Goal: Task Accomplishment & Management: Use online tool/utility

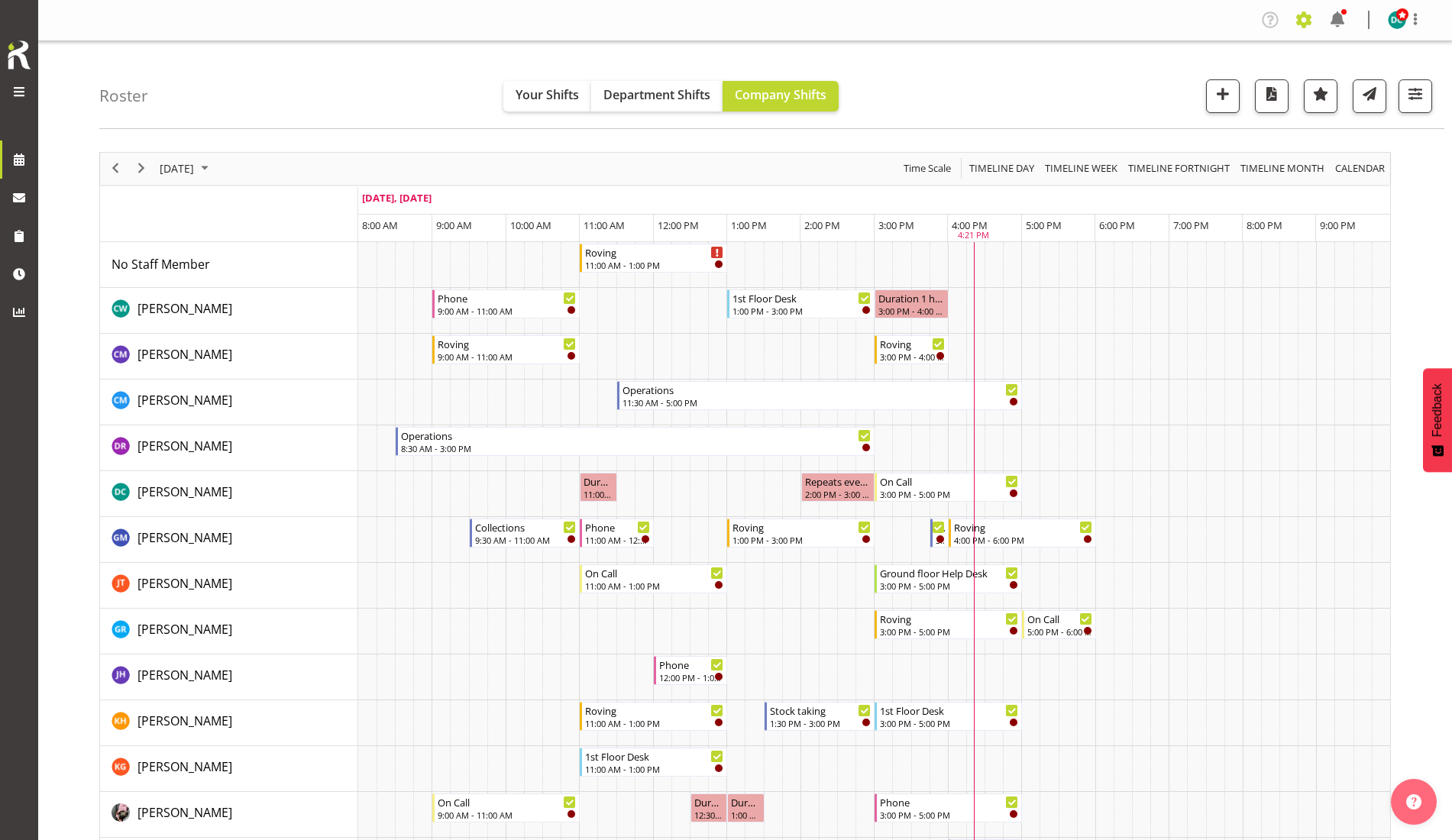
click at [1304, 18] on span at bounding box center [1303, 19] width 24 height 24
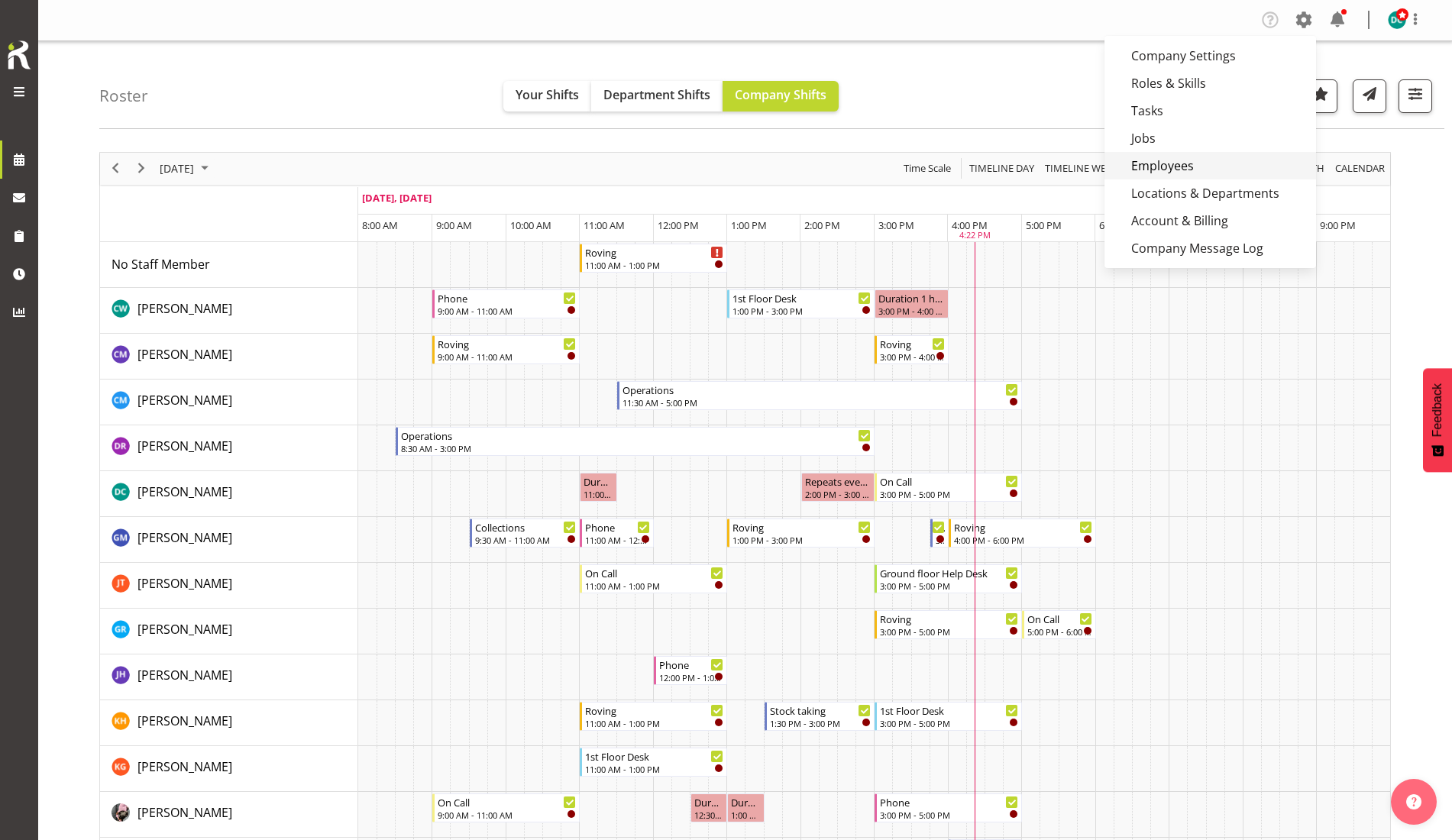
click at [1163, 165] on link "Employees" at bounding box center [1209, 166] width 211 height 27
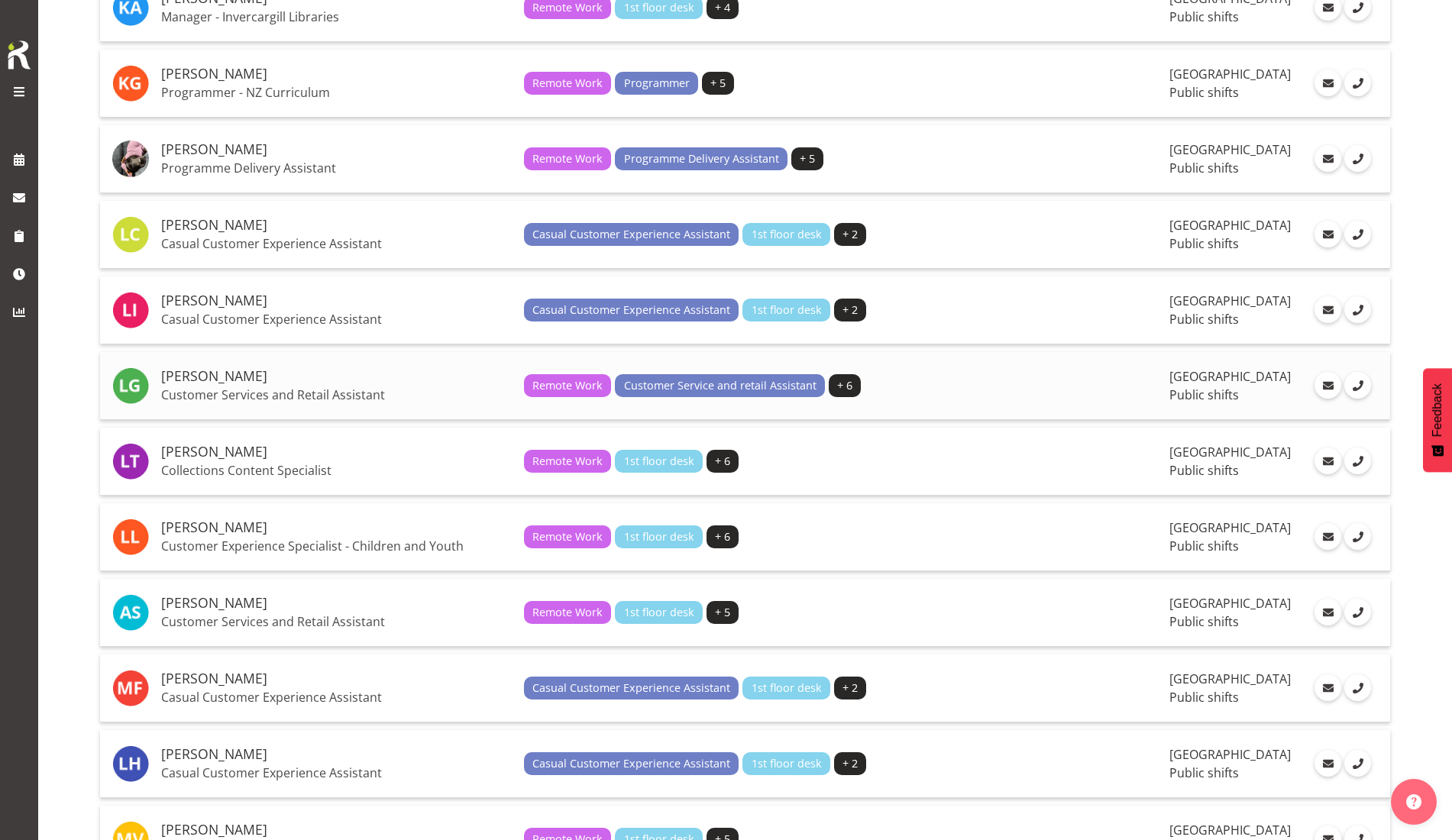
scroll to position [1432, 0]
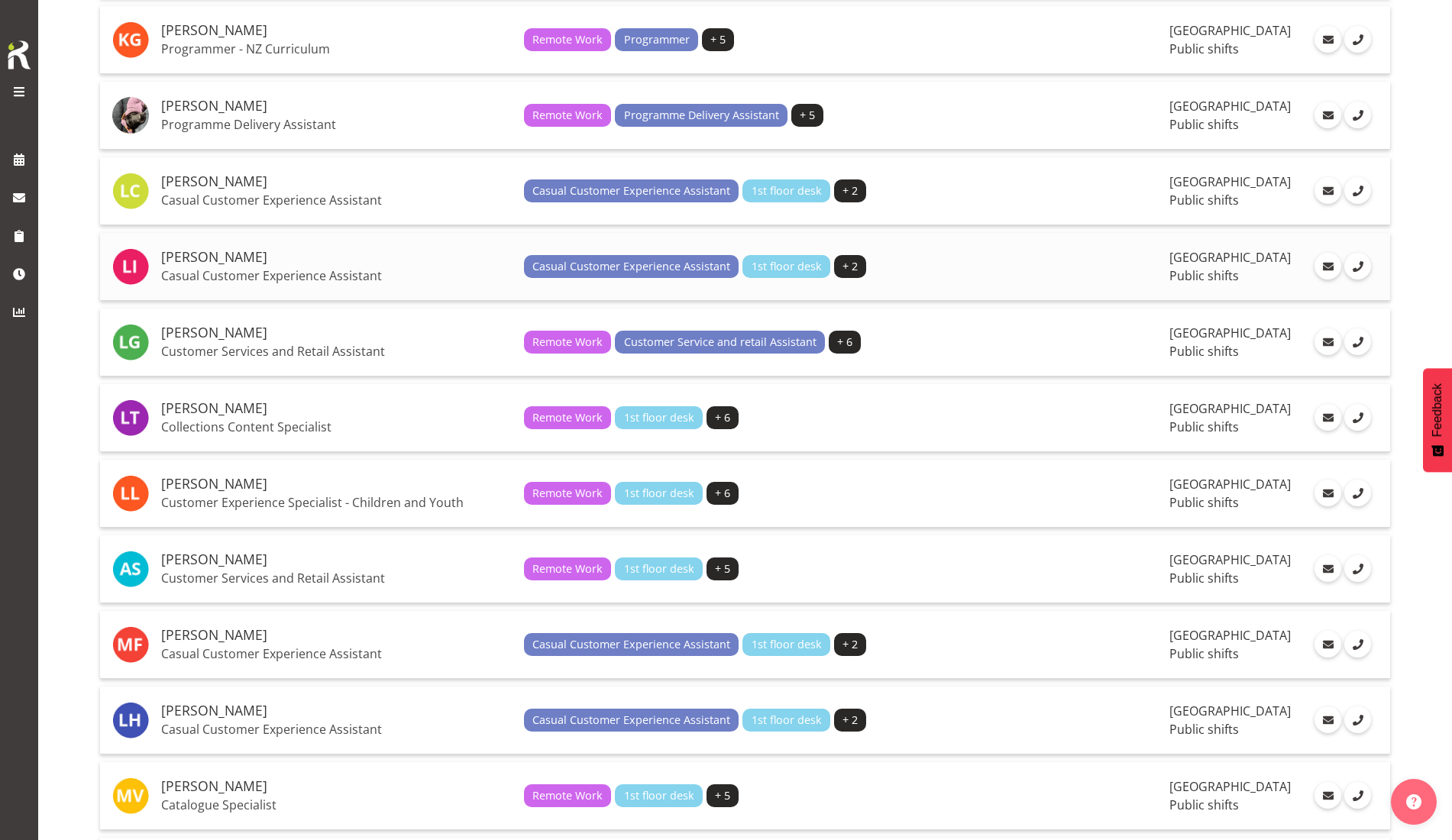
click at [219, 254] on h5 "[PERSON_NAME]" at bounding box center [336, 257] width 351 height 16
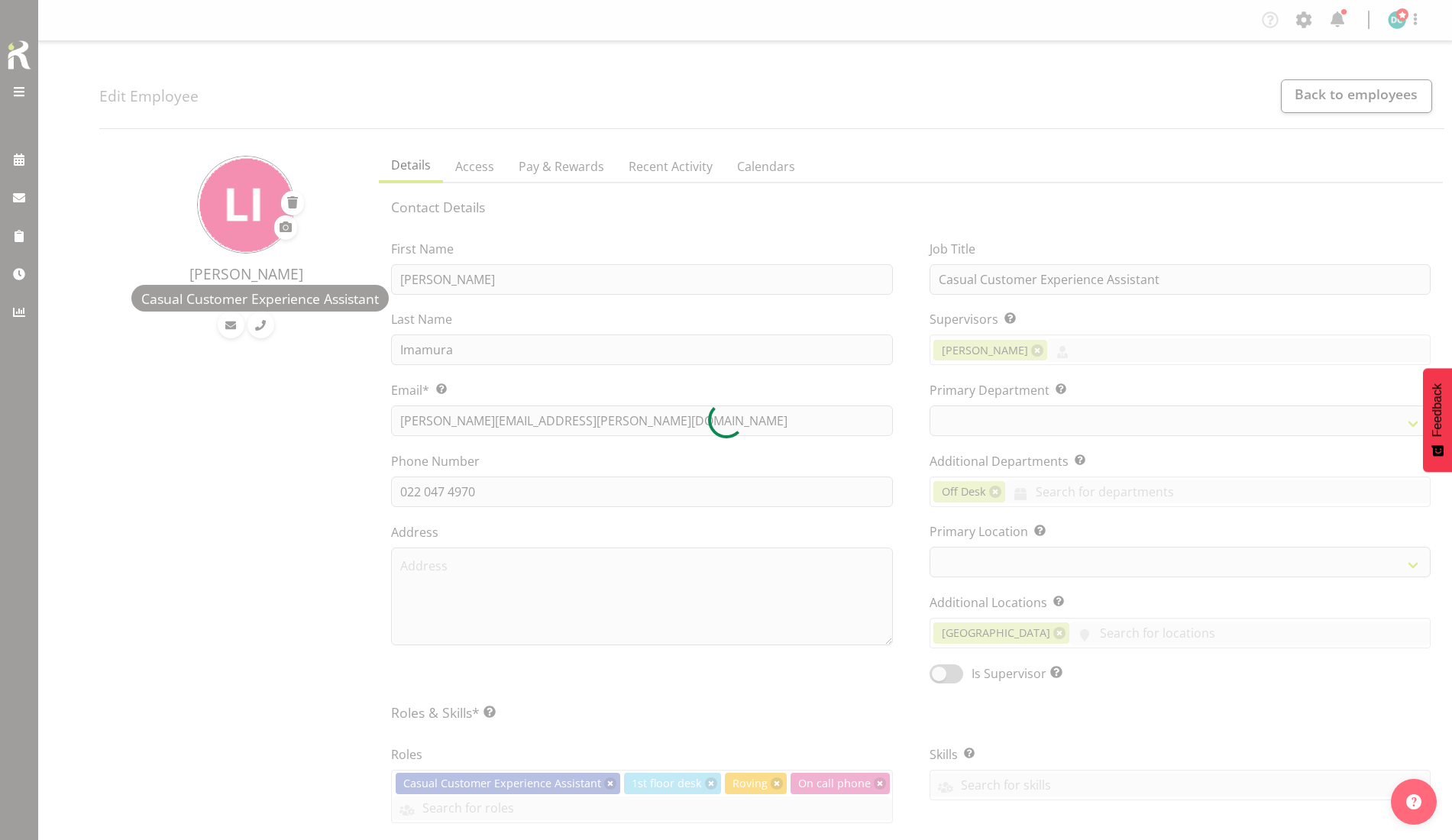
select select "TimelineDay"
select select
select select "921"
select select "1276"
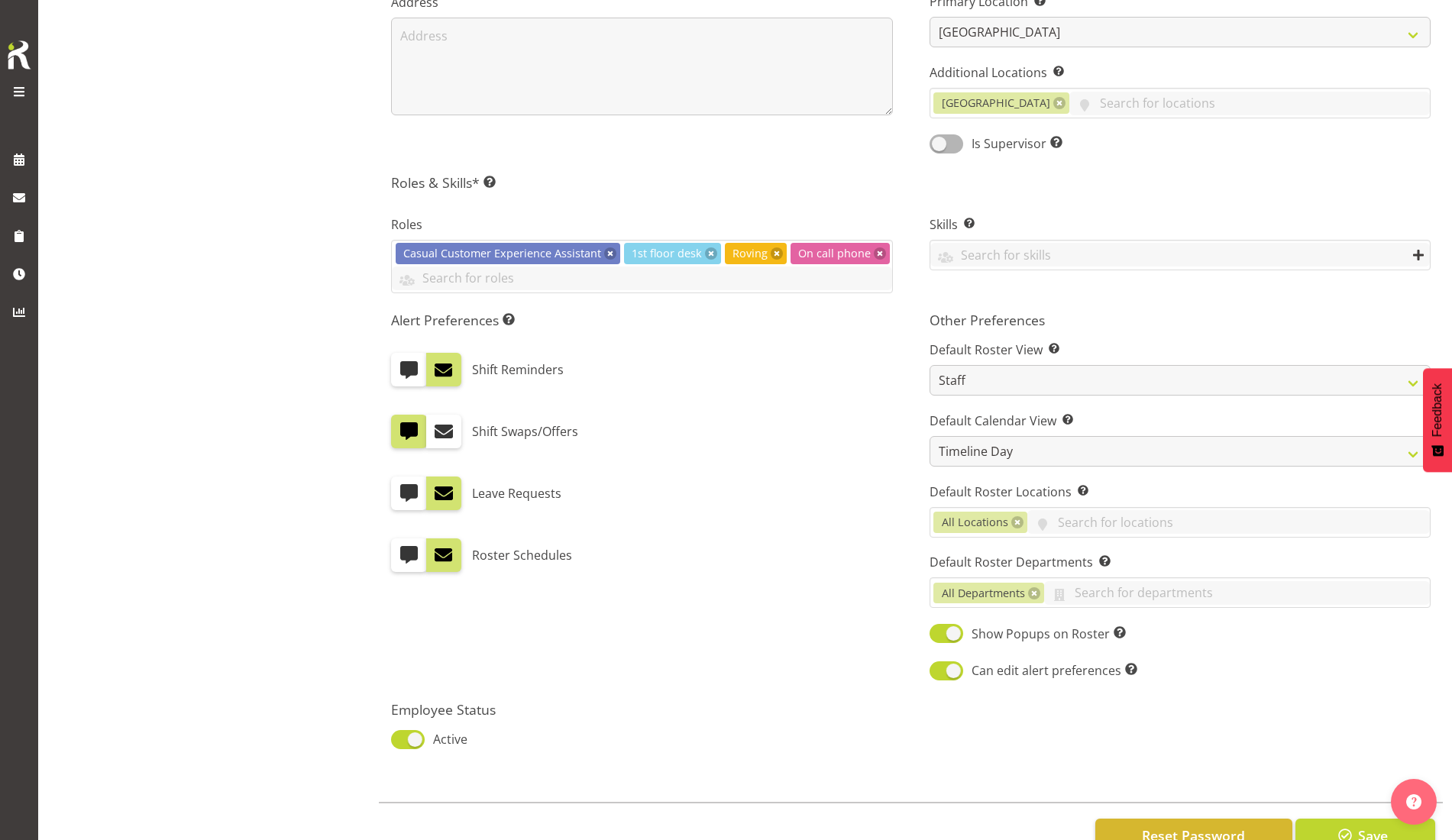
scroll to position [581, 0]
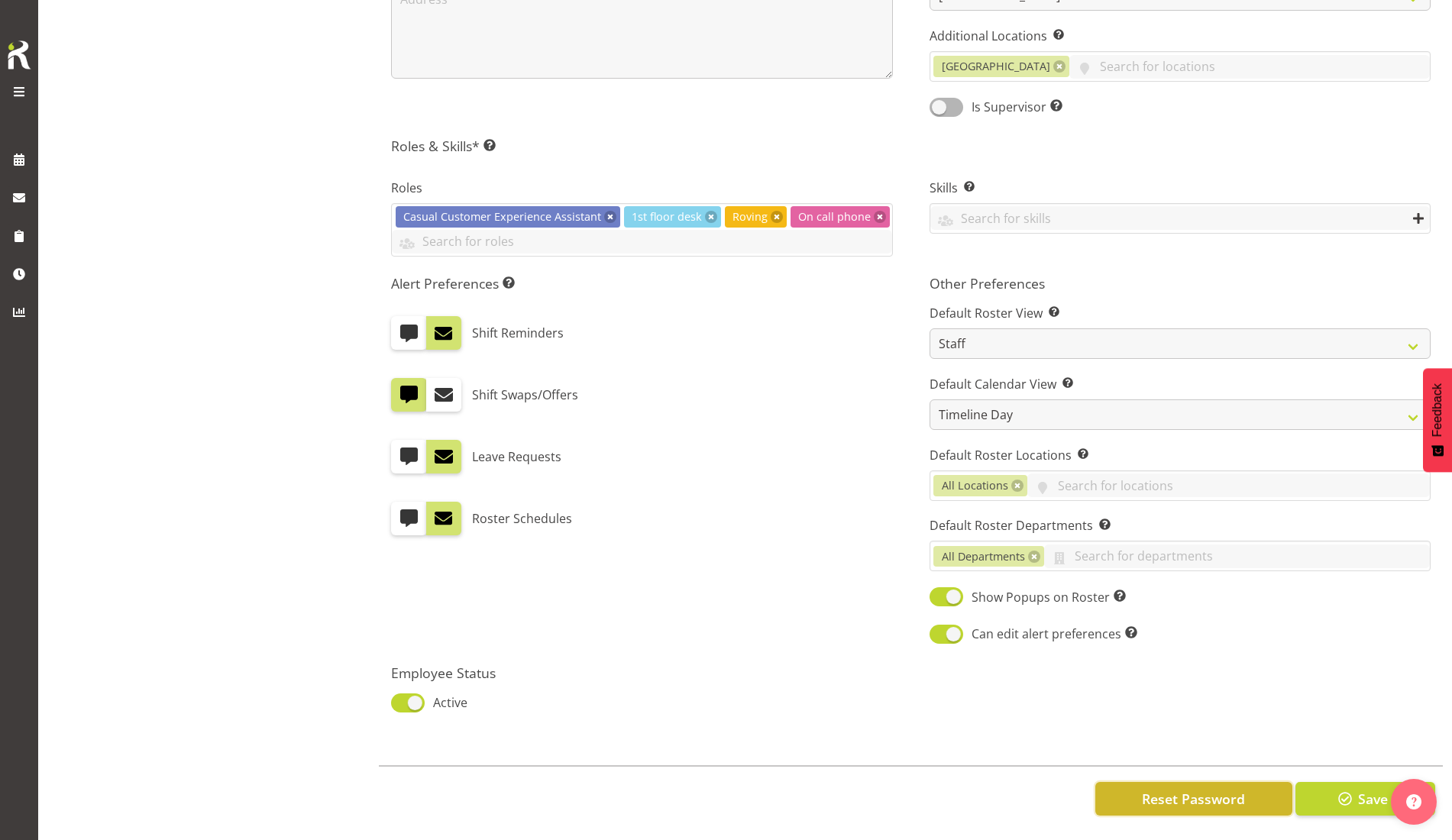
click at [1223, 789] on span "Reset Password" at bounding box center [1194, 799] width 103 height 19
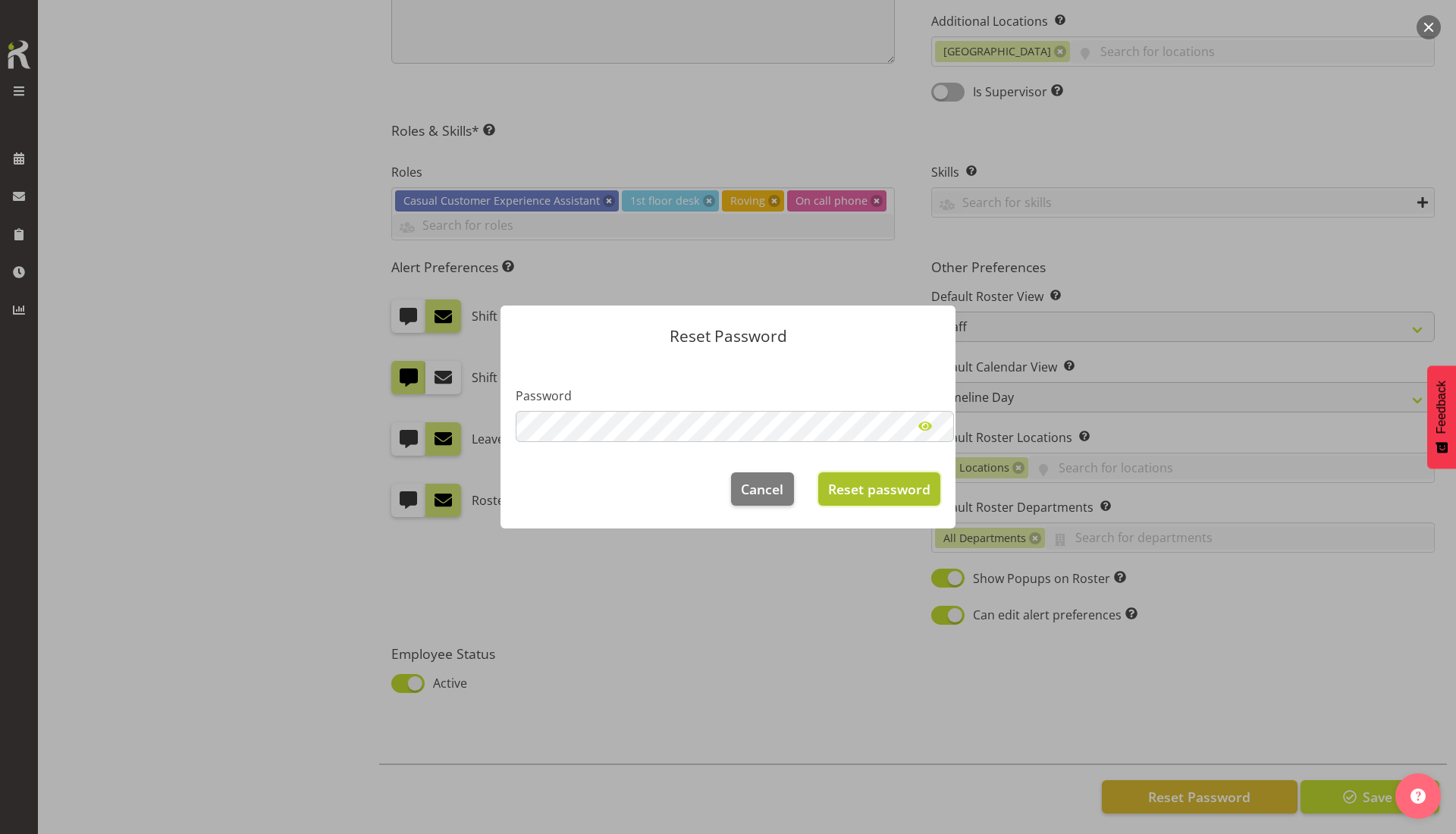
click at [857, 492] on span "Reset password" at bounding box center [879, 489] width 103 height 19
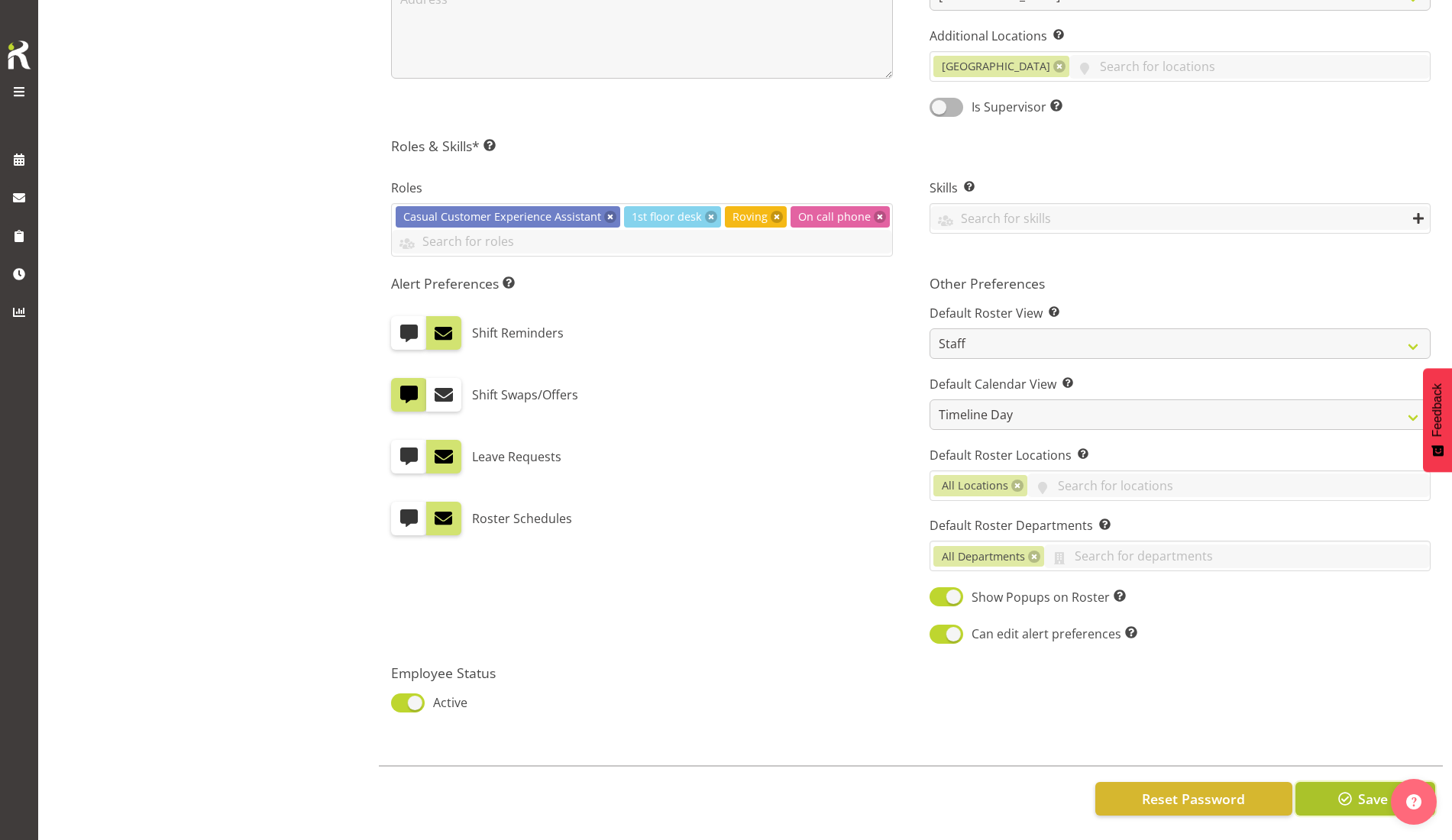
click at [1360, 789] on span "Save" at bounding box center [1372, 799] width 30 height 19
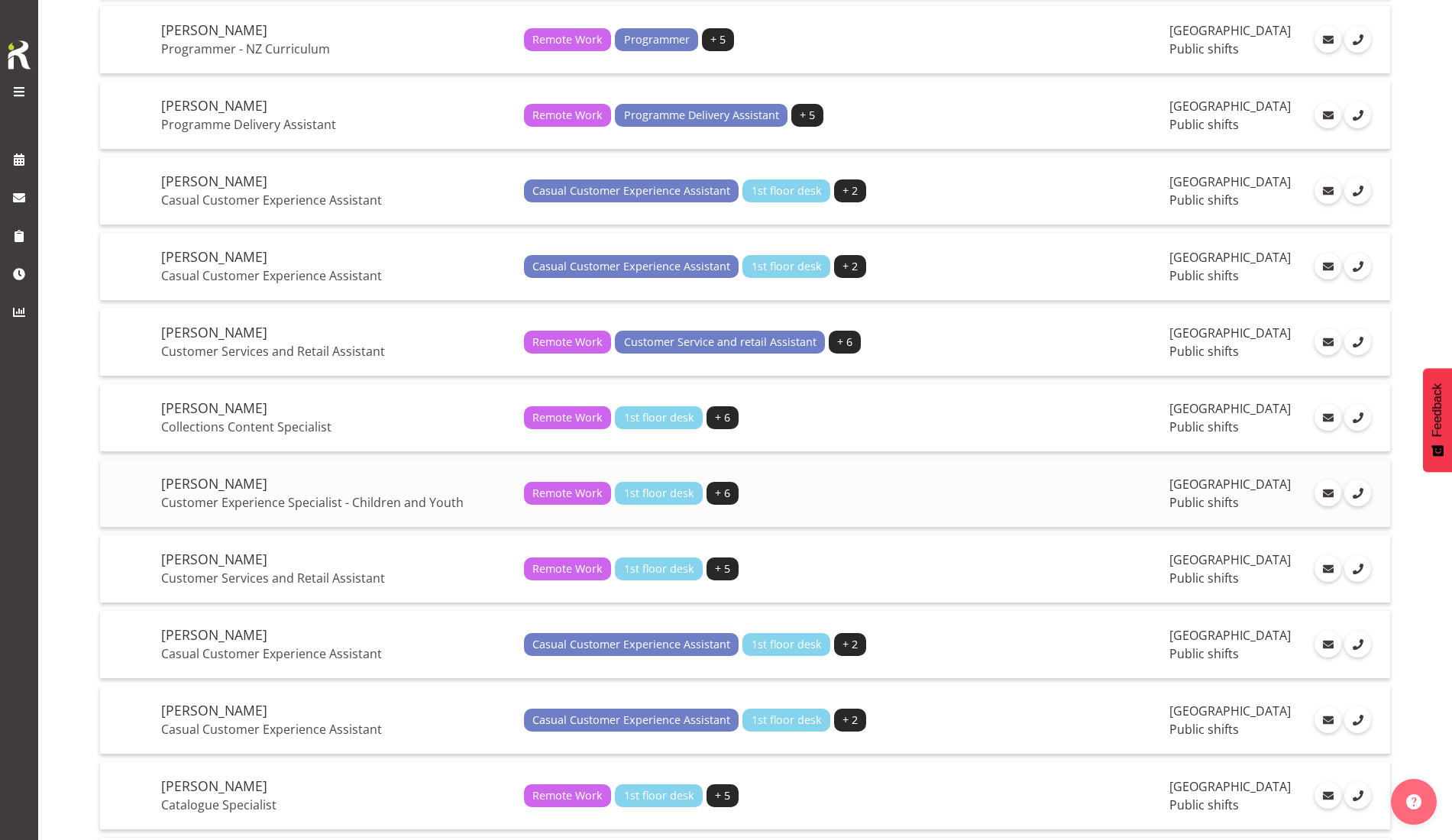
scroll to position [1527, 0]
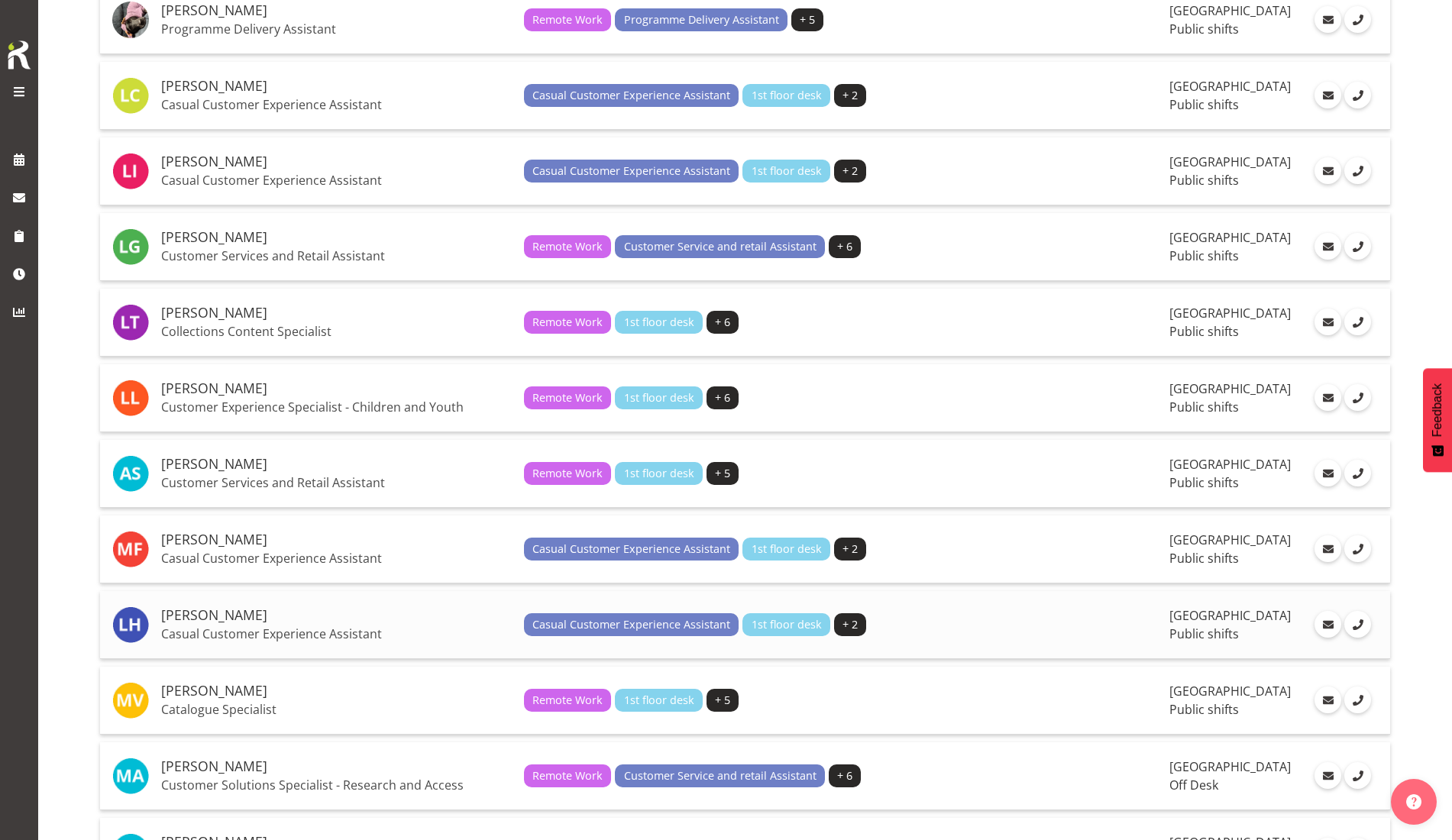
click at [242, 612] on h5 "[PERSON_NAME]" at bounding box center [336, 616] width 351 height 16
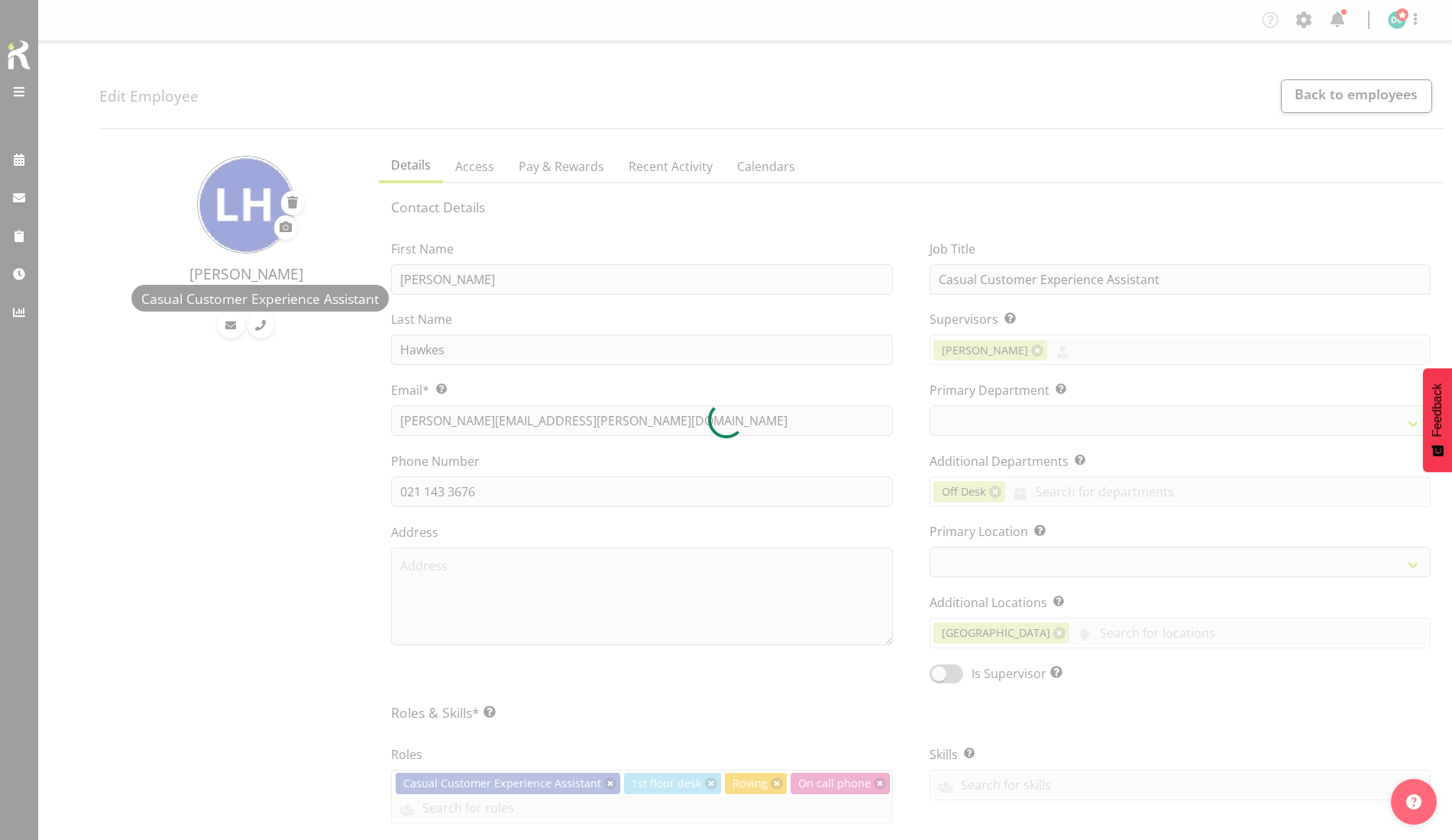
select select "TimelineDay"
select select
select select "921"
select select "1276"
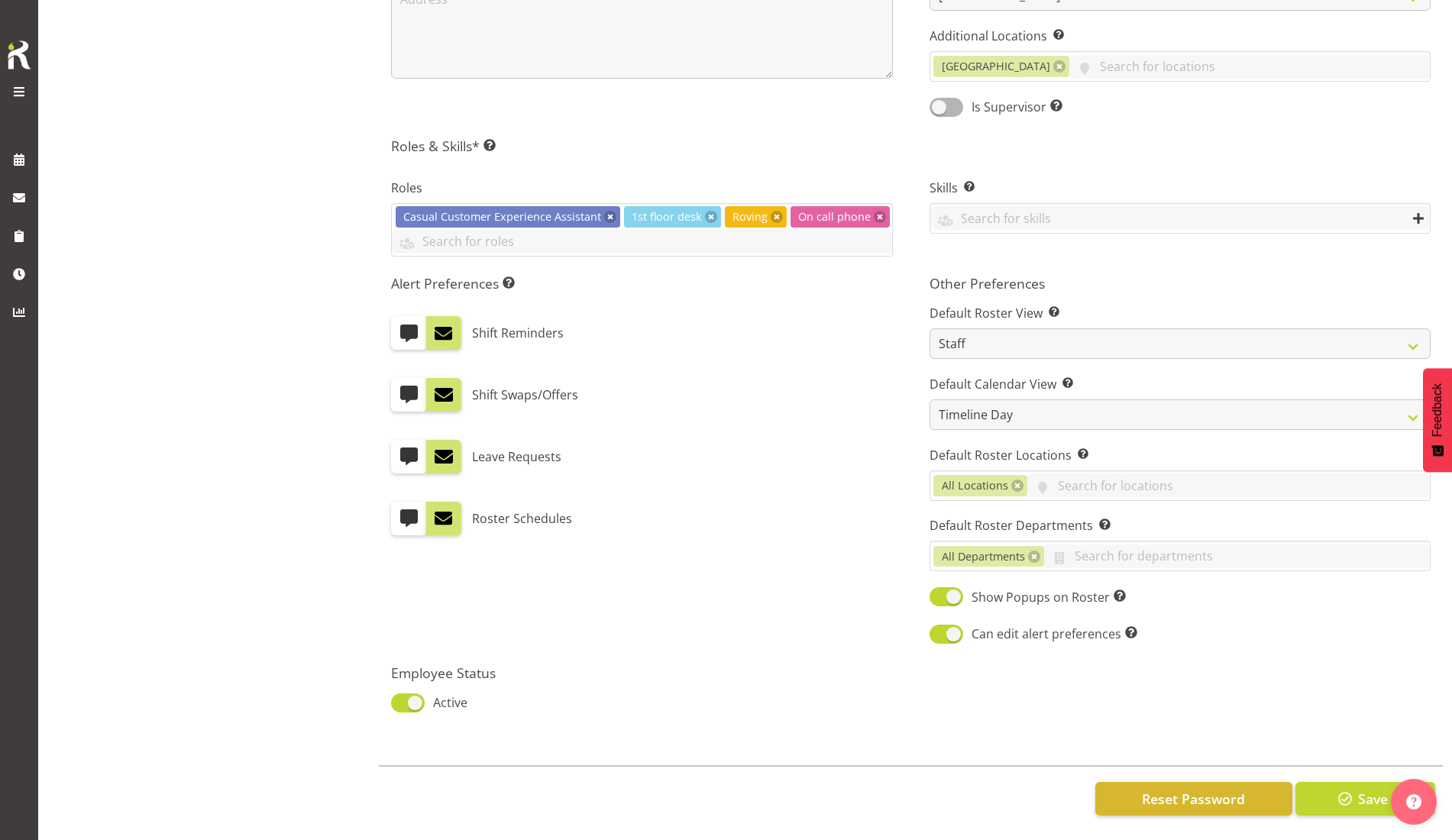
scroll to position [581, 0]
click at [1166, 789] on span "Reset Password" at bounding box center [1194, 799] width 103 height 19
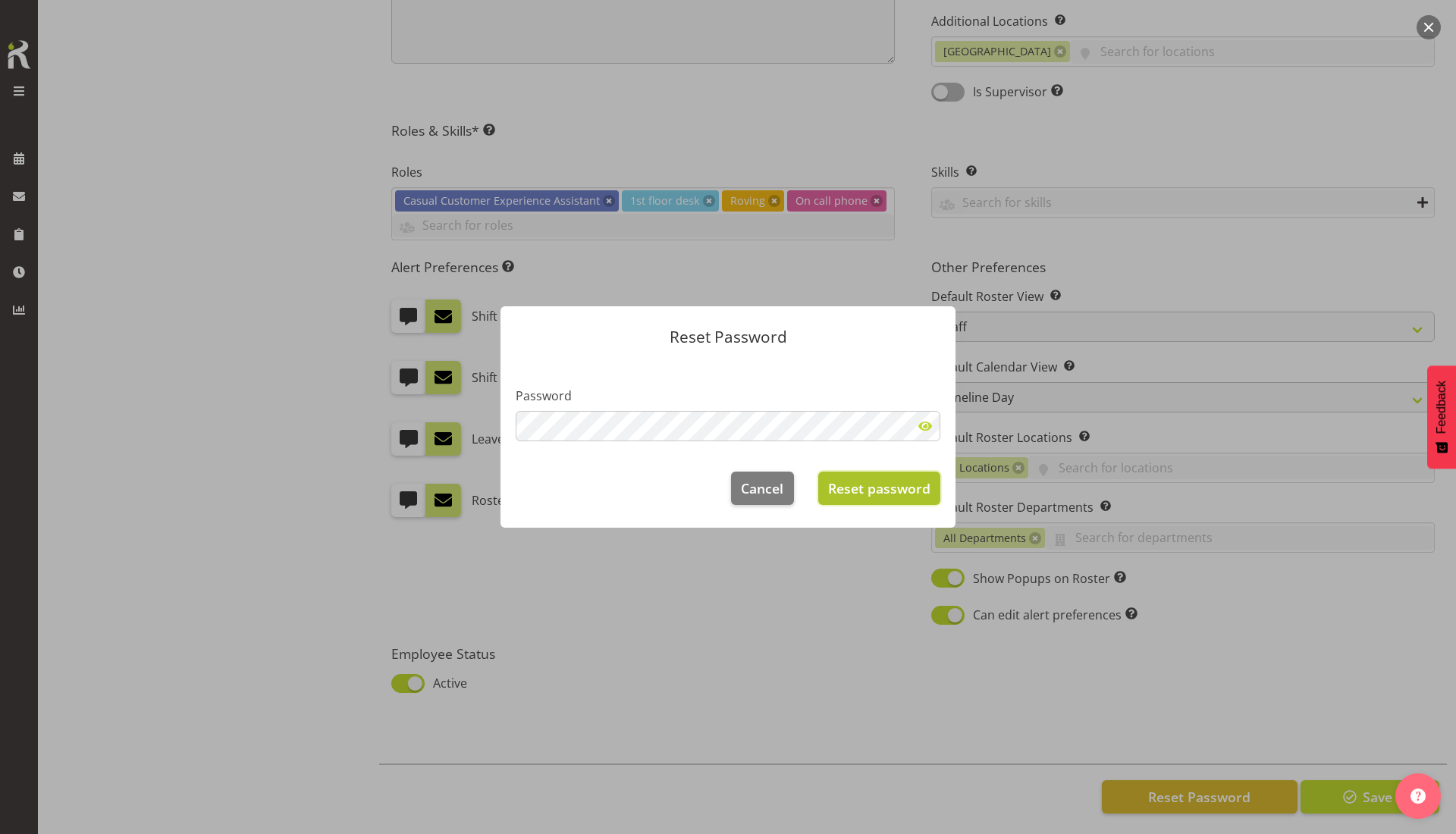
click at [870, 491] on span "Reset password" at bounding box center [879, 488] width 103 height 19
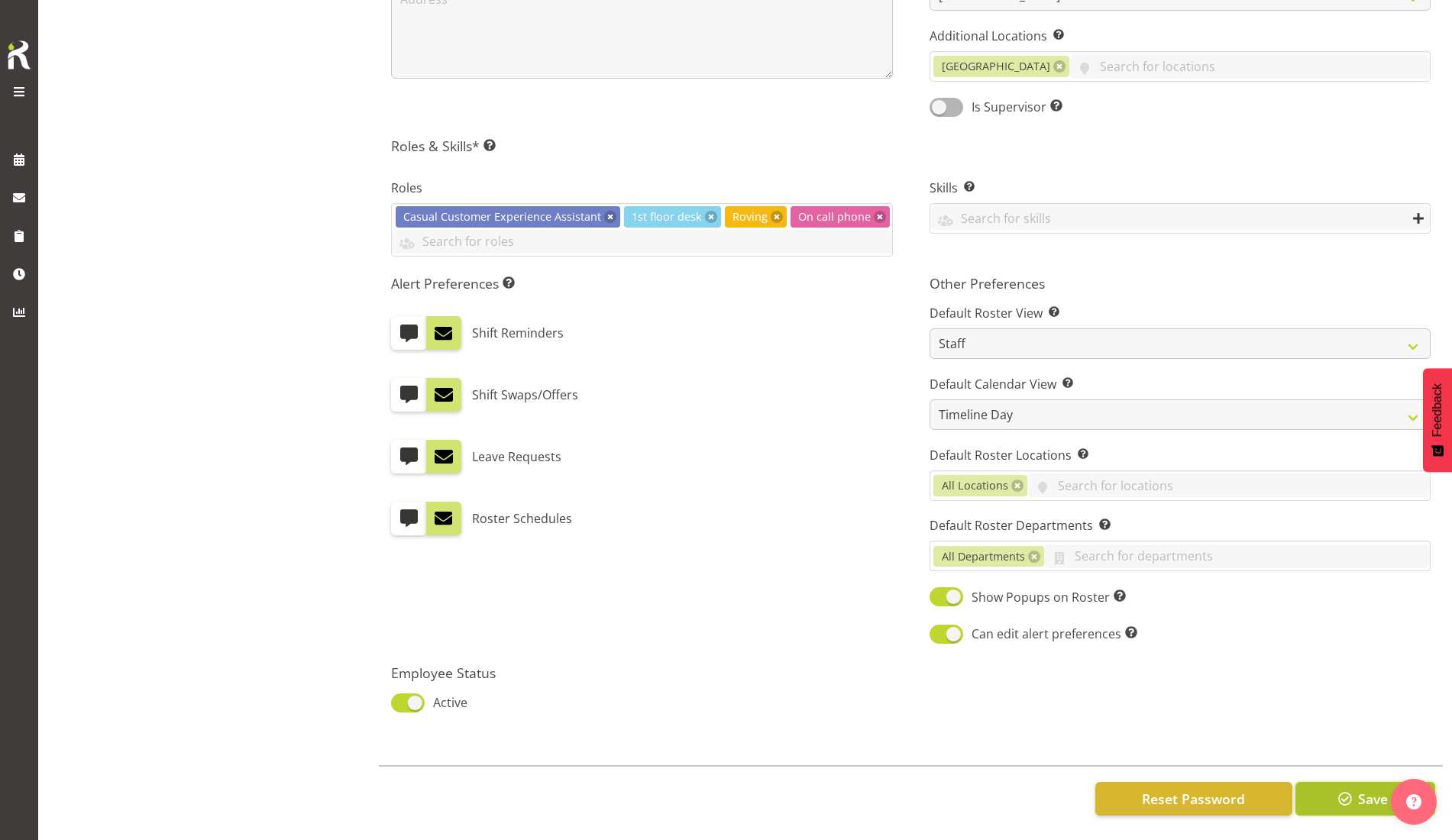
click at [1382, 789] on span "Save" at bounding box center [1372, 799] width 30 height 19
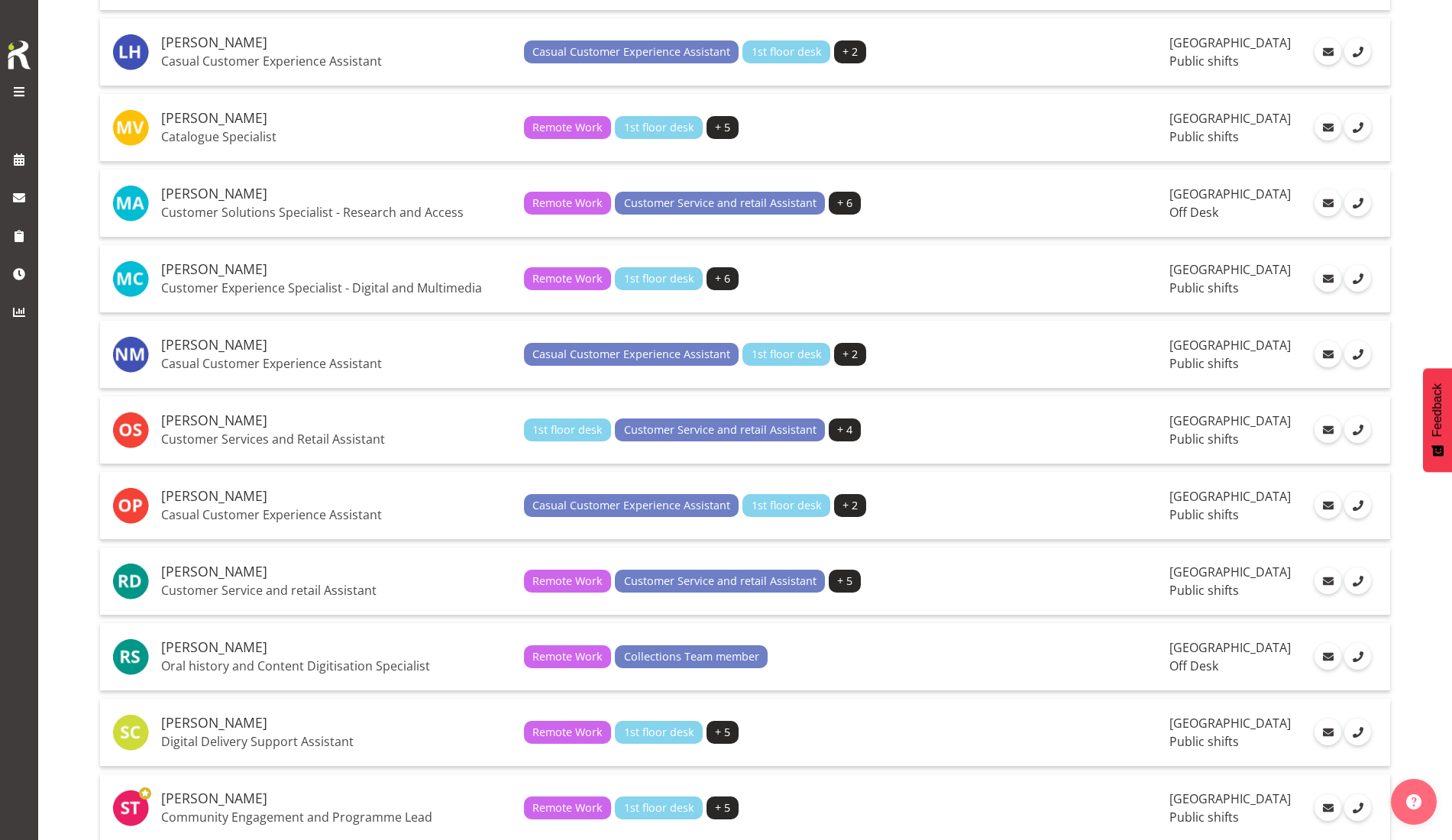
scroll to position [2482, 0]
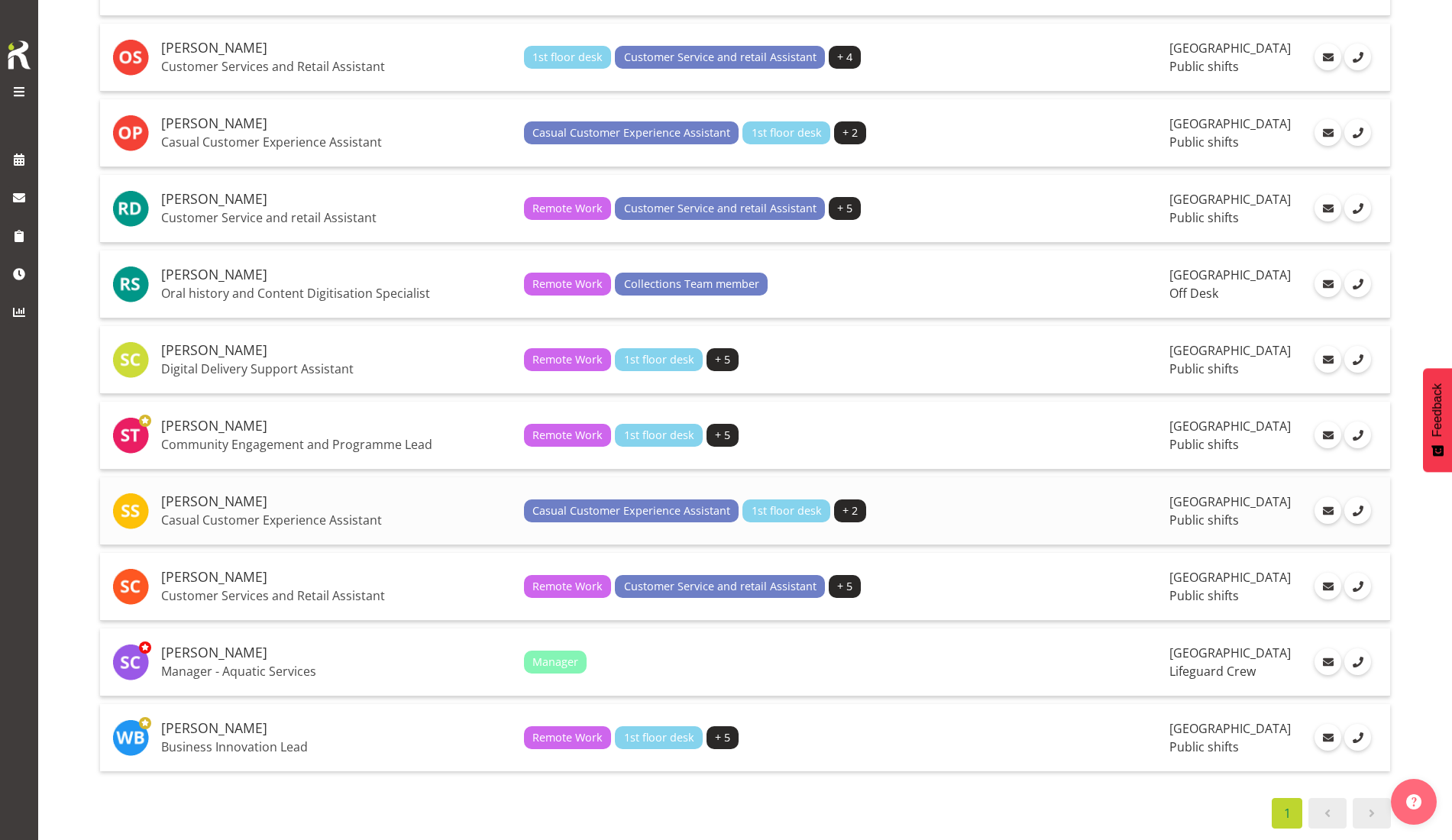
click at [204, 494] on h5 "[PERSON_NAME]" at bounding box center [336, 502] width 351 height 16
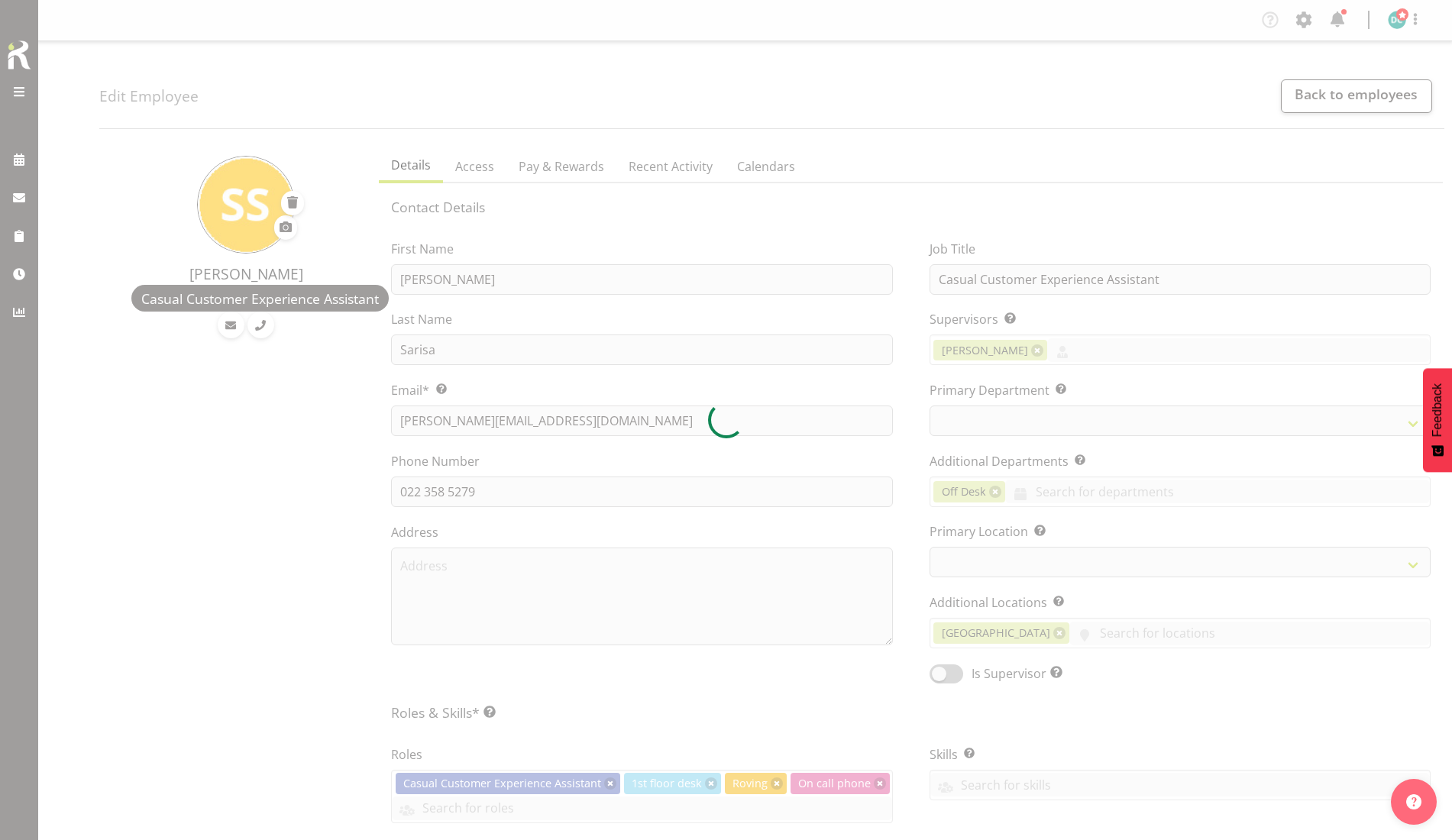
select select "TimelineDay"
select select
select select "921"
select select "1276"
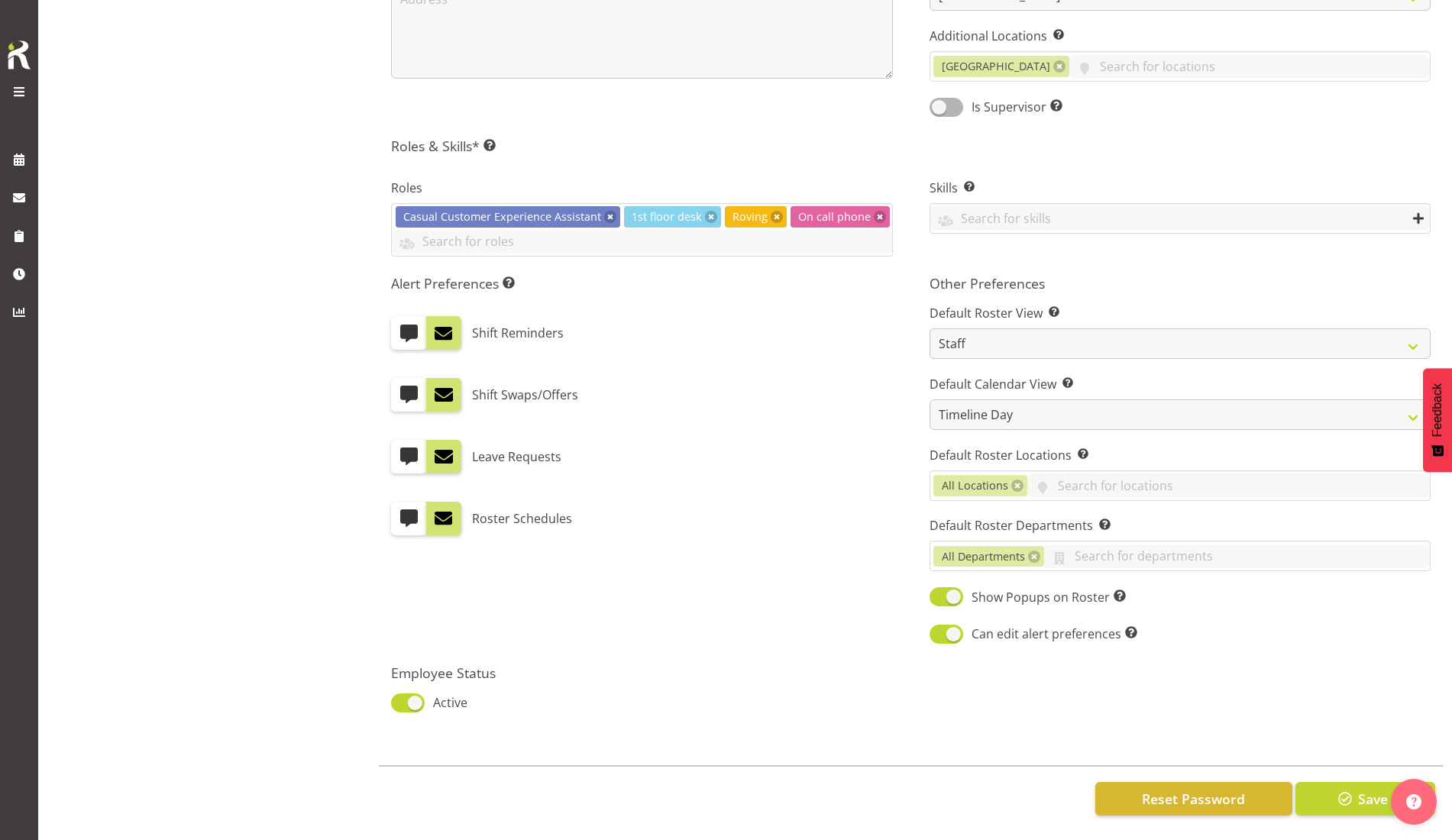
scroll to position [581, 0]
click at [404, 385] on span at bounding box center [408, 395] width 19 height 19
click at [401, 390] on input "checkbox" at bounding box center [396, 395] width 10 height 10
checkbox input "true"
click at [452, 385] on span at bounding box center [443, 395] width 19 height 19
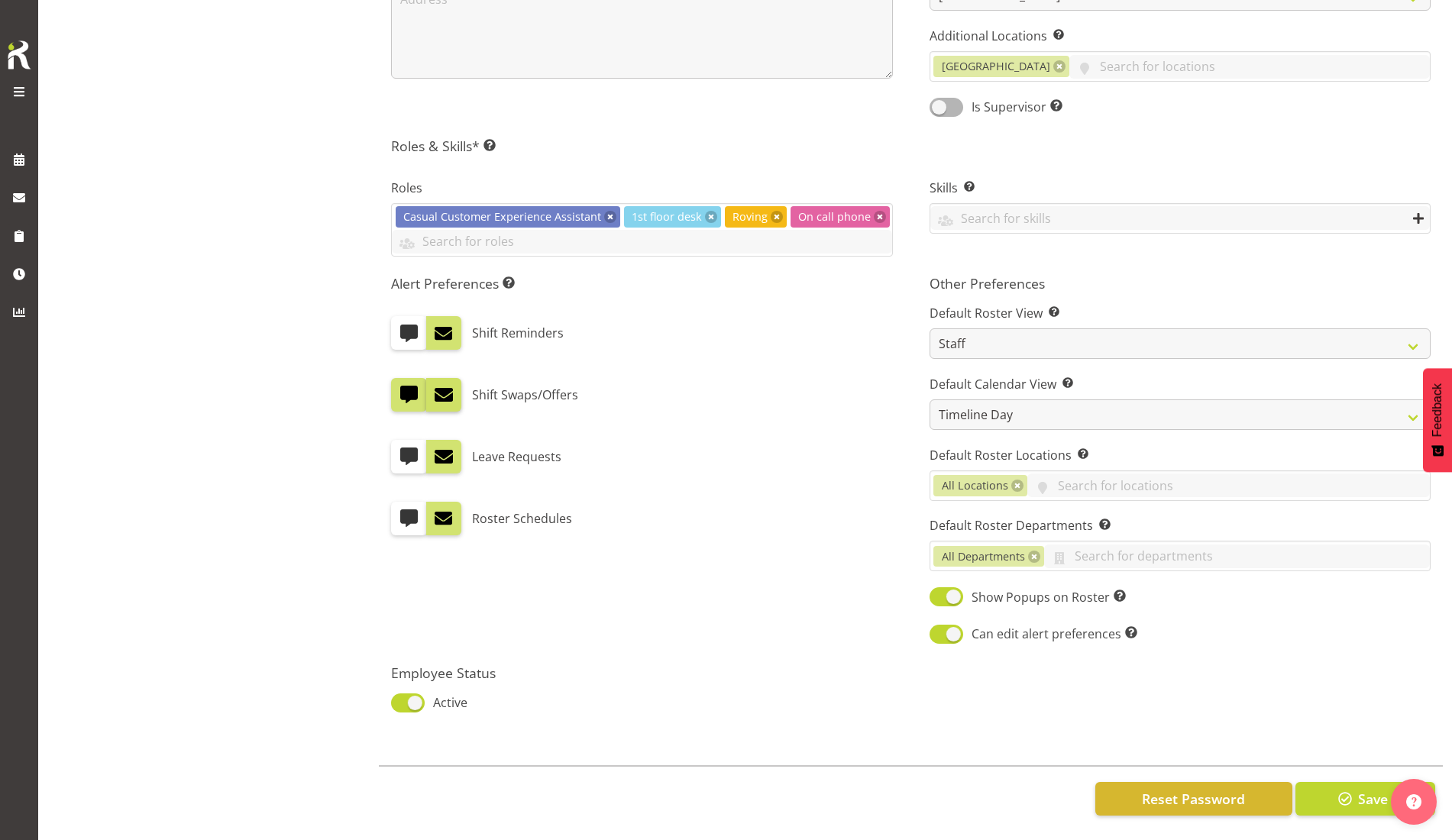
click at [436, 390] on input "checkbox" at bounding box center [431, 395] width 10 height 10
checkbox input "false"
click at [1191, 789] on span "Reset Password" at bounding box center [1194, 799] width 103 height 19
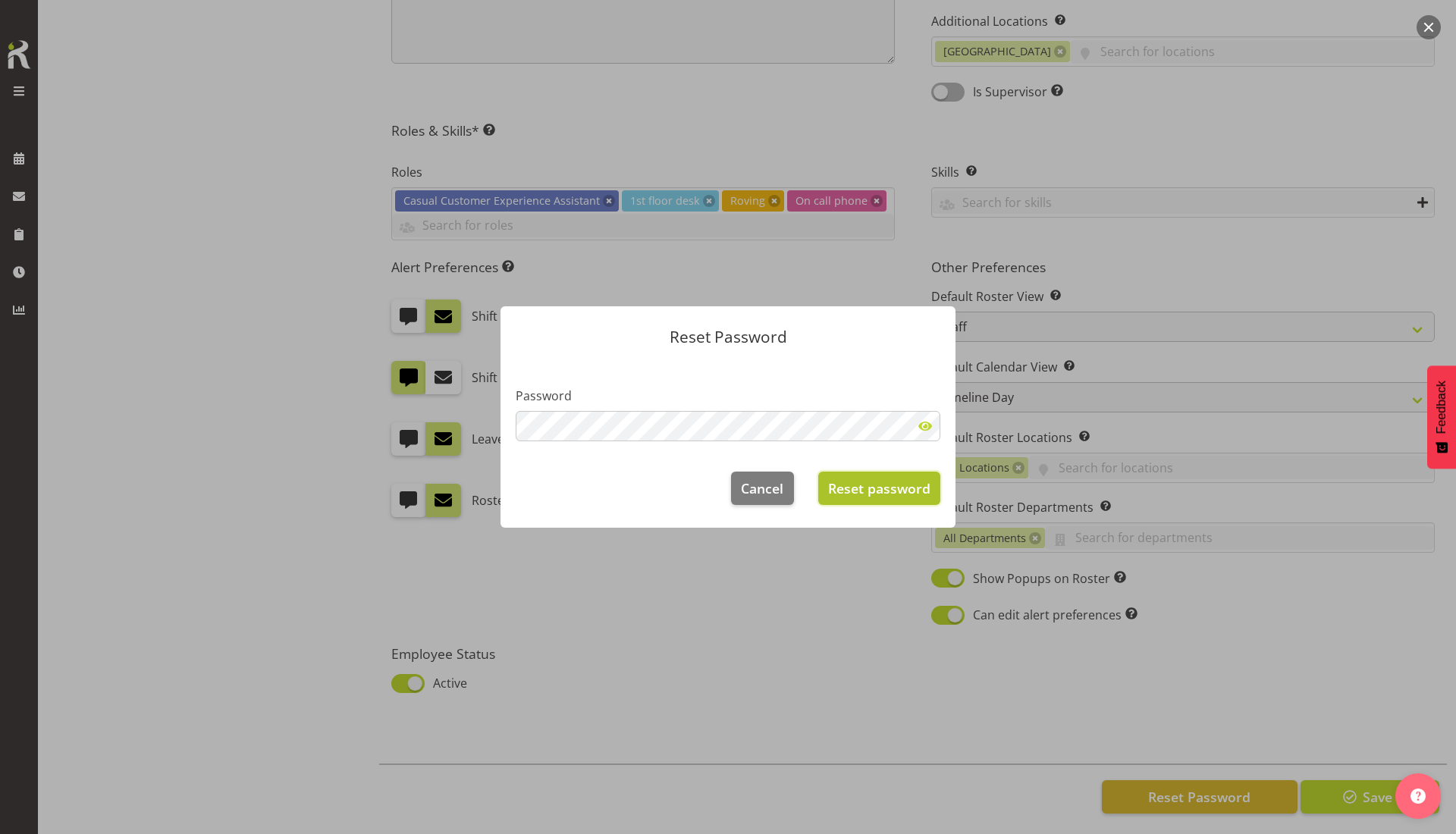
click at [872, 492] on span "Reset password" at bounding box center [879, 488] width 103 height 19
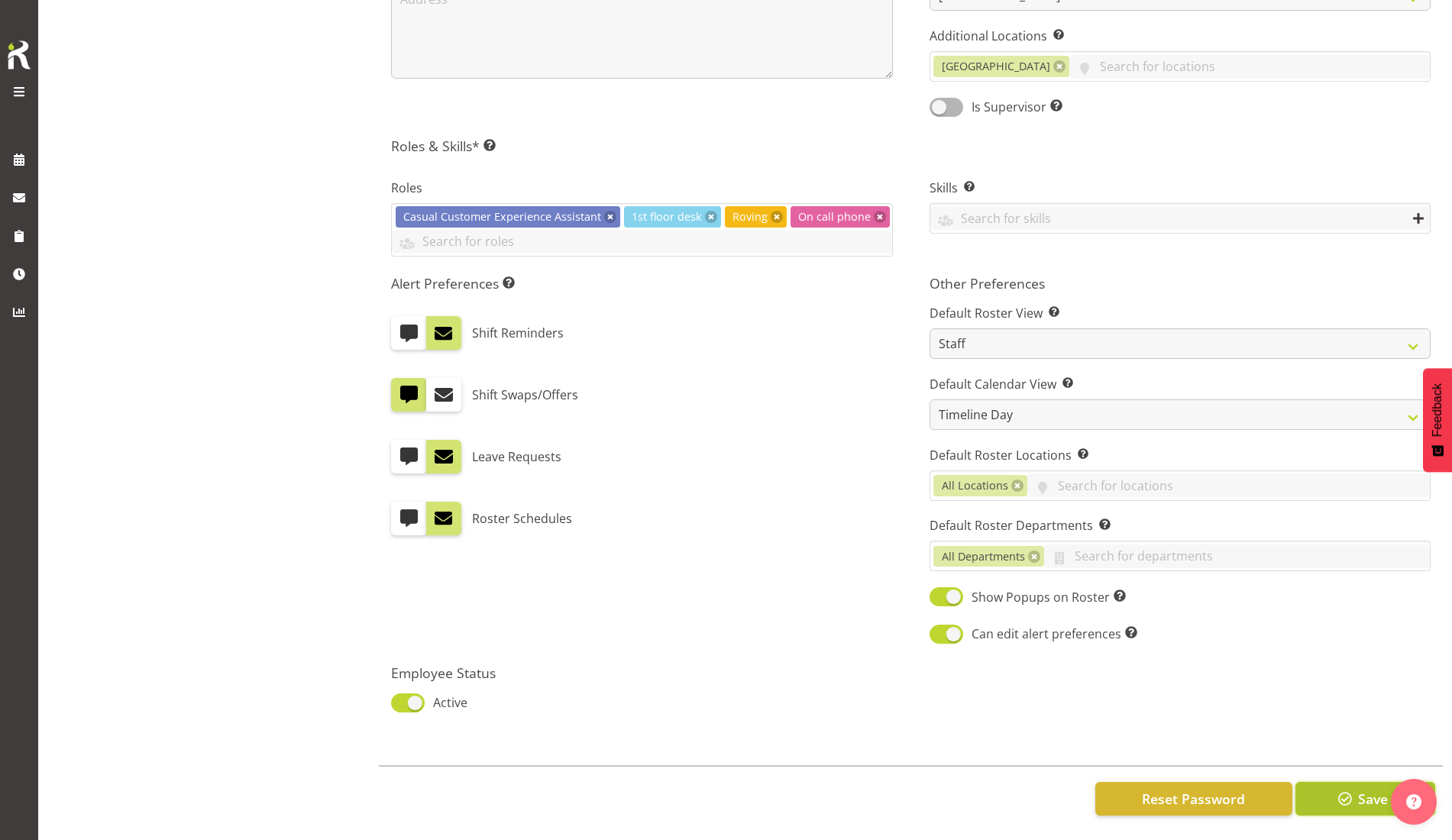
click at [1347, 789] on span "button" at bounding box center [1345, 799] width 19 height 19
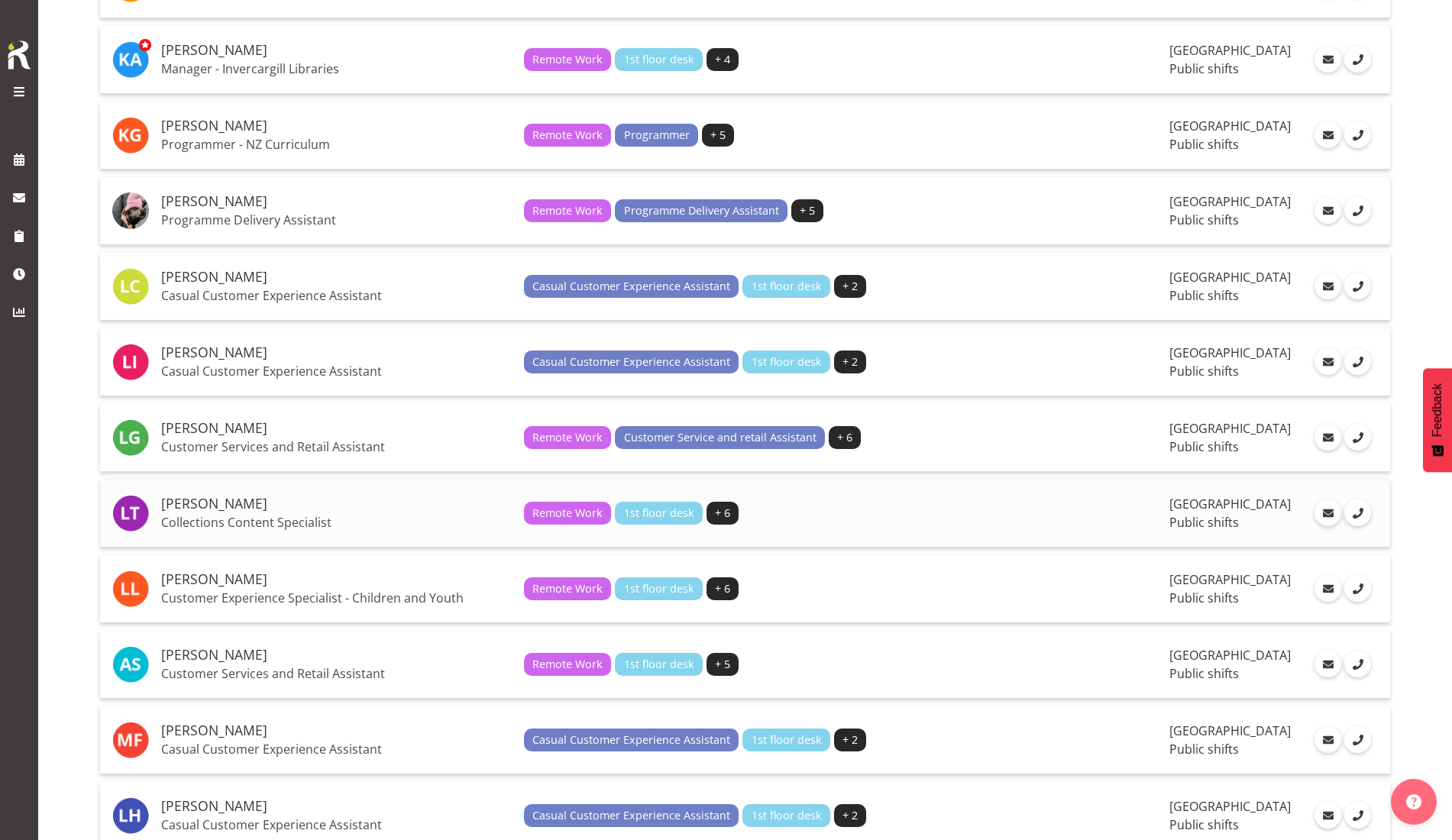
scroll to position [1527, 0]
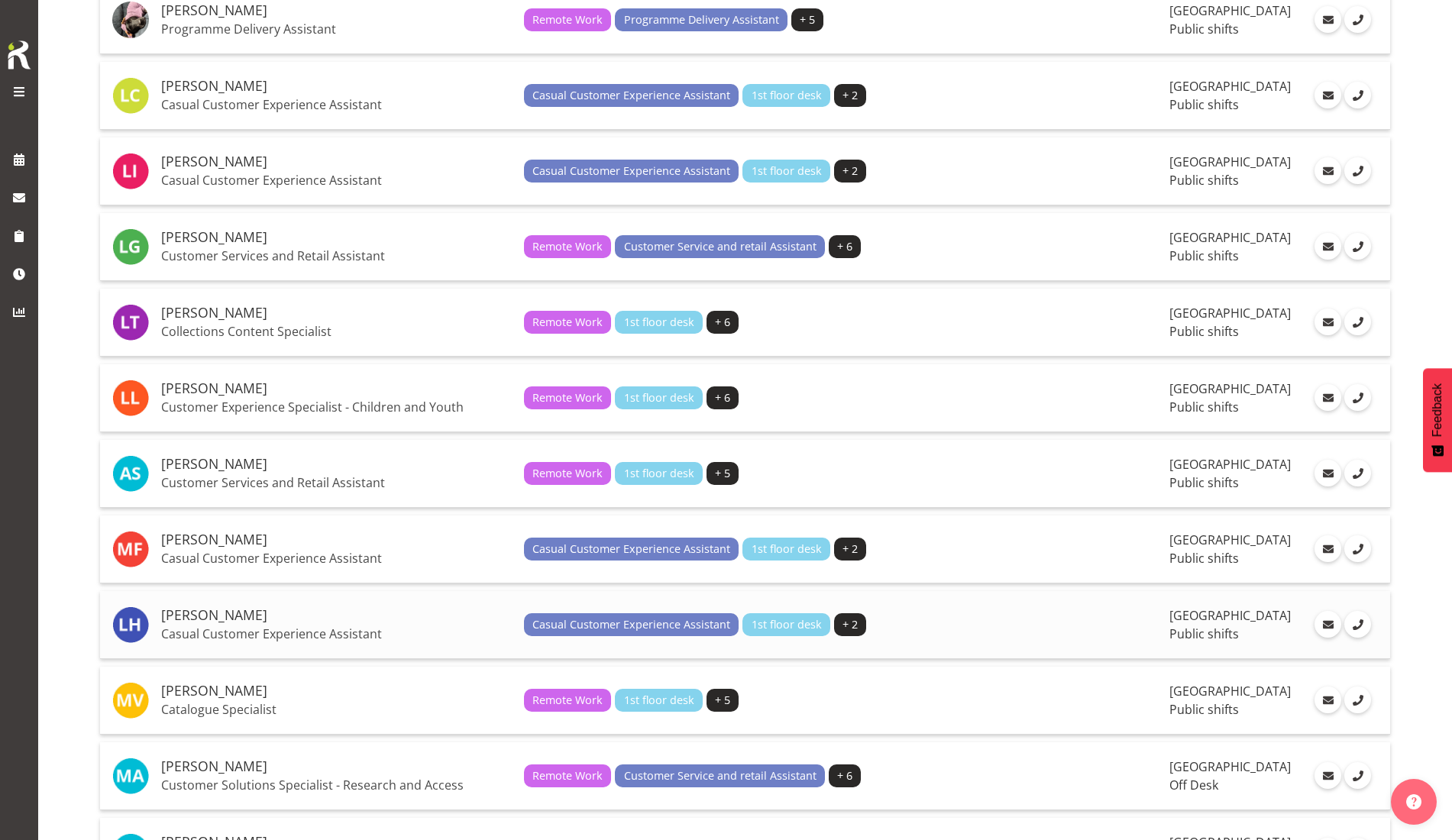
click at [245, 630] on p "Casual Customer Experience Assistant" at bounding box center [336, 634] width 351 height 16
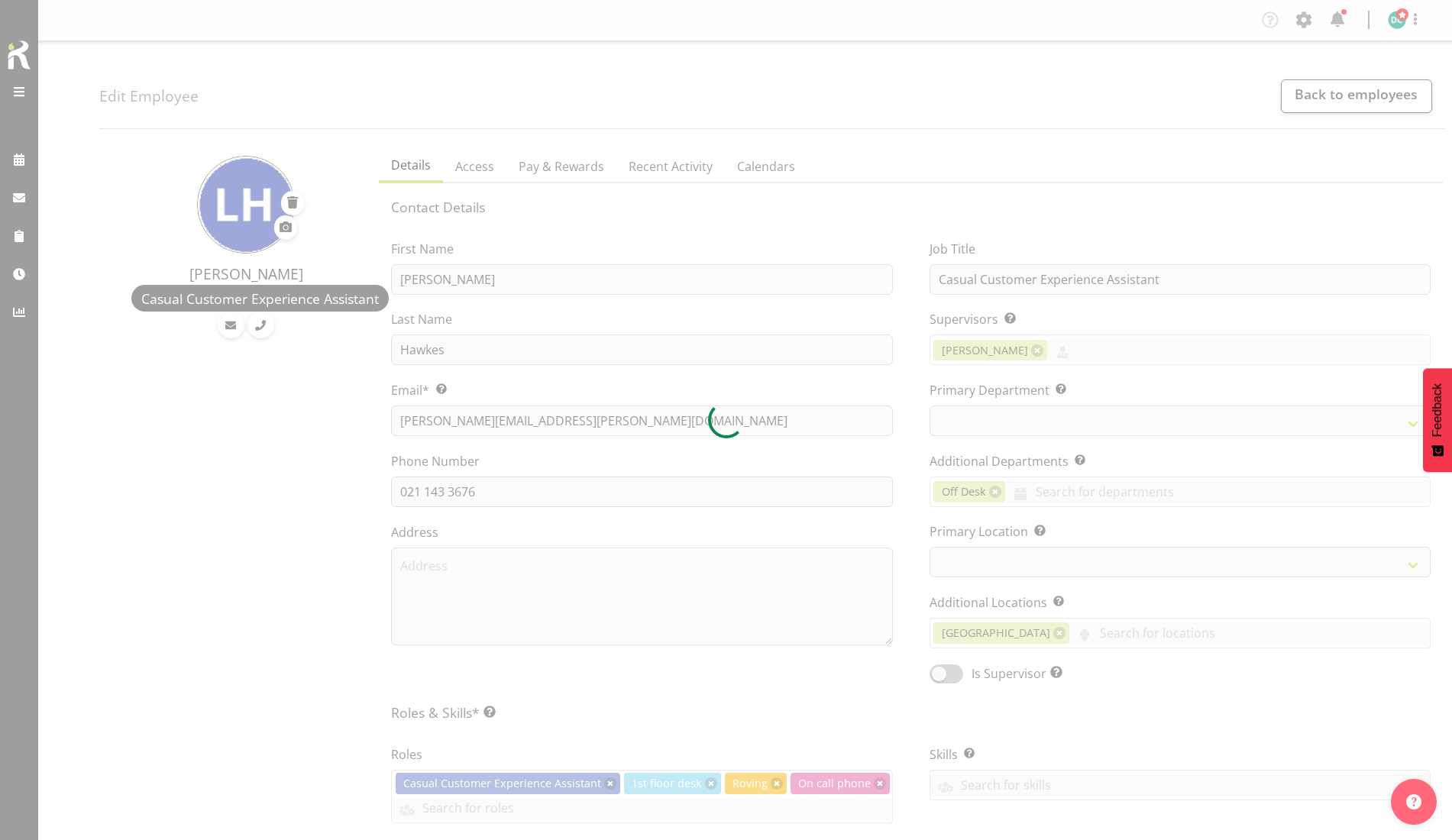
select select "TimelineDay"
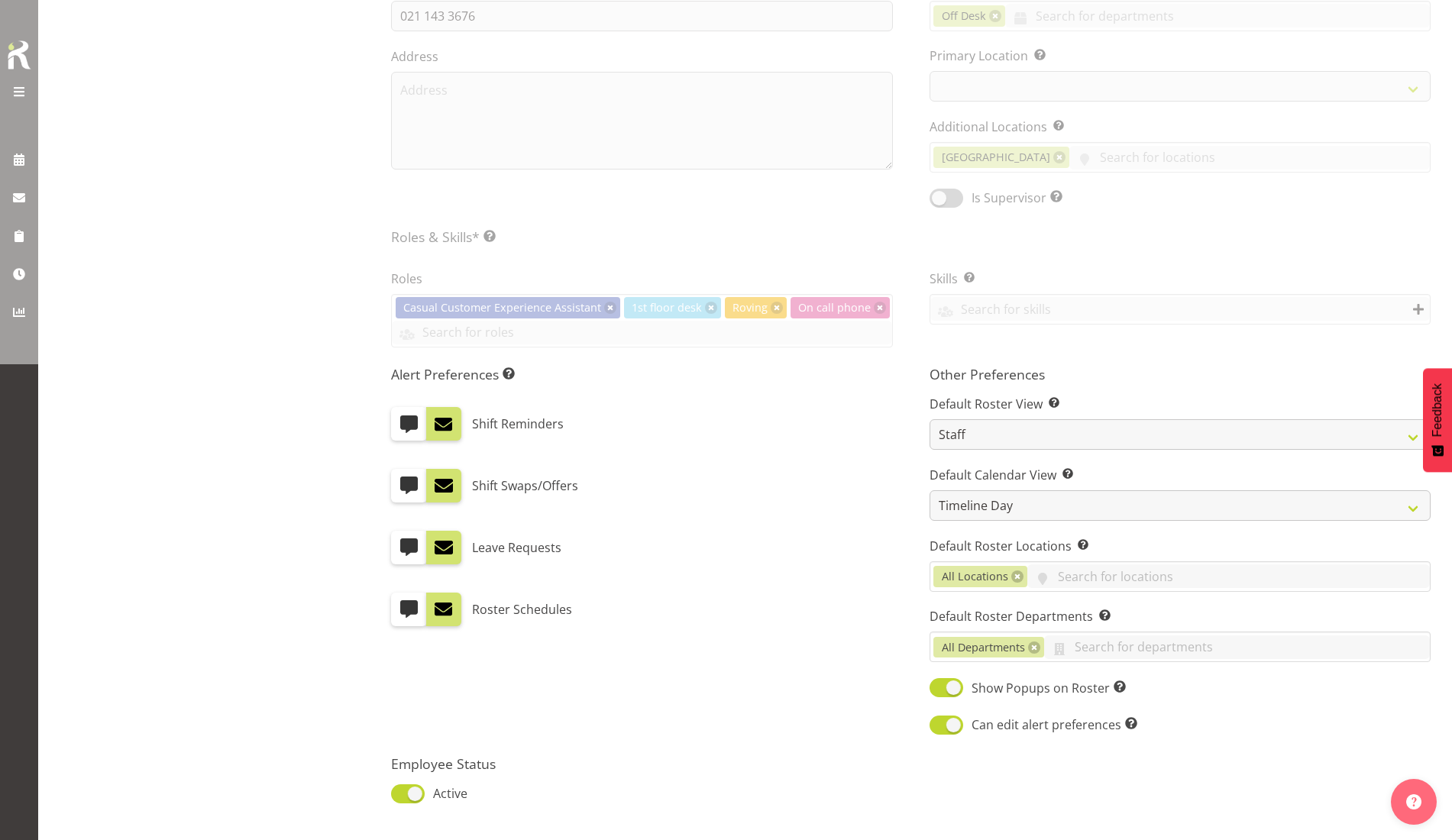
select select
select select "921"
select select "1276"
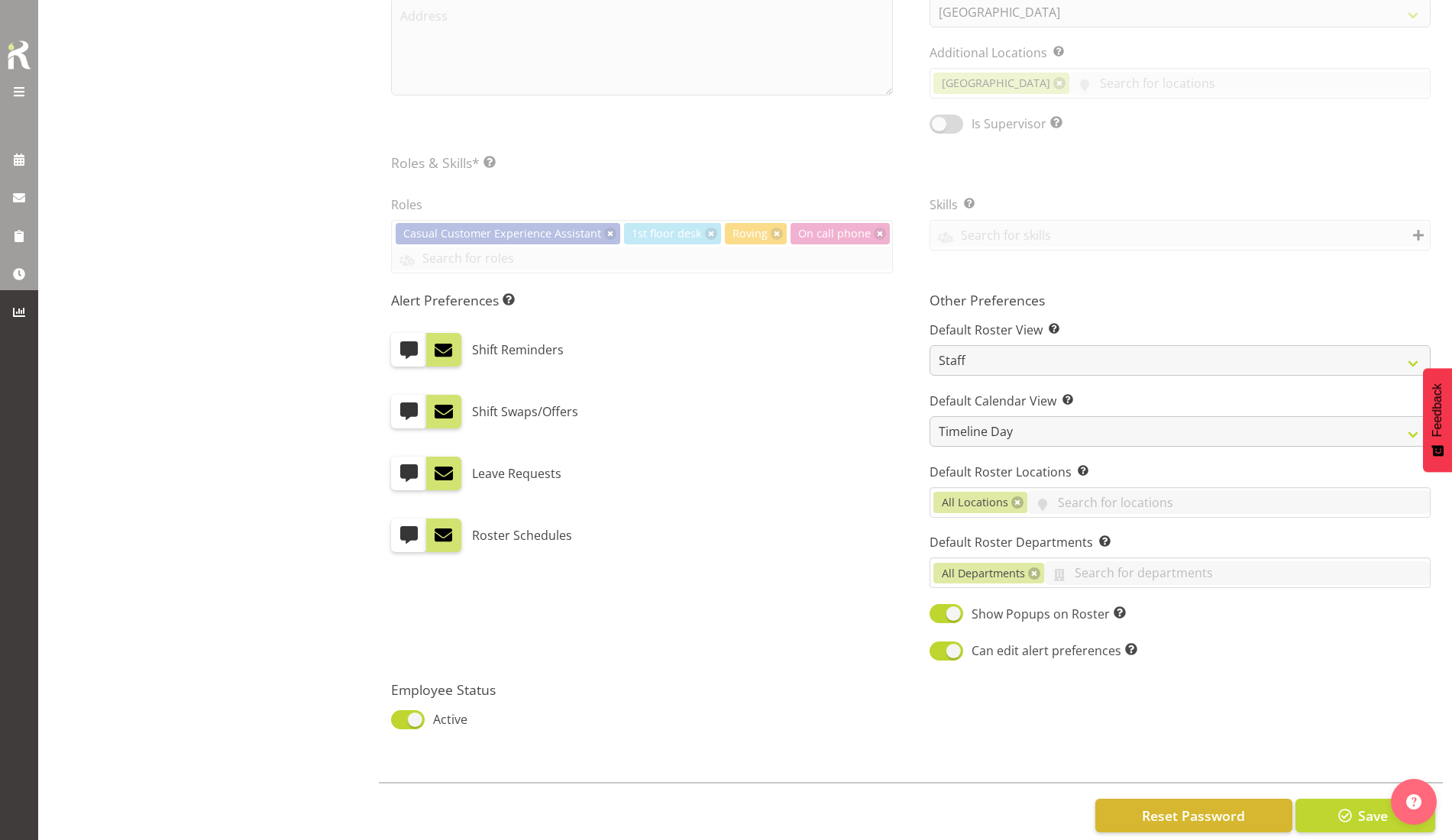
scroll to position [599, 0]
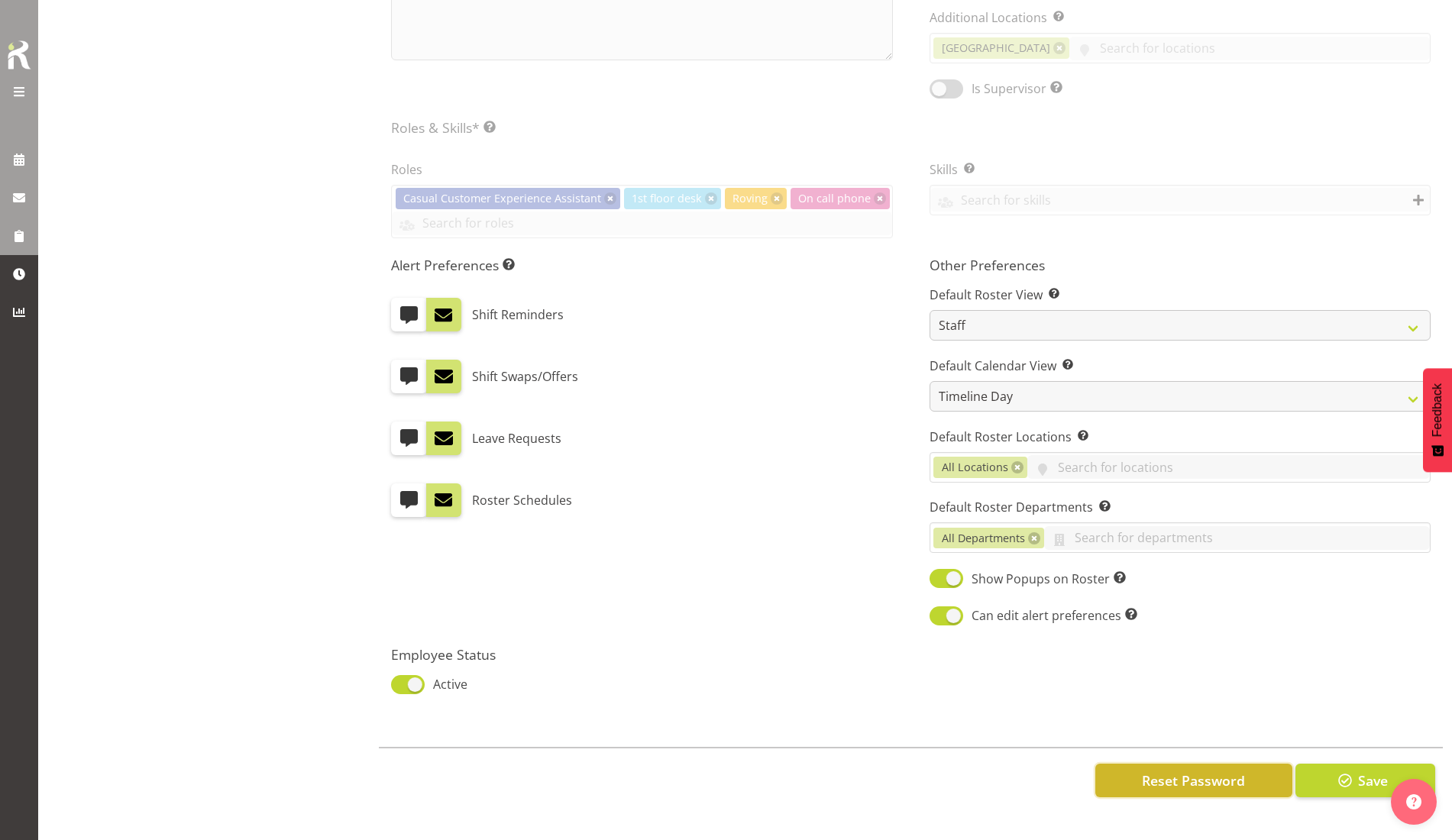
click at [1167, 771] on span "Reset Password" at bounding box center [1194, 781] width 103 height 19
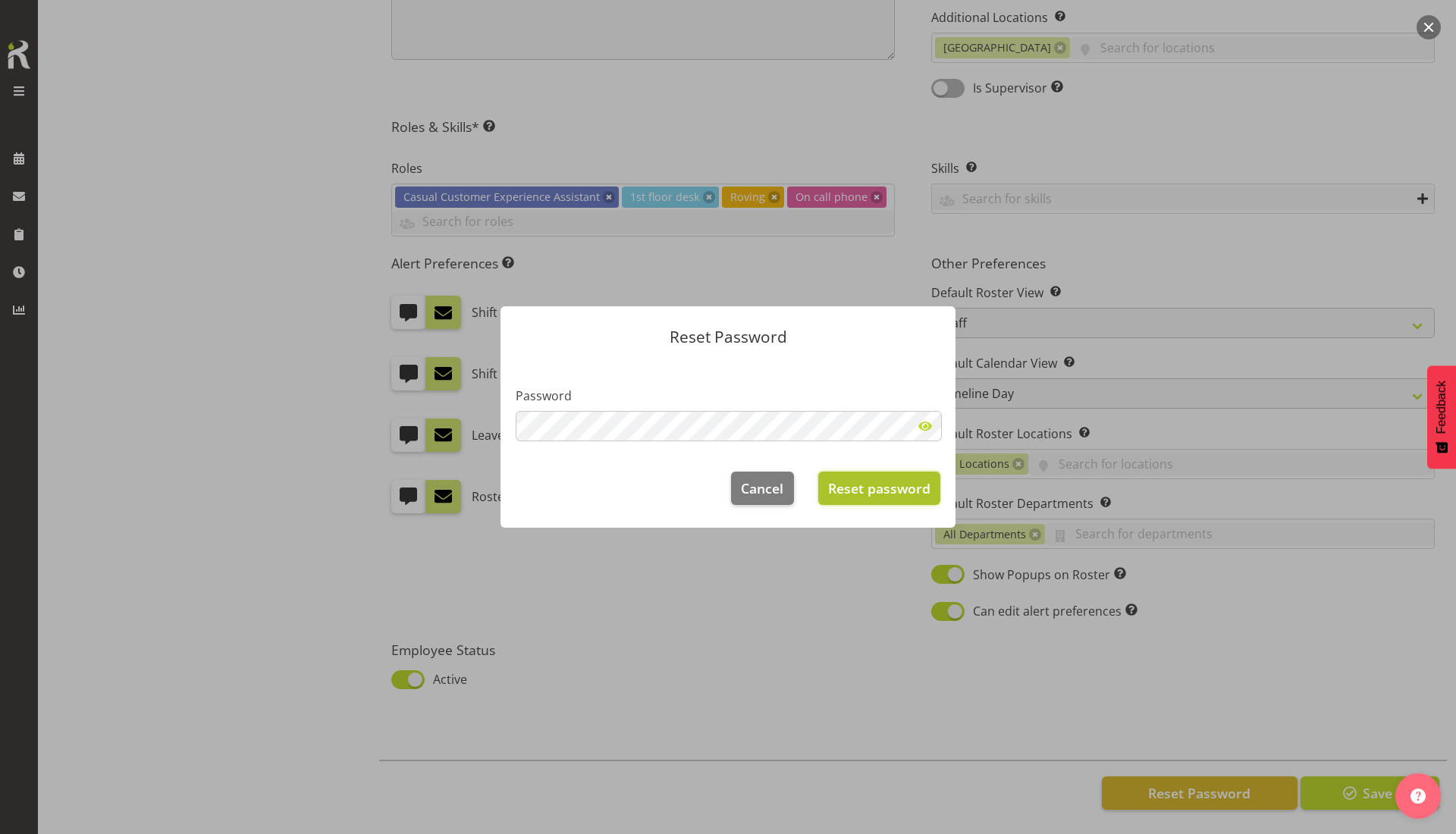
click at [857, 491] on span "Reset password" at bounding box center [879, 488] width 103 height 19
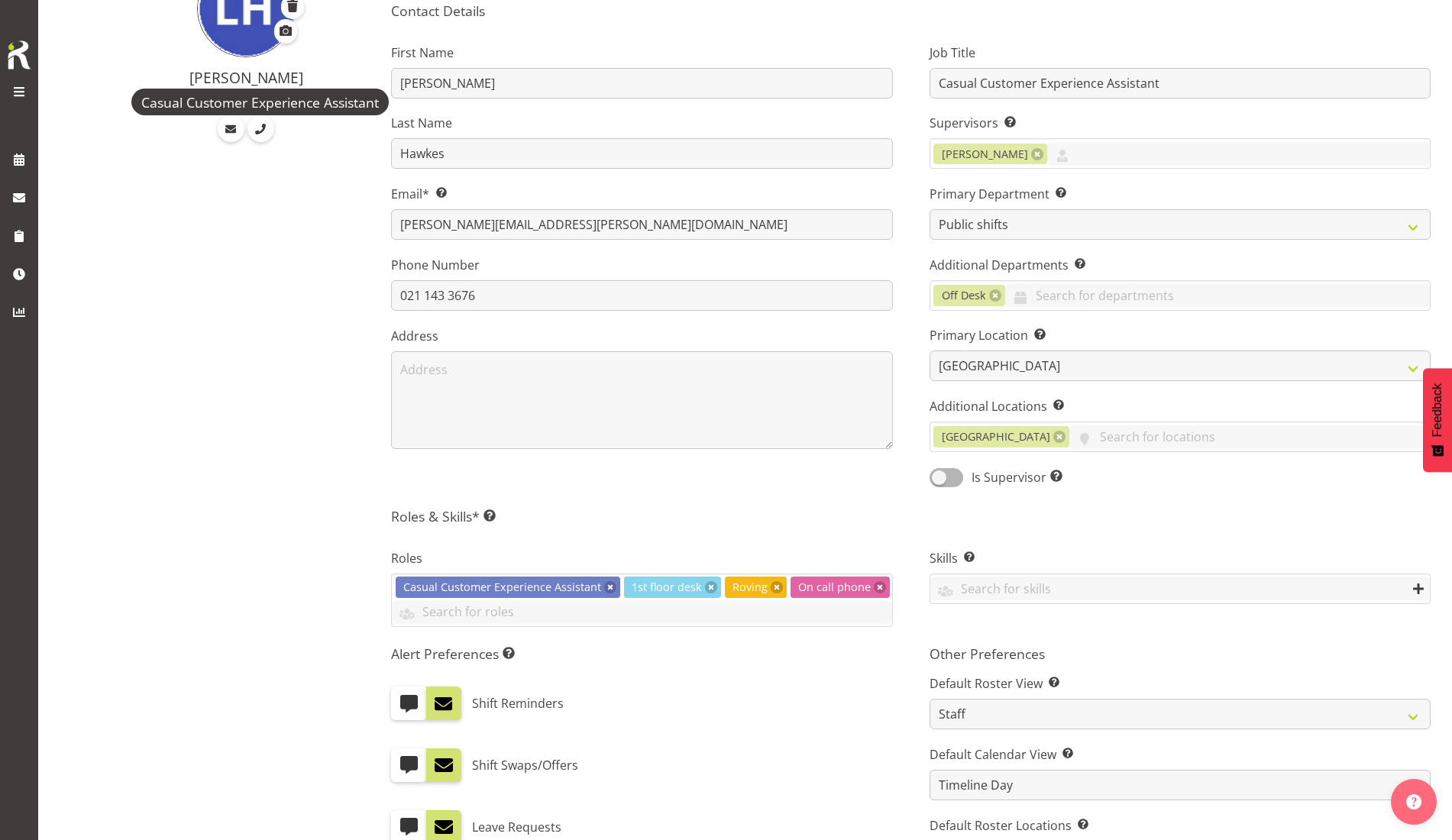
scroll to position [477, 0]
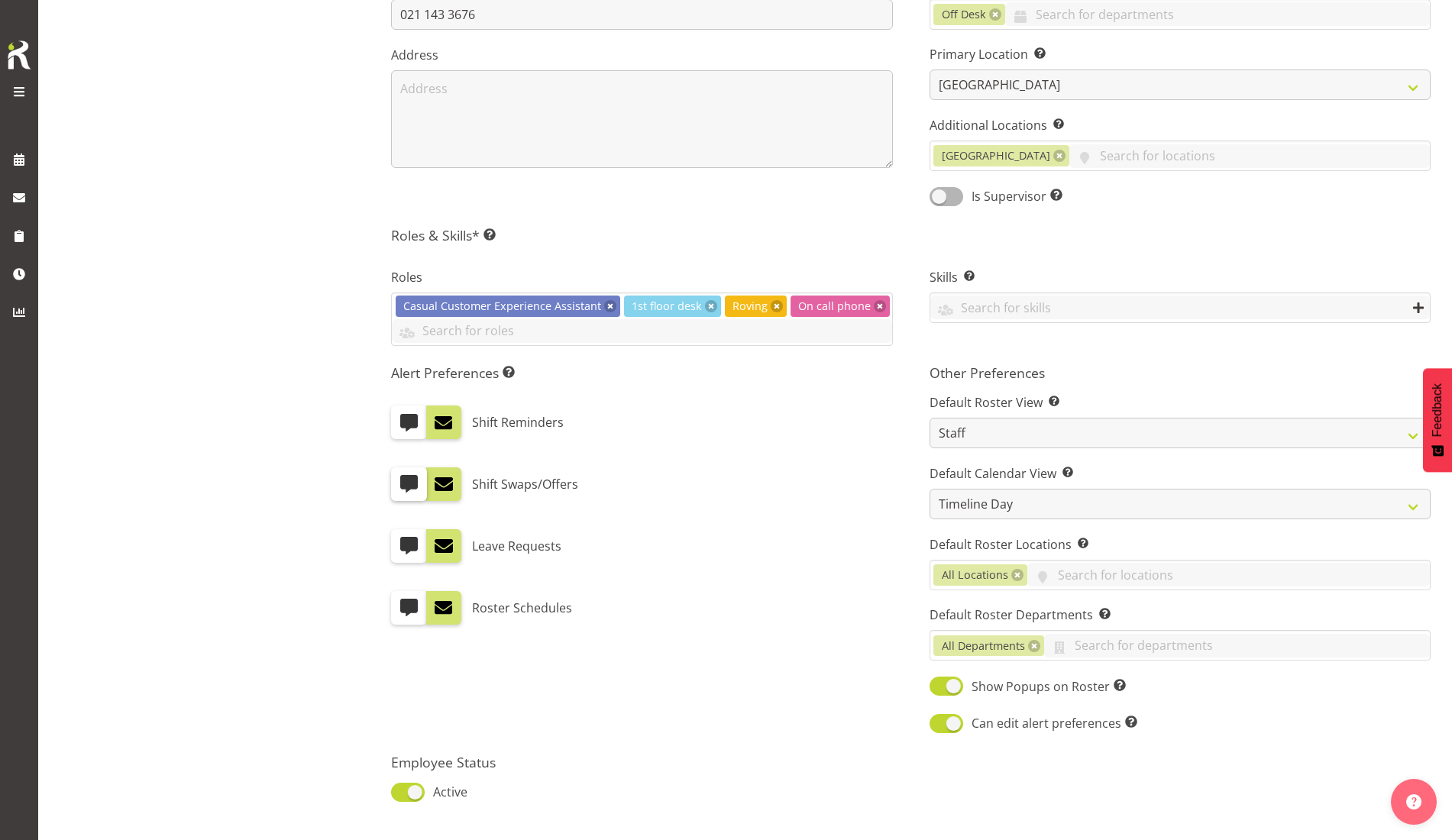
click at [417, 477] on span at bounding box center [408, 484] width 19 height 19
click at [401, 479] on input "checkbox" at bounding box center [396, 484] width 10 height 10
checkbox input "true"
click at [441, 491] on span at bounding box center [443, 484] width 19 height 19
click at [436, 489] on input "checkbox" at bounding box center [431, 484] width 10 height 10
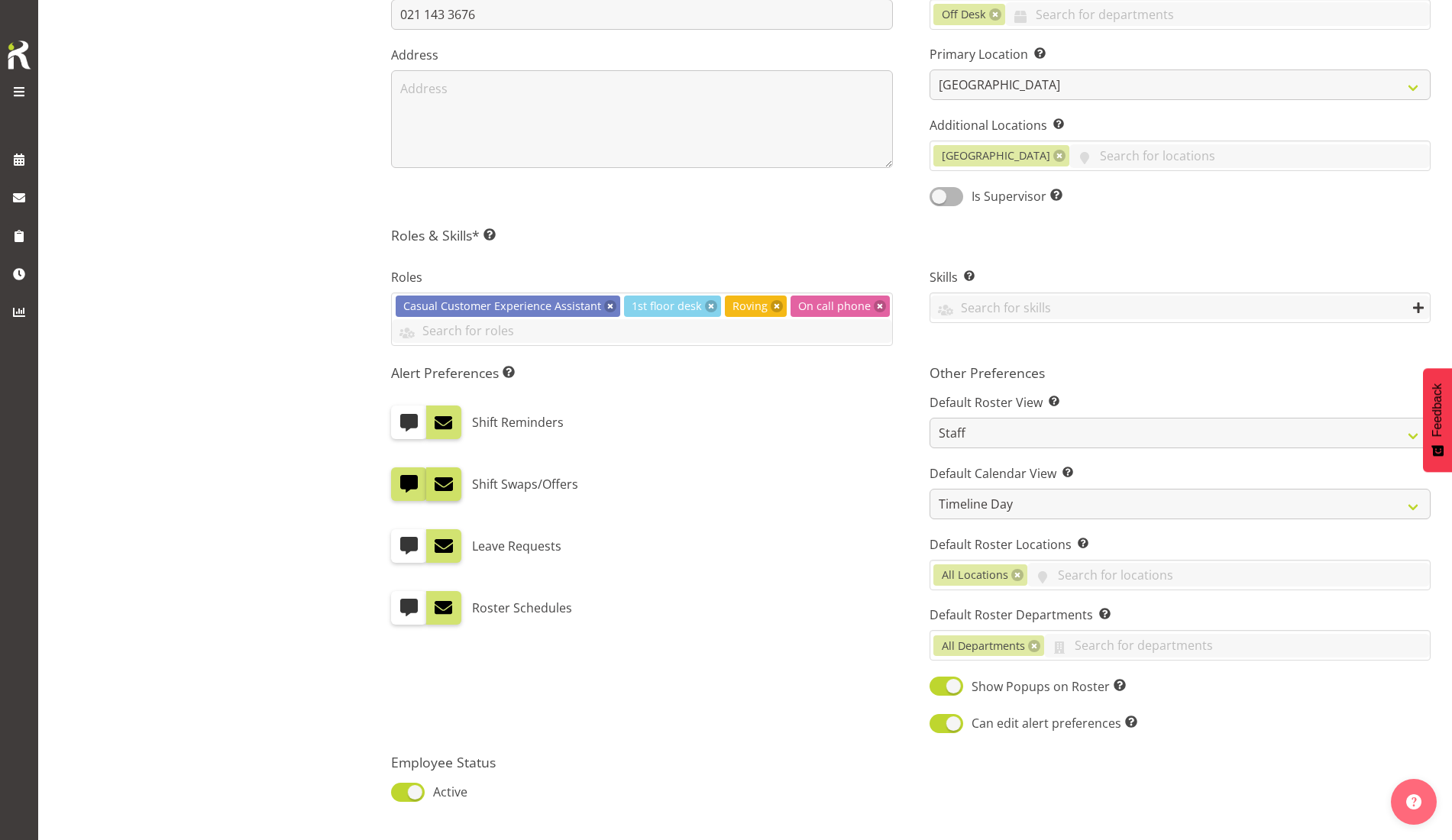
checkbox input "false"
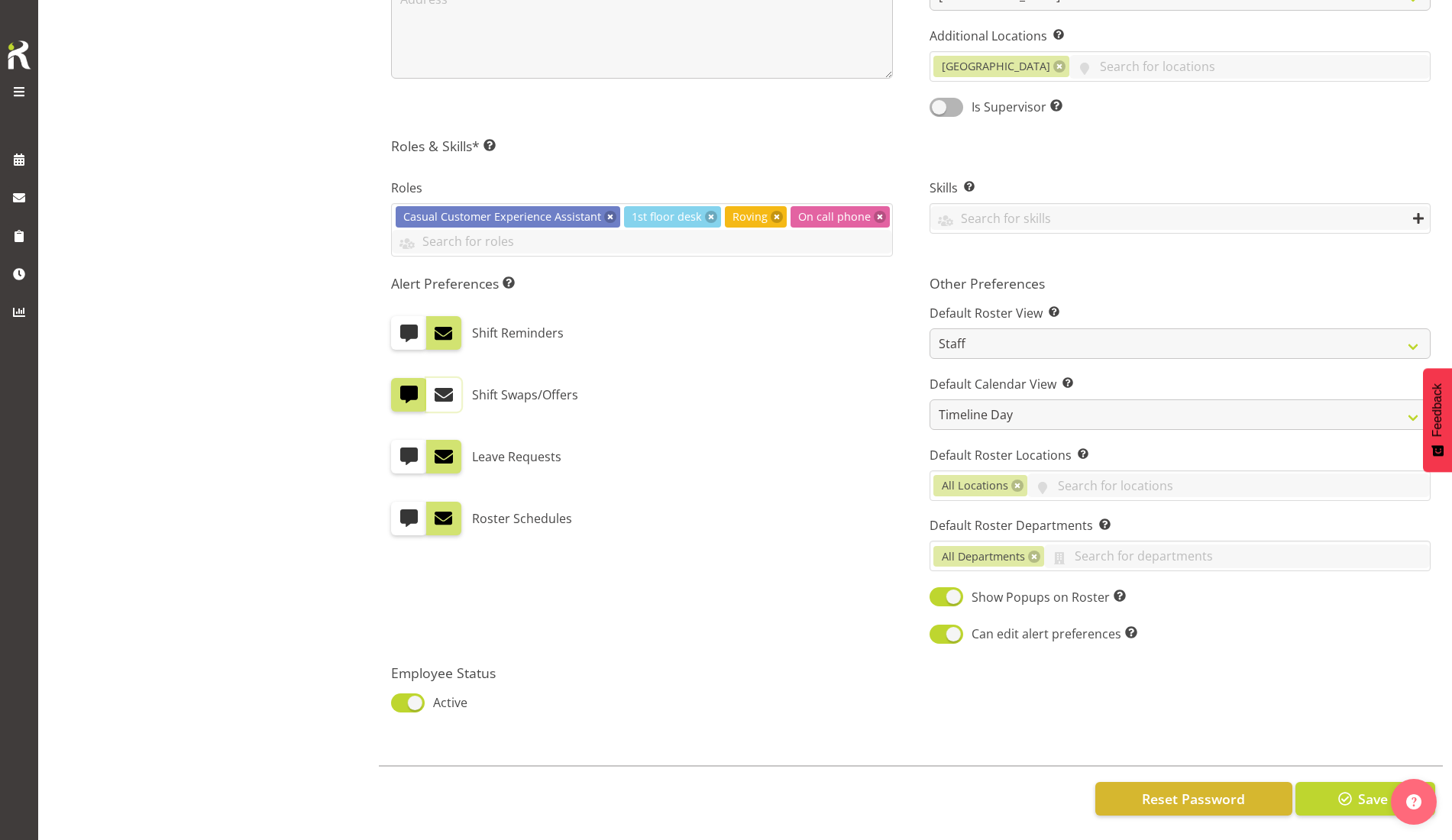
scroll to position [581, 0]
click at [1355, 785] on button "Save" at bounding box center [1364, 798] width 139 height 33
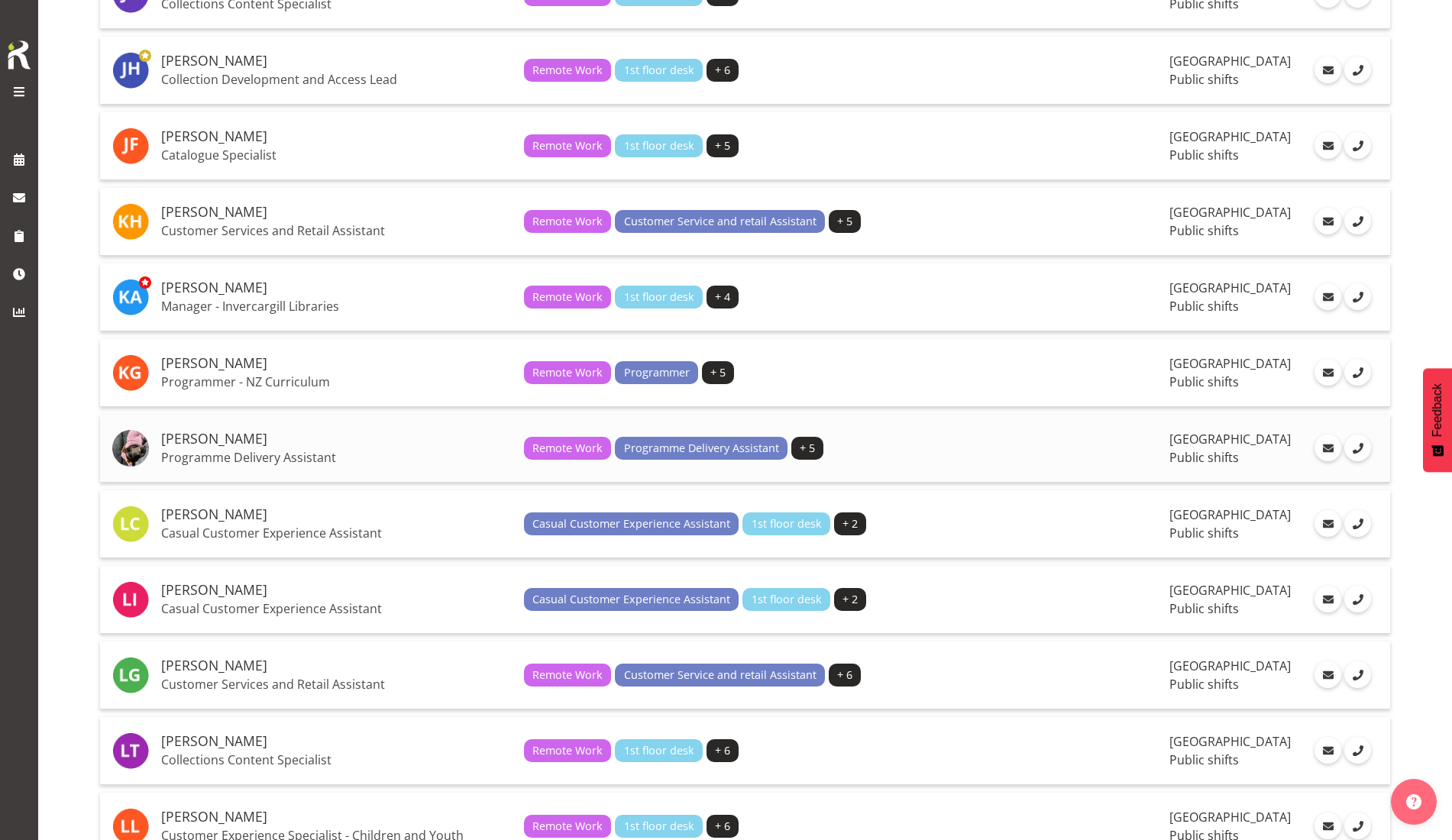
scroll to position [1145, 0]
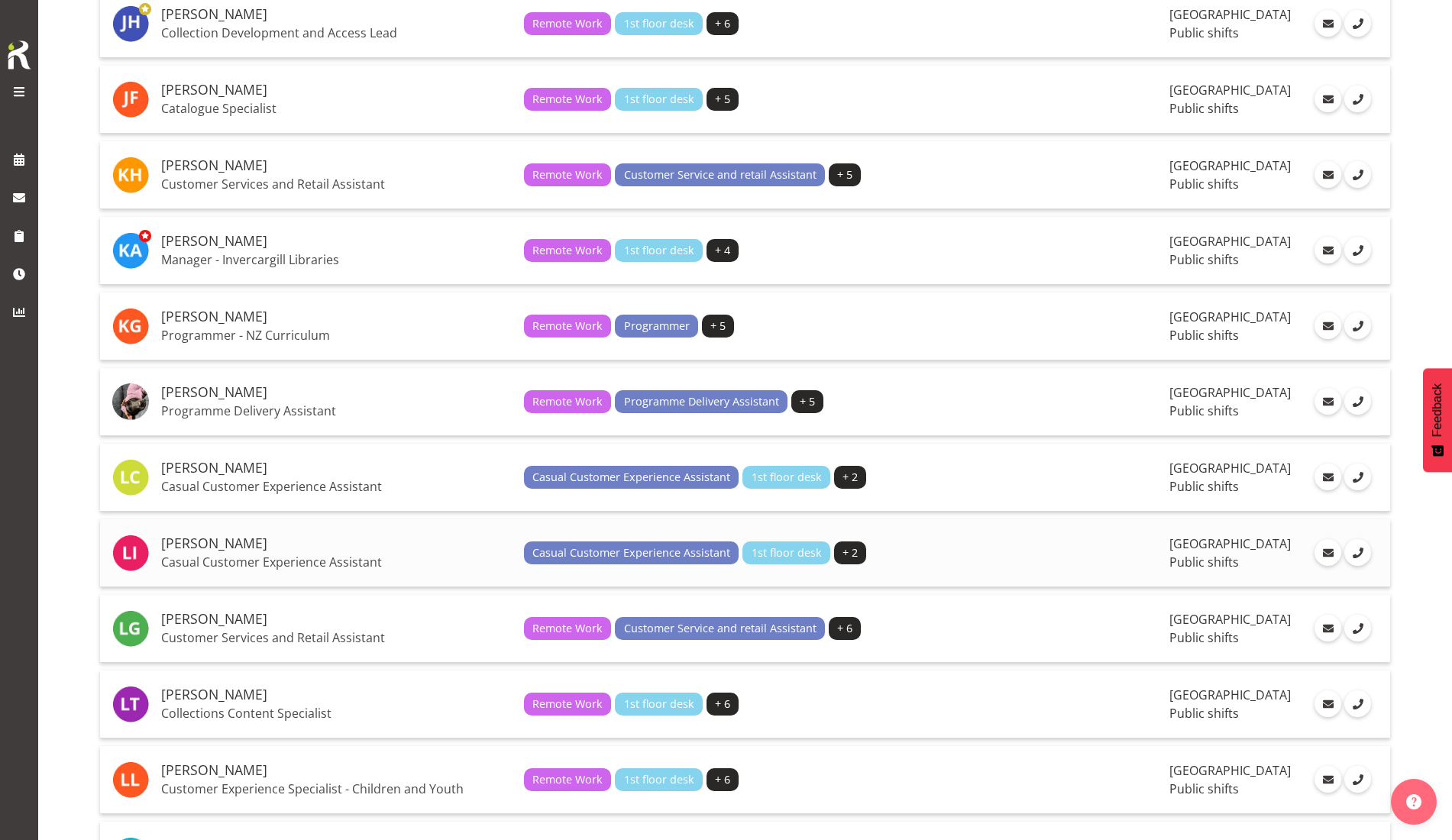
click at [233, 554] on p "Casual Customer Experience Assistant" at bounding box center [336, 562] width 351 height 16
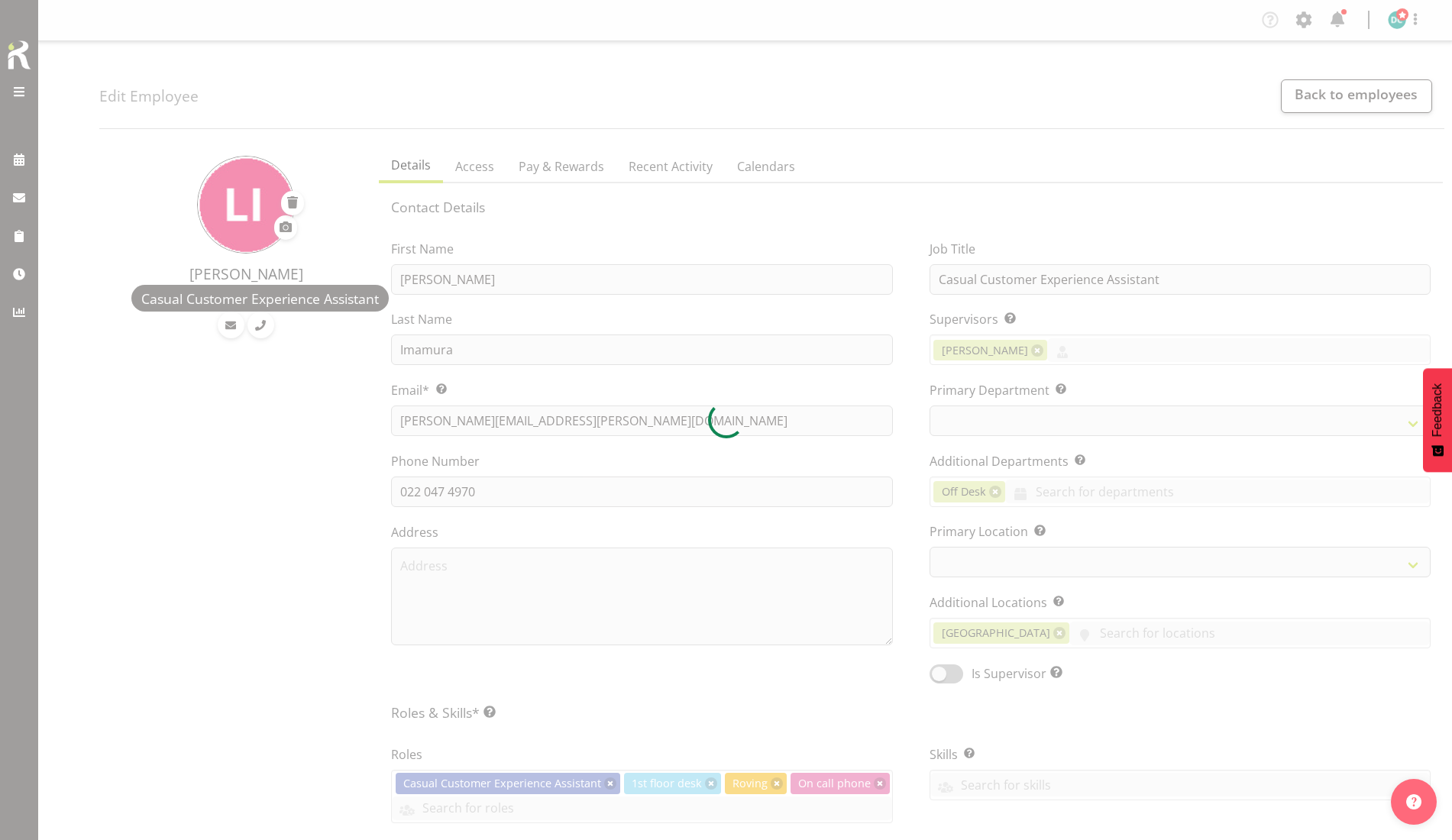
select select "TimelineDay"
select select
select select "921"
select select "1276"
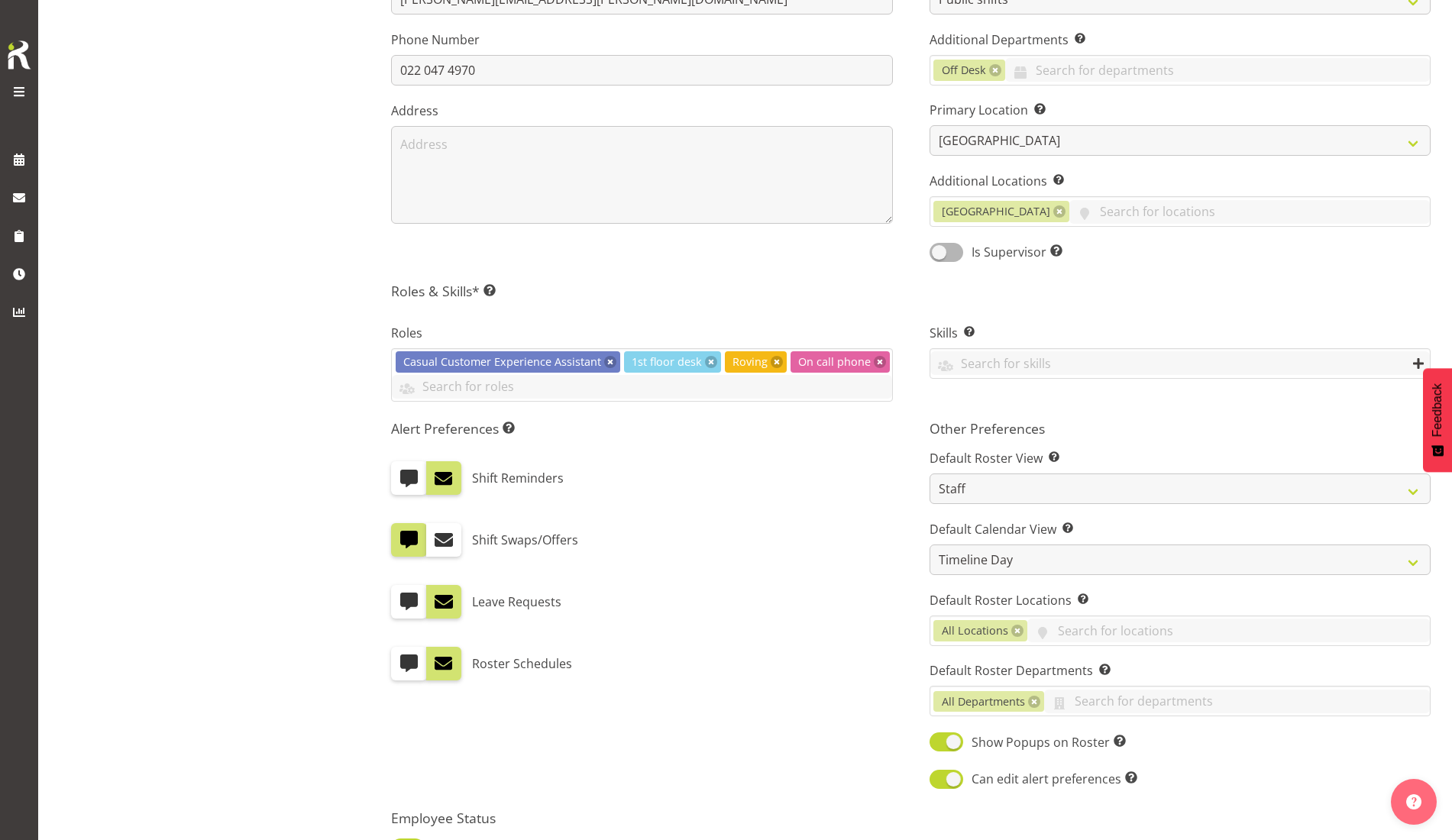
scroll to position [581, 0]
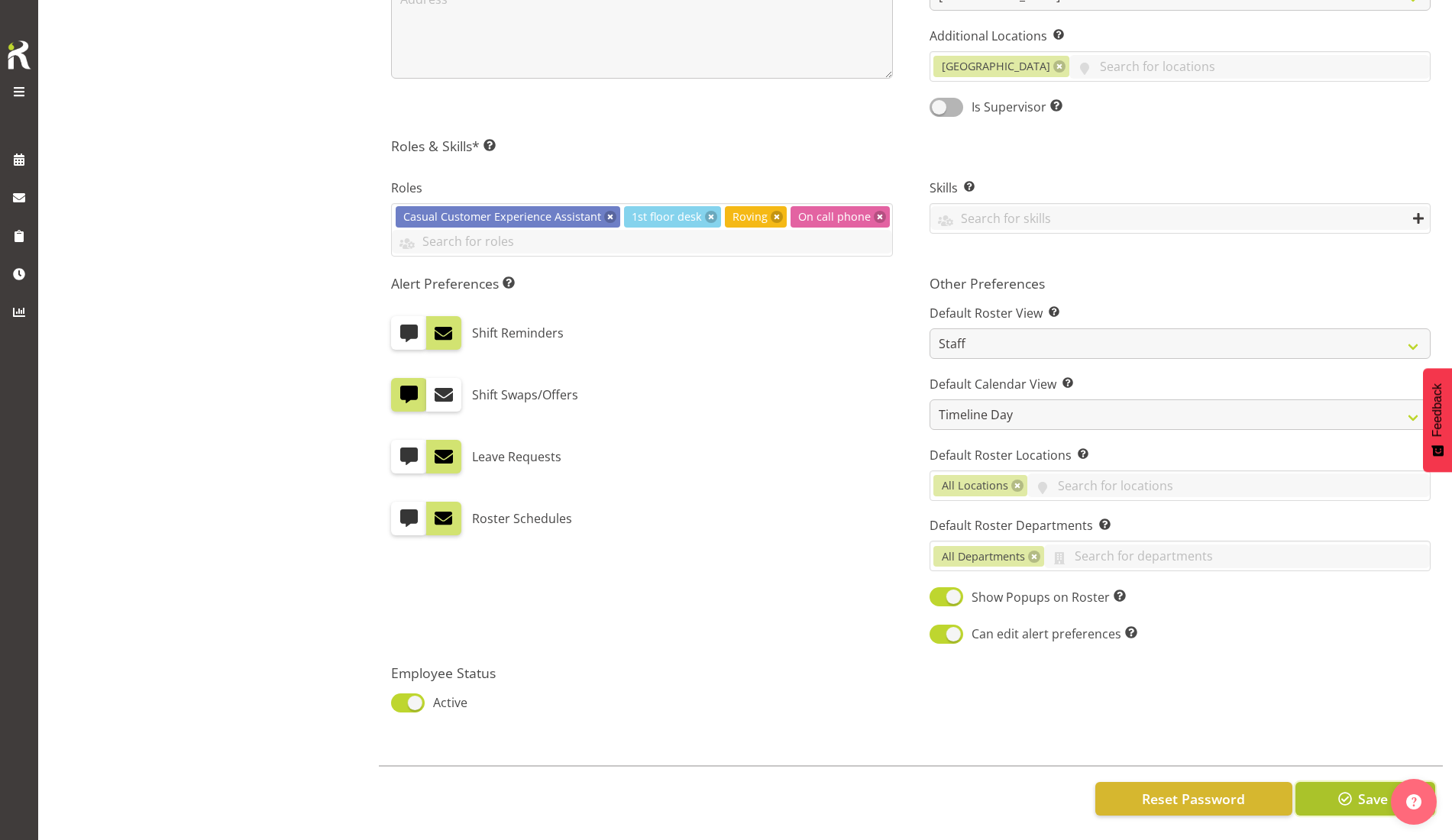
click at [1361, 789] on span "Save" at bounding box center [1372, 799] width 30 height 19
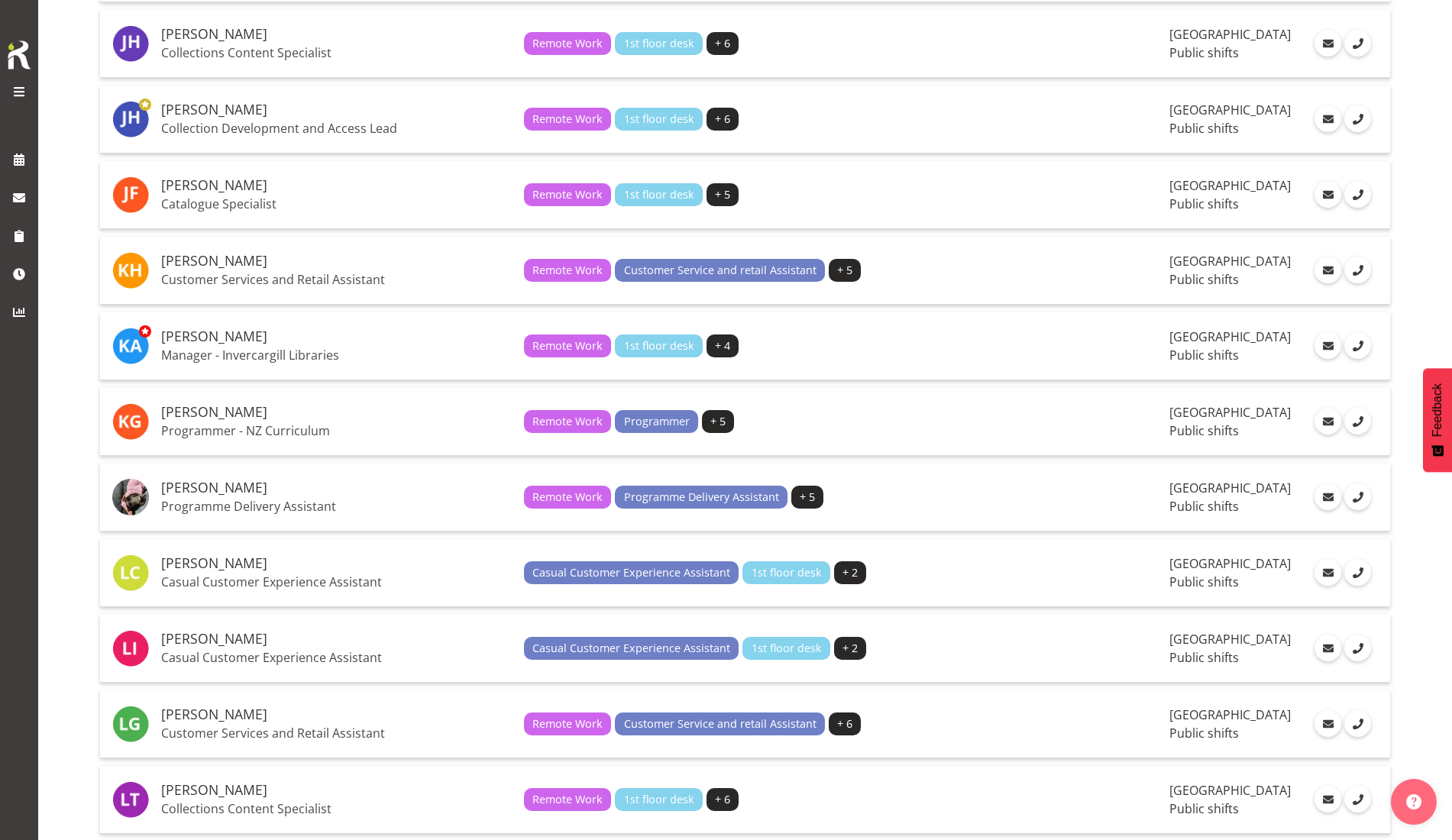
scroll to position [1145, 0]
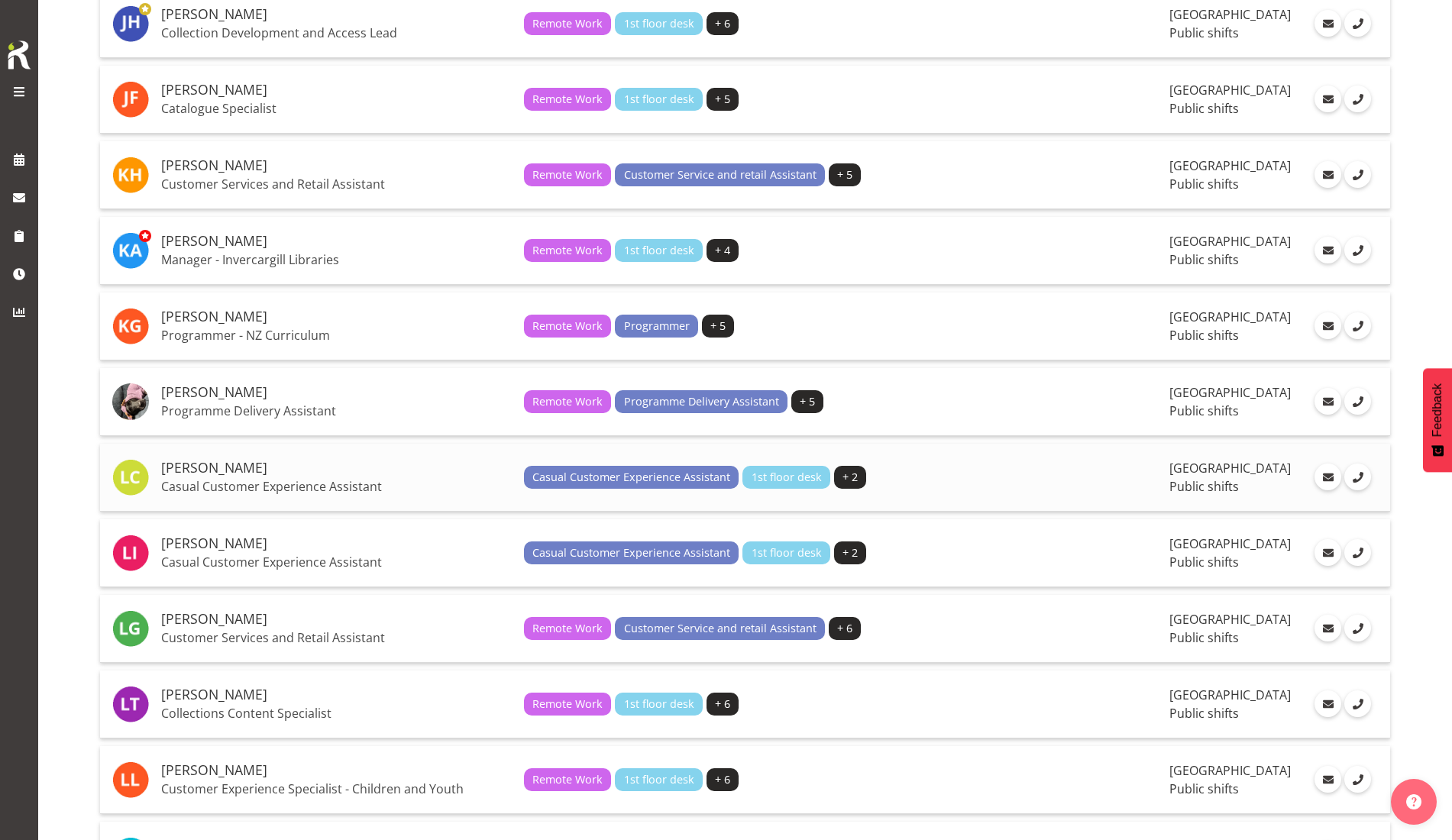
click at [214, 490] on p "Casual Customer Experience Assistant" at bounding box center [336, 486] width 351 height 16
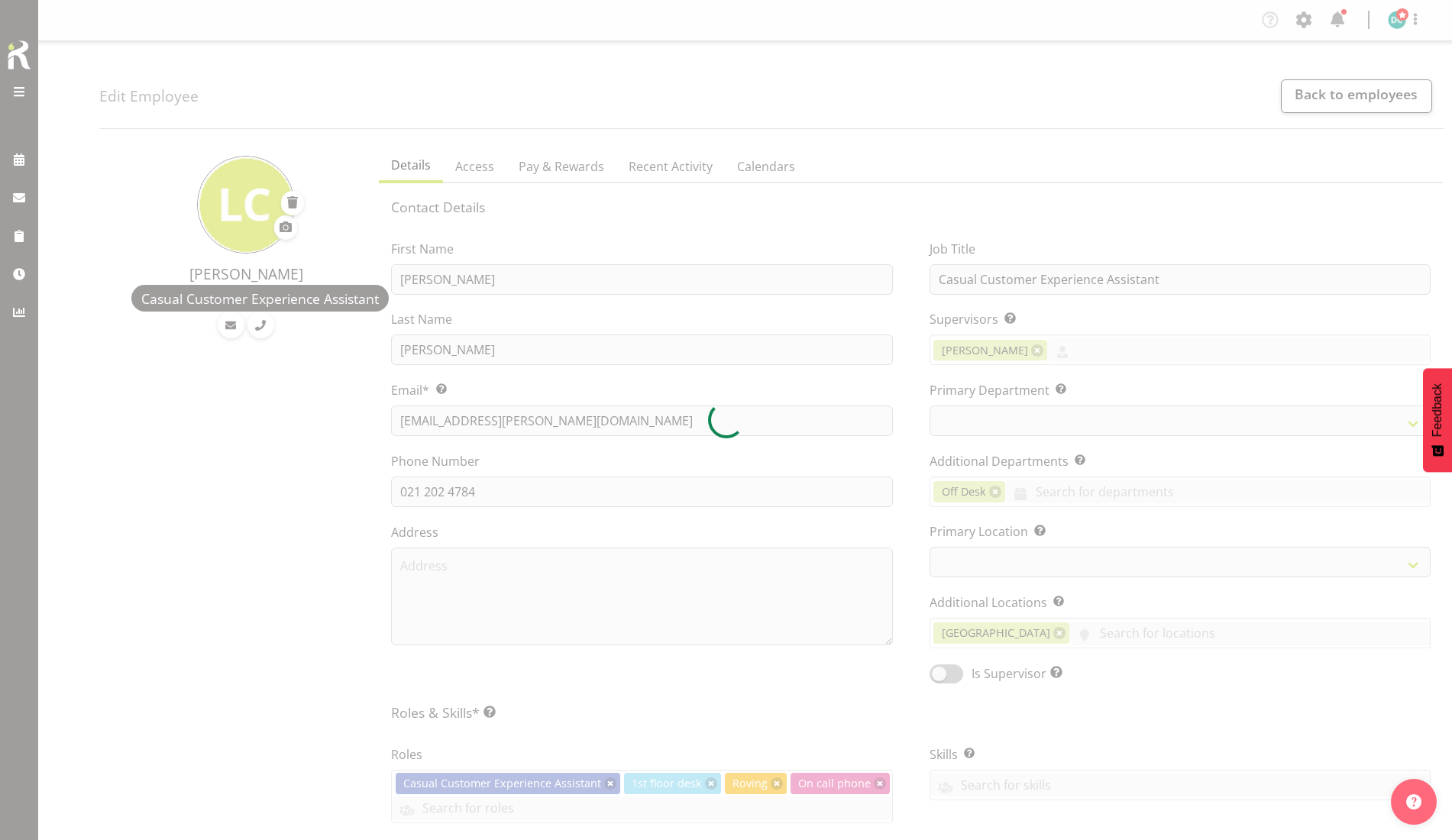
select select "TimelineWeekAdvanced"
select select
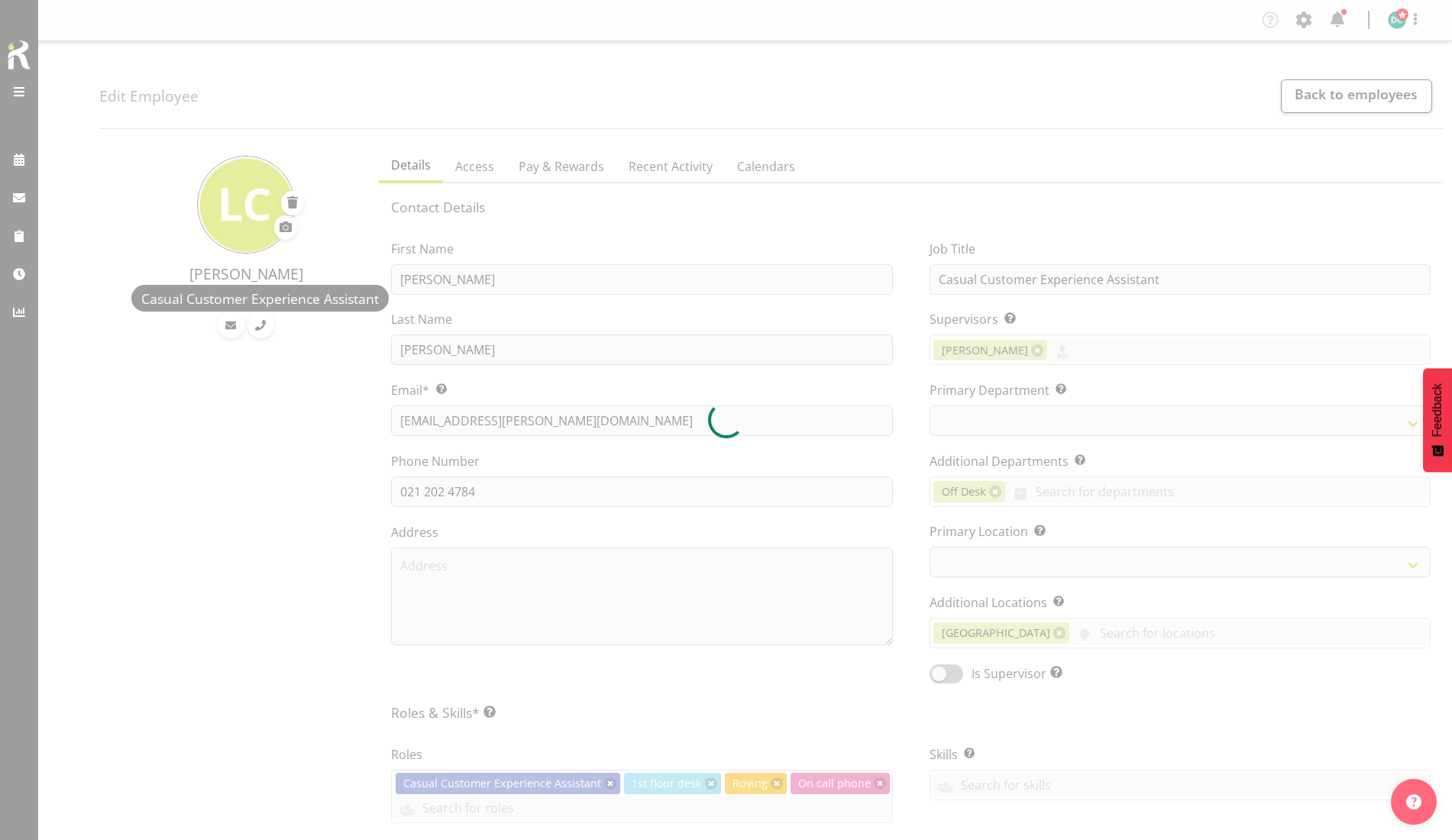
select select
select select "1276"
select select "921"
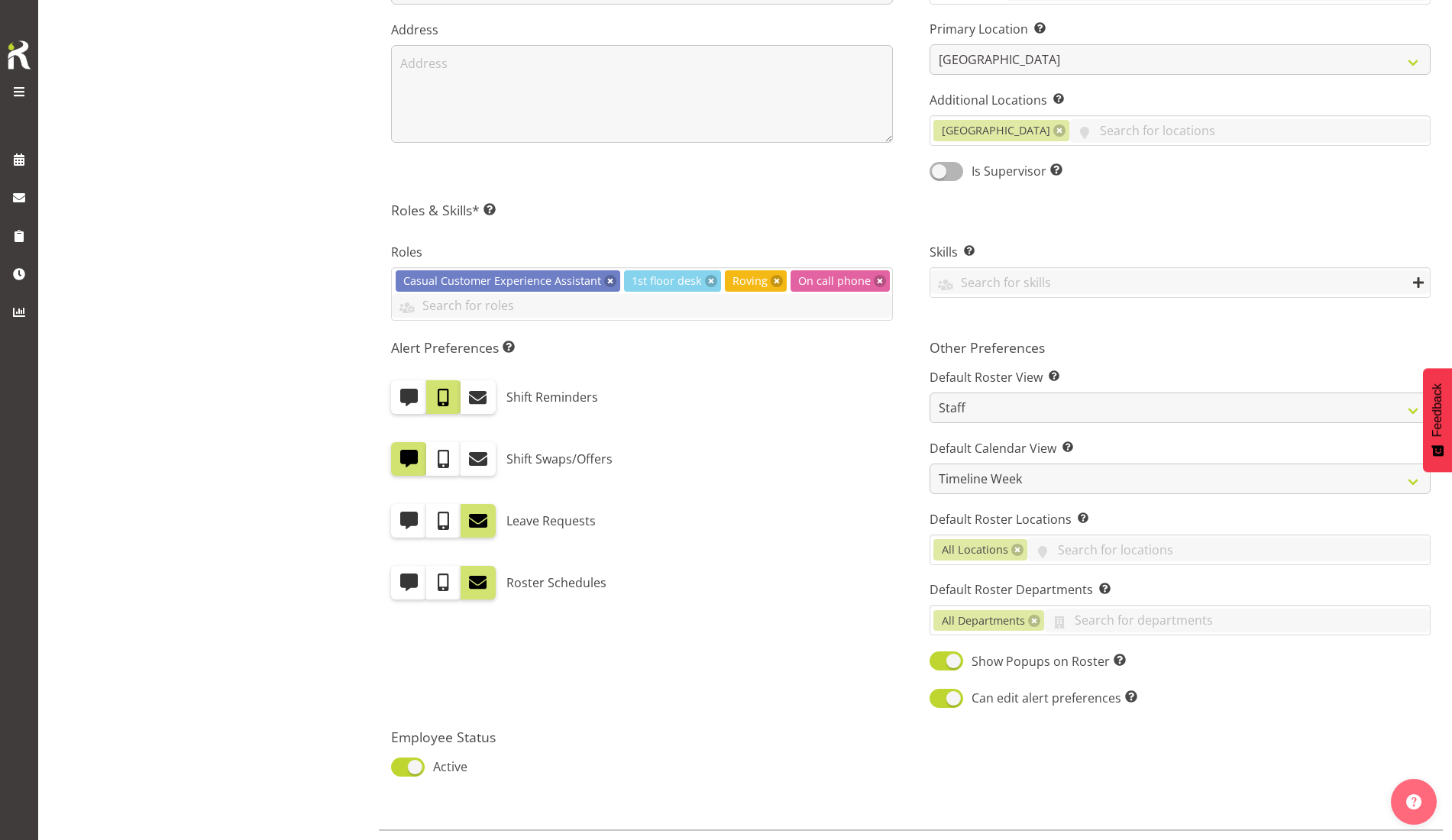
scroll to position [573, 0]
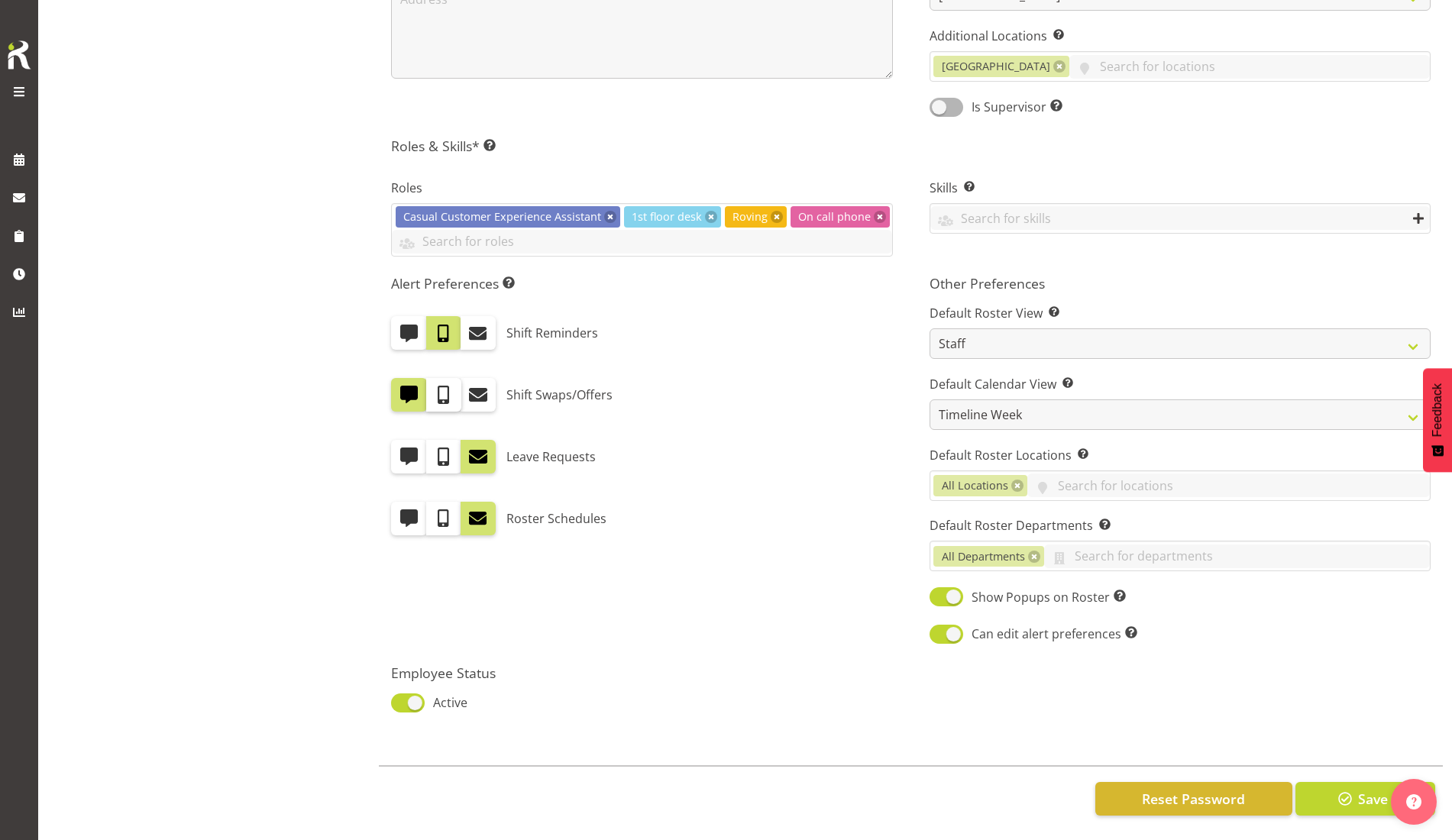
click at [446, 385] on span at bounding box center [443, 395] width 19 height 19
click at [436, 390] on input "checkbox" at bounding box center [431, 395] width 10 height 10
checkbox input "true"
click at [1359, 789] on span "Save" at bounding box center [1372, 799] width 30 height 19
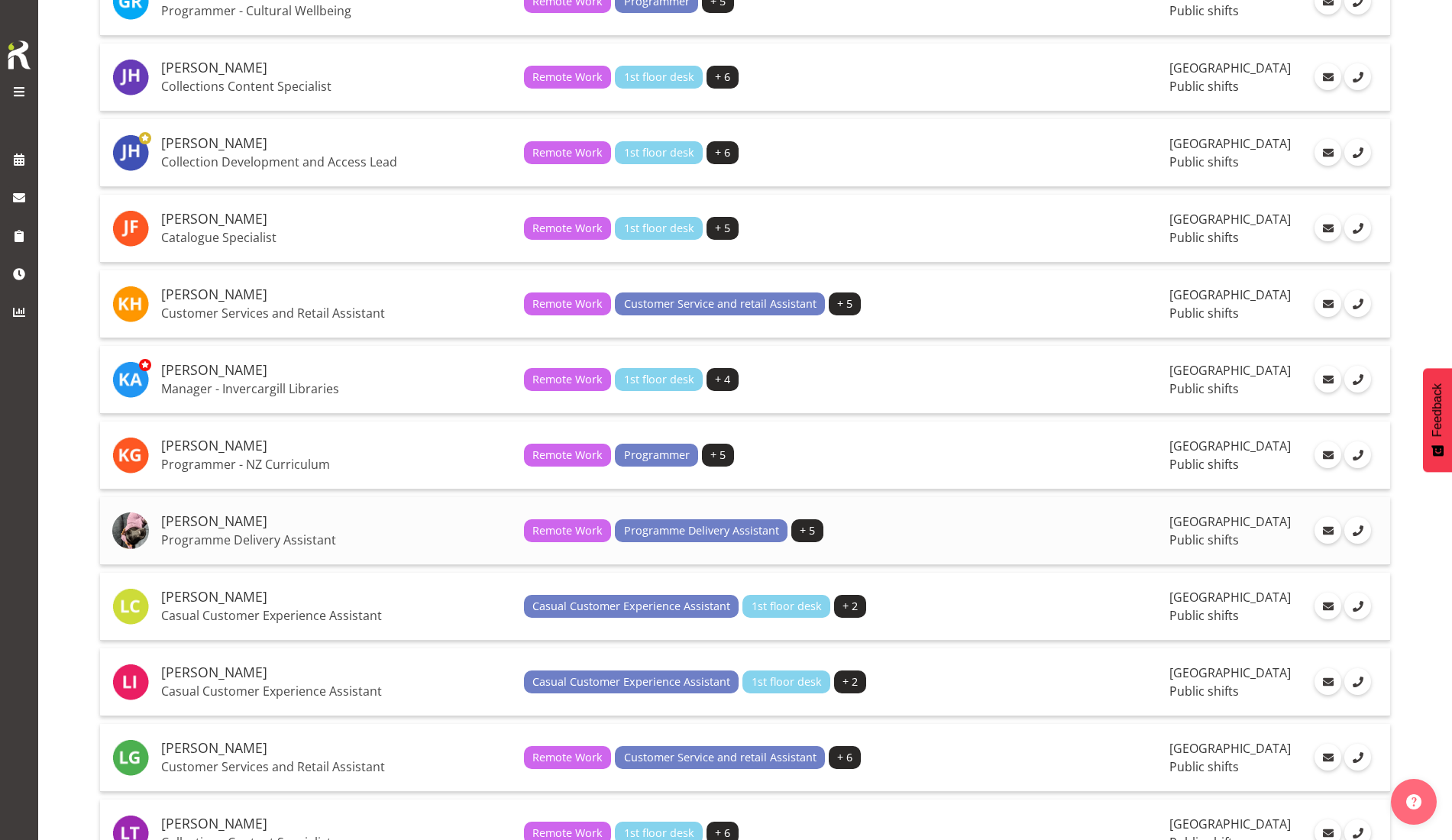
scroll to position [1050, 0]
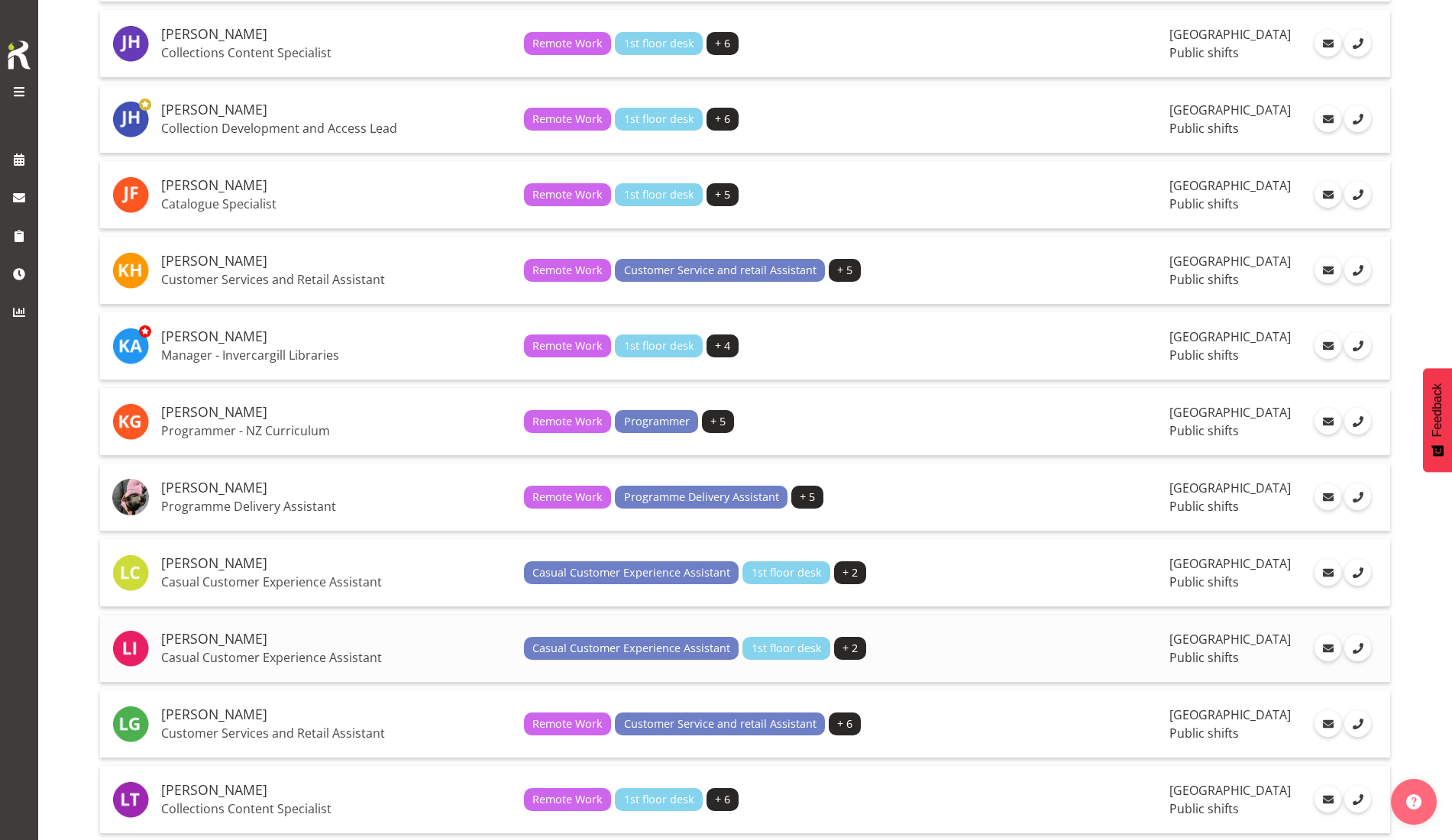
click at [217, 641] on h5 "[PERSON_NAME]" at bounding box center [336, 639] width 351 height 16
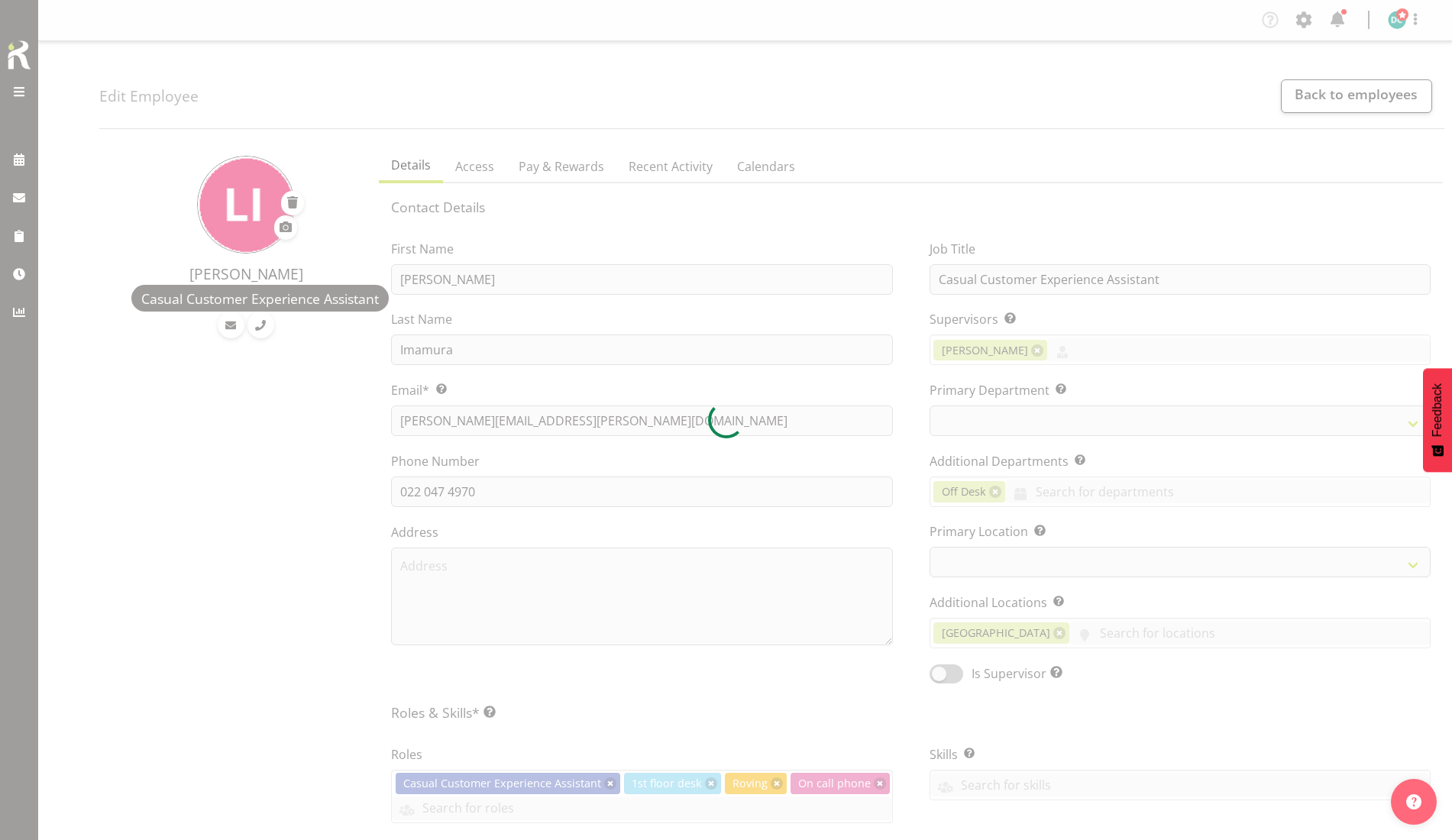
select select "TimelineDay"
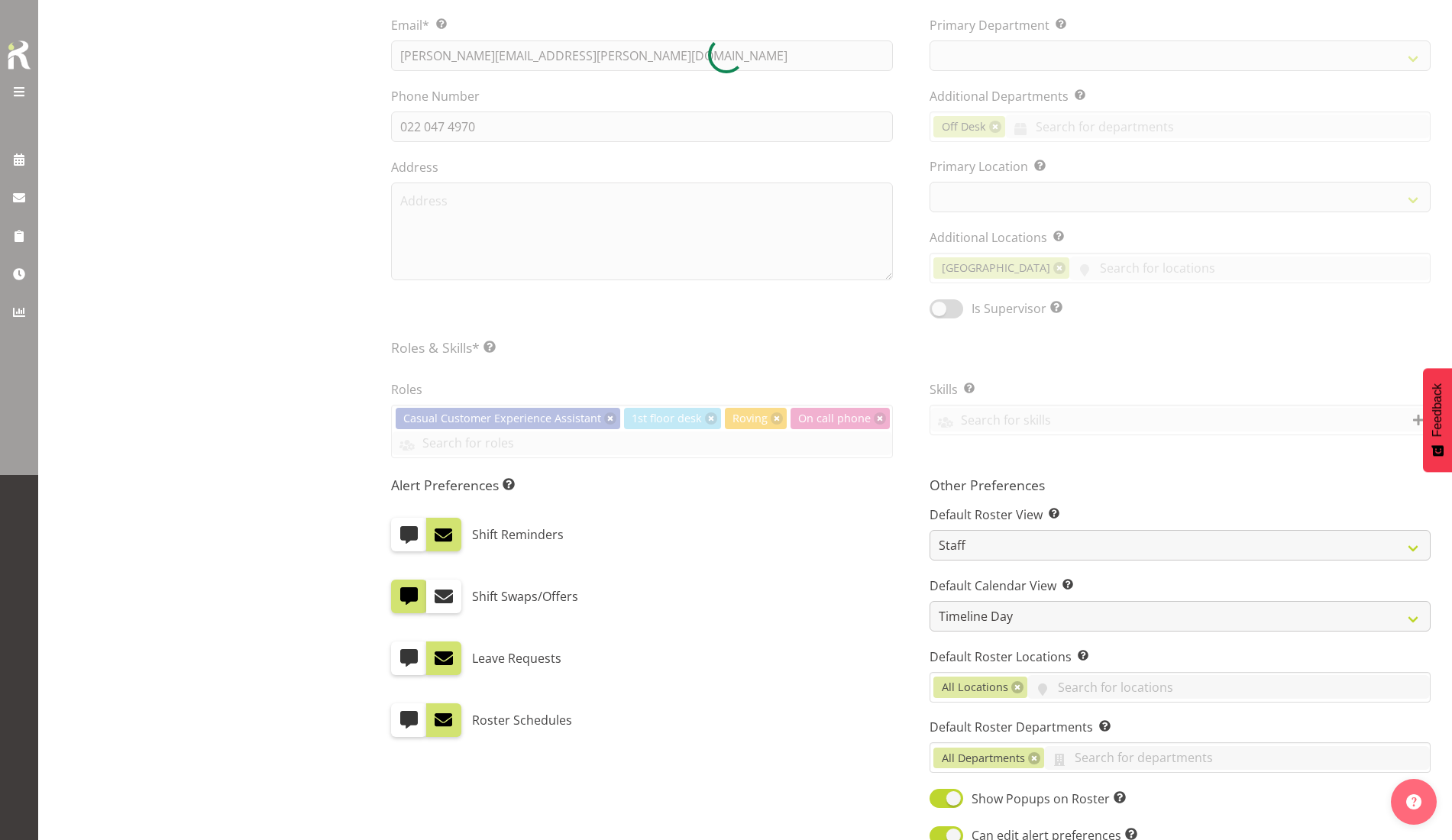
select select
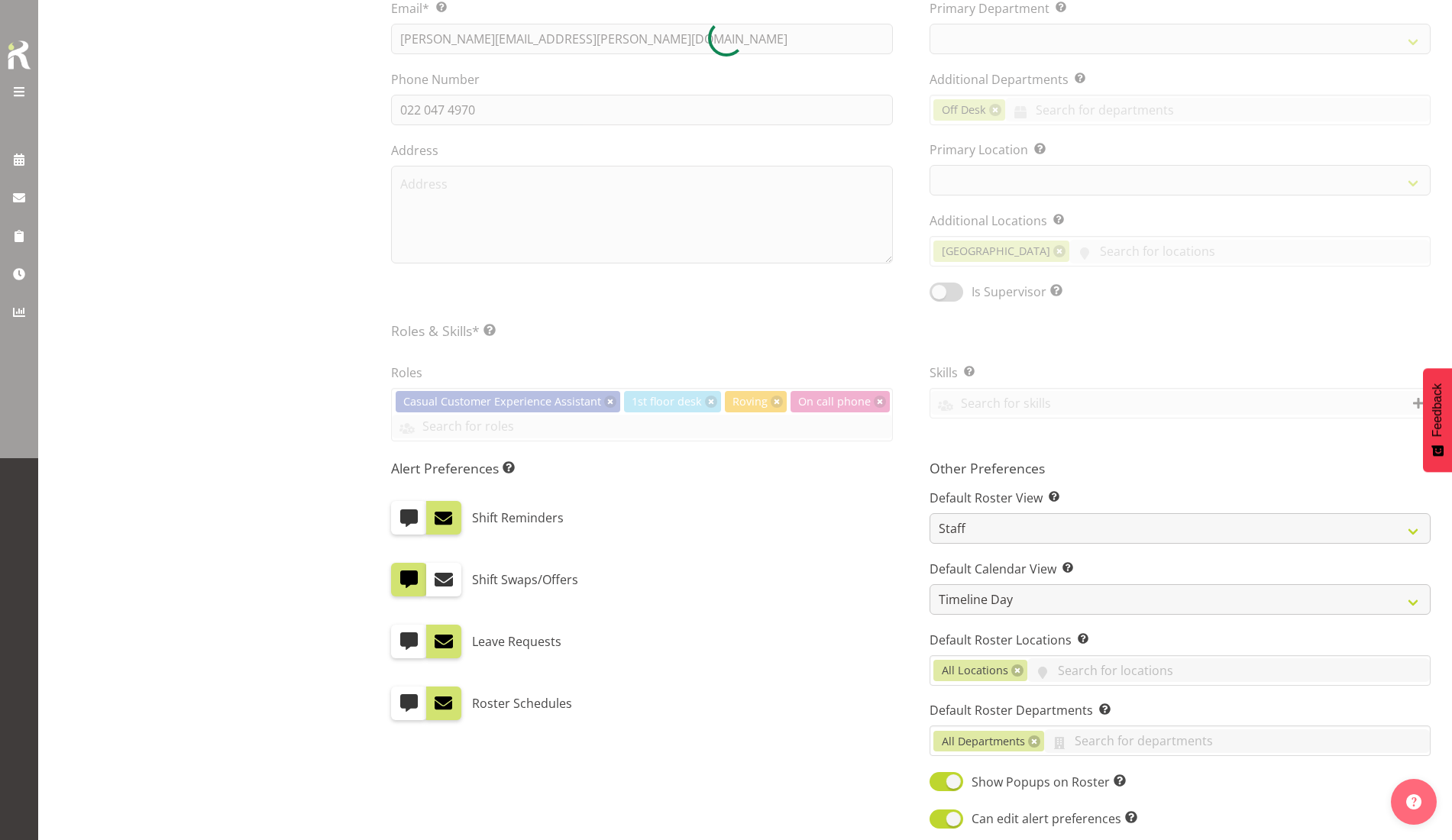
select select
select select "921"
select select "1276"
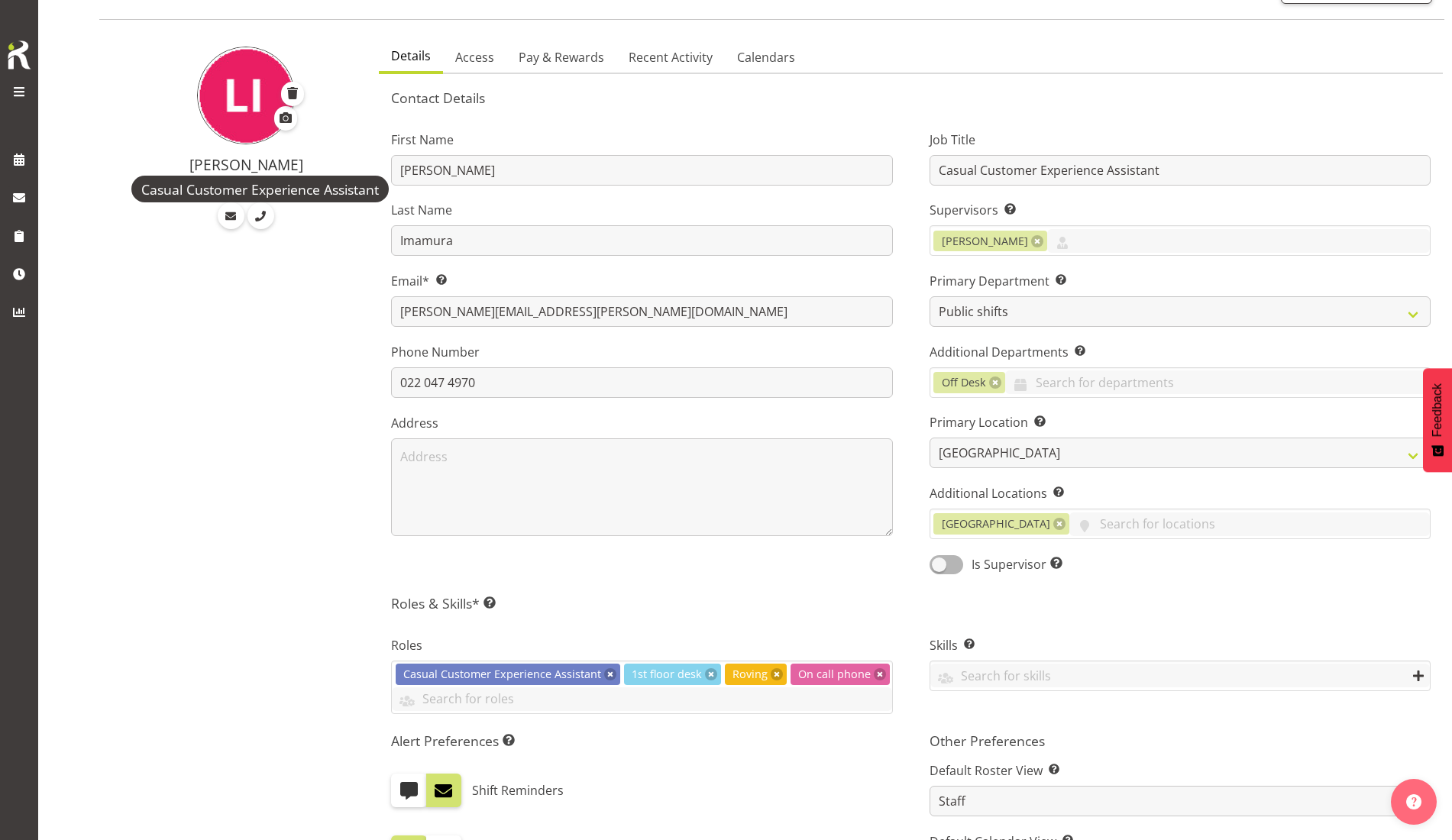
scroll to position [0, 0]
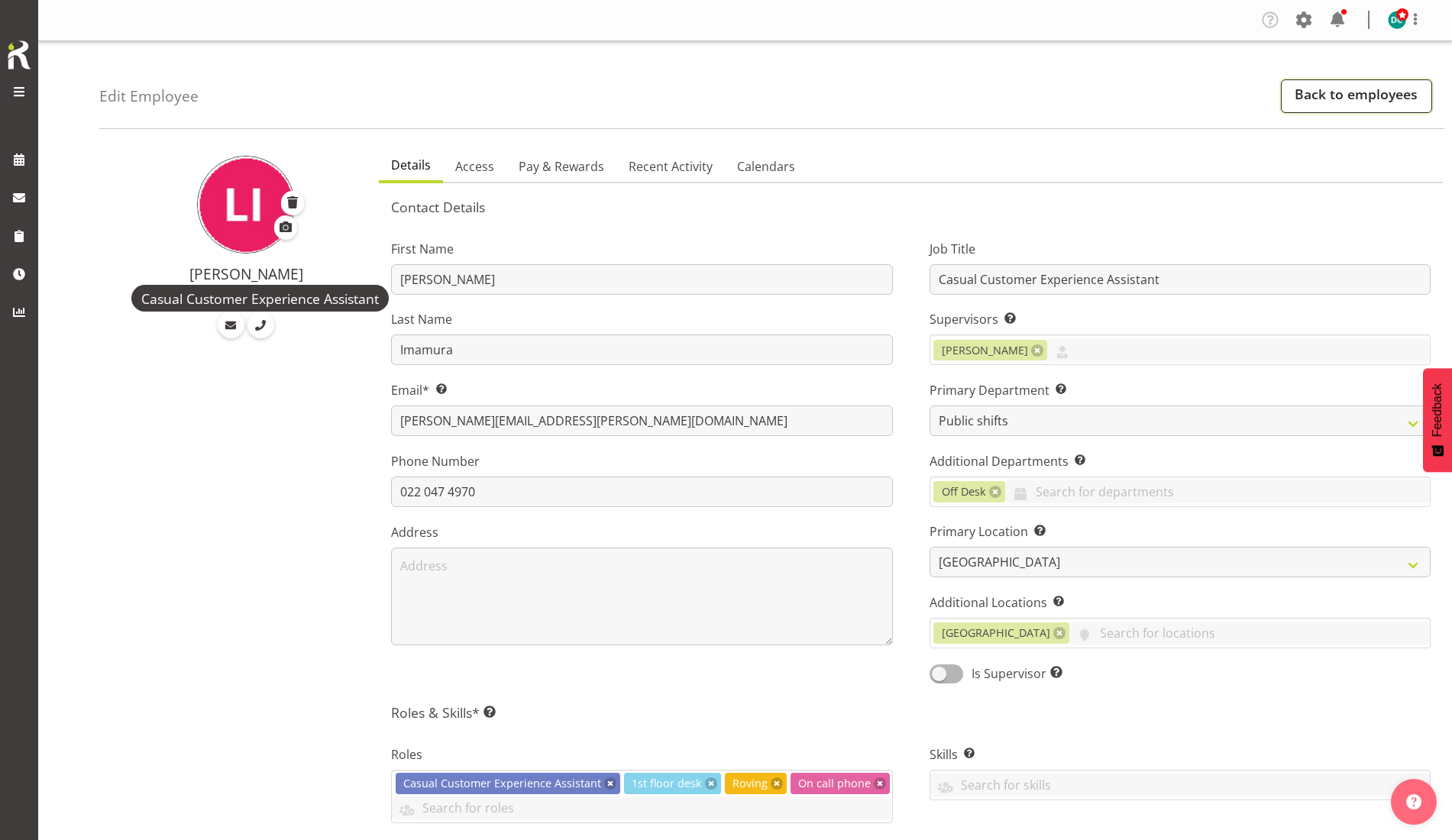
click at [1329, 91] on link "Back to employees" at bounding box center [1356, 95] width 151 height 33
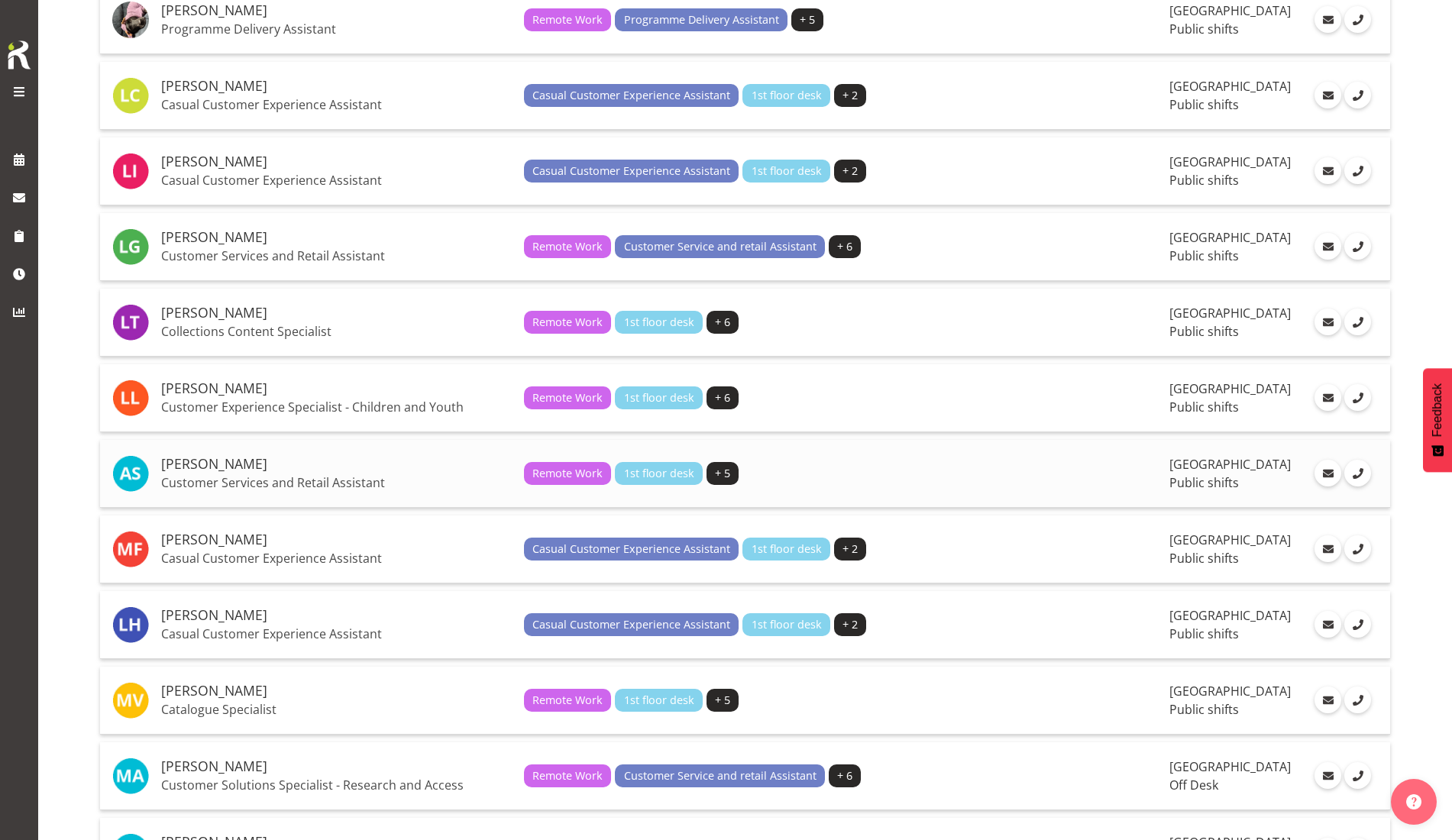
scroll to position [1623, 0]
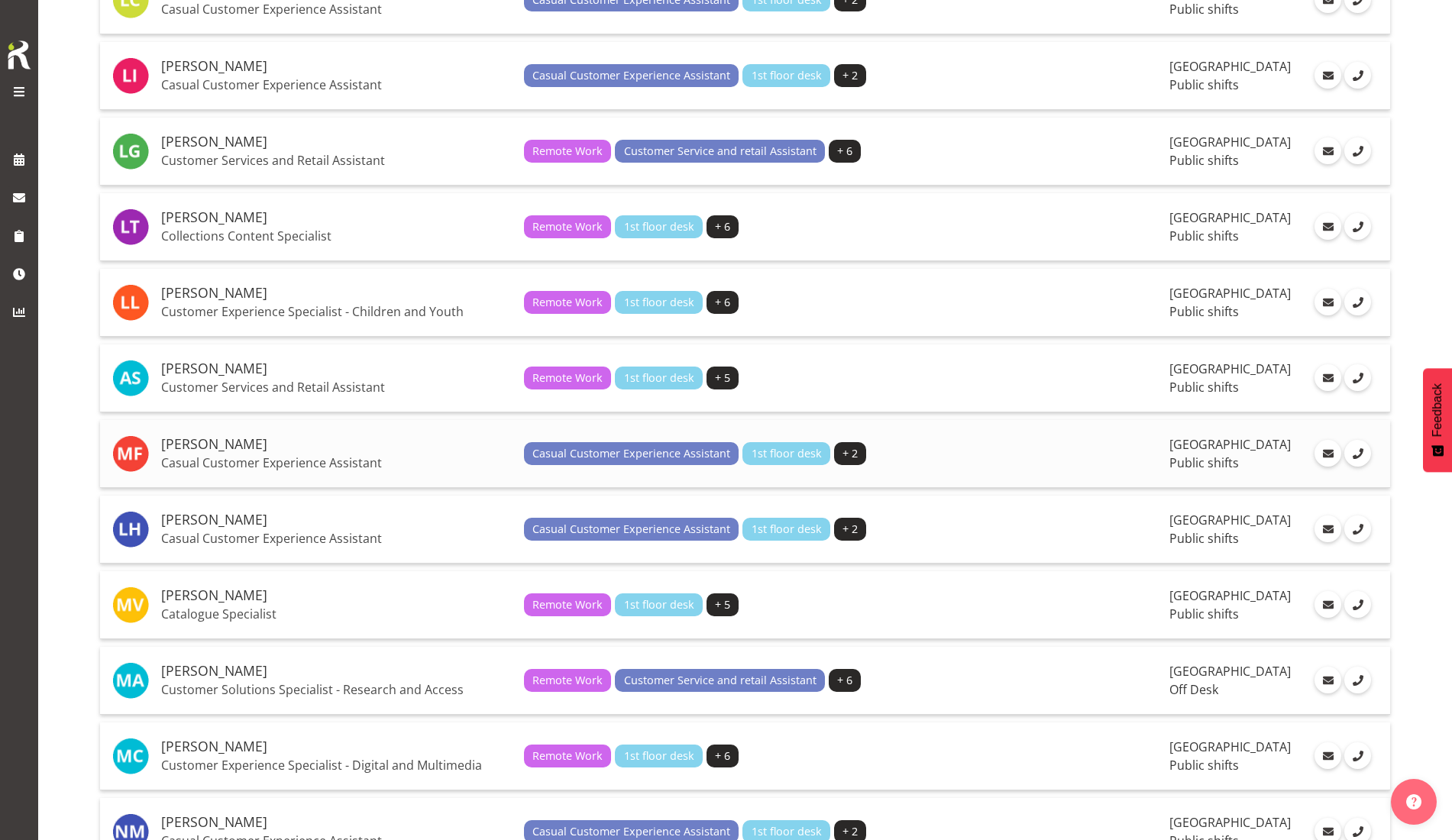
click at [226, 457] on p "Casual Customer Experience Assistant" at bounding box center [336, 463] width 351 height 16
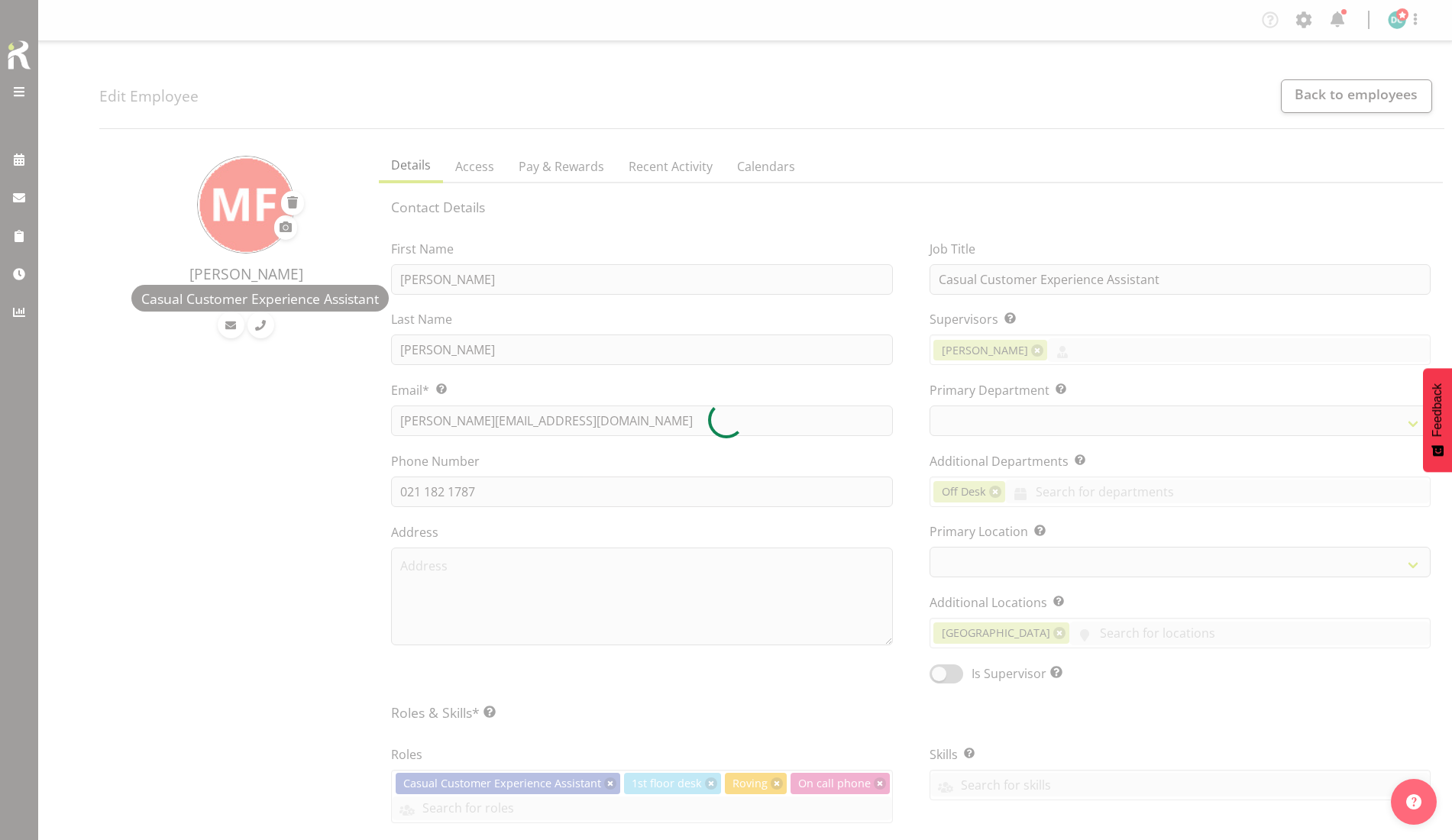
select select
select select "921"
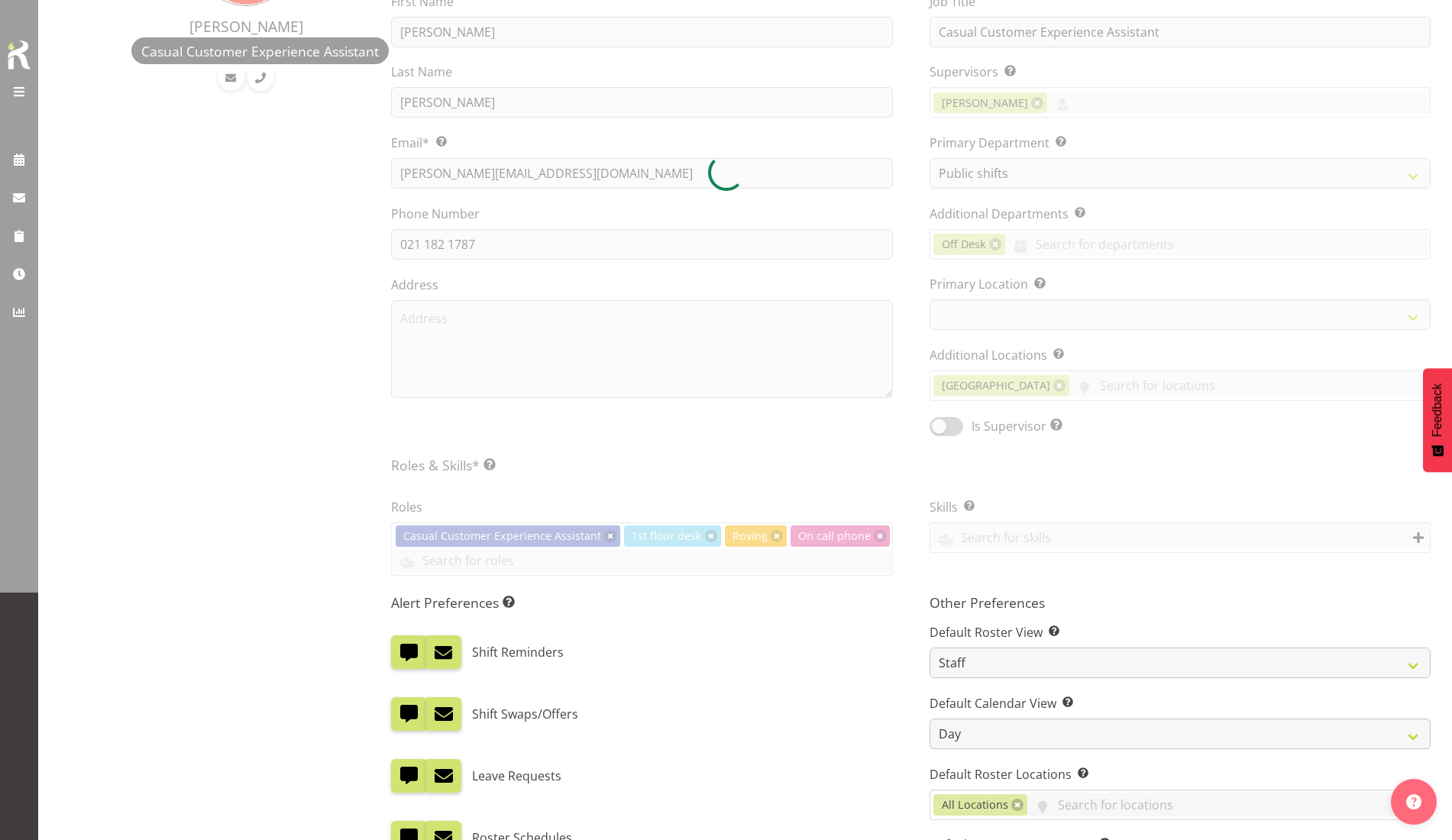
select select "1276"
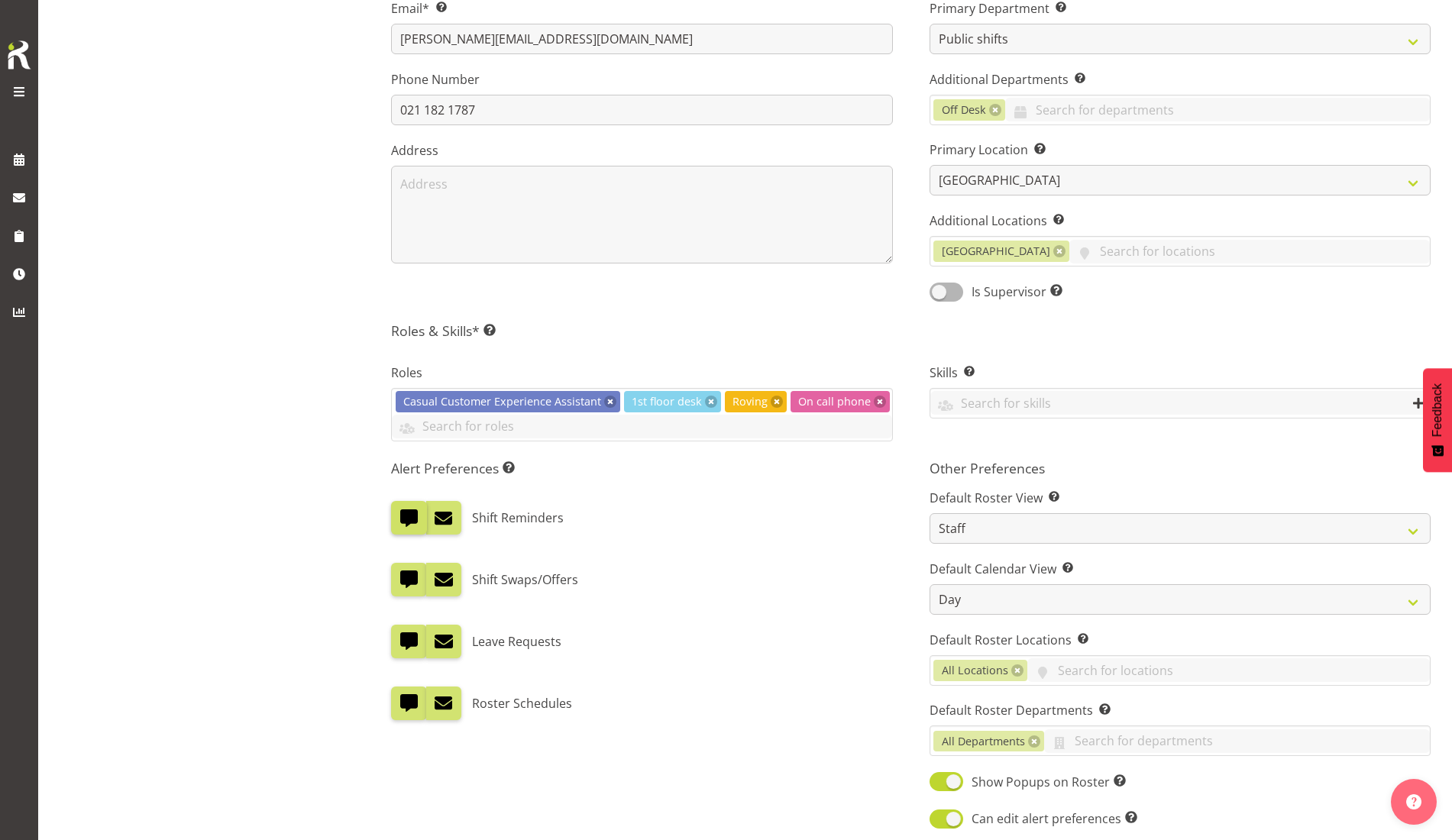
click at [411, 518] on span at bounding box center [408, 517] width 19 height 19
click at [401, 518] on input "checkbox" at bounding box center [396, 518] width 10 height 10
checkbox input "false"
drag, startPoint x: 408, startPoint y: 637, endPoint x: 399, endPoint y: 666, distance: 30.4
click at [407, 638] on span at bounding box center [408, 641] width 19 height 19
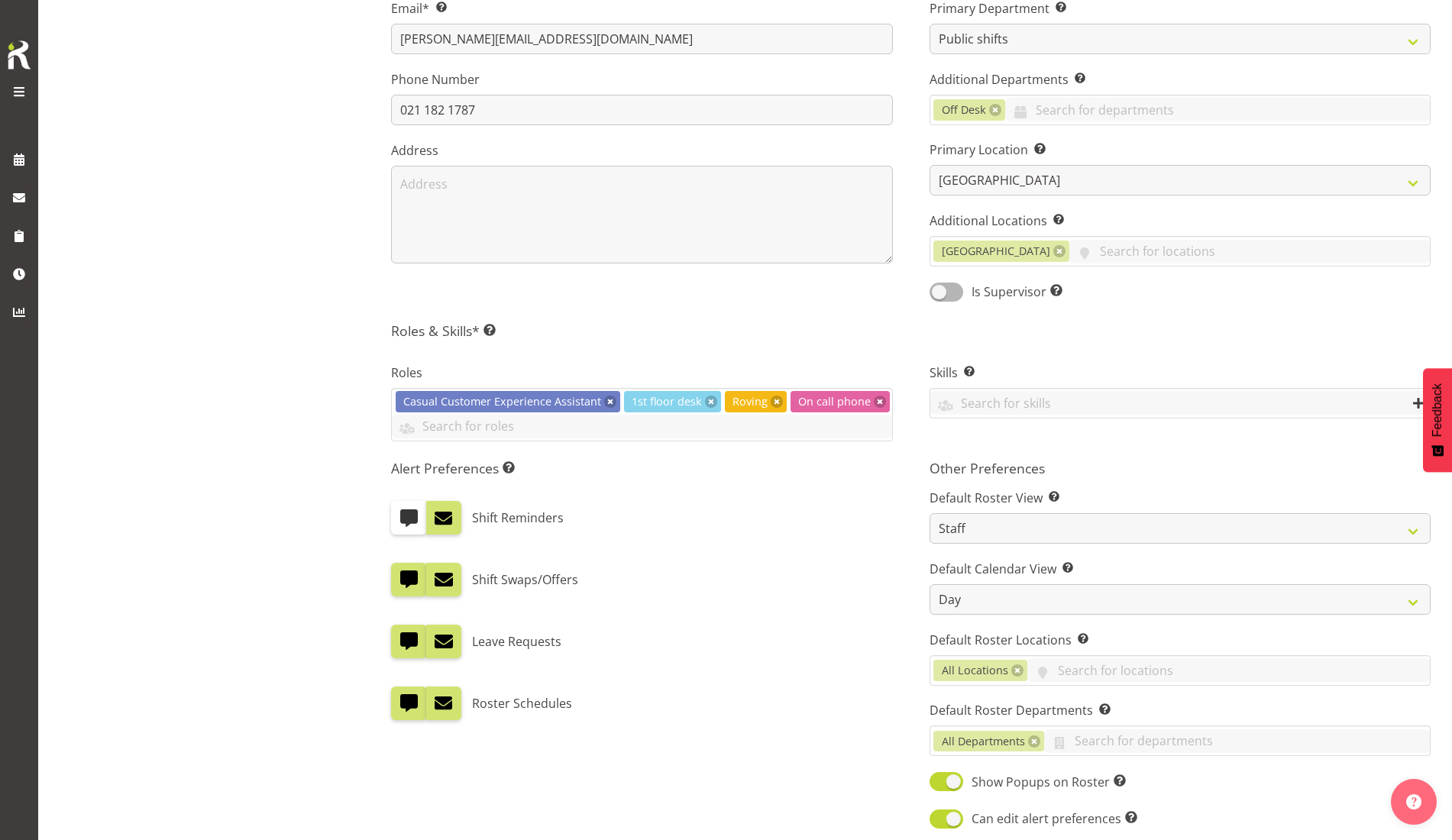
click at [401, 638] on input "checkbox" at bounding box center [396, 641] width 10 height 10
checkbox input "false"
click at [411, 704] on span at bounding box center [408, 703] width 19 height 19
click at [401, 704] on input "checkbox" at bounding box center [396, 703] width 10 height 10
checkbox input "false"
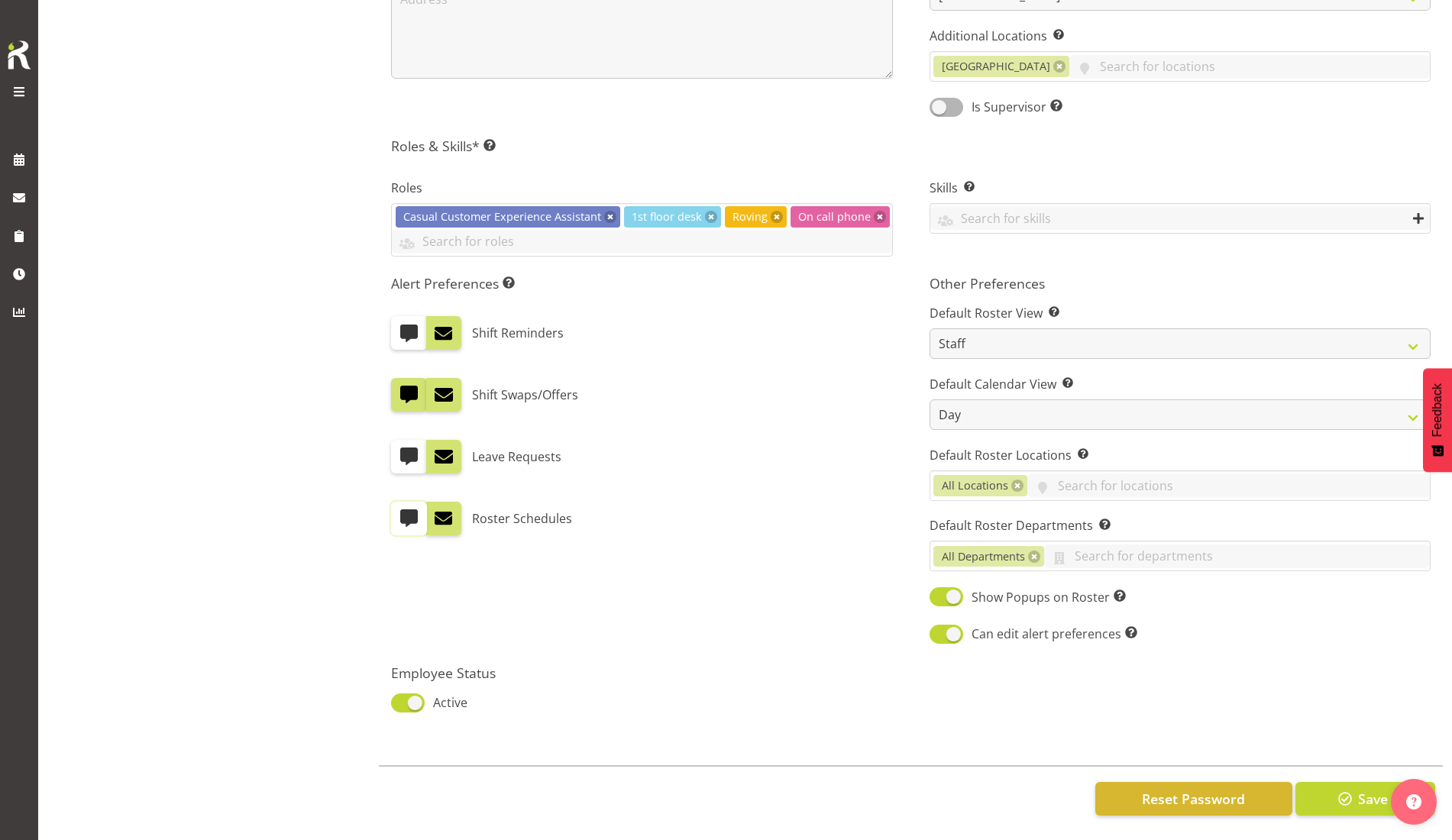
scroll to position [581, 0]
click at [1365, 789] on span "Save" at bounding box center [1372, 799] width 30 height 19
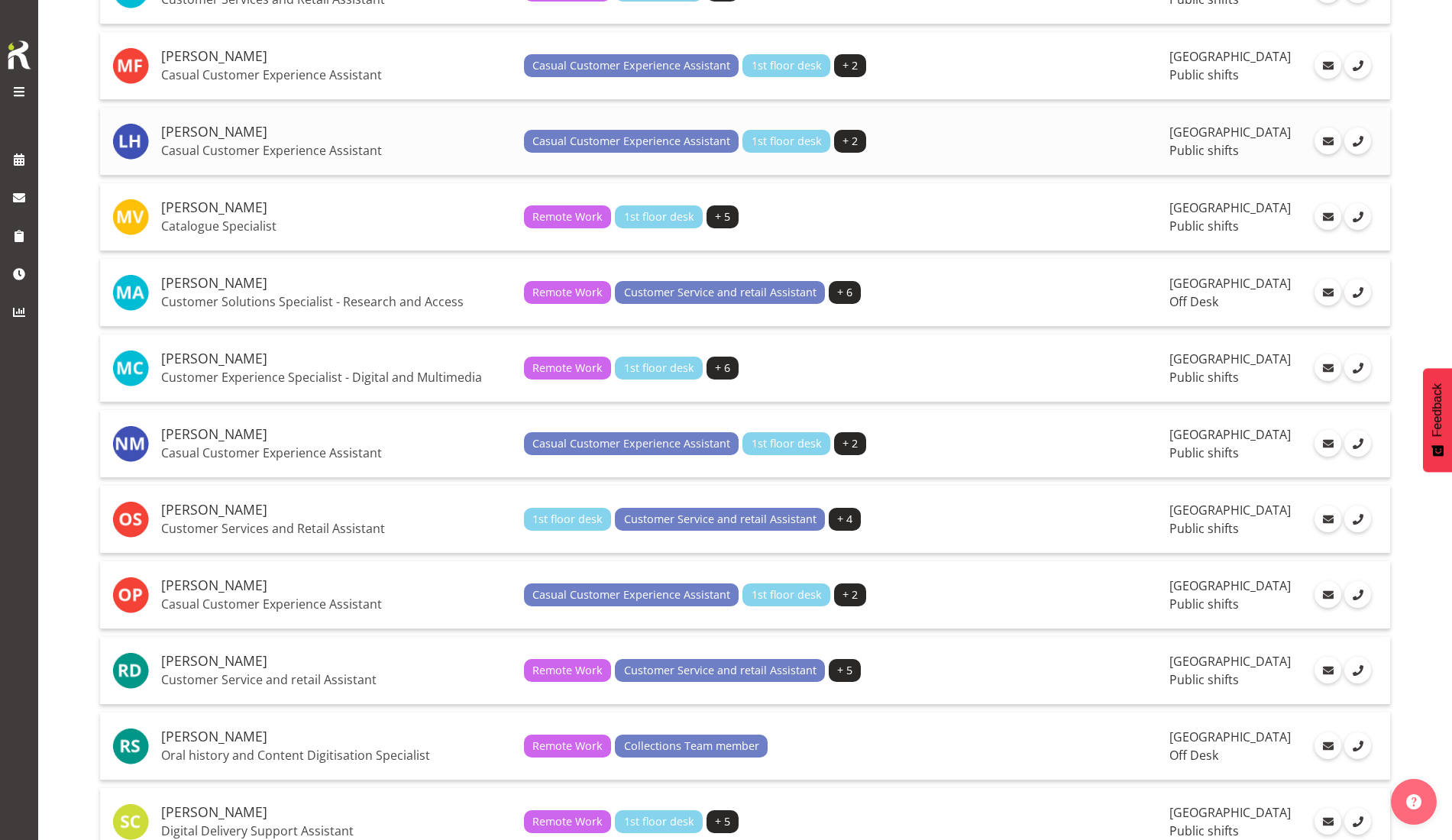
scroll to position [1909, 0]
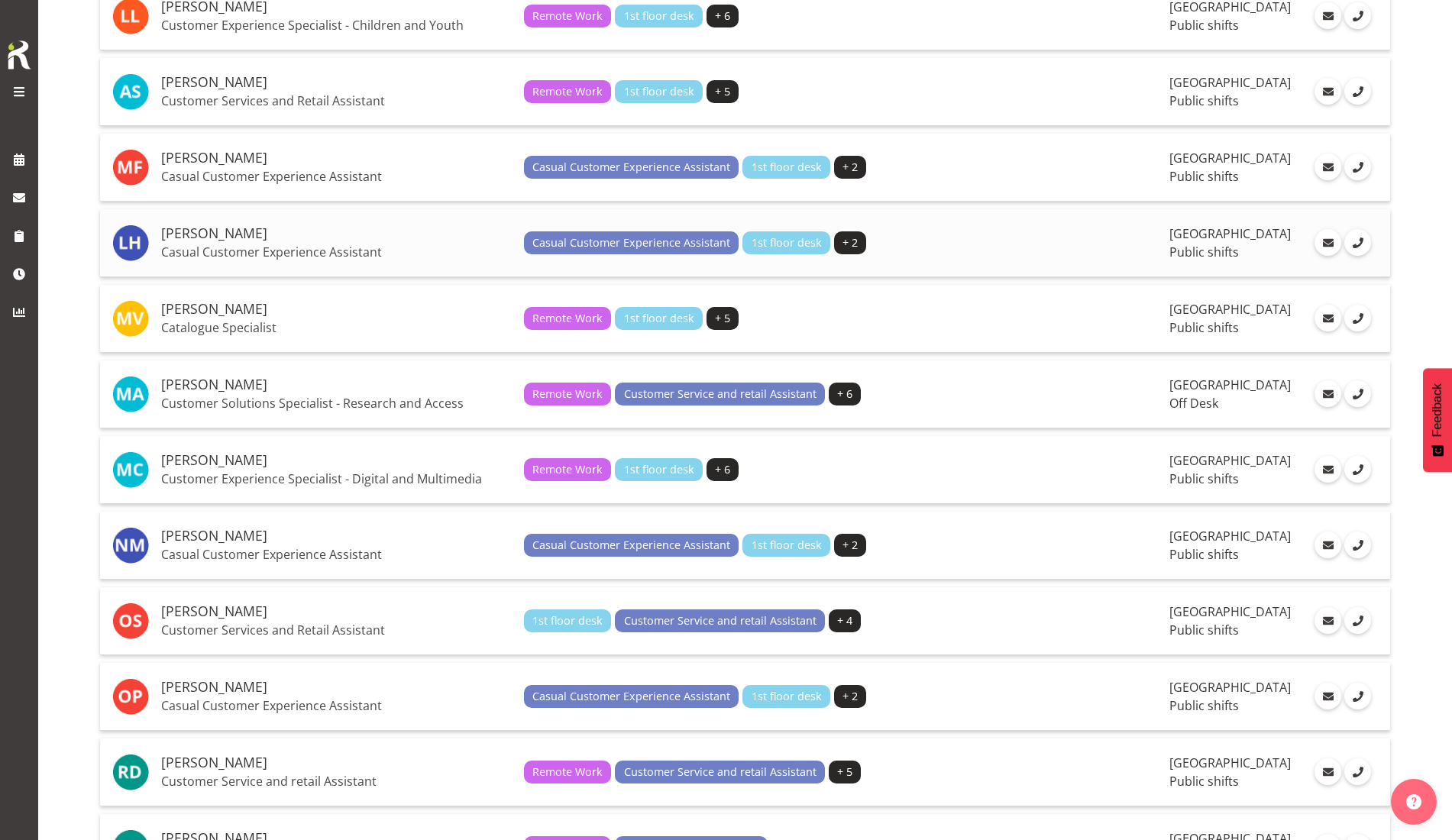
click at [199, 243] on td "Marion Hawkes Casual Customer Experience Assistant" at bounding box center [336, 244] width 363 height 68
drag, startPoint x: 199, startPoint y: 243, endPoint x: 180, endPoint y: 236, distance: 20.2
click at [180, 236] on h5 "Marion Hawkes" at bounding box center [336, 234] width 351 height 16
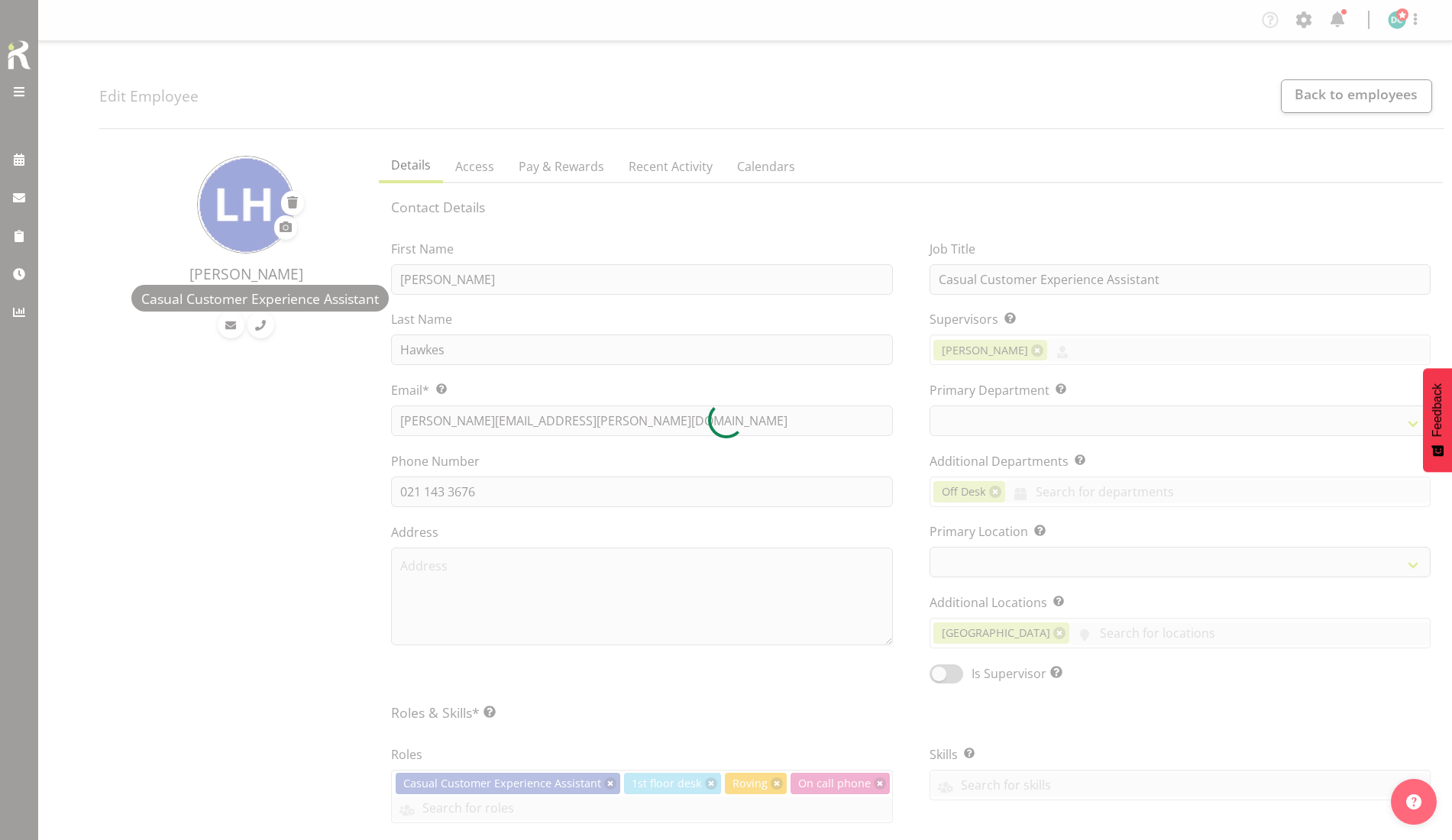
select select "TimelineDay"
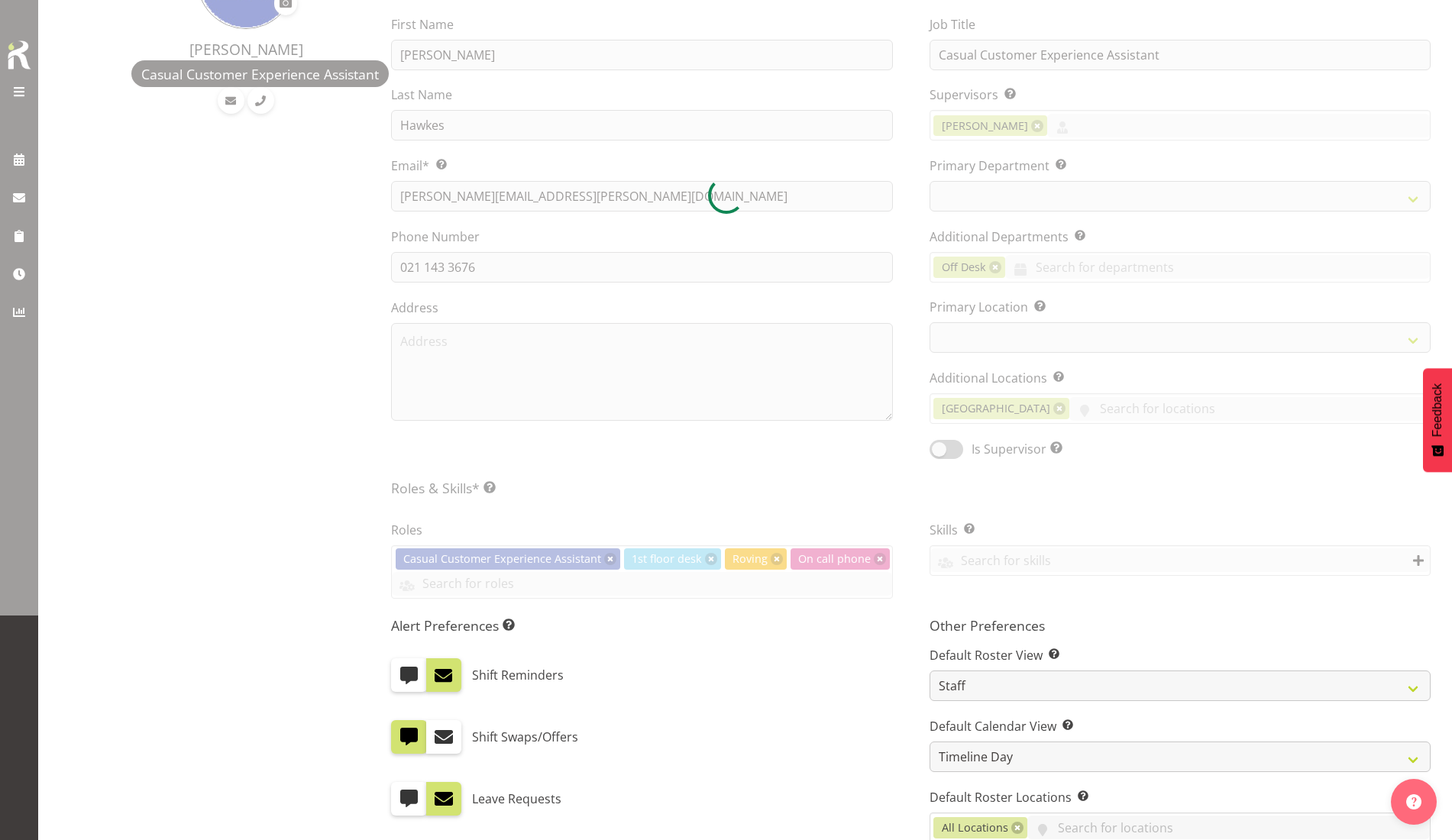
scroll to position [382, 0]
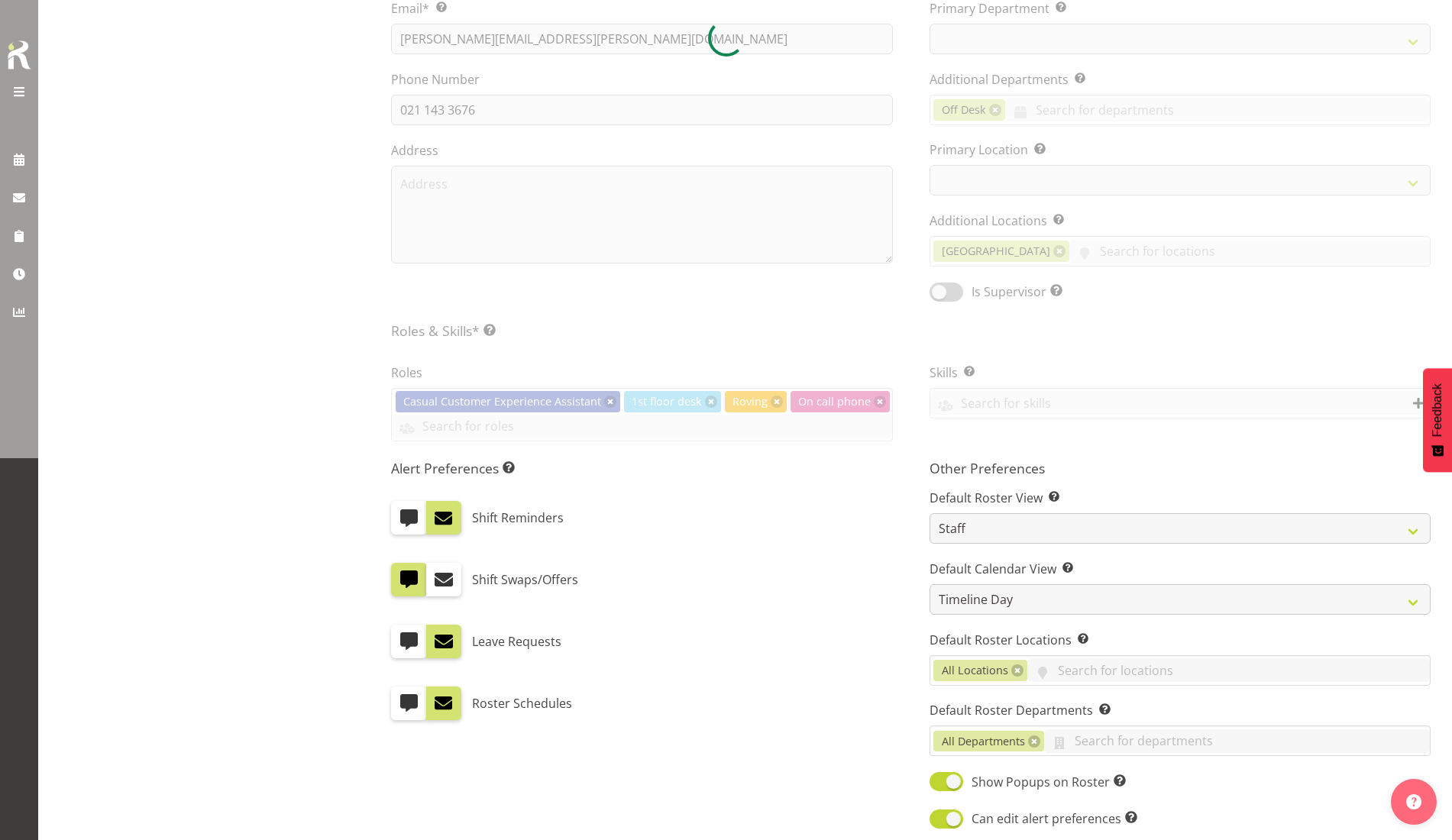
select select
select select "921"
select select "1276"
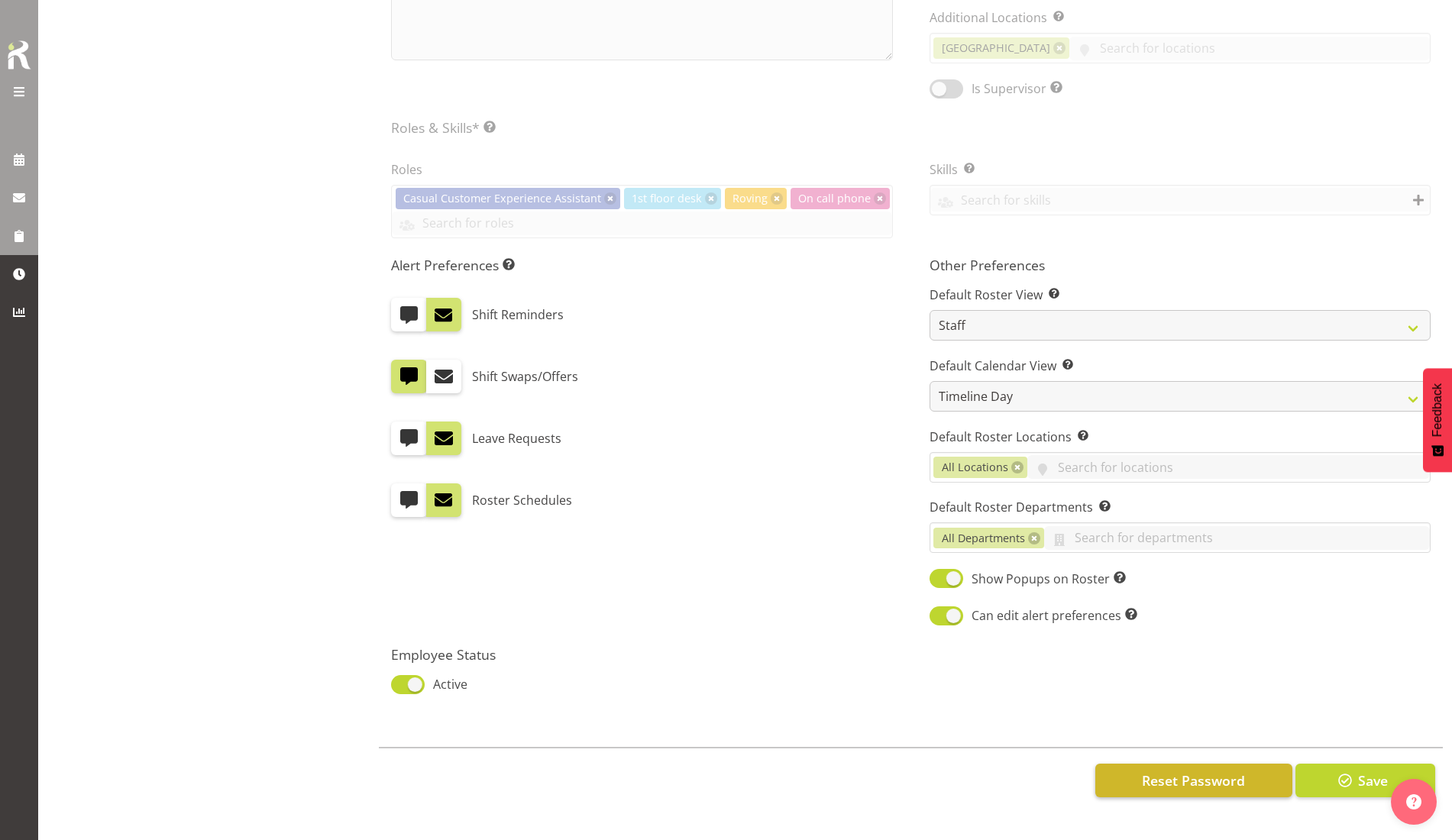
scroll to position [581, 0]
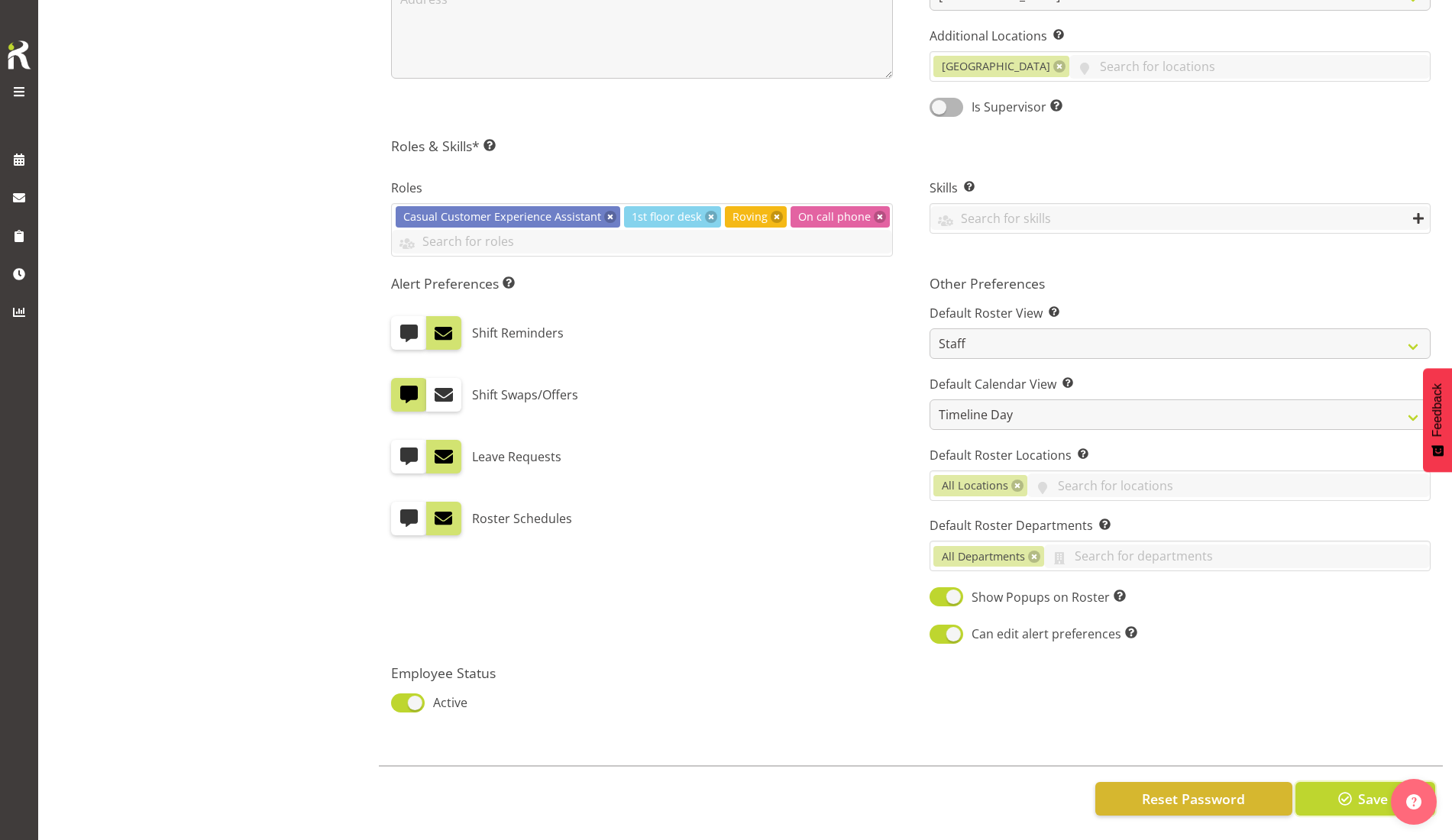
click at [1362, 794] on button "Save" at bounding box center [1364, 798] width 139 height 33
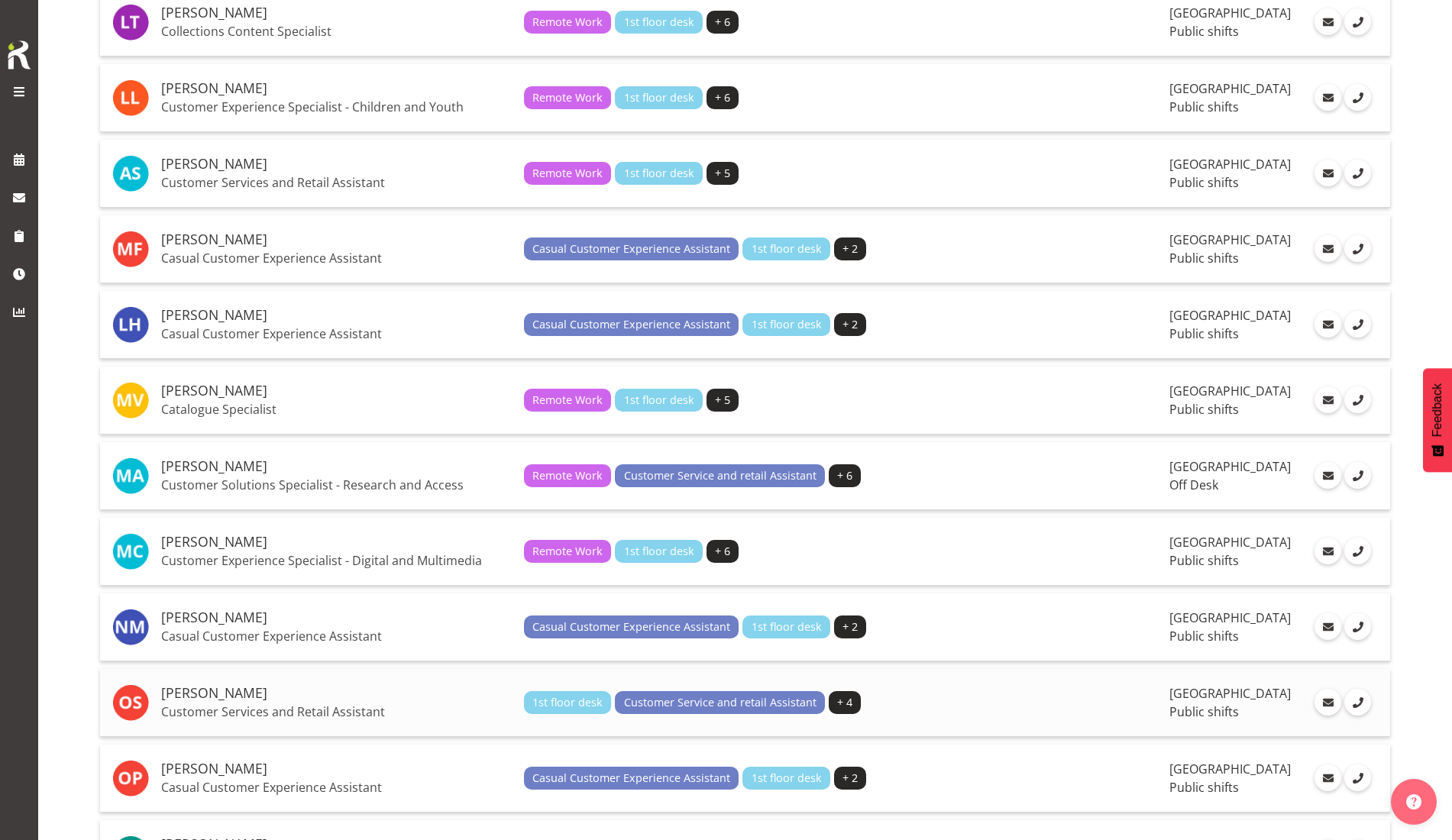
scroll to position [1909, 0]
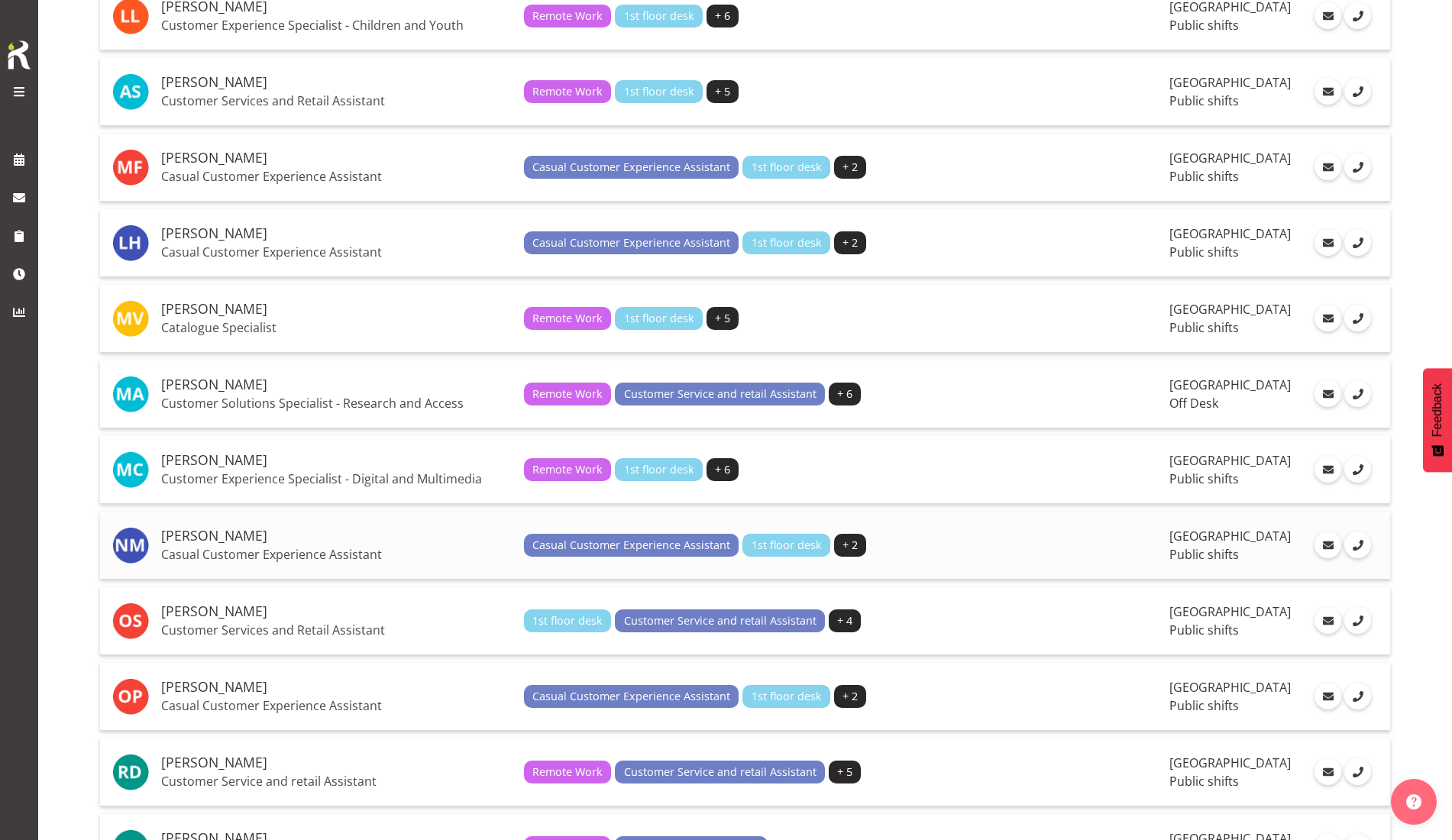
click at [233, 530] on h5 "[PERSON_NAME]" at bounding box center [336, 536] width 351 height 16
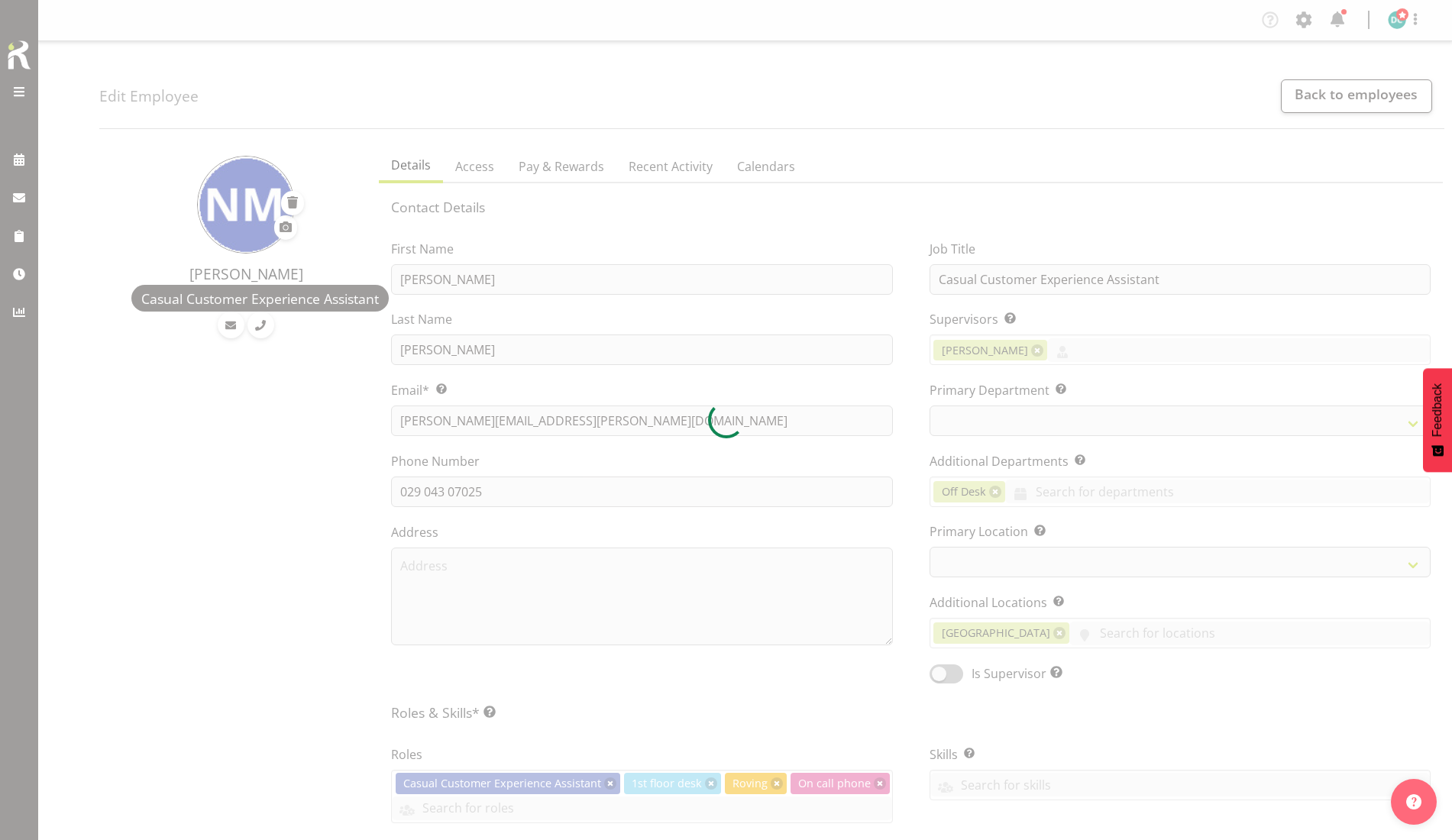
select select "TimelineDay"
select select
select select "921"
select select "1276"
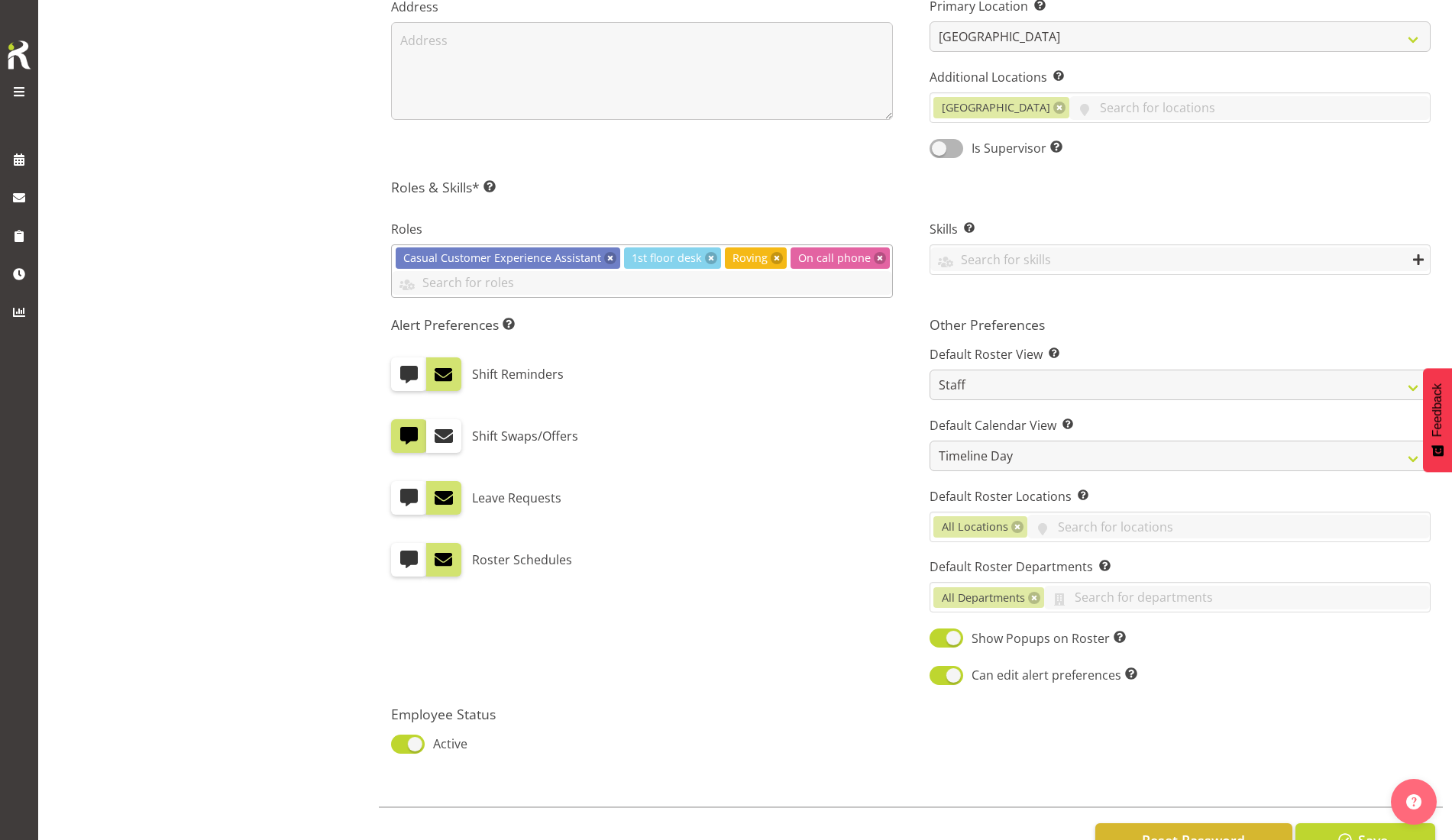
scroll to position [581, 0]
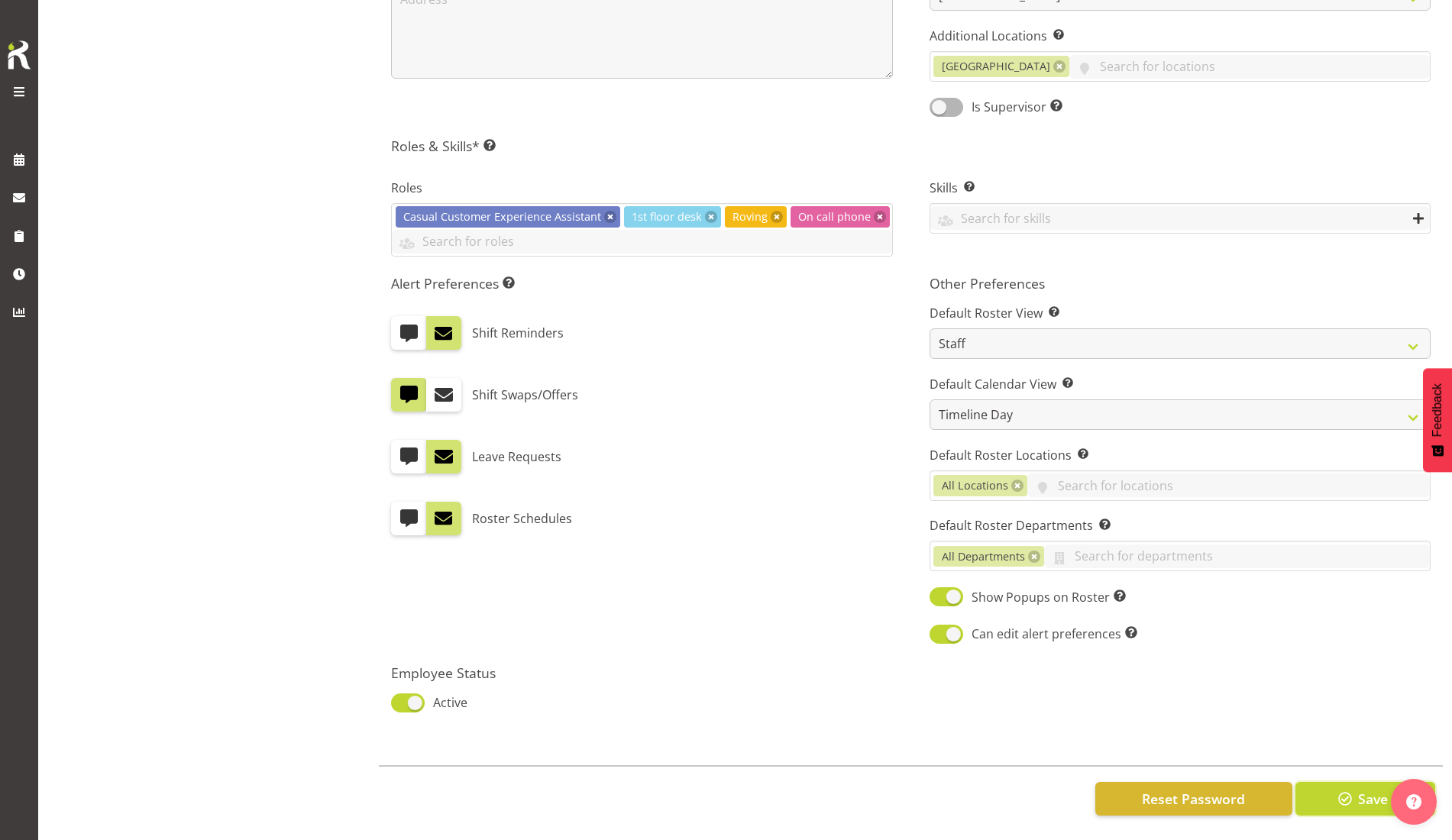
click at [1366, 789] on span "Save" at bounding box center [1372, 799] width 30 height 19
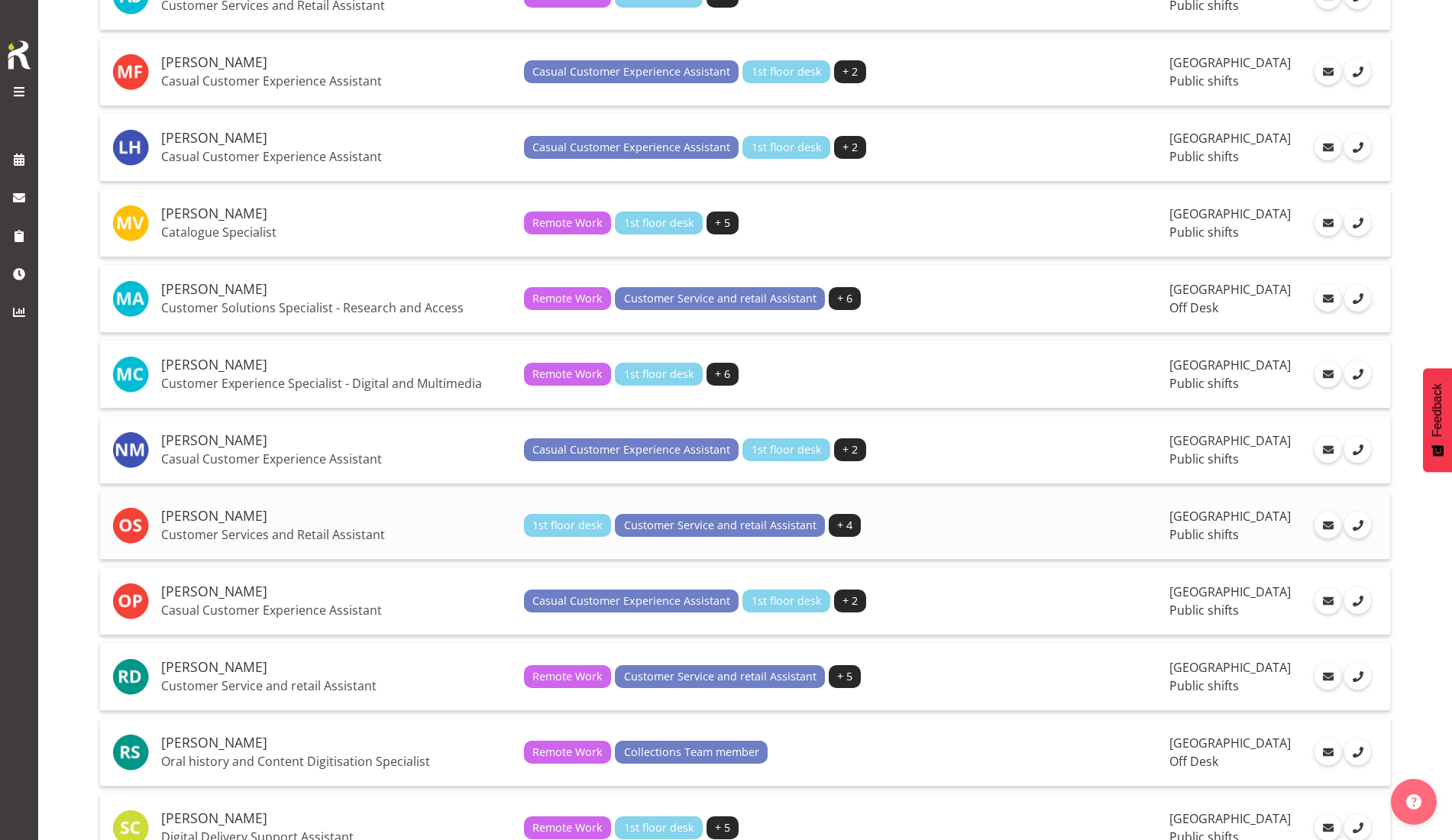
scroll to position [2100, 0]
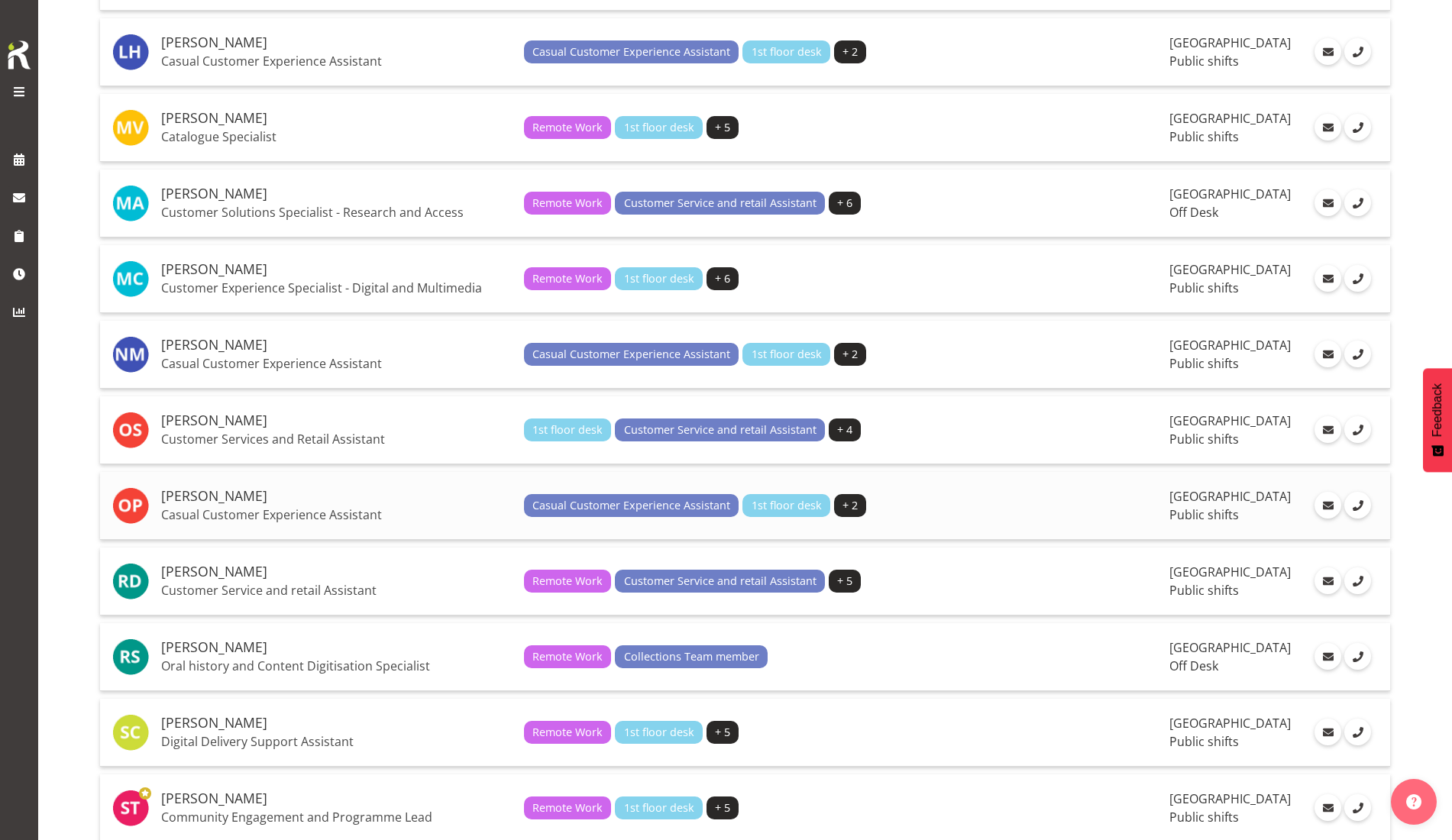
click at [222, 496] on h5 "[PERSON_NAME]" at bounding box center [336, 497] width 351 height 16
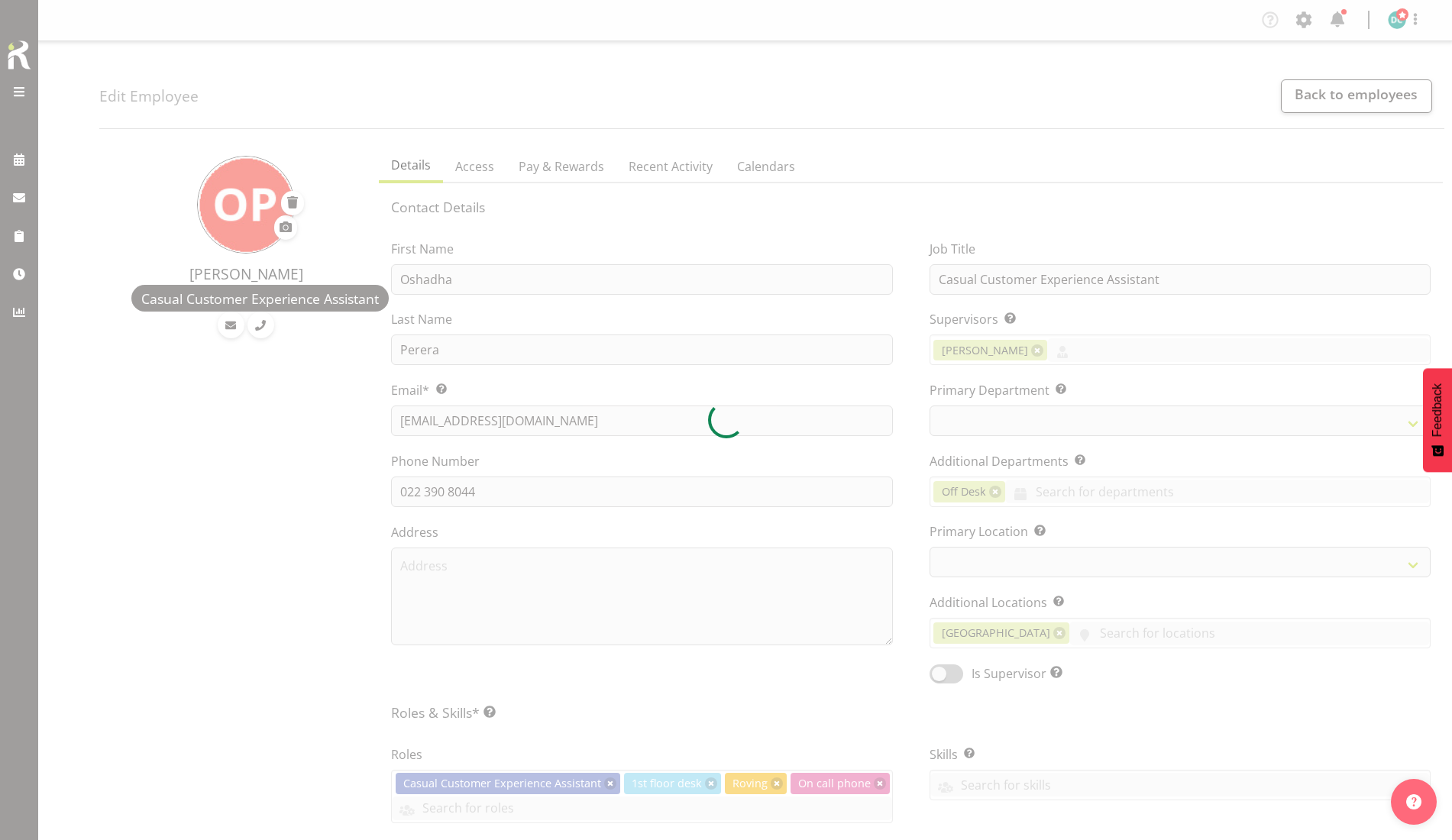
select select "TimelineDay"
select select
select select "921"
select select "1276"
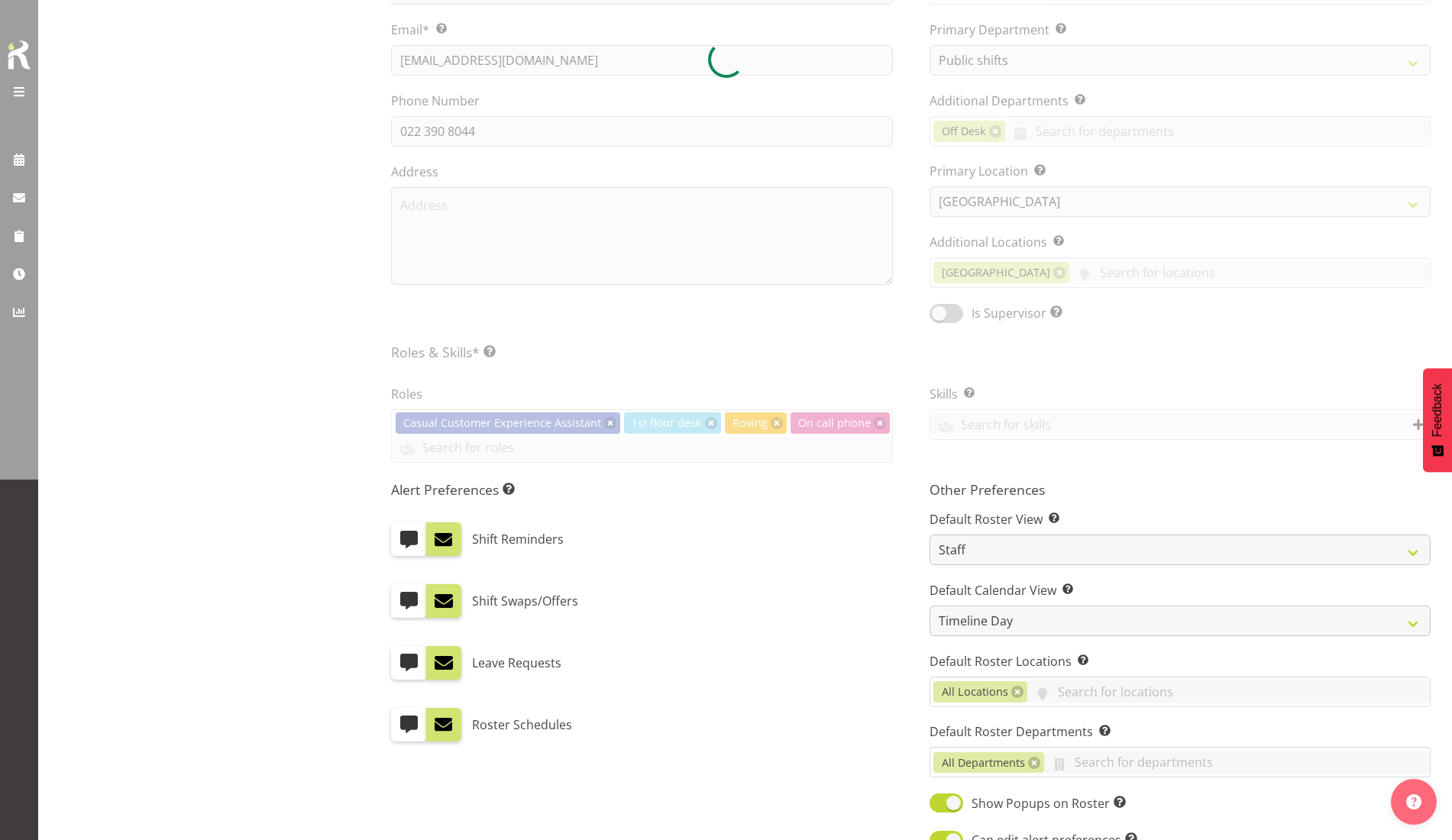
scroll to position [477, 0]
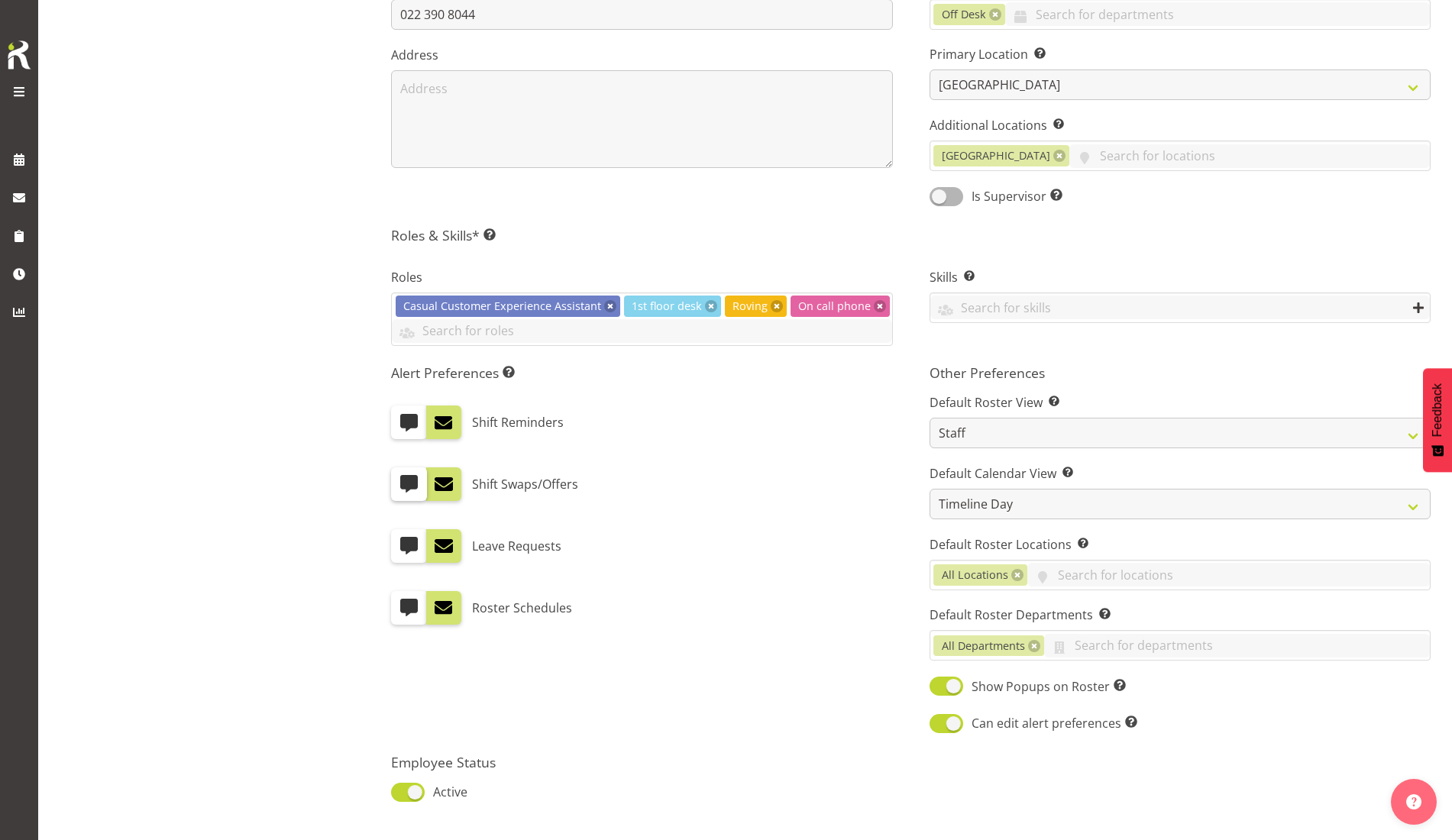
click at [399, 489] on span at bounding box center [408, 484] width 19 height 19
click at [399, 489] on input "checkbox" at bounding box center [396, 484] width 10 height 10
checkbox input "true"
click at [446, 485] on span at bounding box center [443, 484] width 19 height 19
click at [436, 485] on input "checkbox" at bounding box center [431, 484] width 10 height 10
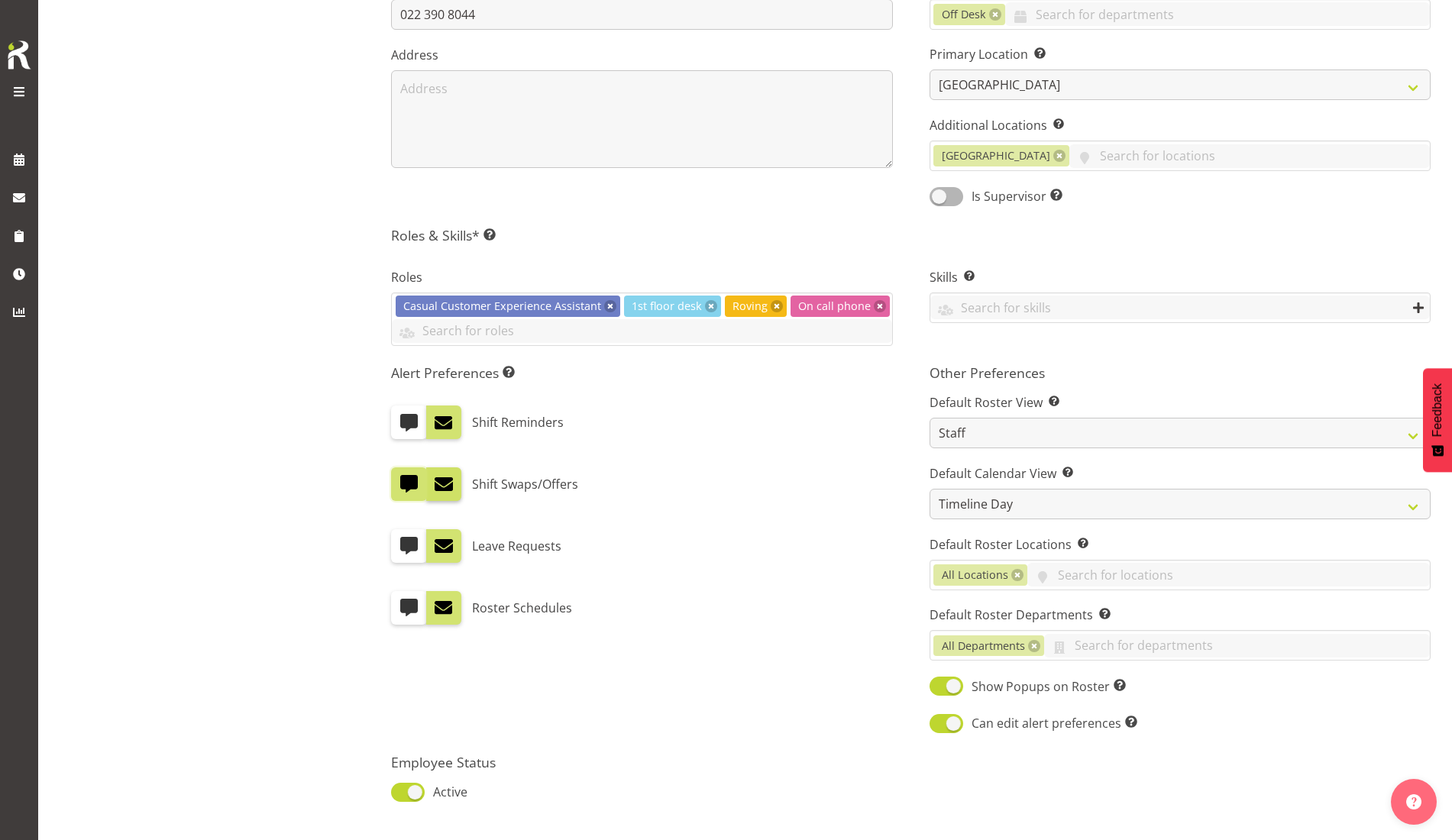
checkbox input "false"
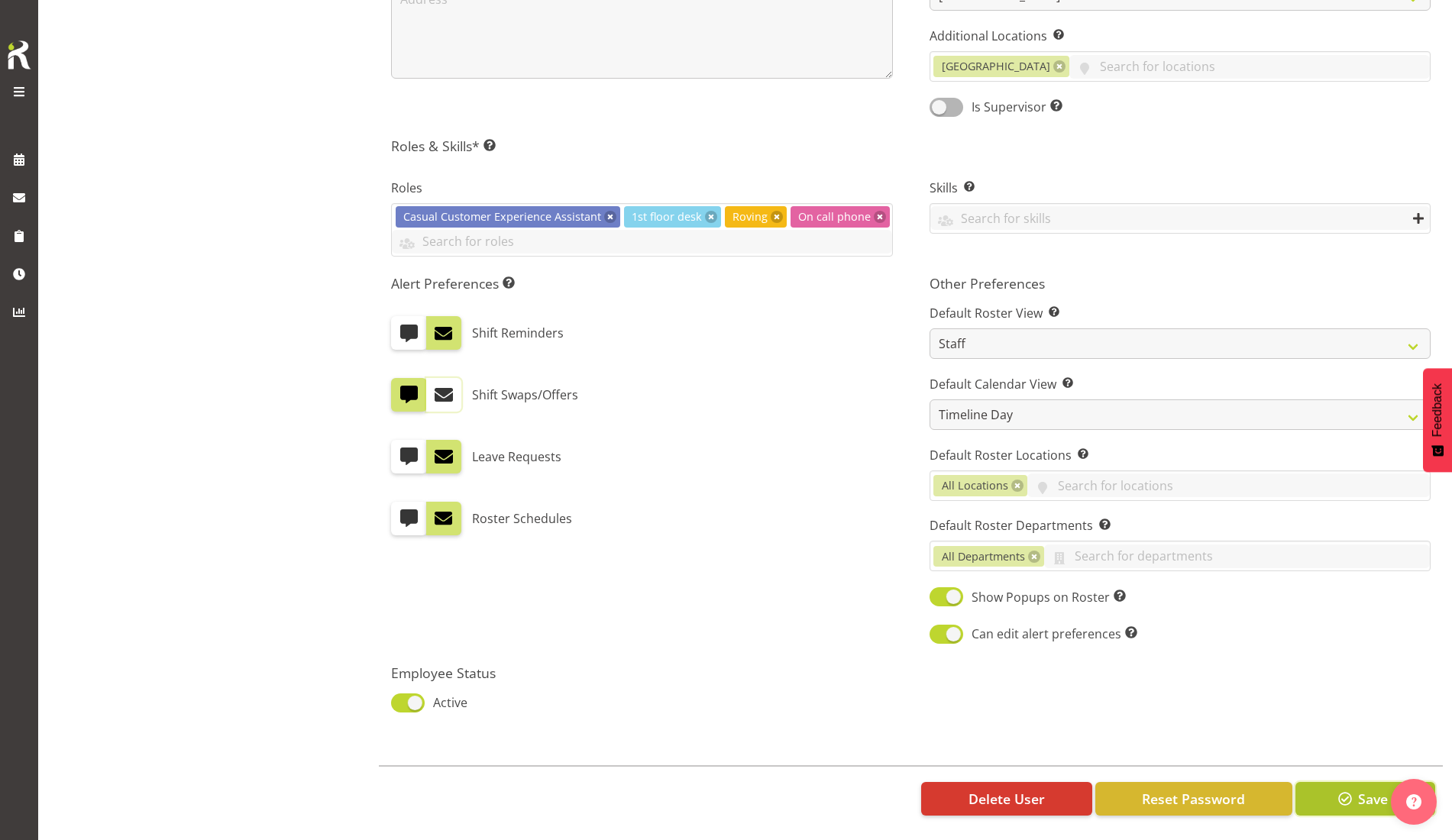
click at [1355, 789] on button "Save" at bounding box center [1364, 798] width 139 height 33
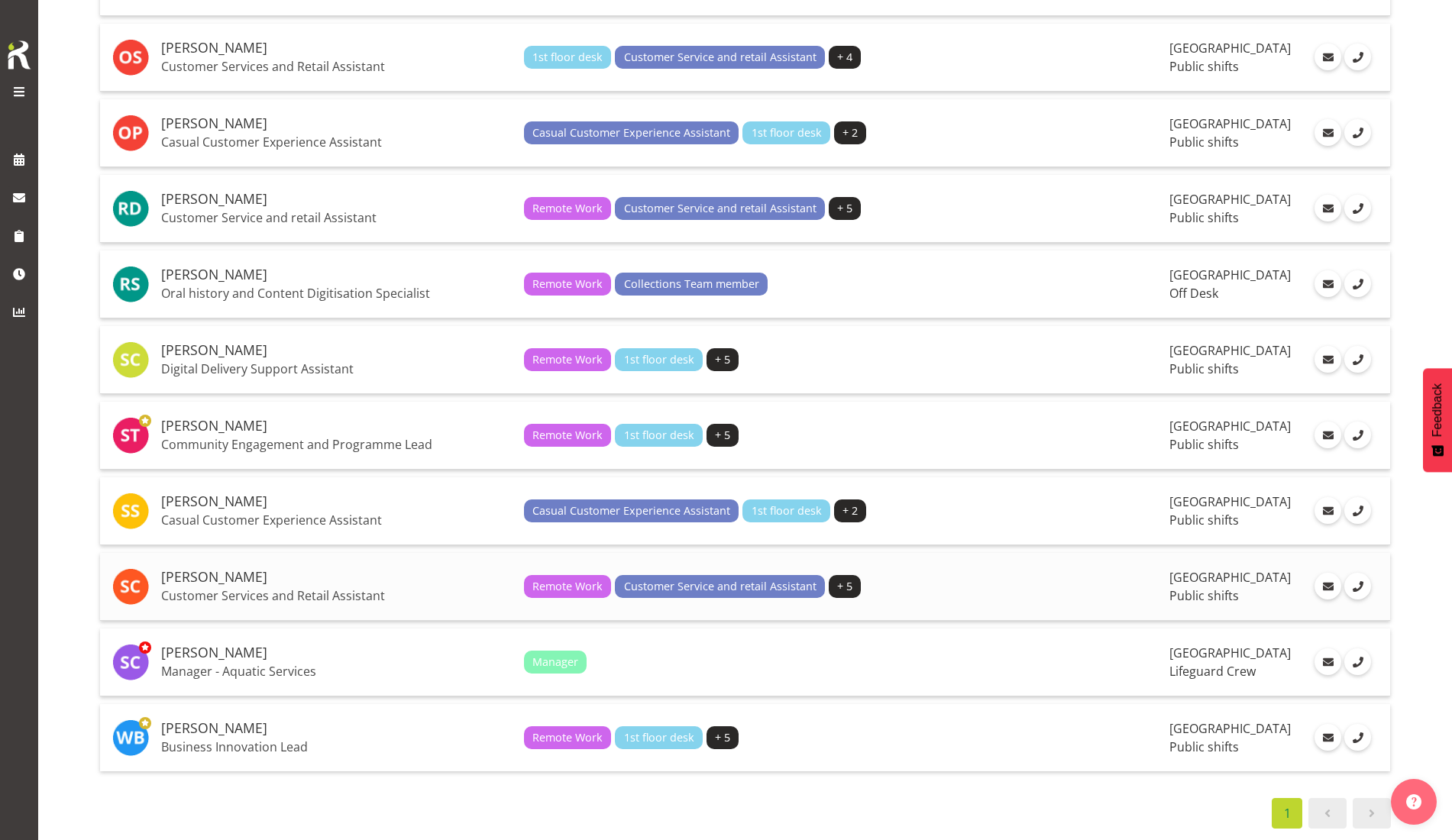
scroll to position [2487, 0]
click at [228, 494] on h5 "[PERSON_NAME]" at bounding box center [336, 502] width 351 height 16
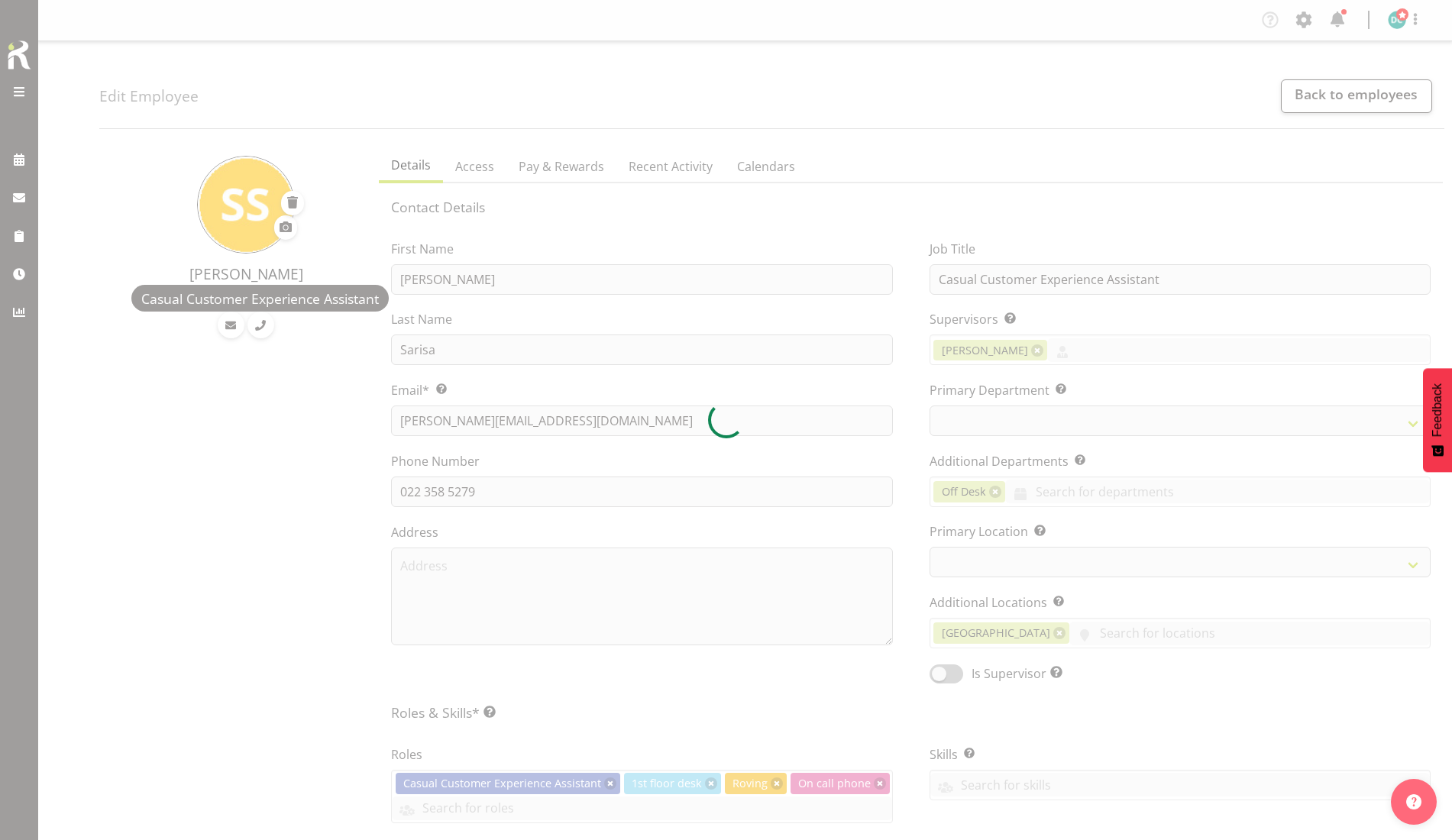
select select "TimelineDay"
select select
select select "921"
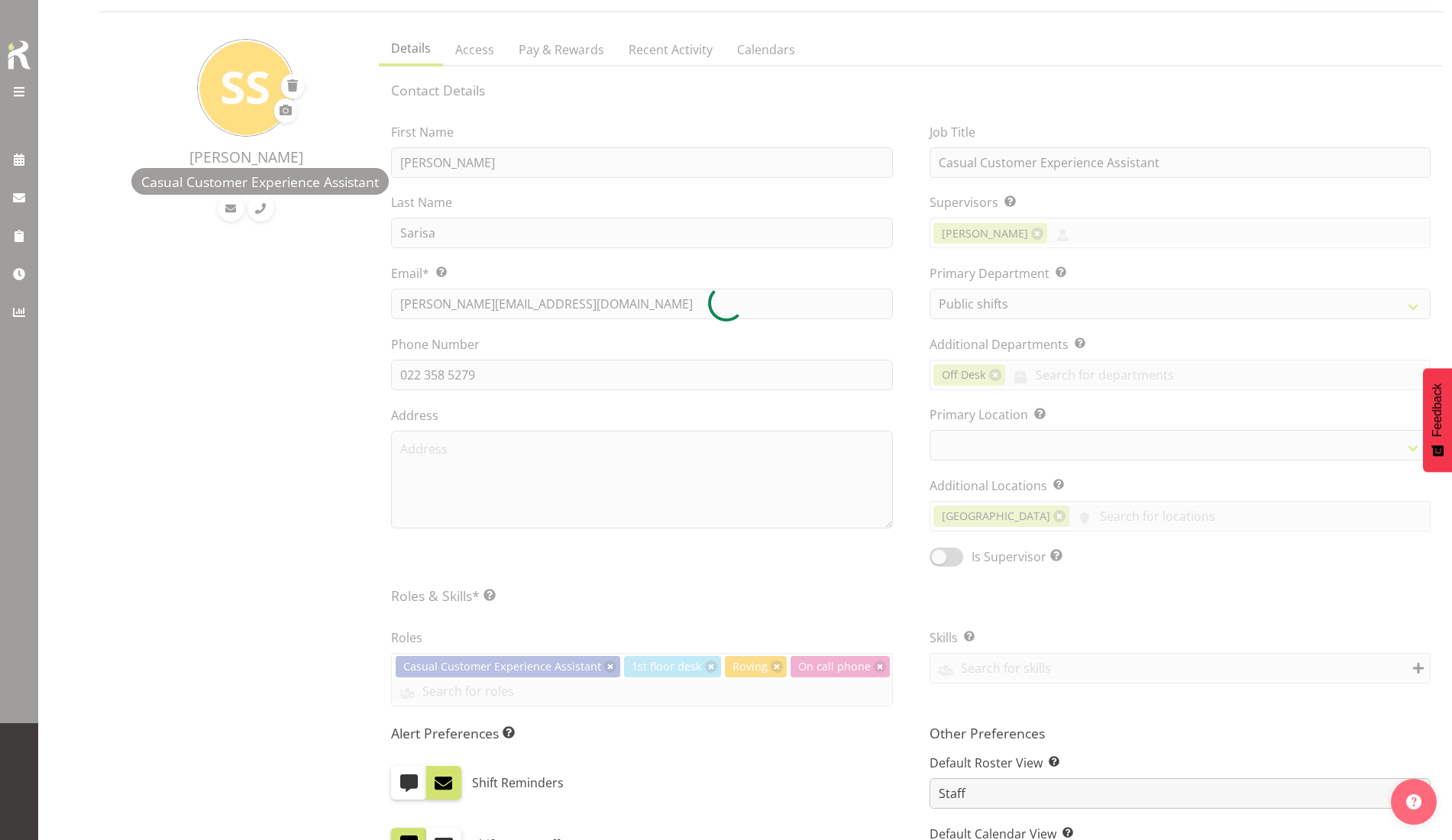
select select "1276"
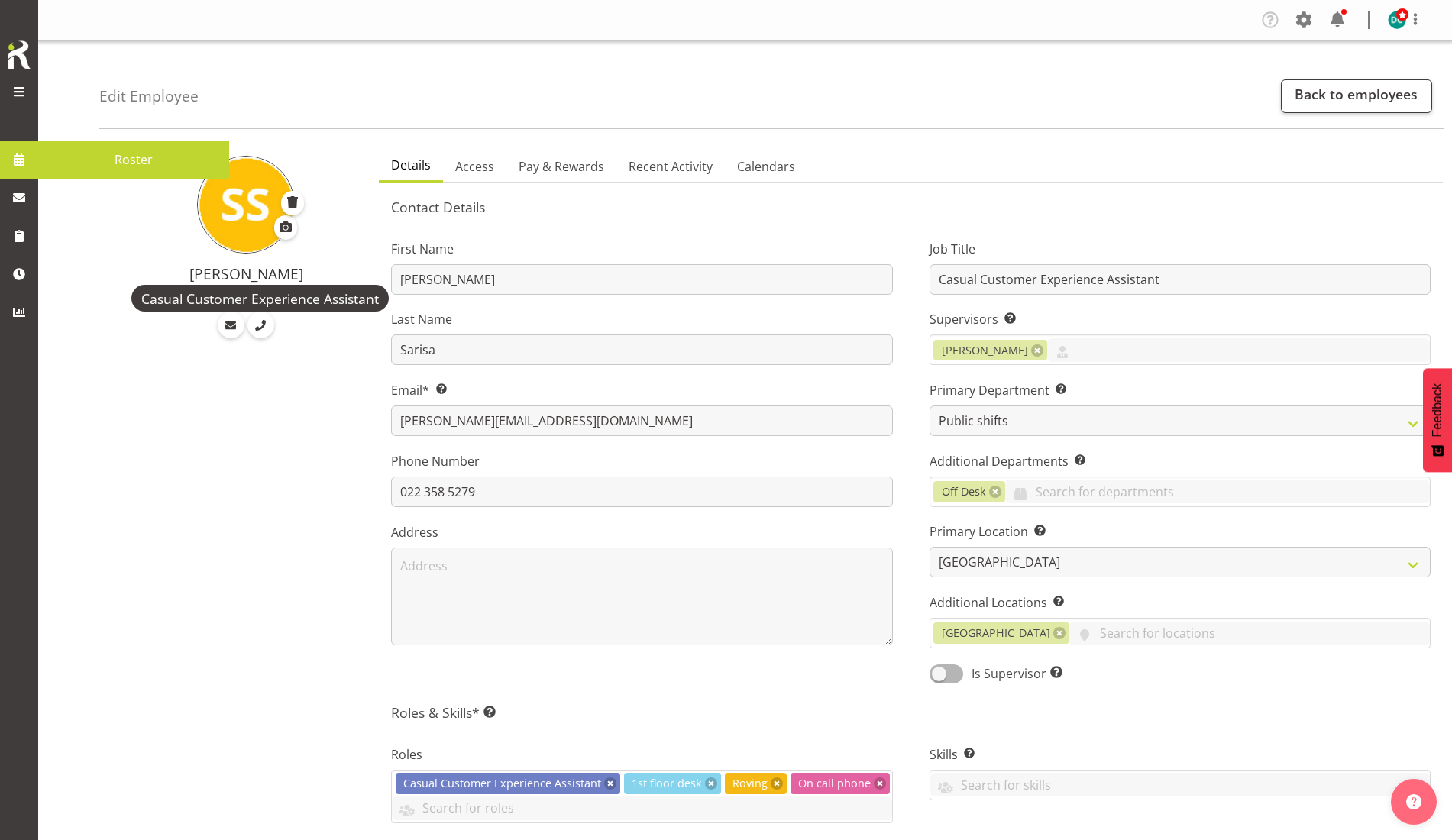
click at [53, 166] on span "Roster" at bounding box center [134, 160] width 175 height 23
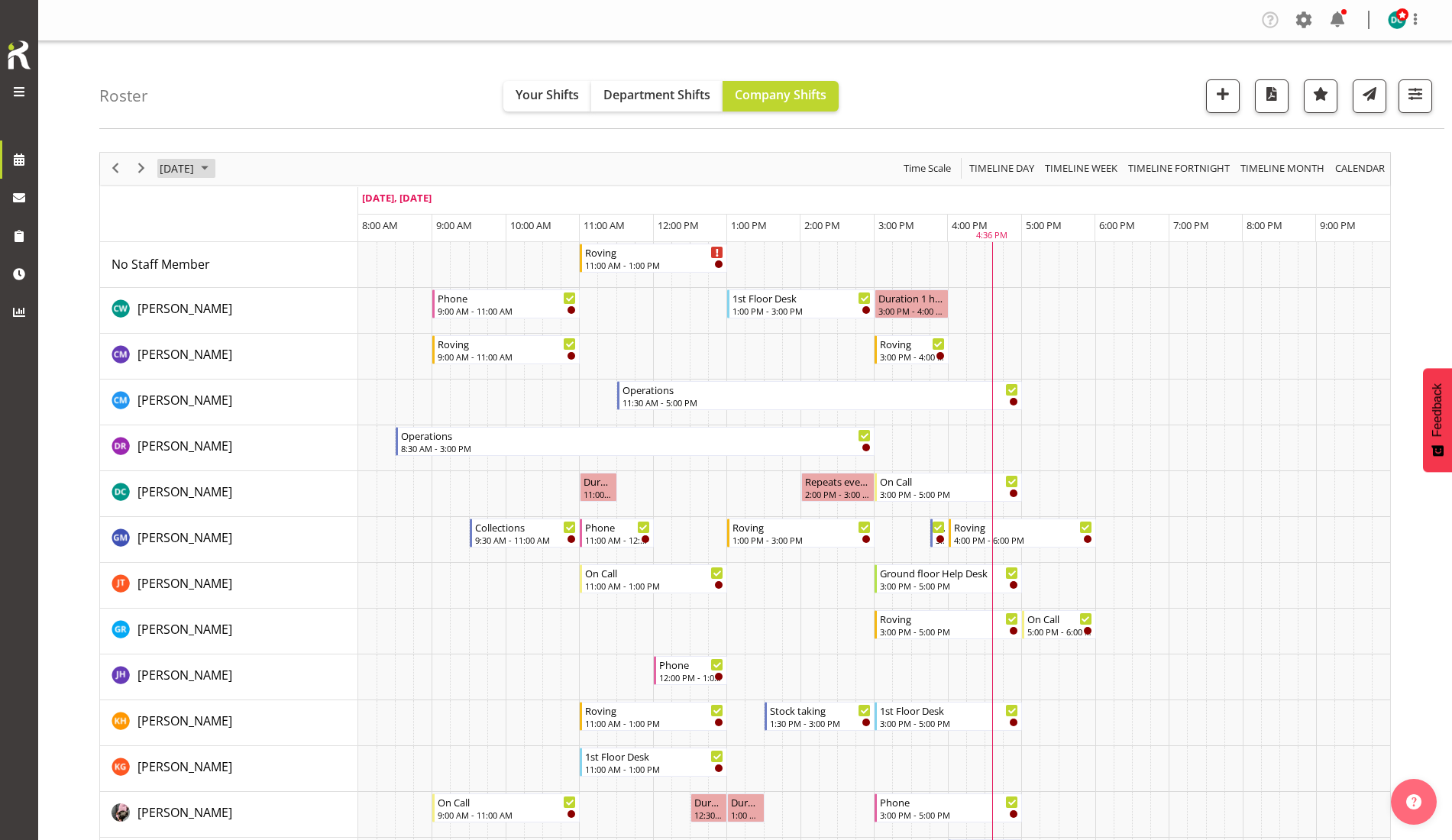
click at [196, 169] on span "September 18, 2025" at bounding box center [176, 169] width 37 height 19
click at [198, 340] on span "22" at bounding box center [201, 338] width 23 height 23
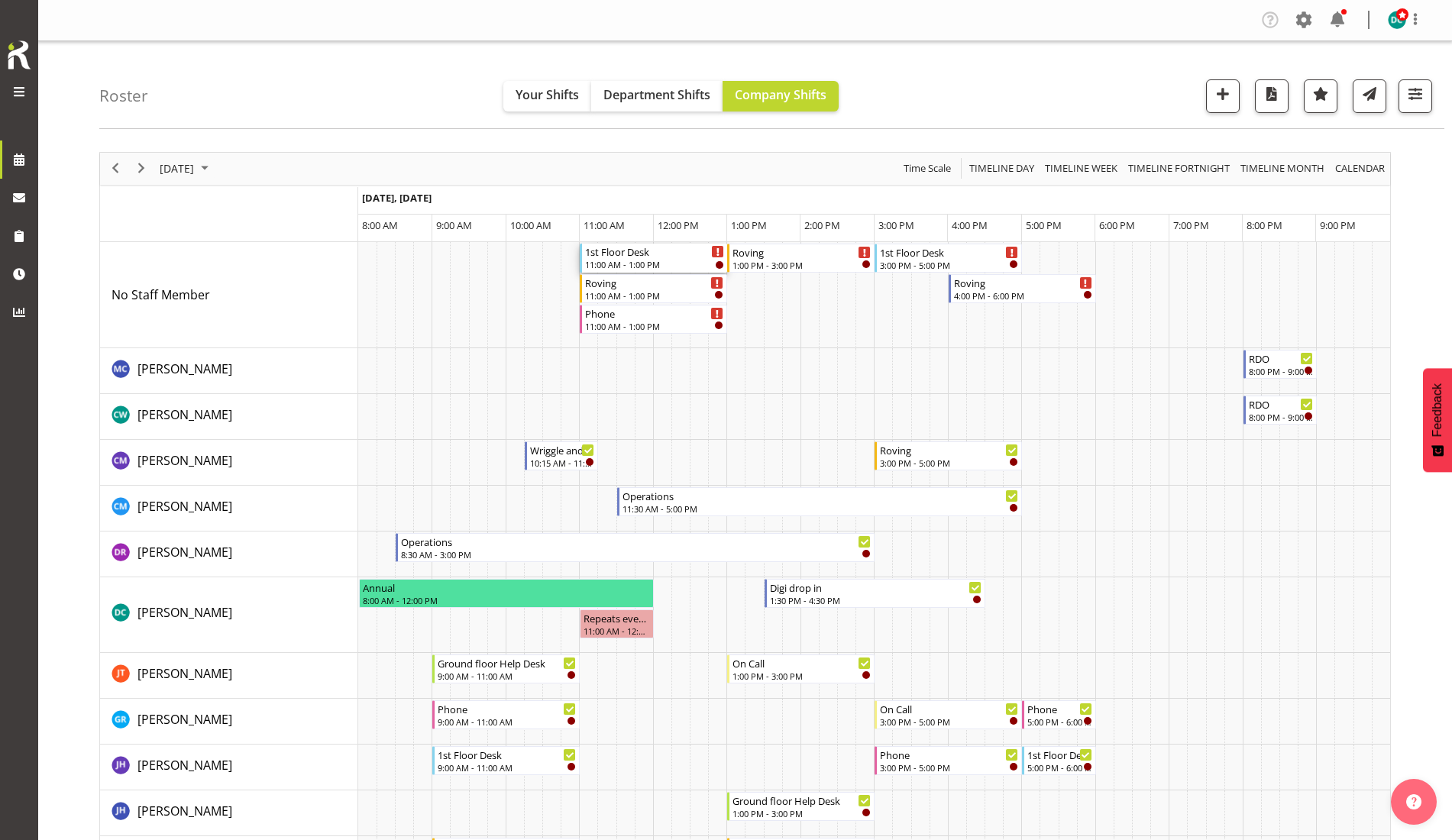
click at [622, 257] on div "1st Floor Desk" at bounding box center [654, 251] width 139 height 16
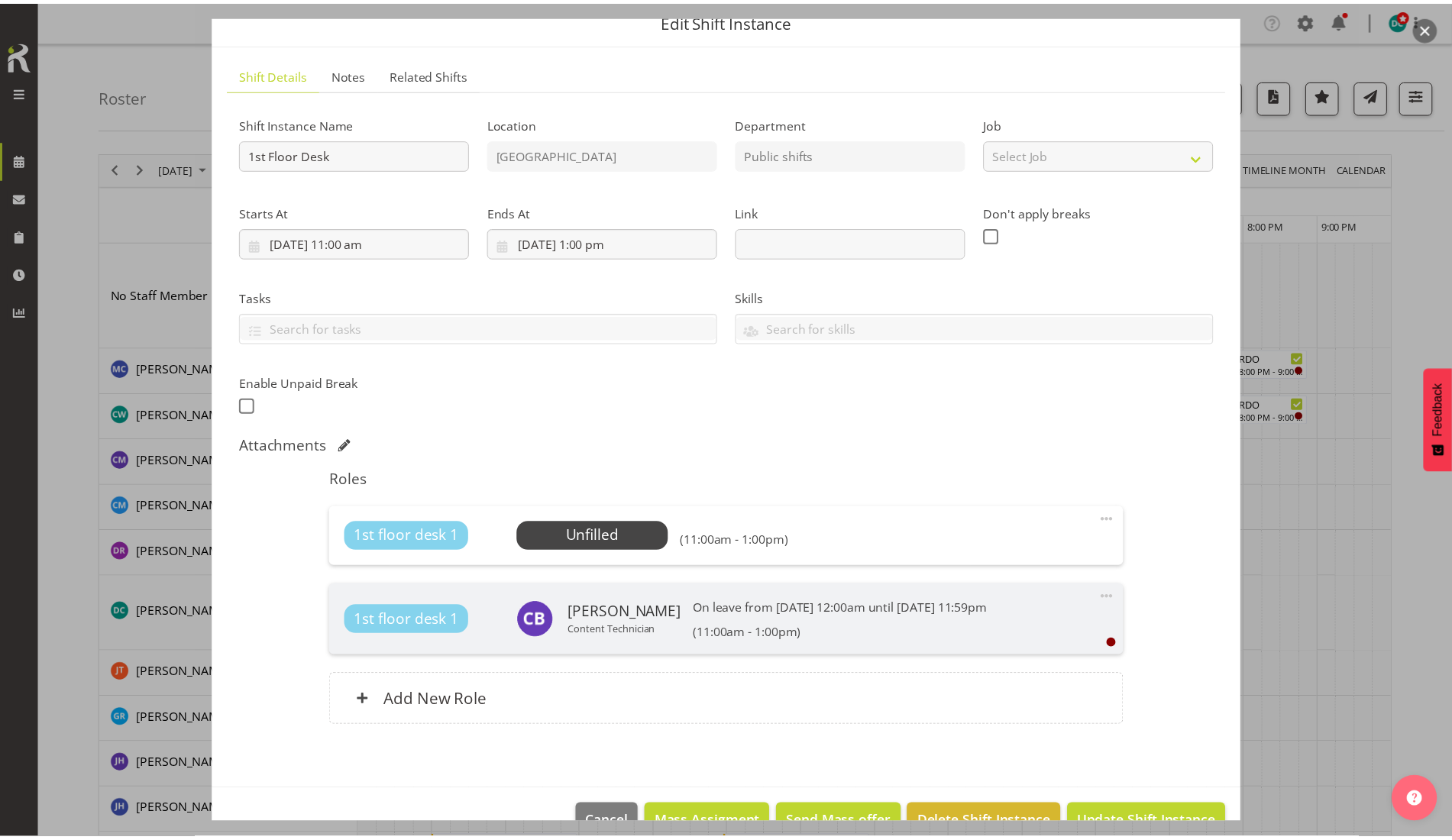
scroll to position [102, 0]
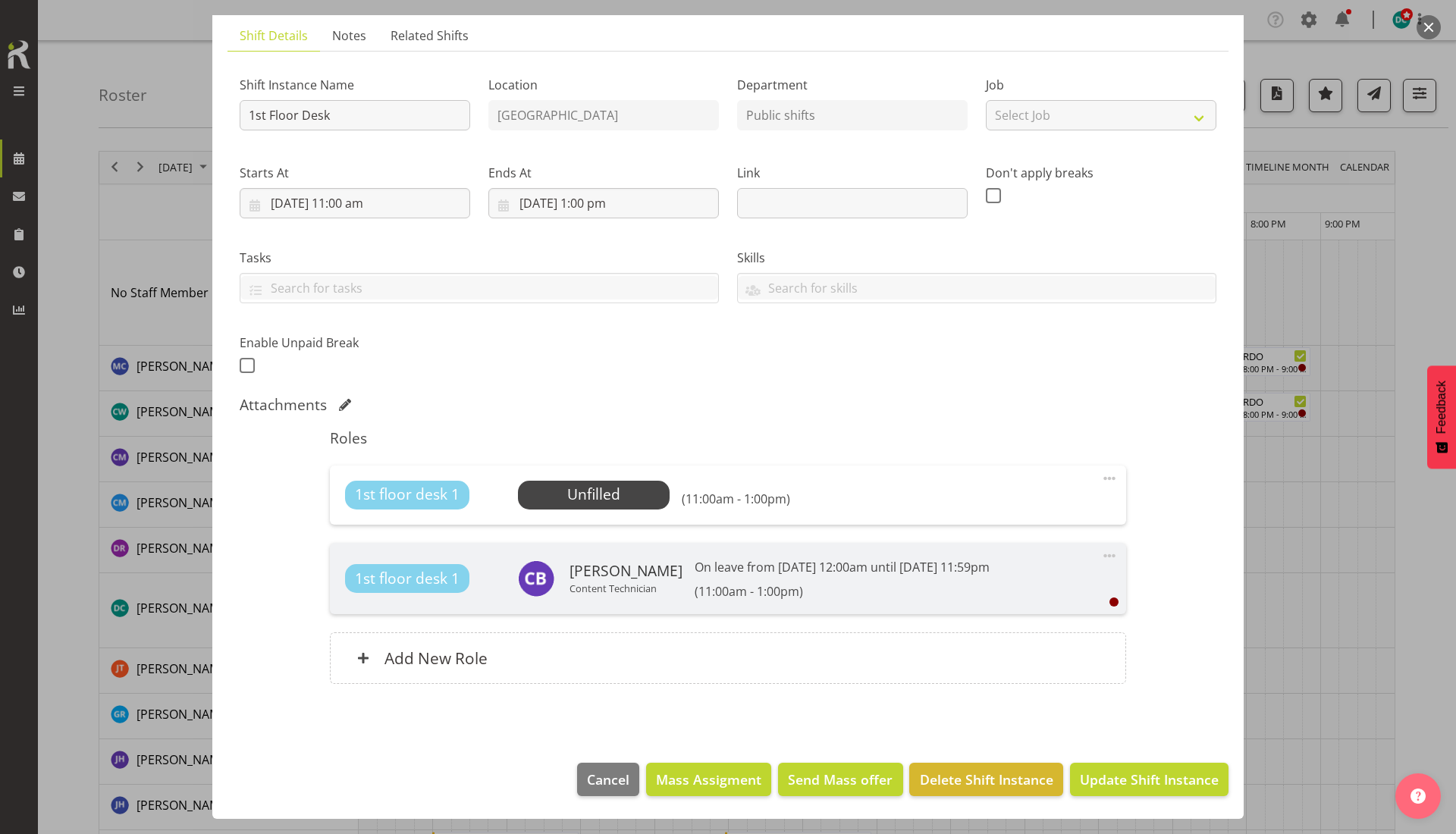
click at [1100, 478] on span at bounding box center [1109, 478] width 18 height 18
click at [993, 514] on link "Edit" at bounding box center [1045, 512] width 145 height 27
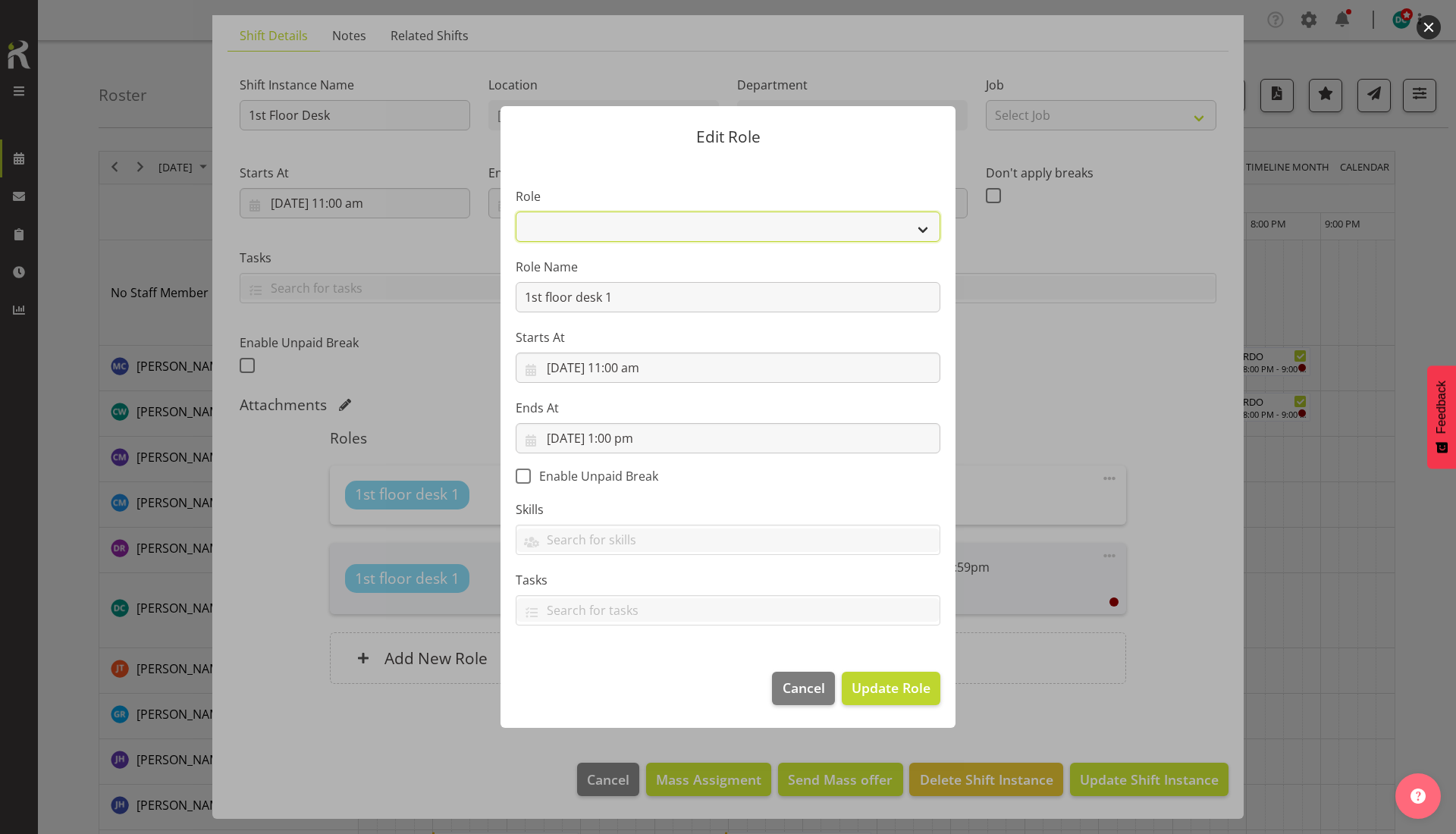
click at [700, 218] on select "1st floor desk AQ operator Business Support Team member Casual Customer Experie…" at bounding box center [728, 226] width 425 height 30
select select "1515"
click at [516, 212] on select "1st floor desk AQ operator Business Support Team member Casual Customer Experie…" at bounding box center [728, 226] width 425 height 30
click at [881, 690] on span "Update Role" at bounding box center [890, 688] width 78 height 19
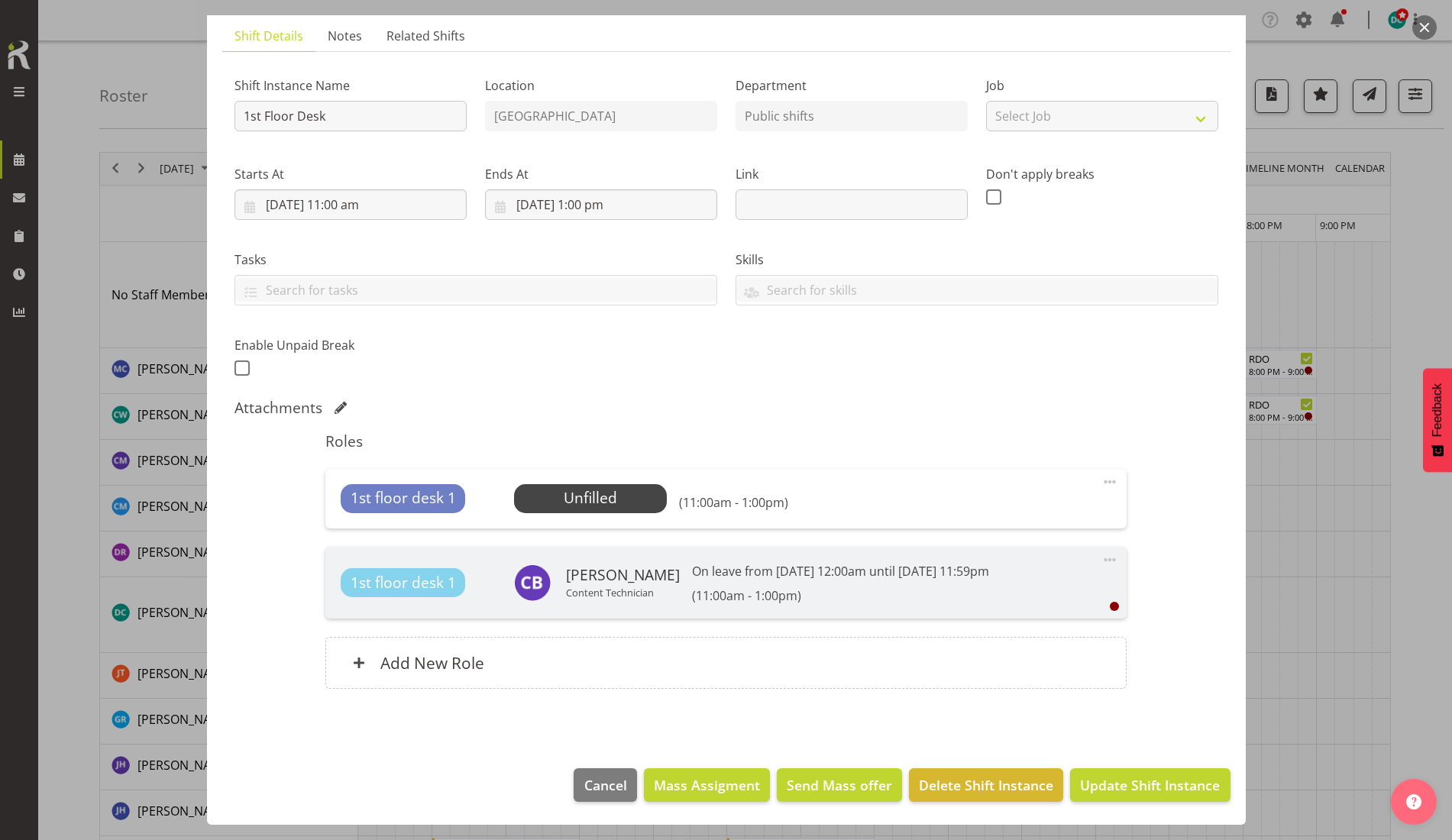
click at [1100, 476] on span at bounding box center [1109, 481] width 19 height 19
click at [1012, 568] on link "Delete" at bounding box center [1046, 570] width 146 height 27
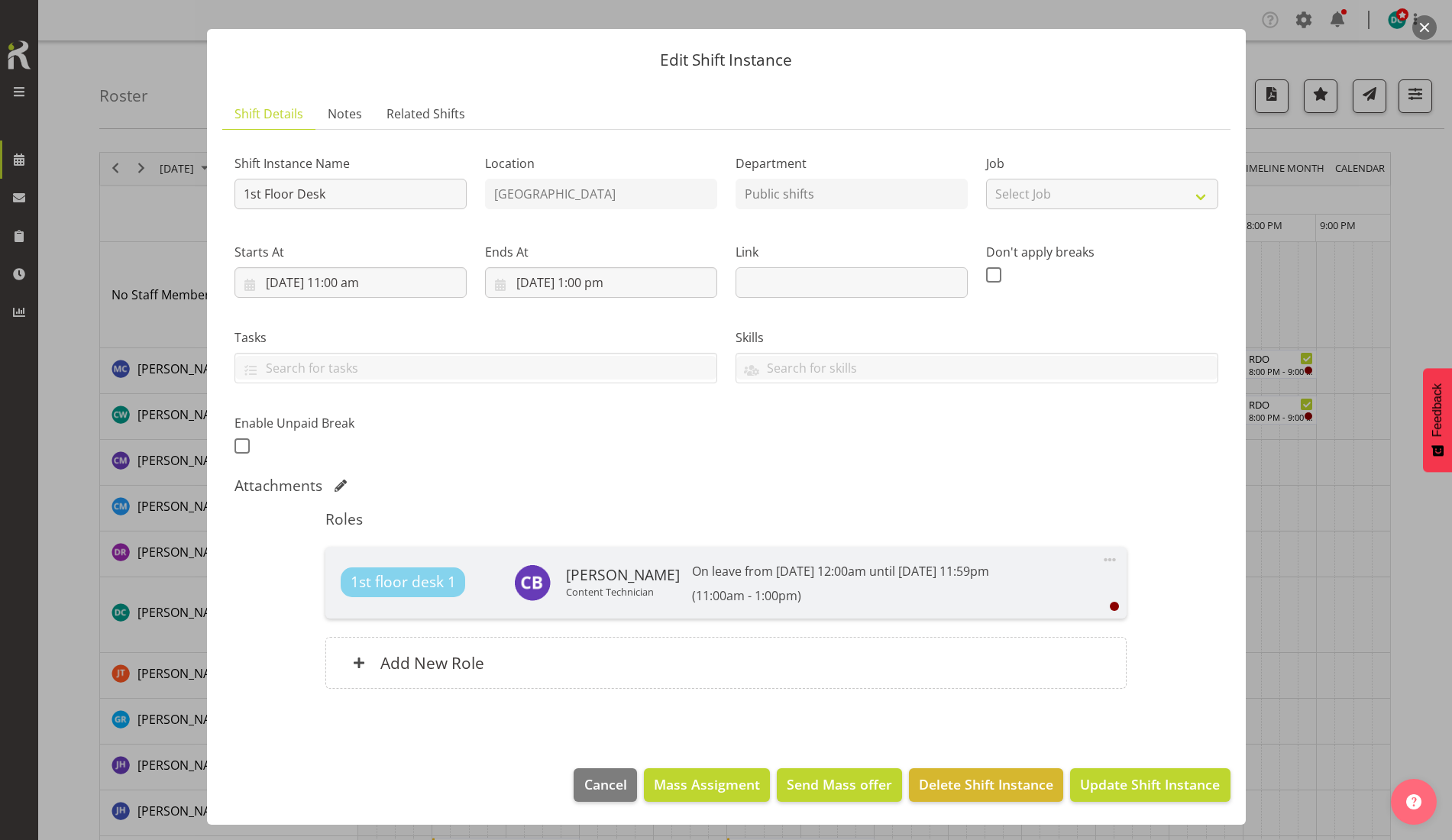
scroll to position [24, 0]
click at [620, 672] on div "Add New Role" at bounding box center [726, 663] width 801 height 52
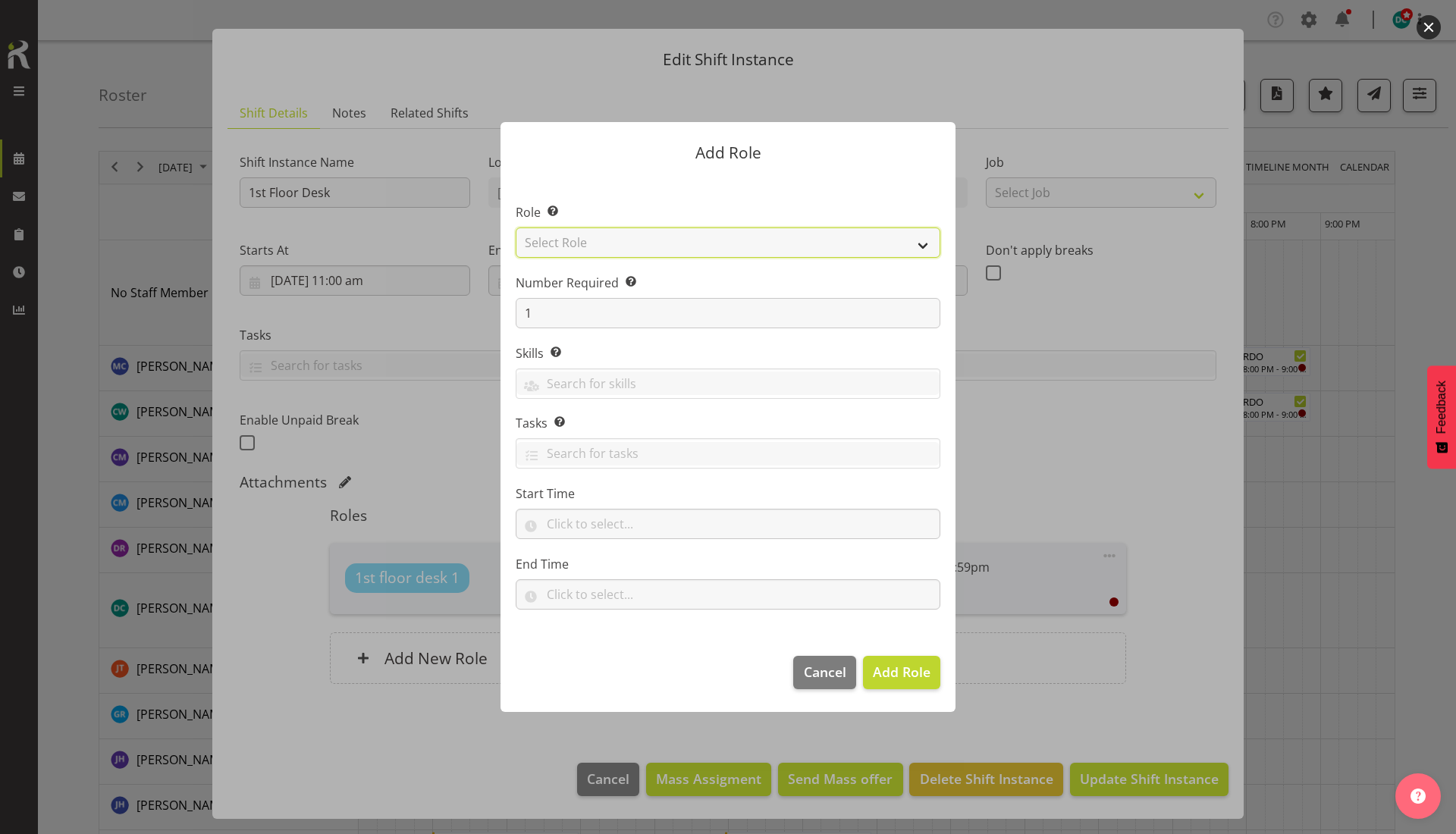
click at [638, 244] on select "Select Role 1st floor desk AQ operator Business Support Team member Casual Cust…" at bounding box center [728, 242] width 425 height 30
select select "1515"
click at [516, 227] on select "Select Role 1st floor desk AQ operator Business Support Team member Casual Cust…" at bounding box center [728, 242] width 425 height 30
click at [912, 669] on span "Add Role" at bounding box center [902, 671] width 58 height 18
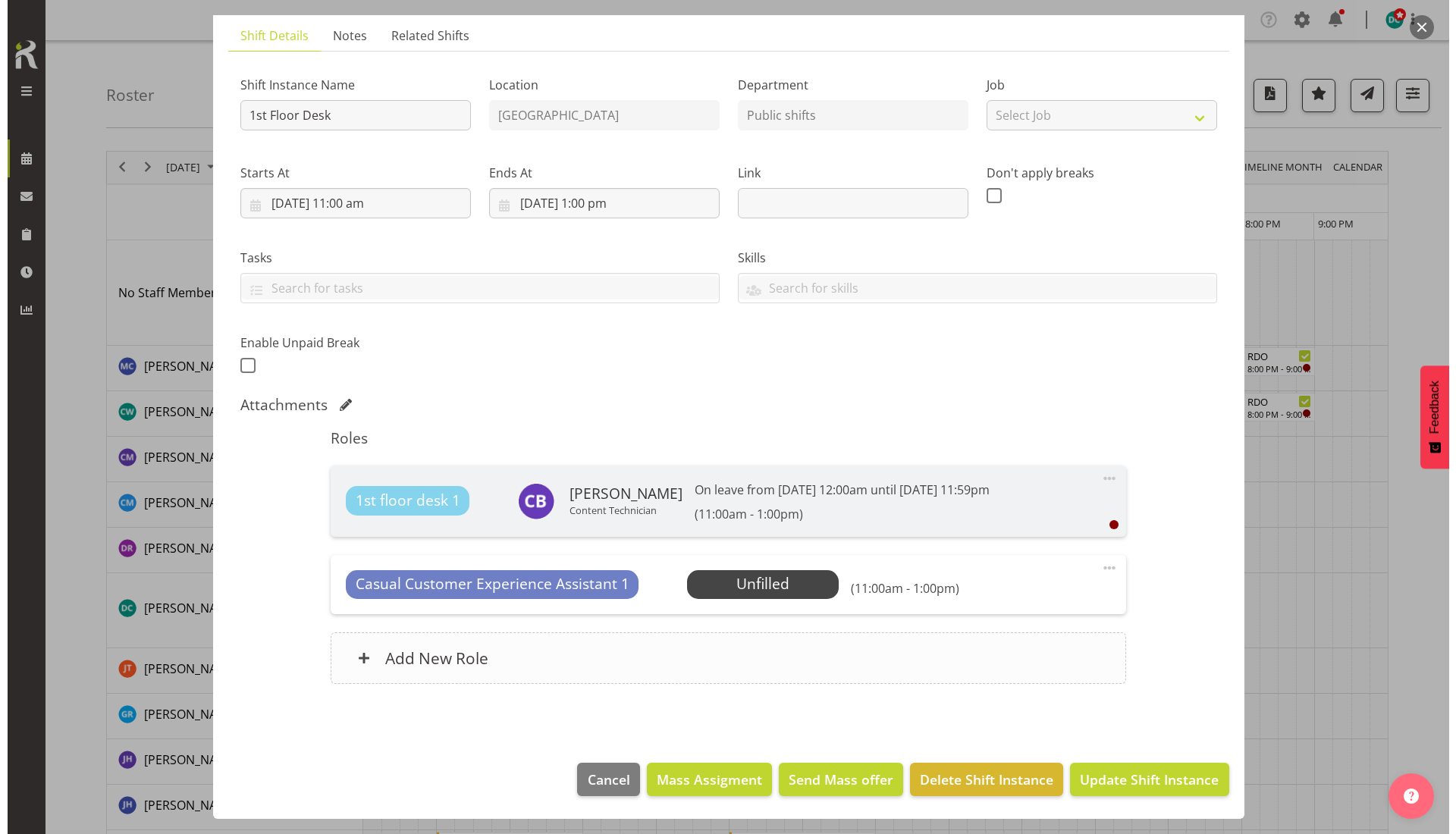
scroll to position [190, 0]
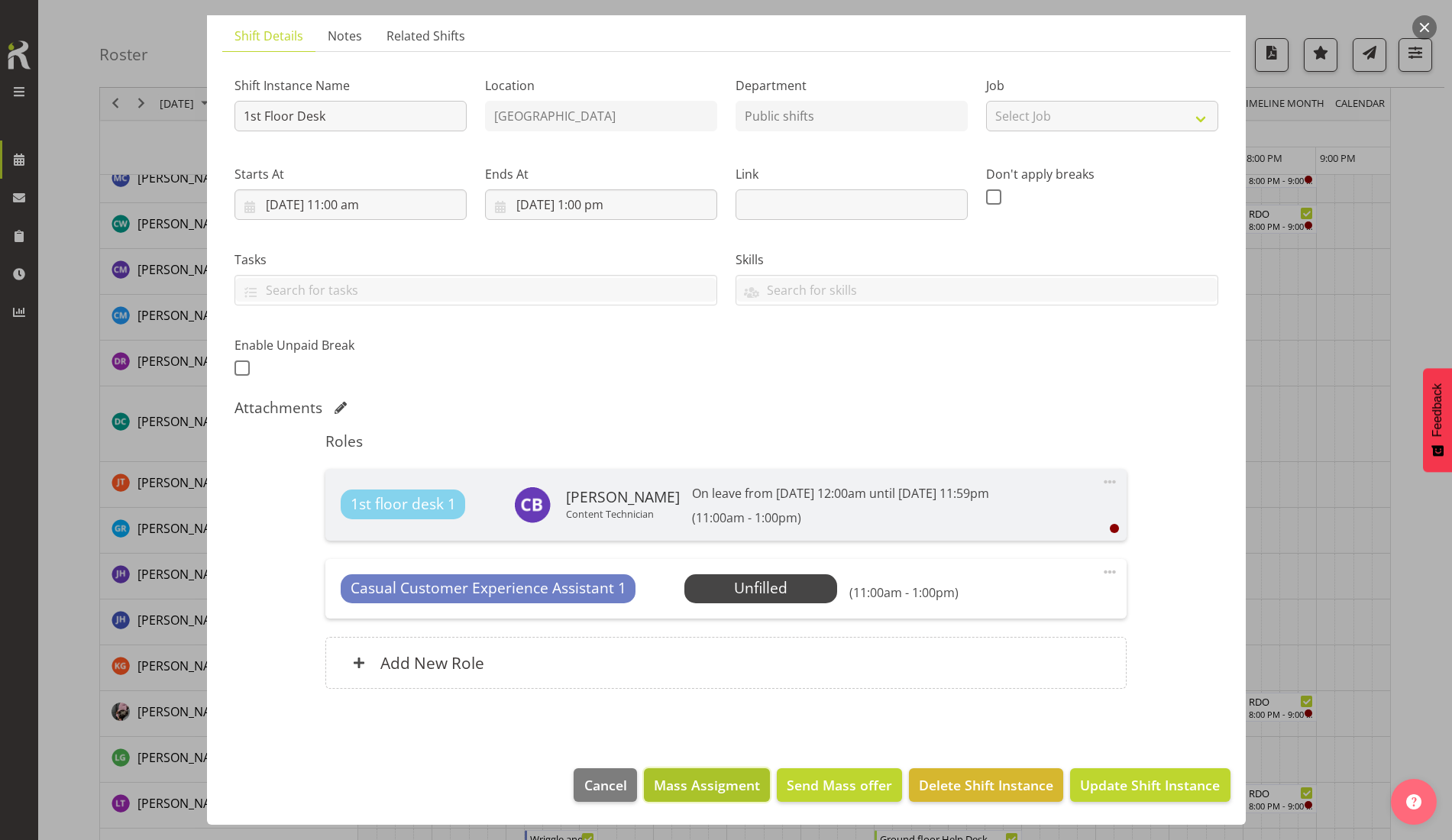
click at [702, 781] on span "Mass Assigment" at bounding box center [707, 784] width 106 height 19
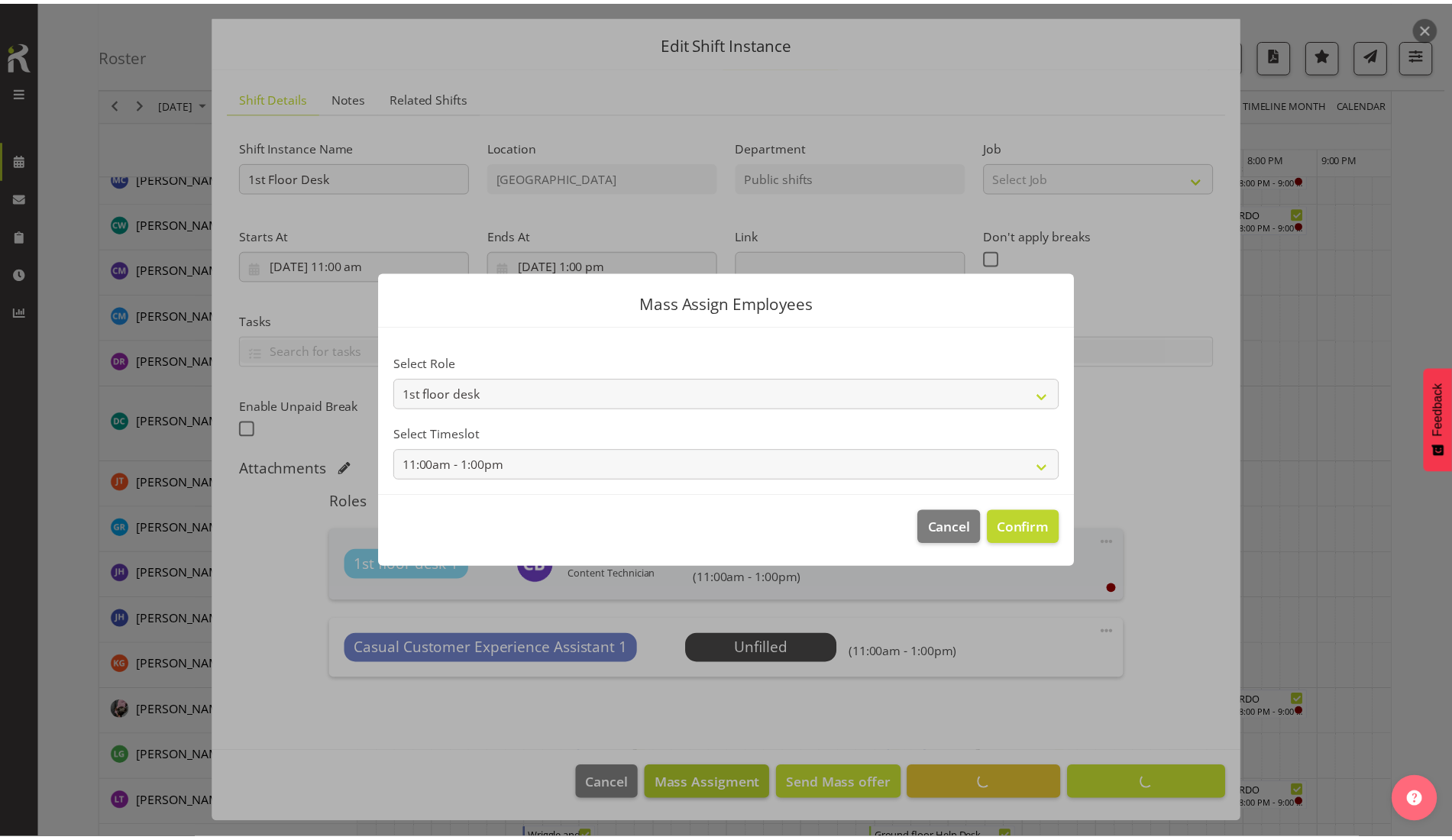
scroll to position [41, 0]
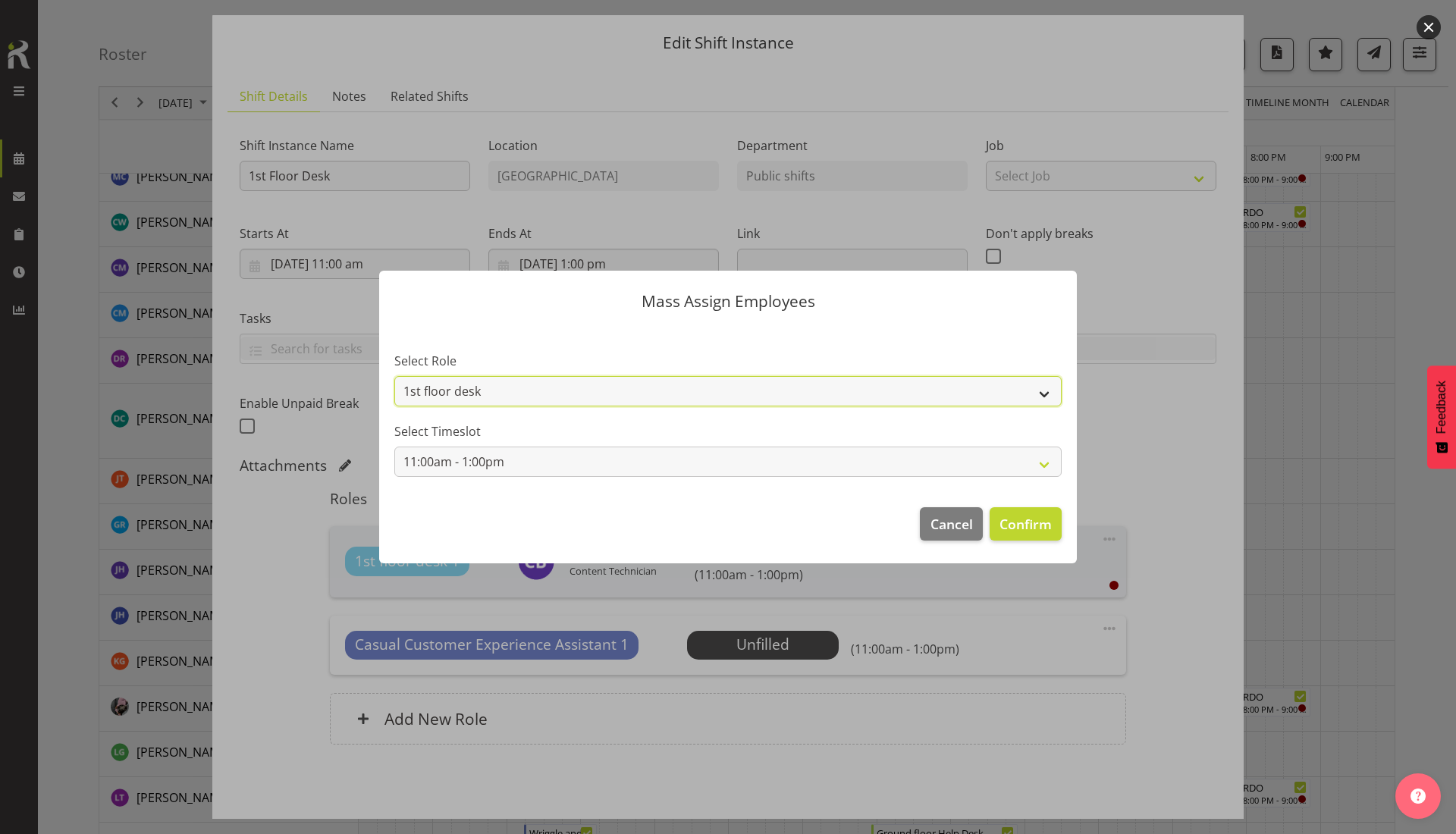
click at [989, 389] on select "1st floor desk Casual Customer Experience Assistant" at bounding box center [728, 391] width 668 height 30
select select "1515"
click at [394, 376] on select "1st floor desk Casual Customer Experience Assistant" at bounding box center [728, 391] width 668 height 30
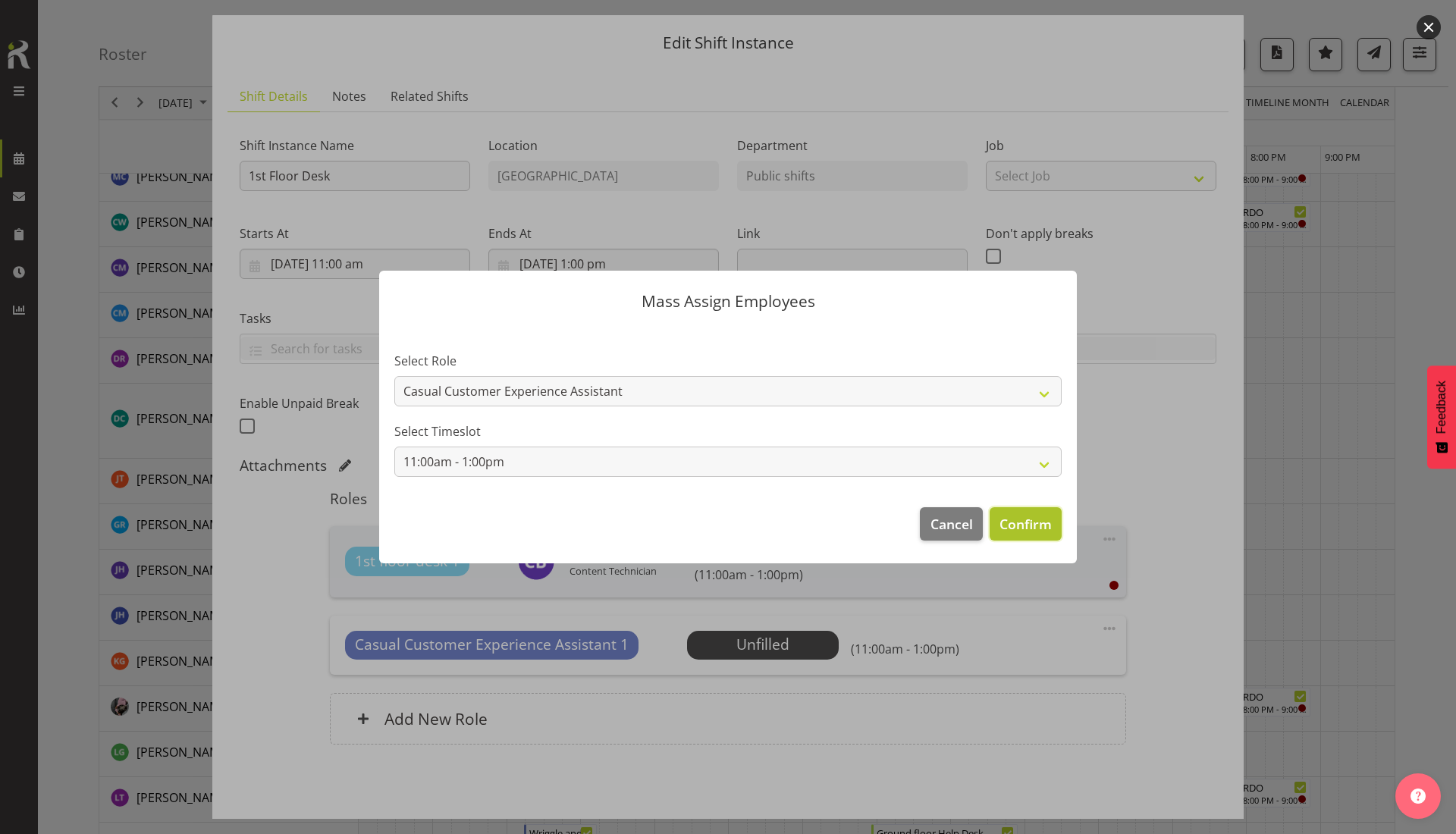
click at [1015, 527] on span "Confirm" at bounding box center [1025, 523] width 52 height 19
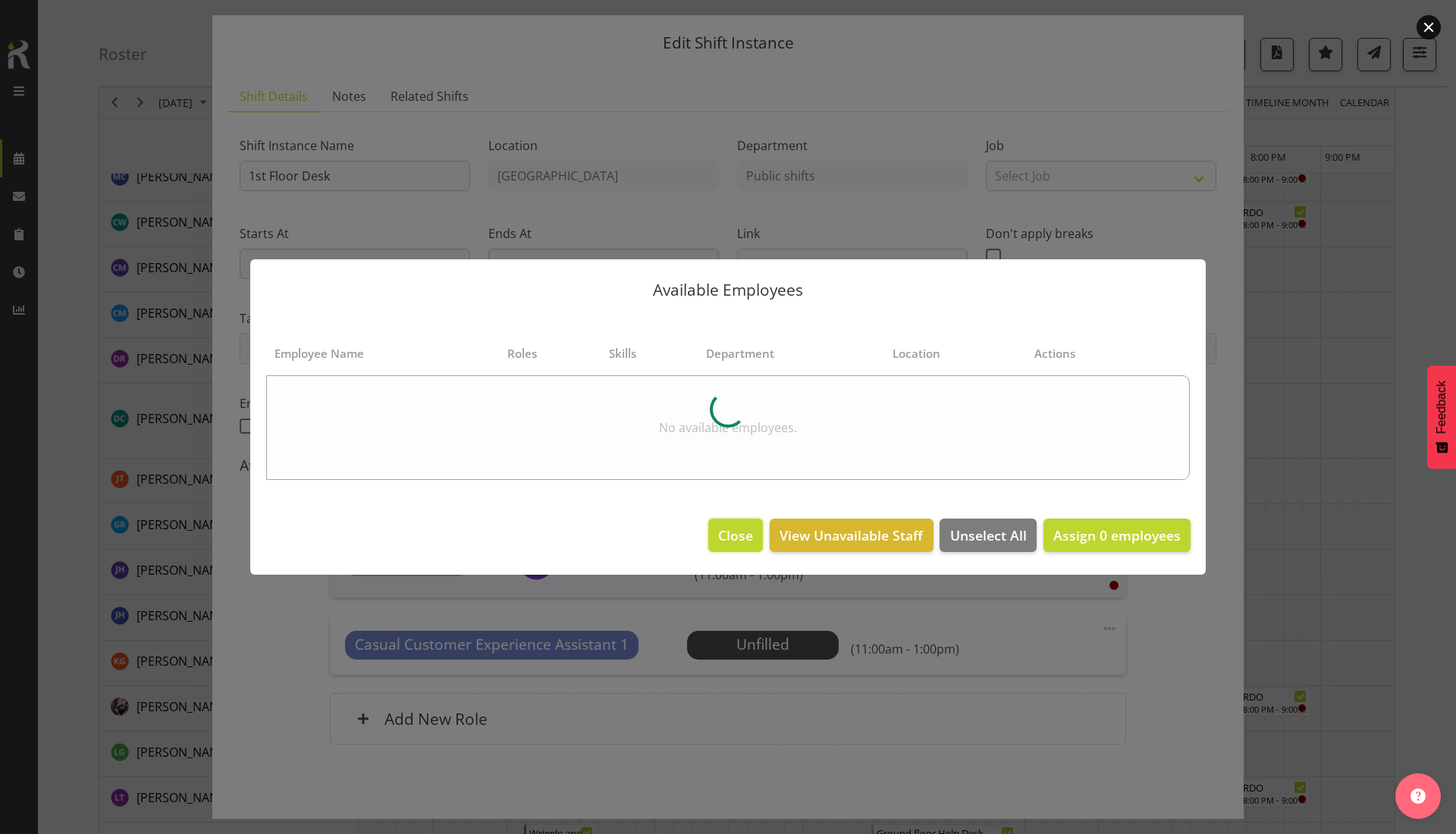
click at [732, 528] on span "Close" at bounding box center [735, 535] width 35 height 19
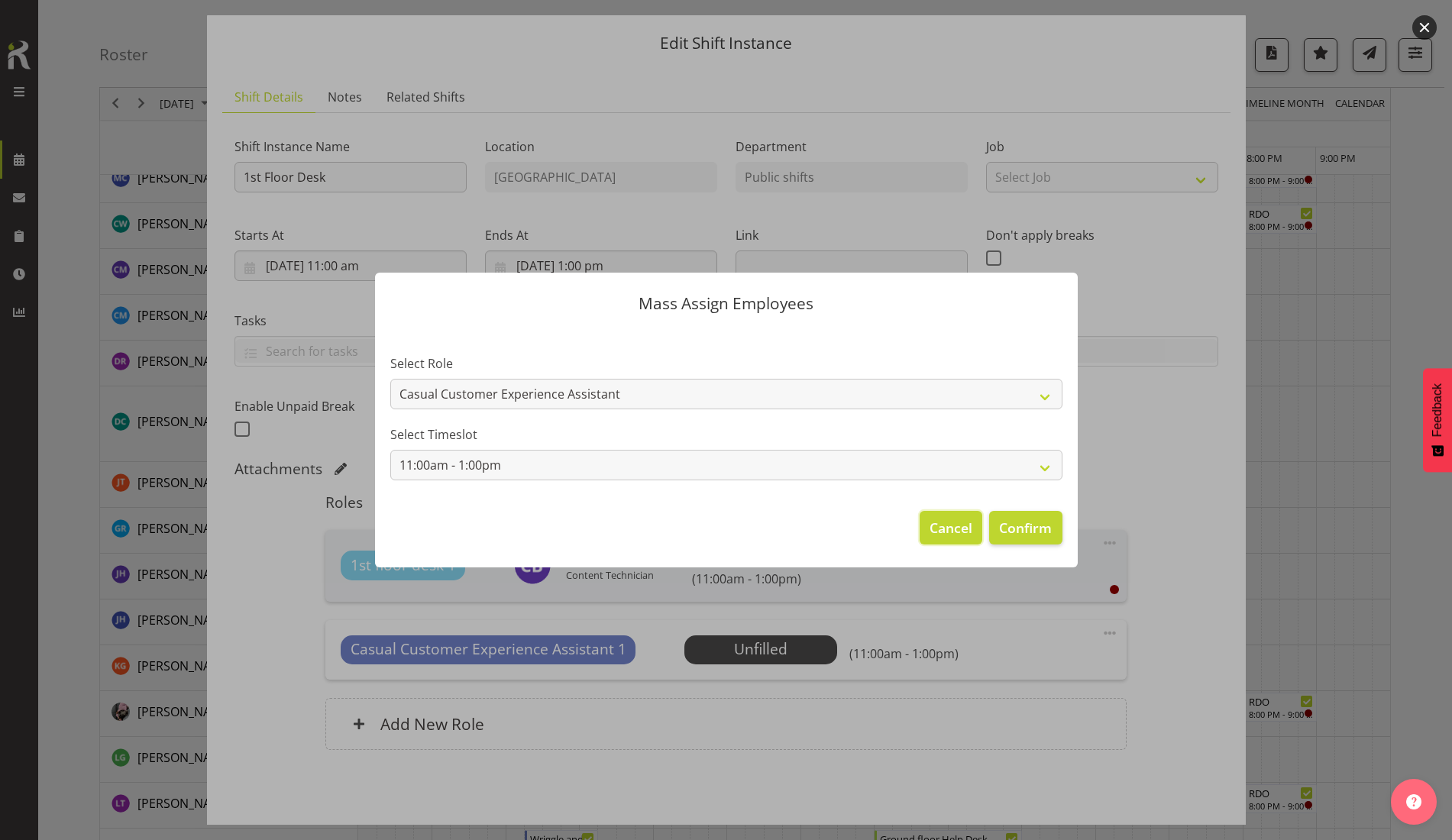
click at [957, 525] on span "Cancel" at bounding box center [951, 527] width 43 height 19
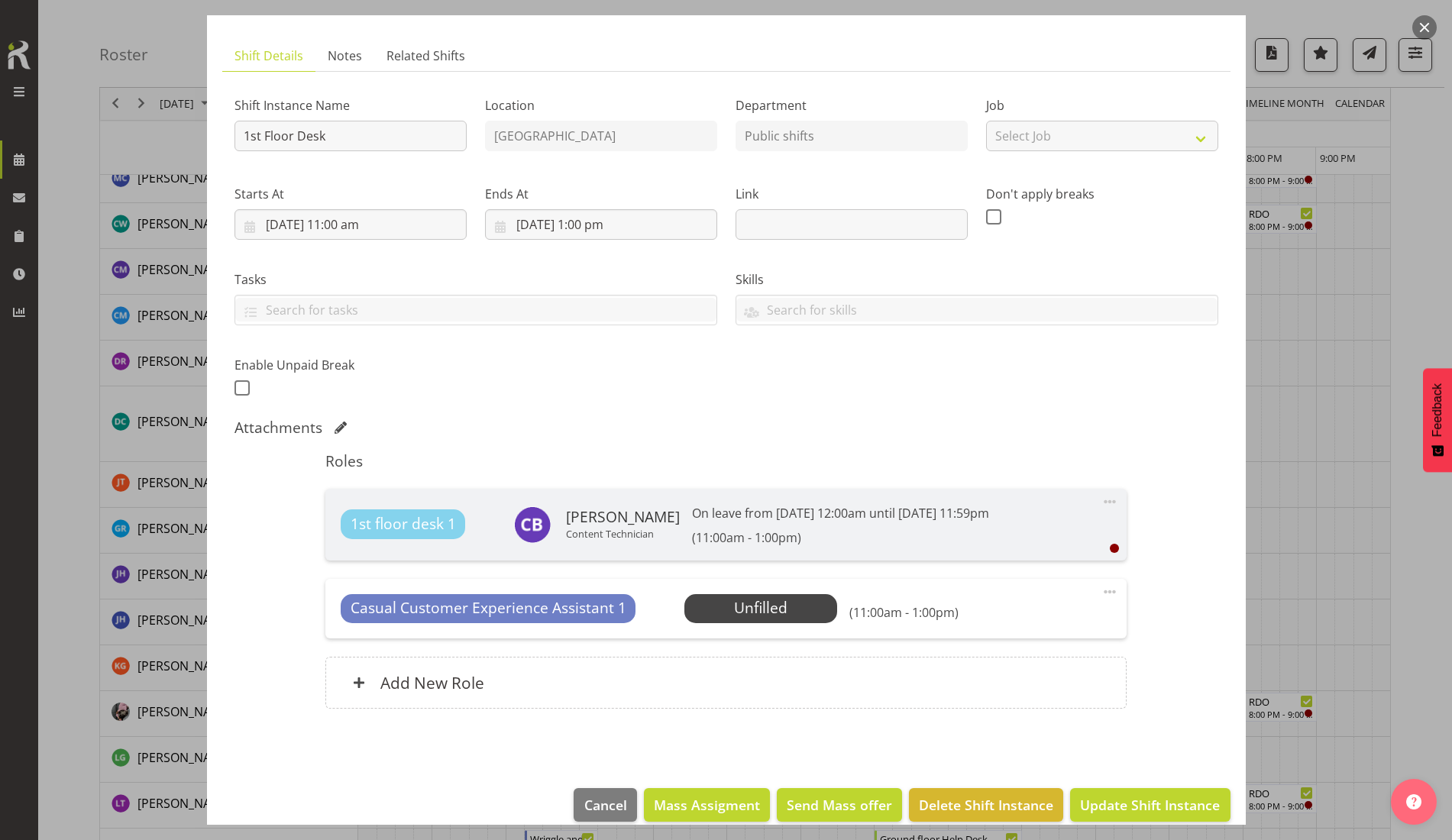
scroll to position [102, 0]
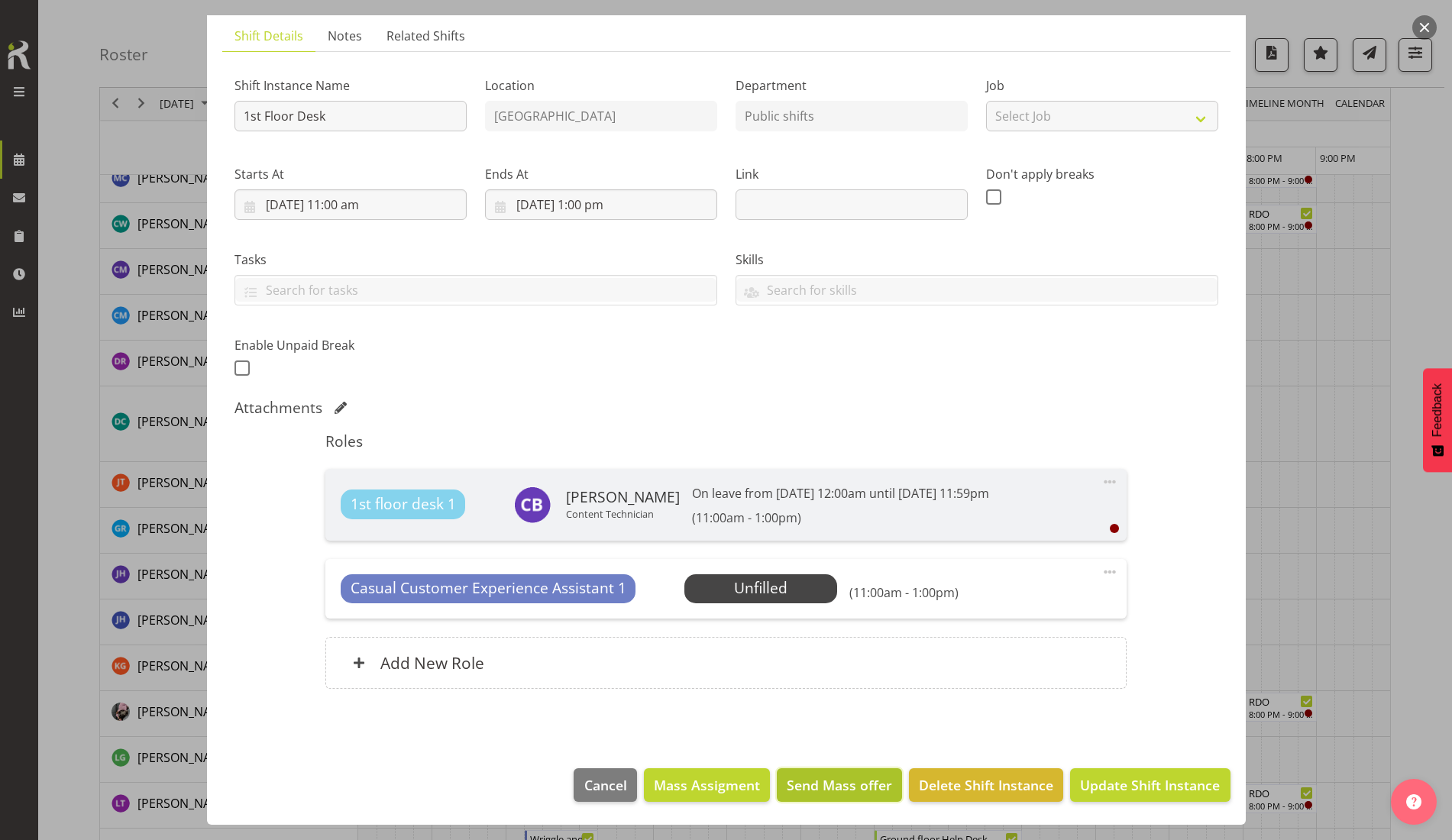
click at [822, 779] on span "Send Mass offer" at bounding box center [839, 784] width 105 height 19
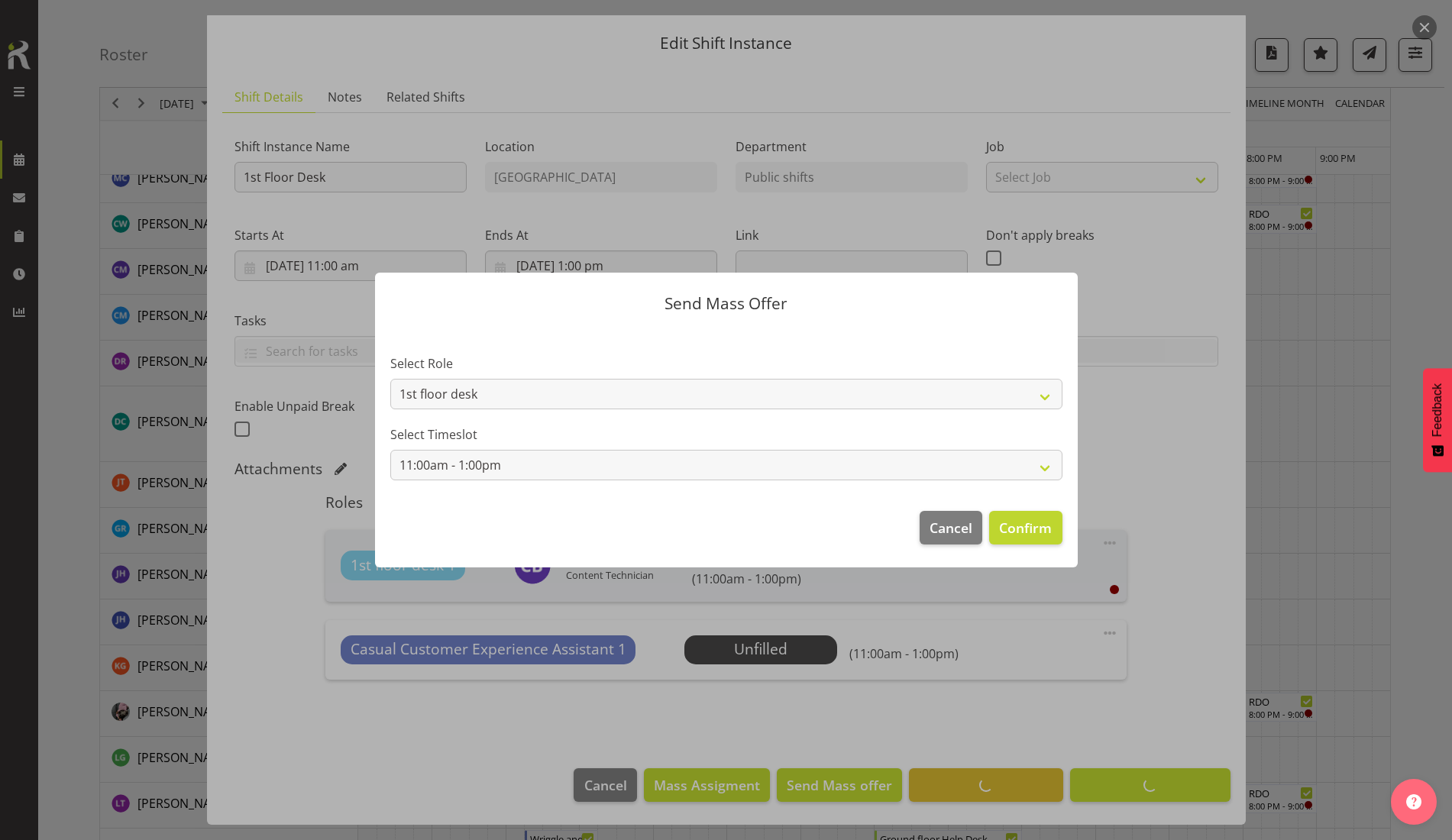
scroll to position [41, 0]
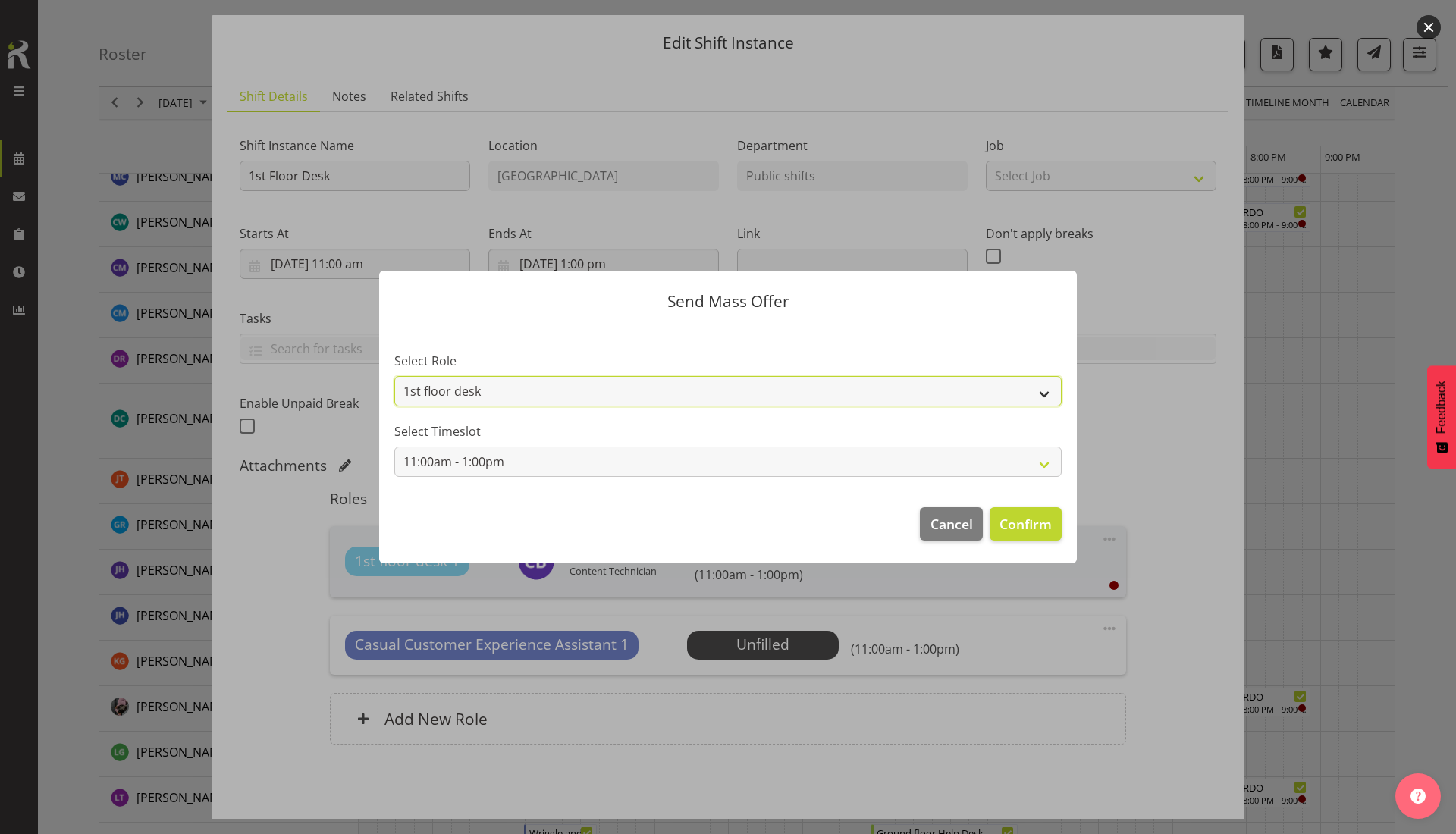
click at [522, 399] on select "1st floor desk Casual Customer Experience Assistant" at bounding box center [728, 391] width 668 height 30
select select "1515"
click at [394, 376] on select "1st floor desk Casual Customer Experience Assistant" at bounding box center [728, 391] width 668 height 30
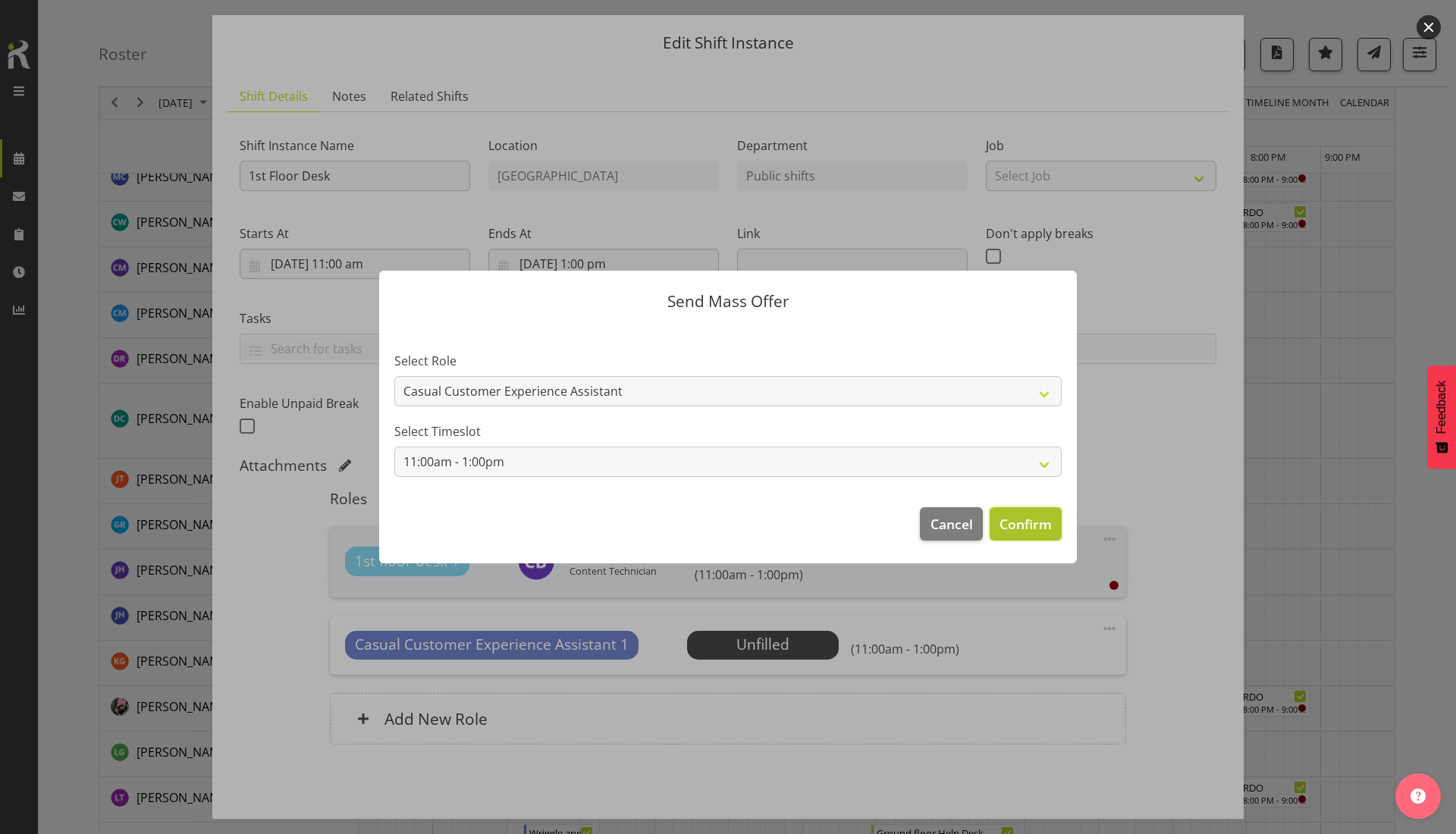
click at [1011, 523] on span "Confirm" at bounding box center [1025, 523] width 52 height 19
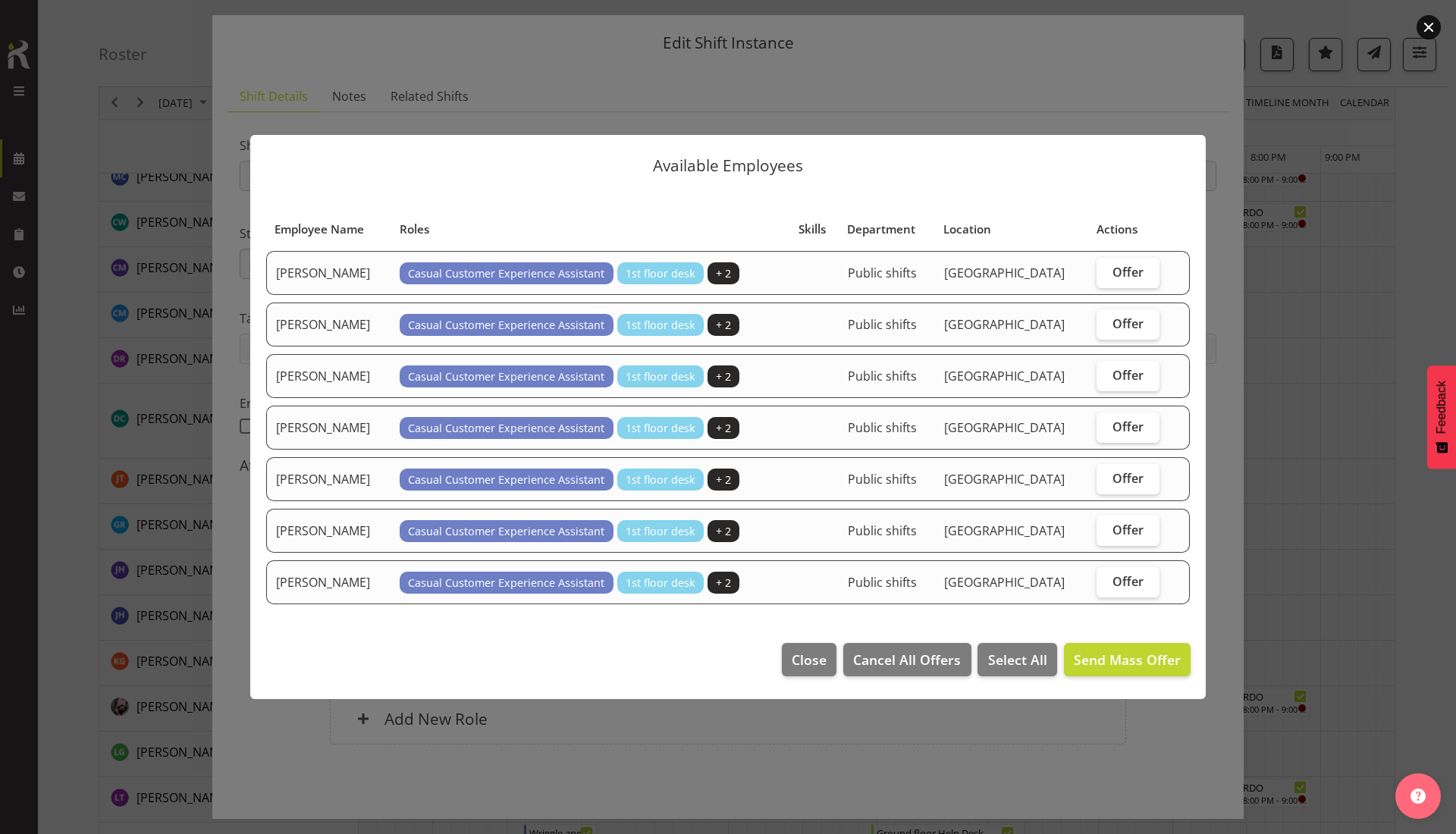
drag, startPoint x: 1124, startPoint y: 269, endPoint x: 1129, endPoint y: 308, distance: 39.3
click at [1124, 270] on span "Offer" at bounding box center [1128, 272] width 31 height 15
click at [1106, 270] on input "Offer" at bounding box center [1101, 272] width 10 height 10
checkbox input "true"
click at [1130, 313] on label "Offer" at bounding box center [1127, 324] width 63 height 30
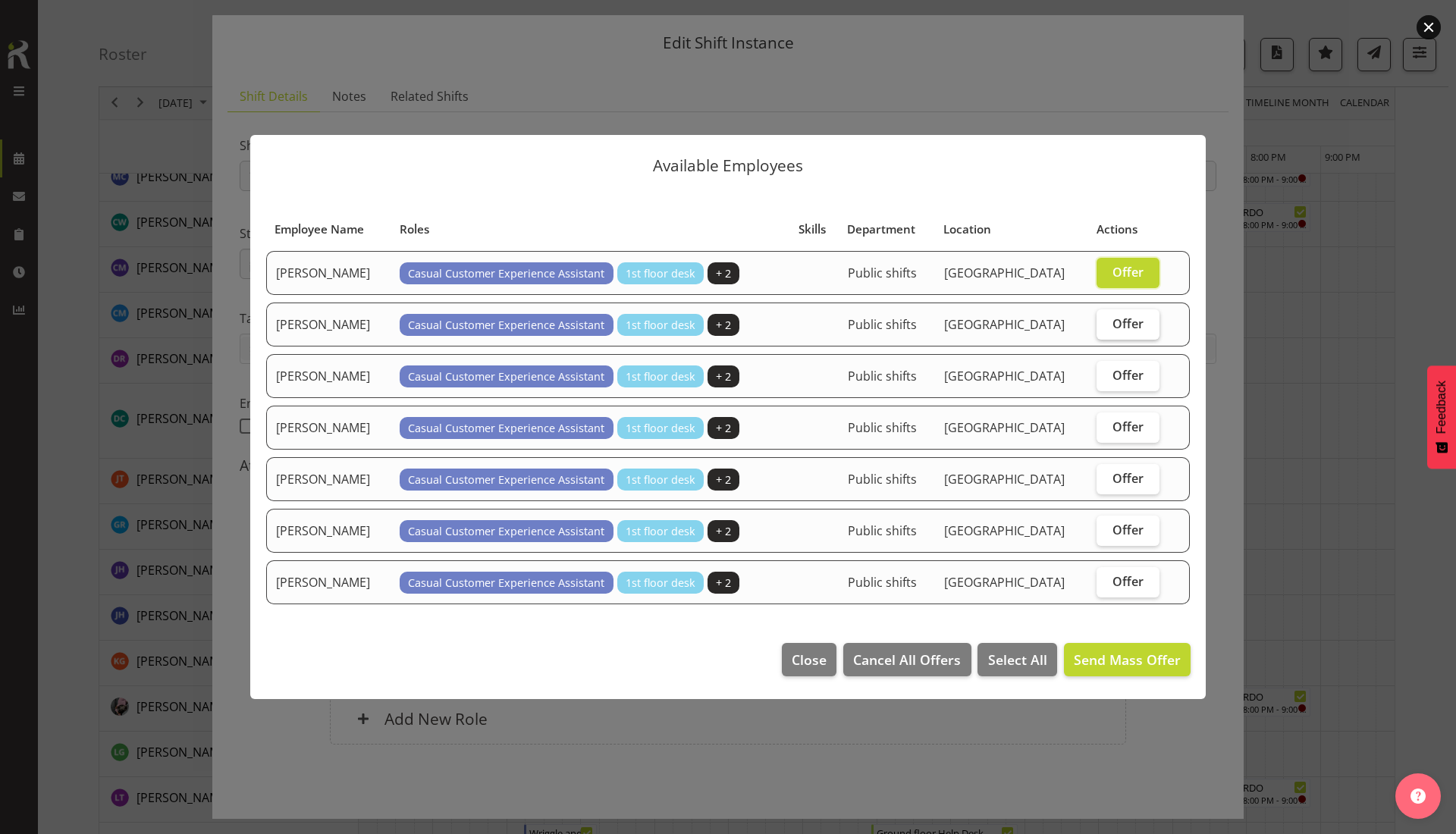
click at [1106, 318] on input "Offer" at bounding box center [1101, 323] width 10 height 10
click at [1123, 335] on label "Offer" at bounding box center [1127, 324] width 63 height 30
click at [1106, 328] on input "Offer" at bounding box center [1101, 323] width 10 height 10
checkbox input "false"
click at [1123, 283] on label "Offer" at bounding box center [1127, 272] width 63 height 30
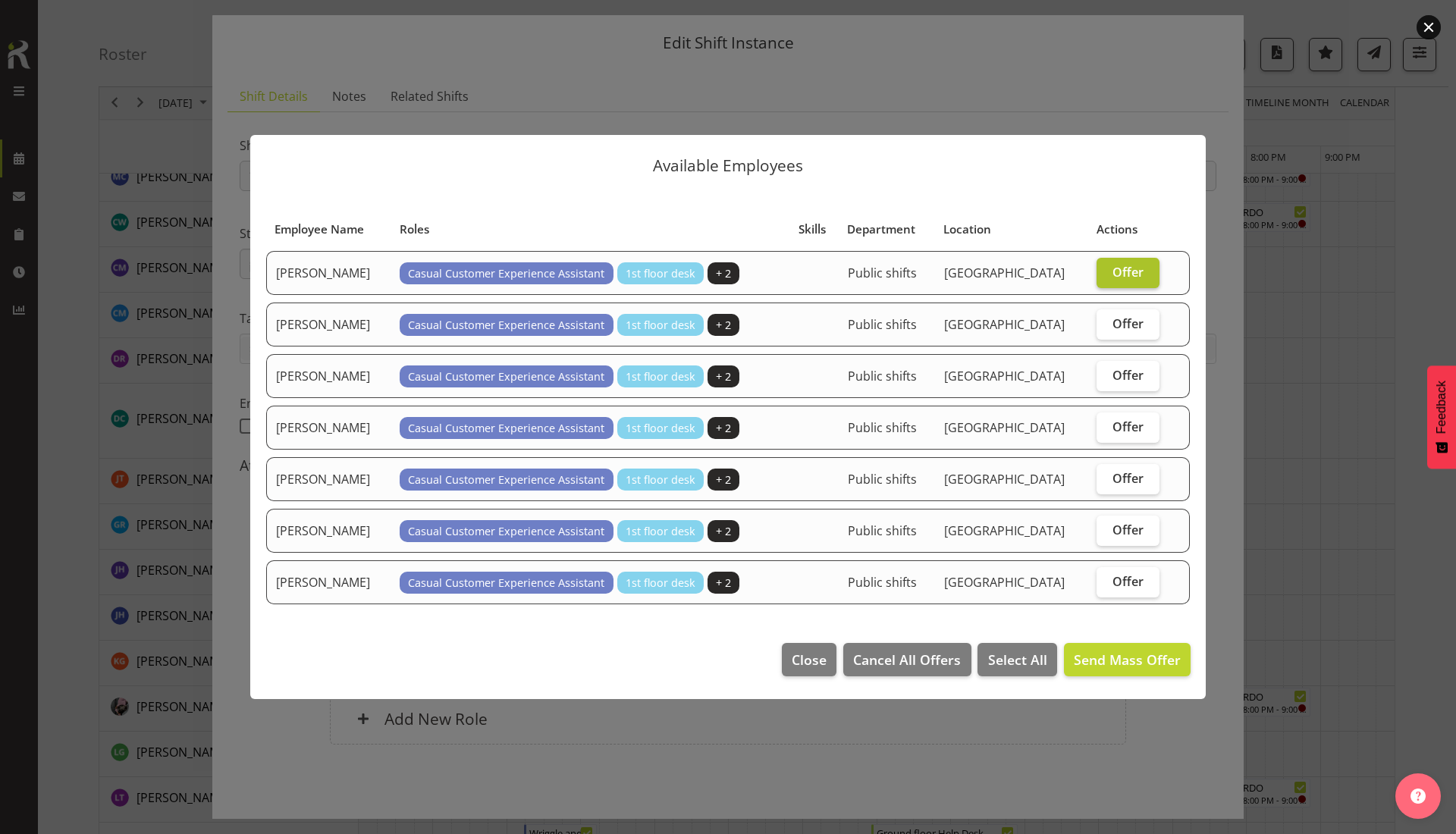
click at [1106, 277] on input "Offer" at bounding box center [1101, 272] width 10 height 10
click at [1008, 663] on span "Select All" at bounding box center [1017, 660] width 59 height 19
checkbox input "true"
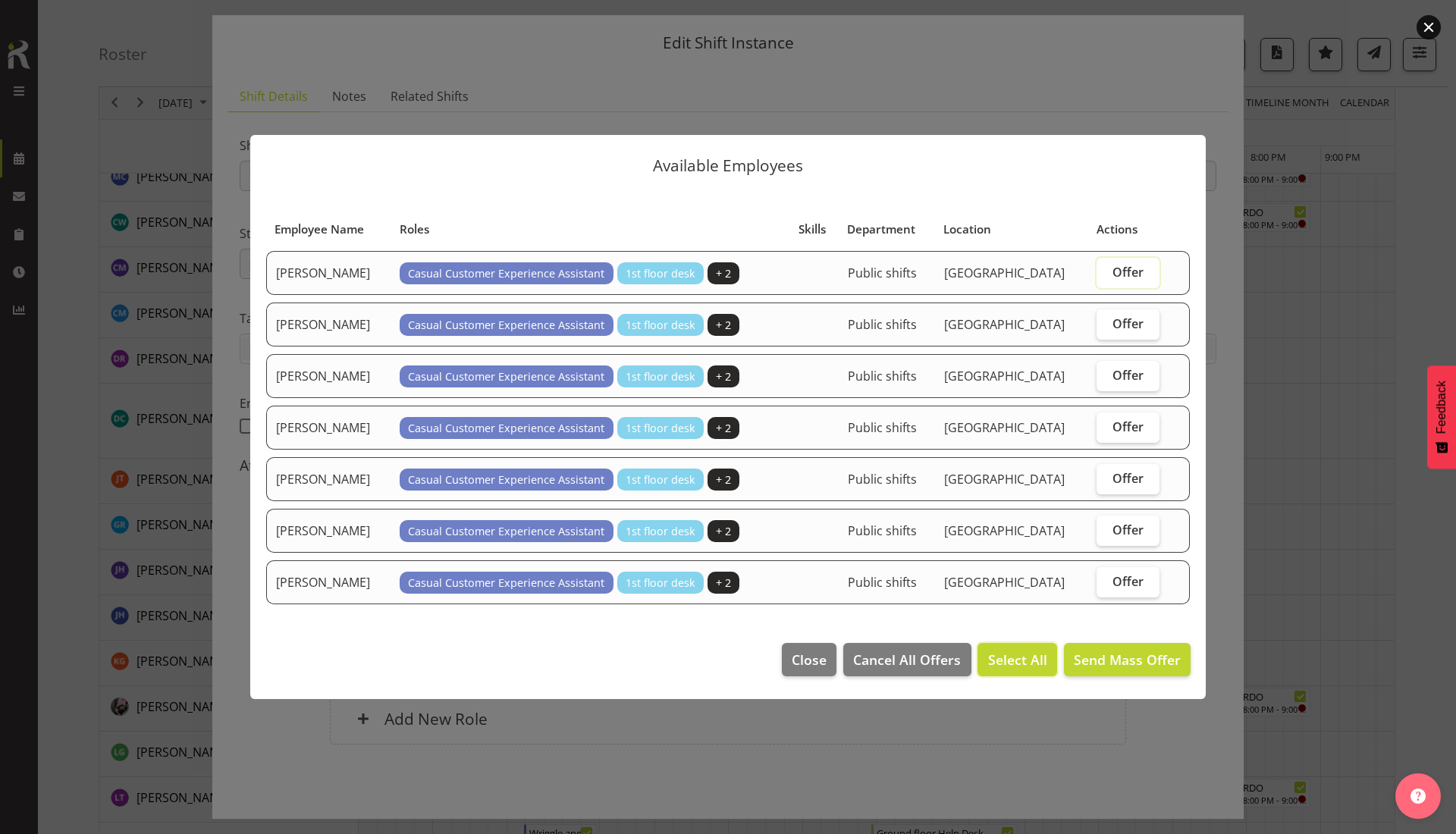
checkbox input "true"
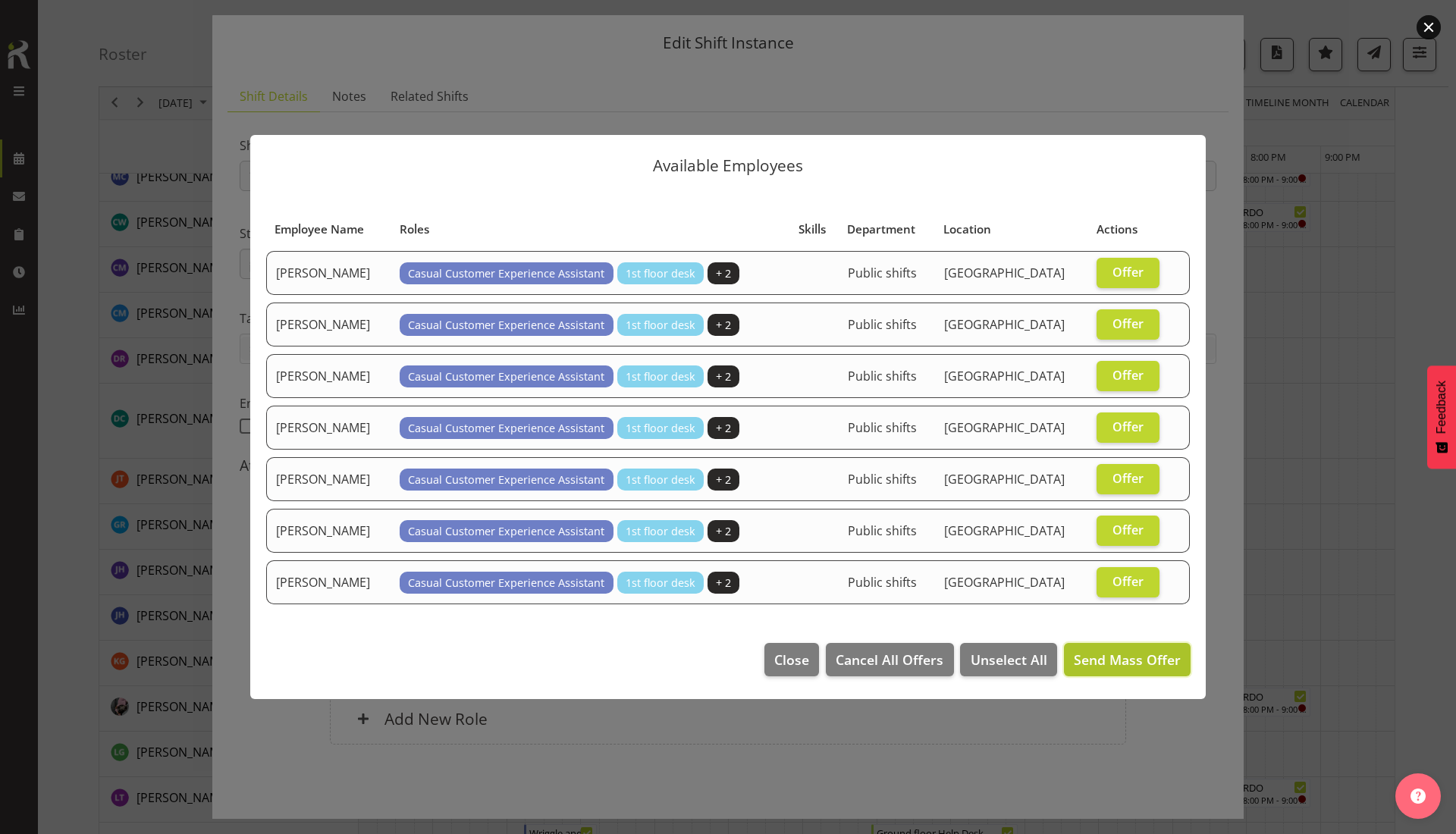
click at [1124, 650] on span "Send Mass Offer" at bounding box center [1127, 660] width 106 height 19
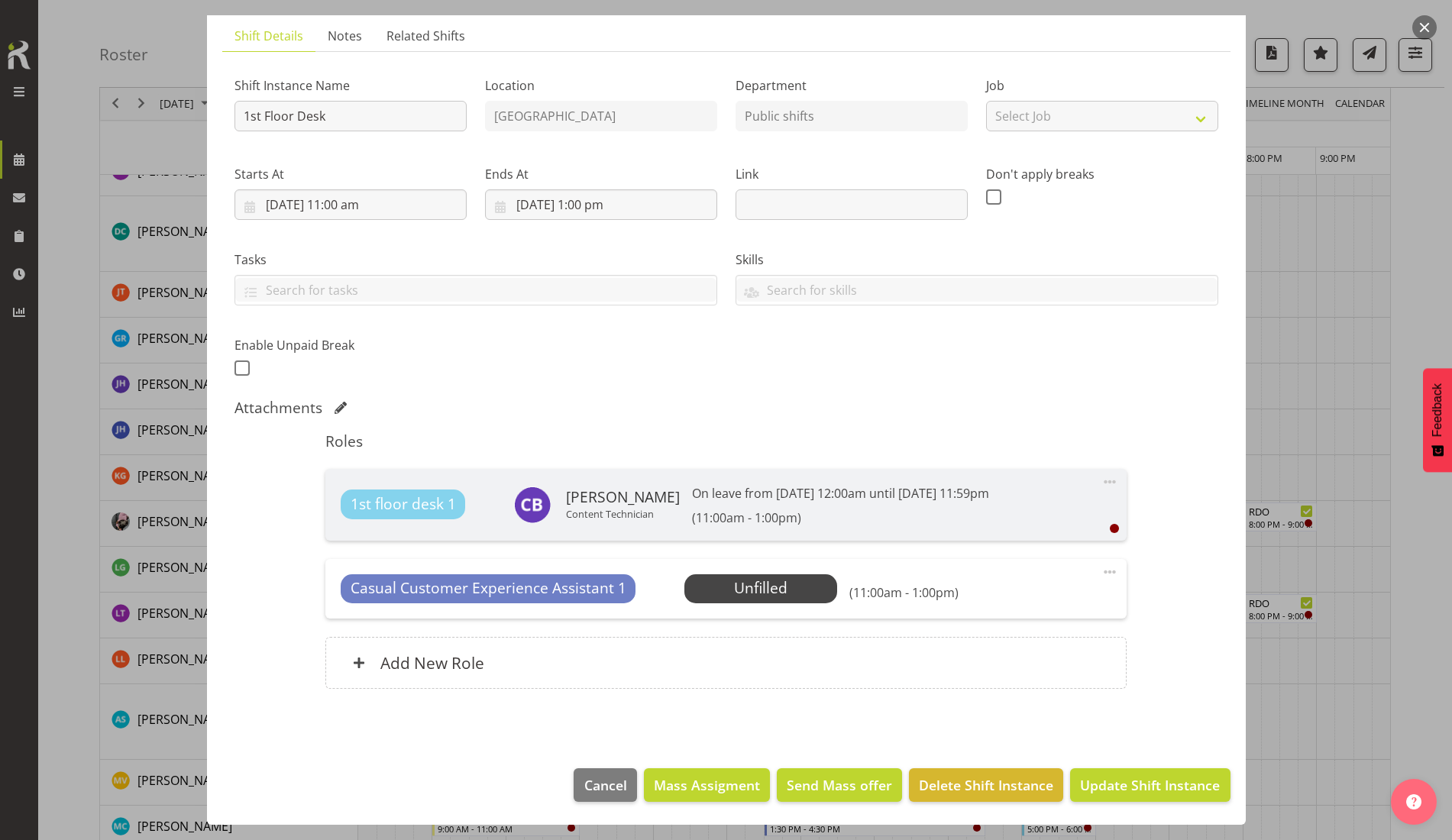
scroll to position [382, 0]
click at [1152, 783] on span "Update Shift Instance" at bounding box center [1149, 784] width 139 height 19
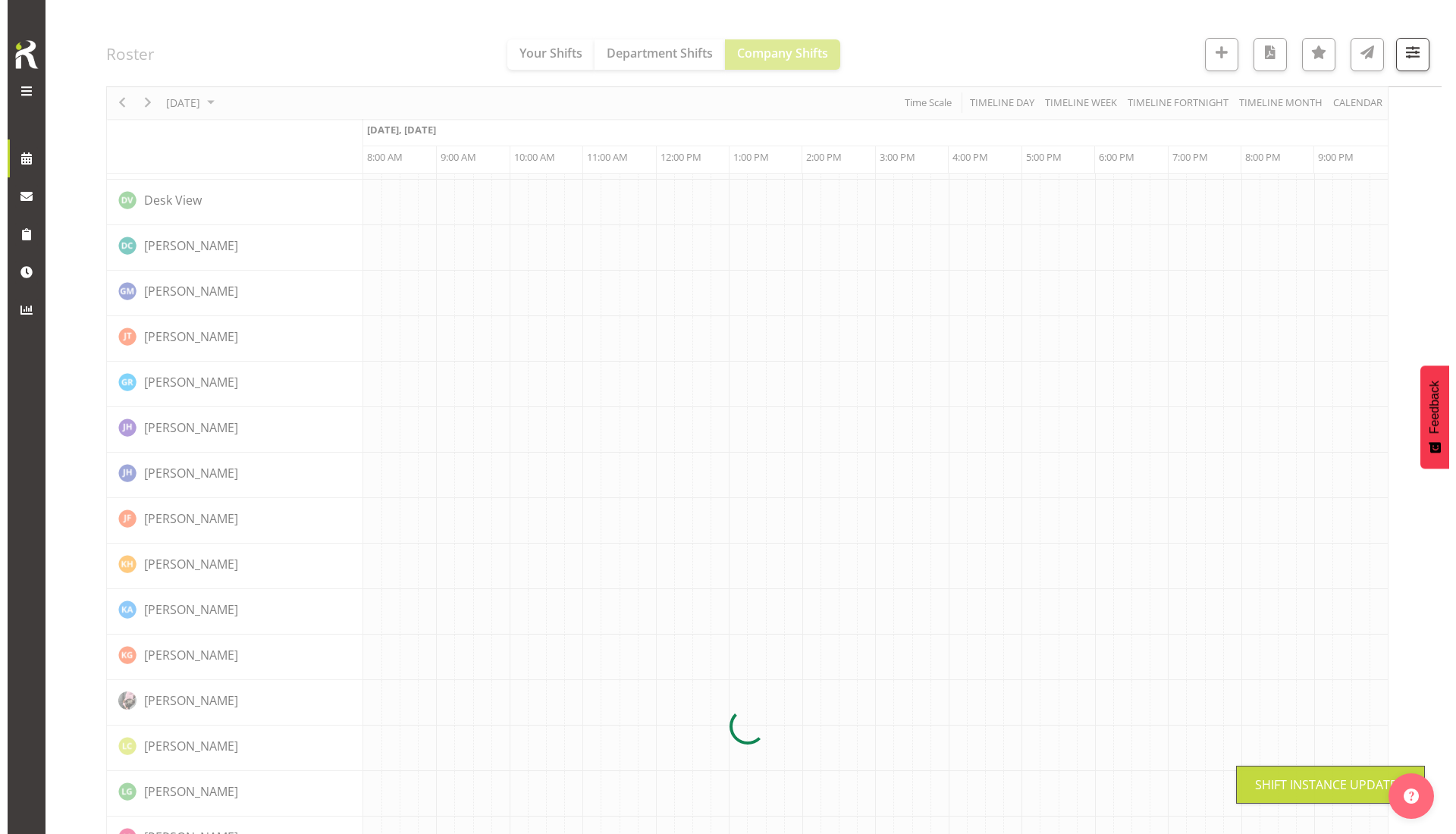
scroll to position [0, 0]
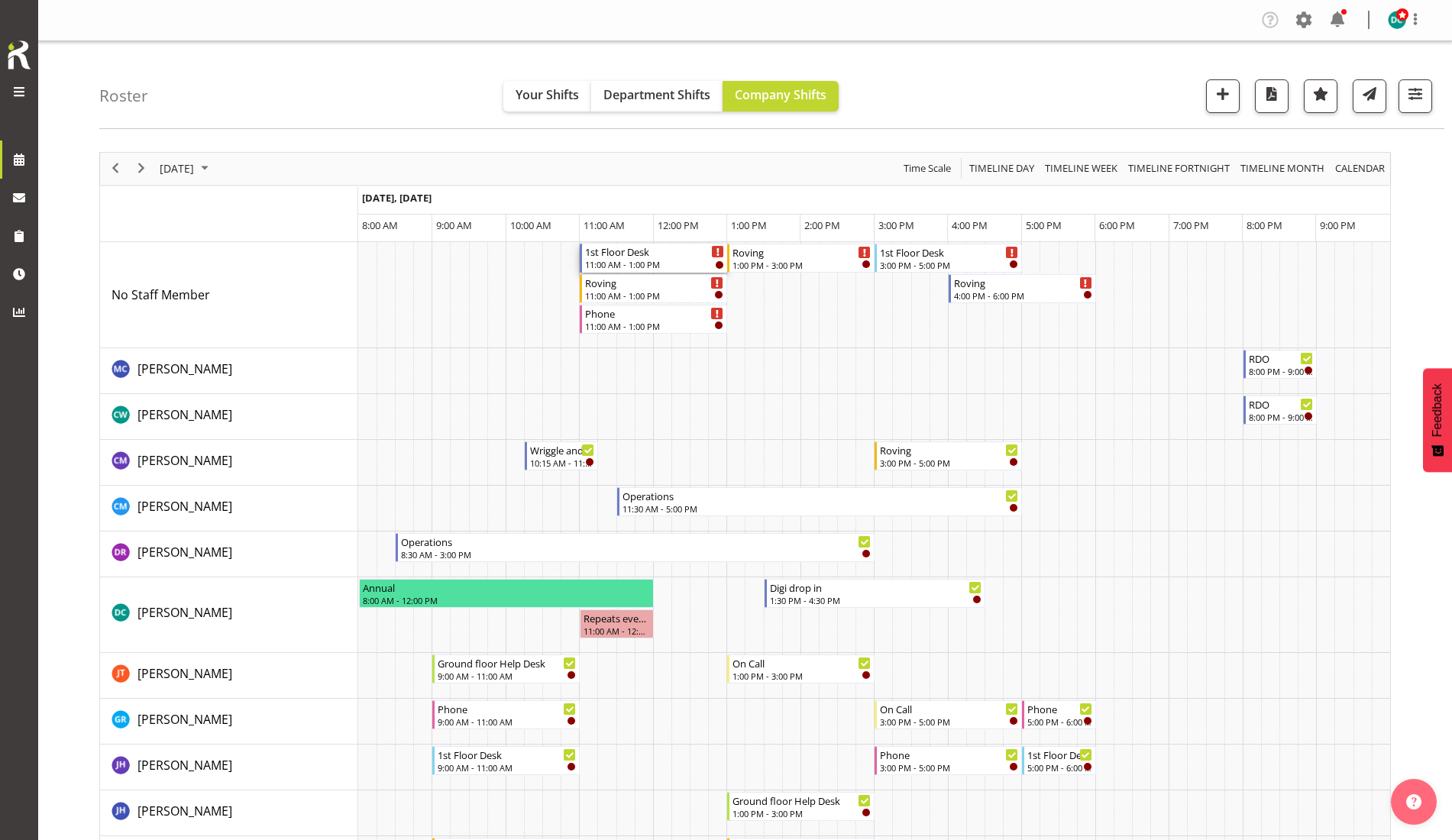
click at [636, 260] on div "11:00 AM - 1:00 PM" at bounding box center [654, 264] width 139 height 13
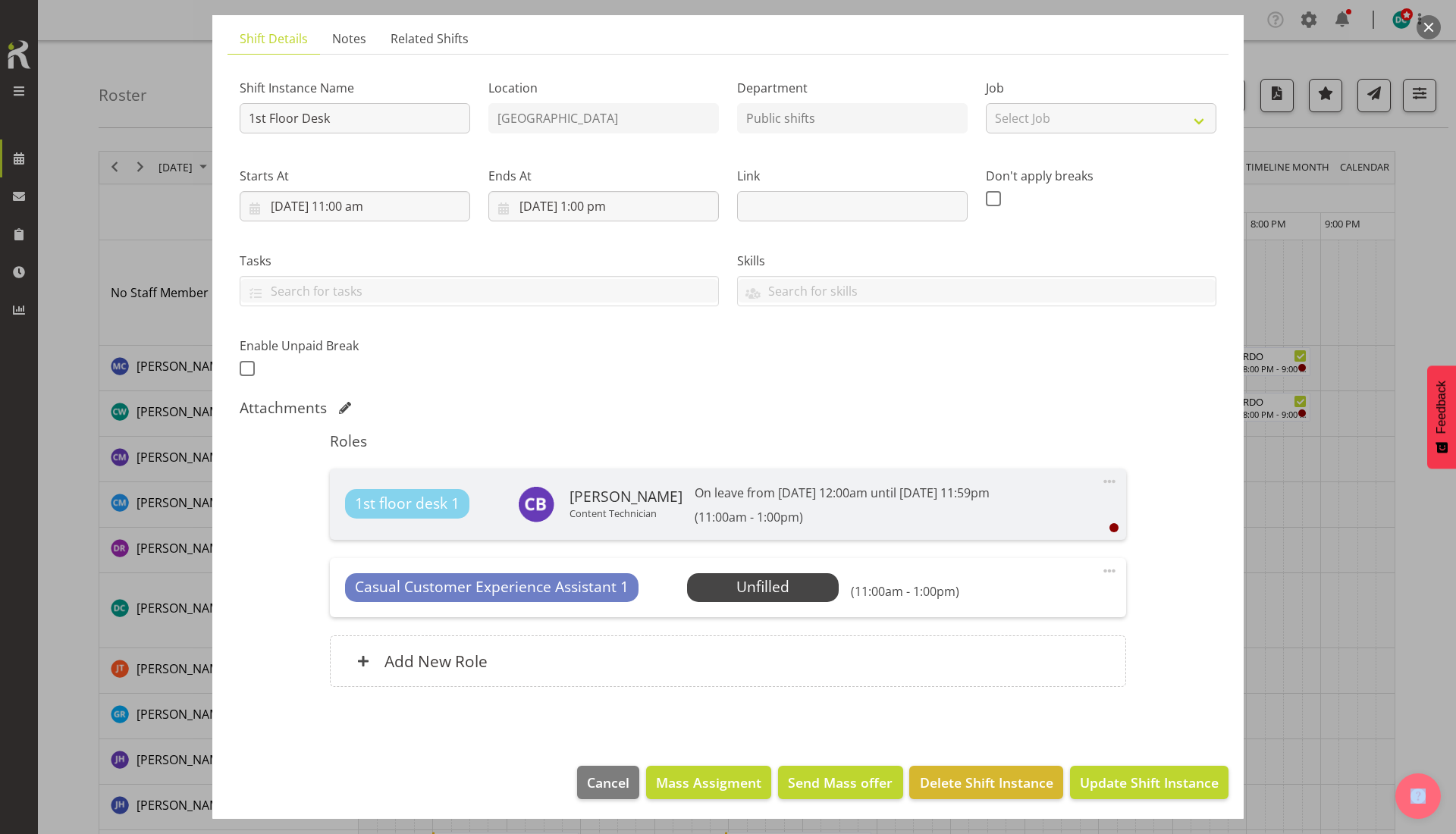
scroll to position [102, 0]
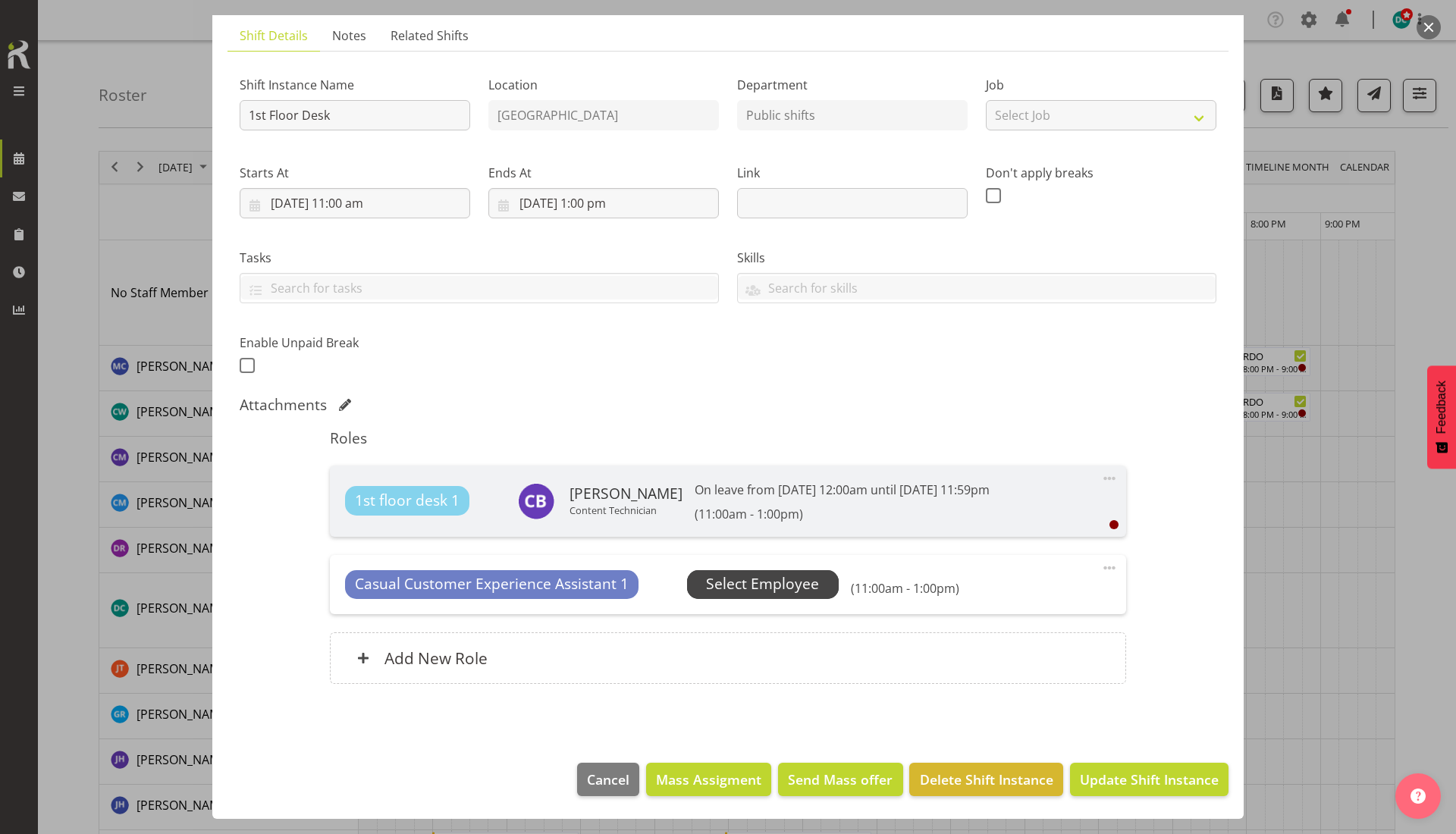
click at [734, 593] on span "Select Employee" at bounding box center [762, 583] width 113 height 22
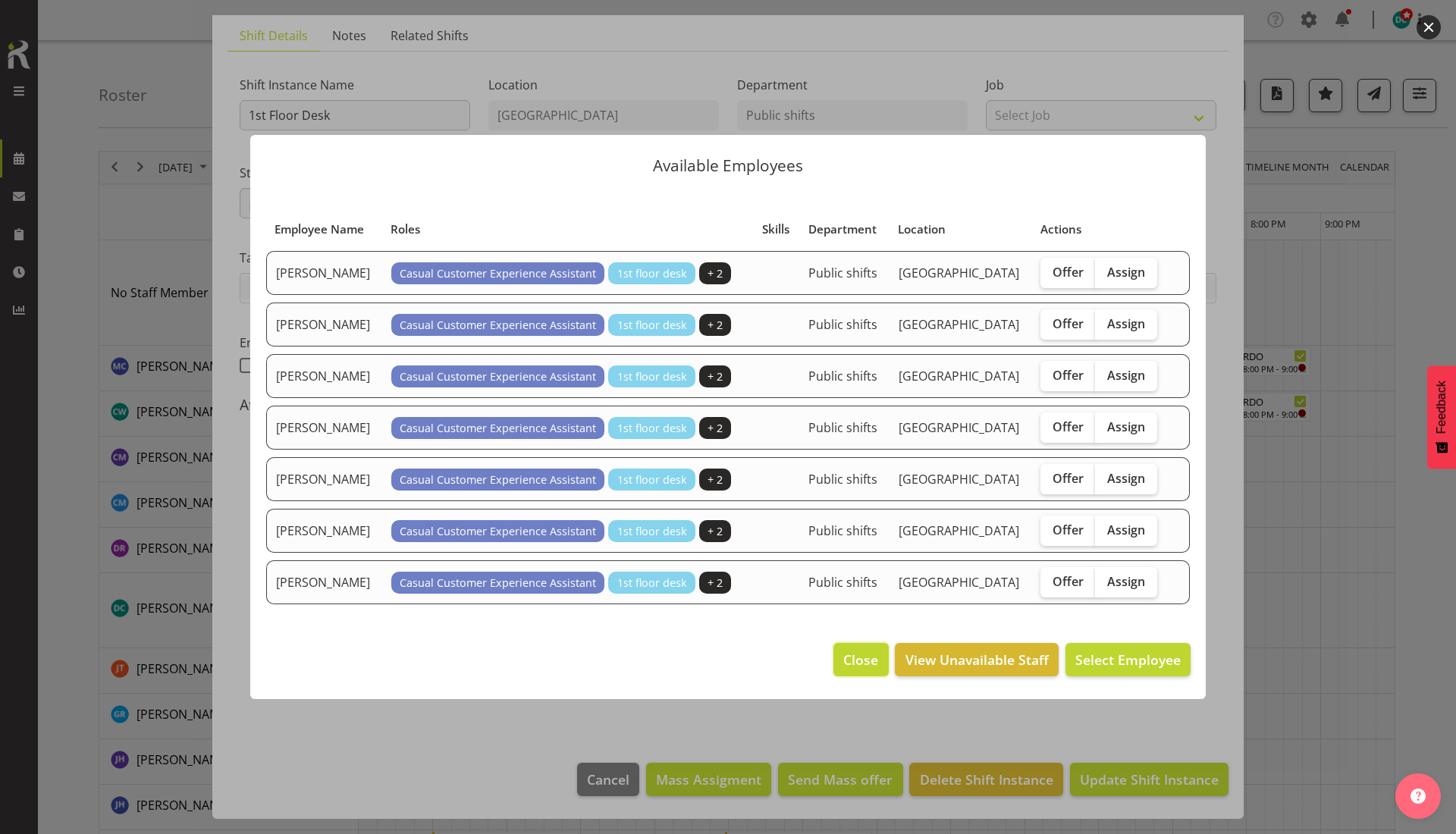
click at [870, 668] on span "Close" at bounding box center [860, 660] width 35 height 19
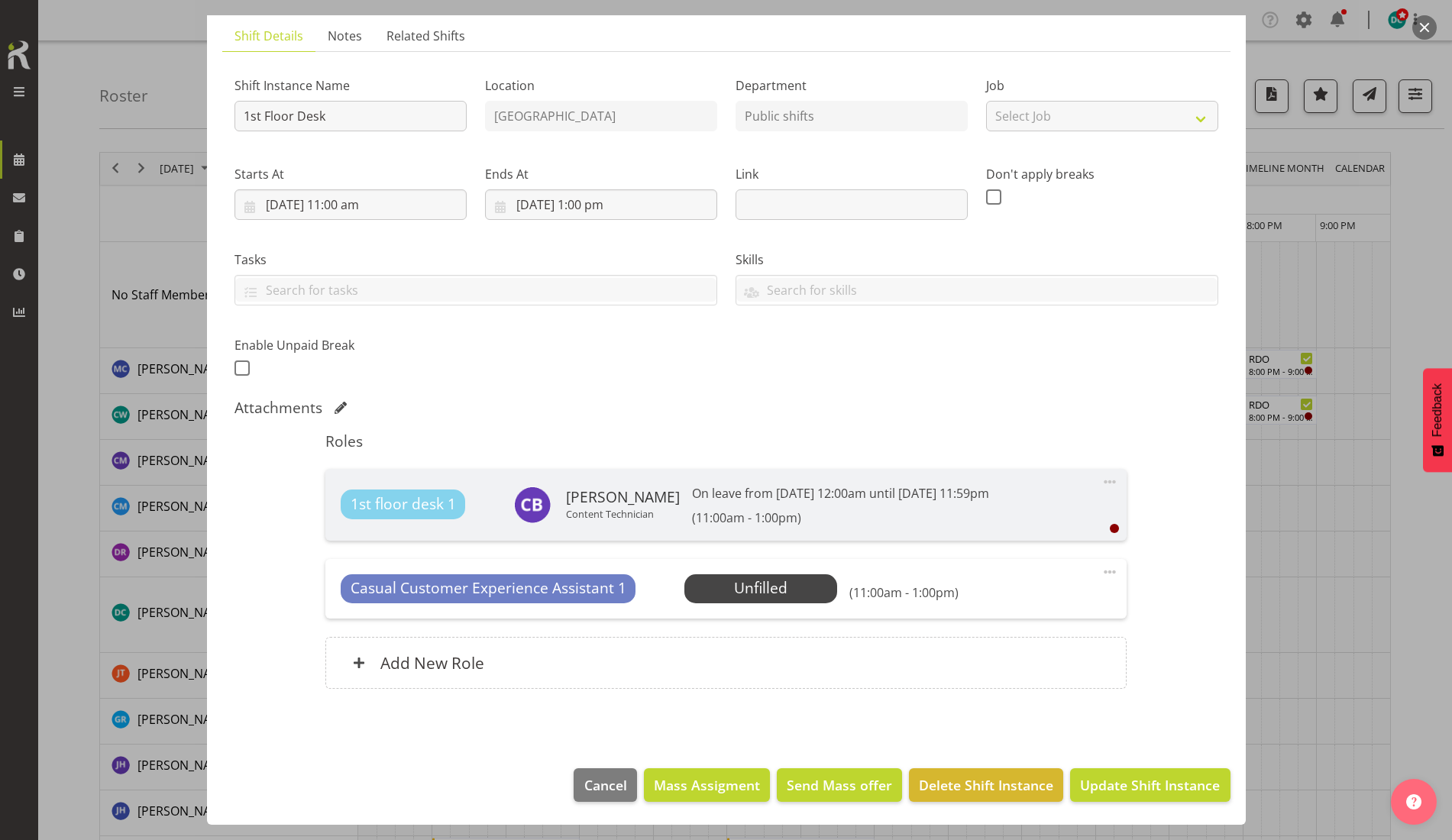
click at [1421, 24] on button "button" at bounding box center [1424, 27] width 24 height 24
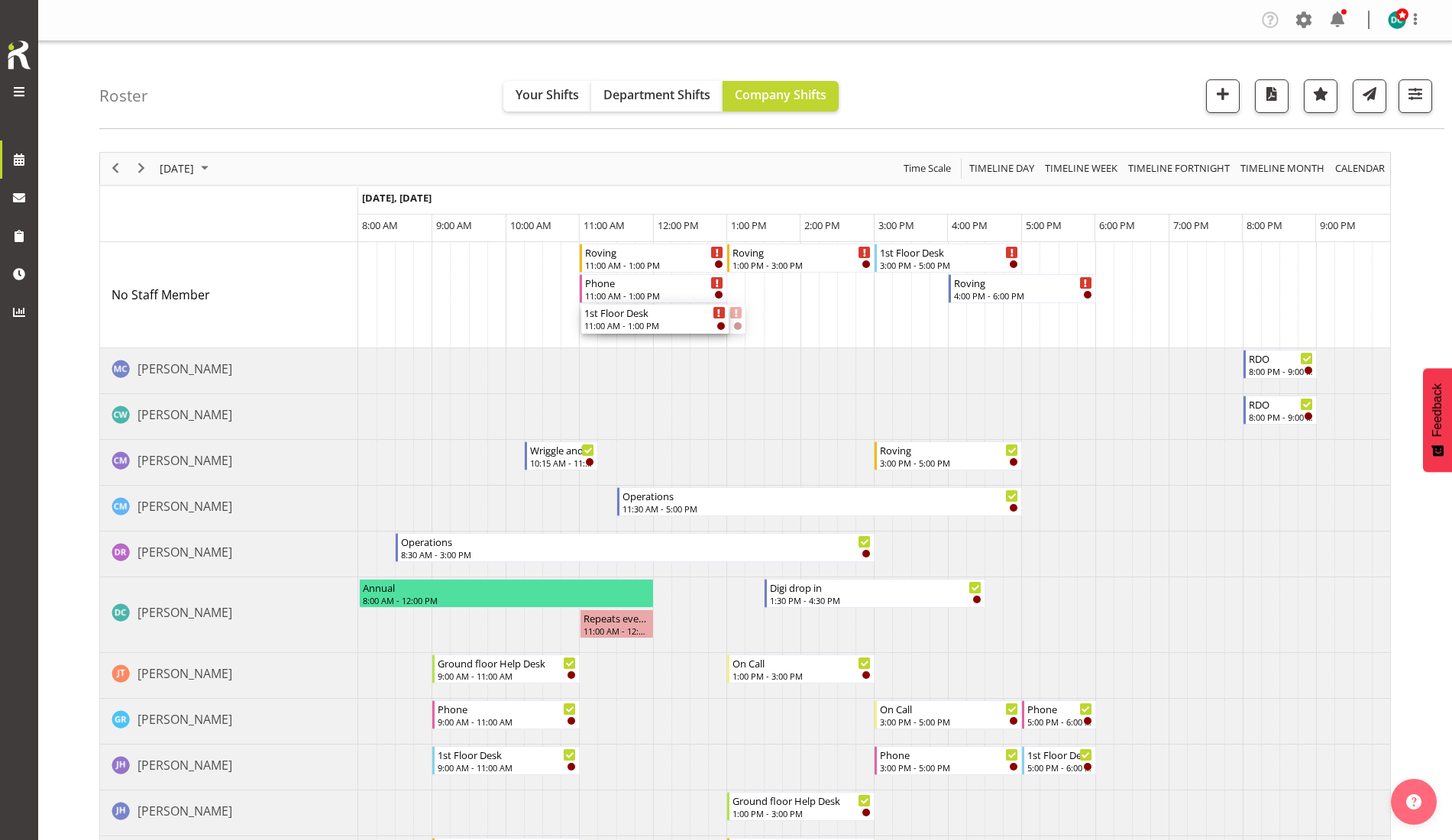
drag, startPoint x: 649, startPoint y: 325, endPoint x: 592, endPoint y: 316, distance: 57.7
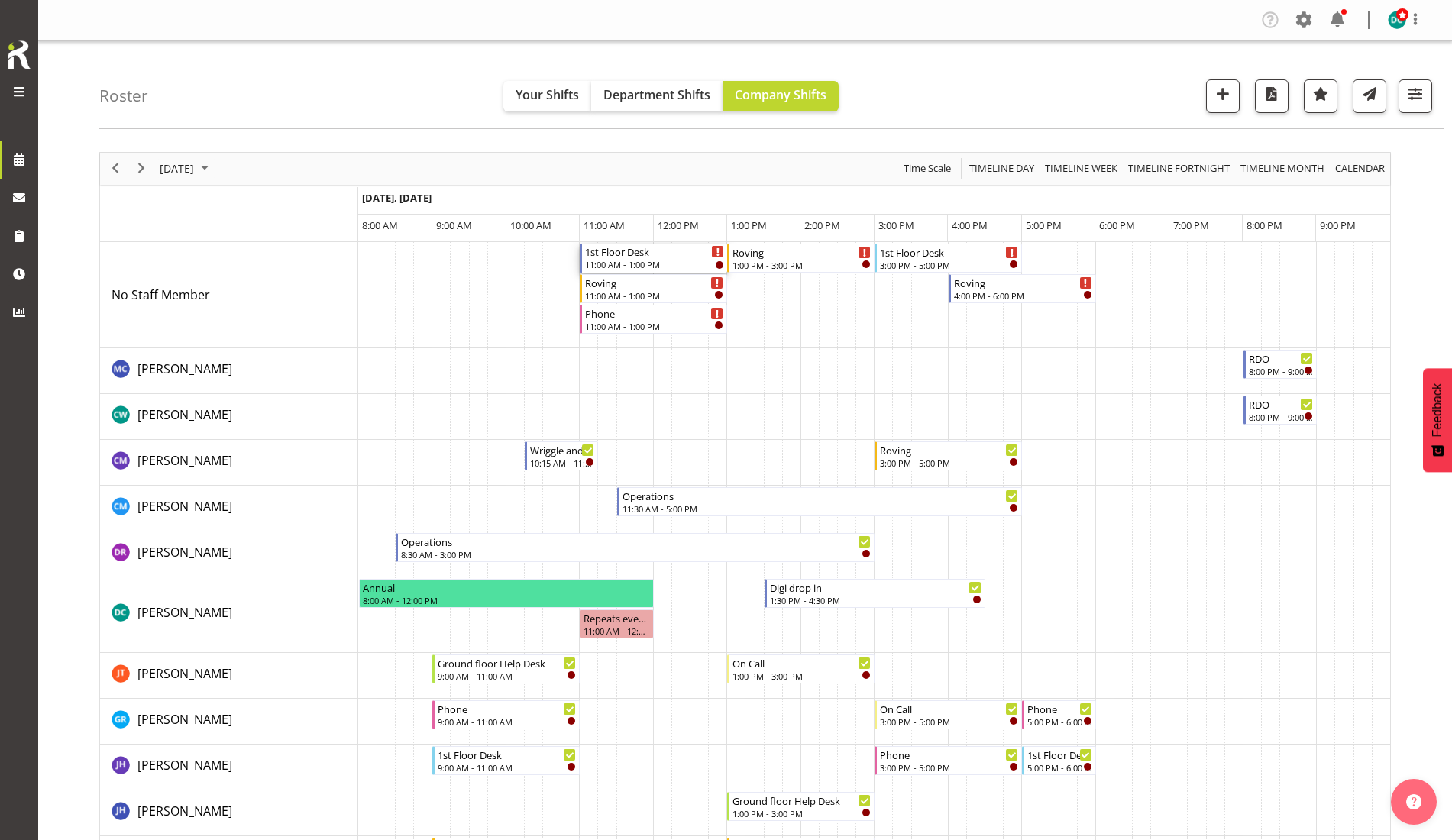
click at [613, 251] on div "1st Floor Desk" at bounding box center [654, 251] width 139 height 16
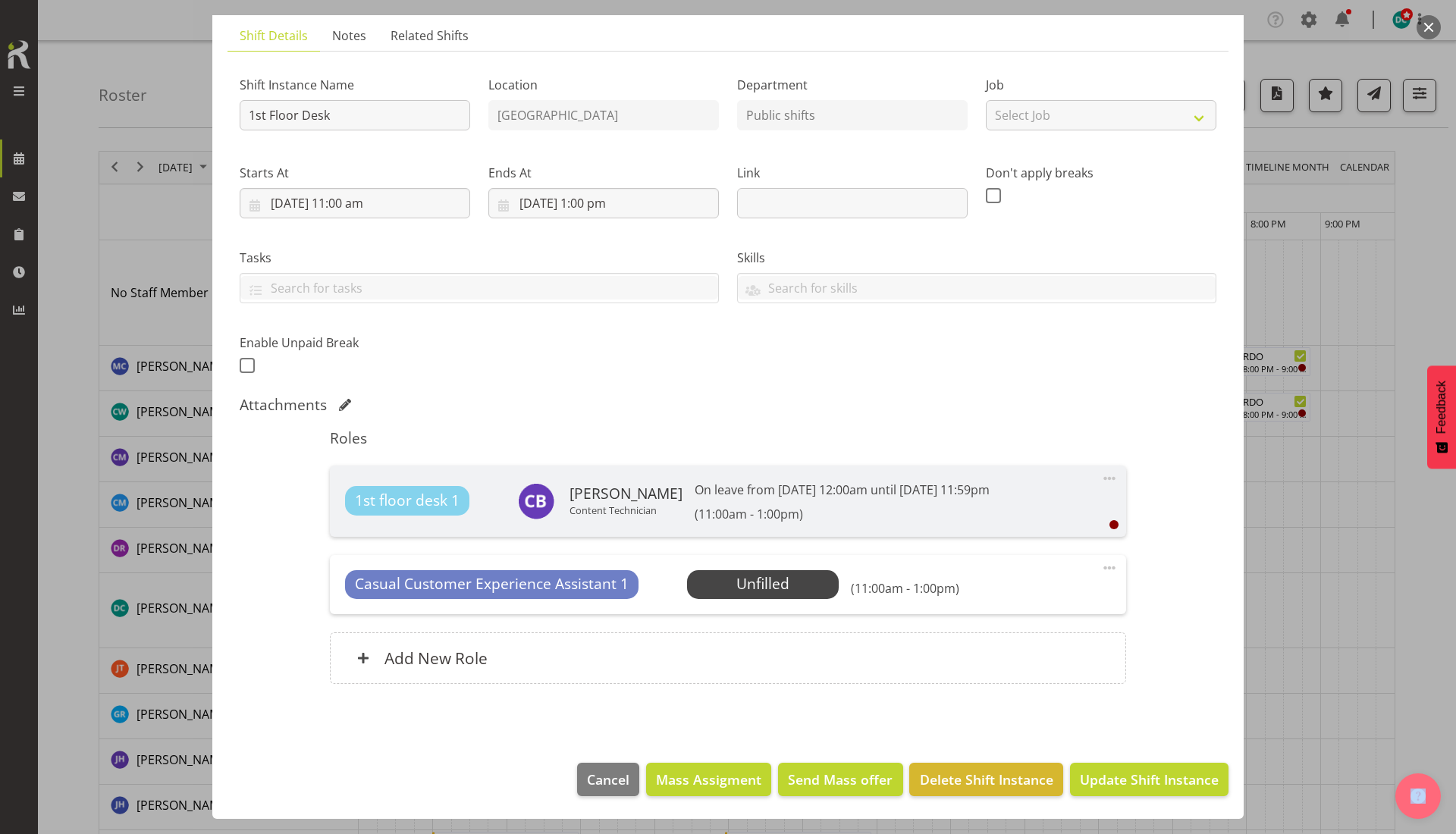
click at [1100, 572] on span at bounding box center [1109, 568] width 18 height 18
click at [996, 652] on link "Delete" at bounding box center [1045, 656] width 145 height 27
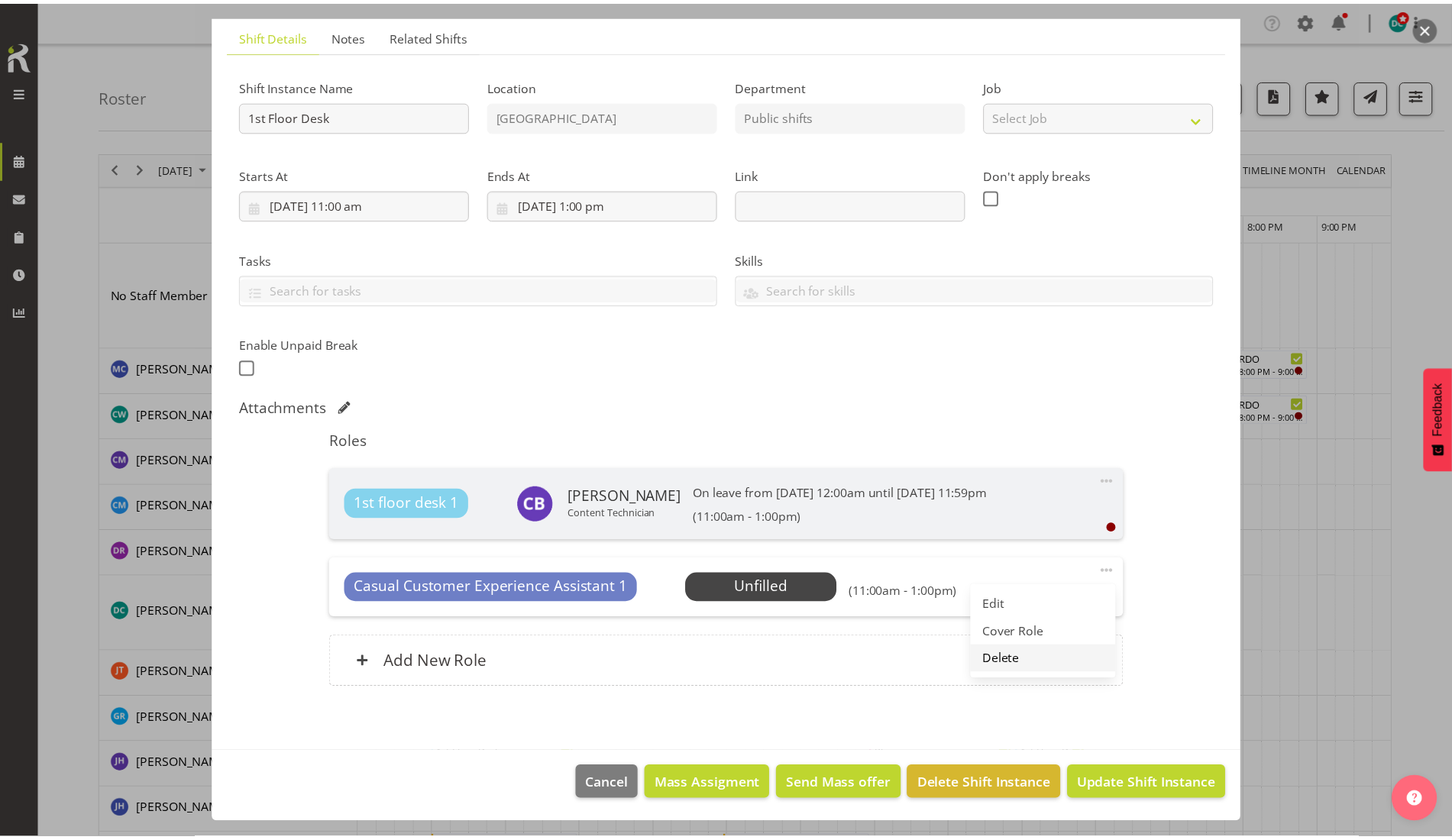
scroll to position [24, 0]
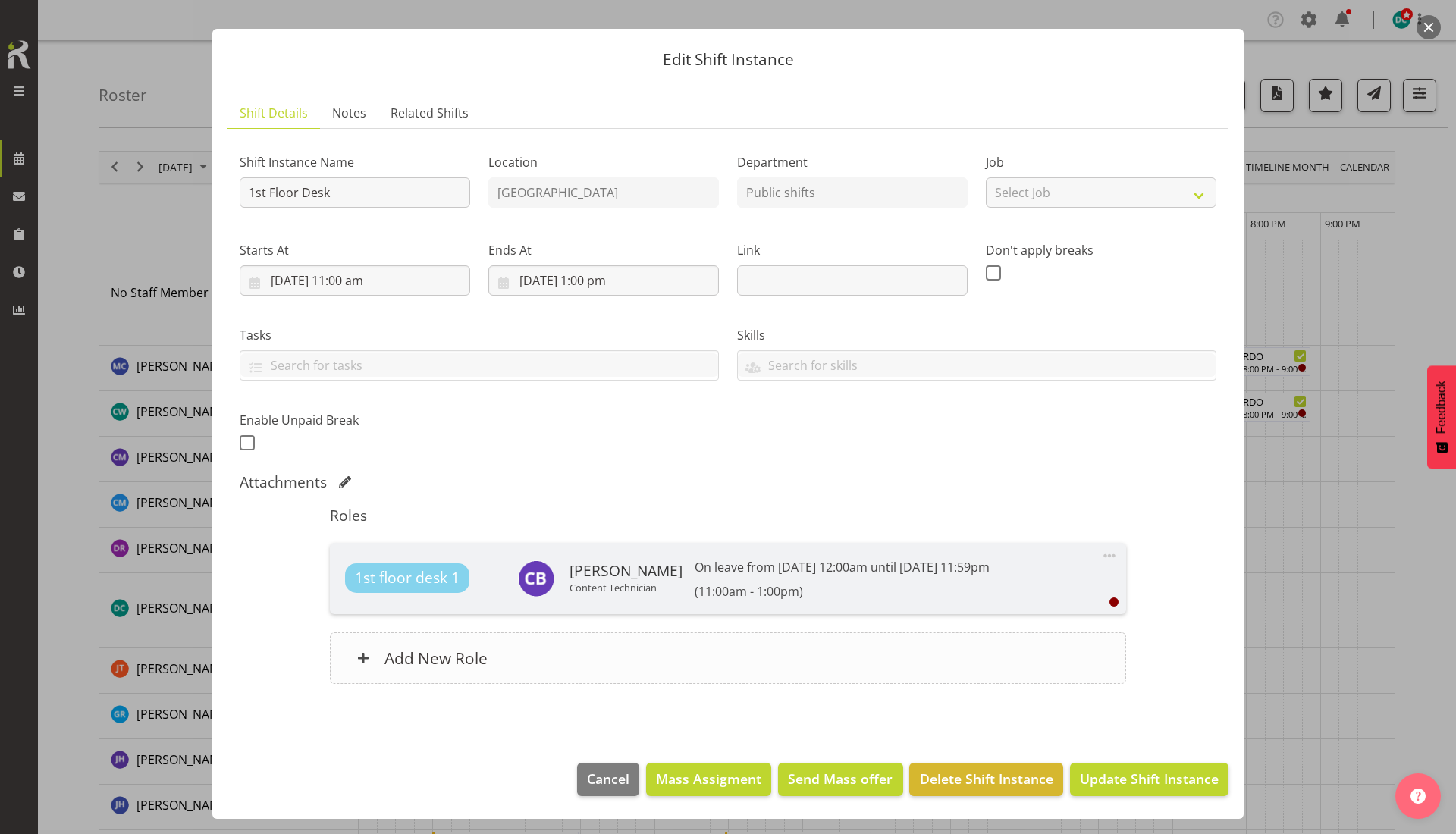
click at [636, 658] on div "Add New Role" at bounding box center [728, 658] width 795 height 51
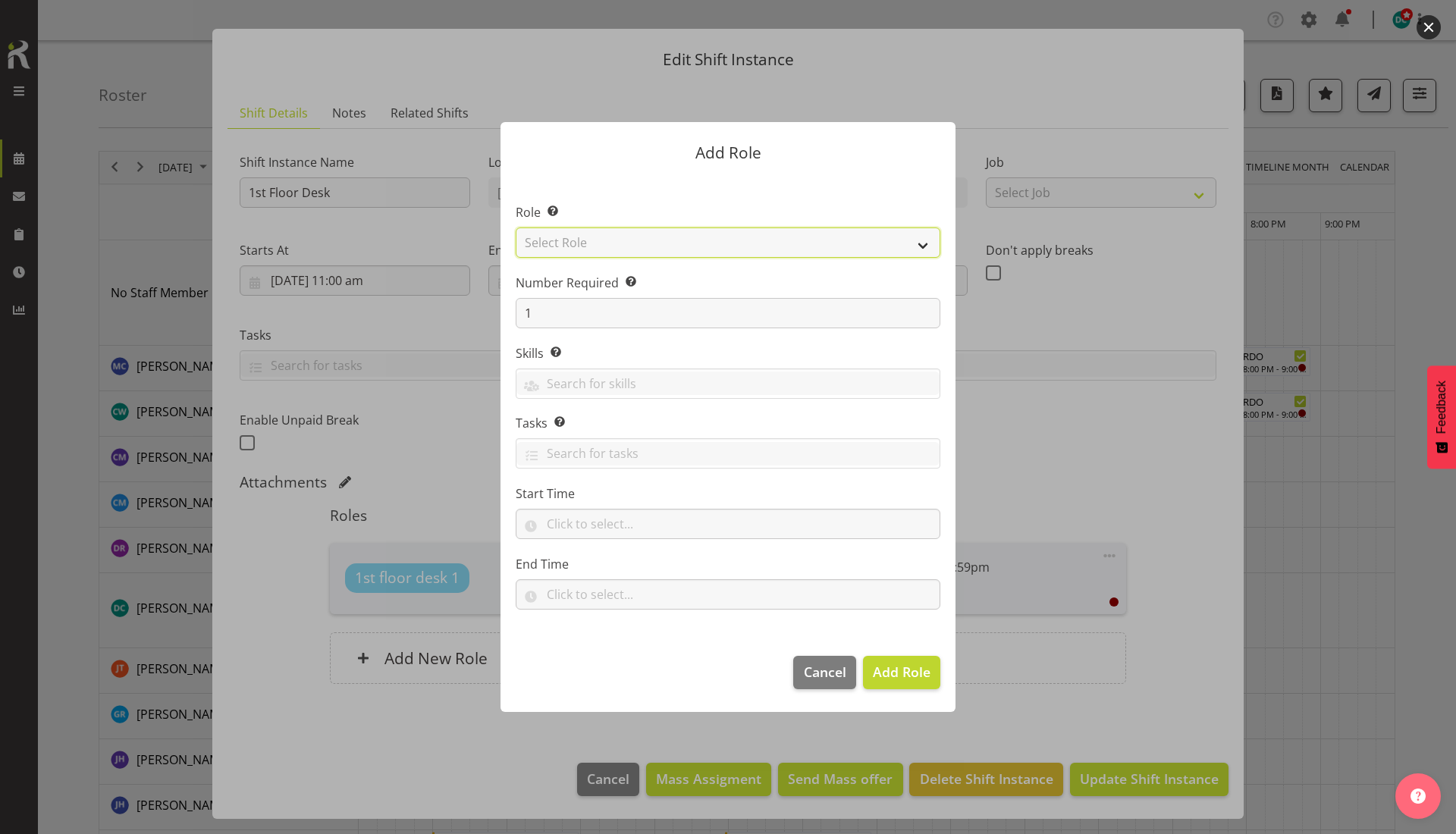
click at [656, 239] on select "Select Role 1st floor desk AQ operator Business Support Team member Casual Cust…" at bounding box center [728, 242] width 425 height 30
select select "1548"
click at [516, 227] on select "Select Role 1st floor desk AQ operator Business Support Team member Casual Cust…" at bounding box center [728, 242] width 425 height 30
click at [884, 669] on span "Add Role" at bounding box center [902, 671] width 58 height 18
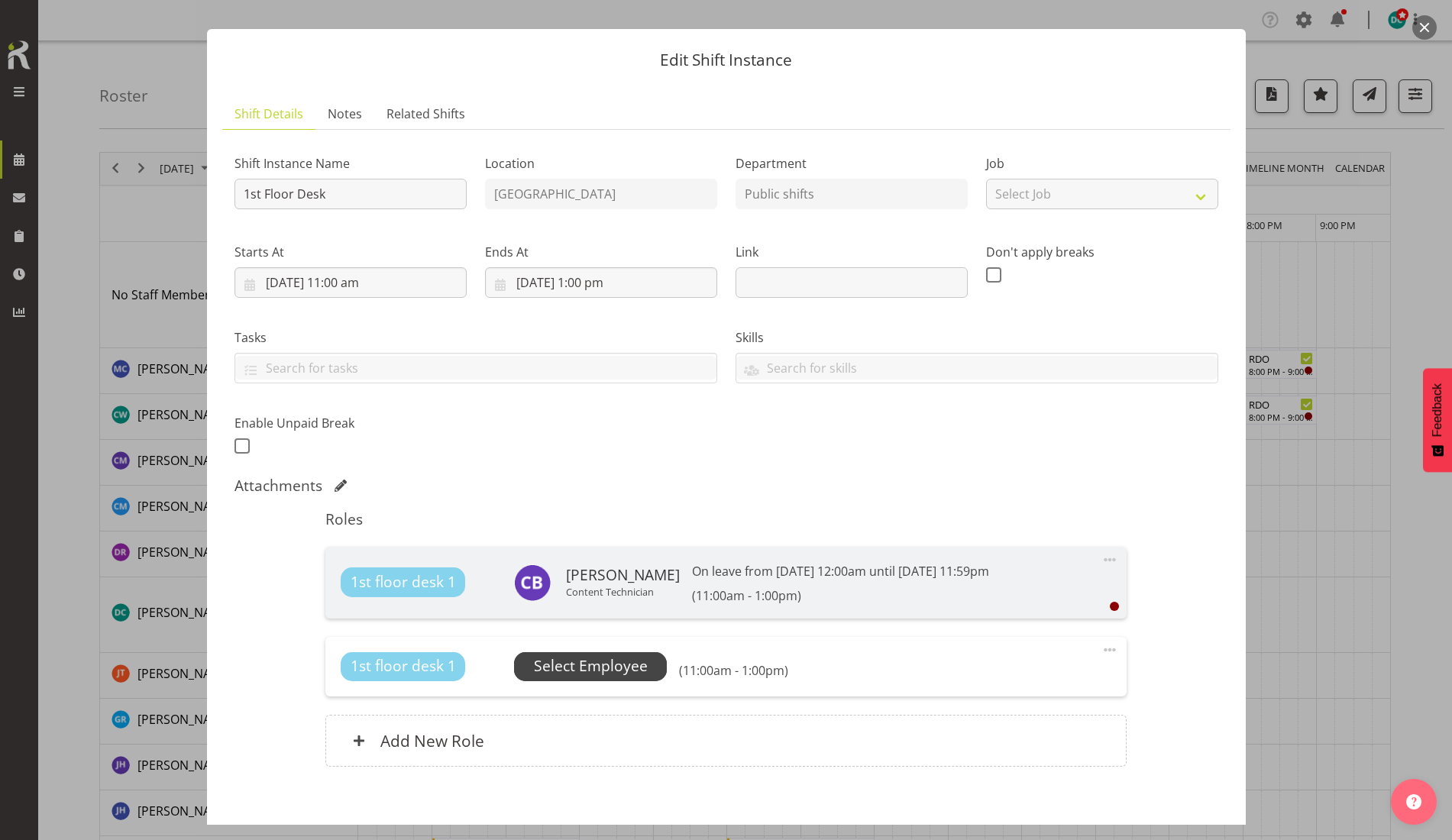
click at [590, 666] on span "Select Employee" at bounding box center [591, 666] width 114 height 22
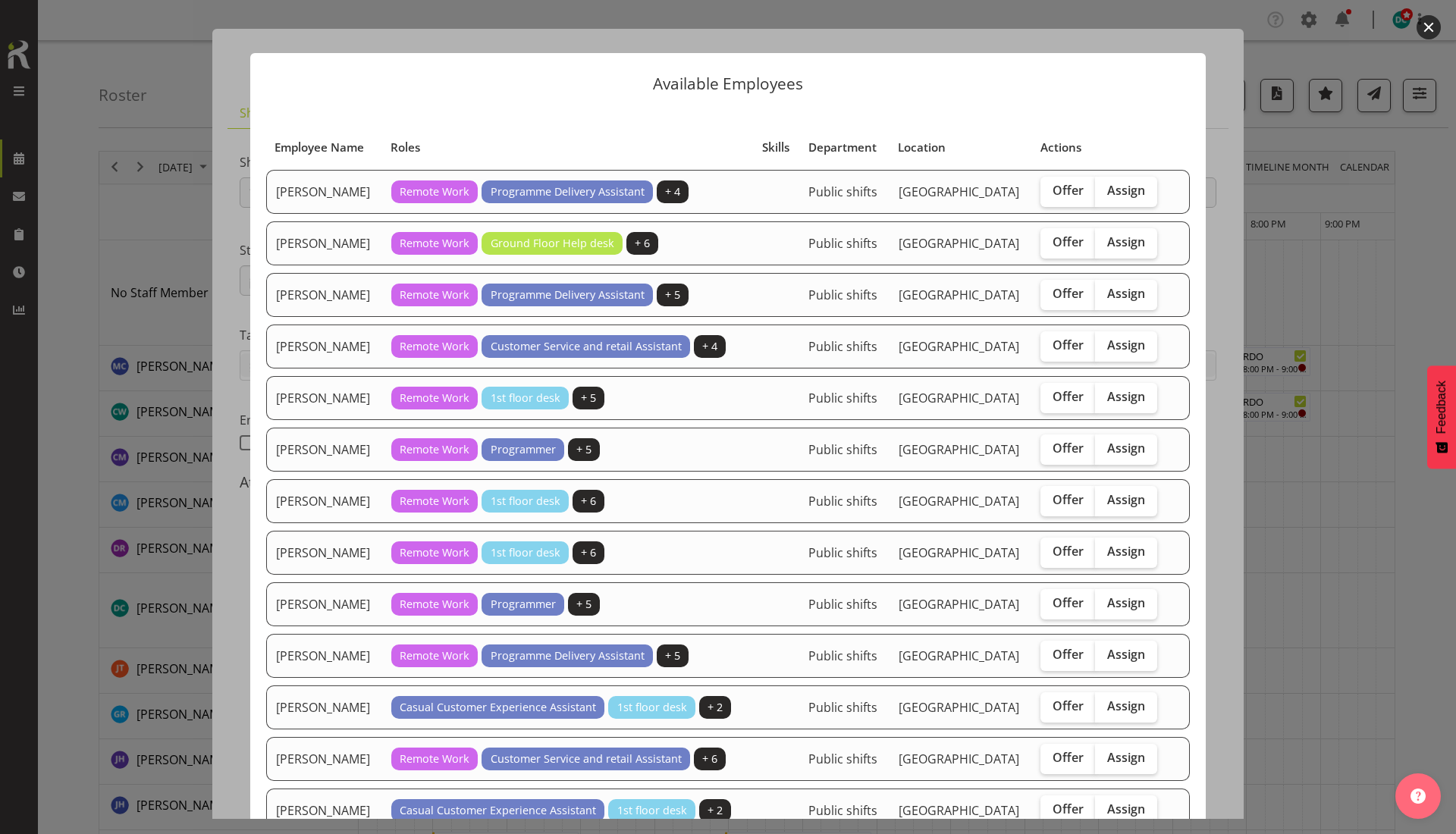
click at [1433, 29] on button "button" at bounding box center [1428, 27] width 24 height 24
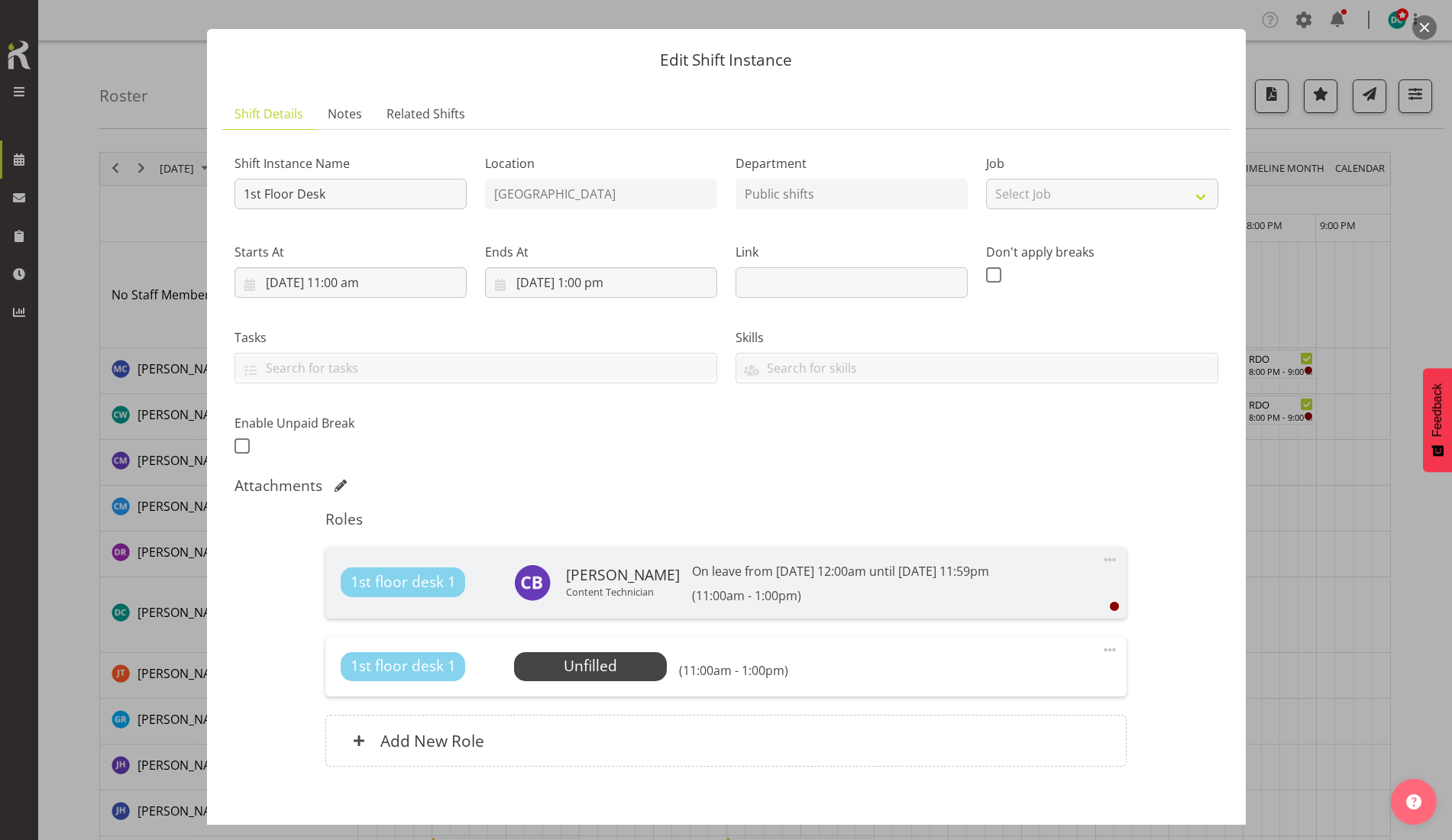
click at [1100, 652] on span at bounding box center [1109, 649] width 19 height 19
click at [754, 744] on div "Add New Role" at bounding box center [726, 740] width 801 height 52
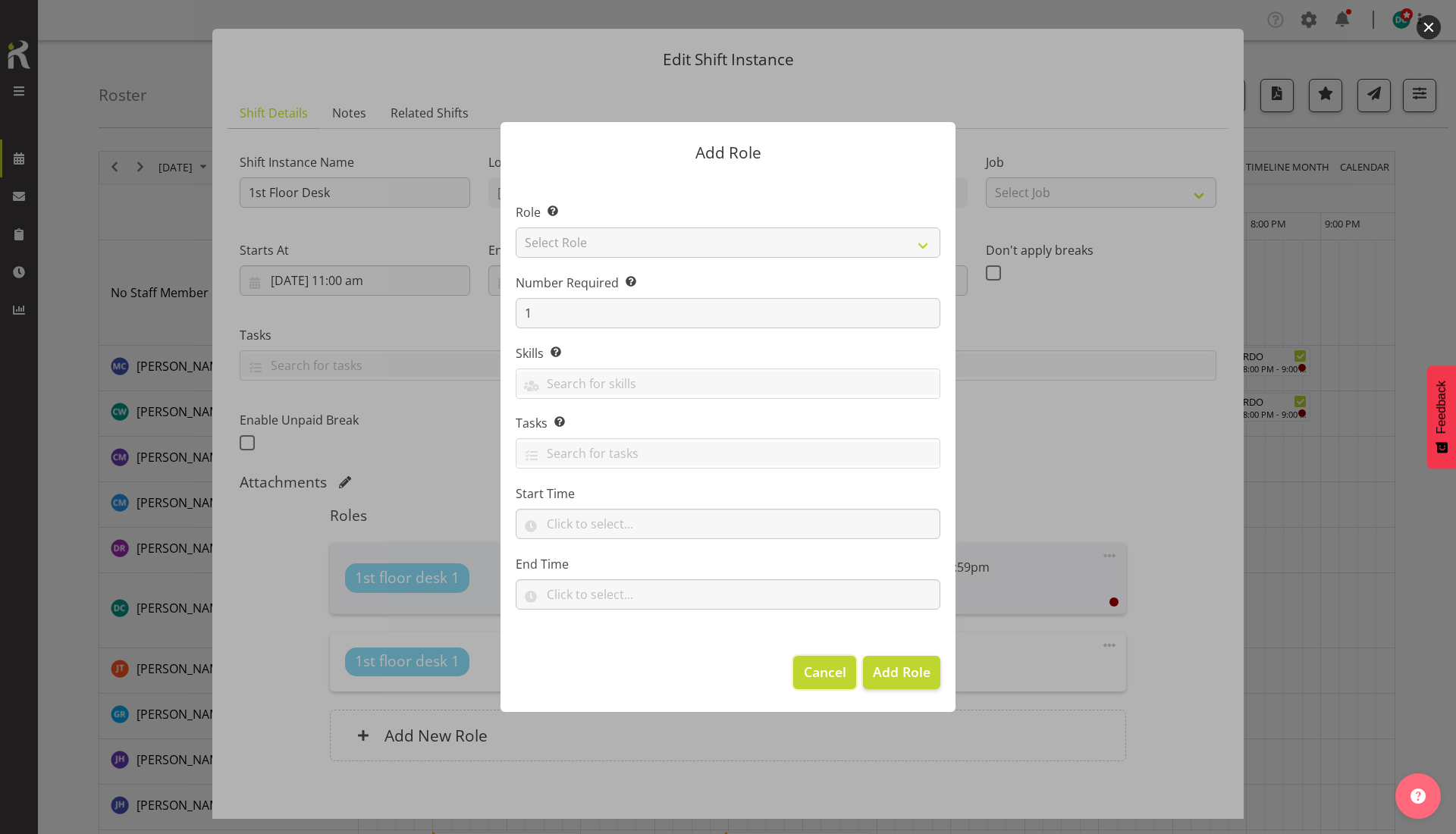
click at [818, 671] on span "Cancel" at bounding box center [825, 671] width 43 height 19
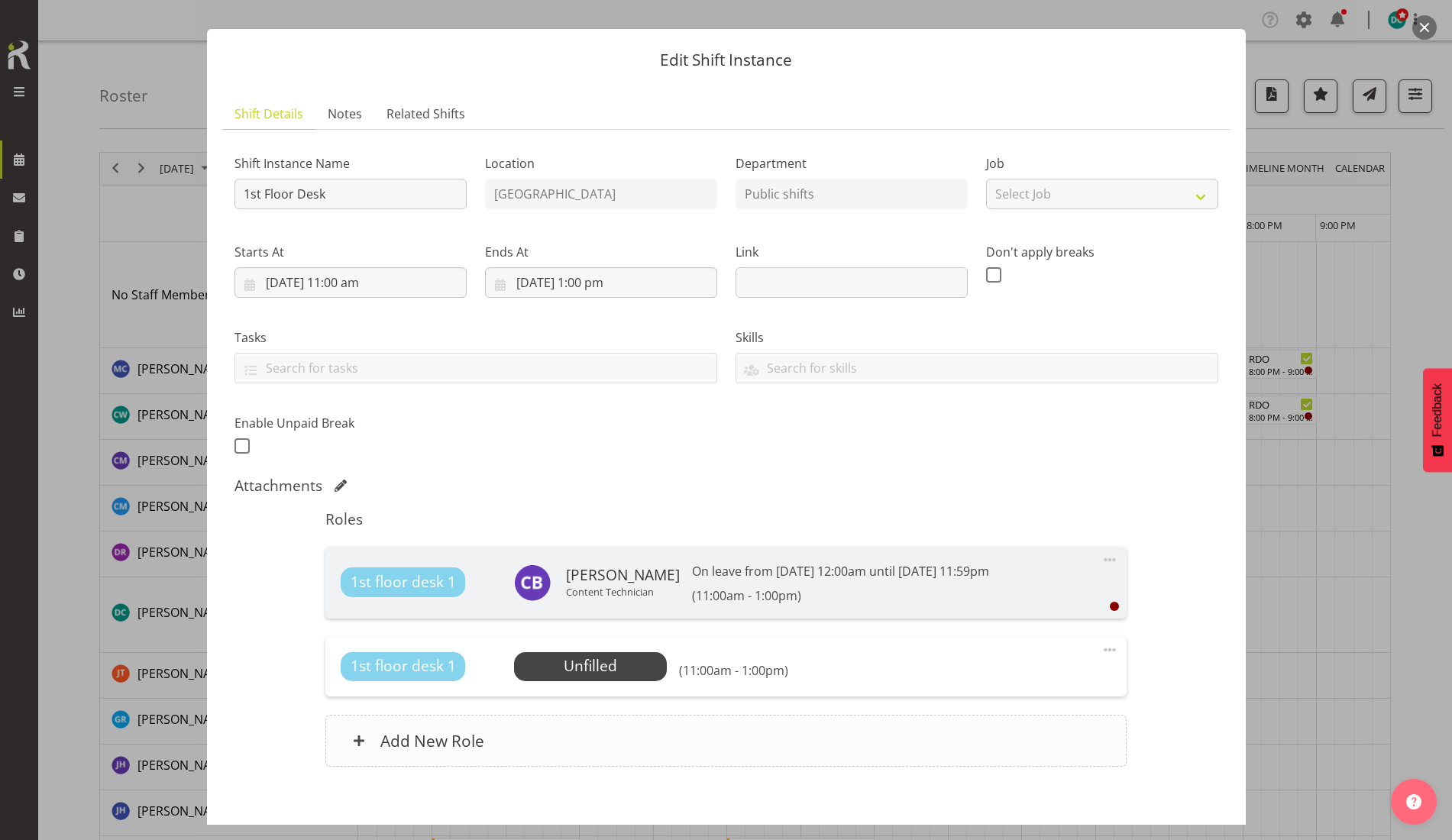
click at [652, 719] on div "Add New Role" at bounding box center [726, 740] width 801 height 52
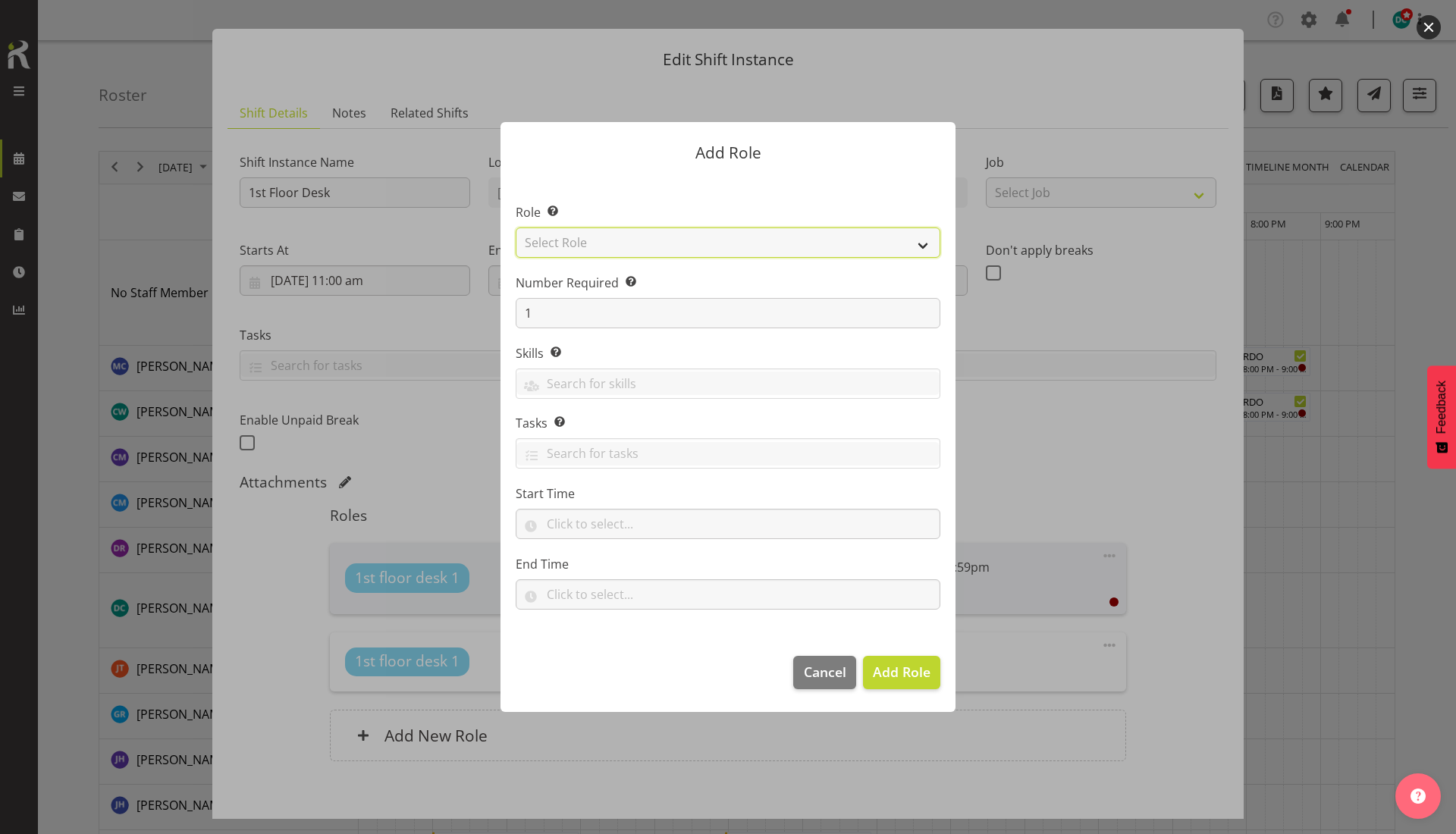
click at [620, 251] on select "Select Role 1st floor desk AQ operator Business Support Team member Casual Cust…" at bounding box center [728, 242] width 425 height 30
select select "1515"
click at [516, 227] on select "Select Role 1st floor desk AQ operator Business Support Team member Casual Cust…" at bounding box center [728, 242] width 425 height 30
click at [881, 678] on span "Add Role" at bounding box center [902, 671] width 58 height 18
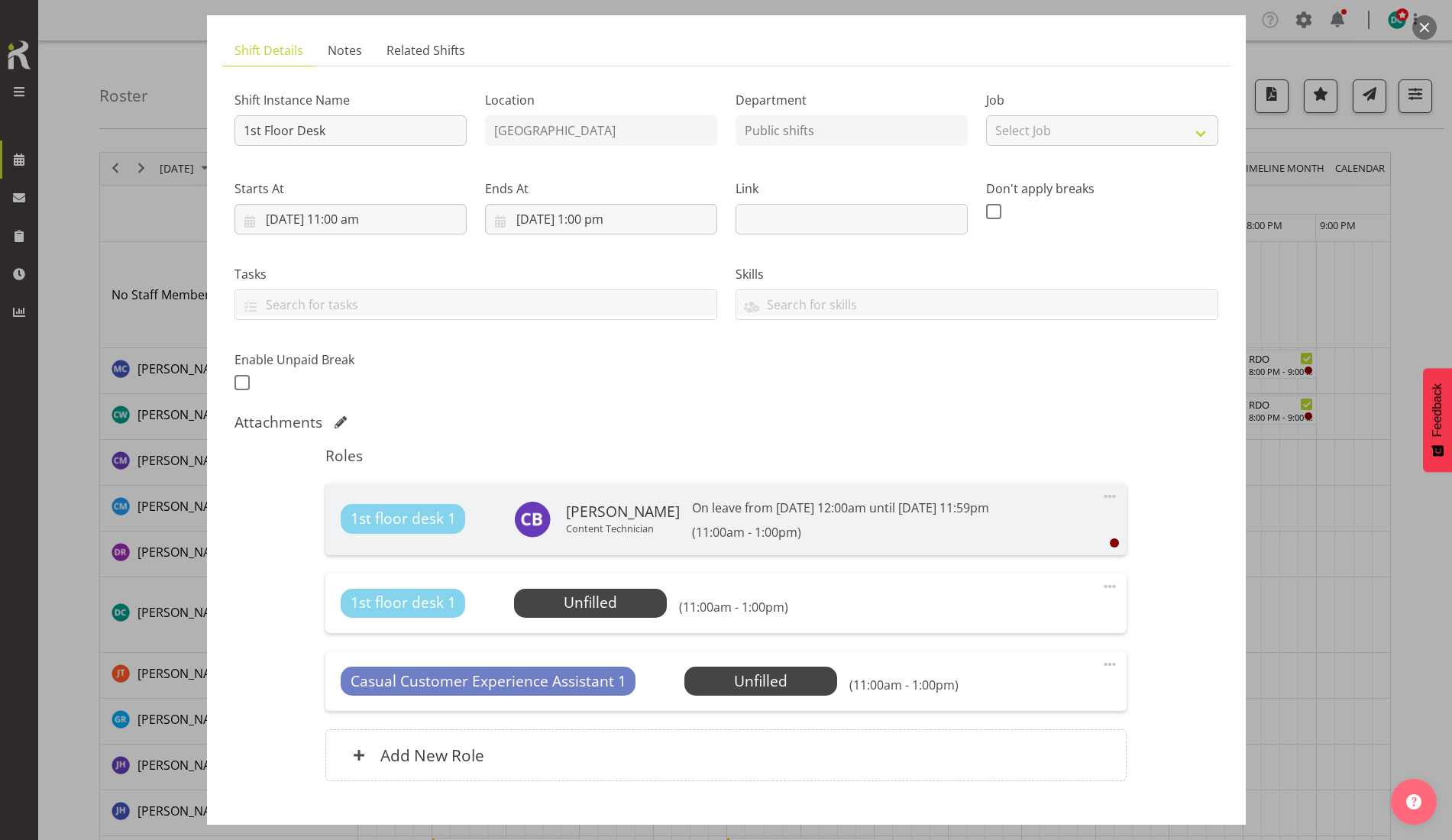
scroll to position [180, 0]
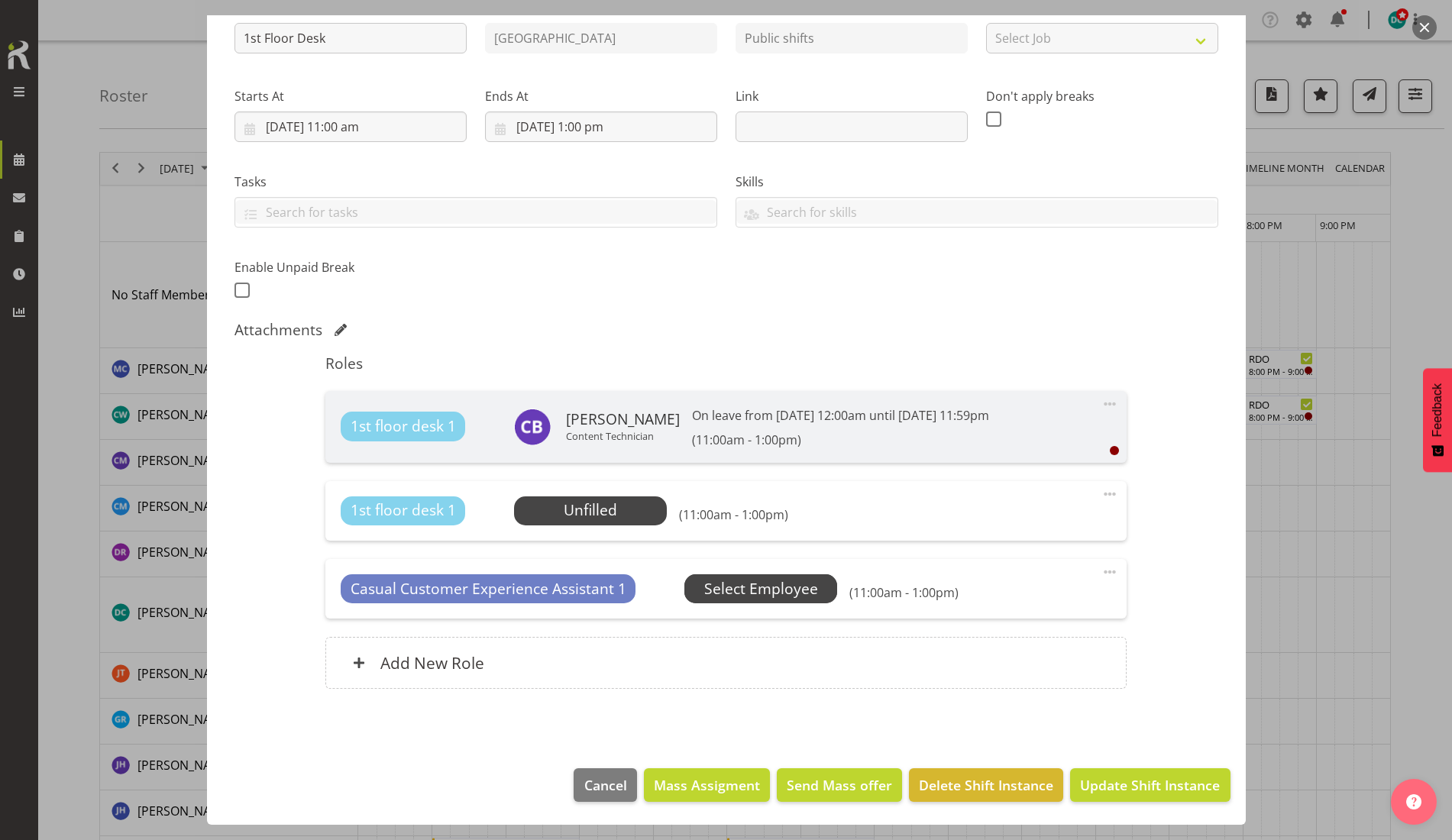
click at [750, 593] on span "Select Employee" at bounding box center [761, 589] width 114 height 22
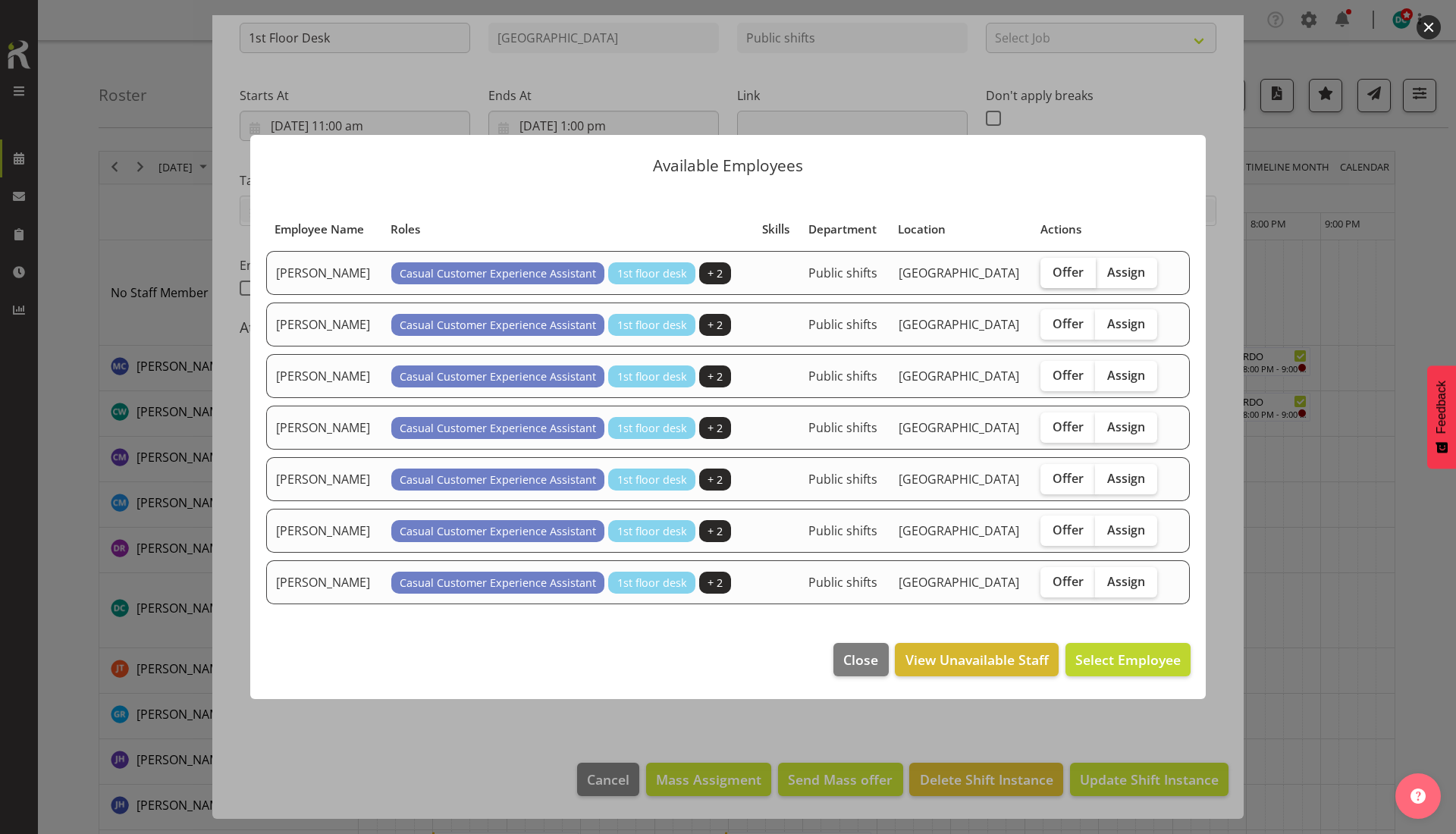
drag, startPoint x: 1063, startPoint y: 280, endPoint x: 1056, endPoint y: 288, distance: 10.6
click at [1058, 285] on label "Offer" at bounding box center [1067, 272] width 55 height 30
click at [1050, 277] on input "Offer" at bounding box center [1045, 272] width 10 height 10
checkbox input "true"
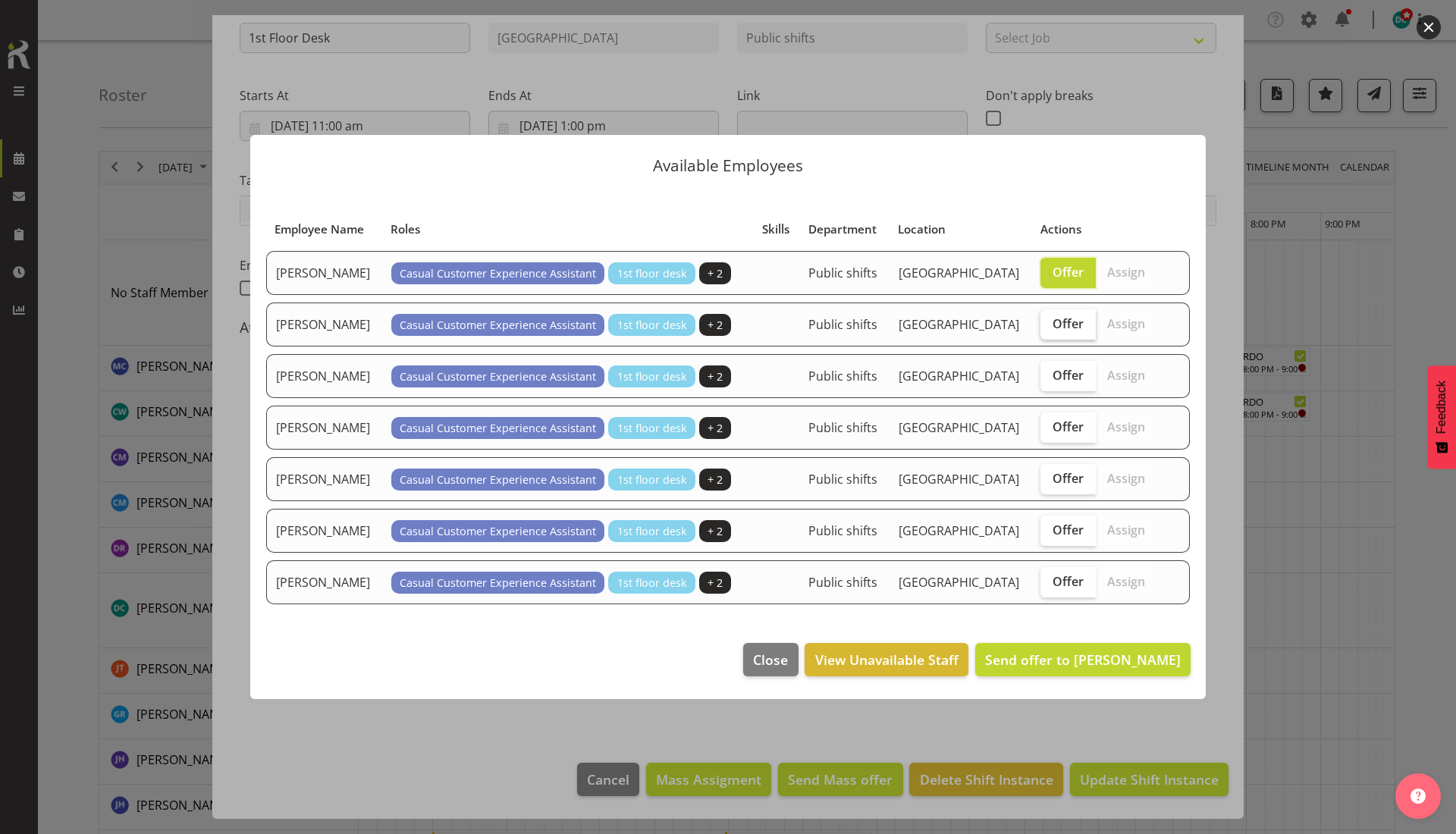
click at [1056, 322] on span "Offer" at bounding box center [1068, 324] width 31 height 15
click at [1050, 322] on input "Offer" at bounding box center [1045, 323] width 10 height 10
checkbox input "true"
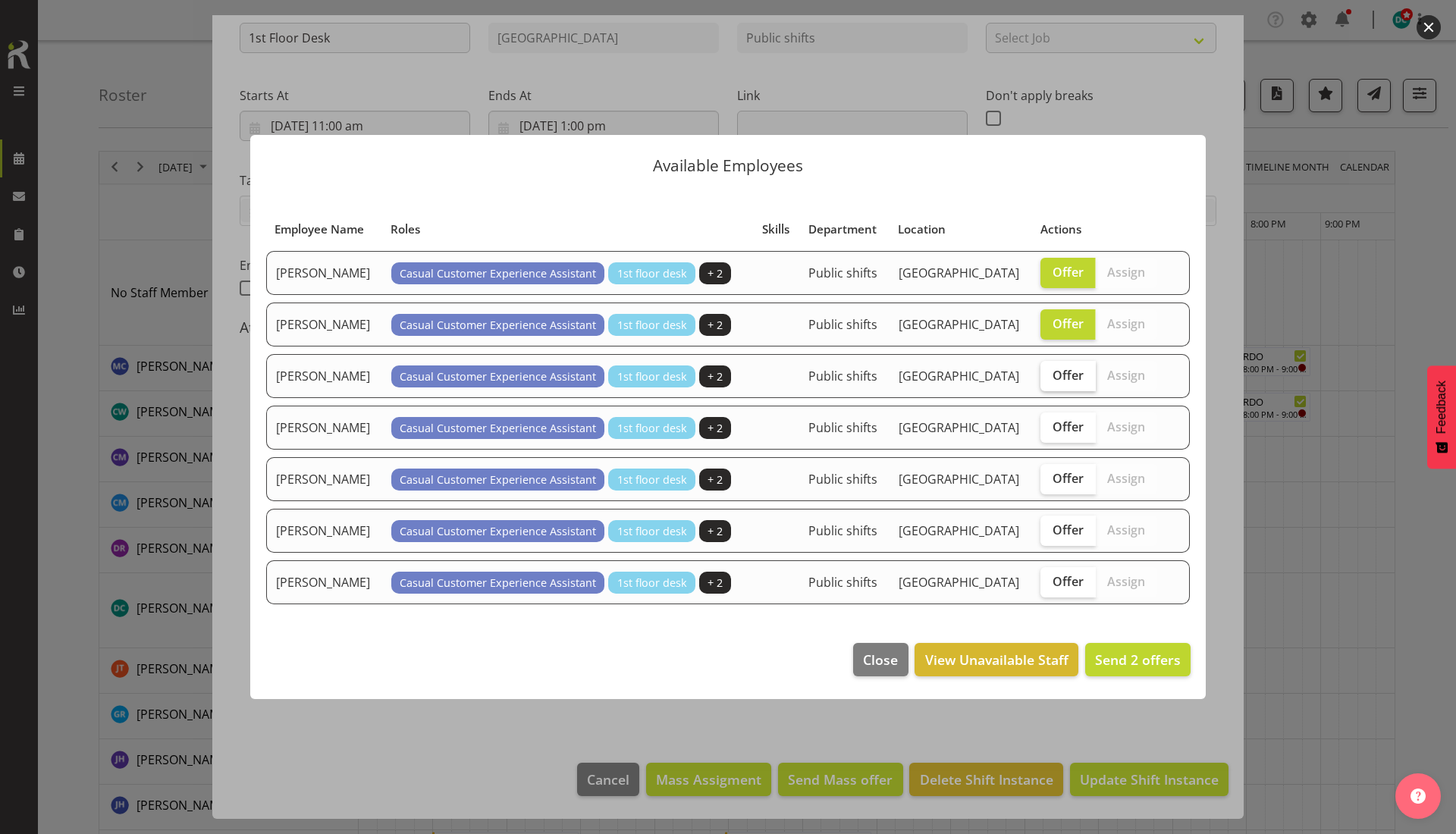
click at [1056, 380] on span "Offer" at bounding box center [1068, 375] width 31 height 15
click at [1050, 380] on input "Offer" at bounding box center [1045, 374] width 10 height 10
checkbox input "true"
click at [1058, 428] on span "Offer" at bounding box center [1068, 427] width 31 height 15
click at [1050, 428] on input "Offer" at bounding box center [1045, 427] width 10 height 10
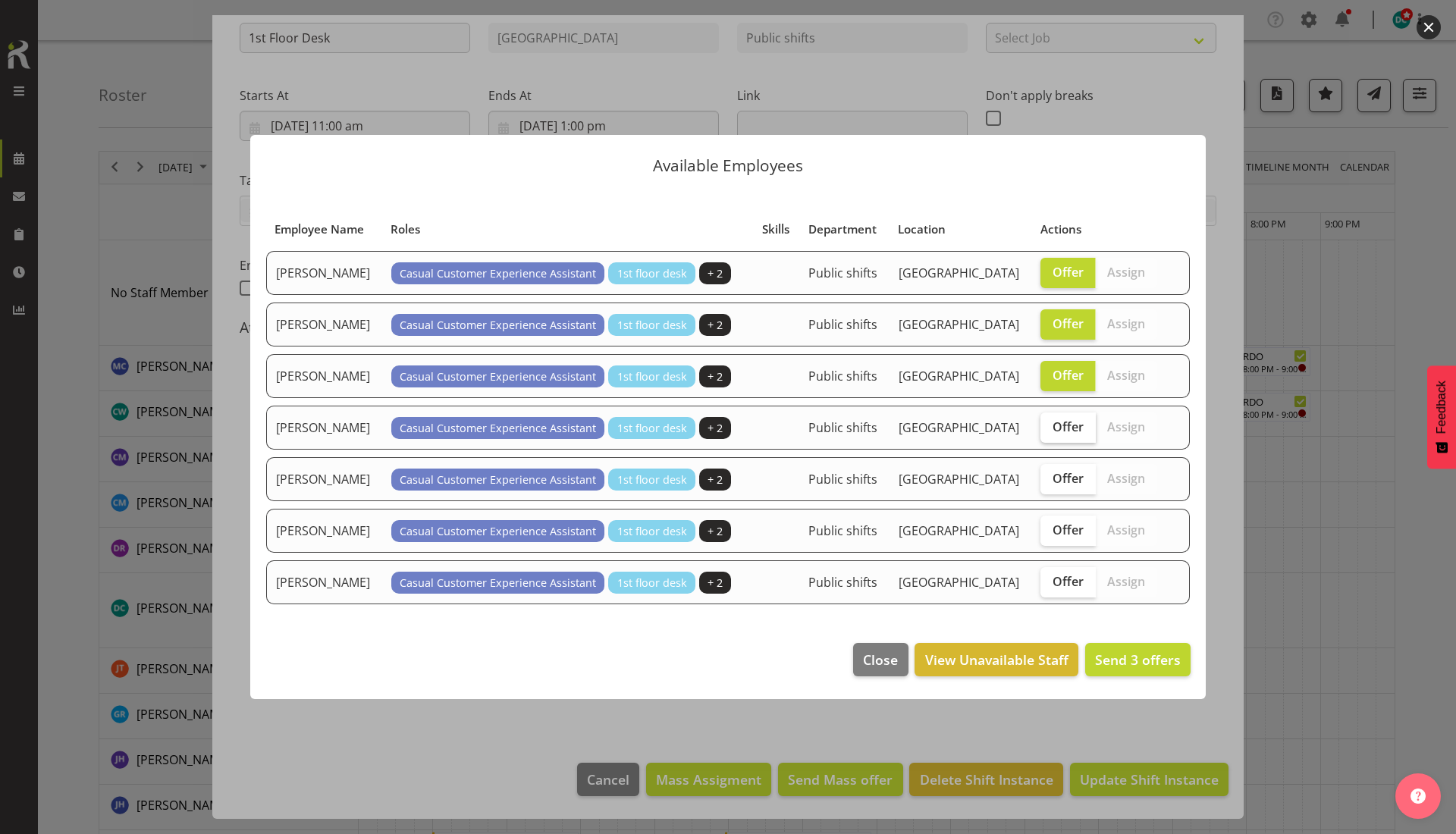
checkbox input "true"
drag, startPoint x: 1059, startPoint y: 481, endPoint x: 1054, endPoint y: 520, distance: 39.3
click at [1056, 491] on label "Offer" at bounding box center [1067, 479] width 55 height 30
click at [1050, 483] on input "Offer" at bounding box center [1045, 478] width 10 height 10
checkbox input "true"
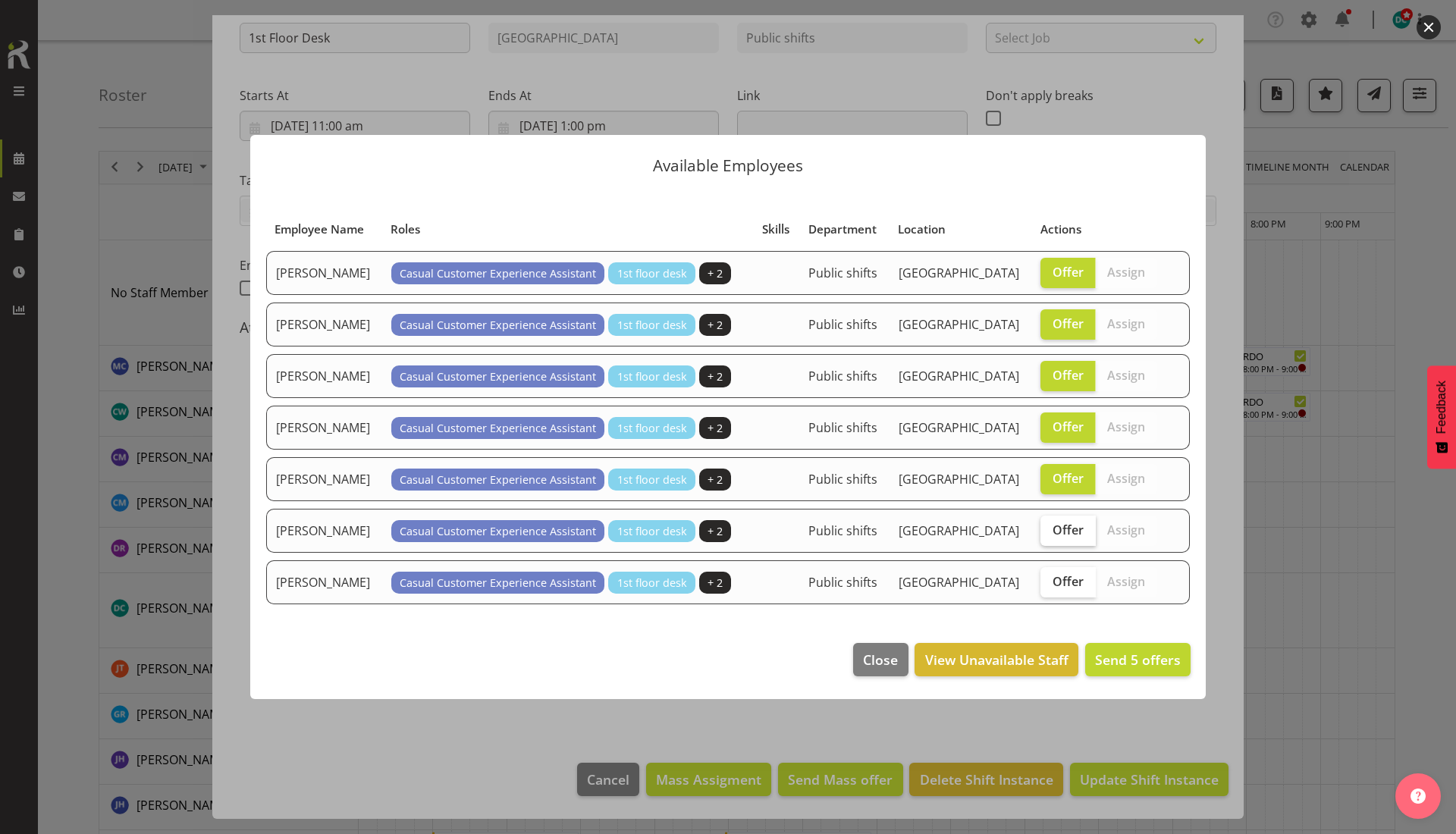
click at [1060, 523] on span "Offer" at bounding box center [1068, 530] width 31 height 15
click at [1050, 524] on input "Offer" at bounding box center [1045, 529] width 10 height 10
checkbox input "true"
click at [1055, 580] on span "Offer" at bounding box center [1068, 581] width 31 height 15
click at [1050, 580] on input "Offer" at bounding box center [1045, 581] width 10 height 10
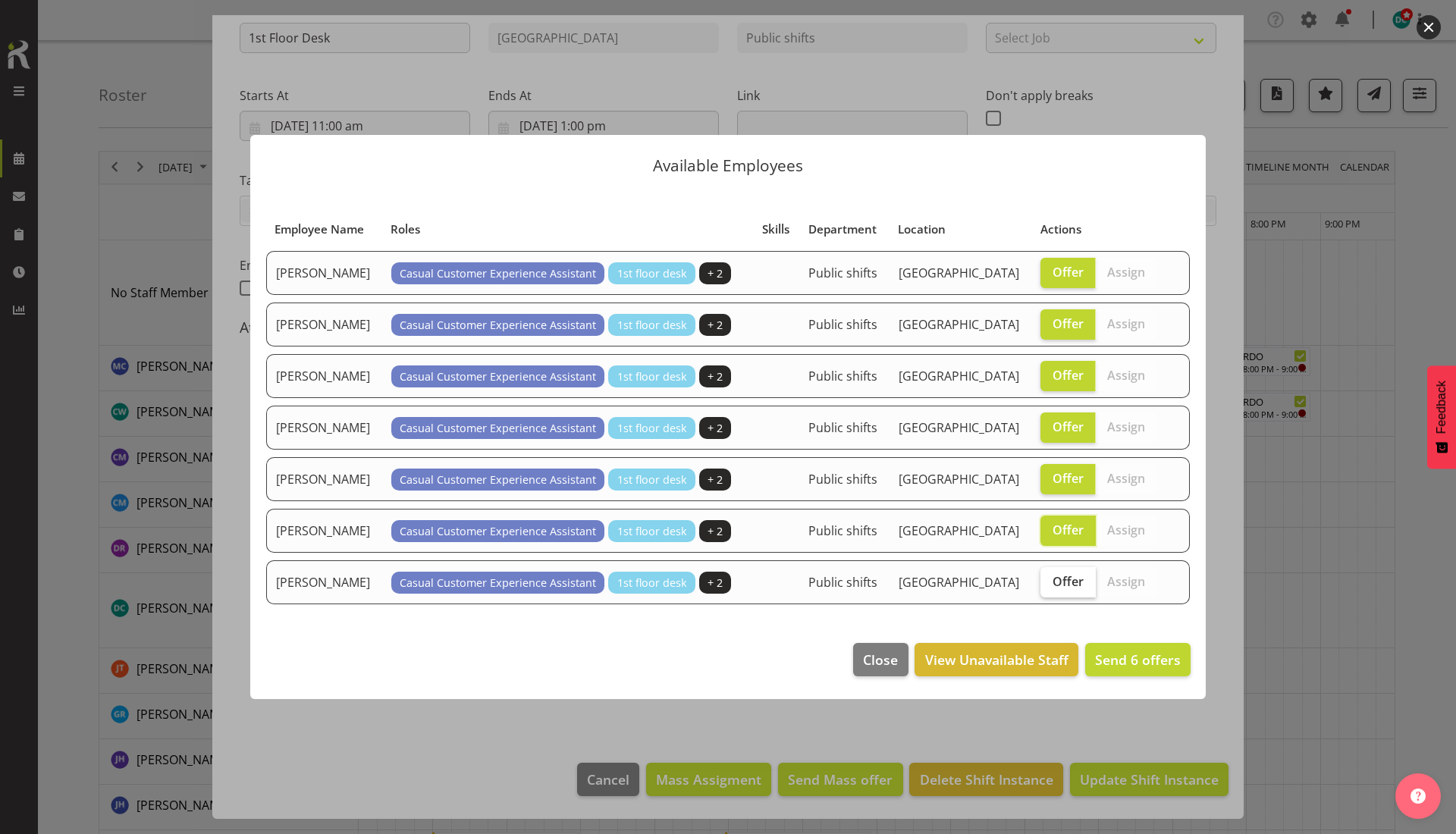
checkbox input "true"
click at [1057, 529] on span "Offer" at bounding box center [1068, 530] width 31 height 15
click at [1050, 529] on input "Offer" at bounding box center [1045, 529] width 10 height 10
checkbox input "false"
click at [1117, 661] on span "Send 6 offers" at bounding box center [1138, 659] width 86 height 18
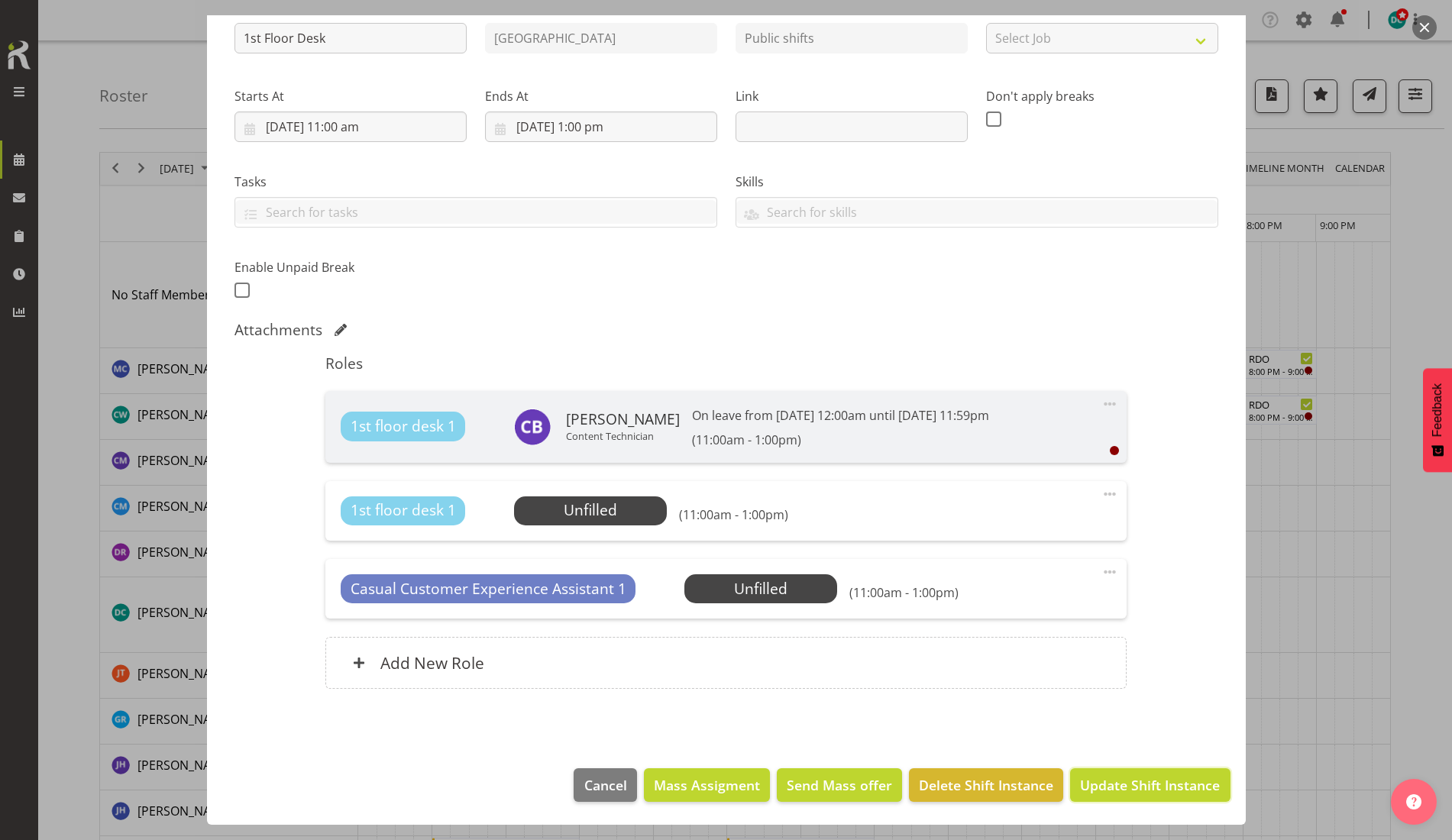
click at [1117, 792] on span "Update Shift Instance" at bounding box center [1149, 784] width 139 height 19
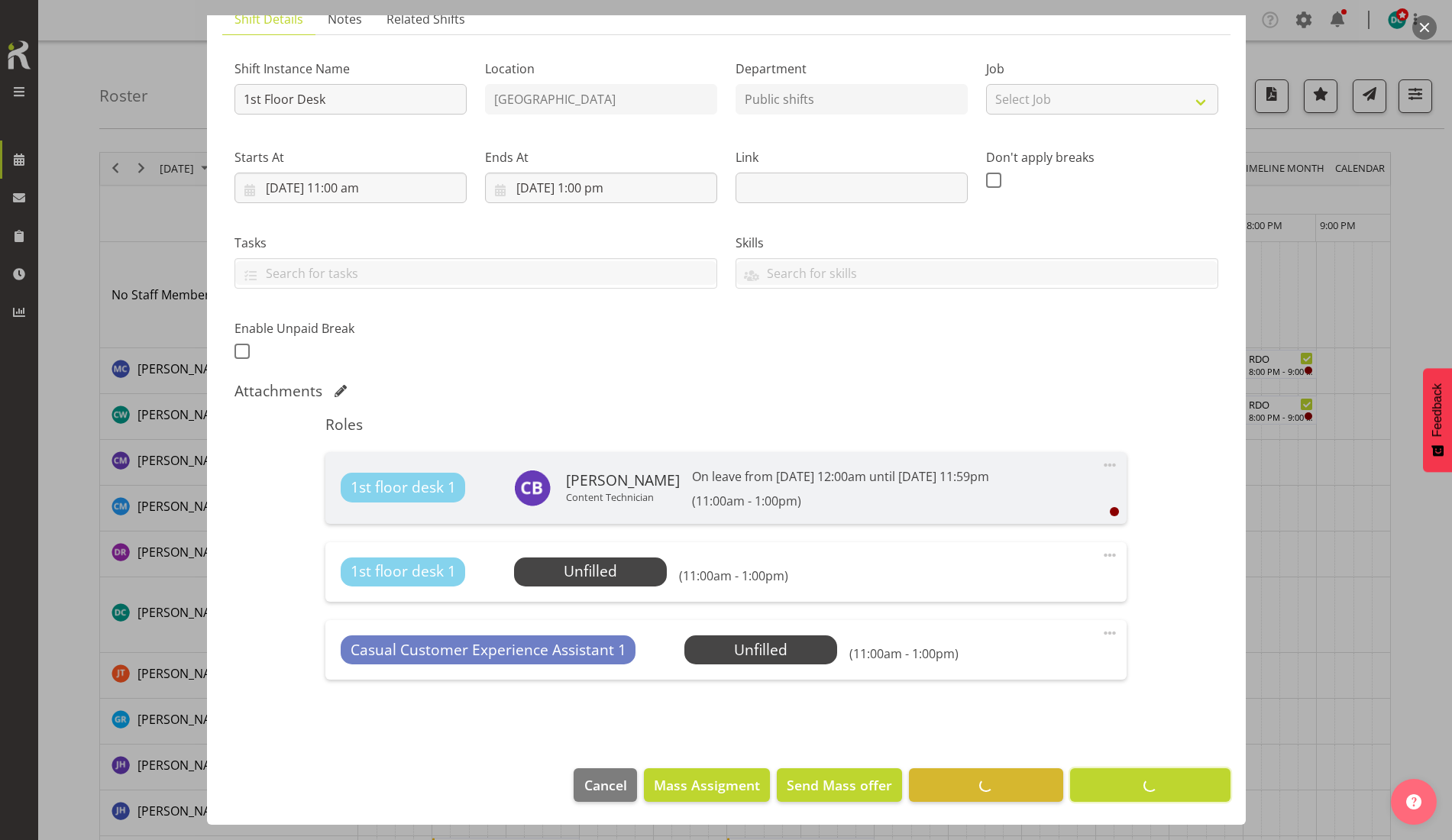
scroll to position [119, 0]
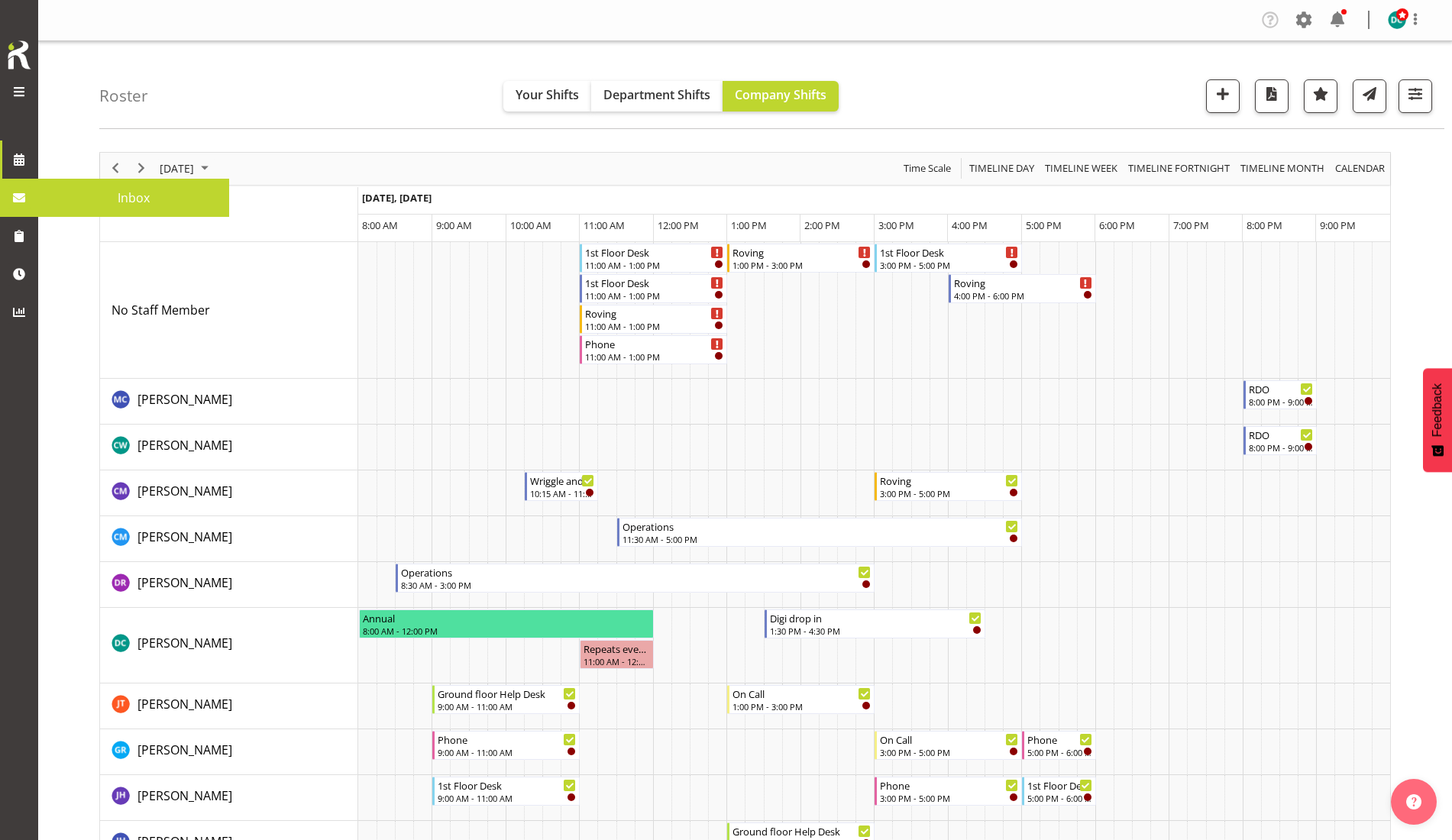
click at [27, 199] on span at bounding box center [19, 198] width 23 height 23
click at [102, 200] on span "Inbox" at bounding box center [134, 198] width 175 height 23
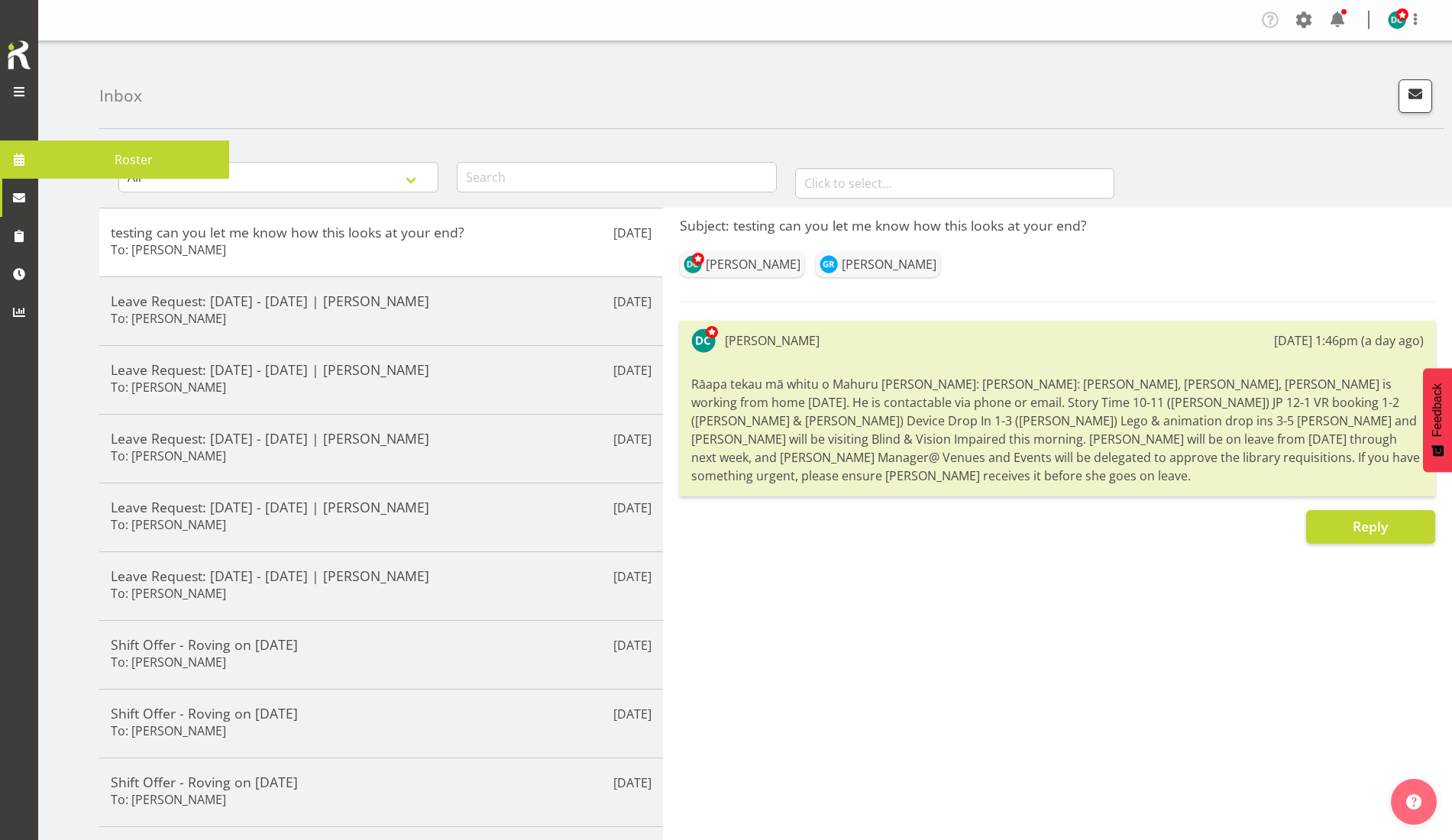
click at [16, 153] on span at bounding box center [19, 160] width 23 height 23
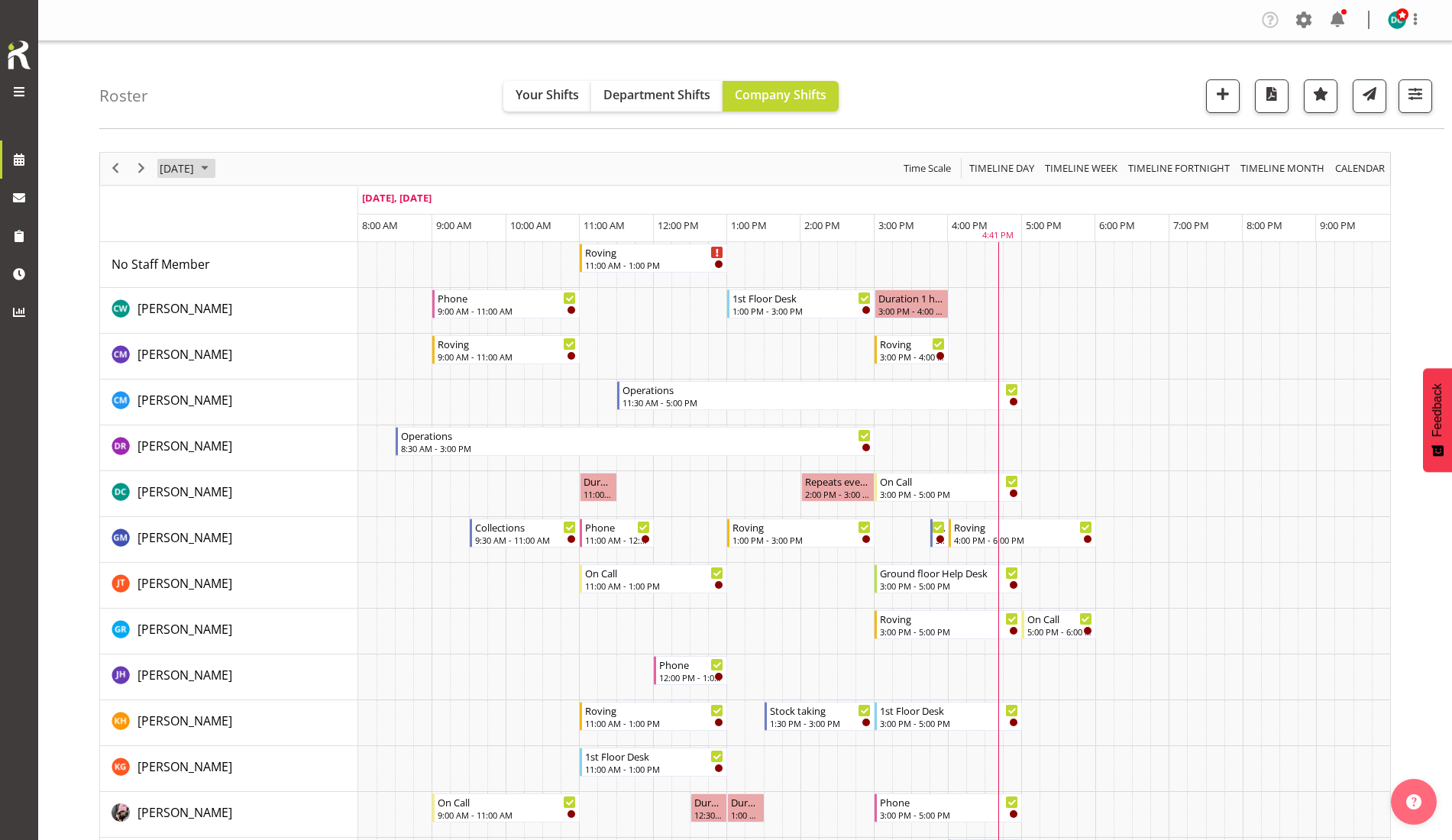
click at [196, 165] on span "[DATE]" at bounding box center [176, 169] width 37 height 19
click at [208, 337] on span "22" at bounding box center [201, 338] width 23 height 23
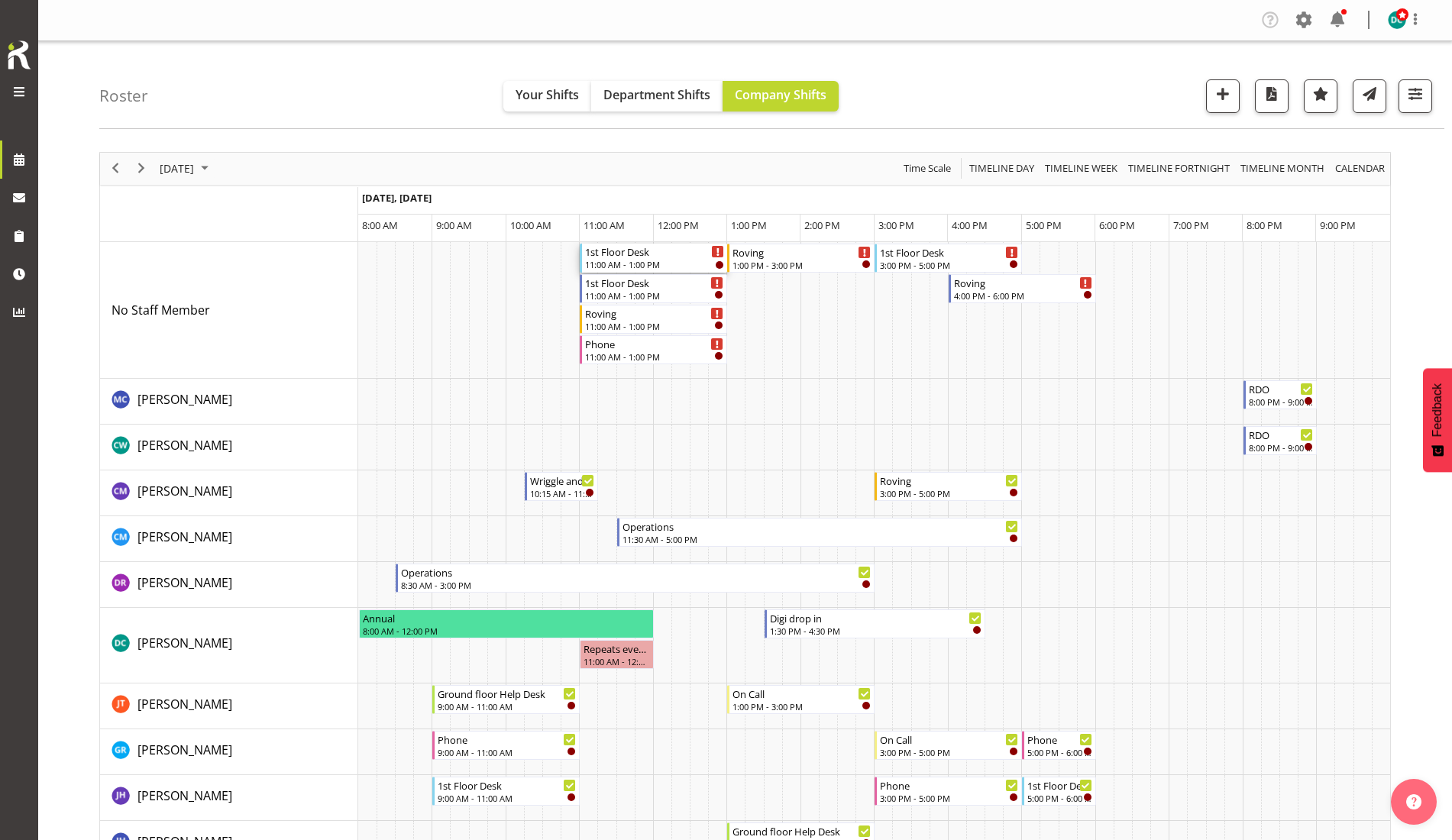
click at [642, 256] on div "1st Floor Desk" at bounding box center [654, 251] width 139 height 16
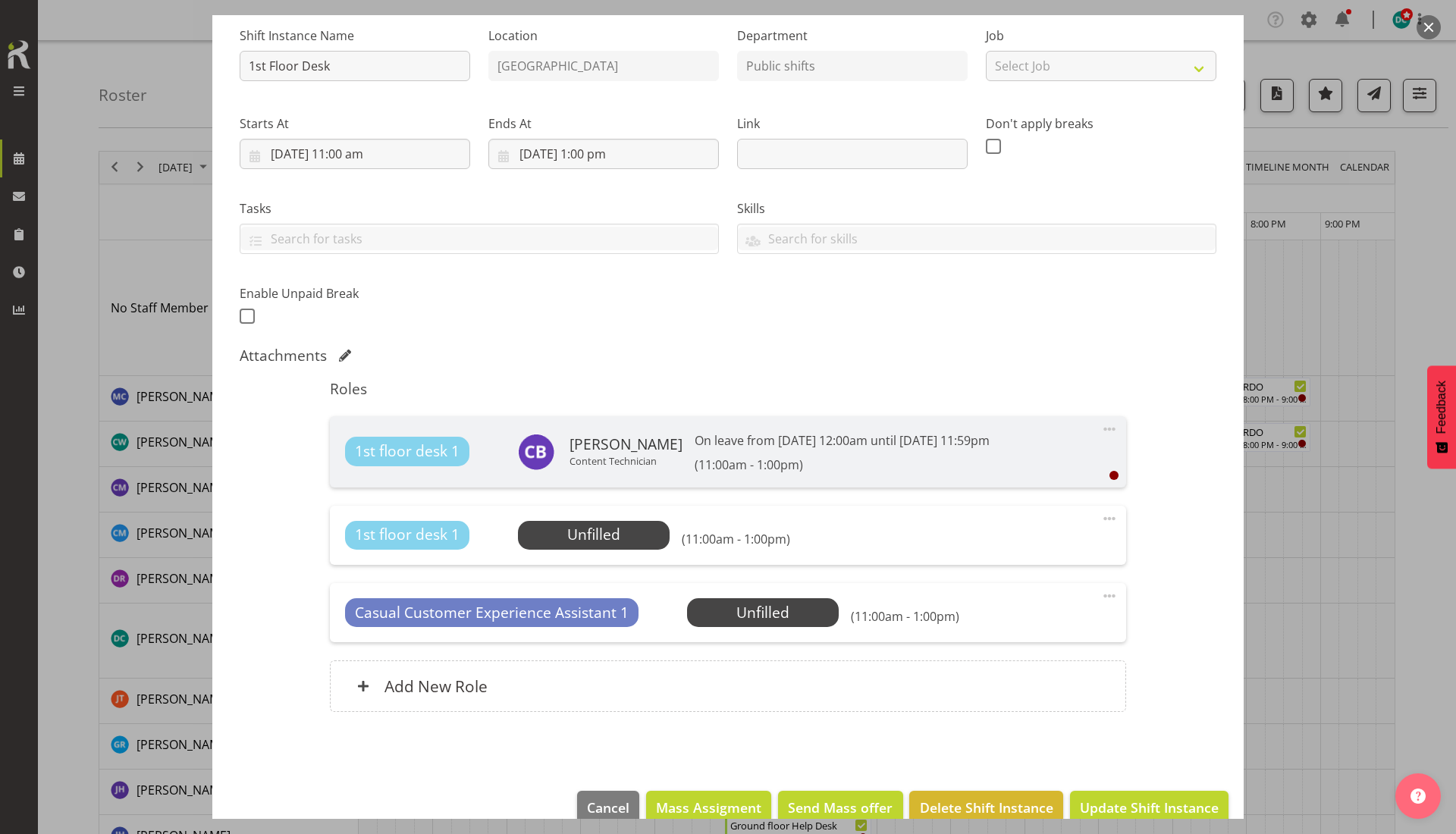
scroll to position [179, 0]
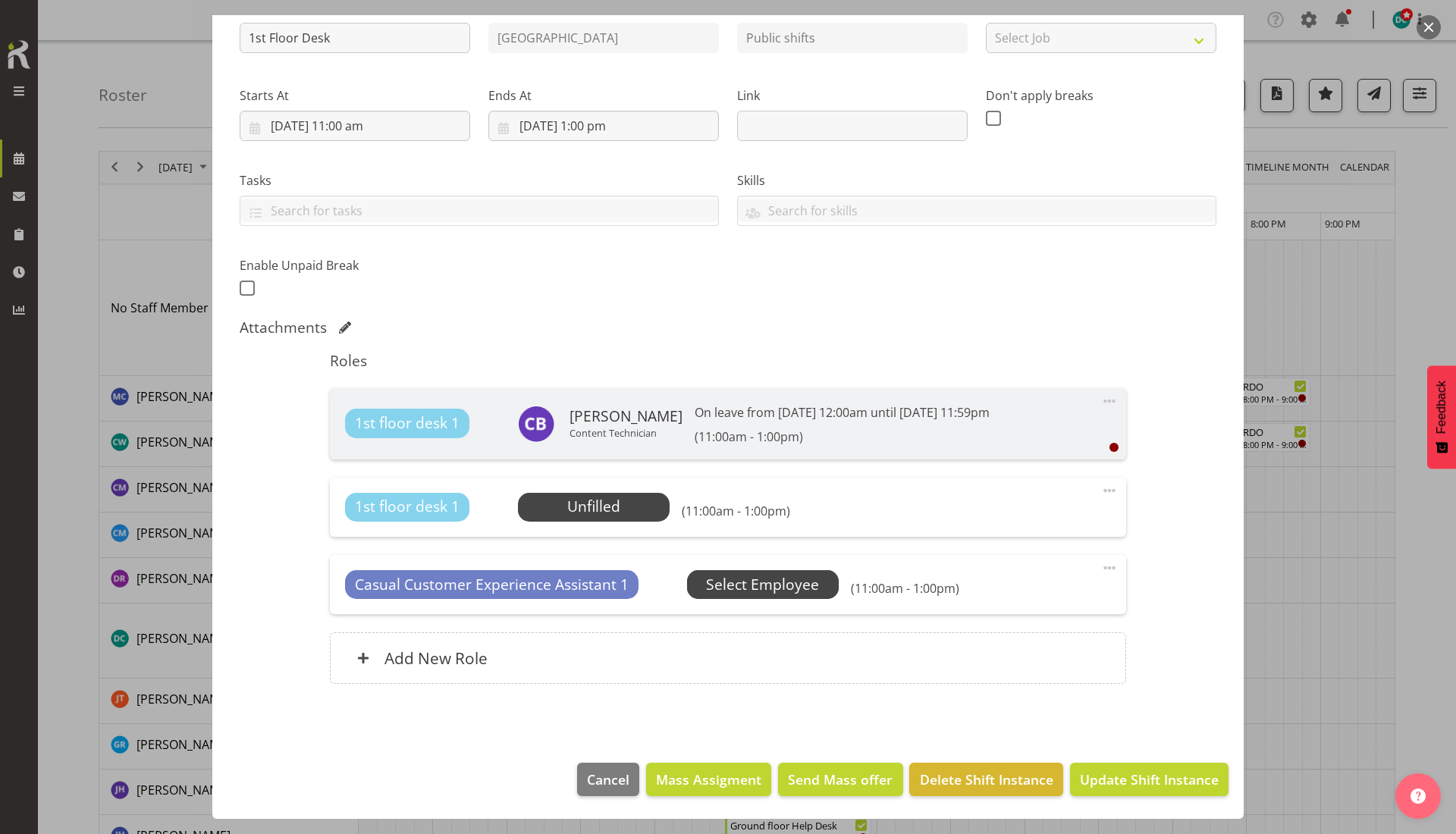
click at [766, 587] on span "Select Employee" at bounding box center [762, 584] width 113 height 22
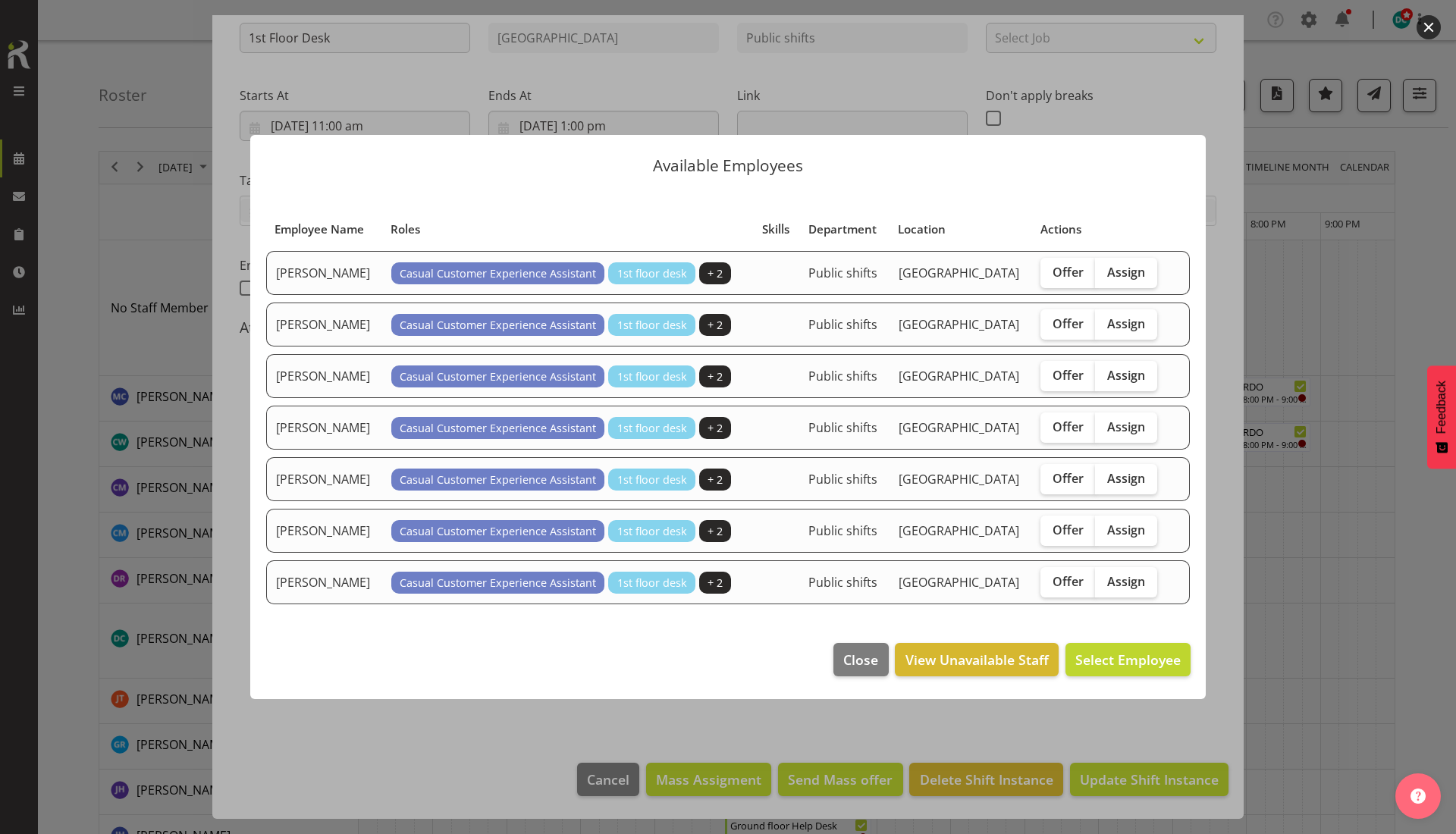
drag, startPoint x: 1054, startPoint y: 275, endPoint x: 1053, endPoint y: 291, distance: 16.0
click at [1055, 278] on span "Offer" at bounding box center [1068, 272] width 31 height 15
click at [1050, 277] on input "Offer" at bounding box center [1045, 272] width 10 height 10
checkbox input "true"
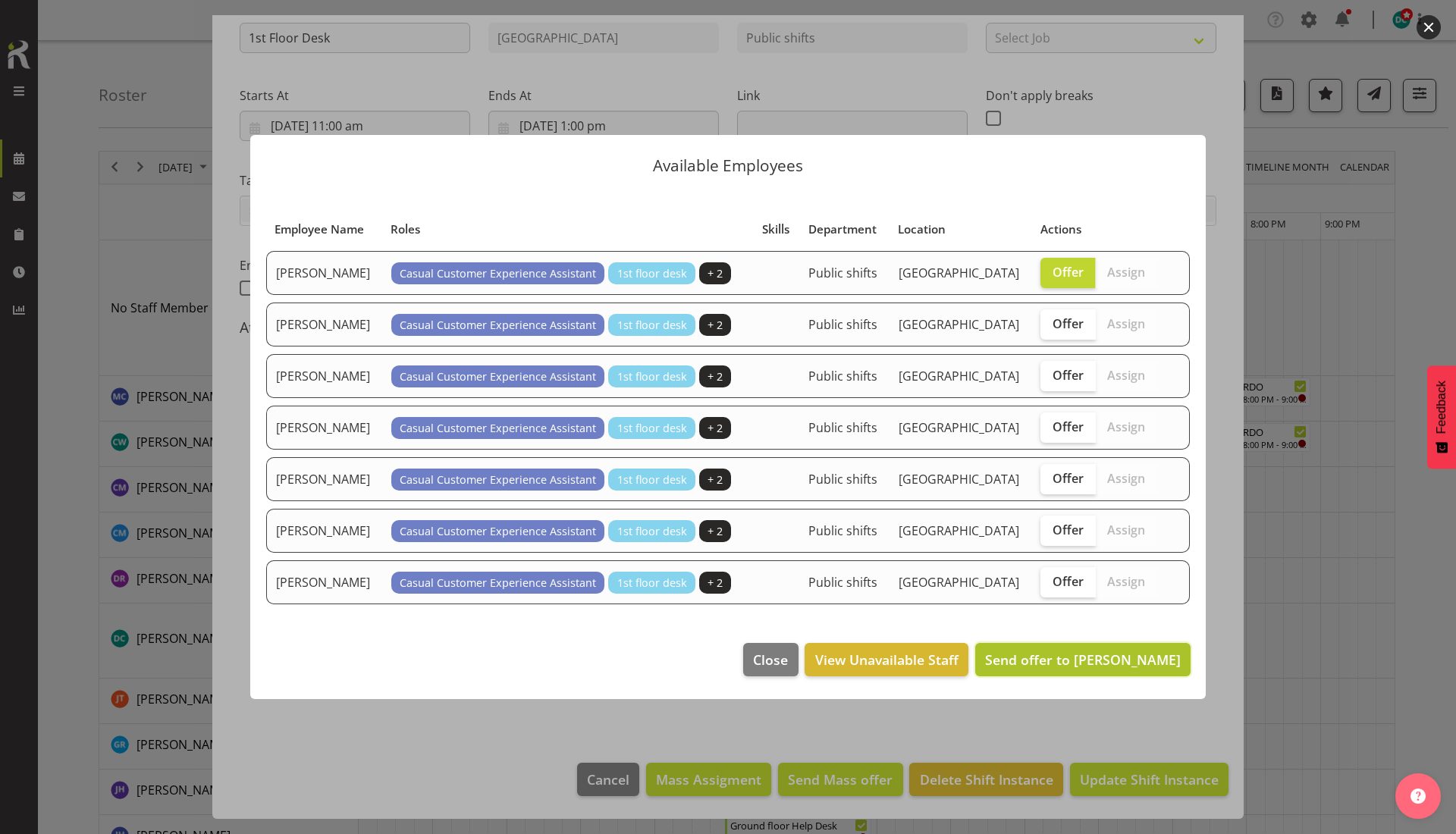
click at [1137, 666] on span "Send offer to Linda Cooper" at bounding box center [1083, 659] width 195 height 18
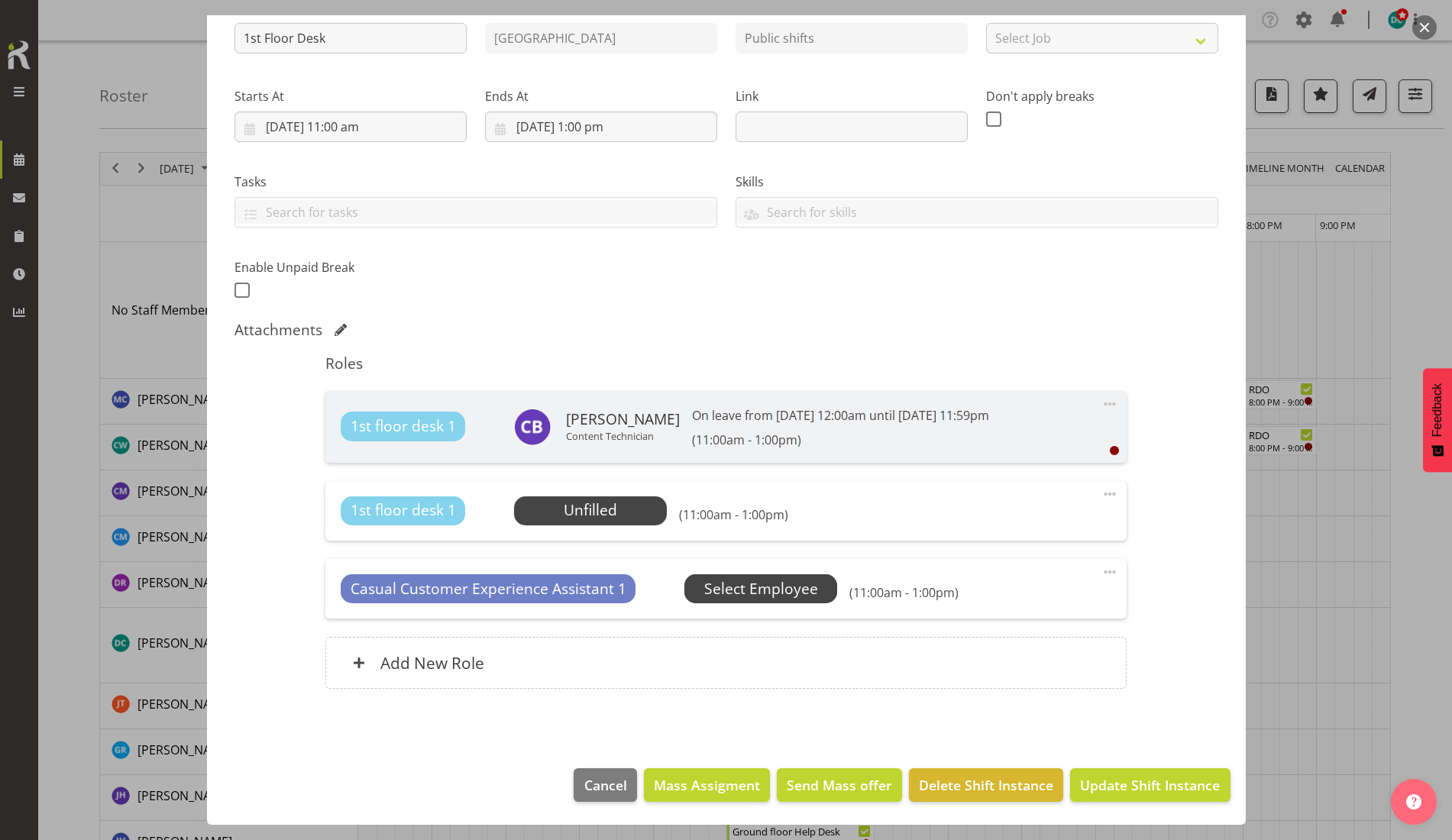
click at [729, 592] on span "Select Employee" at bounding box center [761, 589] width 114 height 22
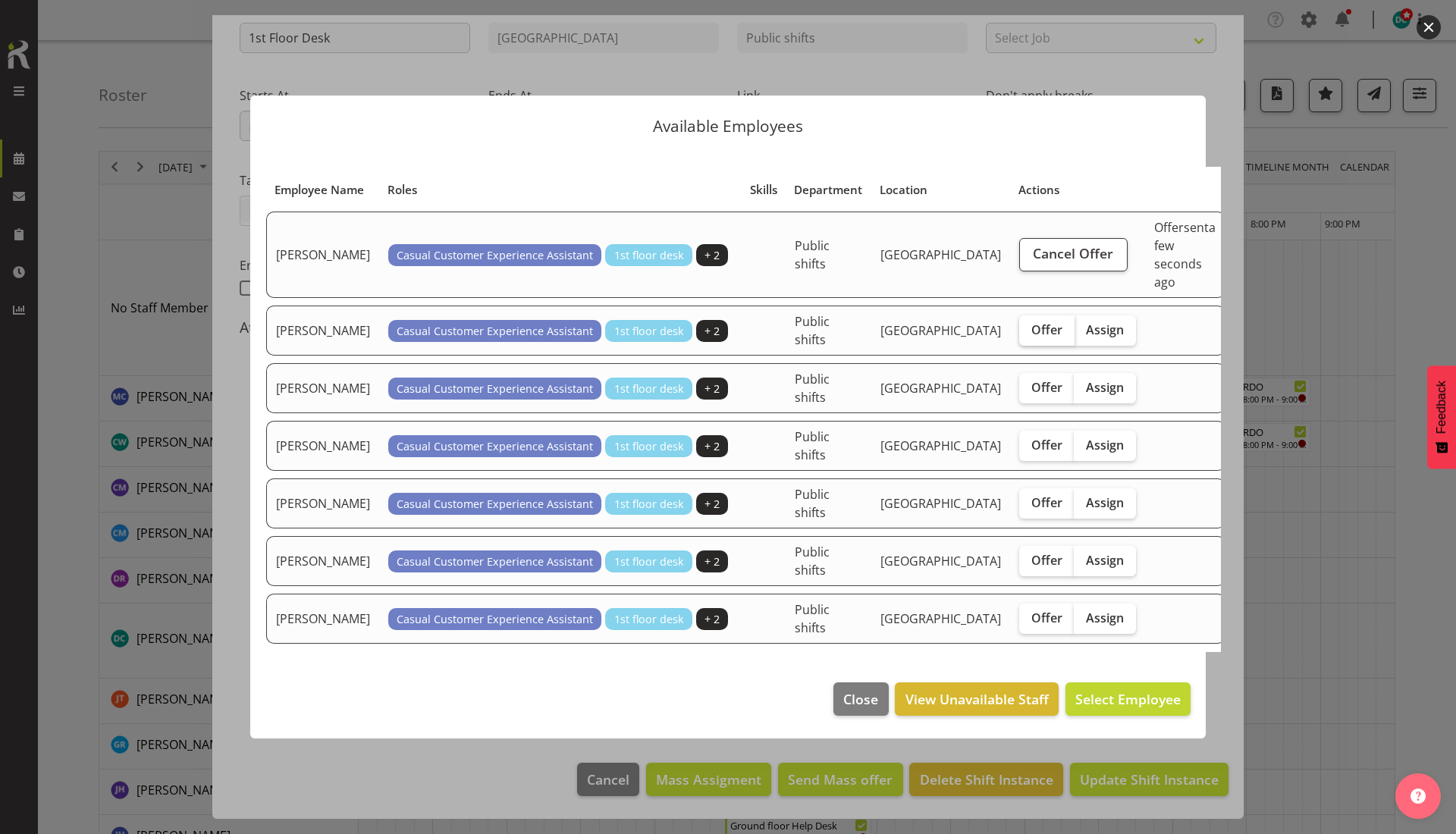
click at [1031, 323] on span "Offer" at bounding box center [1047, 330] width 31 height 15
click at [1019, 324] on input "Offer" at bounding box center [1024, 329] width 10 height 10
checkbox input "true"
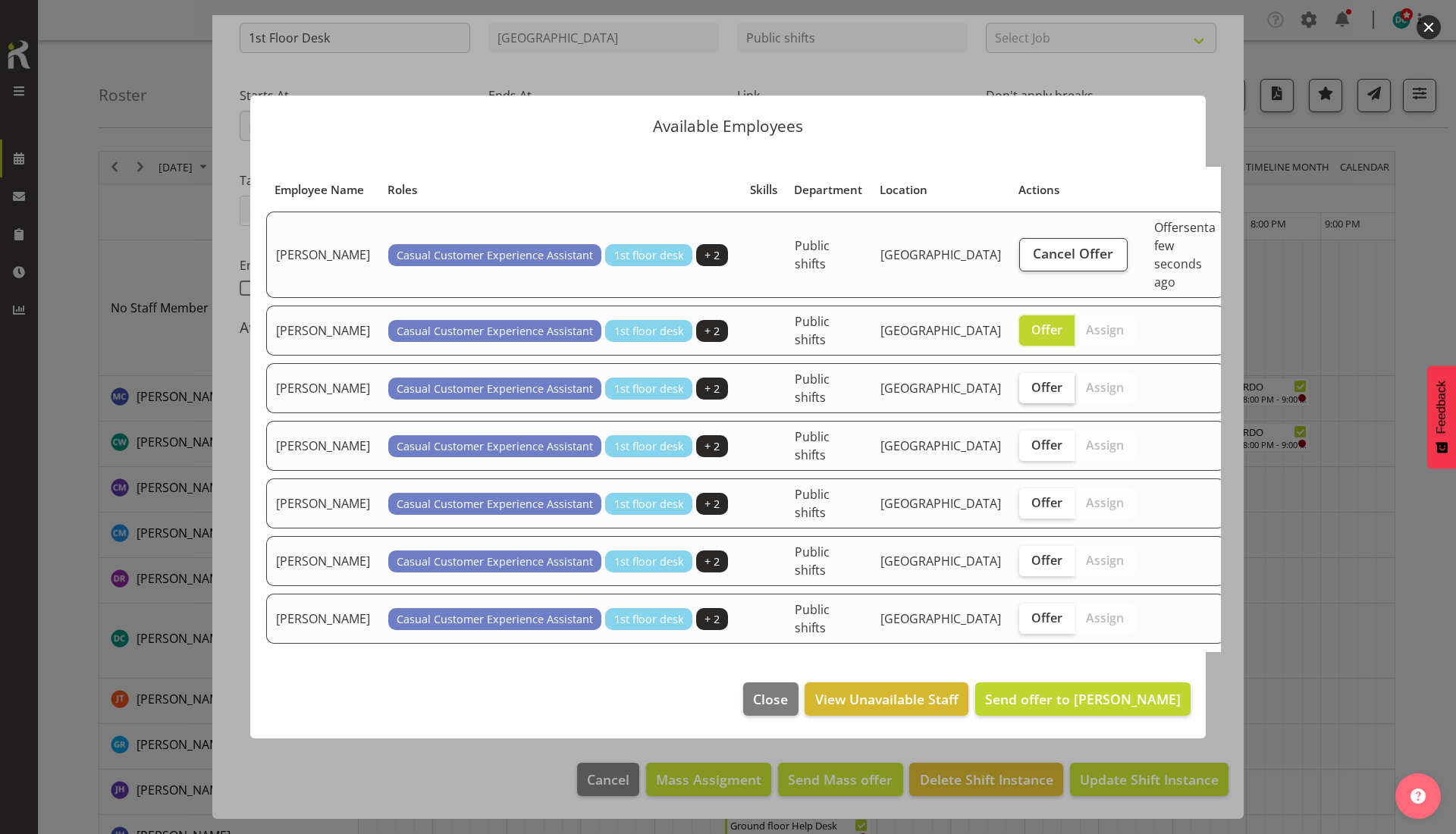
click at [1031, 380] on span "Offer" at bounding box center [1047, 388] width 31 height 15
click at [1019, 382] on input "Offer" at bounding box center [1024, 387] width 10 height 10
checkbox input "true"
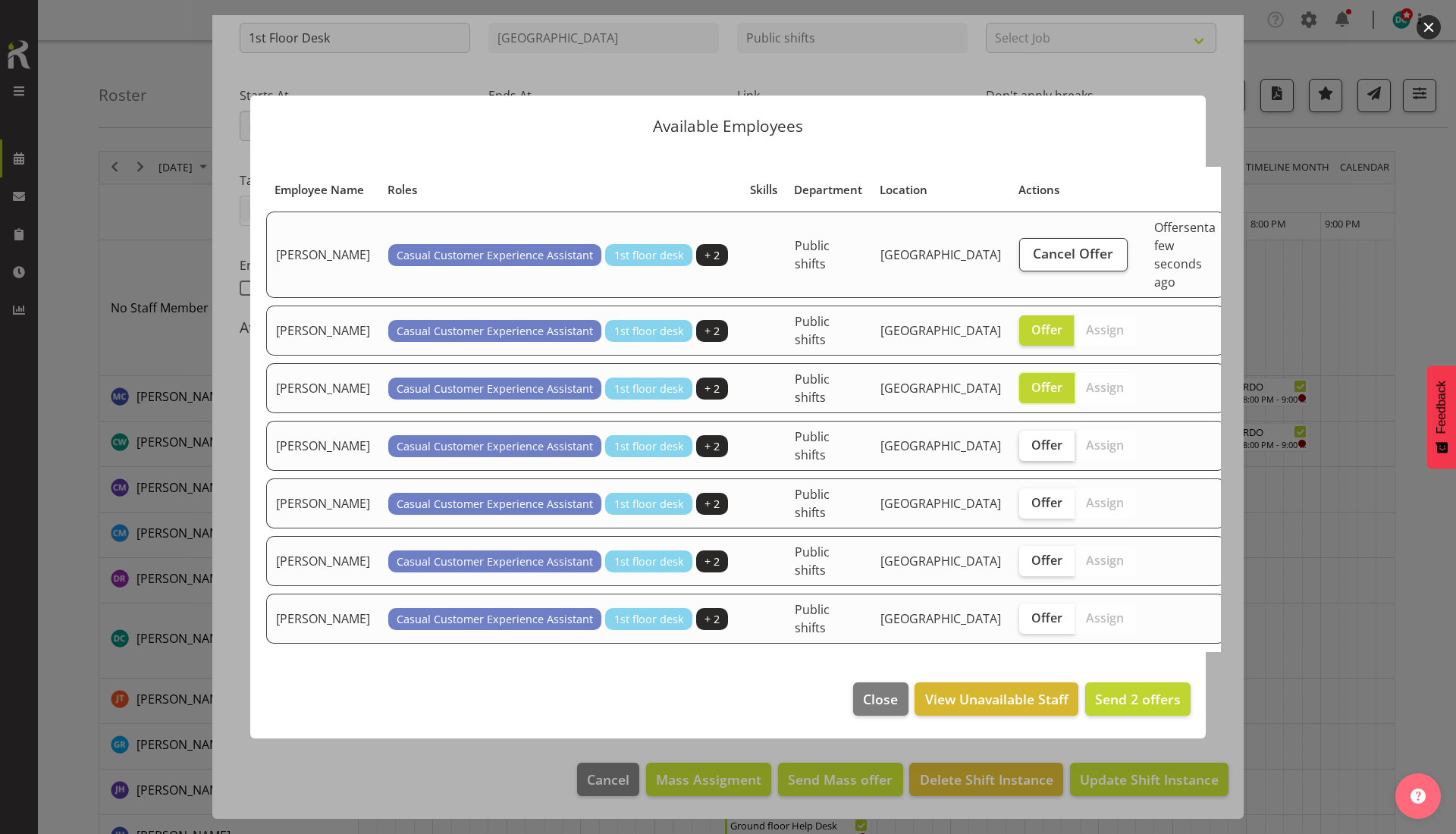
click at [1031, 437] on span "Offer" at bounding box center [1047, 445] width 31 height 15
click at [1019, 440] on input "Offer" at bounding box center [1024, 445] width 10 height 10
checkbox input "true"
click at [1031, 498] on span "Offer" at bounding box center [1047, 503] width 31 height 15
click at [1019, 498] on input "Offer" at bounding box center [1024, 502] width 10 height 10
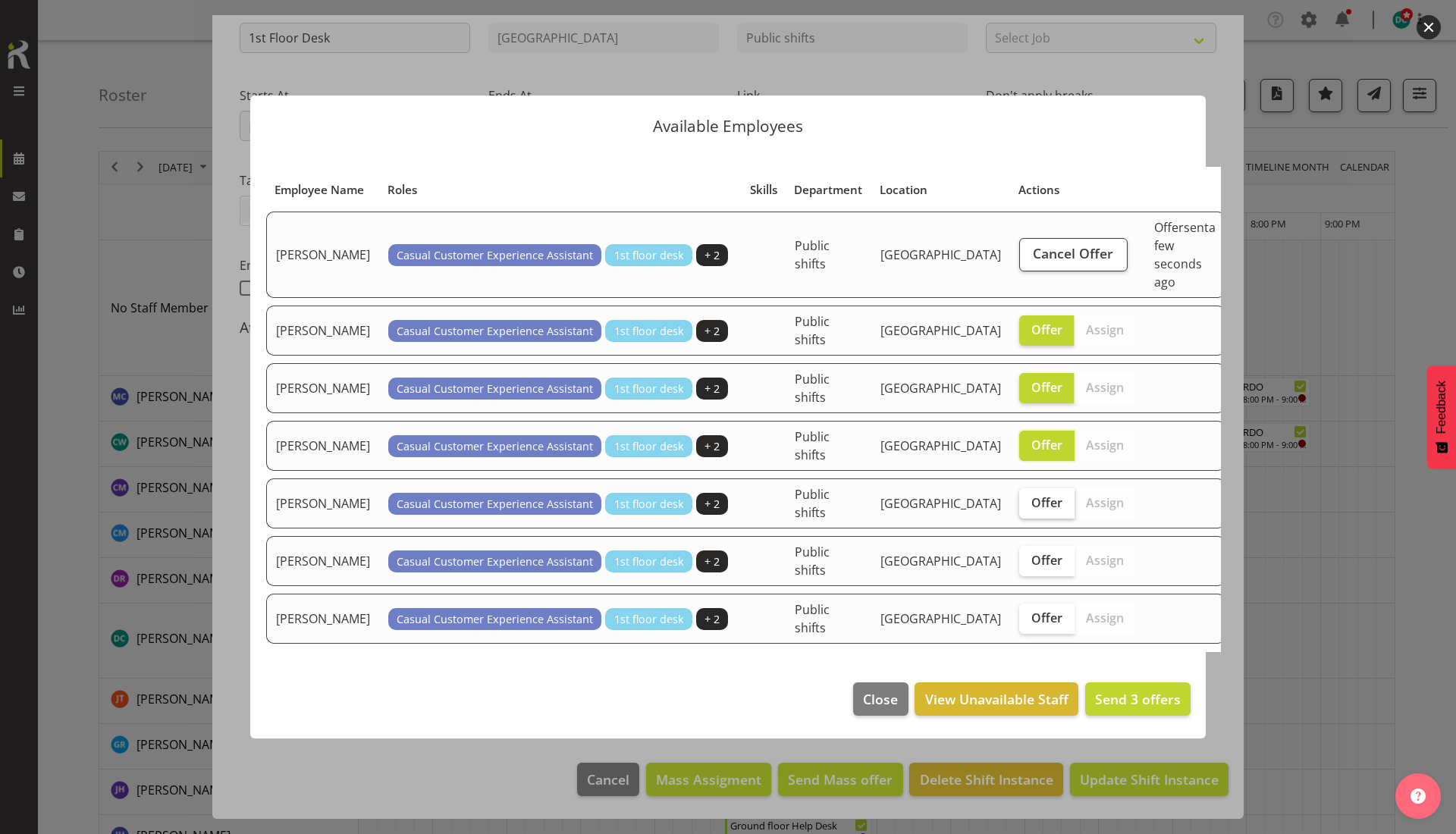
checkbox input "true"
click at [1031, 553] on span "Offer" at bounding box center [1047, 560] width 31 height 15
click at [1019, 555] on input "Offer" at bounding box center [1024, 560] width 10 height 10
checkbox input "true"
click at [1031, 611] on span "Offer" at bounding box center [1047, 618] width 31 height 15
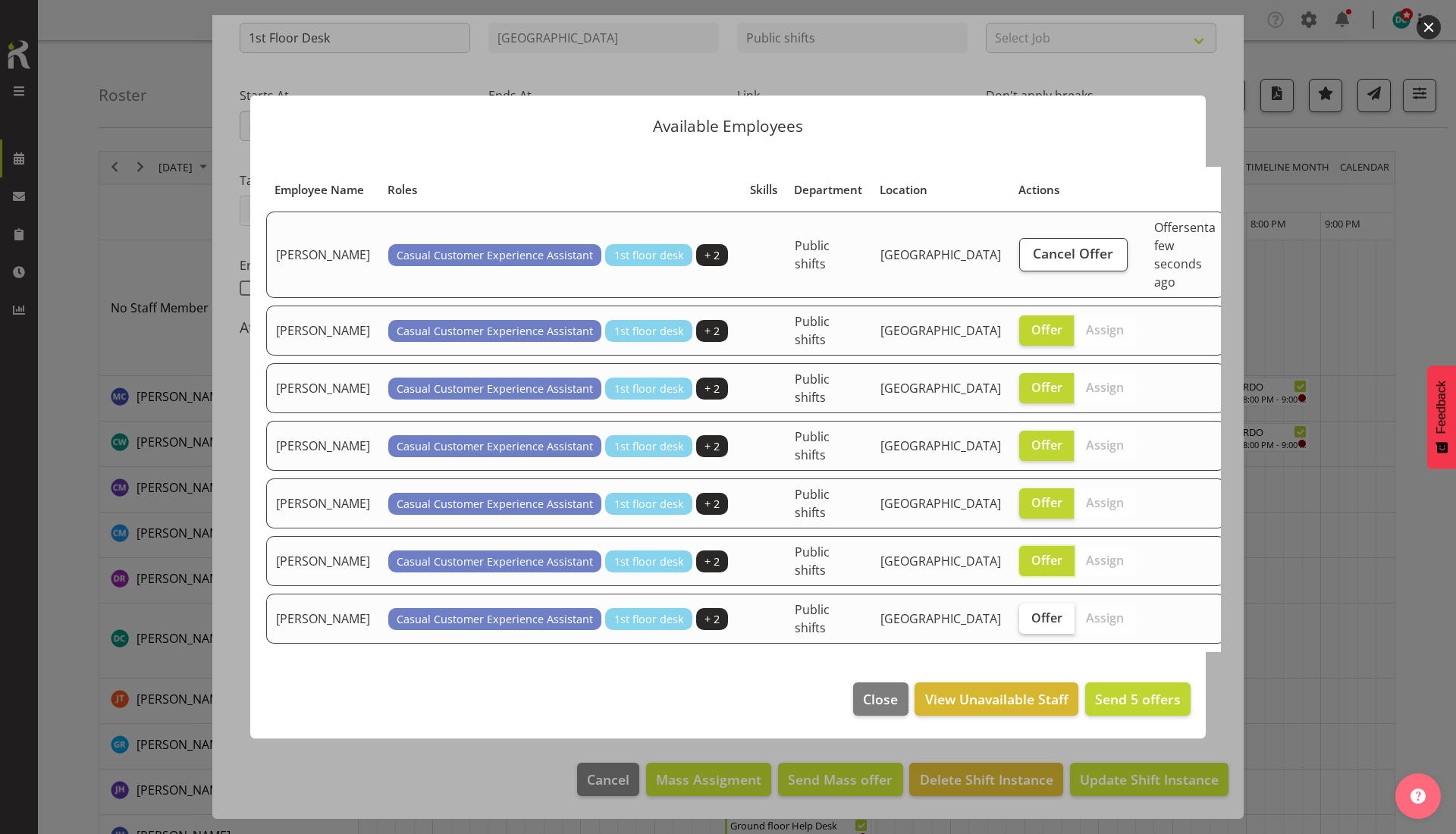
click at [1019, 612] on input "Offer" at bounding box center [1024, 617] width 10 height 10
checkbox input "true"
click at [1019, 566] on label "Offer" at bounding box center [1046, 560] width 55 height 30
click at [1019, 565] on input "Offer" at bounding box center [1024, 560] width 10 height 10
checkbox input "false"
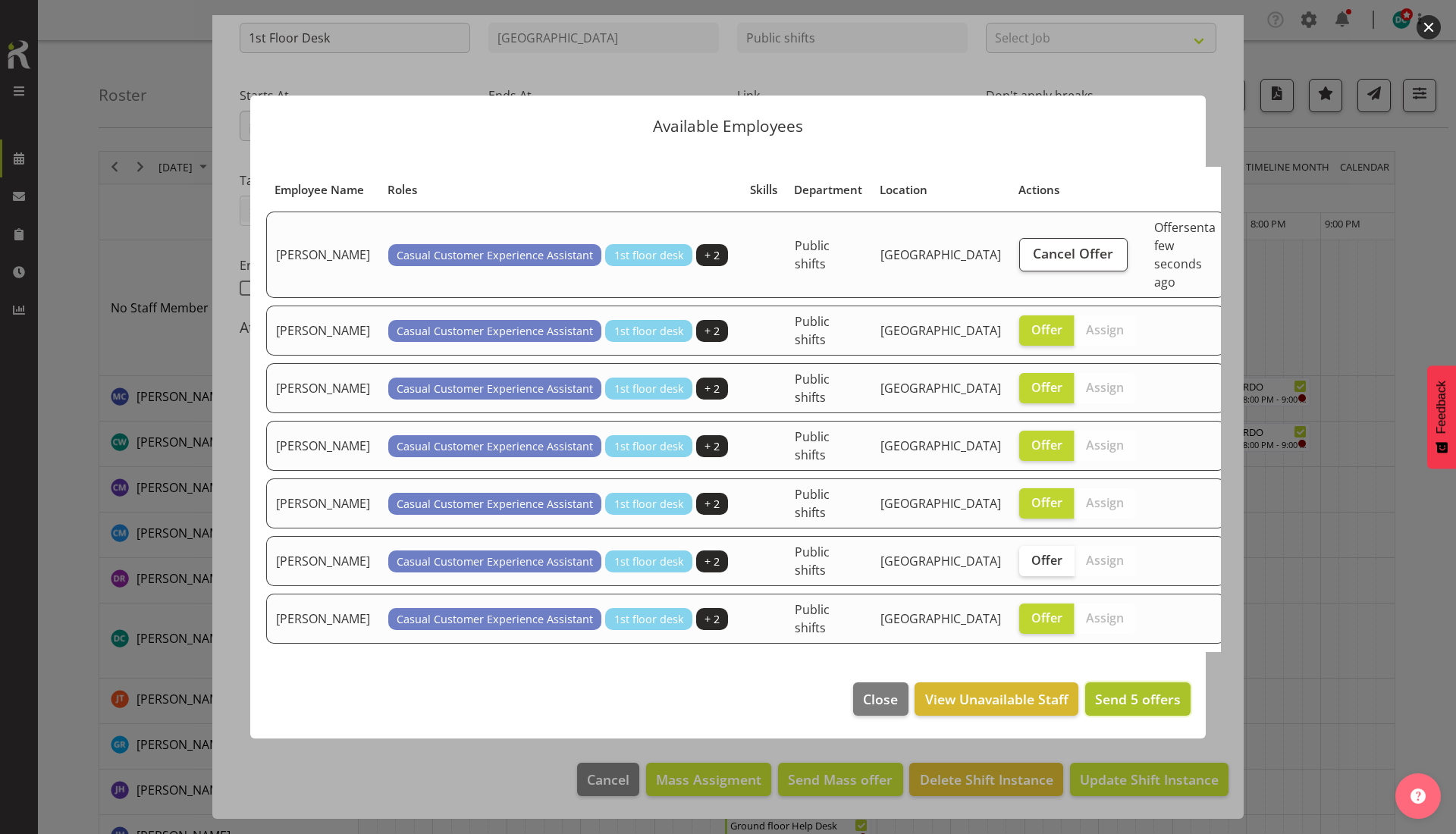
click at [1123, 690] on span "Send 5 offers" at bounding box center [1138, 699] width 86 height 18
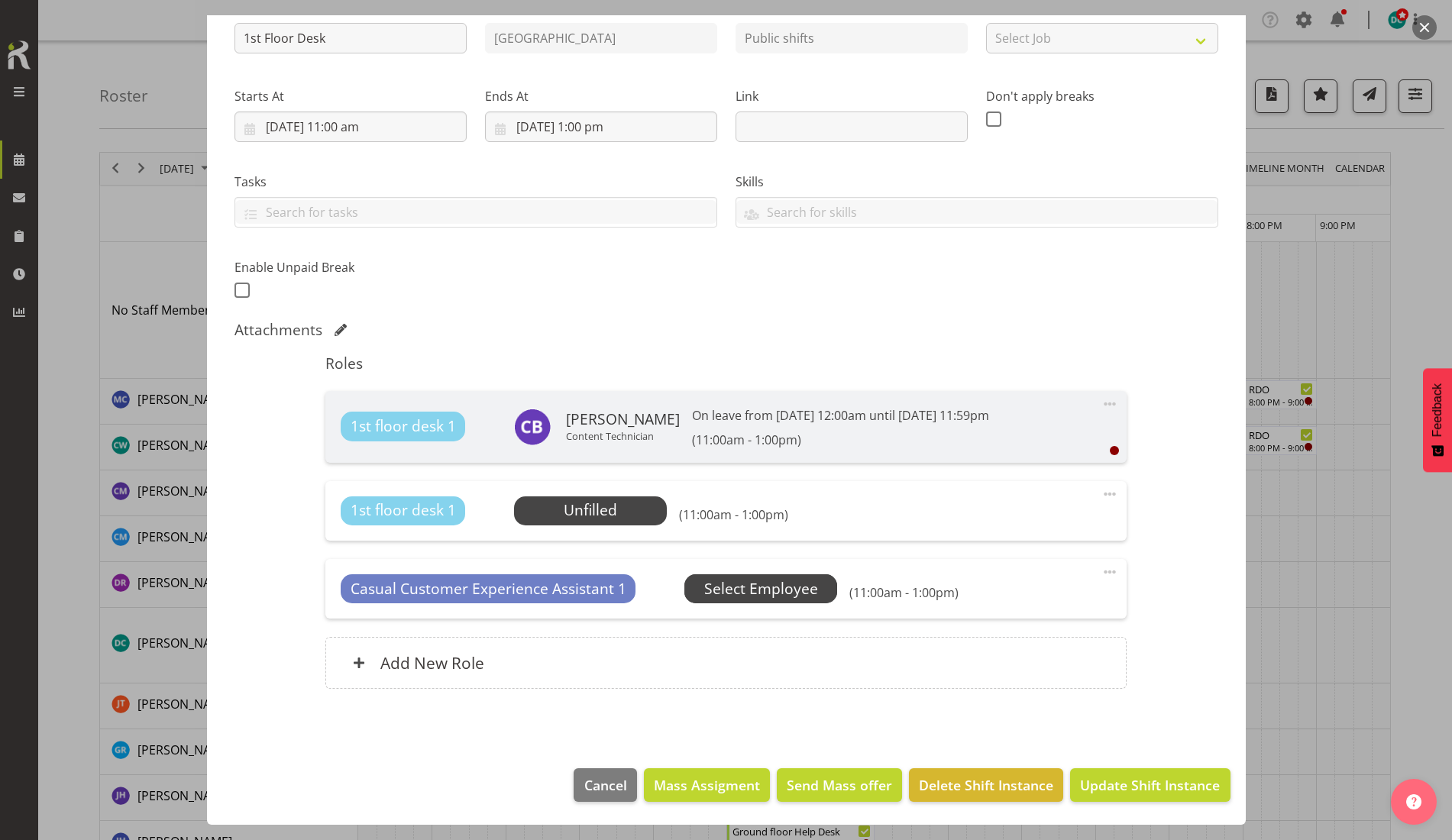
click at [777, 579] on span "Select Employee" at bounding box center [761, 589] width 114 height 22
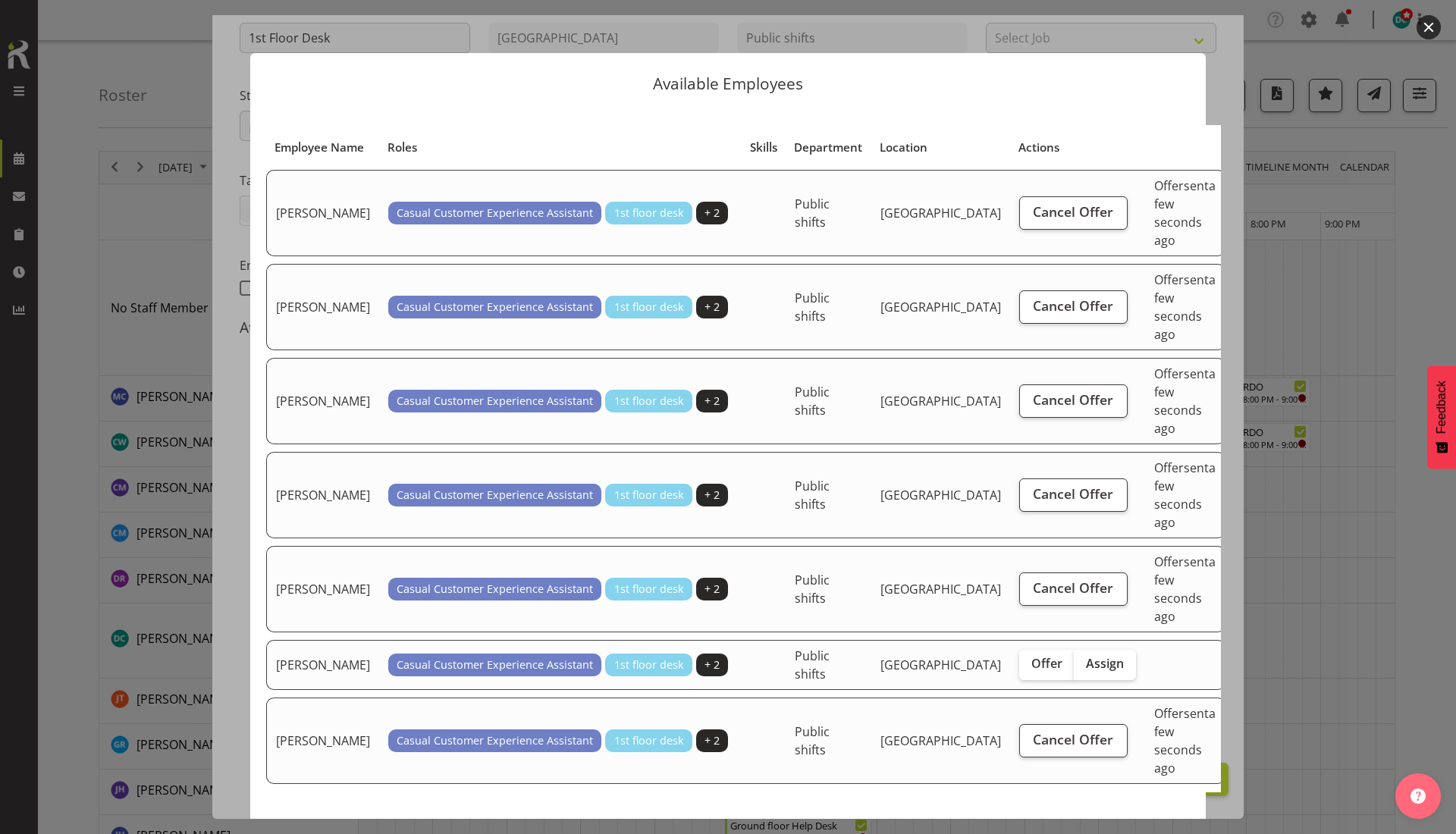
click at [1411, 259] on div at bounding box center [728, 417] width 1456 height 834
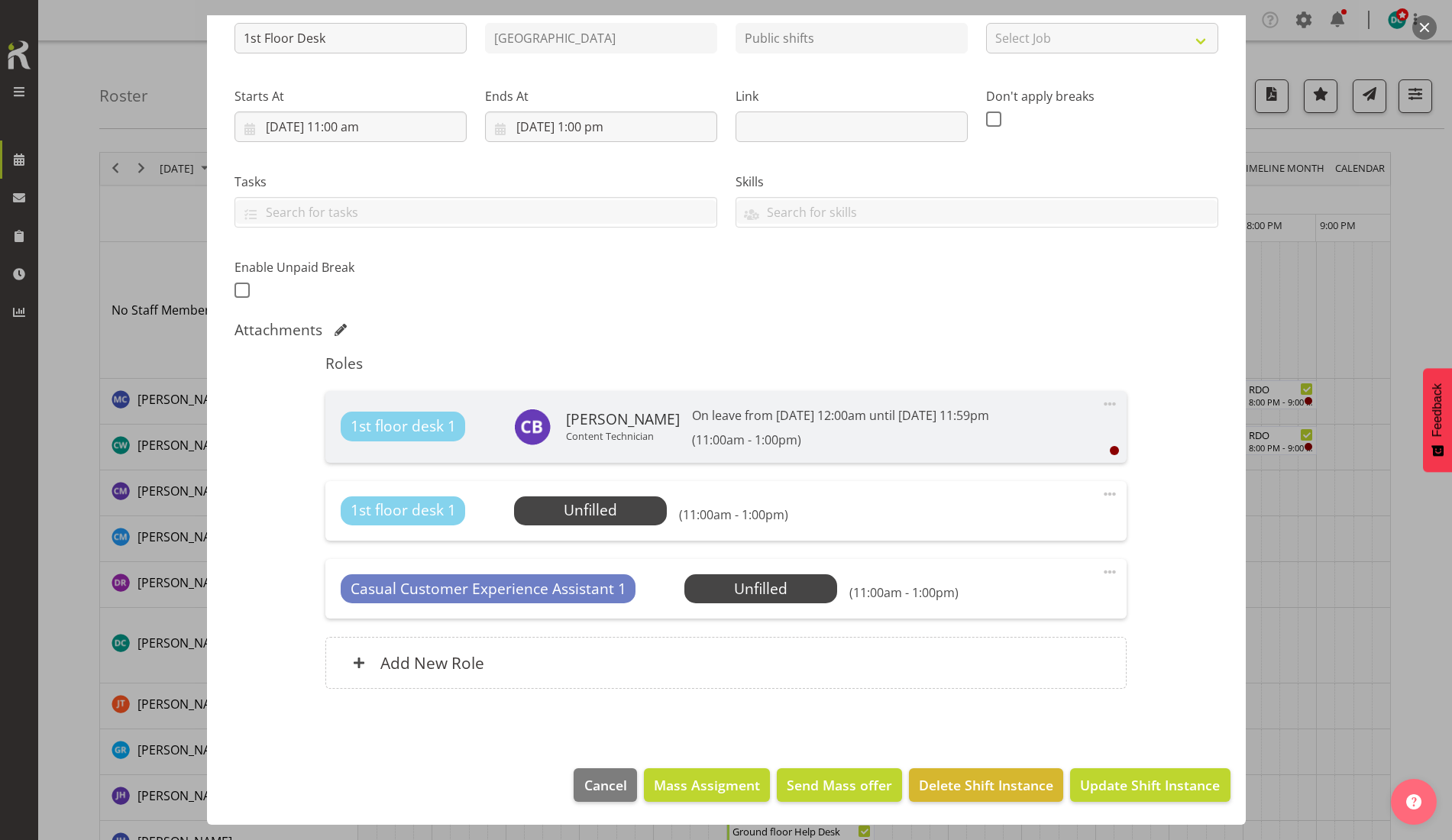
click at [1422, 30] on button "button" at bounding box center [1424, 27] width 24 height 24
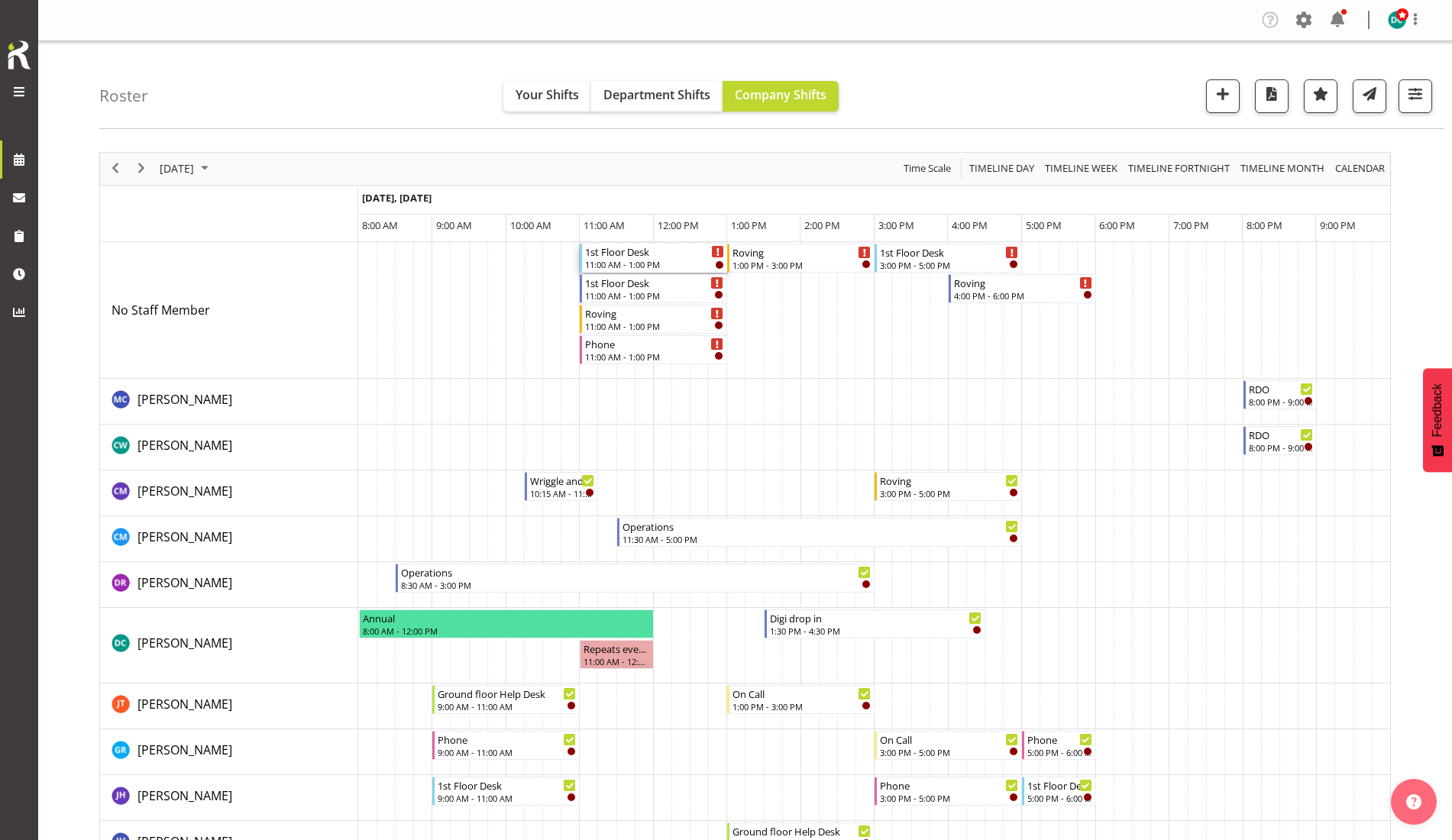
click at [627, 259] on div "11:00 AM - 1:00 PM" at bounding box center [654, 264] width 139 height 13
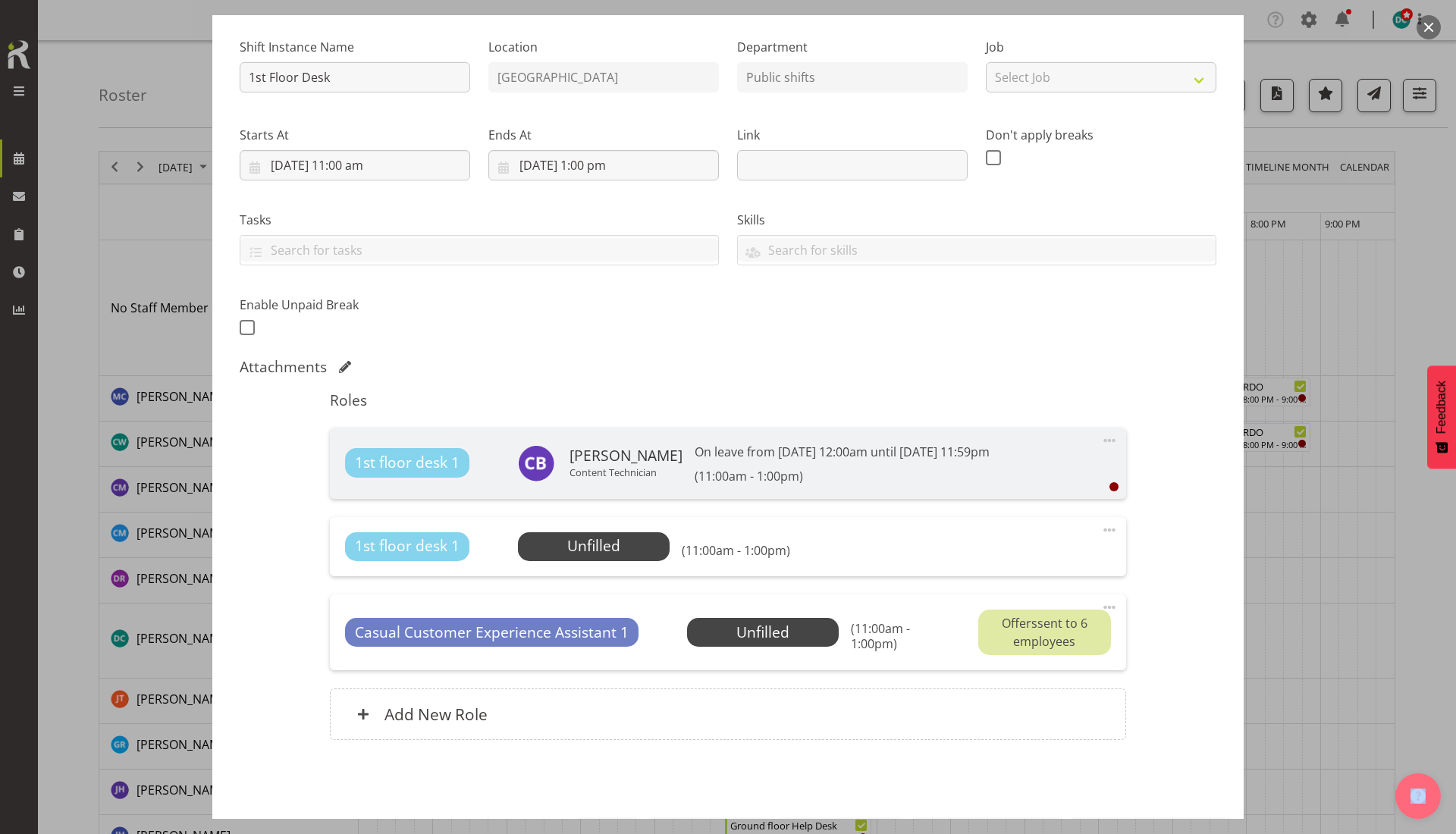
scroll to position [195, 0]
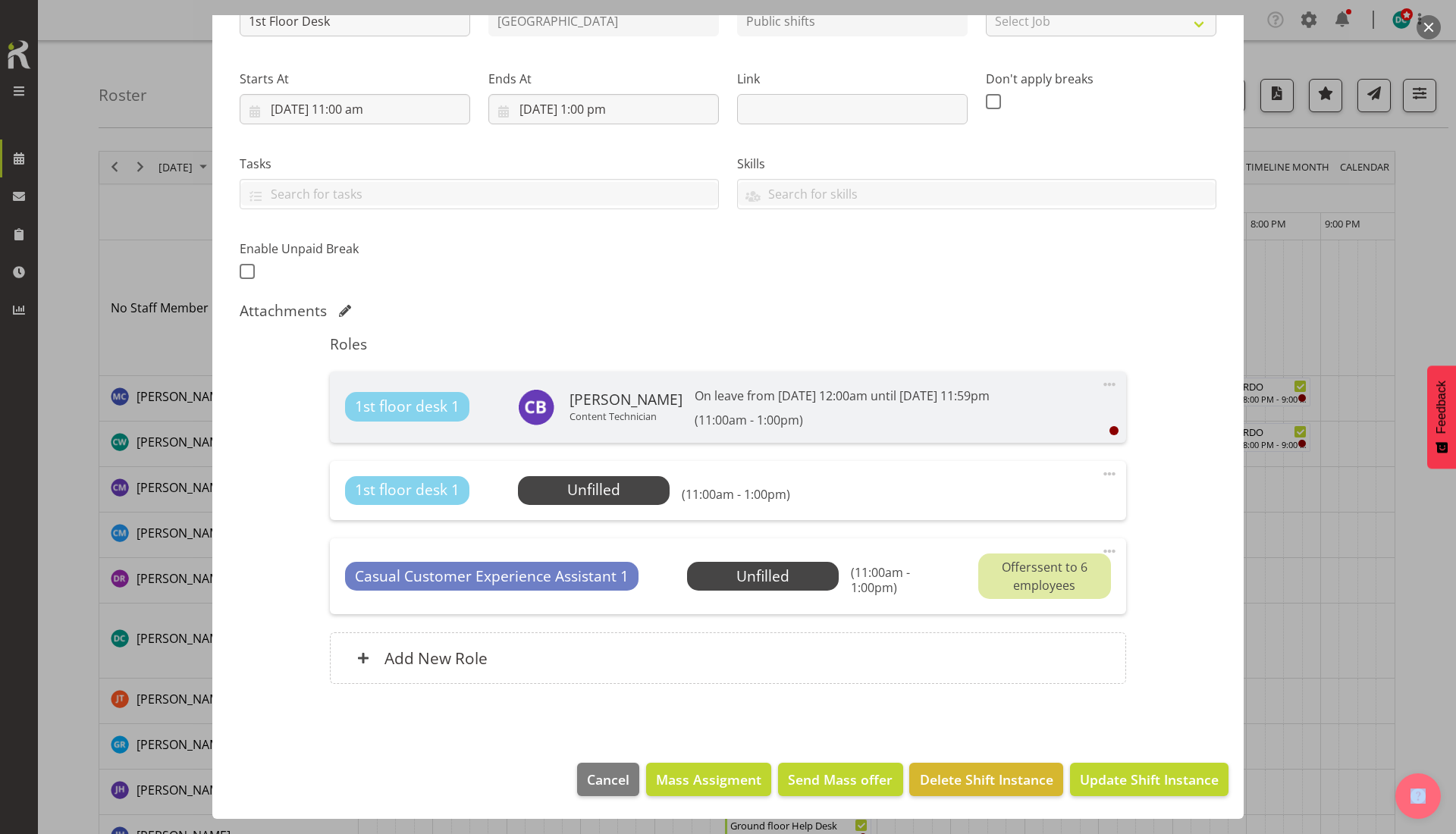
click at [1100, 475] on span at bounding box center [1109, 473] width 18 height 18
click at [1014, 562] on link "Delete" at bounding box center [1045, 562] width 145 height 27
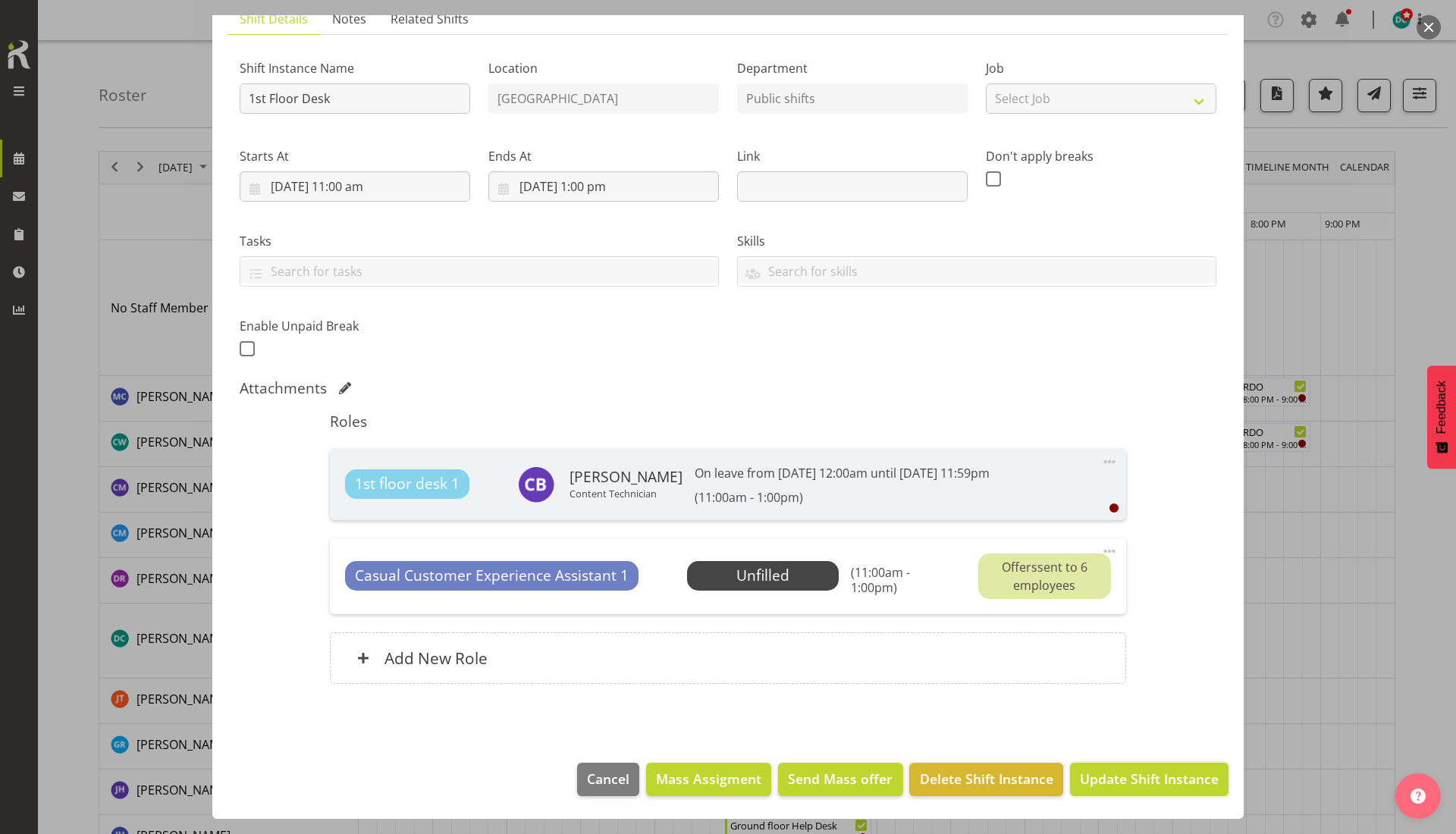
click at [1116, 769] on span "Update Shift Instance" at bounding box center [1148, 779] width 138 height 19
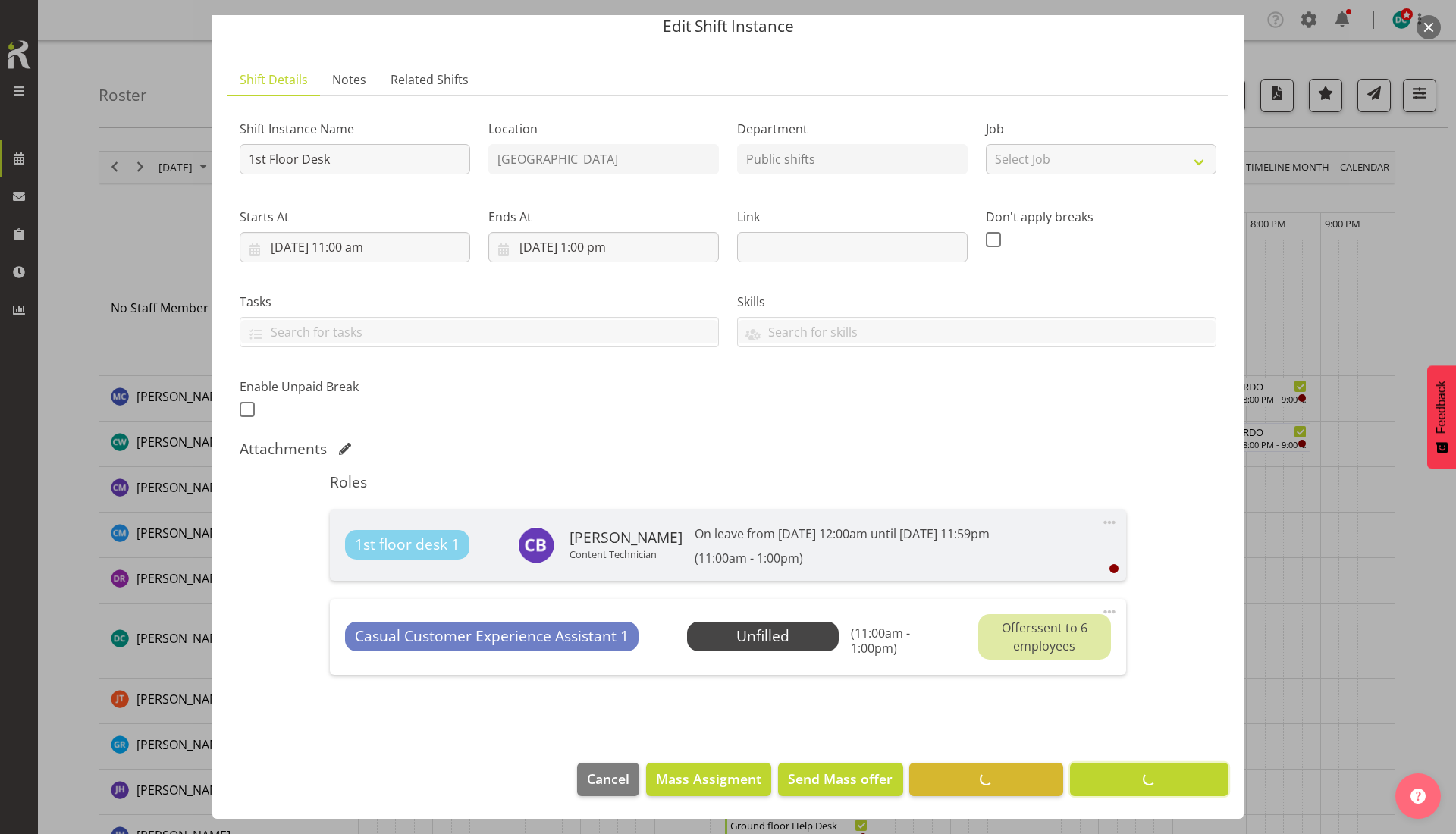
scroll to position [58, 0]
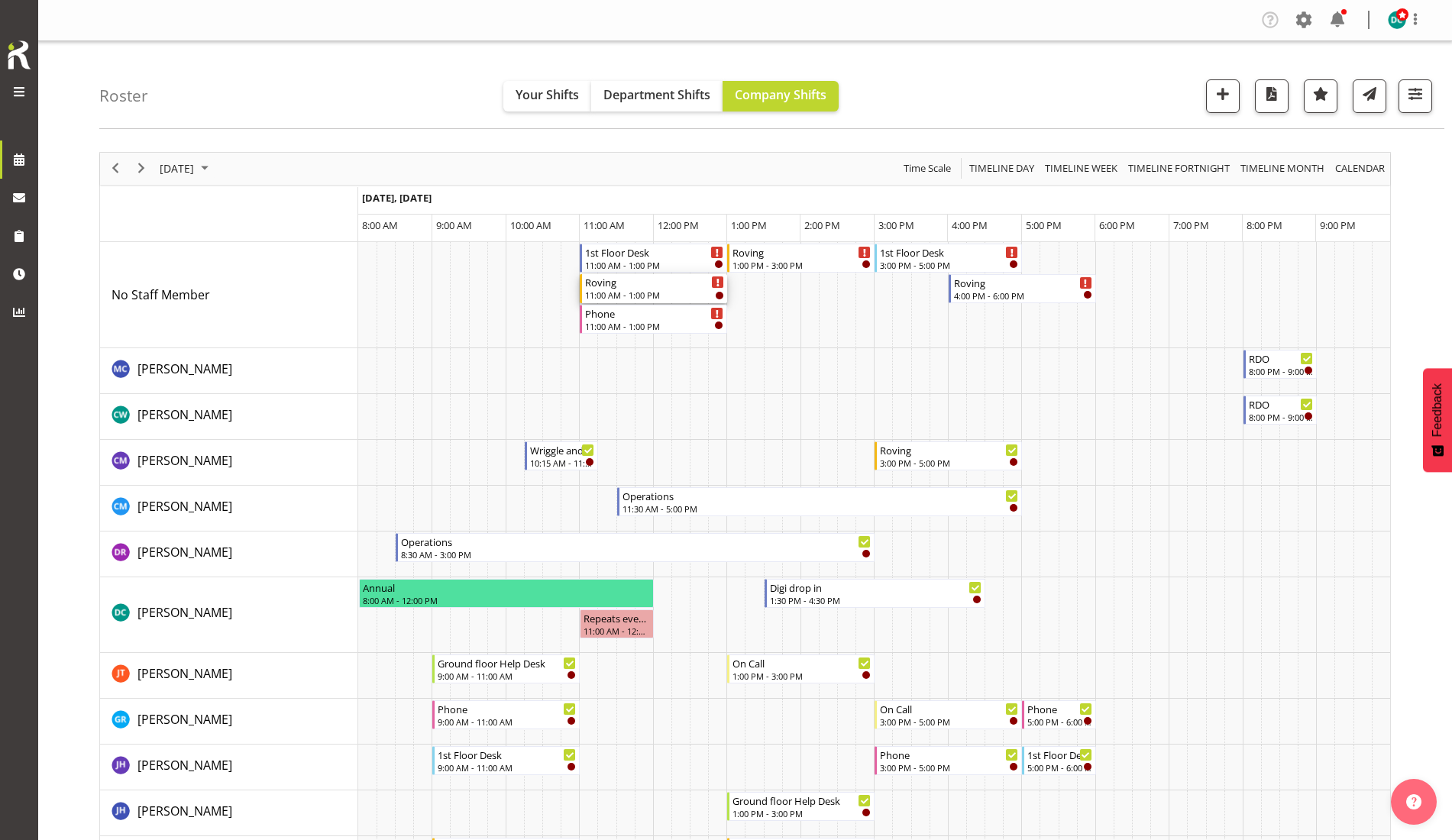
click at [635, 288] on div "Roving 11:00 AM - 1:00 PM" at bounding box center [654, 288] width 139 height 29
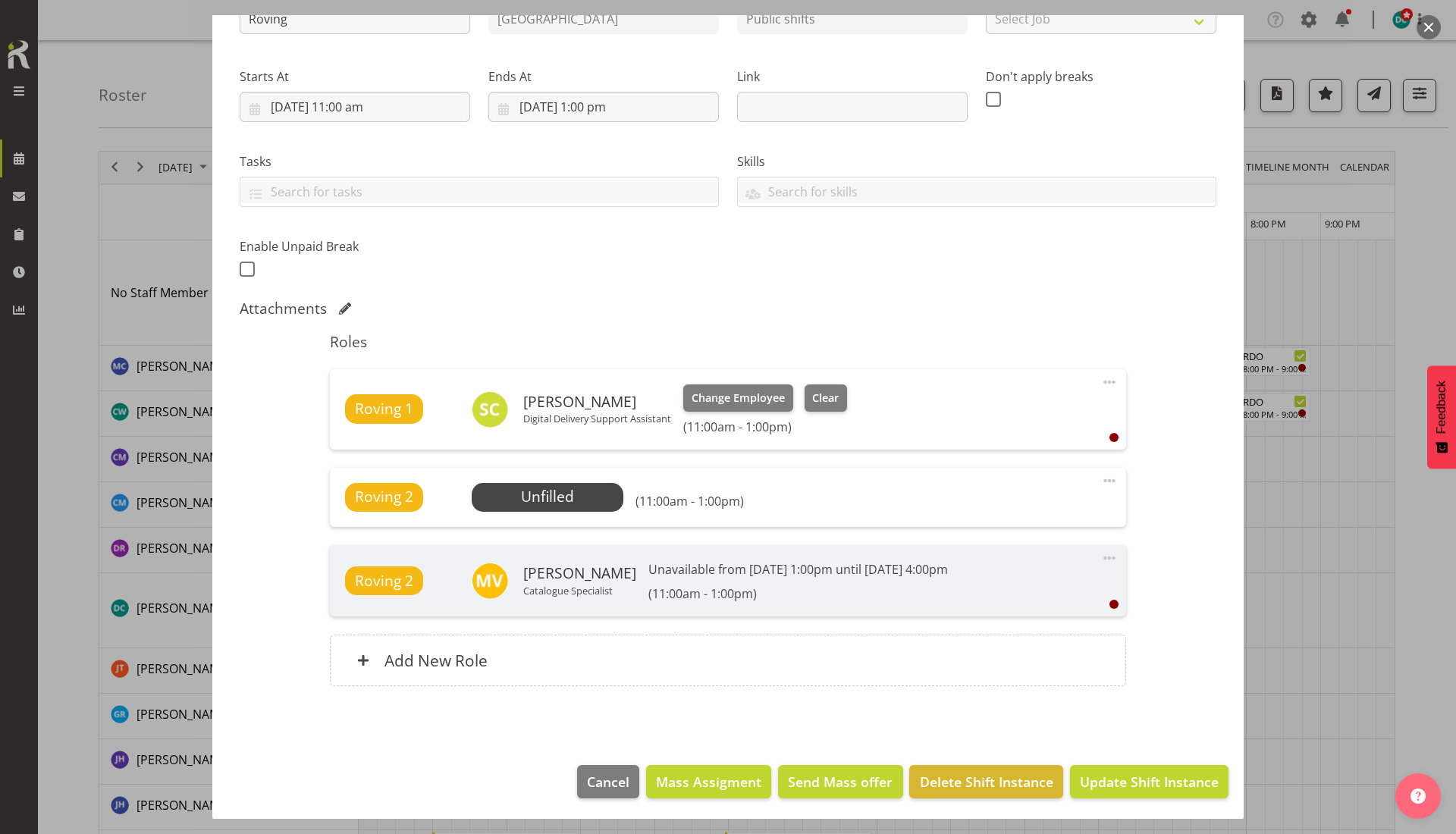
scroll to position [200, 0]
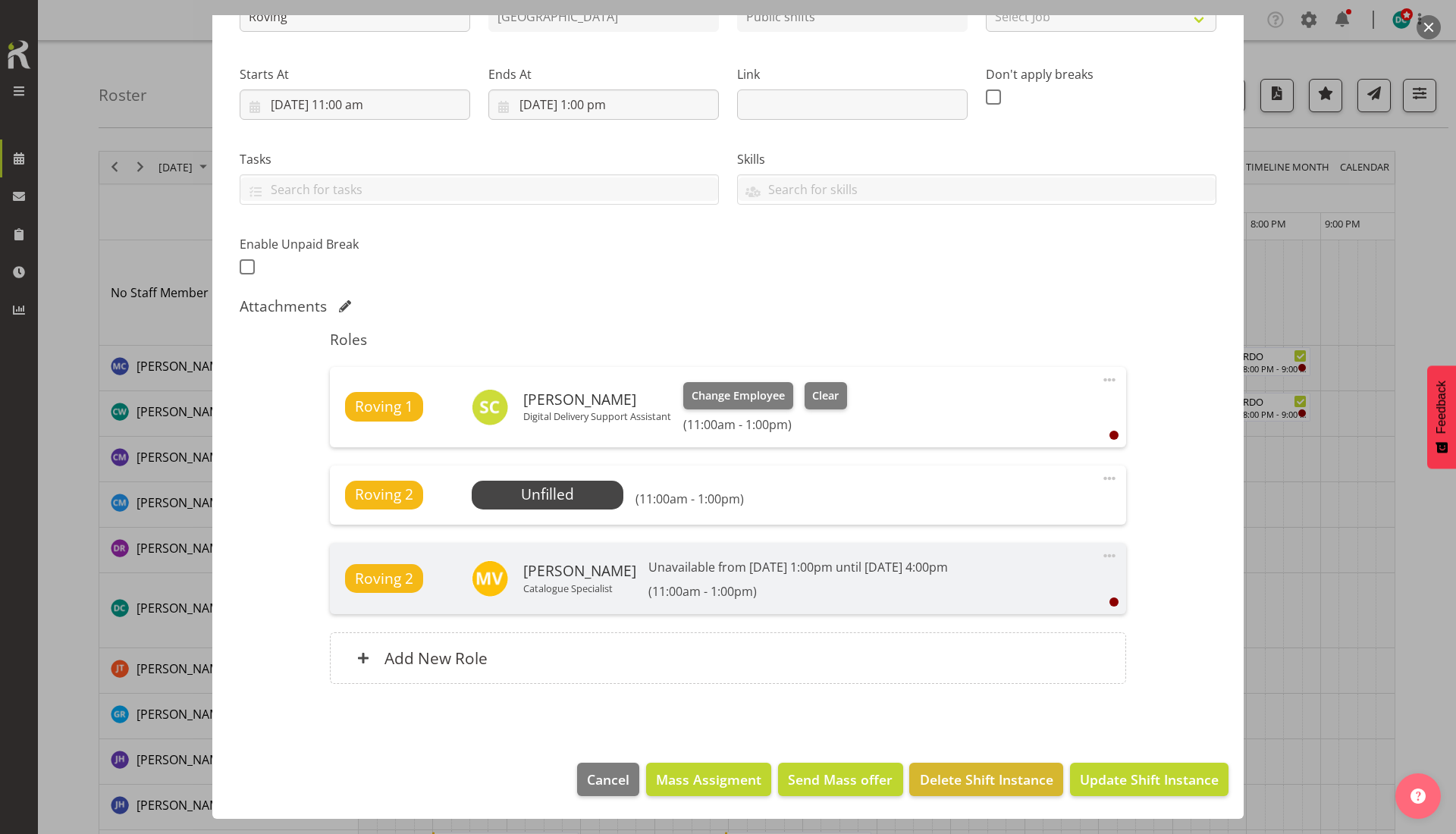
click at [1100, 481] on span at bounding box center [1109, 478] width 18 height 18
click at [1001, 566] on link "Delete" at bounding box center [1045, 566] width 145 height 27
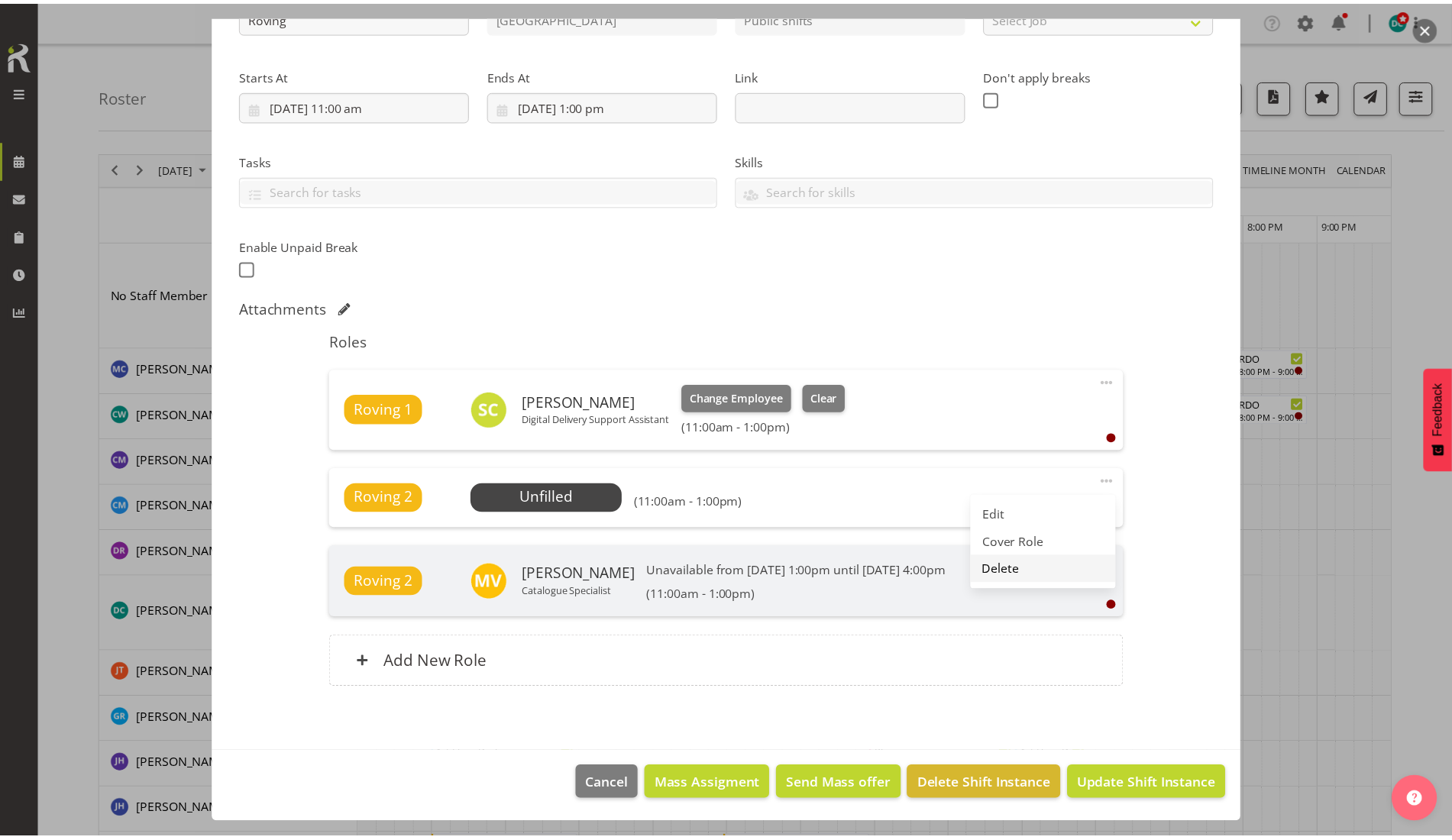
scroll to position [124, 0]
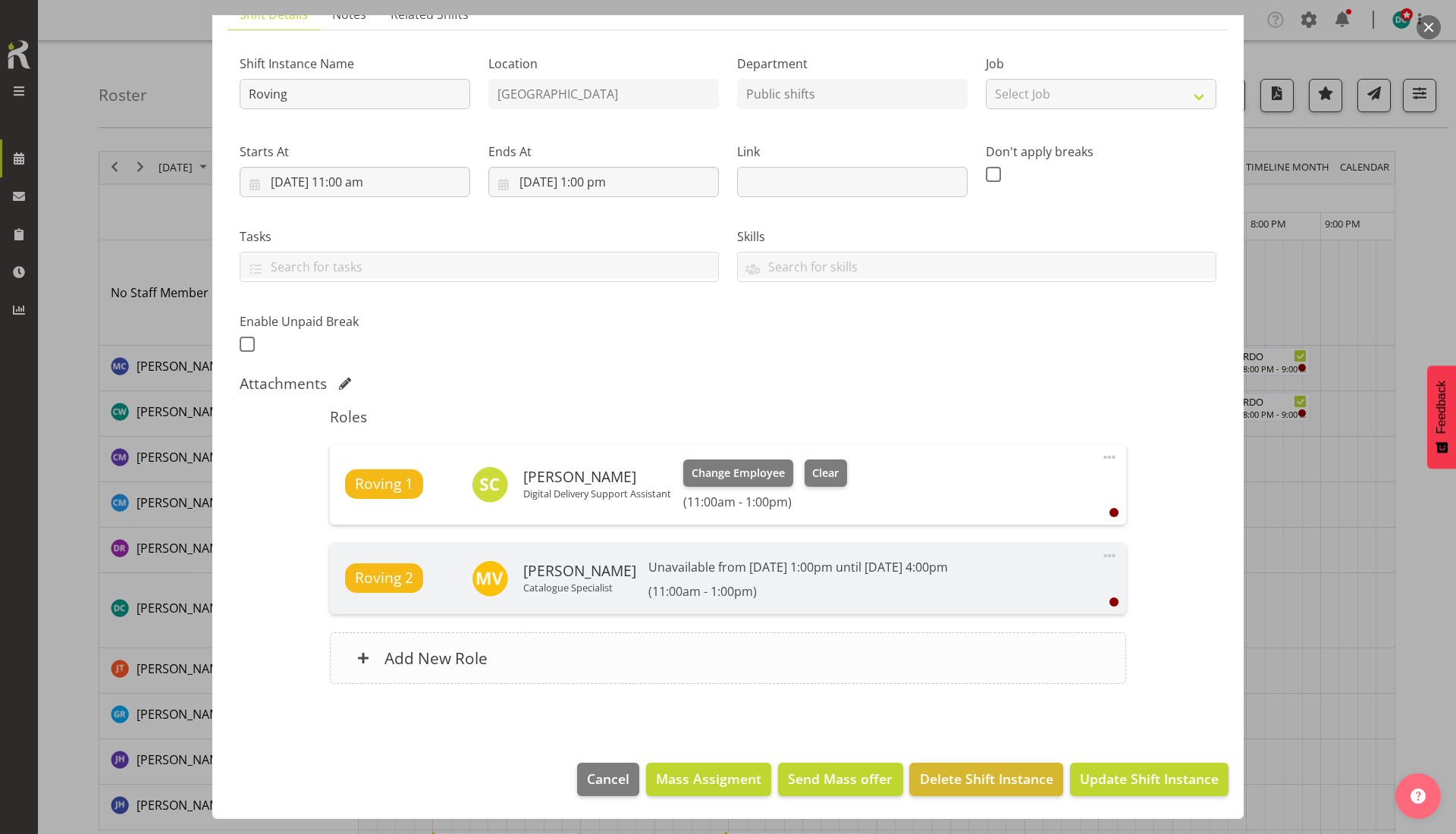
click at [558, 663] on div "Add New Role" at bounding box center [728, 658] width 795 height 51
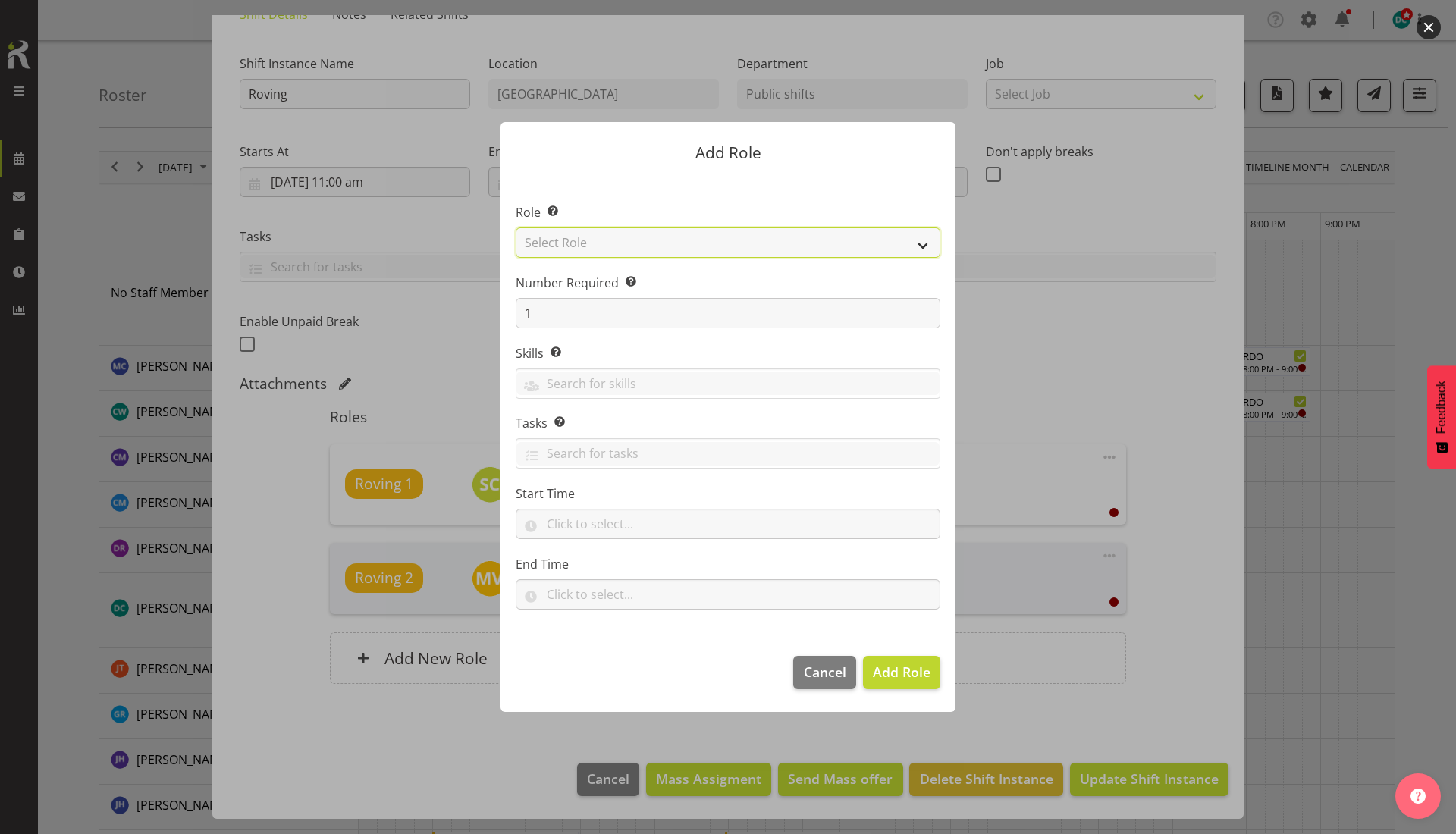
click at [648, 246] on select "Select Role 1st floor desk AQ operator Business Support Team member Casual Cust…" at bounding box center [728, 242] width 425 height 30
select select "1515"
click at [516, 227] on select "Select Role 1st floor desk AQ operator Business Support Team member Casual Cust…" at bounding box center [728, 242] width 425 height 30
click at [886, 662] on button "Add Role" at bounding box center [902, 672] width 77 height 33
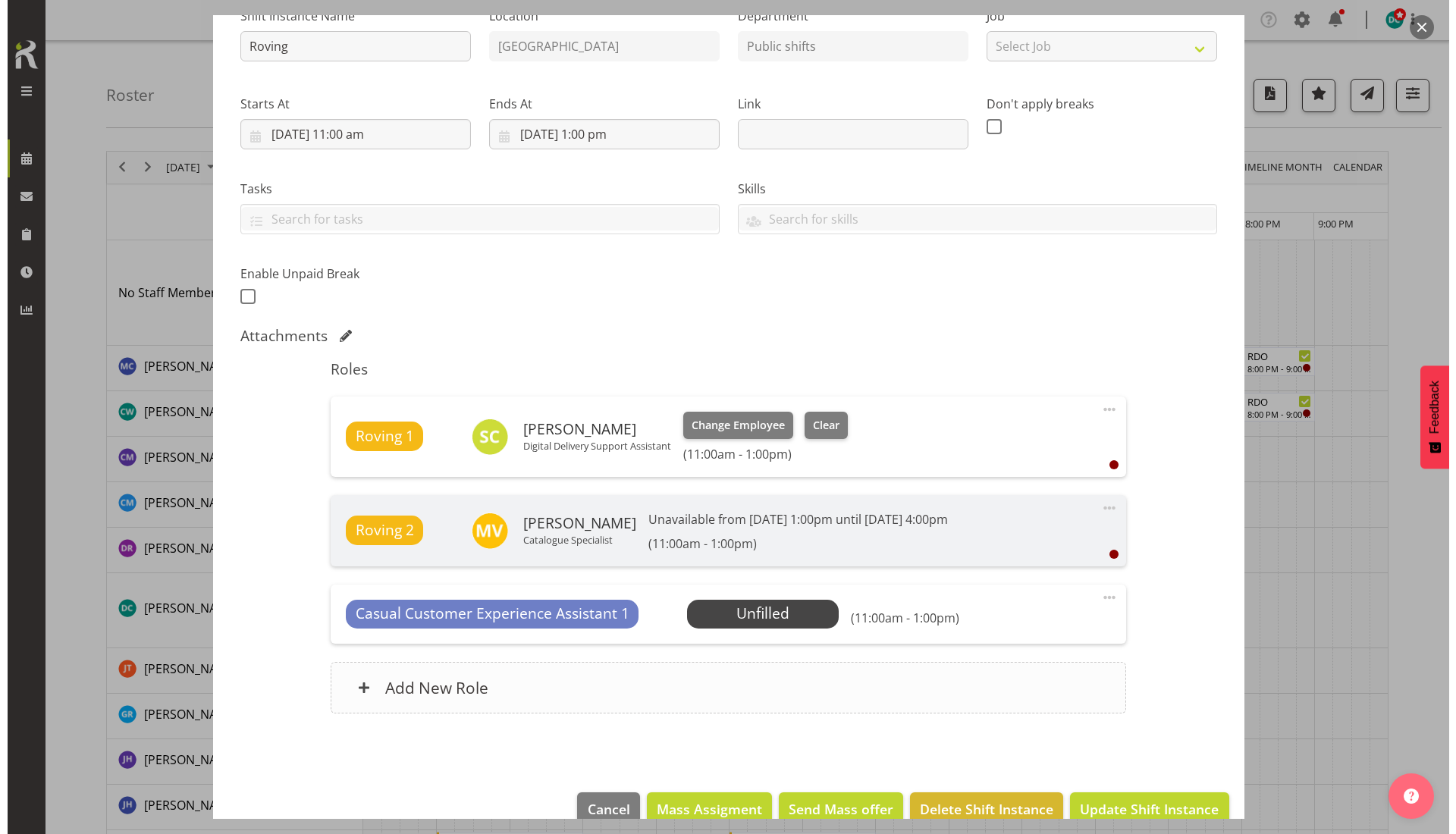
scroll to position [200, 0]
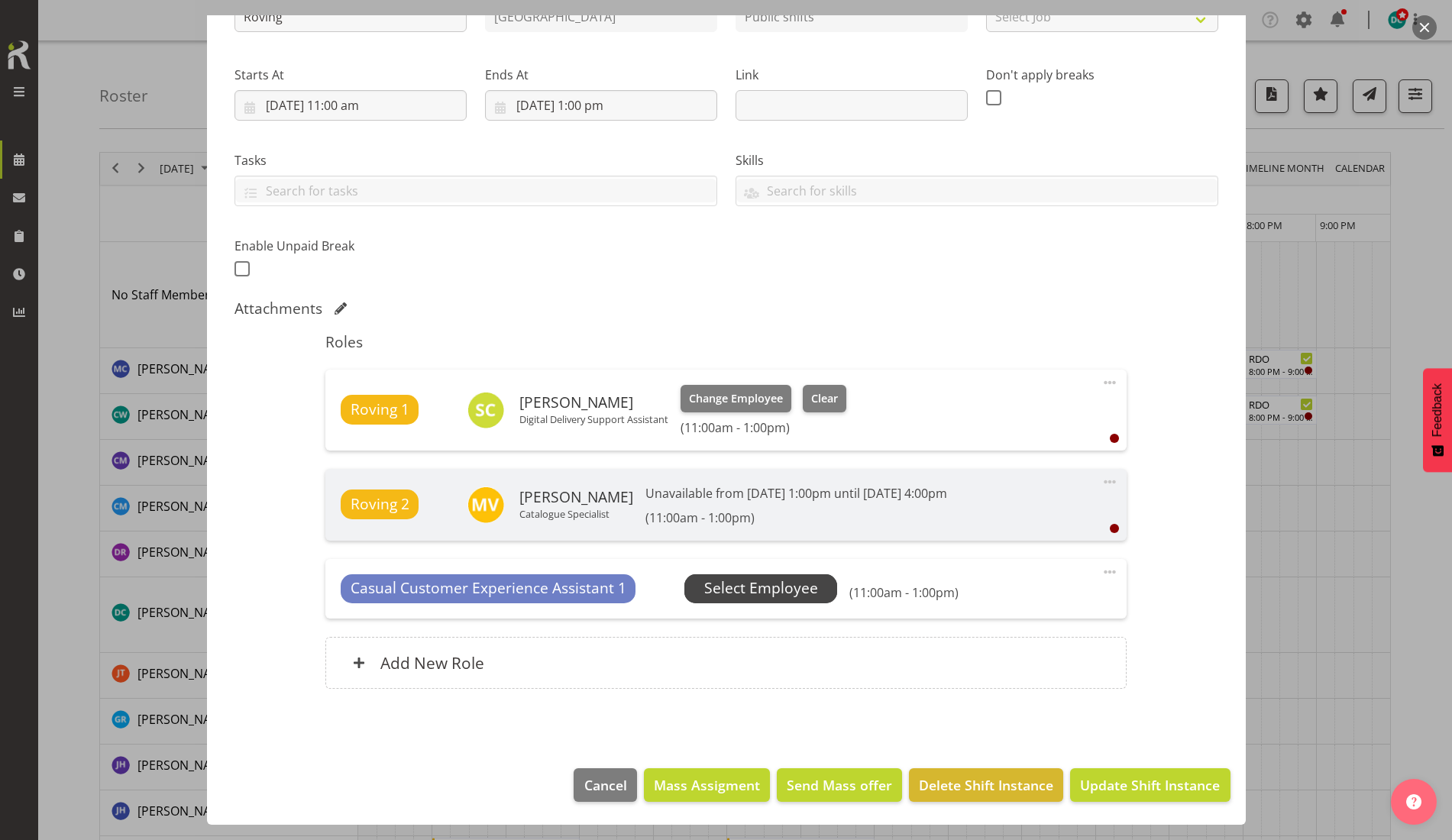
click at [781, 592] on span "Select Employee" at bounding box center [761, 588] width 114 height 22
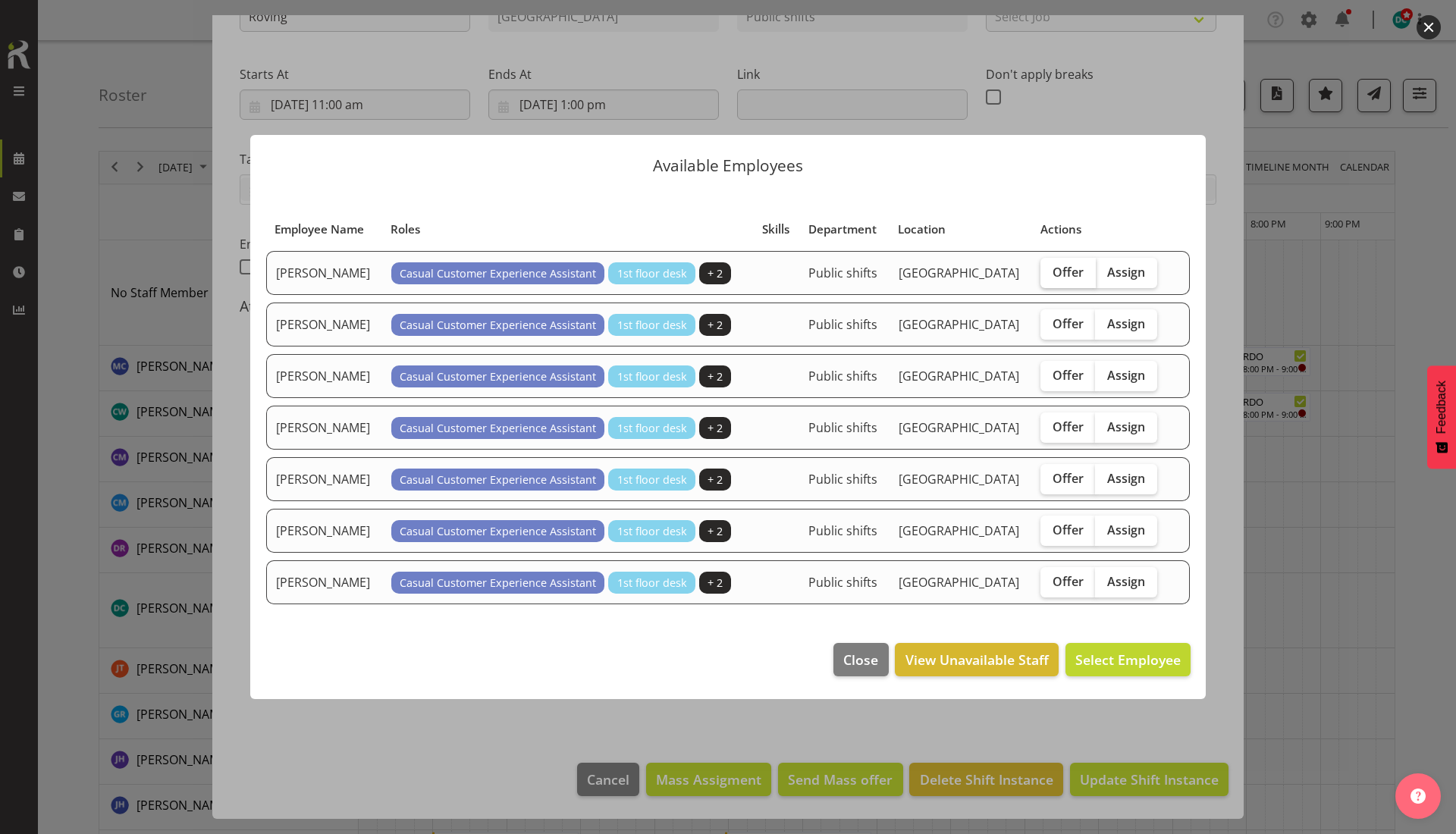
click at [1065, 272] on span "Offer" at bounding box center [1068, 272] width 31 height 15
click at [1050, 272] on input "Offer" at bounding box center [1045, 272] width 10 height 10
checkbox input "true"
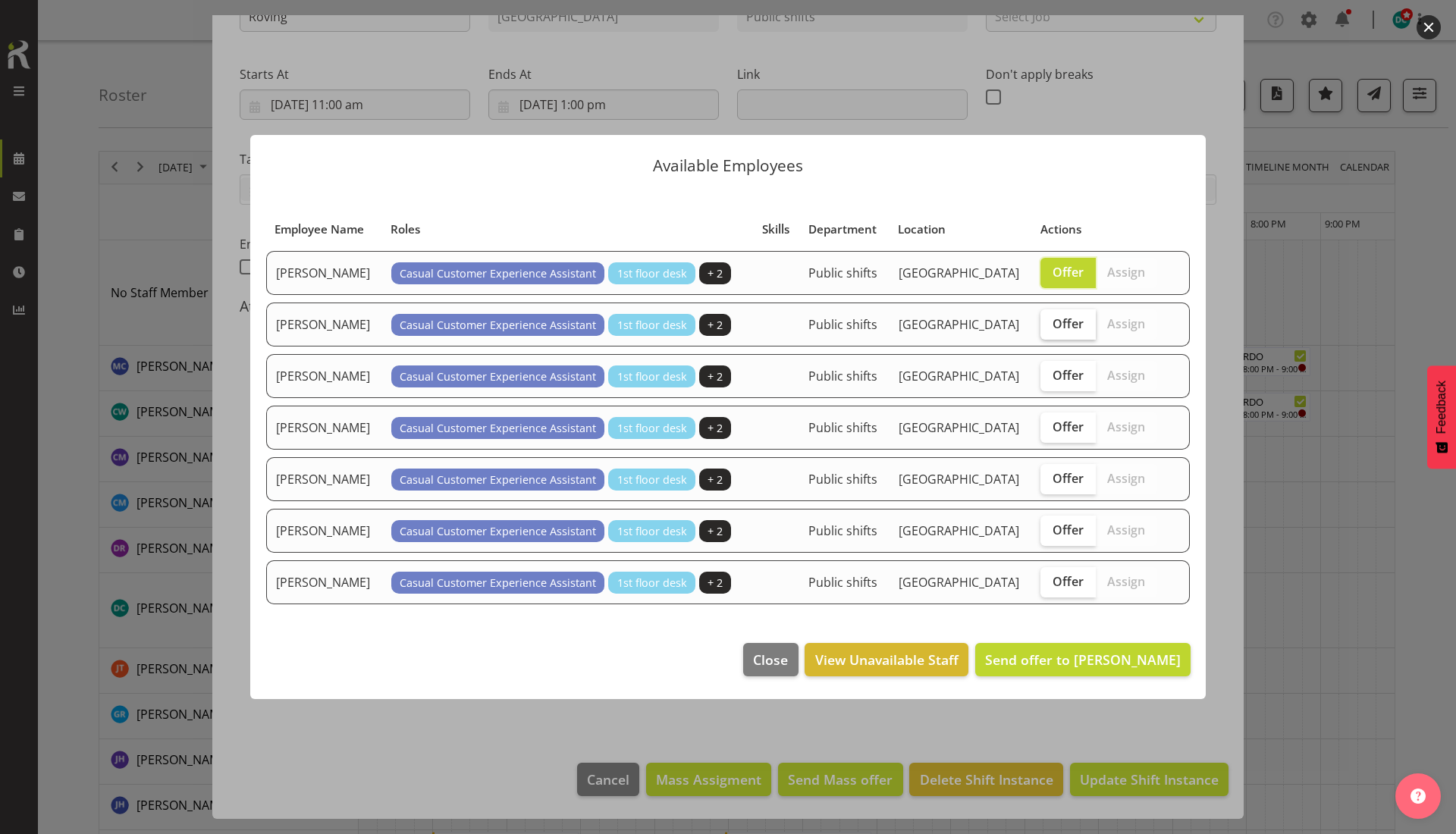
click at [1078, 331] on span "Offer" at bounding box center [1068, 324] width 31 height 15
click at [1050, 328] on input "Offer" at bounding box center [1045, 323] width 10 height 10
checkbox input "true"
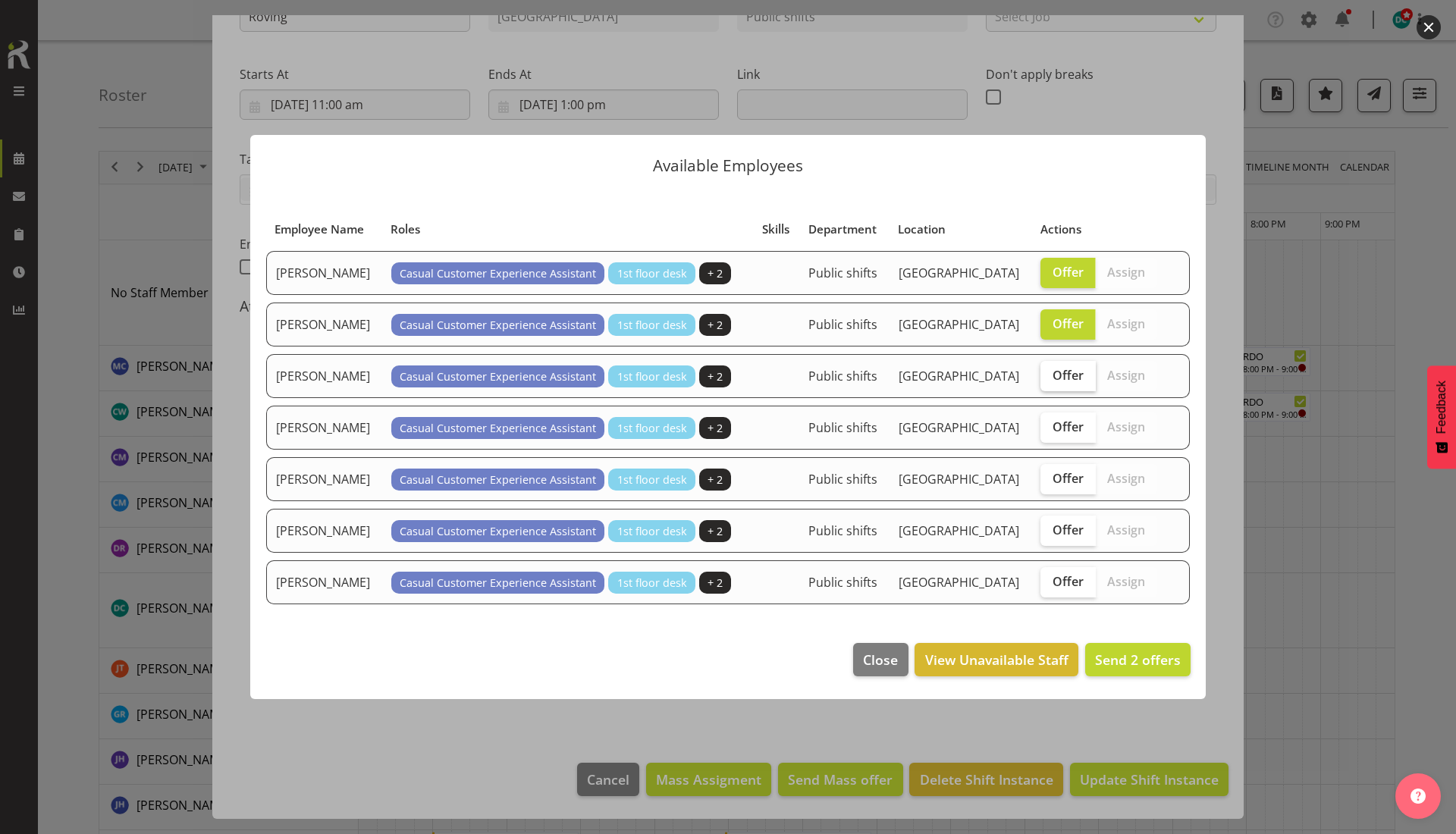
click at [1064, 376] on span "Offer" at bounding box center [1068, 375] width 31 height 15
click at [1050, 376] on input "Offer" at bounding box center [1045, 374] width 10 height 10
checkbox input "true"
click at [1057, 430] on span "Offer" at bounding box center [1068, 427] width 31 height 15
click at [1050, 430] on input "Offer" at bounding box center [1045, 427] width 10 height 10
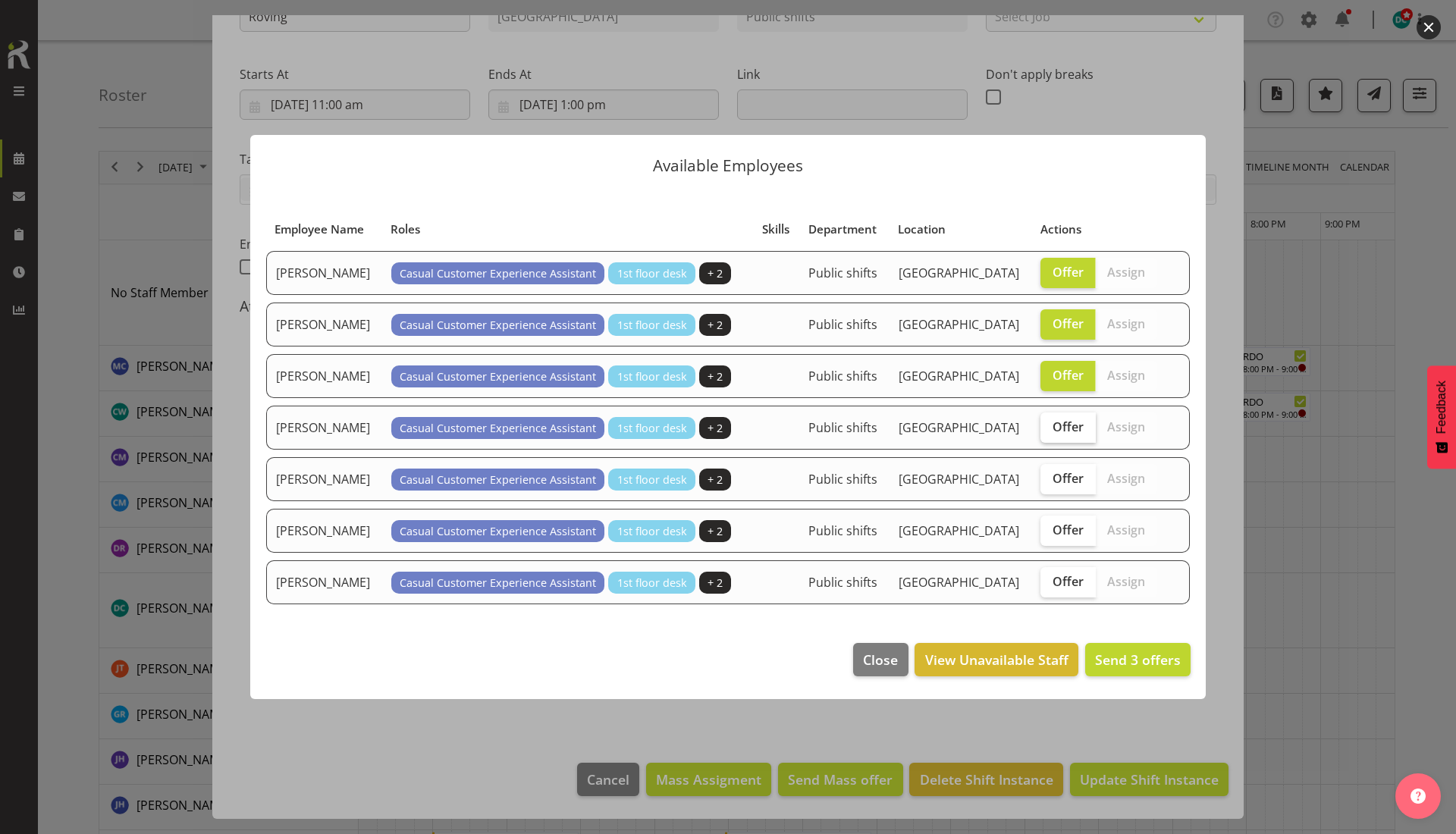
checkbox input "true"
click at [1061, 480] on span "Offer" at bounding box center [1068, 479] width 31 height 15
click at [1050, 480] on input "Offer" at bounding box center [1045, 478] width 10 height 10
checkbox input "true"
click at [1059, 533] on span "Offer" at bounding box center [1068, 530] width 31 height 15
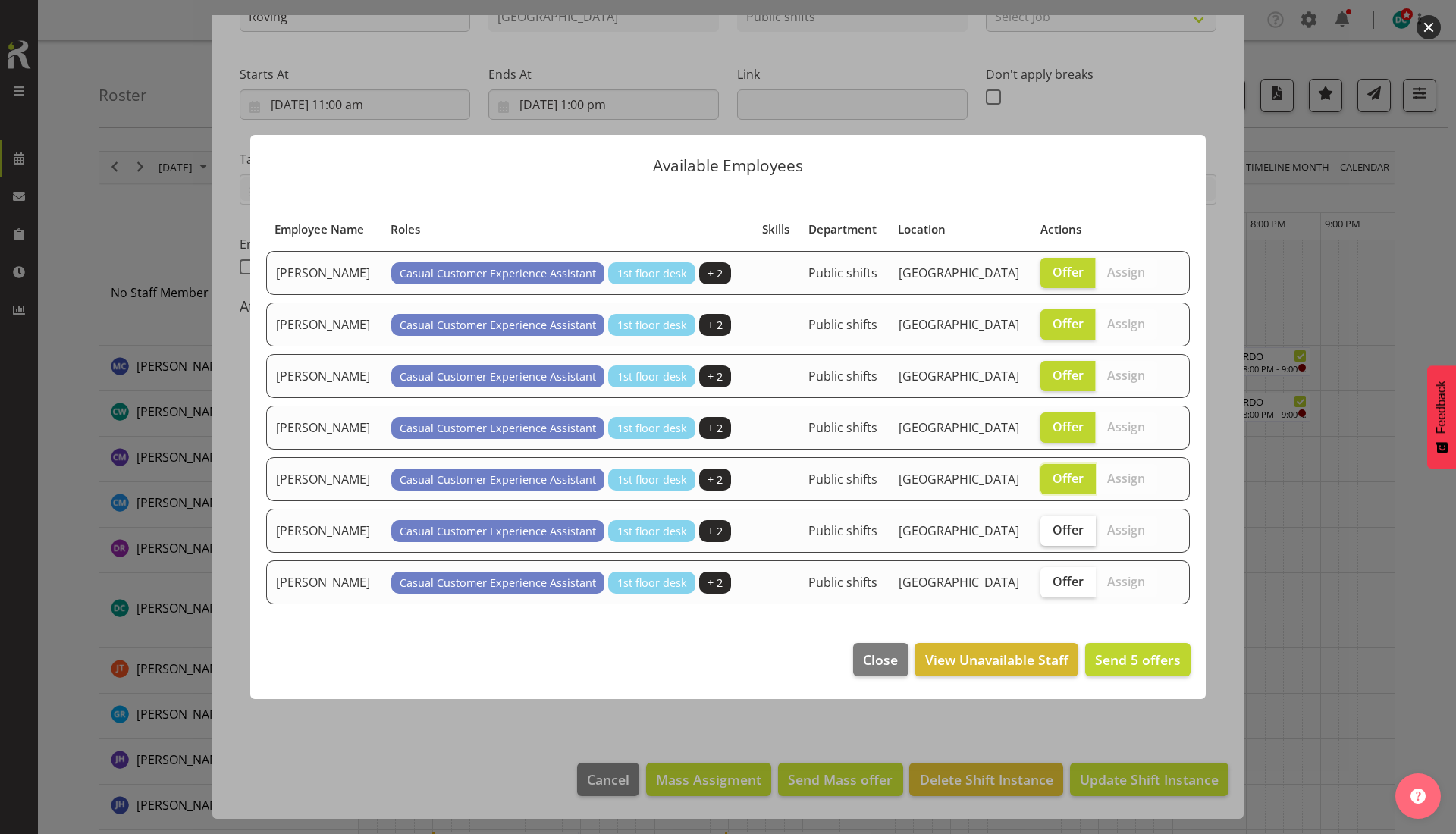
click at [1050, 533] on input "Offer" at bounding box center [1045, 529] width 10 height 10
checkbox input "true"
click at [1060, 578] on span "Offer" at bounding box center [1068, 581] width 31 height 15
click at [1050, 578] on input "Offer" at bounding box center [1045, 581] width 10 height 10
checkbox input "true"
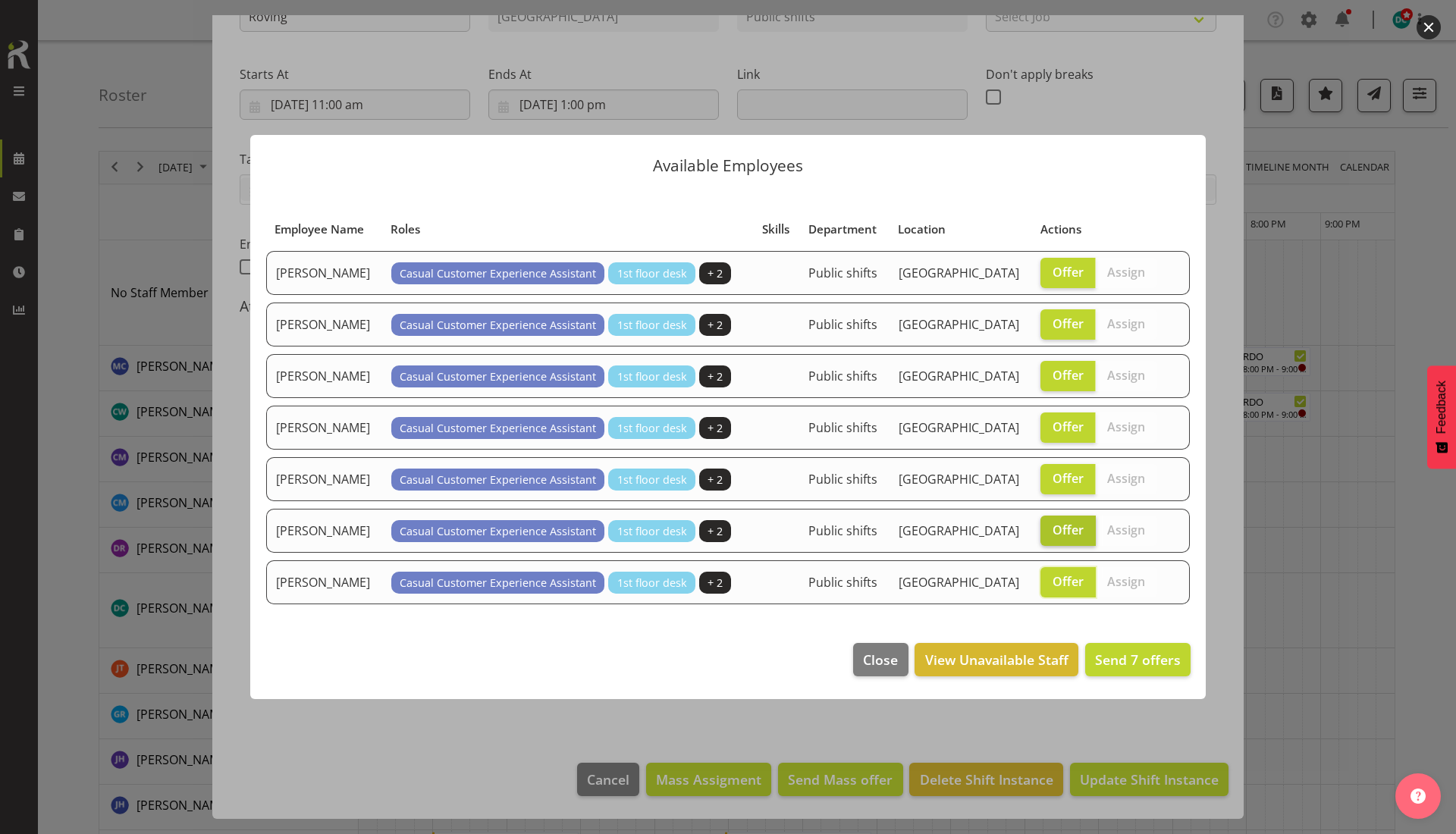
click at [1061, 529] on span "Offer" at bounding box center [1068, 530] width 31 height 15
click at [1050, 529] on input "Offer" at bounding box center [1045, 529] width 10 height 10
checkbox input "false"
click at [1138, 655] on span "Send 6 offers" at bounding box center [1138, 659] width 86 height 18
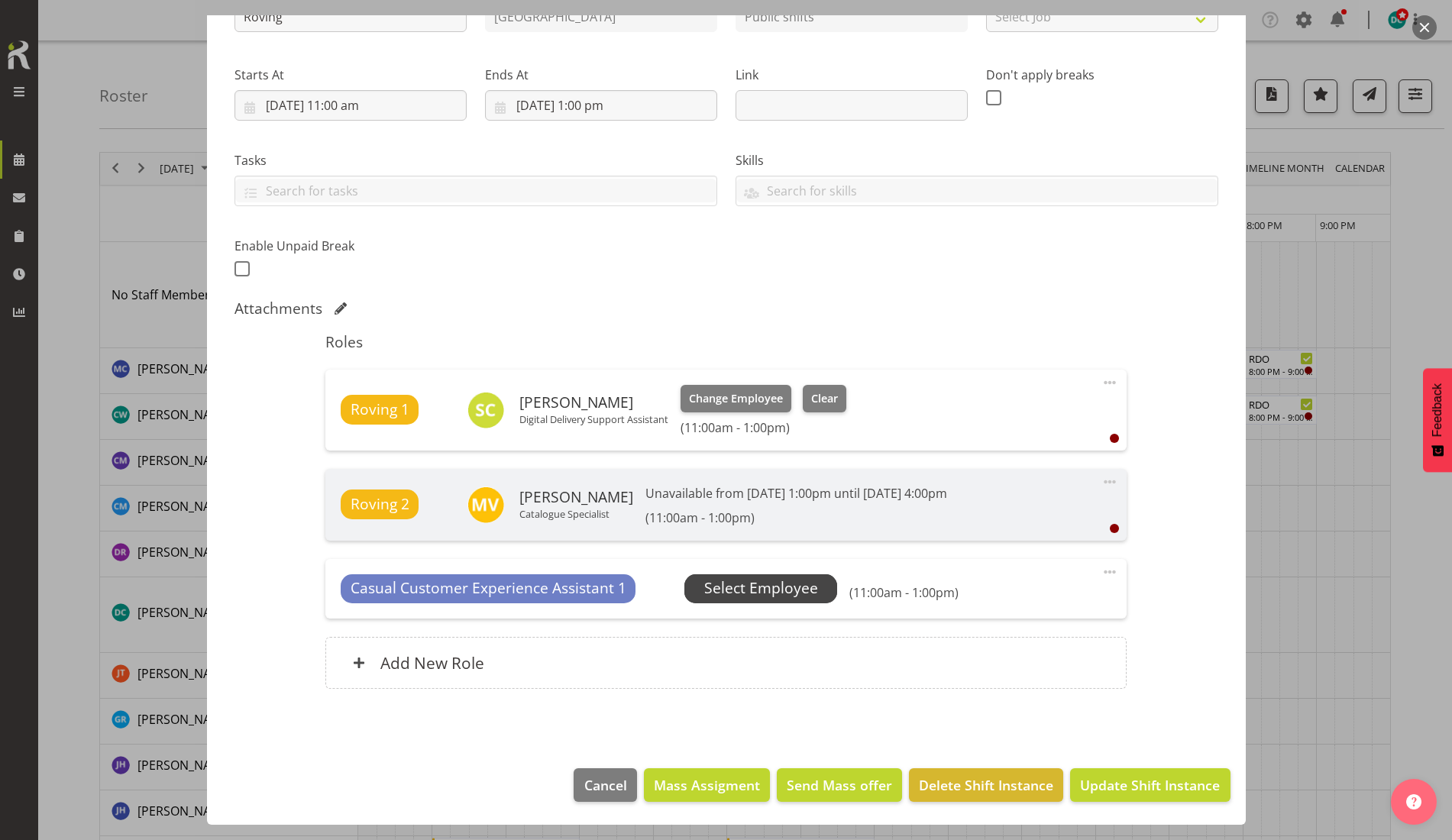
click at [781, 584] on span "Select Employee" at bounding box center [761, 588] width 114 height 22
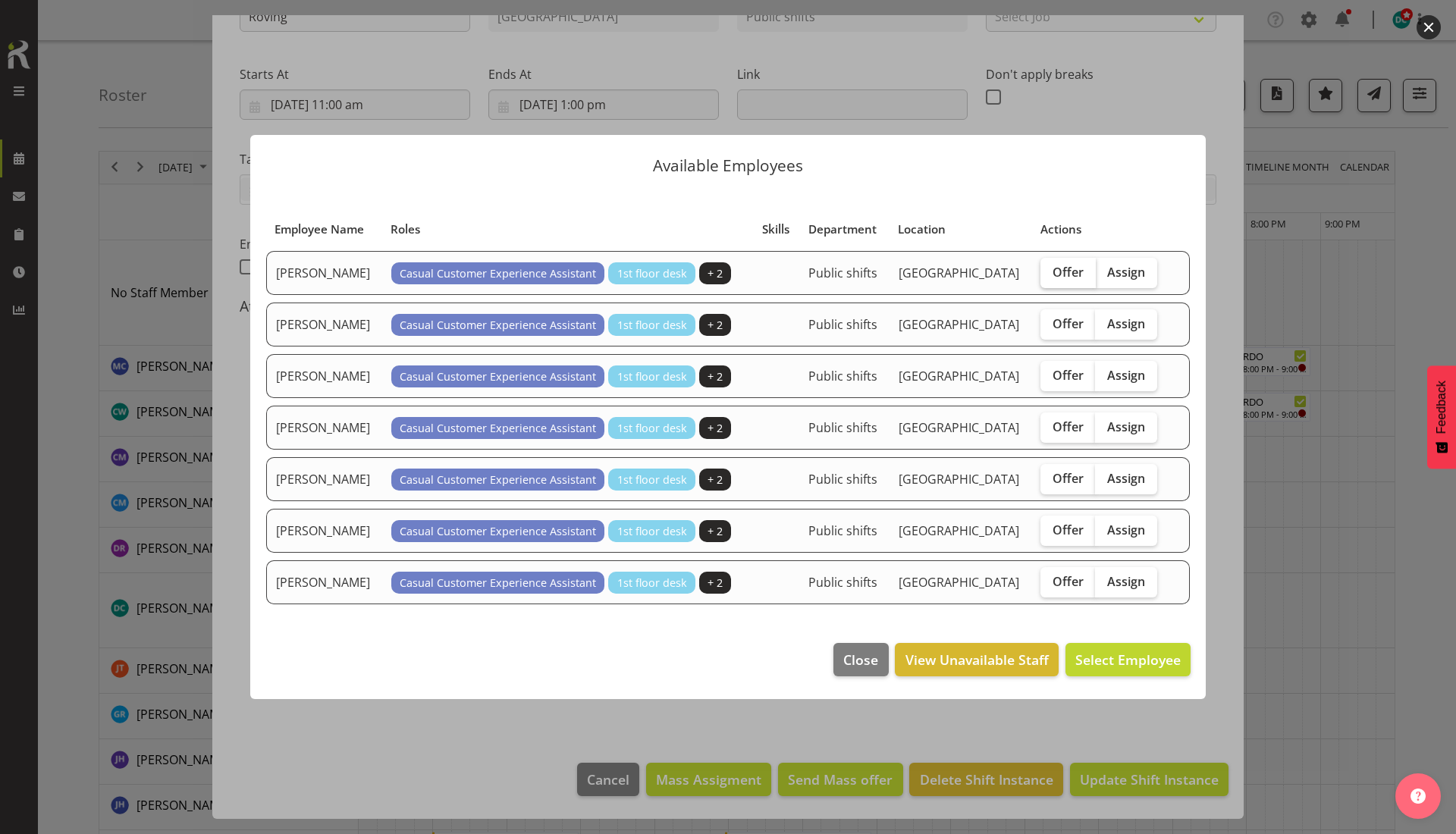
click at [1055, 270] on span "Offer" at bounding box center [1068, 272] width 31 height 15
click at [1050, 270] on input "Offer" at bounding box center [1045, 272] width 10 height 10
checkbox input "true"
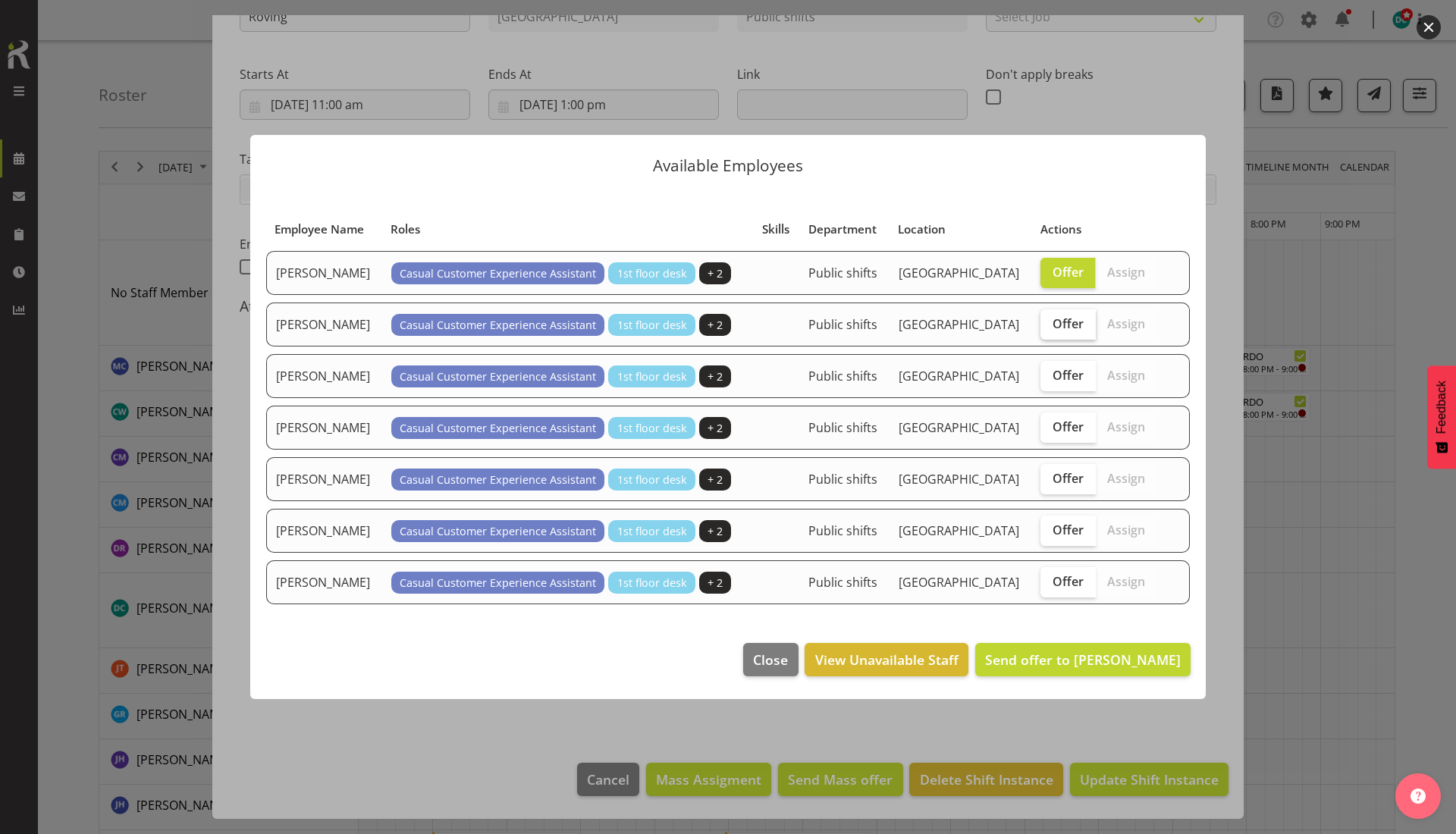
click at [1067, 317] on span "Offer" at bounding box center [1068, 324] width 31 height 15
click at [1050, 318] on input "Offer" at bounding box center [1045, 323] width 10 height 10
checkbox input "true"
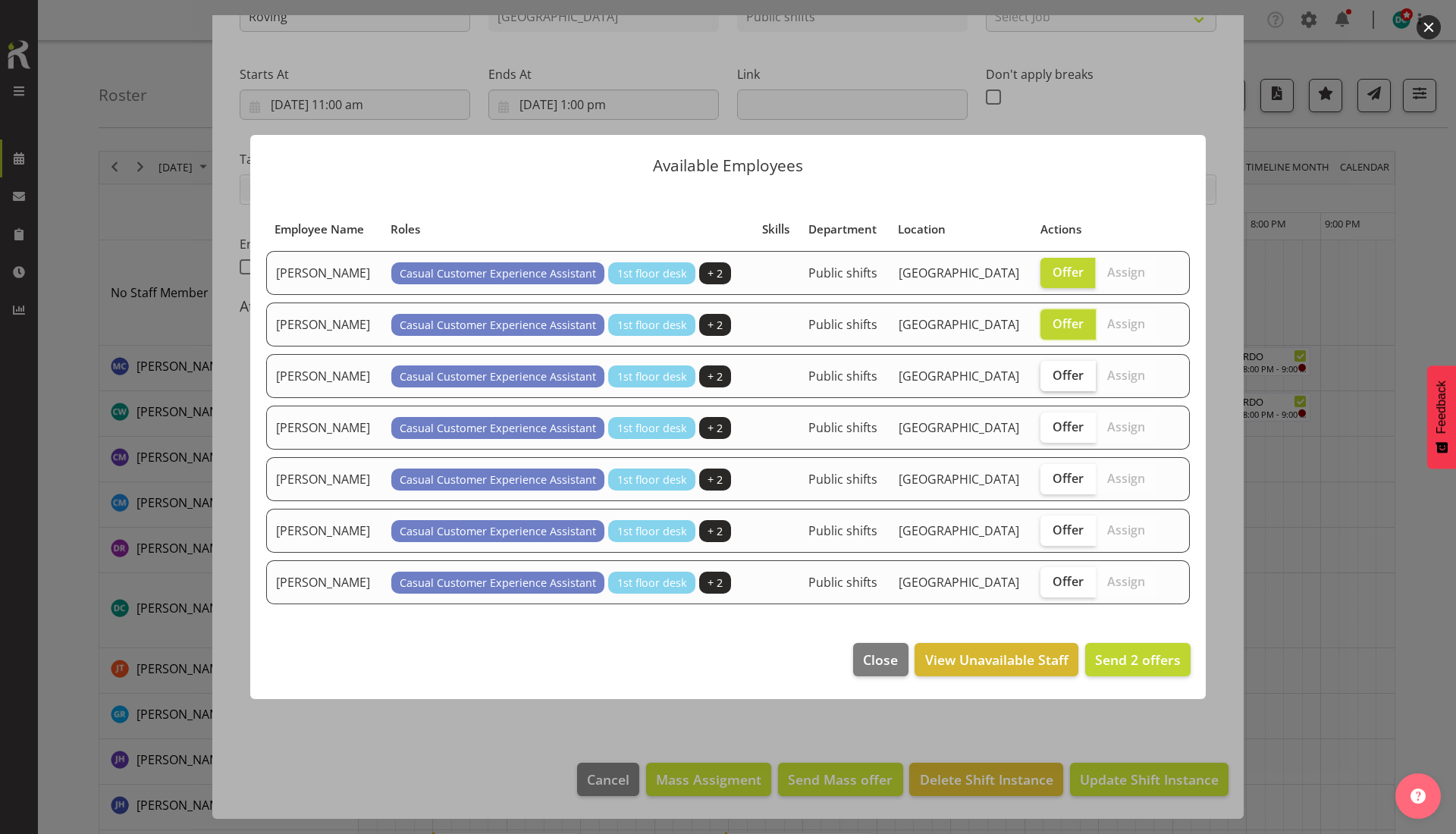
click at [1064, 384] on label "Offer" at bounding box center [1067, 375] width 55 height 30
click at [1050, 380] on input "Offer" at bounding box center [1045, 374] width 10 height 10
checkbox input "true"
click at [1060, 427] on span "Offer" at bounding box center [1068, 427] width 31 height 15
click at [1050, 427] on input "Offer" at bounding box center [1045, 427] width 10 height 10
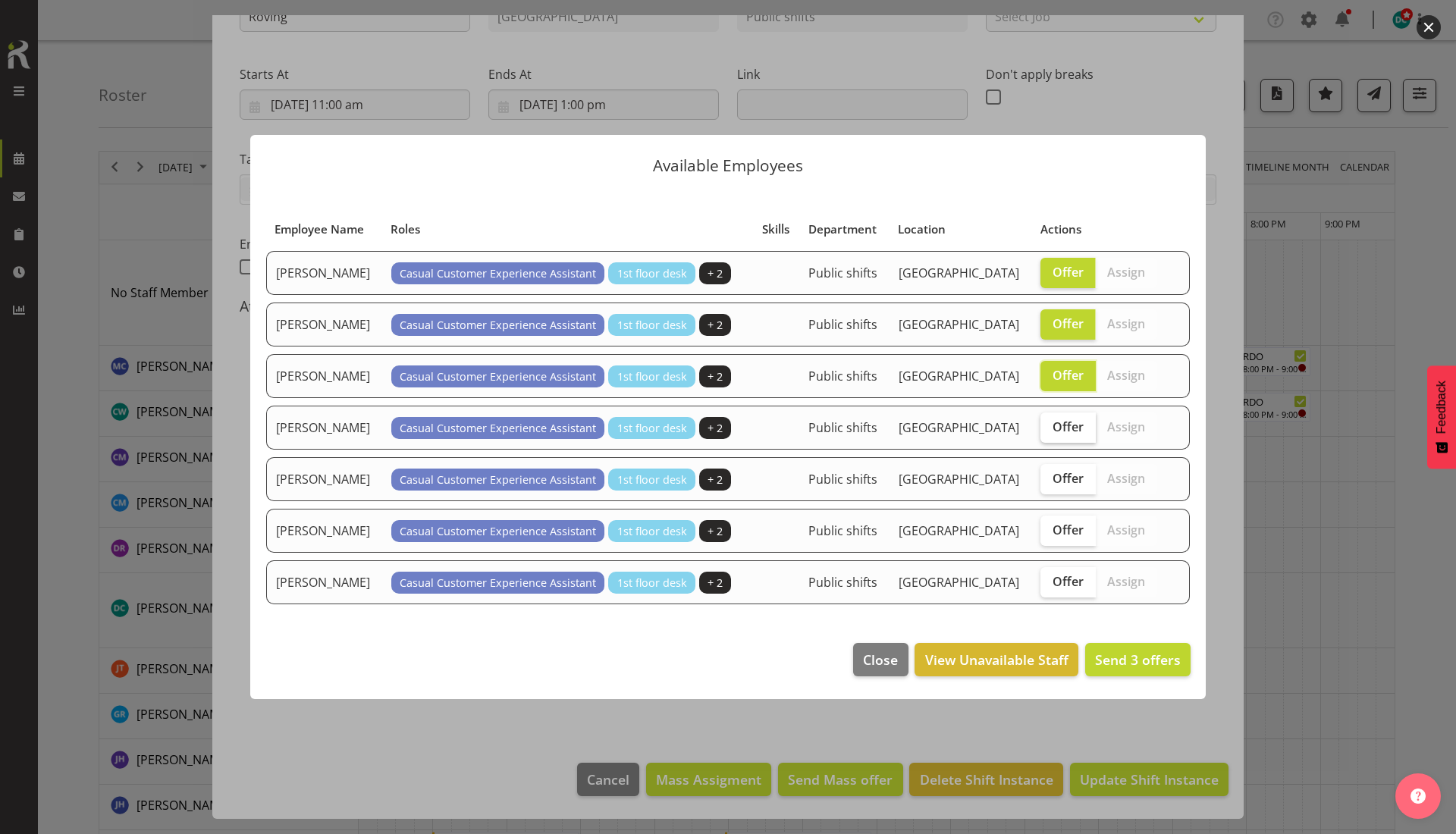
checkbox input "true"
click at [1061, 483] on span "Offer" at bounding box center [1068, 479] width 31 height 15
click at [1050, 483] on input "Offer" at bounding box center [1045, 478] width 10 height 10
checkbox input "true"
click at [1059, 529] on span "Offer" at bounding box center [1068, 530] width 31 height 15
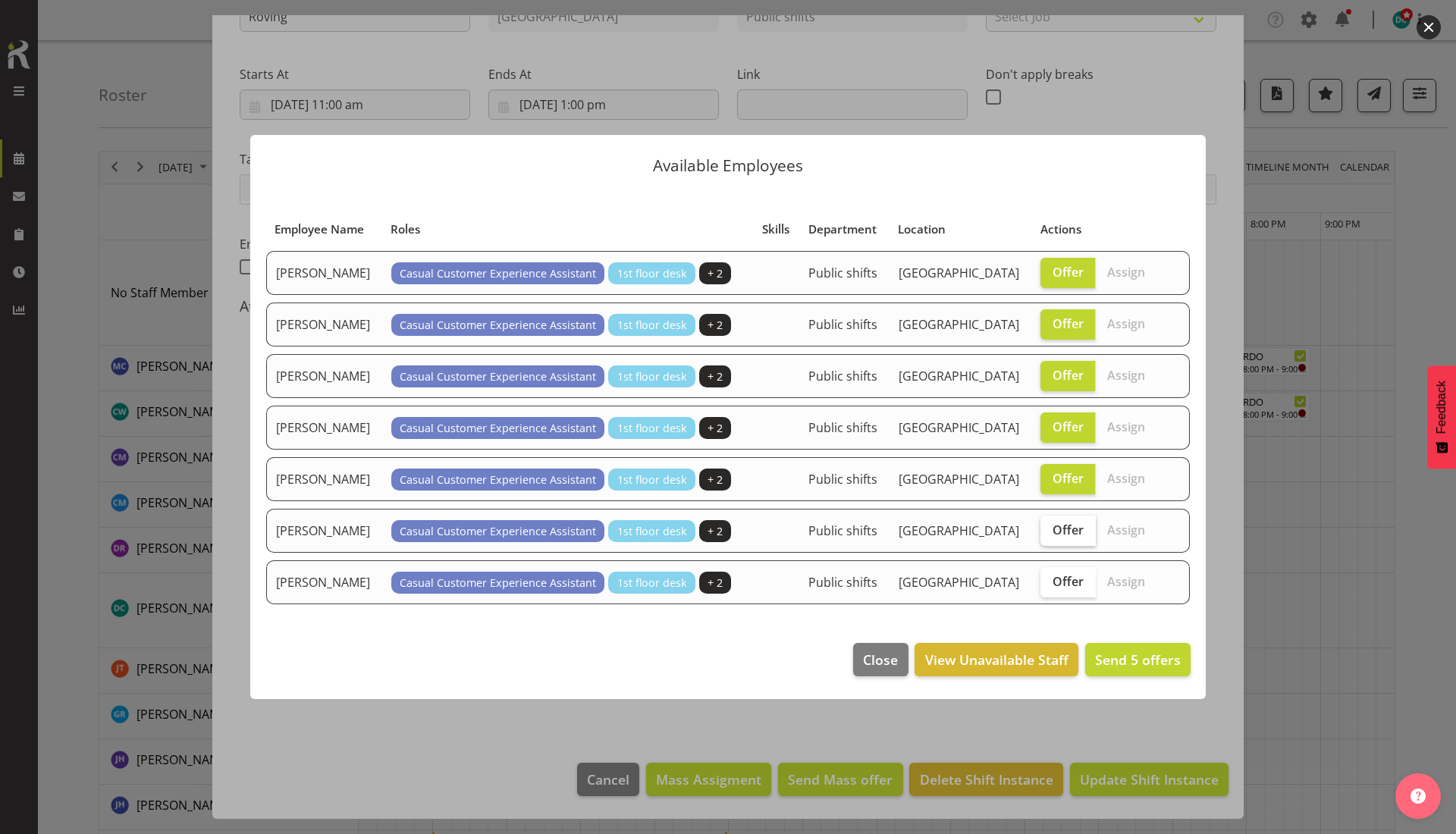
click at [1050, 529] on input "Offer" at bounding box center [1045, 529] width 10 height 10
checkbox input "true"
click at [1064, 577] on span "Offer" at bounding box center [1068, 581] width 31 height 15
click at [1050, 577] on input "Offer" at bounding box center [1045, 581] width 10 height 10
checkbox input "true"
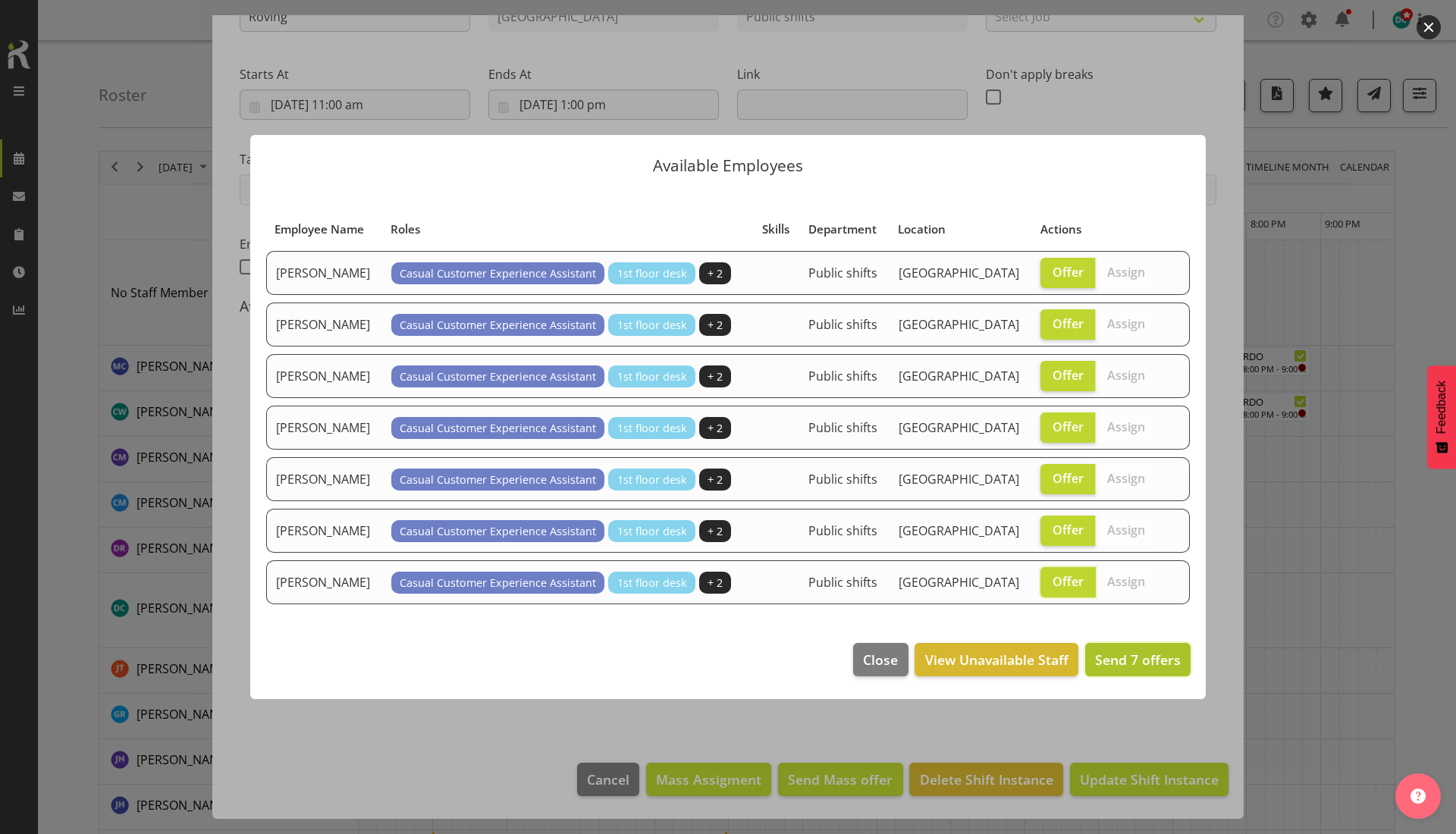
click at [1119, 664] on span "Send 7 offers" at bounding box center [1138, 659] width 86 height 18
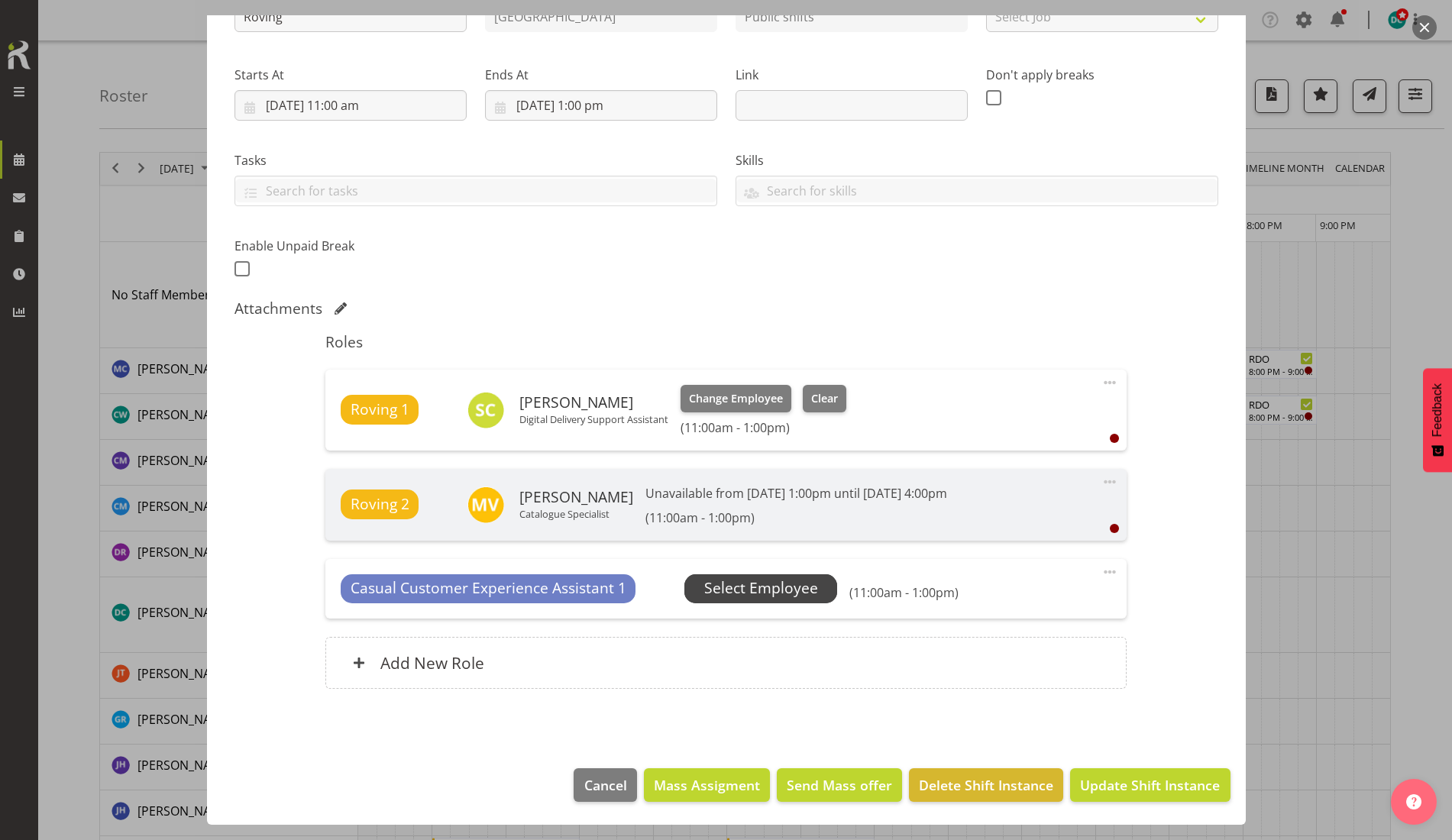
click at [814, 588] on span "Select Employee" at bounding box center [760, 589] width 153 height 29
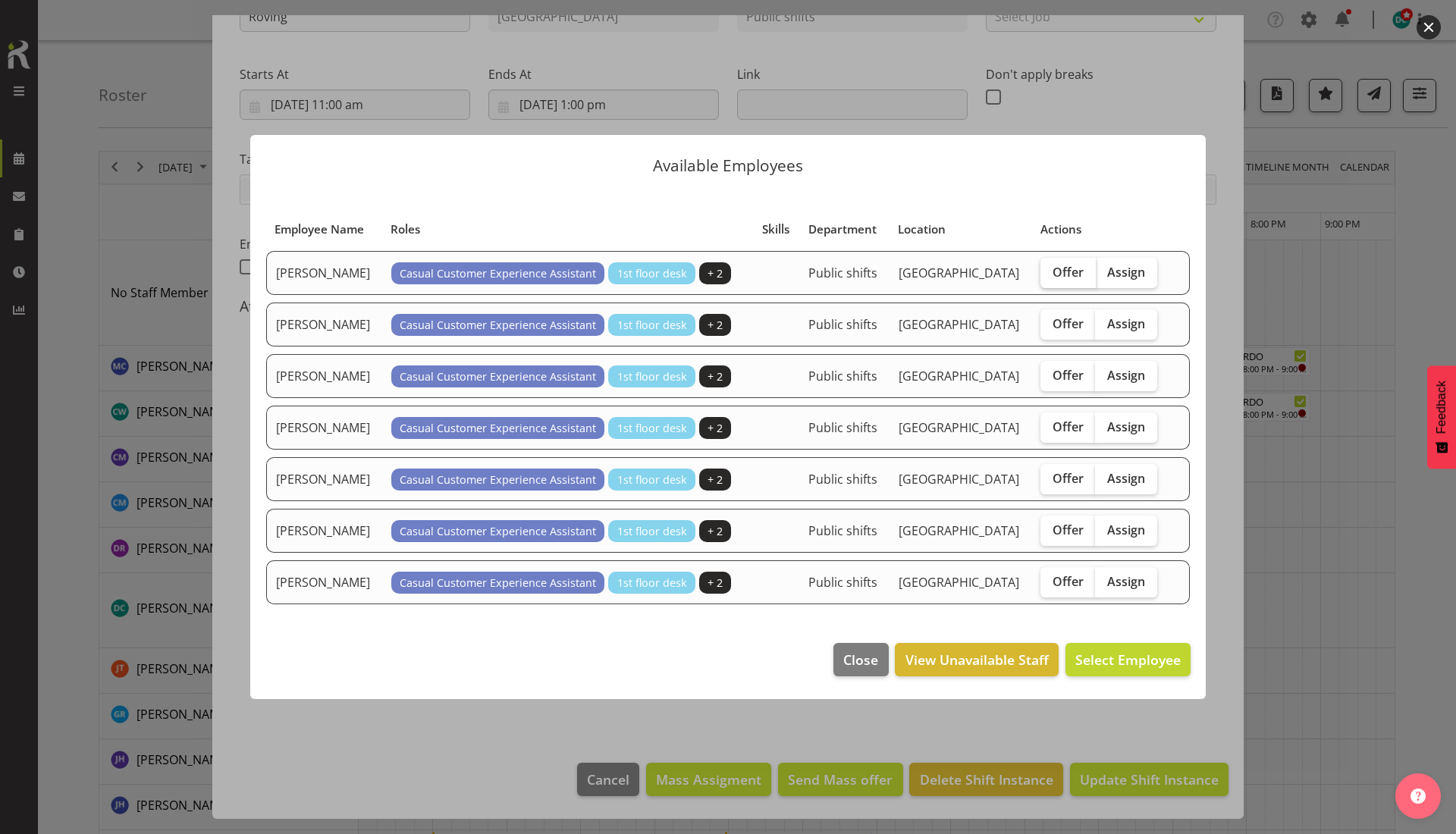
click at [1055, 274] on span "Offer" at bounding box center [1068, 272] width 31 height 15
click at [1050, 274] on input "Offer" at bounding box center [1045, 272] width 10 height 10
checkbox input "true"
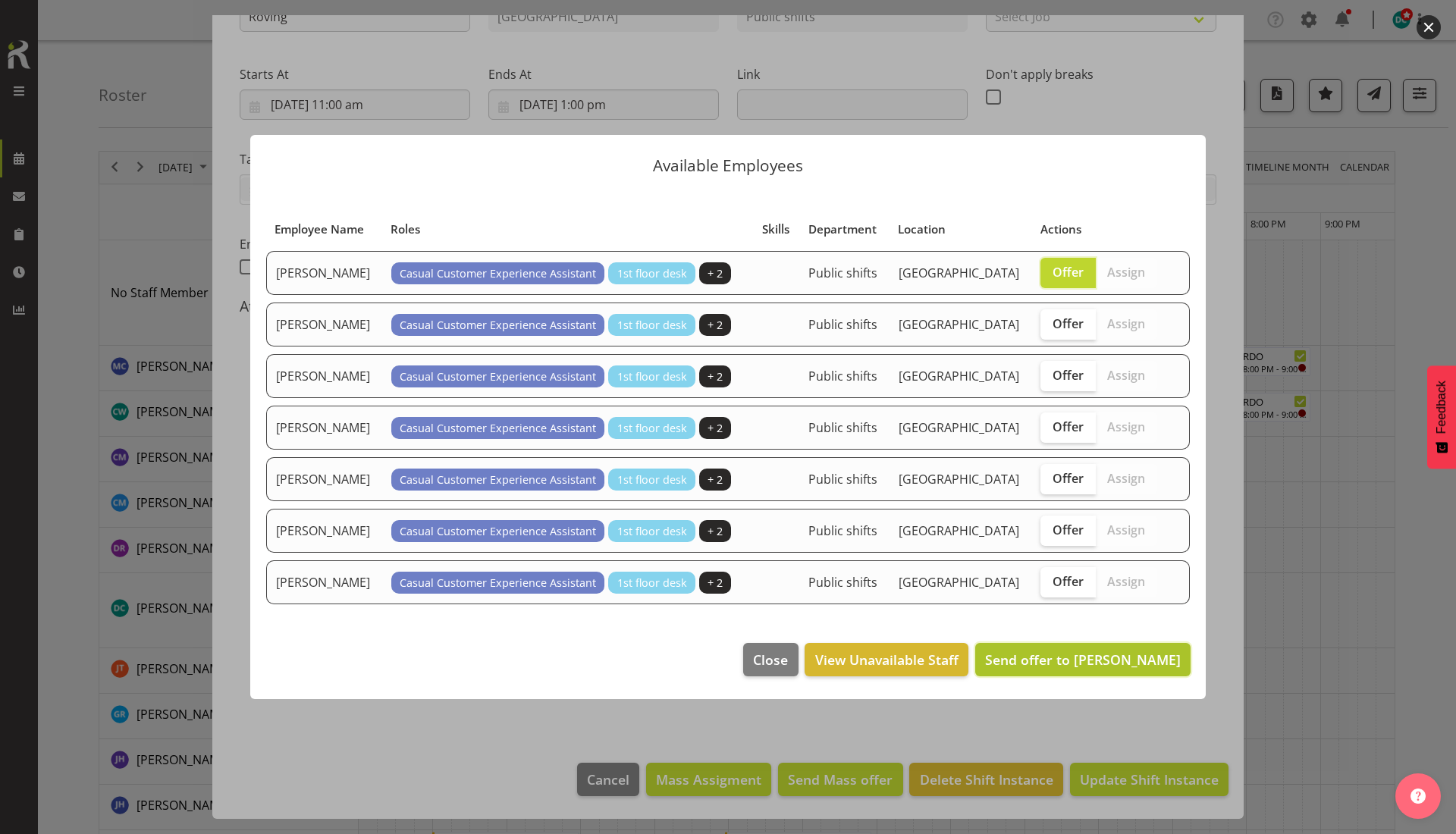
click at [1075, 654] on span "Send offer to Linda Cooper" at bounding box center [1083, 659] width 195 height 18
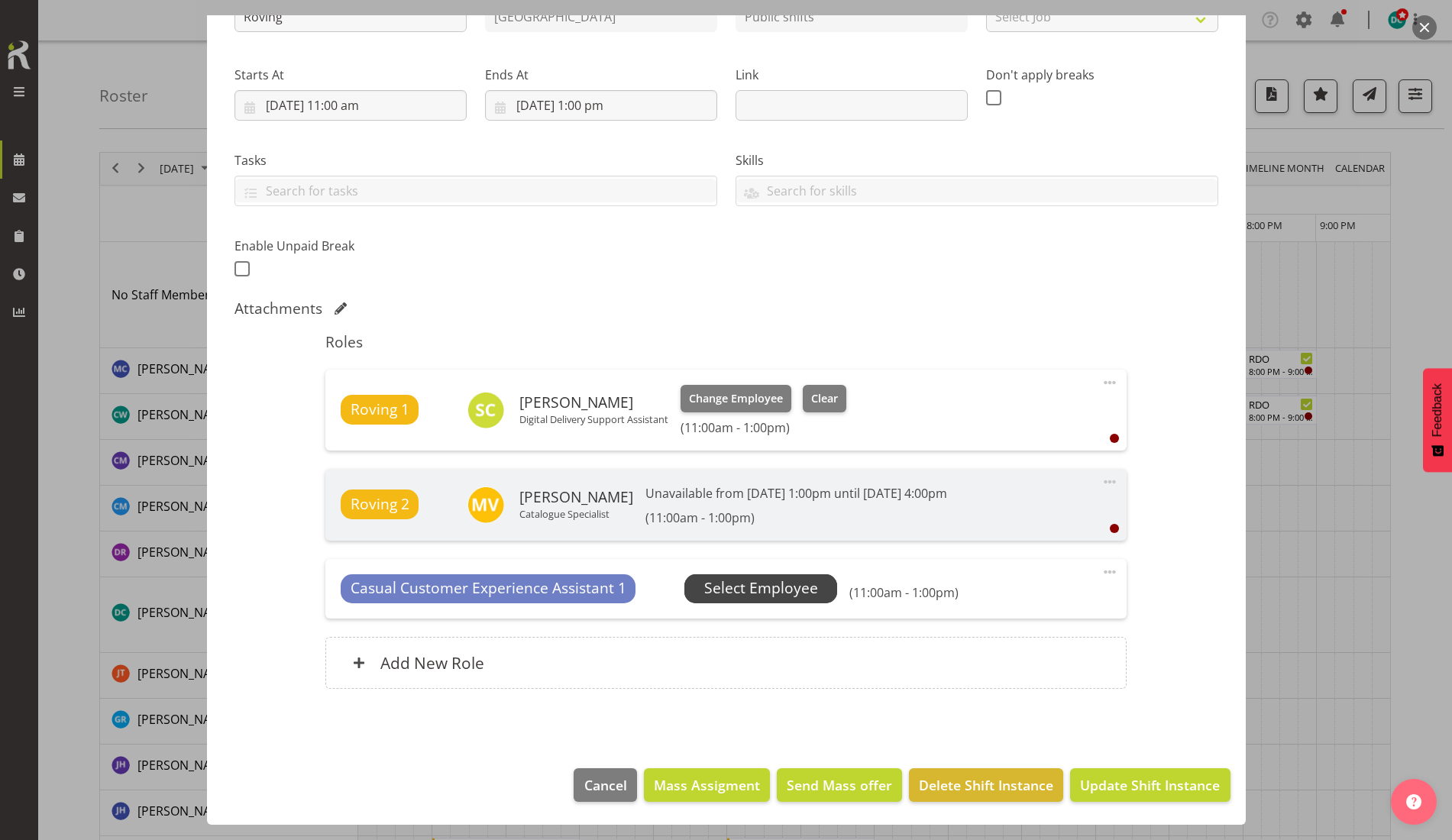
click at [783, 591] on span "Select Employee" at bounding box center [761, 588] width 114 height 22
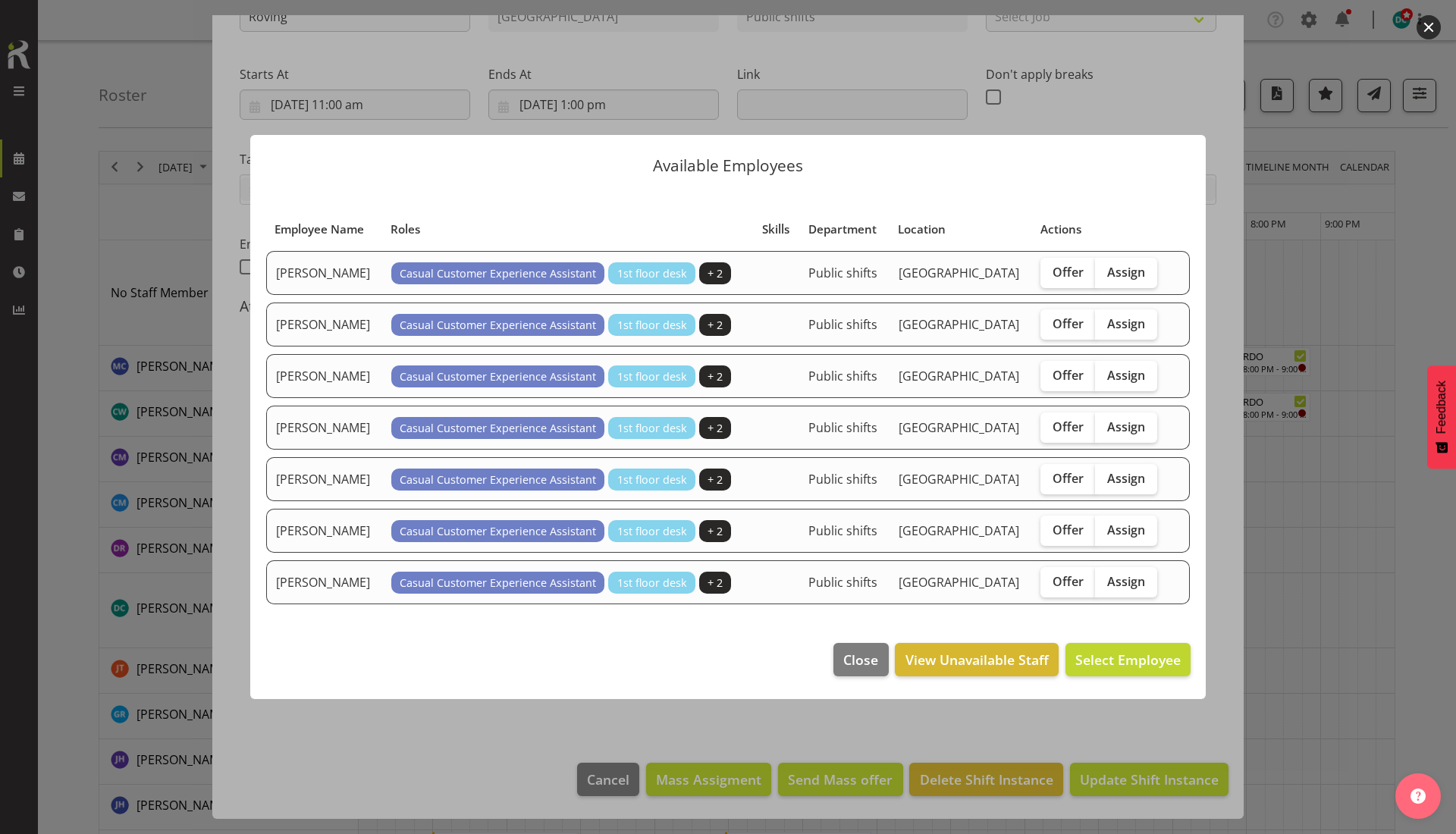
click at [1428, 28] on button "button" at bounding box center [1428, 27] width 24 height 24
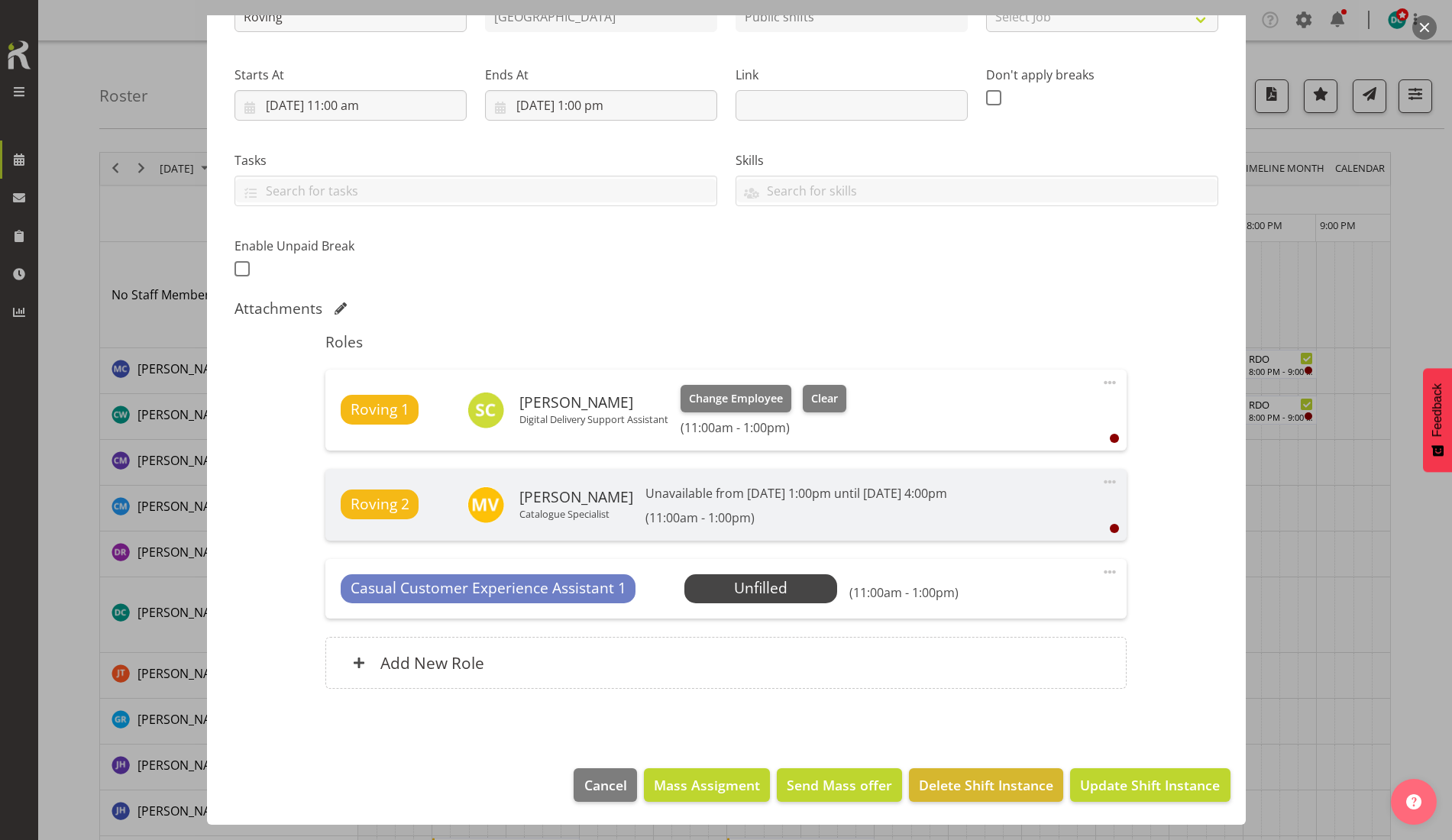
click at [1430, 22] on button "button" at bounding box center [1424, 27] width 24 height 24
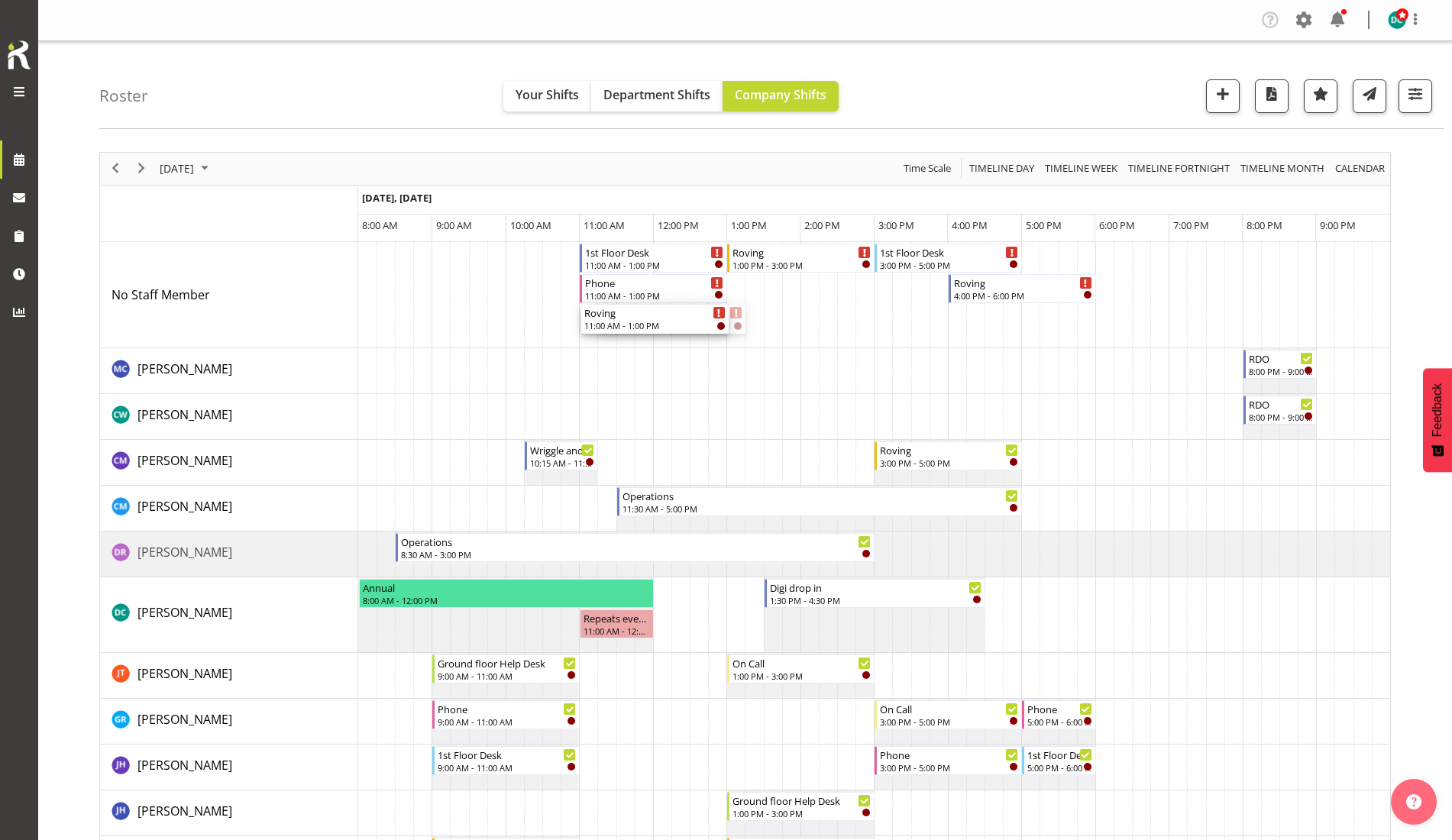
drag, startPoint x: 653, startPoint y: 308, endPoint x: 595, endPoint y: 318, distance: 58.9
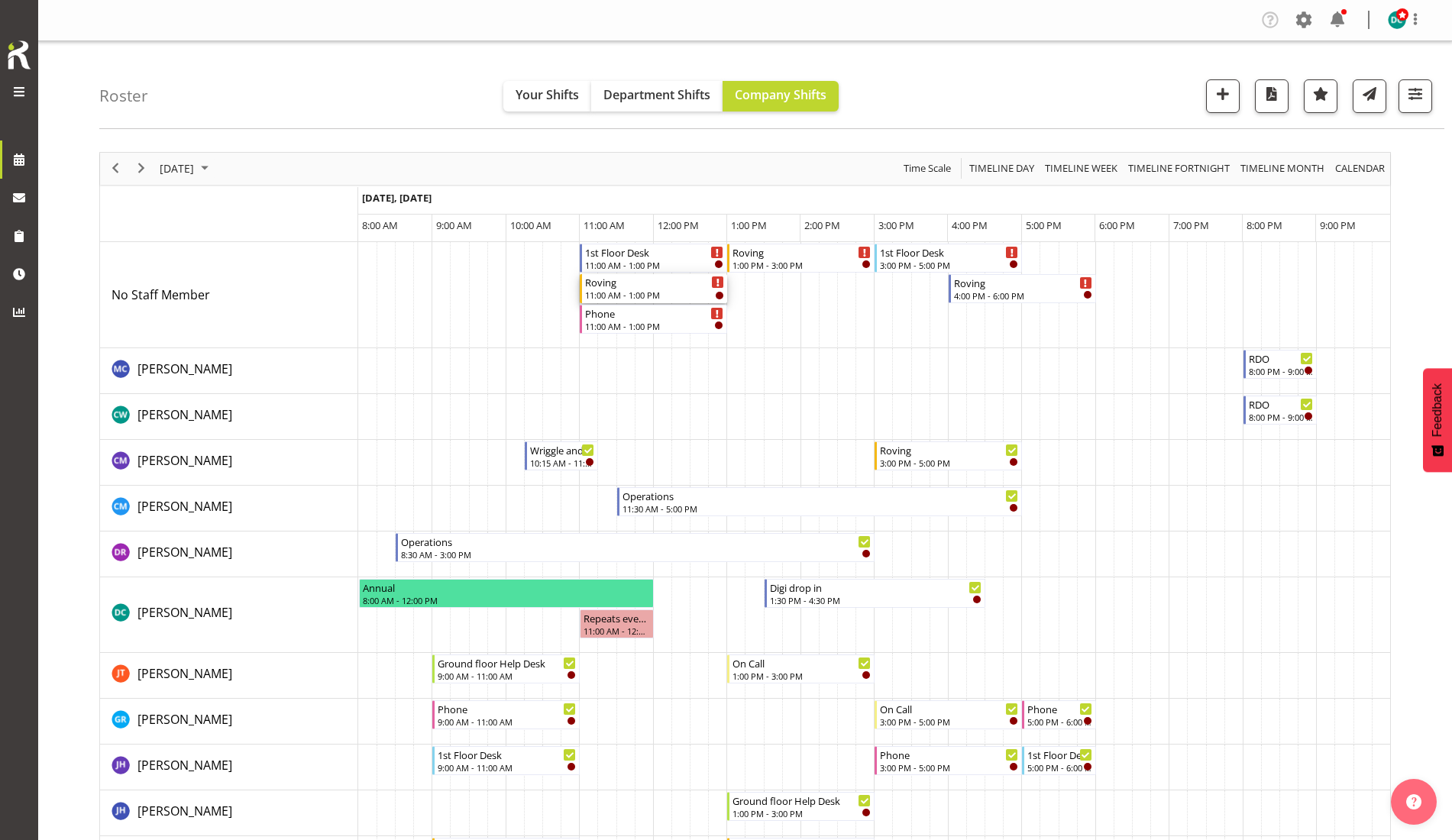
click at [632, 285] on div "Roving" at bounding box center [654, 282] width 139 height 16
click at [0, 0] on div at bounding box center [0, 0] width 0 height 0
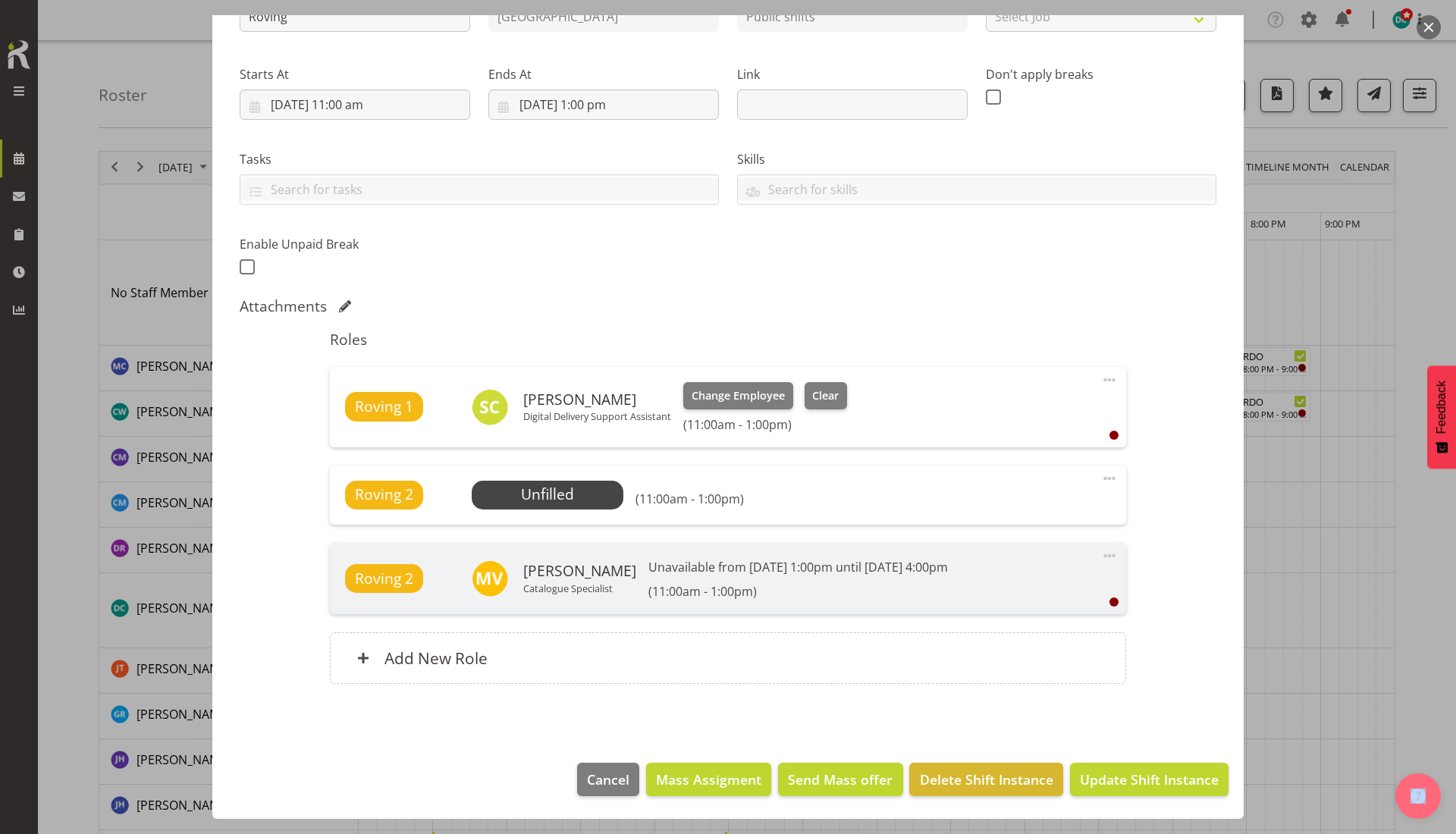
click at [1100, 476] on span at bounding box center [1109, 478] width 18 height 18
click at [993, 570] on link "Delete" at bounding box center [1045, 566] width 145 height 27
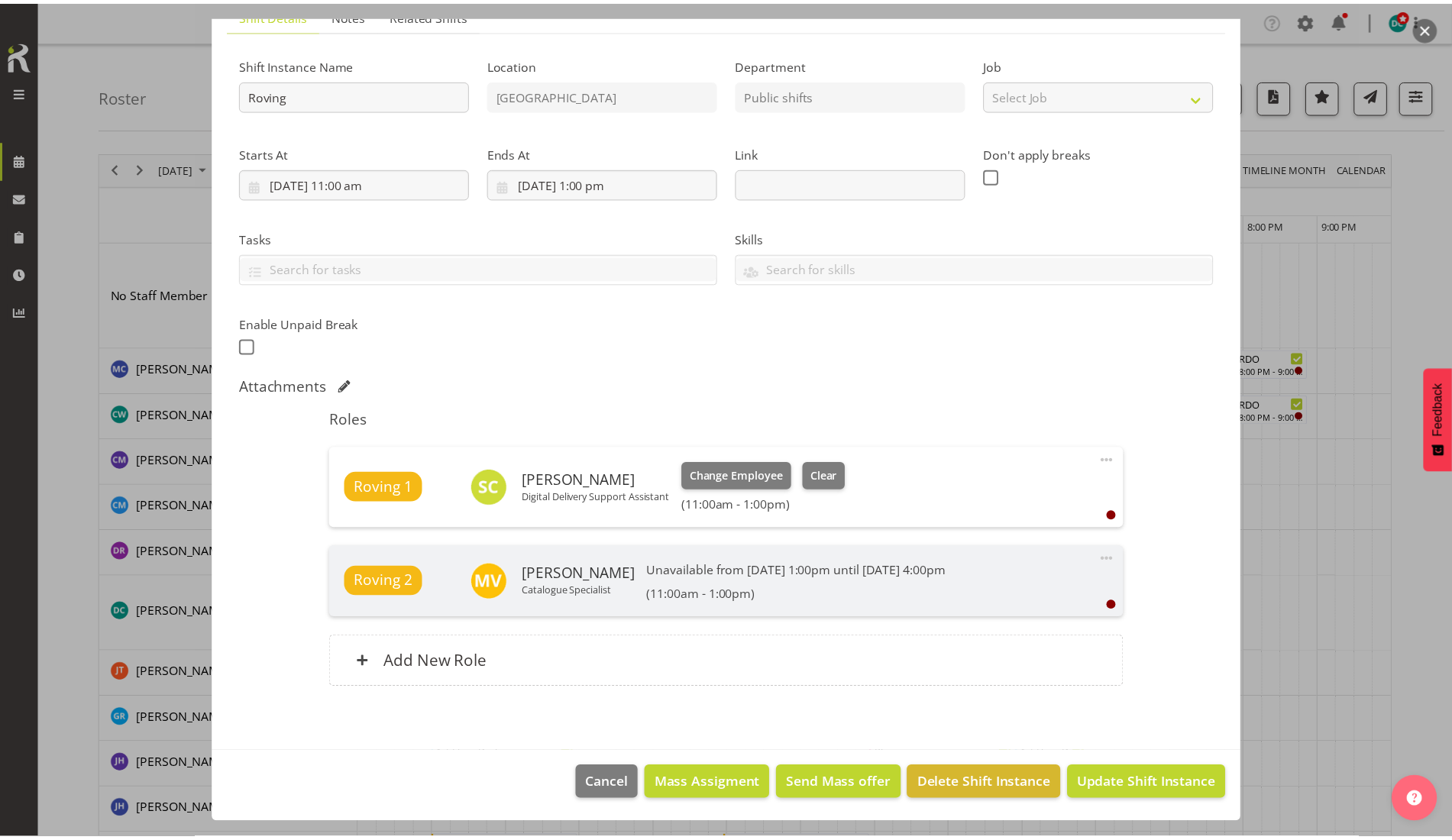
scroll to position [124, 0]
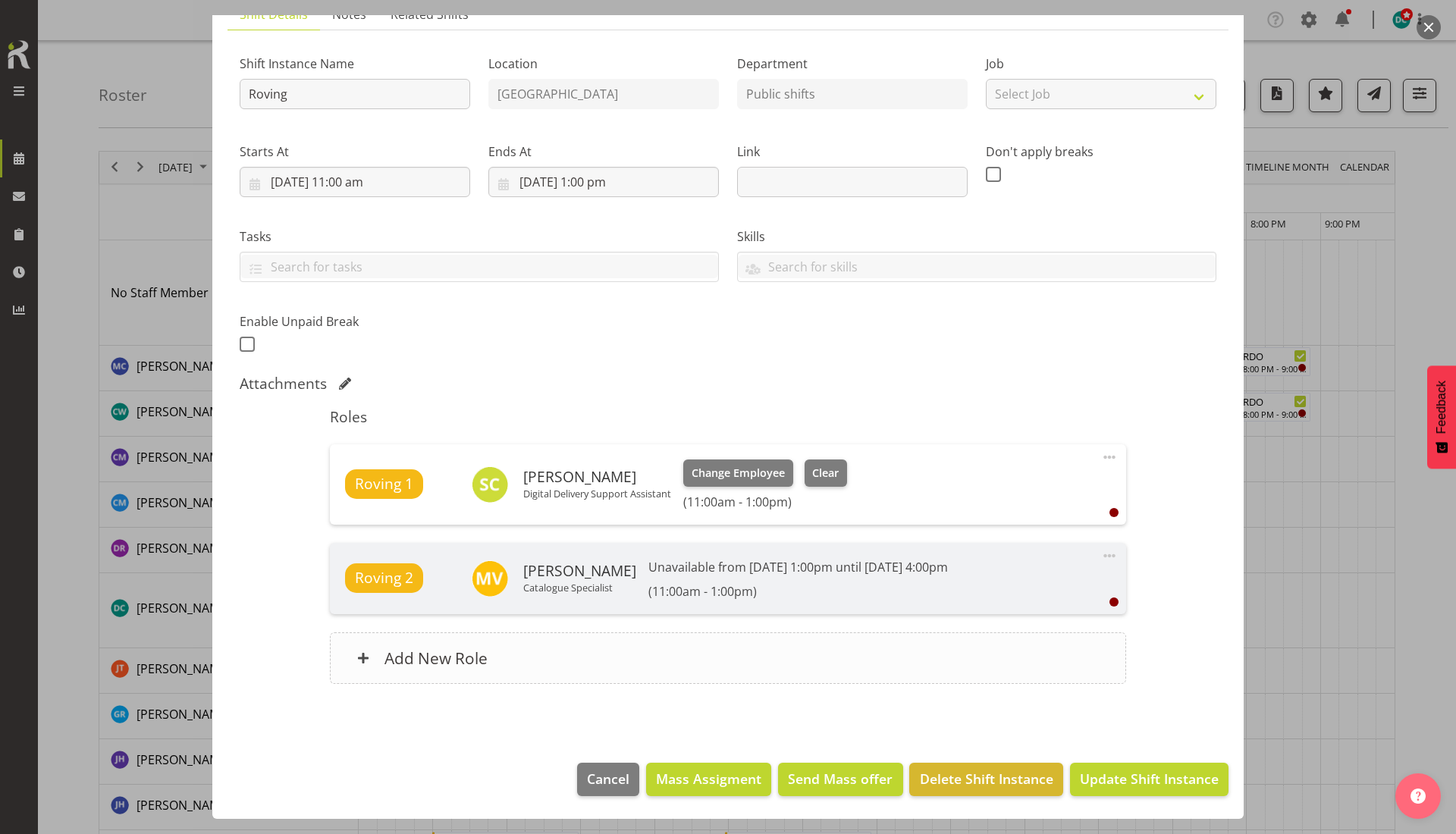
click at [785, 661] on div "Add New Role" at bounding box center [728, 658] width 795 height 51
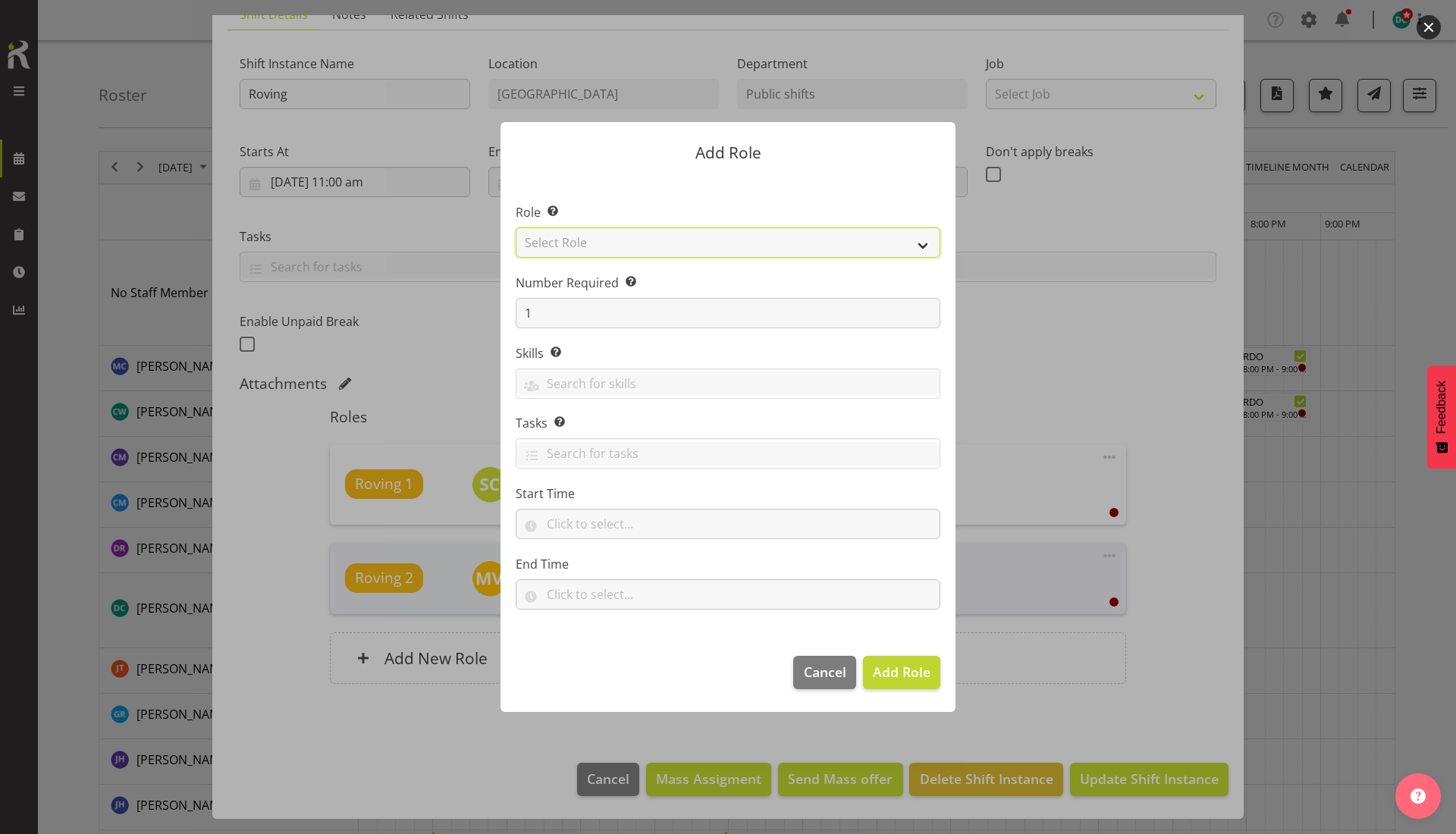
click at [657, 244] on select "Select Role 1st floor desk AQ operator Business Support Team member Casual Cust…" at bounding box center [728, 242] width 425 height 30
click at [516, 227] on select "Select Role 1st floor desk AQ operator Business Support Team member Casual Cust…" at bounding box center [728, 242] width 425 height 30
click at [637, 251] on select "1st floor desk AQ operator Business Support Team member Casual Customer Experie…" at bounding box center [728, 242] width 425 height 30
select select "1515"
click at [516, 227] on select "1st floor desk AQ operator Business Support Team member Casual Customer Experie…" at bounding box center [728, 242] width 425 height 30
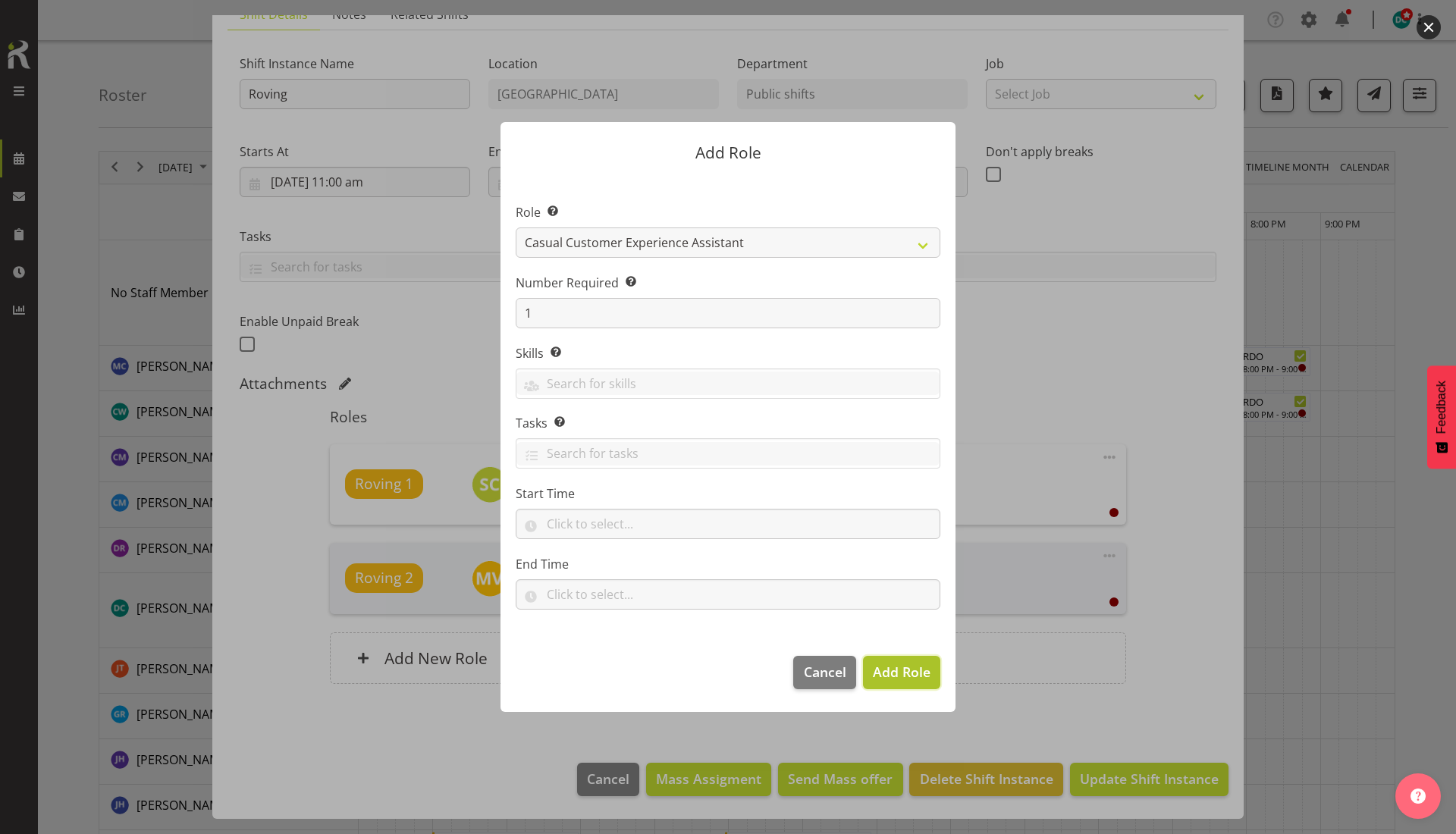
click at [910, 664] on span "Add Role" at bounding box center [902, 671] width 58 height 18
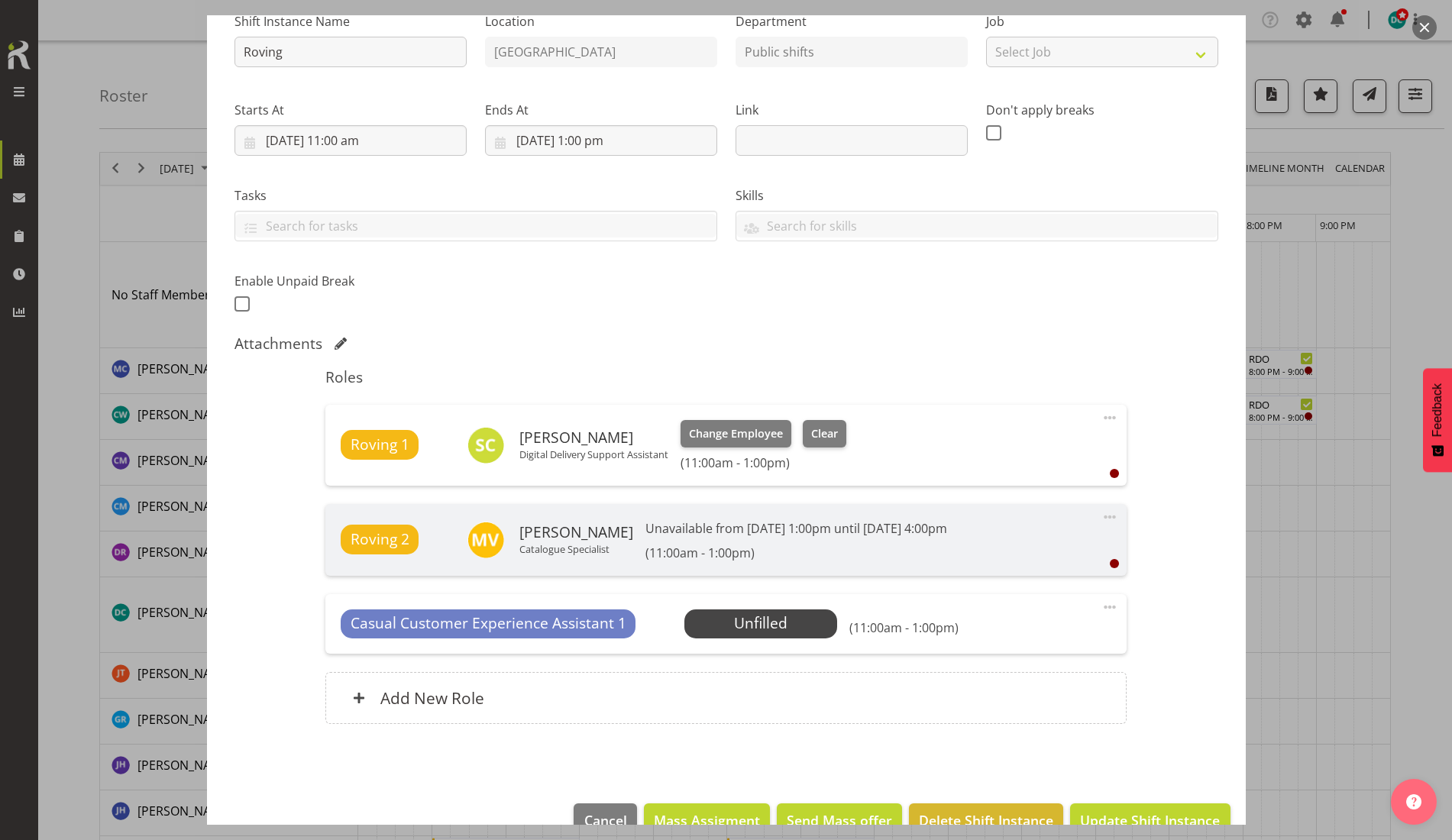
scroll to position [202, 0]
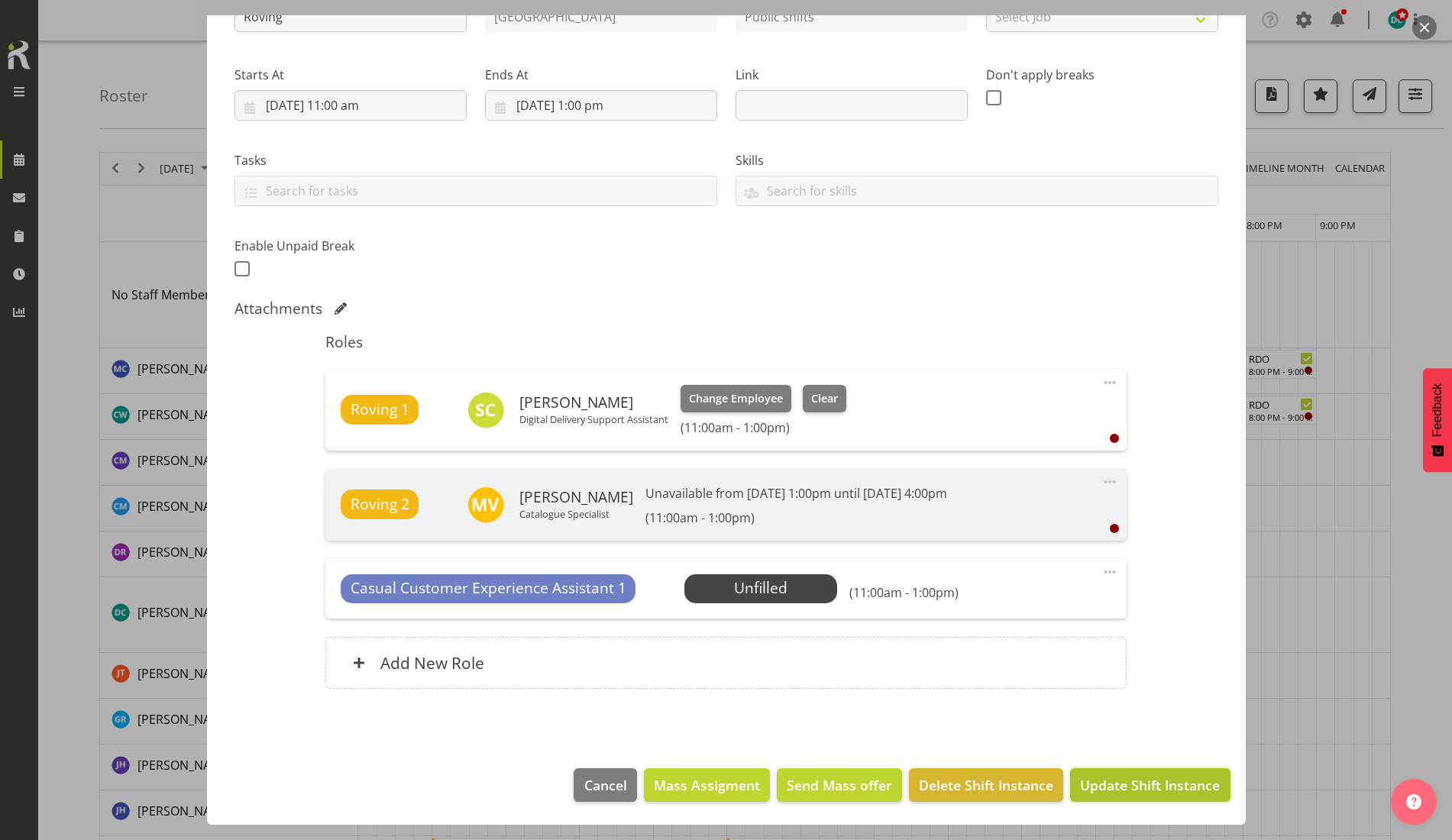
click at [1097, 782] on span "Update Shift Instance" at bounding box center [1149, 784] width 139 height 19
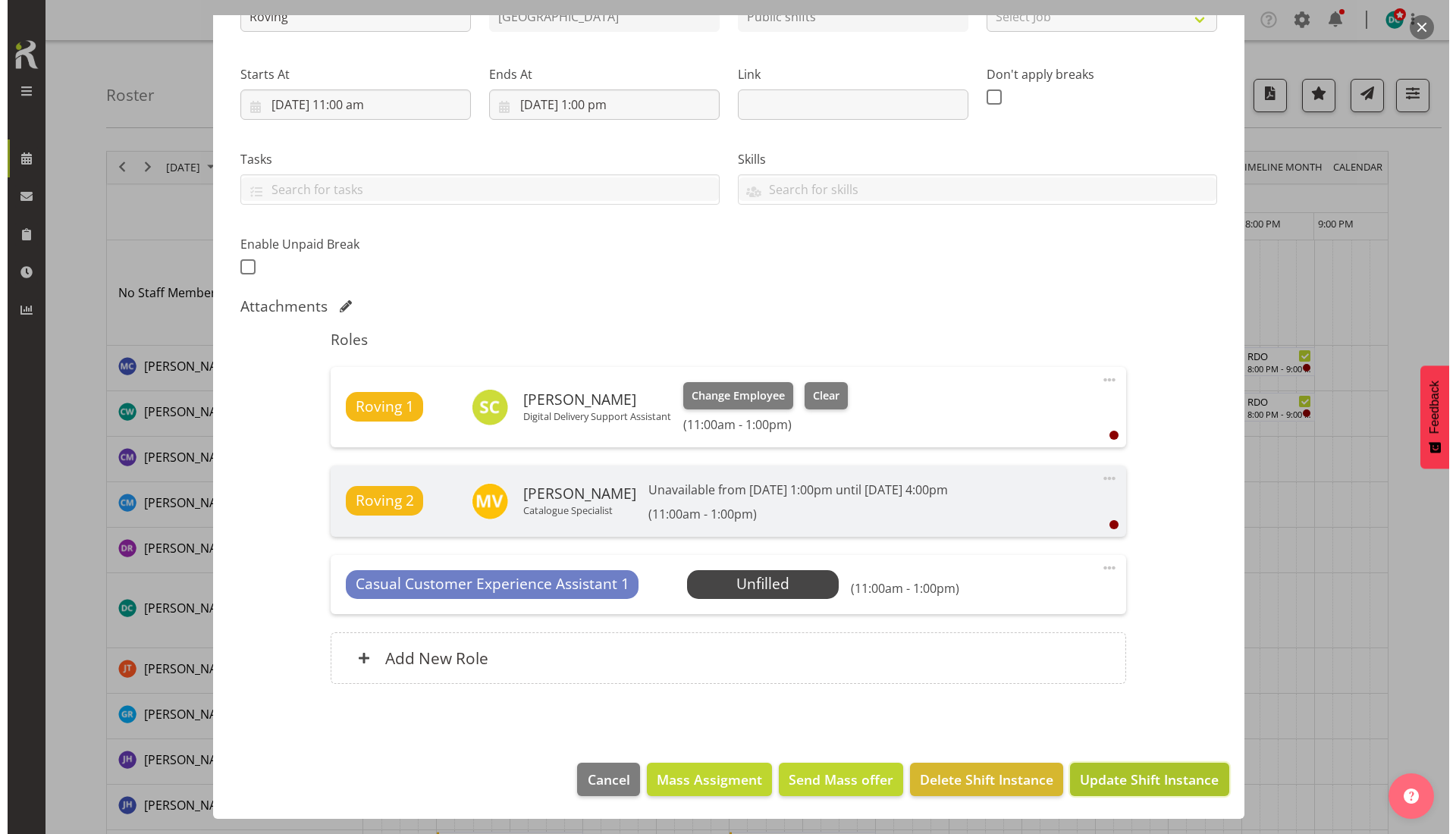
scroll to position [139, 0]
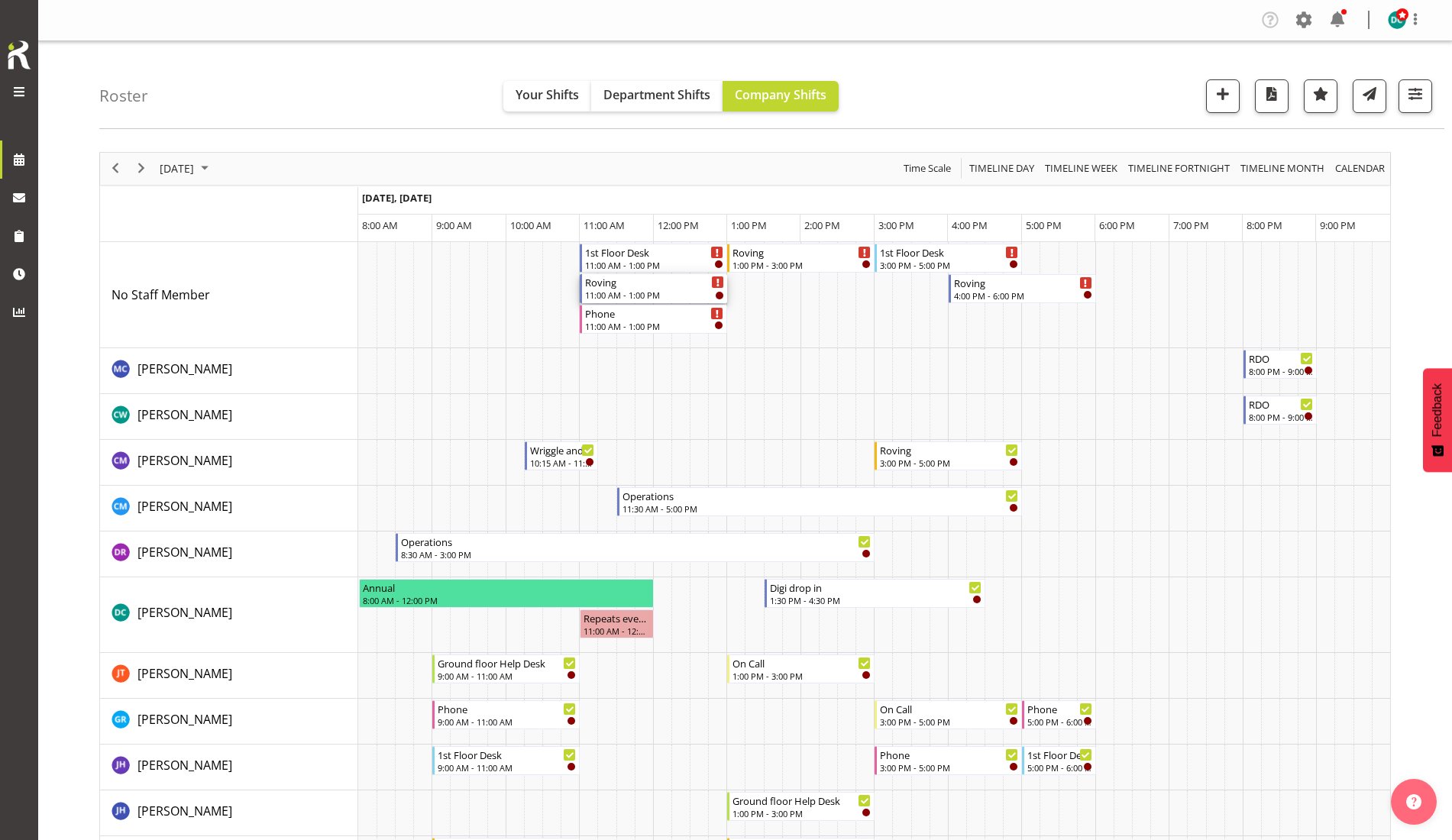
click at [650, 289] on div "11:00 AM - 1:00 PM" at bounding box center [654, 294] width 139 height 13
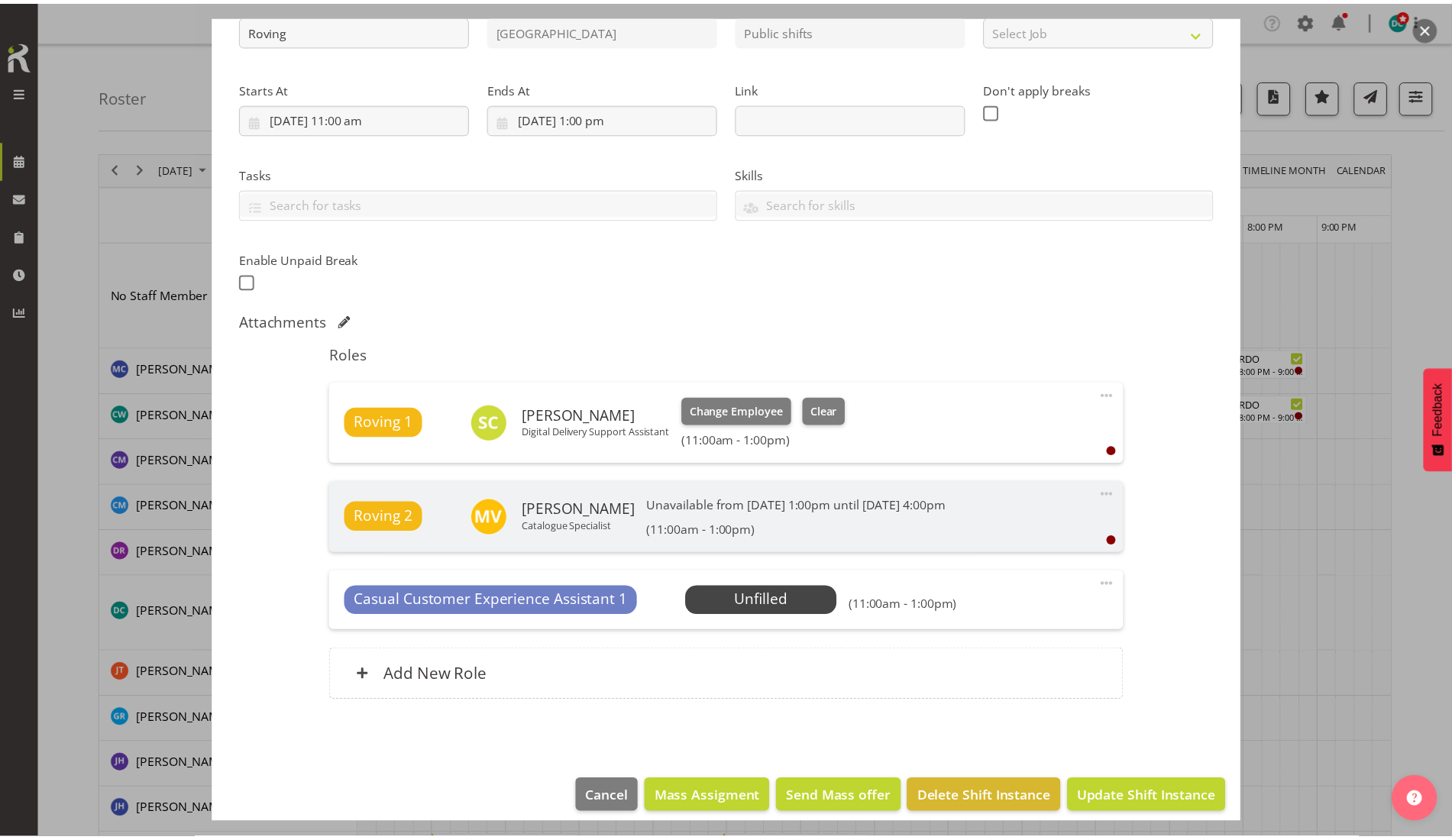
scroll to position [191, 0]
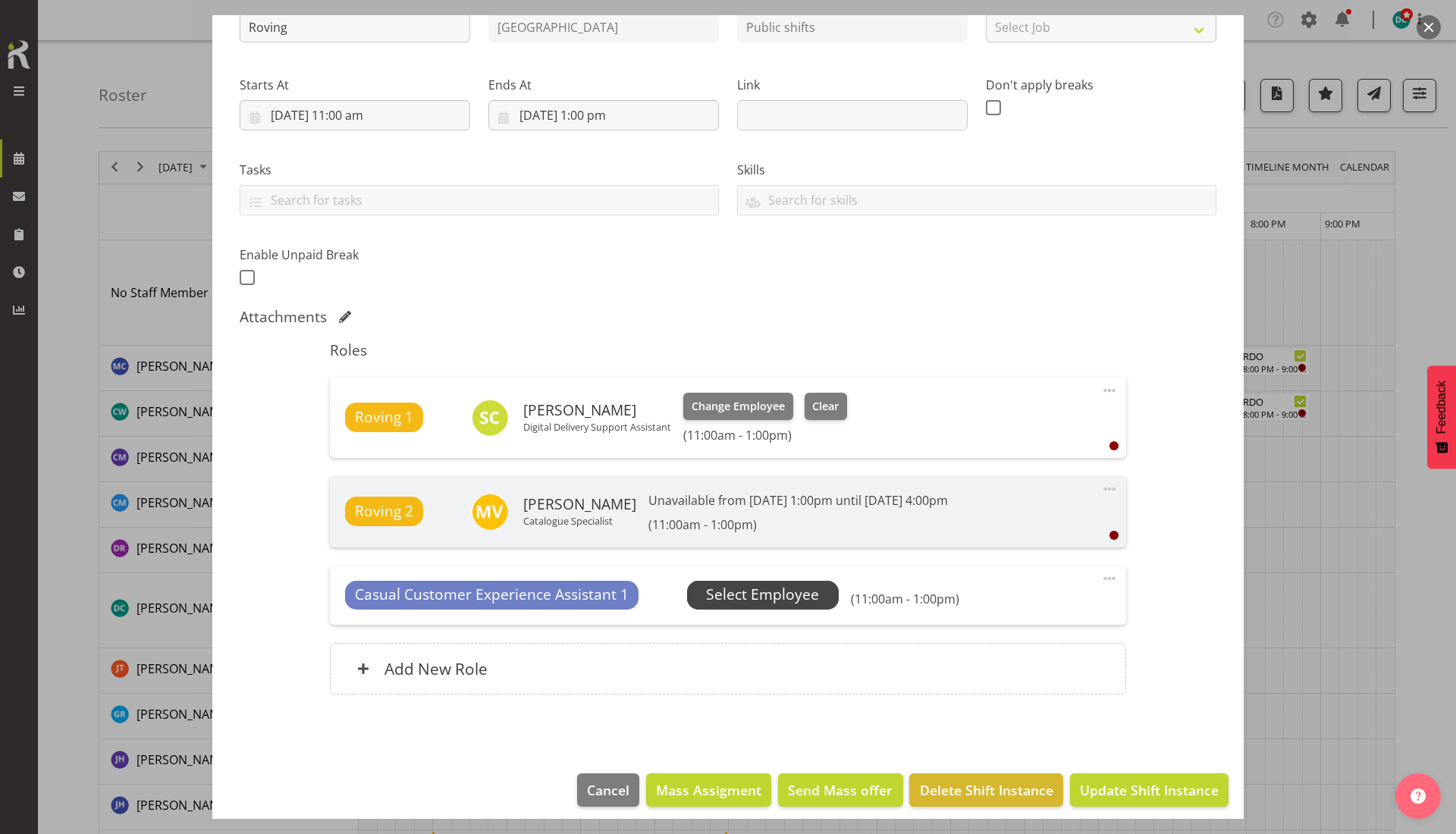
click at [741, 601] on span "Select Employee" at bounding box center [762, 594] width 113 height 22
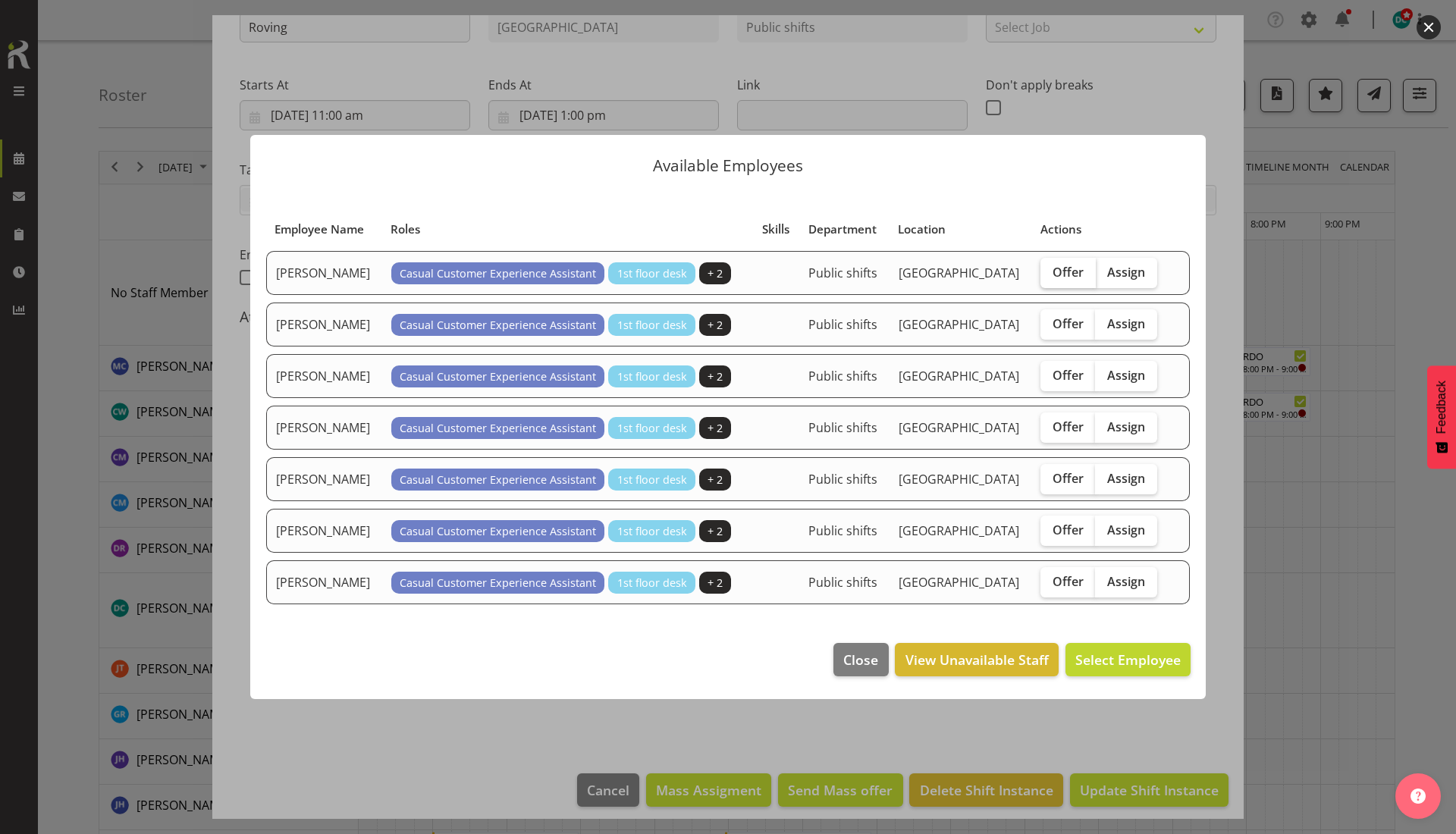
click at [1055, 275] on span "Offer" at bounding box center [1068, 272] width 31 height 15
click at [1050, 275] on input "Offer" at bounding box center [1045, 272] width 10 height 10
checkbox input "true"
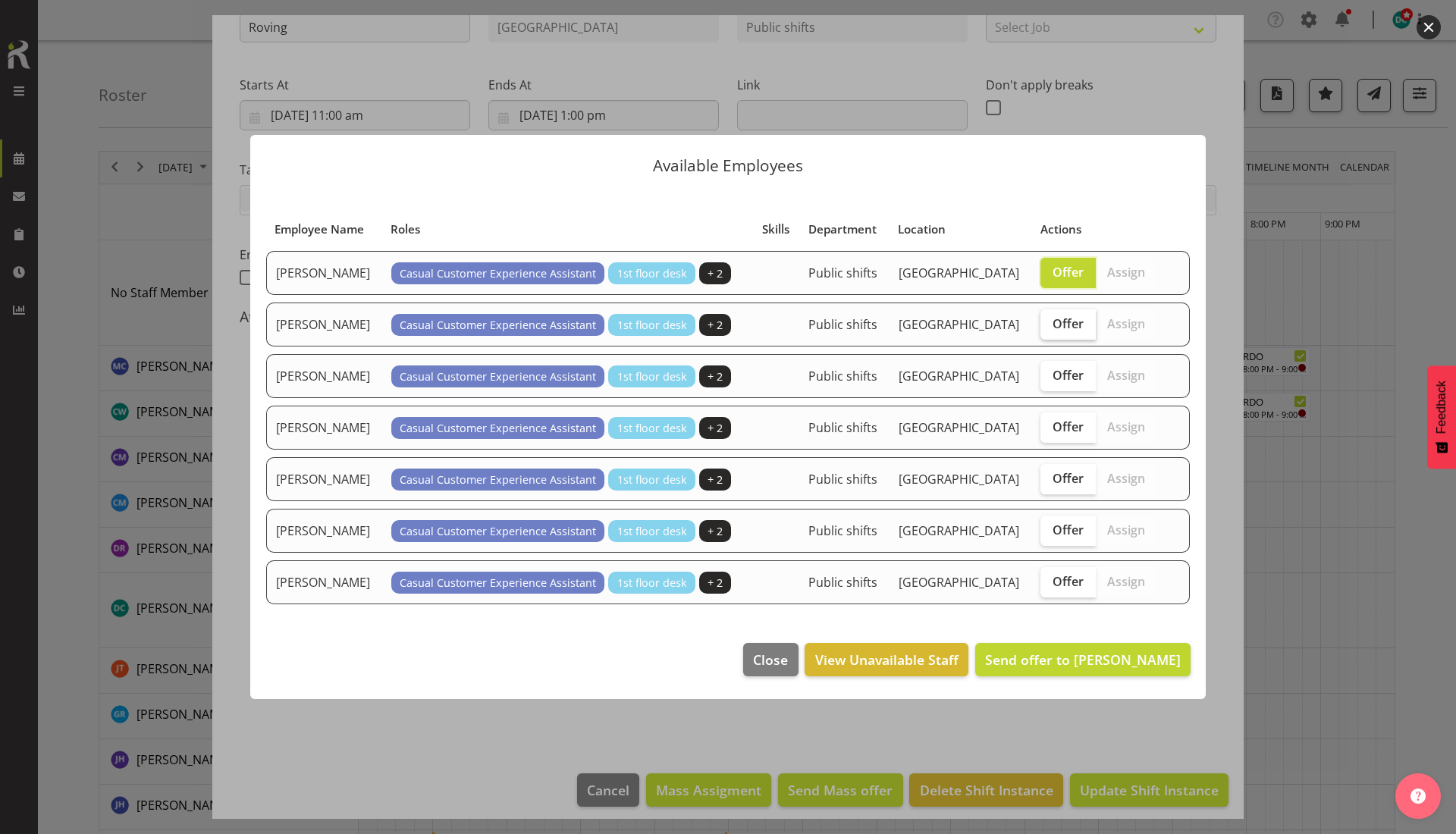
click at [1059, 330] on span "Offer" at bounding box center [1068, 324] width 31 height 15
click at [1050, 328] on input "Offer" at bounding box center [1045, 323] width 10 height 10
checkbox input "true"
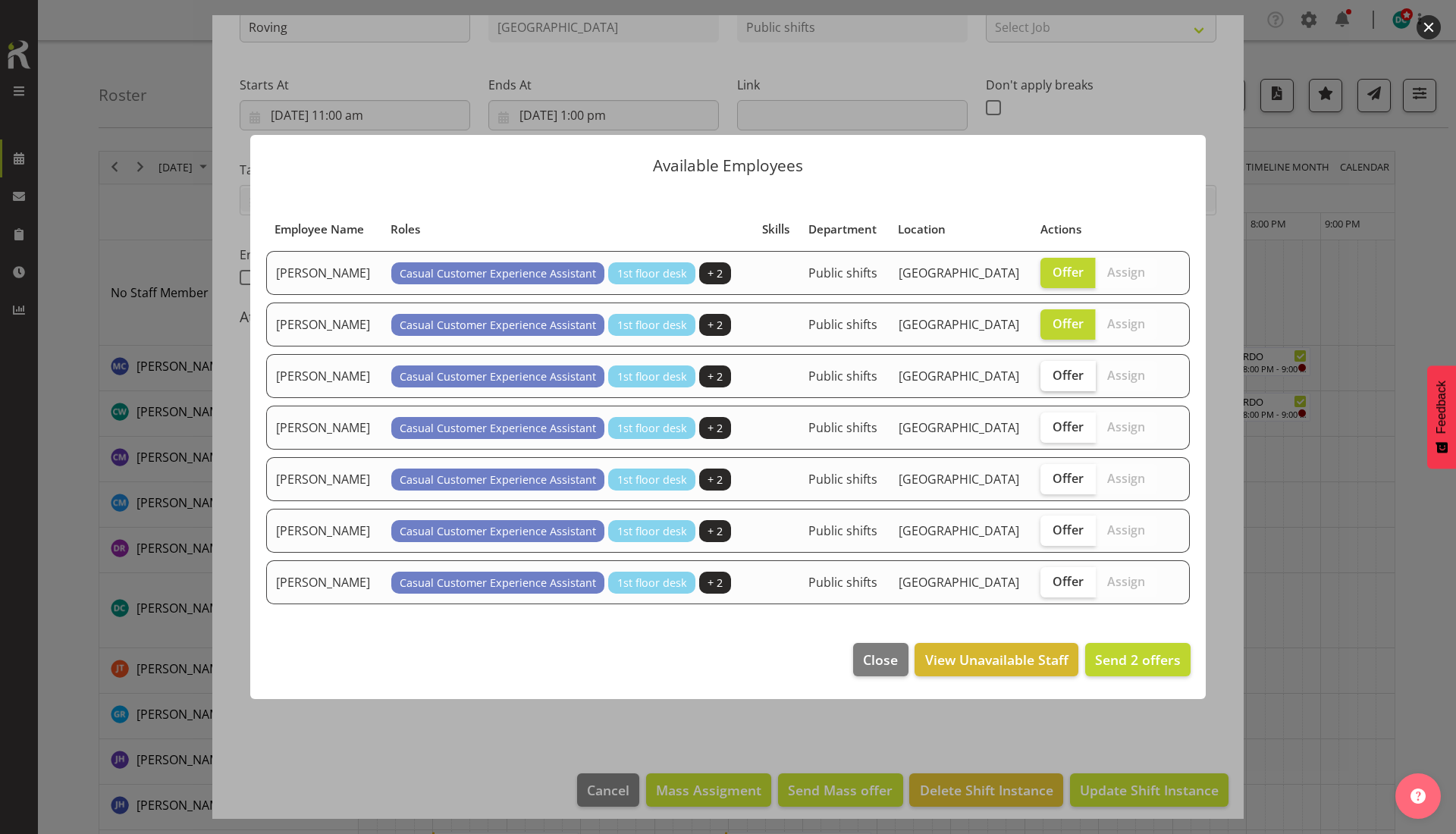
click at [1056, 376] on span "Offer" at bounding box center [1068, 375] width 31 height 15
click at [1050, 376] on input "Offer" at bounding box center [1045, 374] width 10 height 10
checkbox input "true"
click at [1054, 422] on span "Offer" at bounding box center [1068, 427] width 31 height 15
click at [1050, 422] on input "Offer" at bounding box center [1045, 427] width 10 height 10
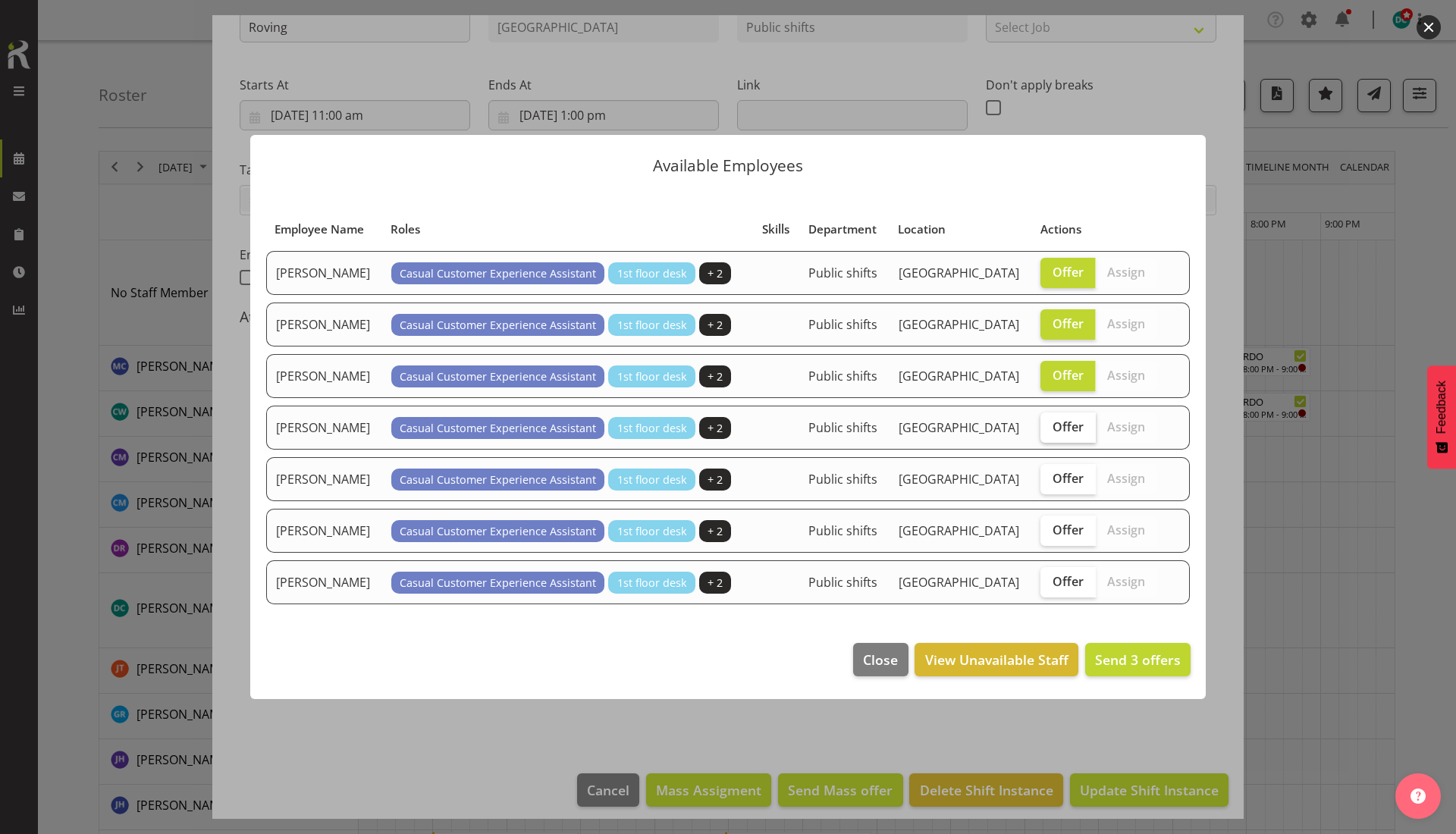
checkbox input "true"
click at [1050, 479] on label "Offer" at bounding box center [1067, 479] width 55 height 30
click at [1050, 479] on input "Offer" at bounding box center [1045, 478] width 10 height 10
checkbox input "true"
click at [1054, 531] on span "Offer" at bounding box center [1068, 530] width 31 height 15
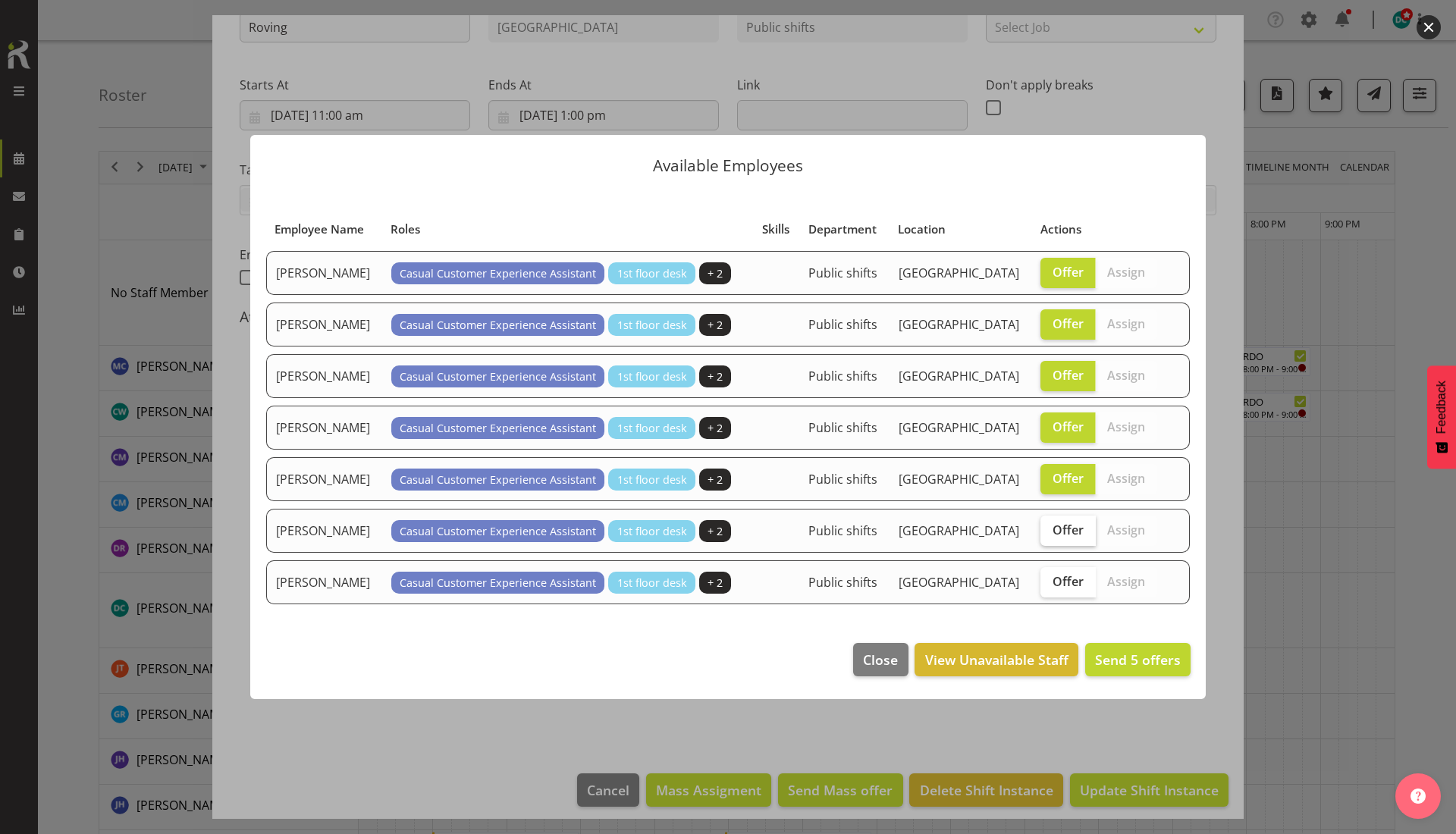
click at [1050, 531] on input "Offer" at bounding box center [1045, 529] width 10 height 10
checkbox input "true"
click at [1056, 579] on span "Offer" at bounding box center [1068, 581] width 31 height 15
click at [1050, 579] on input "Offer" at bounding box center [1045, 581] width 10 height 10
checkbox input "true"
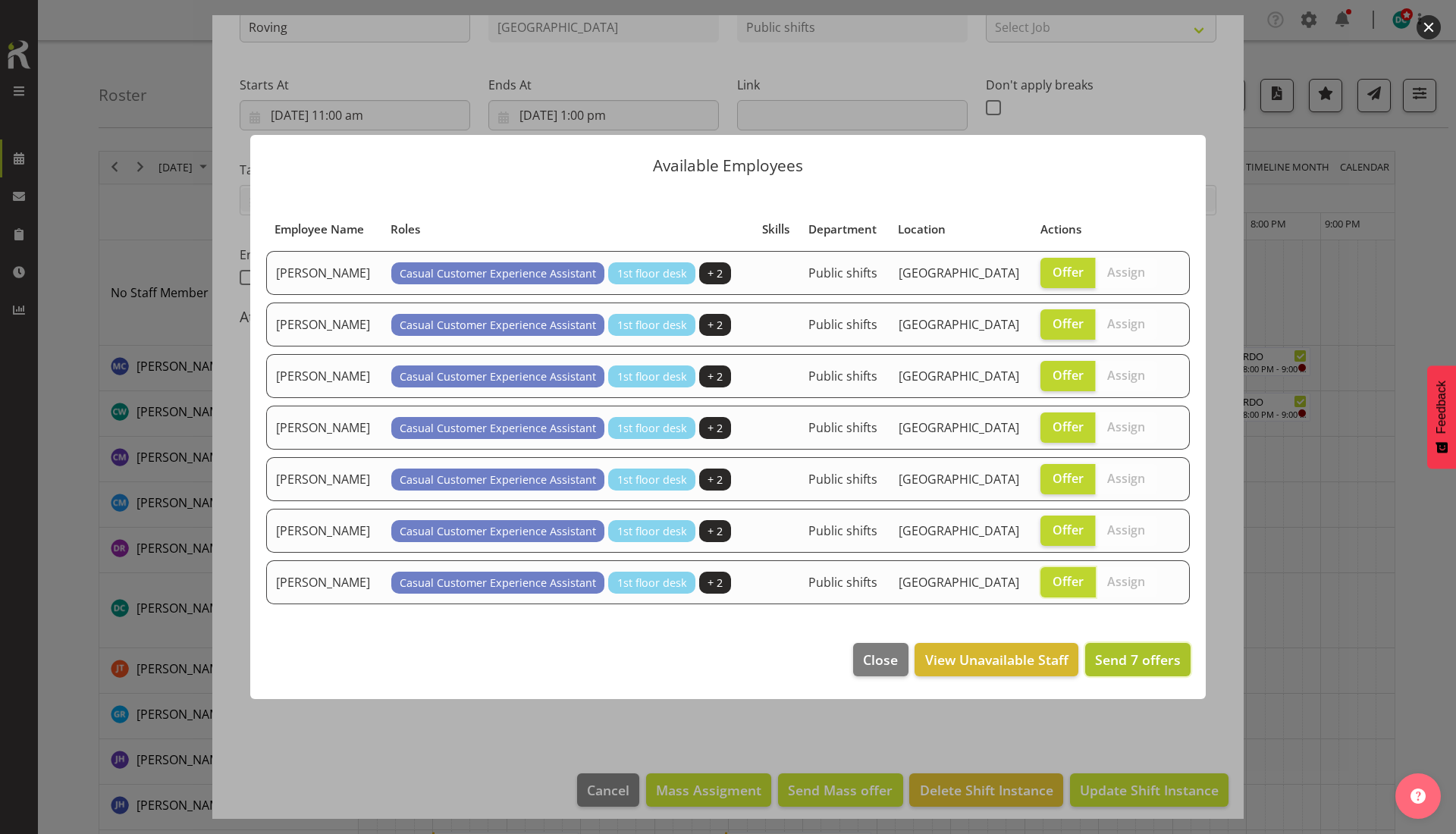
click at [1119, 659] on span "Send 7 offers" at bounding box center [1138, 659] width 86 height 18
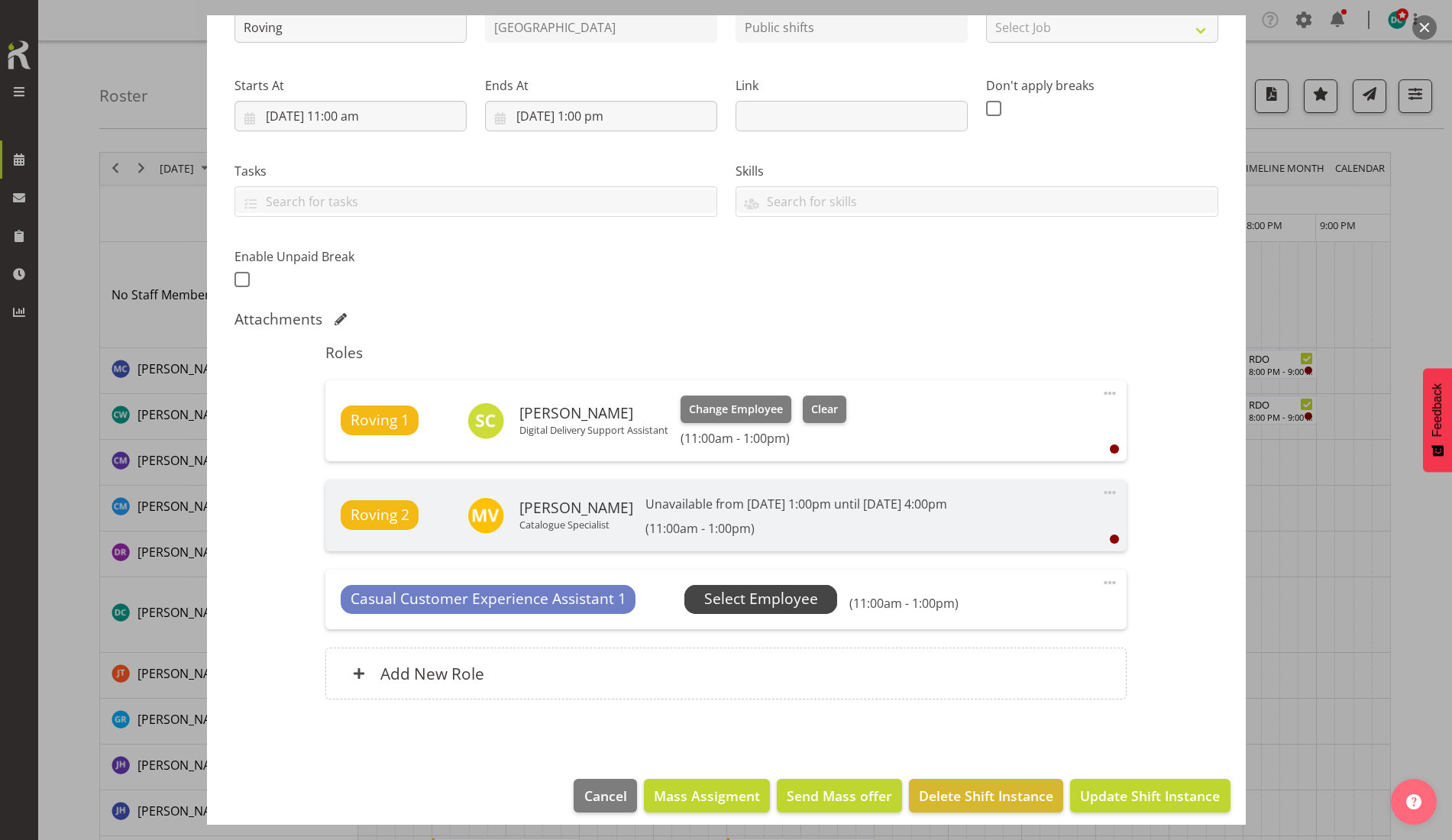
click at [773, 593] on span "Select Employee" at bounding box center [761, 598] width 114 height 22
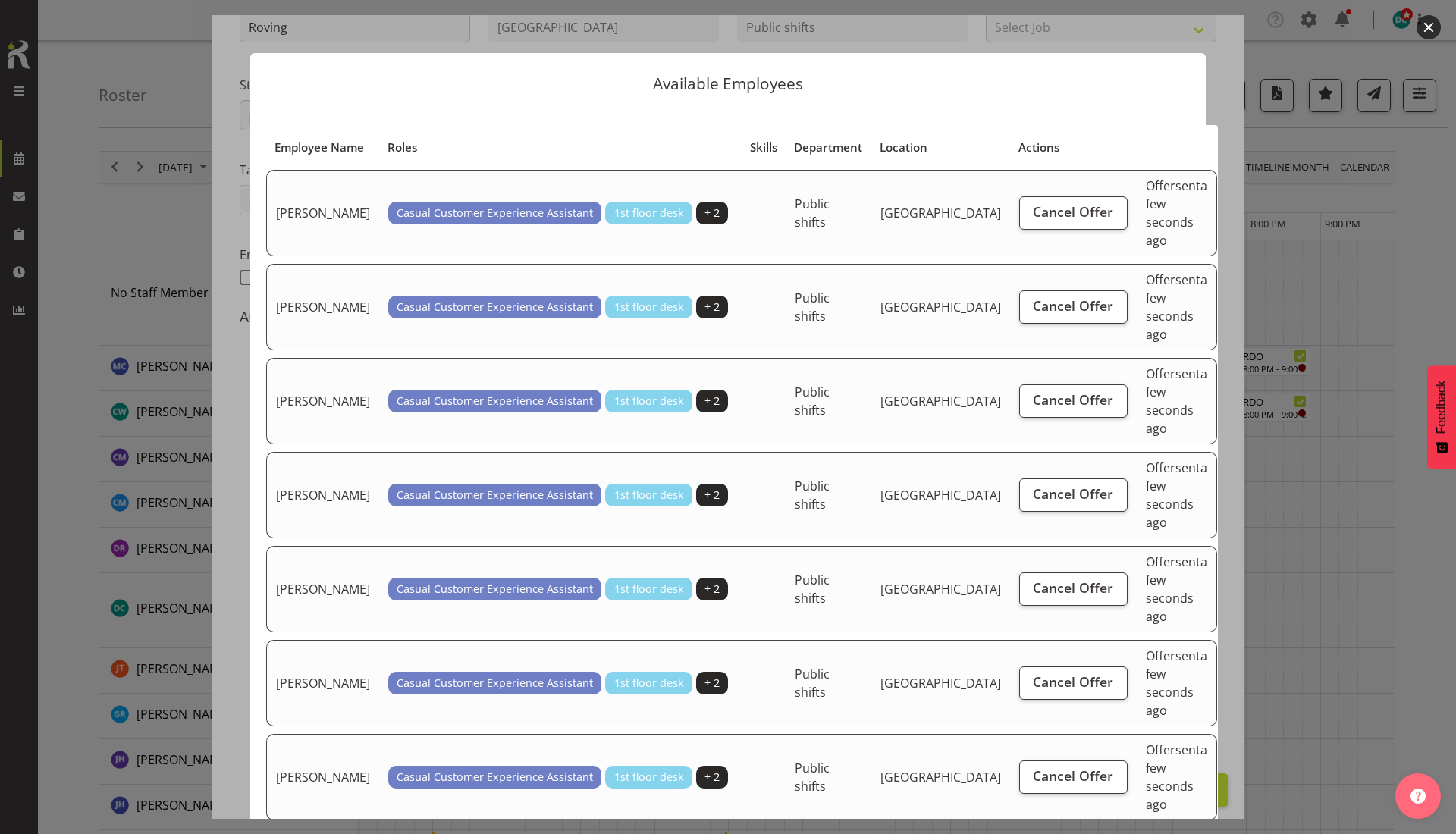
click at [1428, 27] on button "button" at bounding box center [1428, 27] width 24 height 24
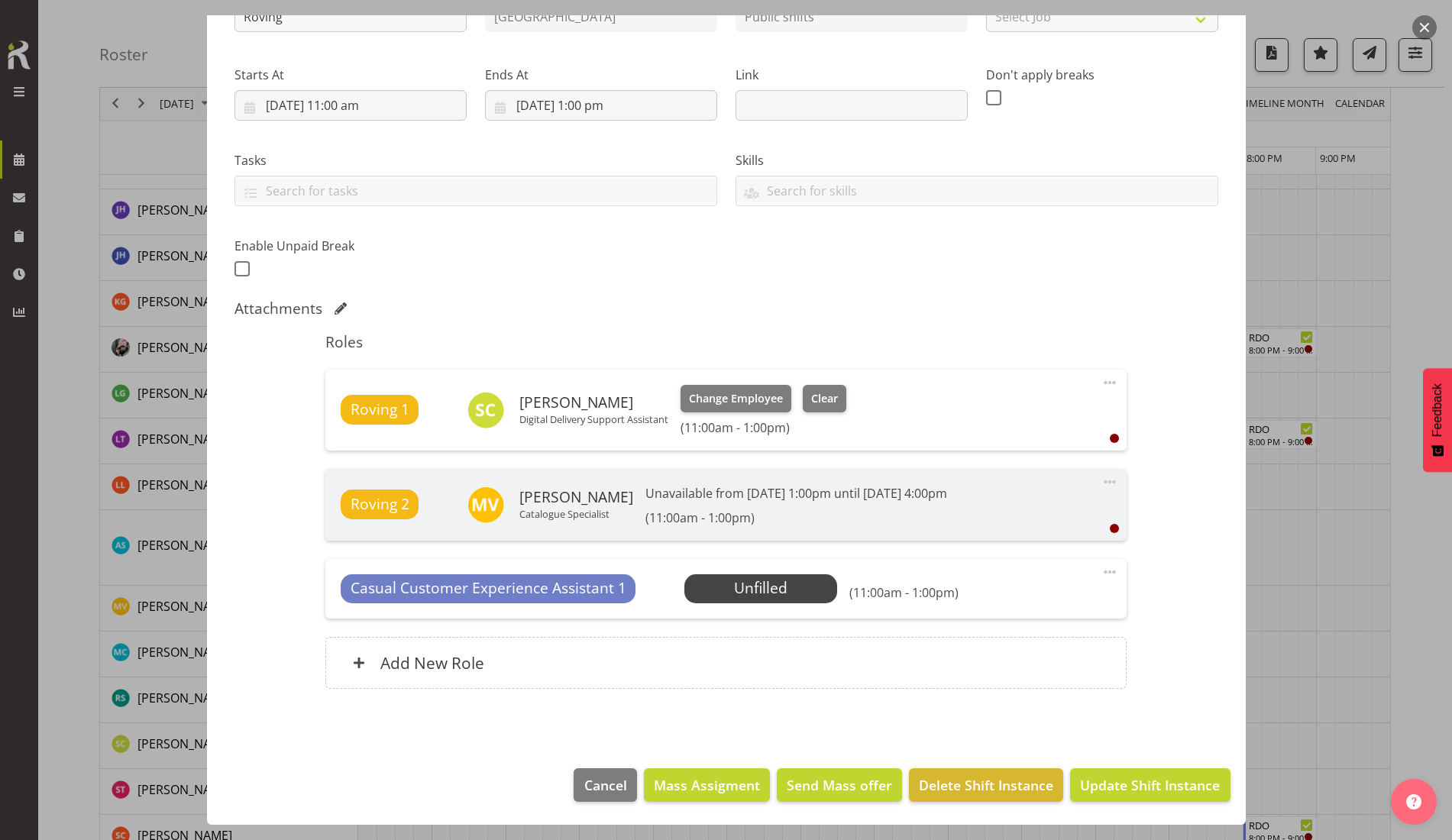
scroll to position [573, 0]
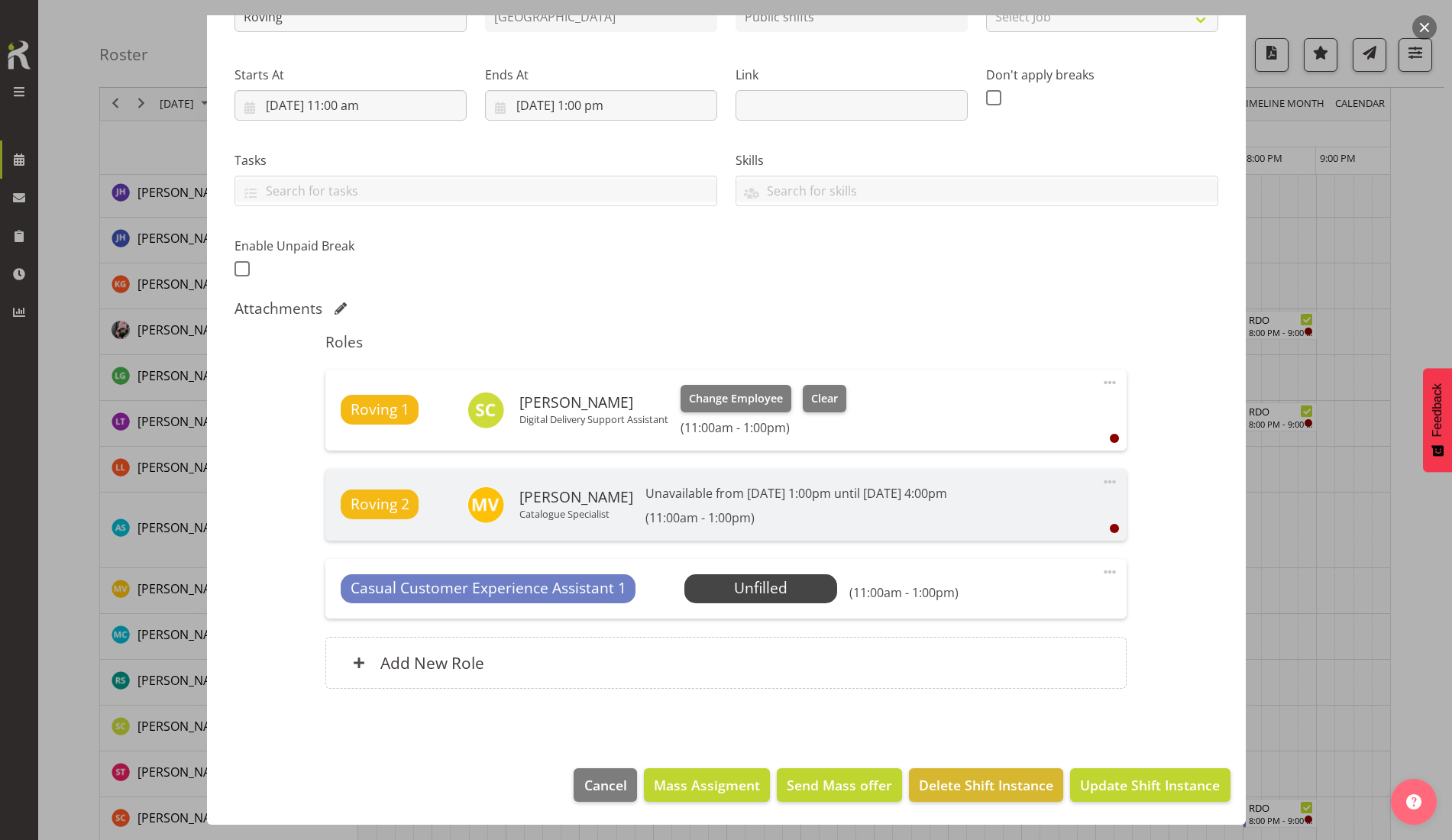
click at [1427, 25] on button "button" at bounding box center [1424, 27] width 24 height 24
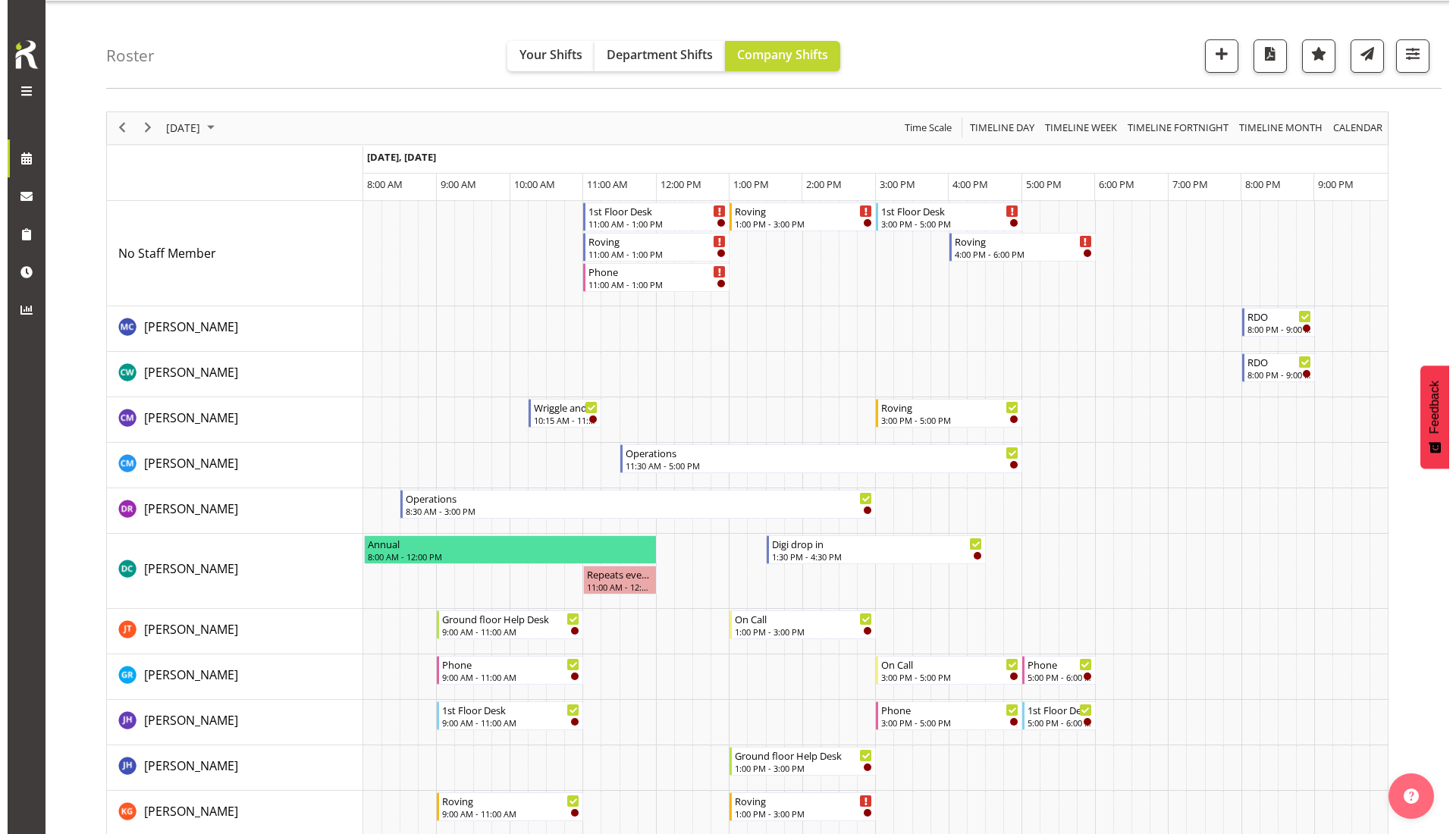
scroll to position [0, 0]
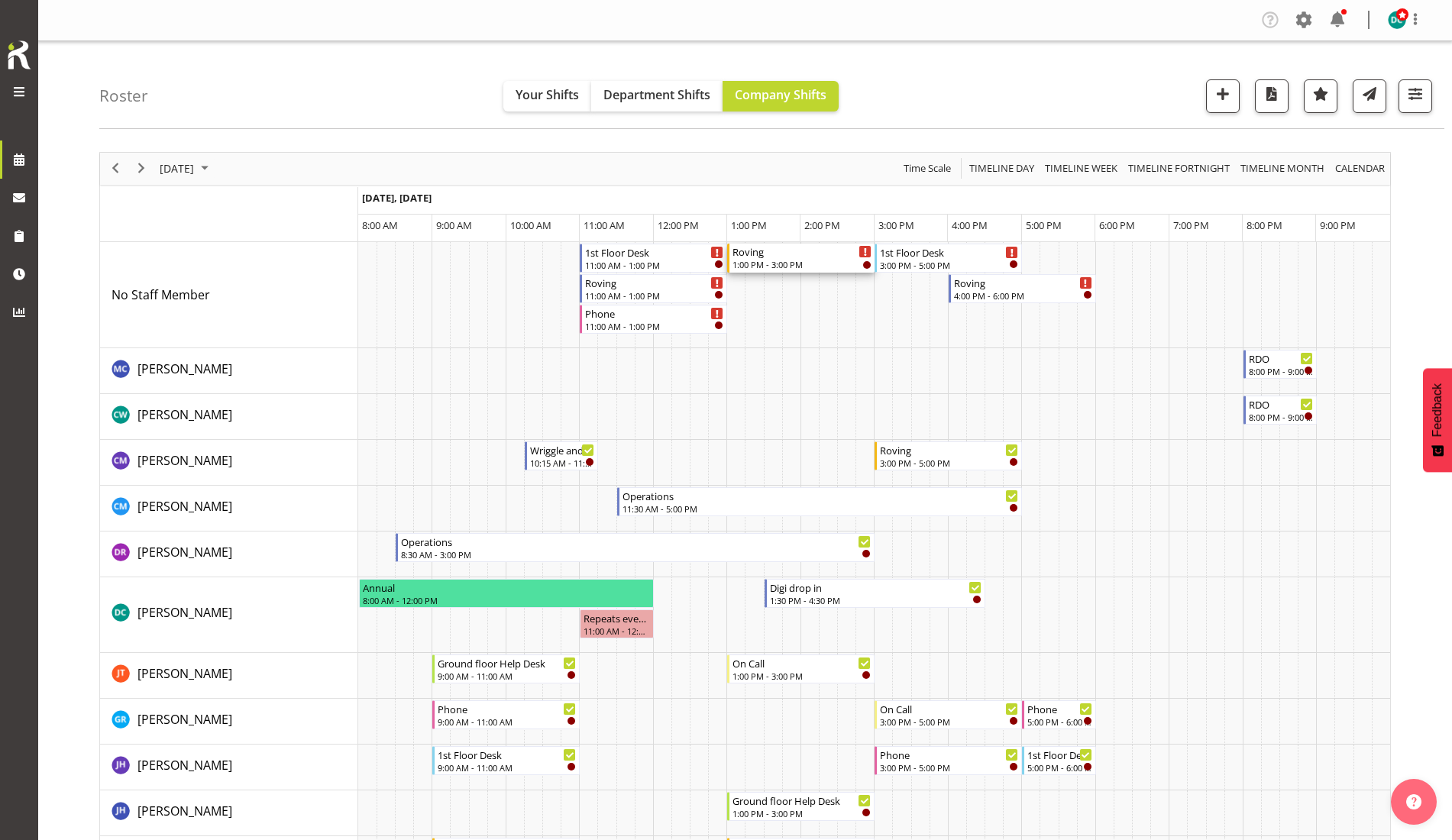
click at [790, 259] on div "1:00 PM - 3:00 PM" at bounding box center [802, 264] width 139 height 13
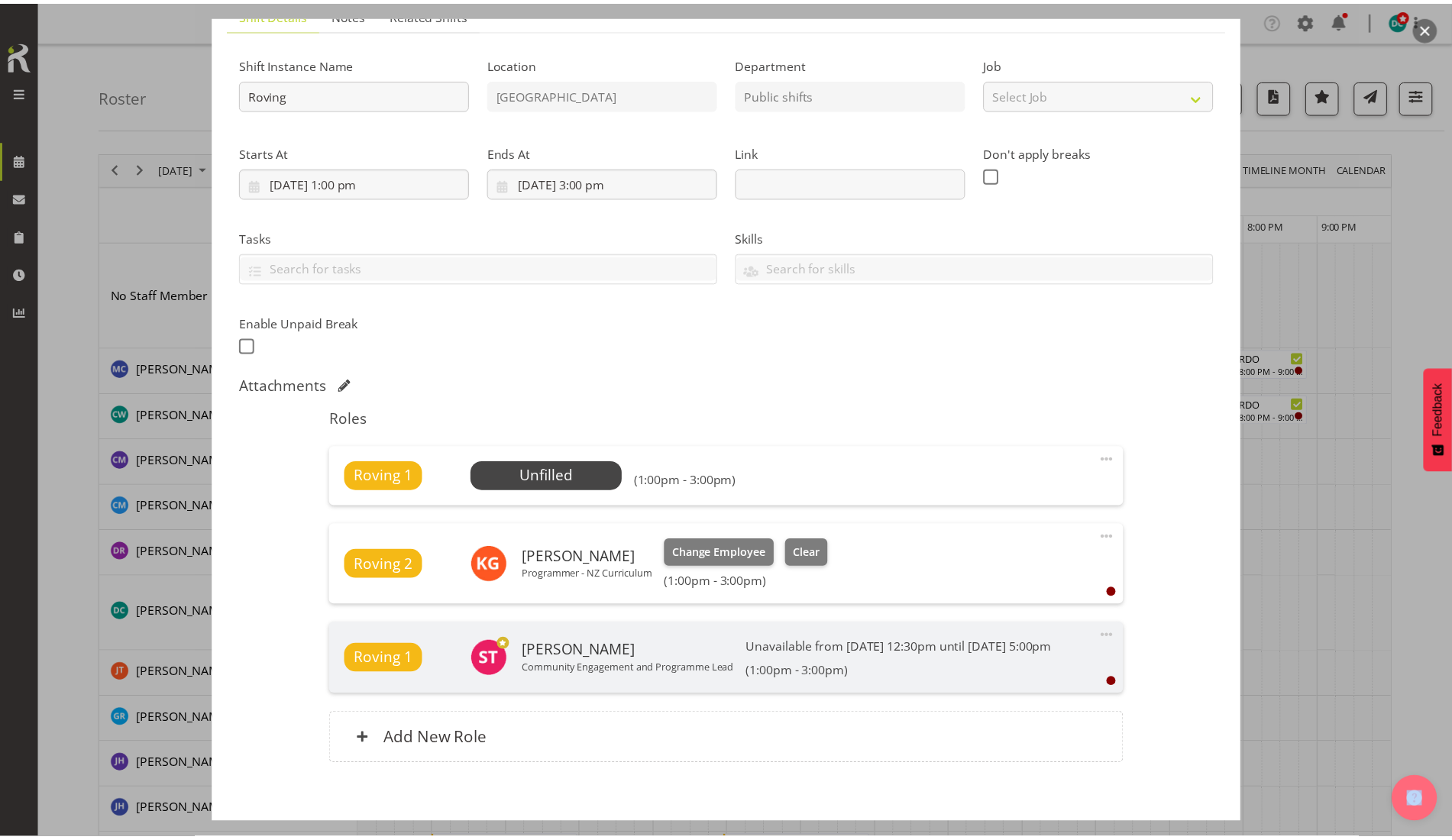
scroll to position [220, 0]
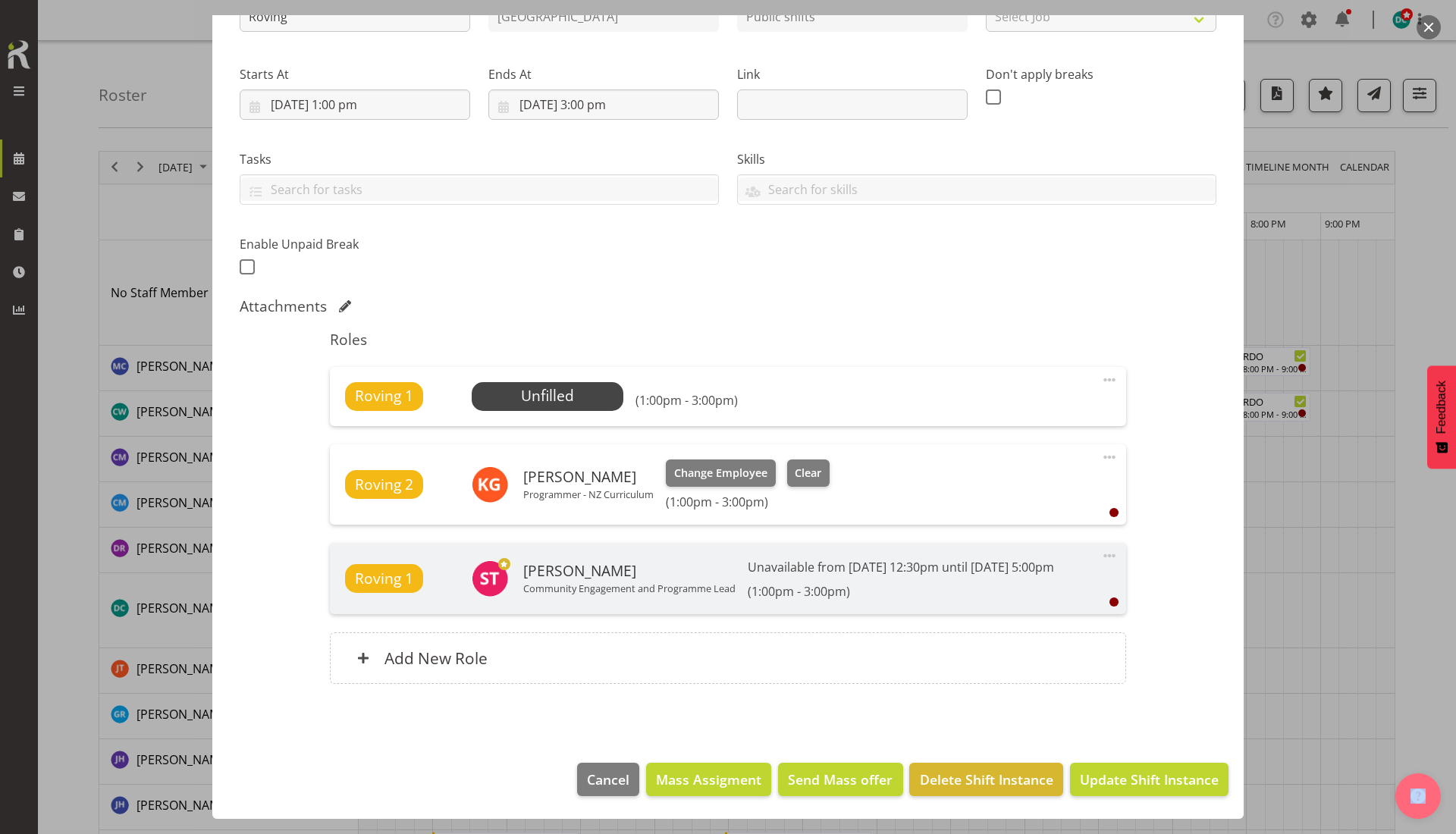
click at [1100, 371] on span at bounding box center [1109, 379] width 18 height 18
click at [776, 275] on div "Shift Instance Name Roving Location Invercargill Library Department Public shif…" at bounding box center [728, 334] width 976 height 737
click at [556, 385] on span "Select Employee" at bounding box center [547, 396] width 113 height 22
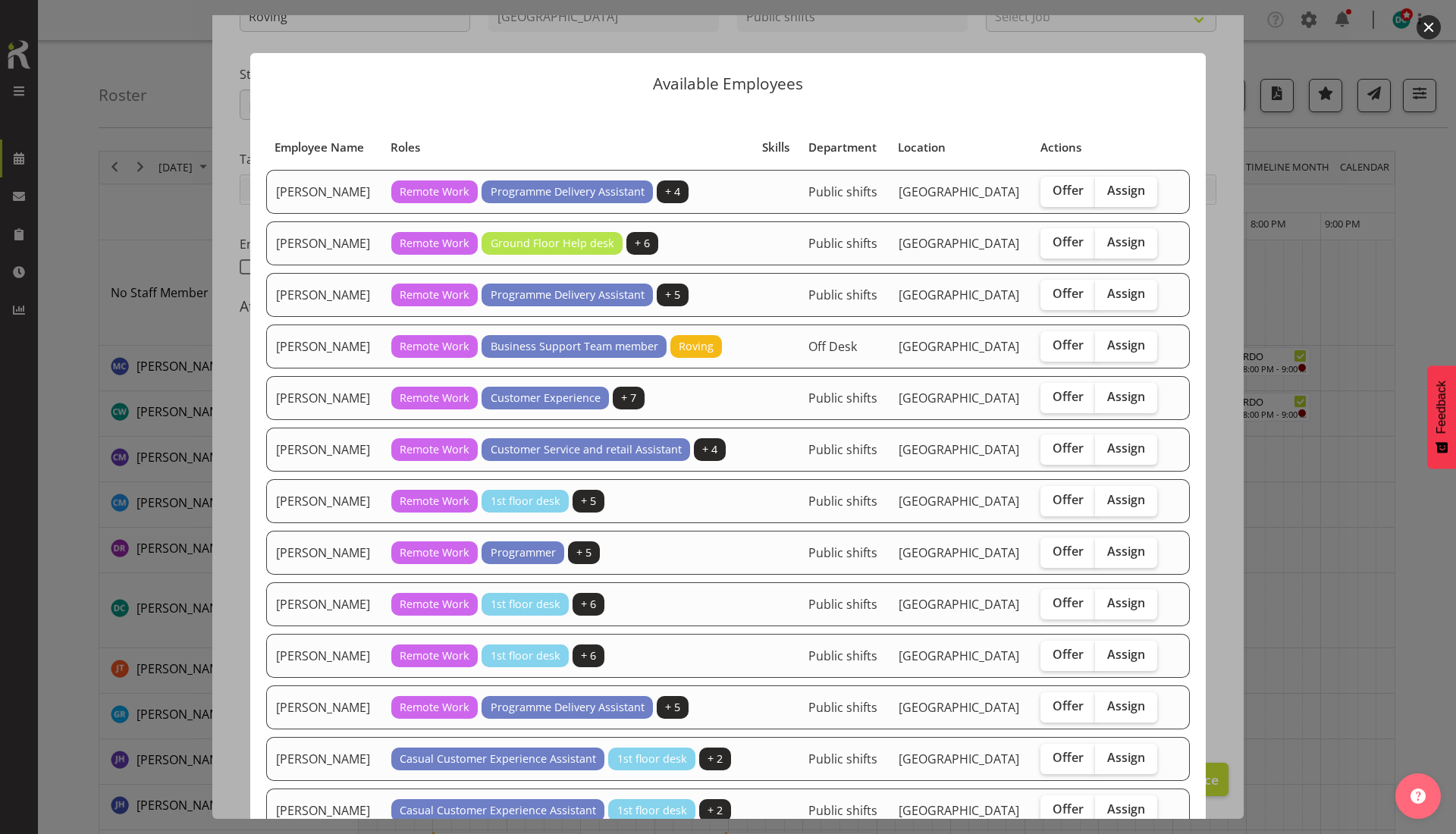
click at [1424, 23] on button "button" at bounding box center [1428, 27] width 24 height 24
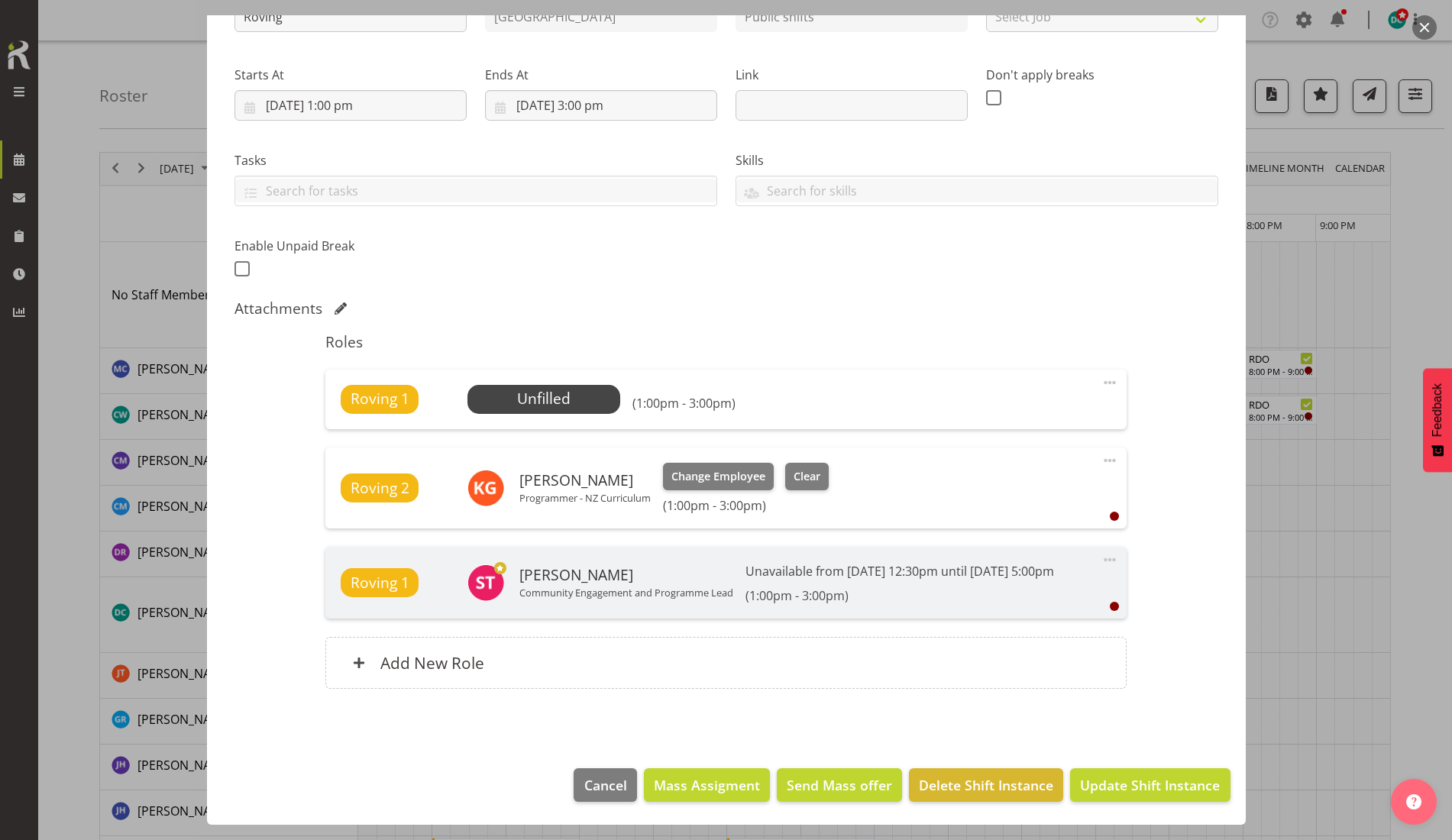
click at [1100, 373] on span at bounding box center [1109, 382] width 19 height 19
click at [989, 457] on link "Delete" at bounding box center [1046, 471] width 146 height 27
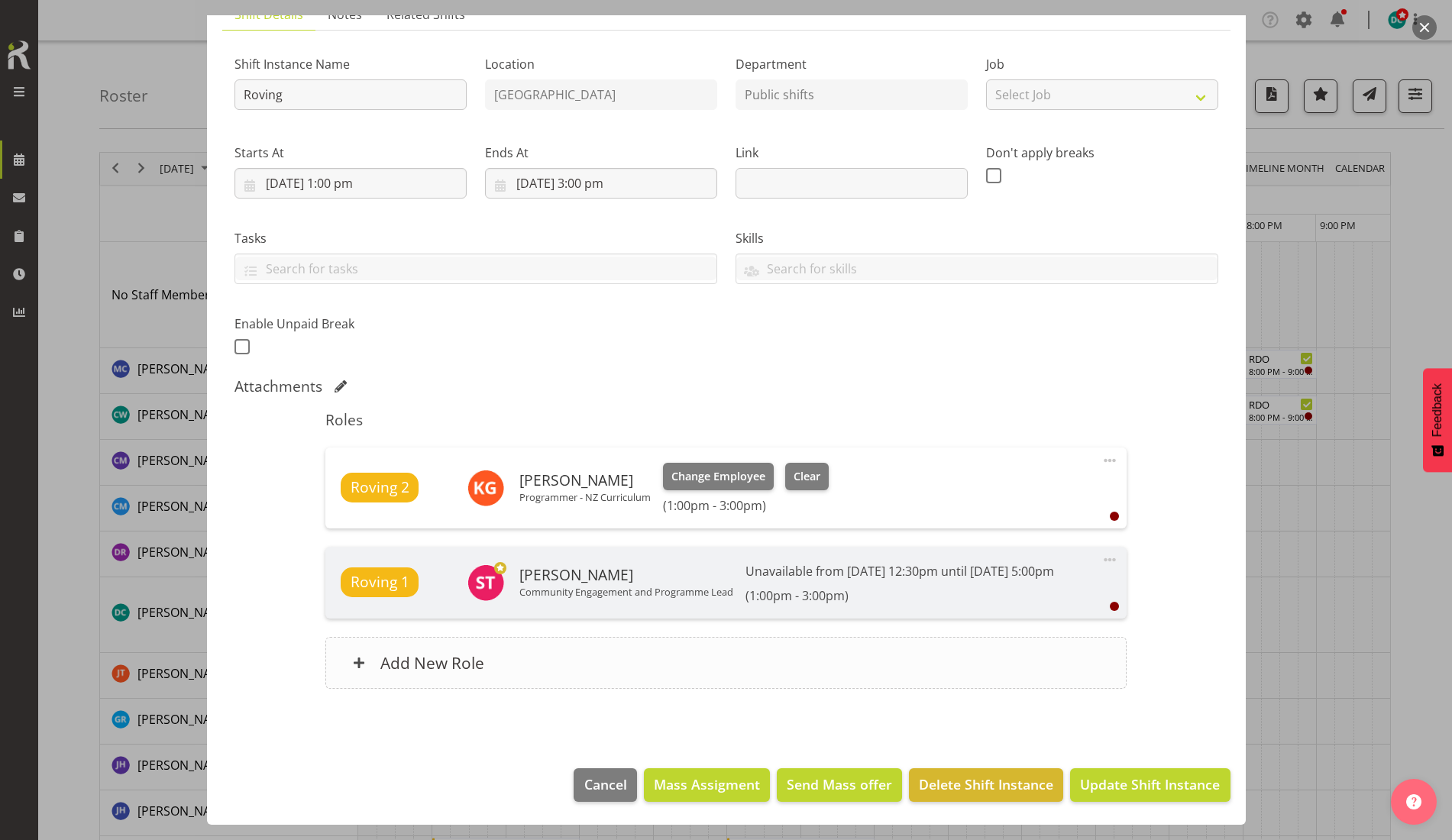
click at [582, 659] on div "Add New Role" at bounding box center [726, 663] width 801 height 52
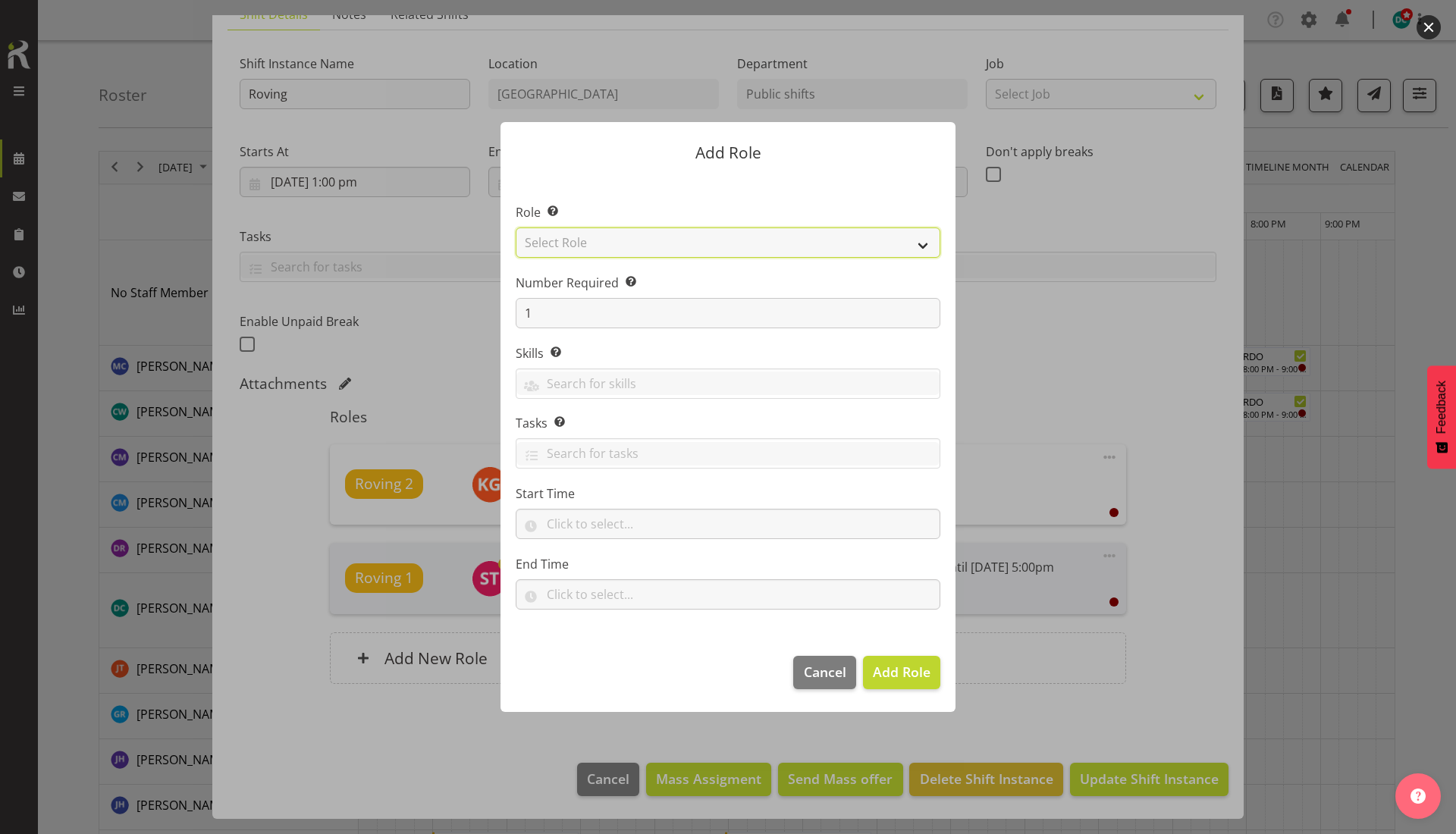
click at [671, 232] on select "Select Role 1st floor desk AQ operator Business Support Team member Casual Cust…" at bounding box center [728, 242] width 425 height 30
click at [516, 227] on select "Select Role 1st floor desk AQ operator Business Support Team member Casual Cust…" at bounding box center [728, 242] width 425 height 30
click at [622, 239] on select "1st floor desk AQ operator Business Support Team member Casual Customer Experie…" at bounding box center [728, 242] width 425 height 30
select select "1515"
click at [516, 227] on select "1st floor desk AQ operator Business Support Team member Casual Customer Experie…" at bounding box center [728, 242] width 425 height 30
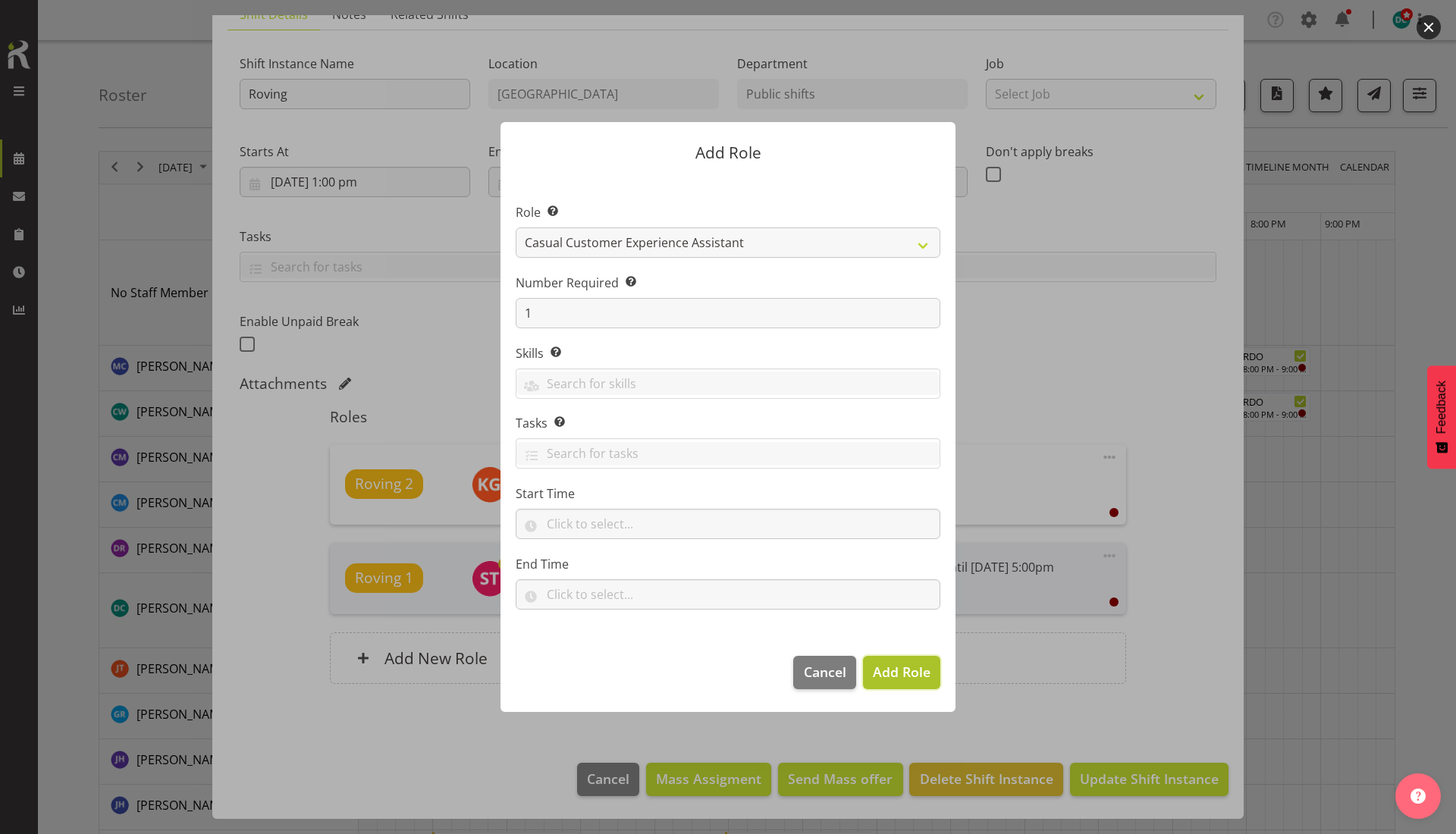
click at [895, 665] on span "Add Role" at bounding box center [902, 671] width 58 height 18
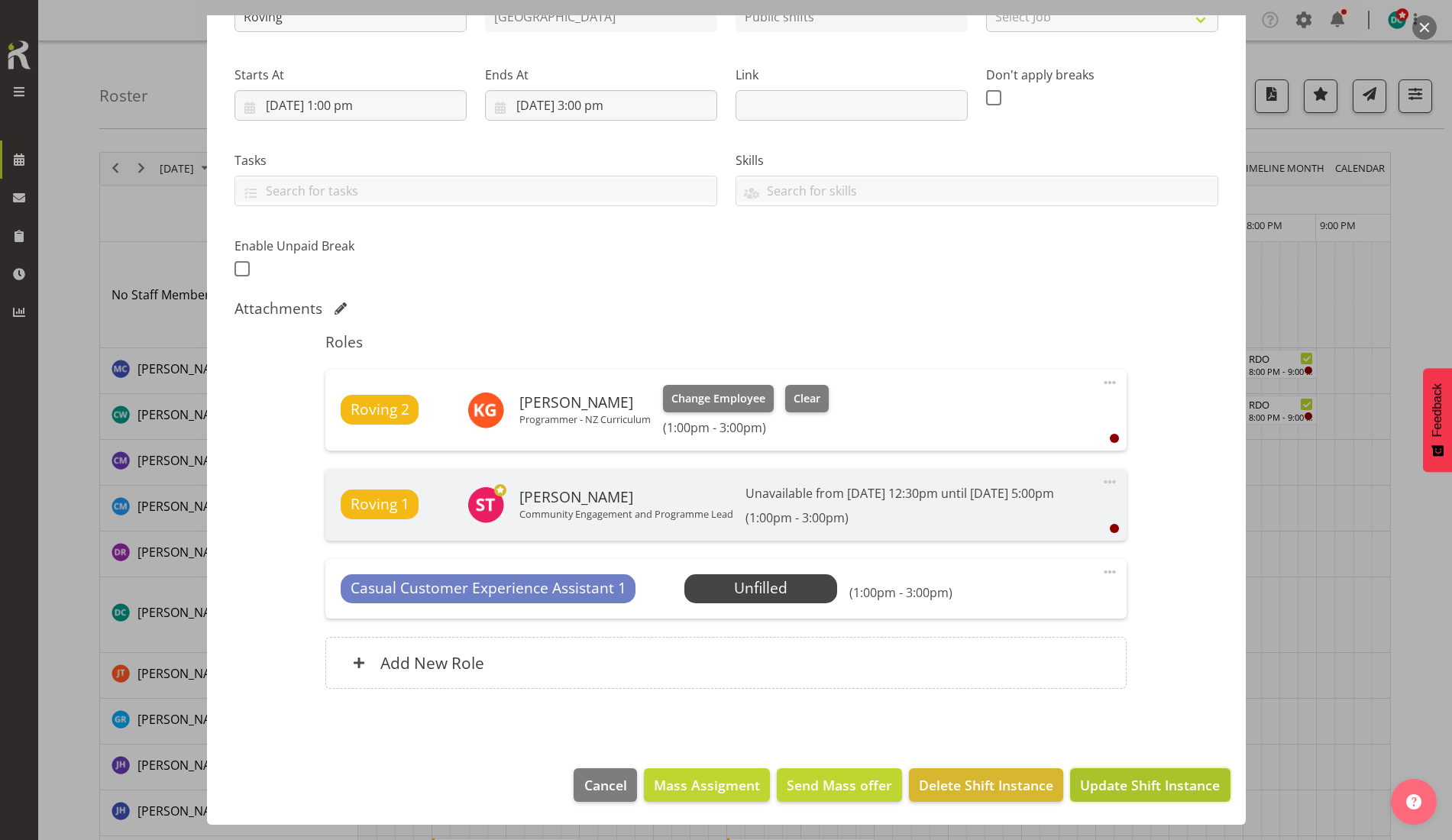
click at [1139, 789] on span "Update Shift Instance" at bounding box center [1149, 784] width 139 height 19
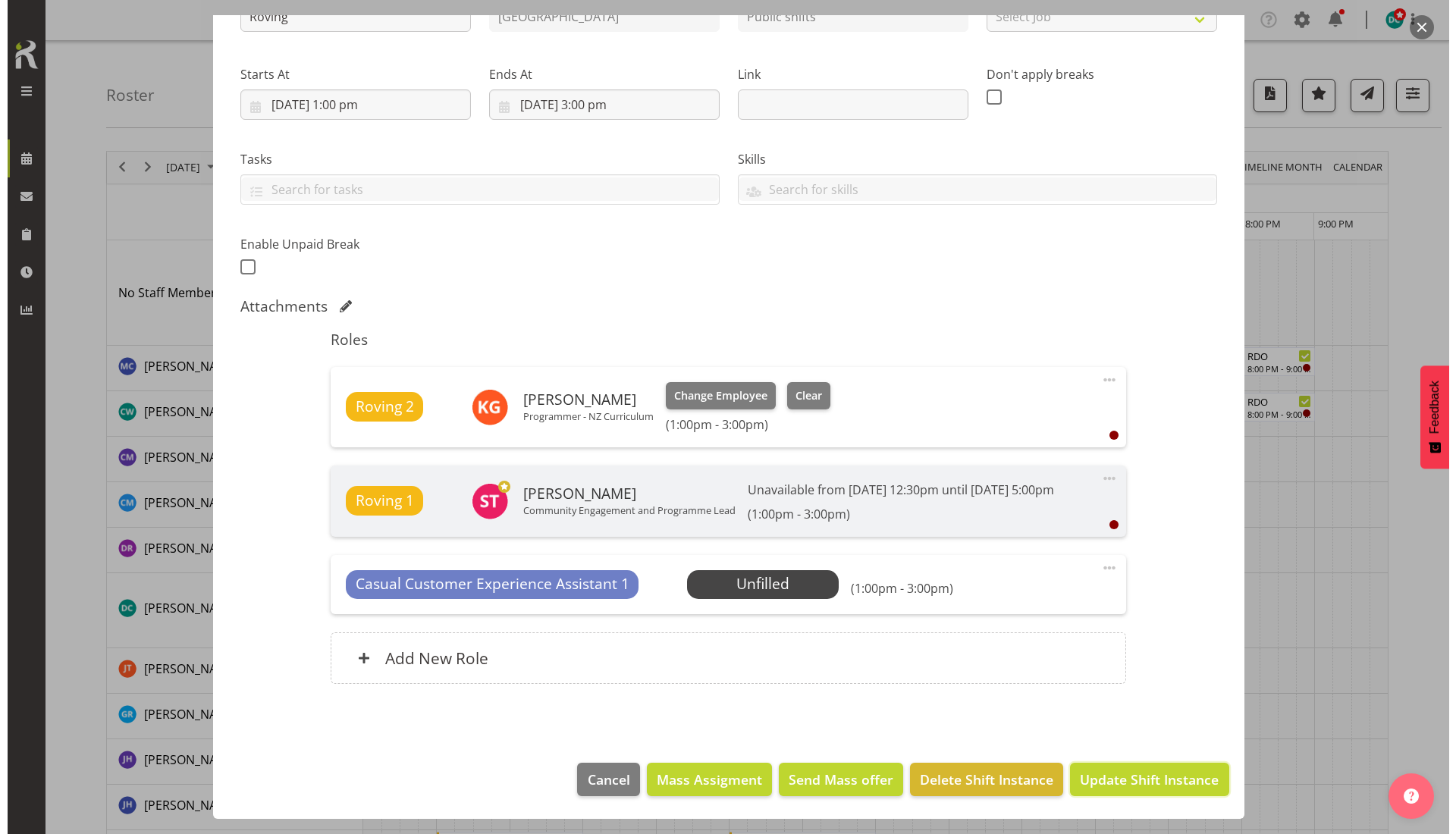
scroll to position [158, 0]
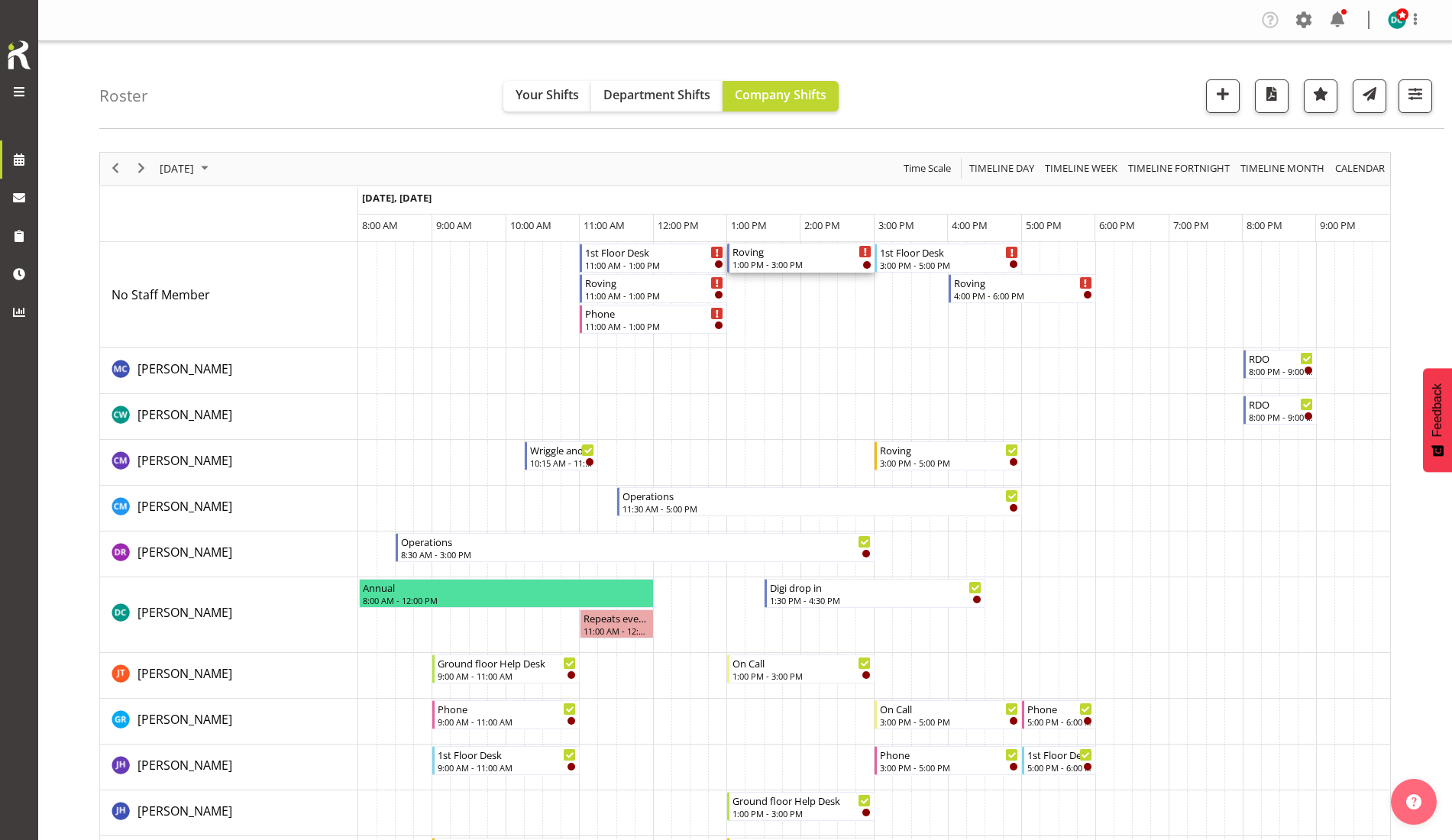
click at [777, 259] on div "1:00 PM - 3:00 PM" at bounding box center [802, 264] width 139 height 13
click at [0, 0] on div at bounding box center [0, 0] width 0 height 0
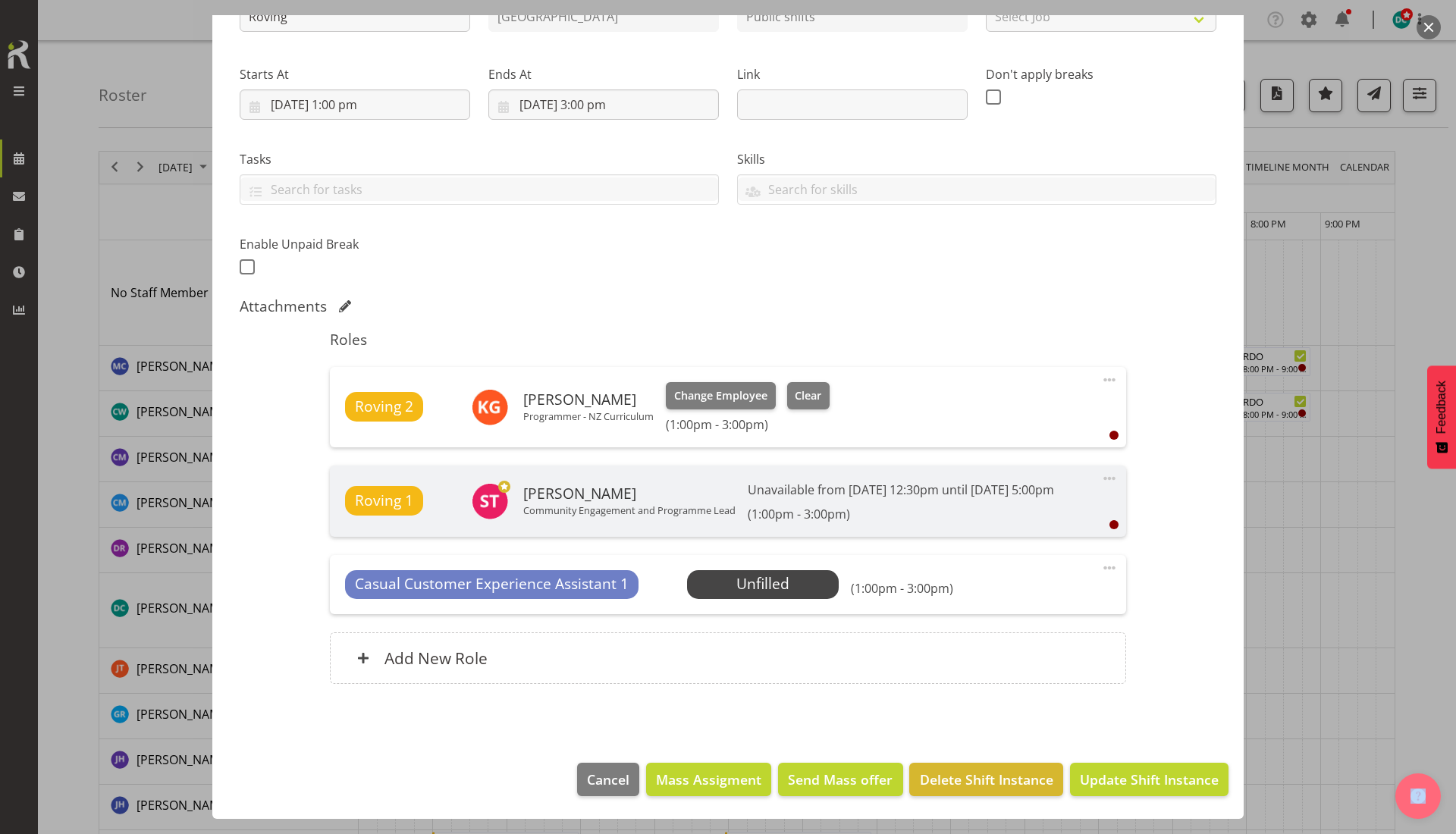
scroll to position [219, 0]
click at [828, 790] on button "Send Mass offer" at bounding box center [840, 779] width 125 height 33
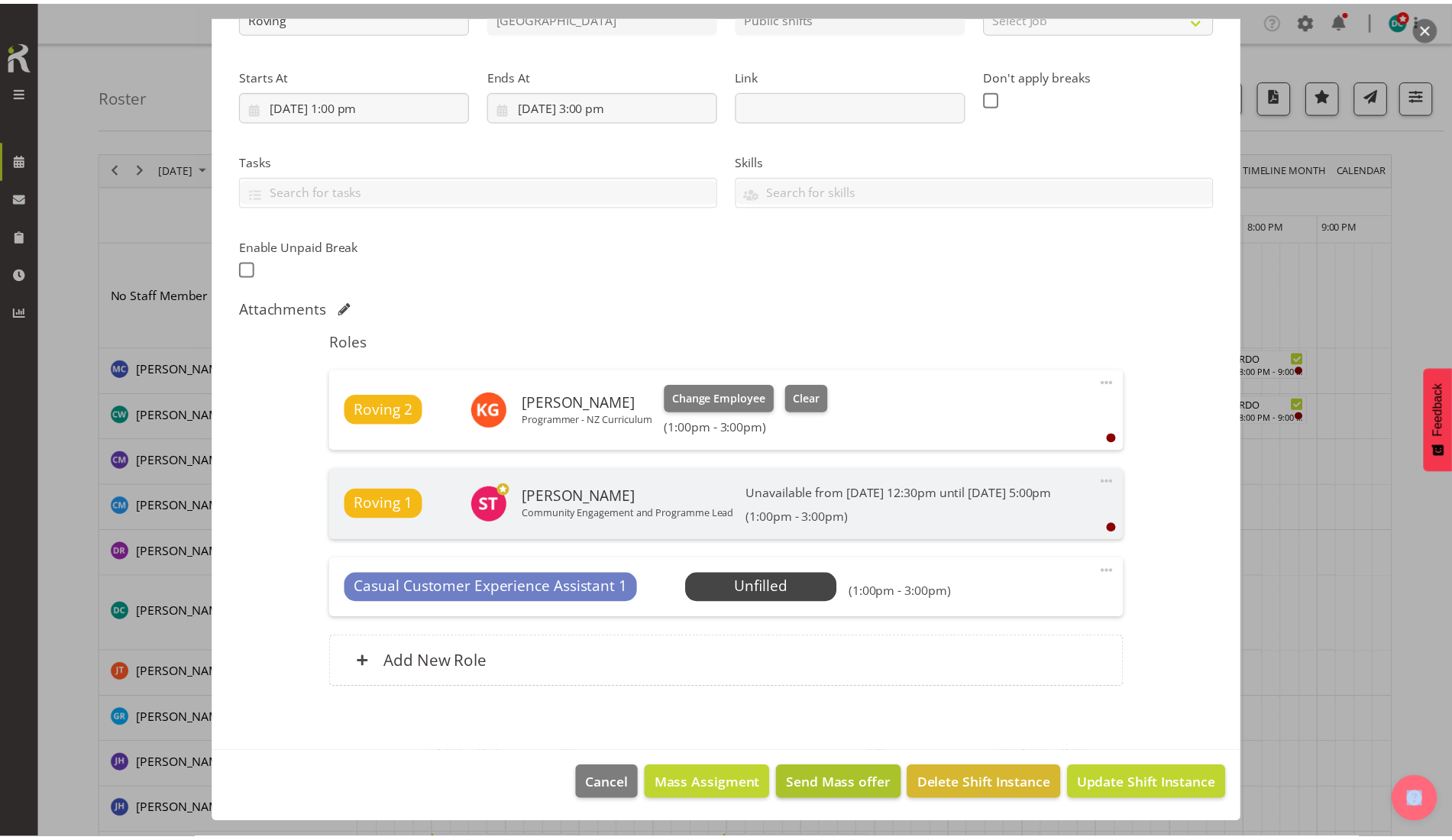
scroll to position [159, 0]
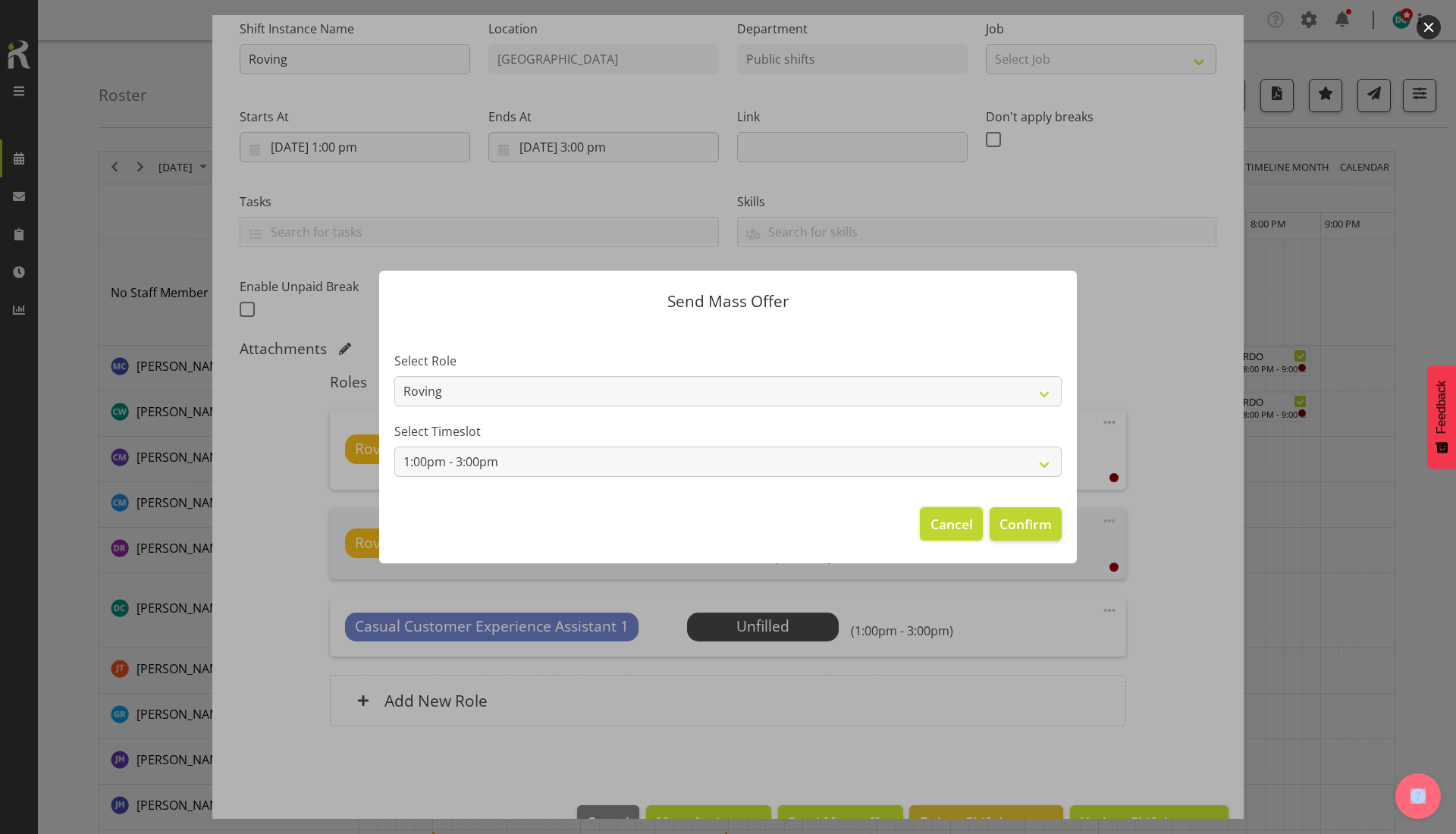
click at [946, 526] on span "Cancel" at bounding box center [952, 523] width 43 height 19
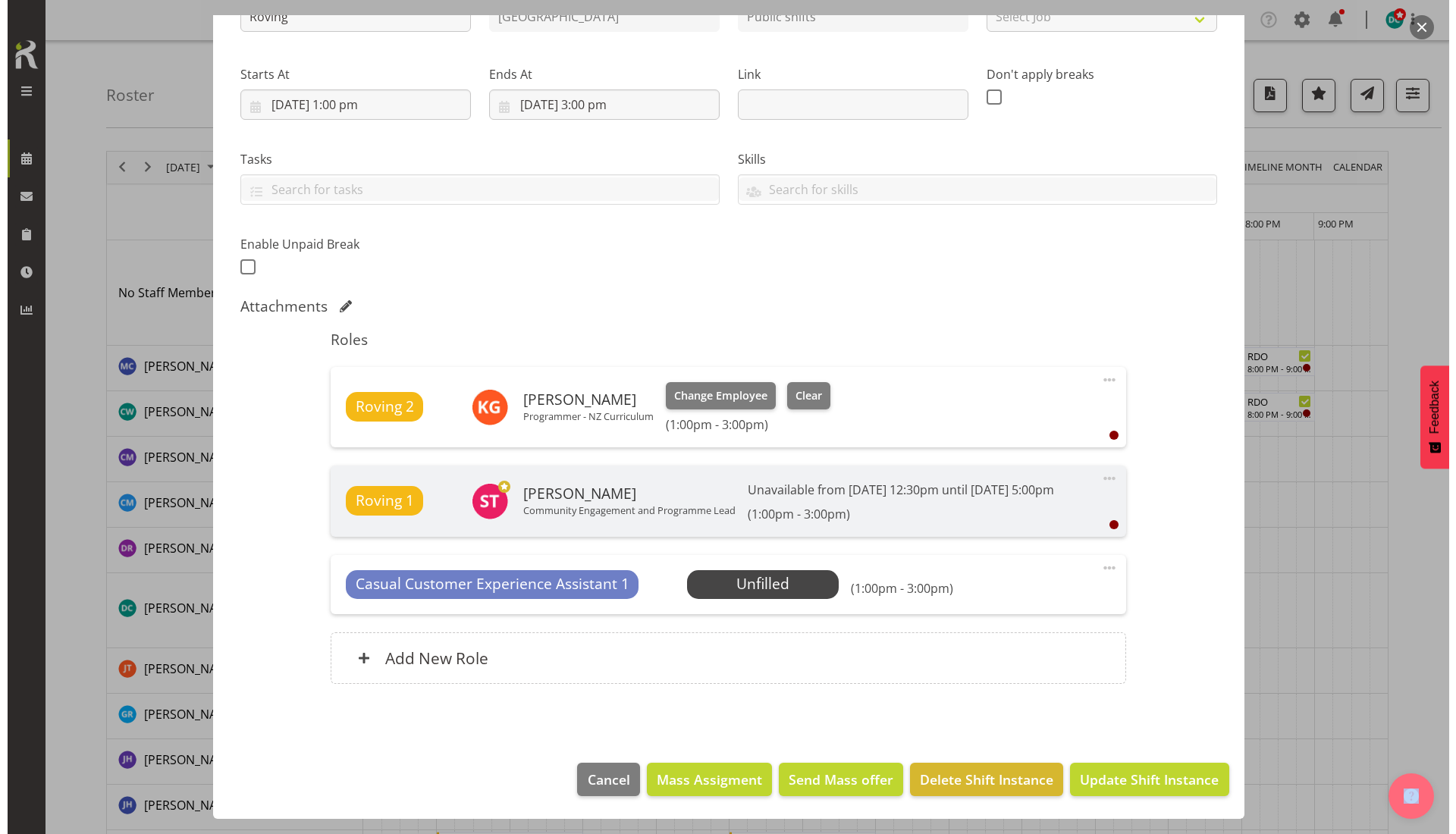
scroll to position [219, 0]
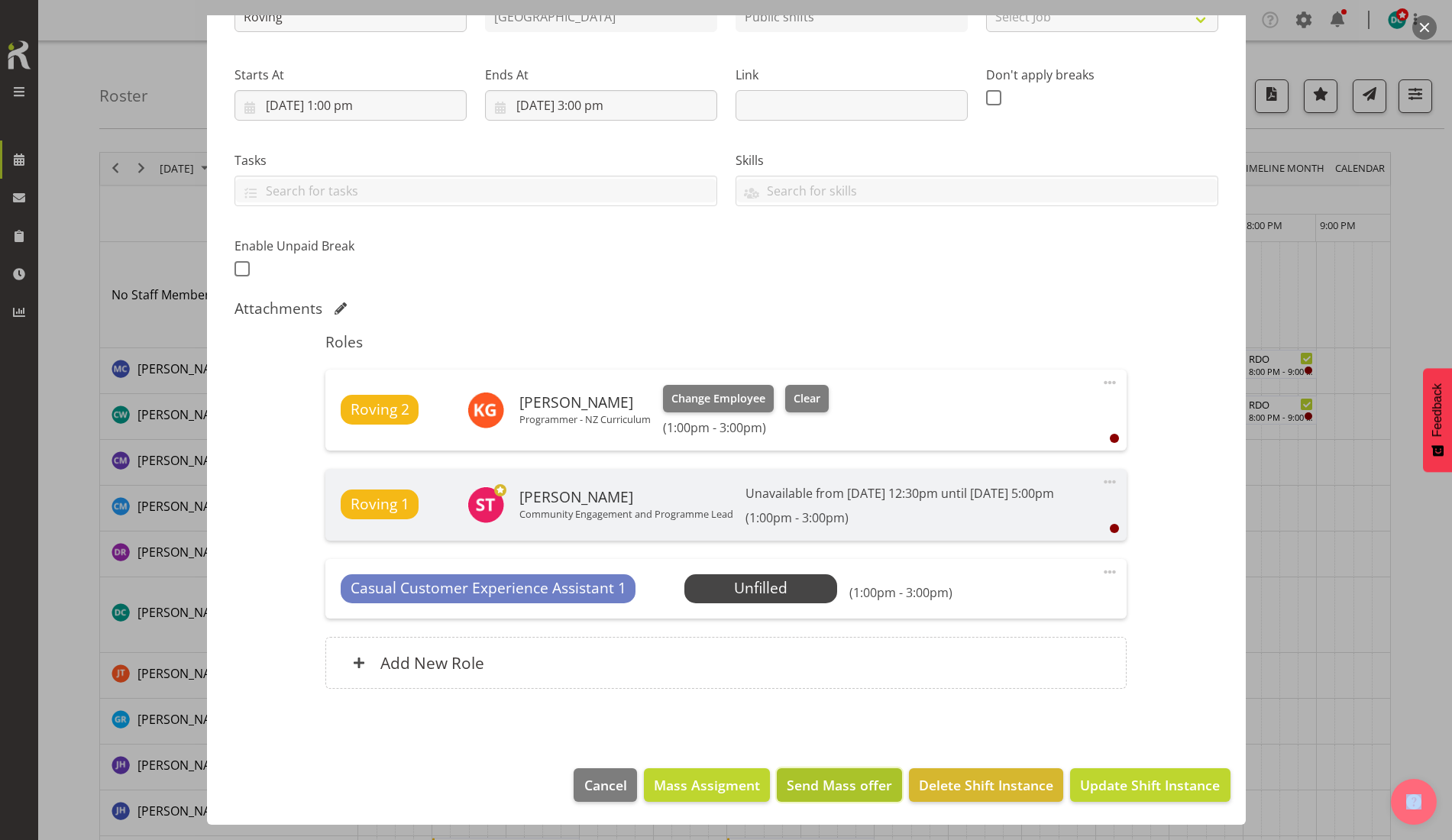
click at [805, 784] on span "Send Mass offer" at bounding box center [839, 784] width 105 height 19
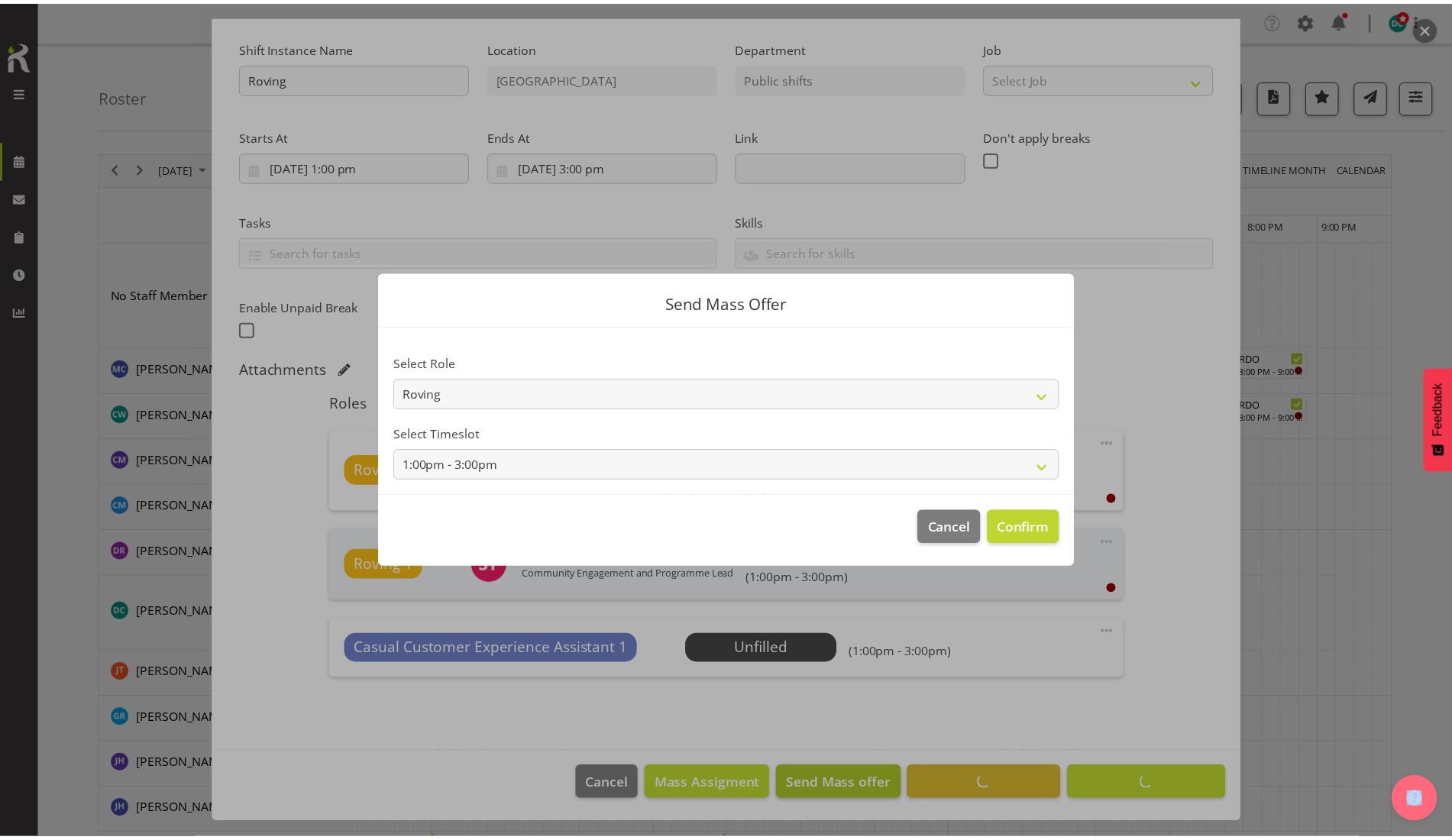
scroll to position [159, 0]
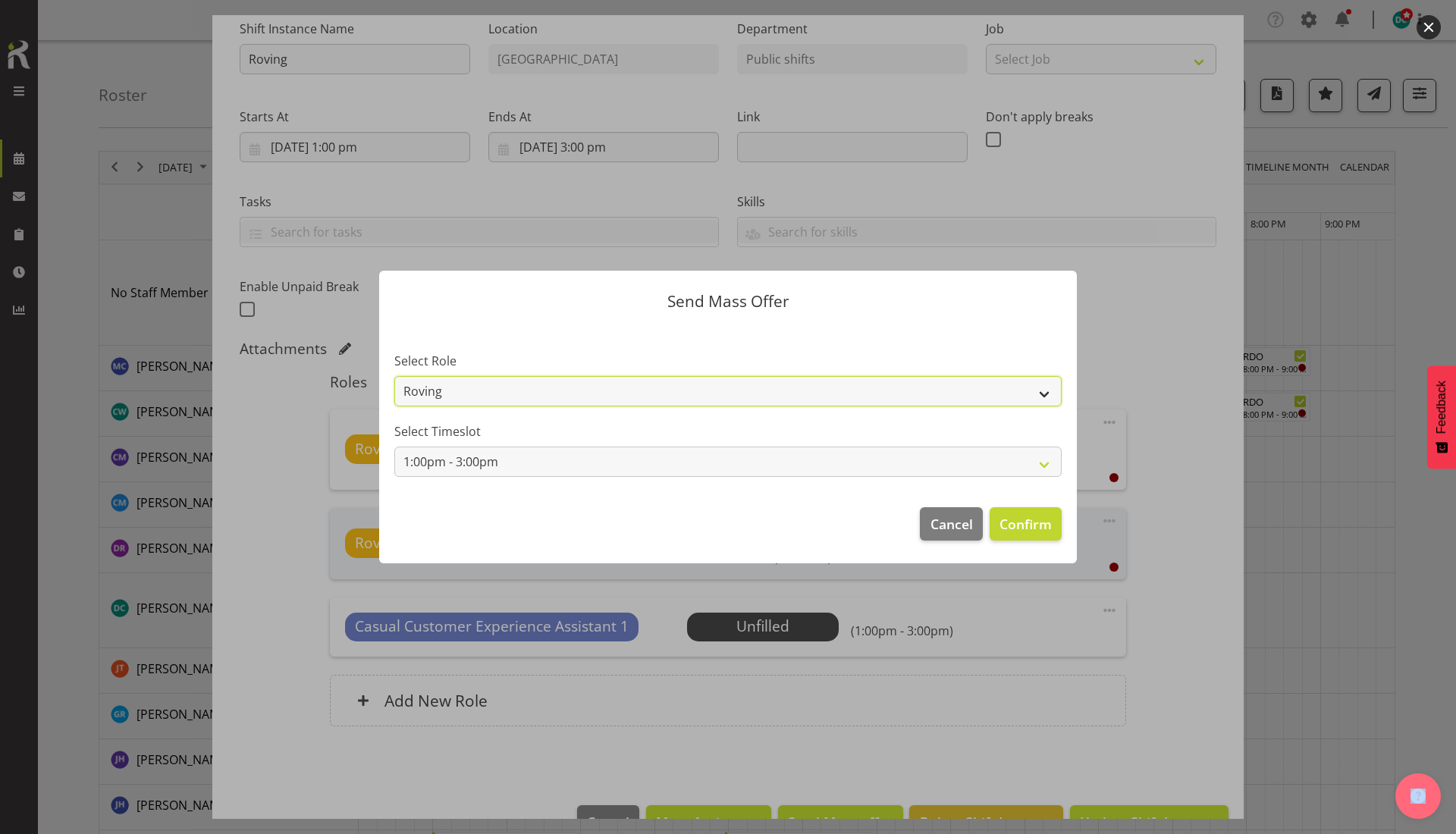
click at [1046, 391] on select "Roving Casual Customer Experience Assistant" at bounding box center [728, 391] width 668 height 30
select select "1515"
click at [394, 376] on select "Roving Casual Customer Experience Assistant" at bounding box center [728, 391] width 668 height 30
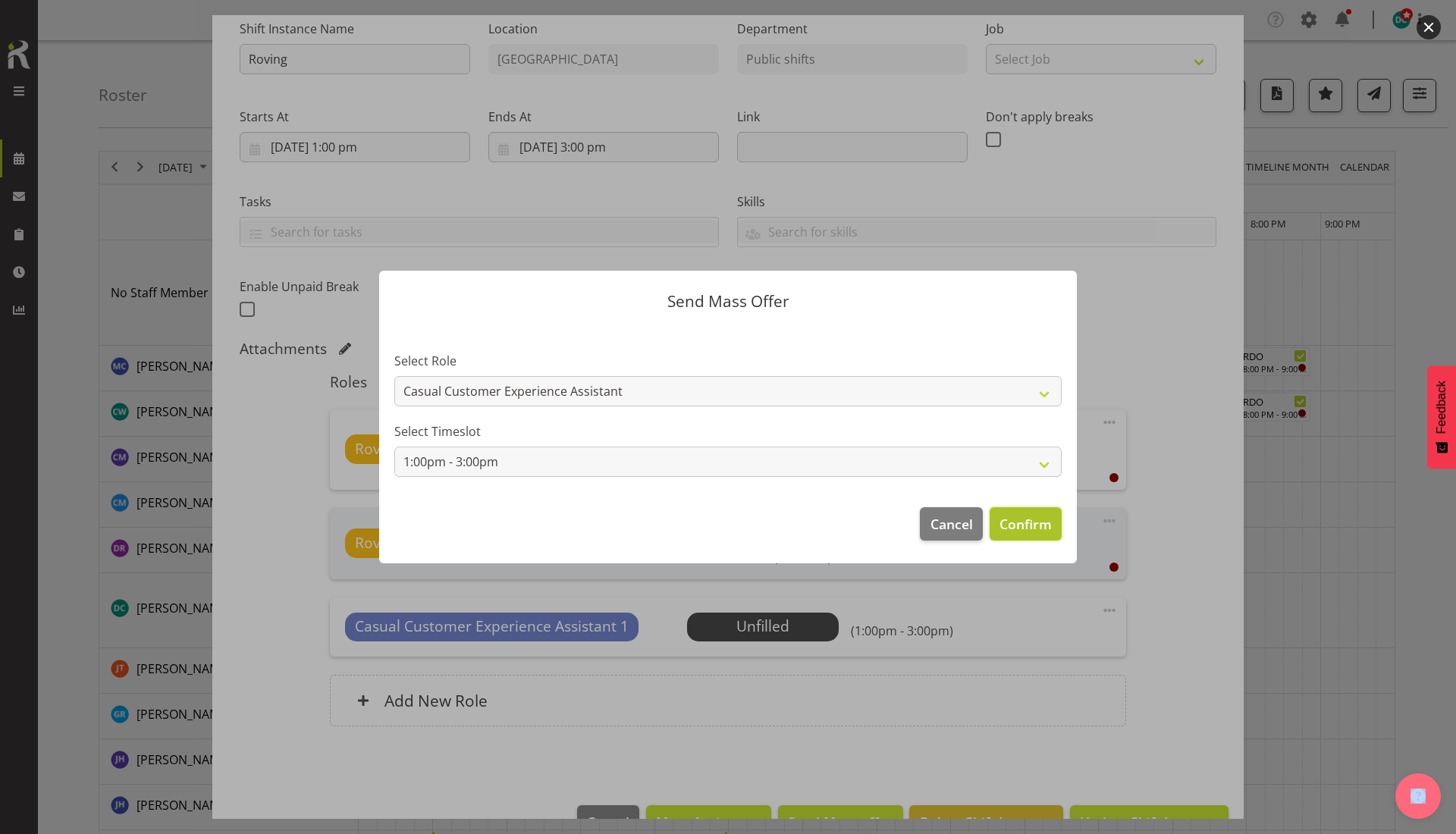
click at [1011, 527] on span "Confirm" at bounding box center [1025, 523] width 52 height 19
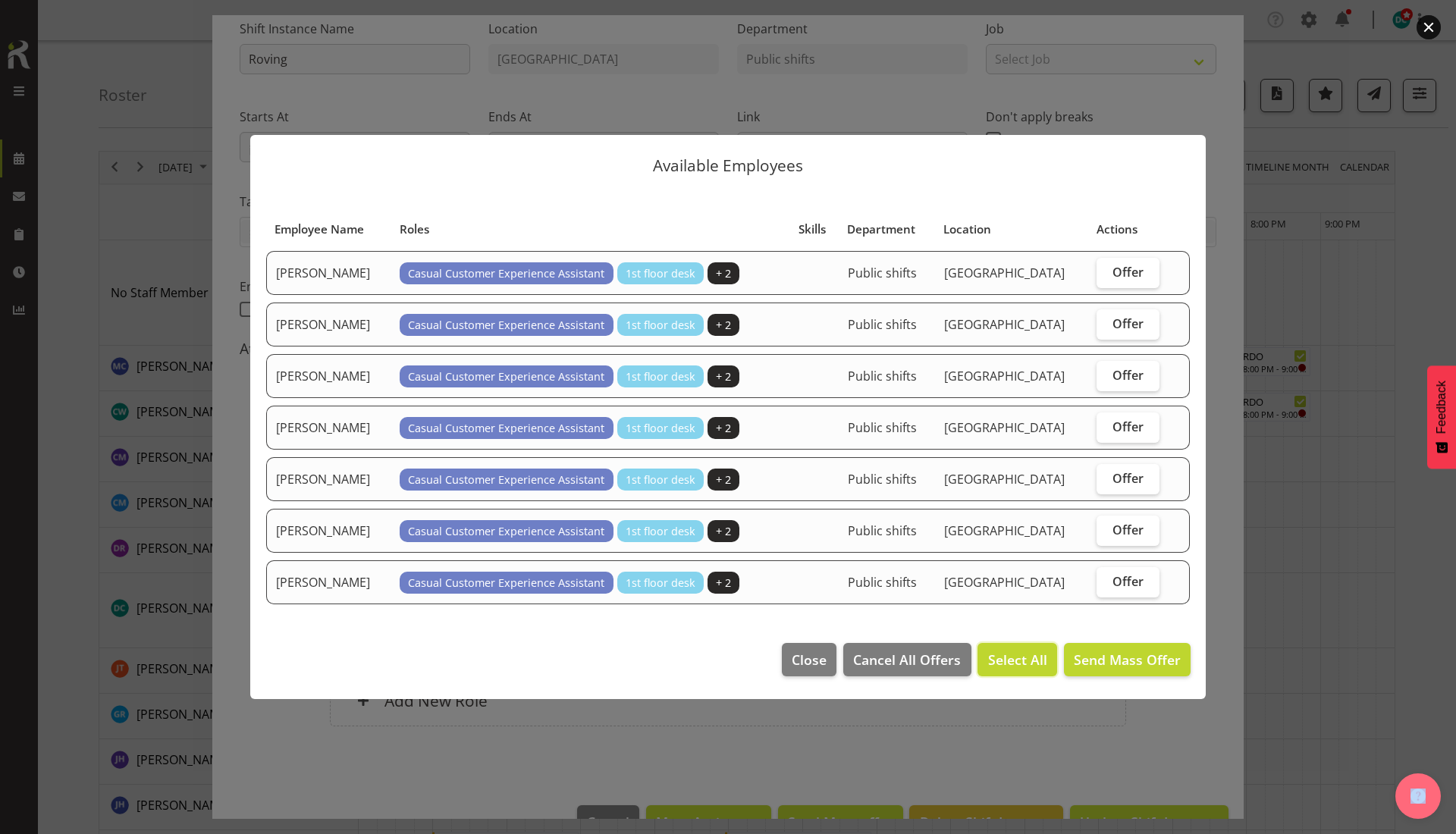
click at [1019, 659] on span "Select All" at bounding box center [1017, 660] width 59 height 19
checkbox input "true"
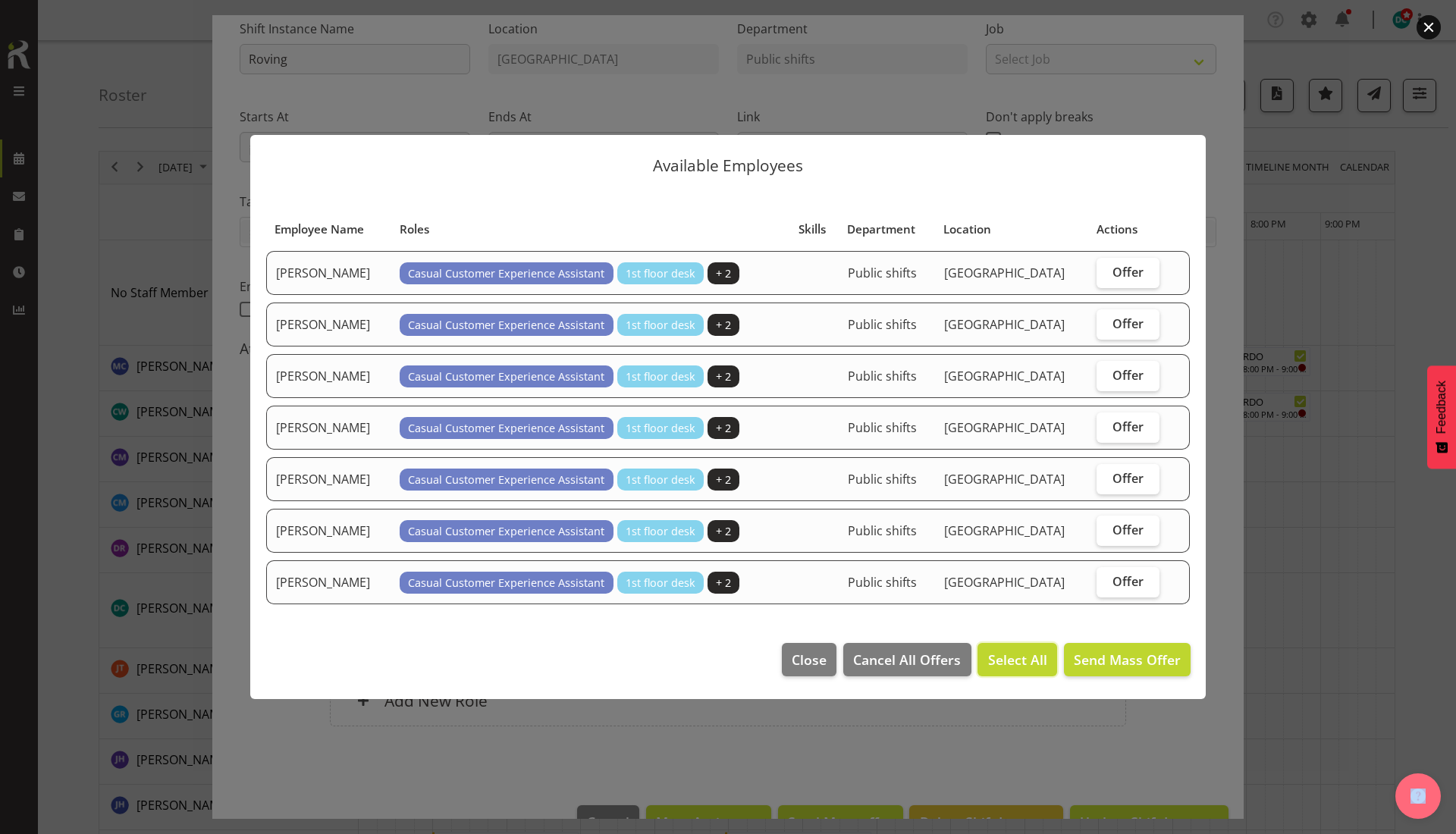
checkbox input "true"
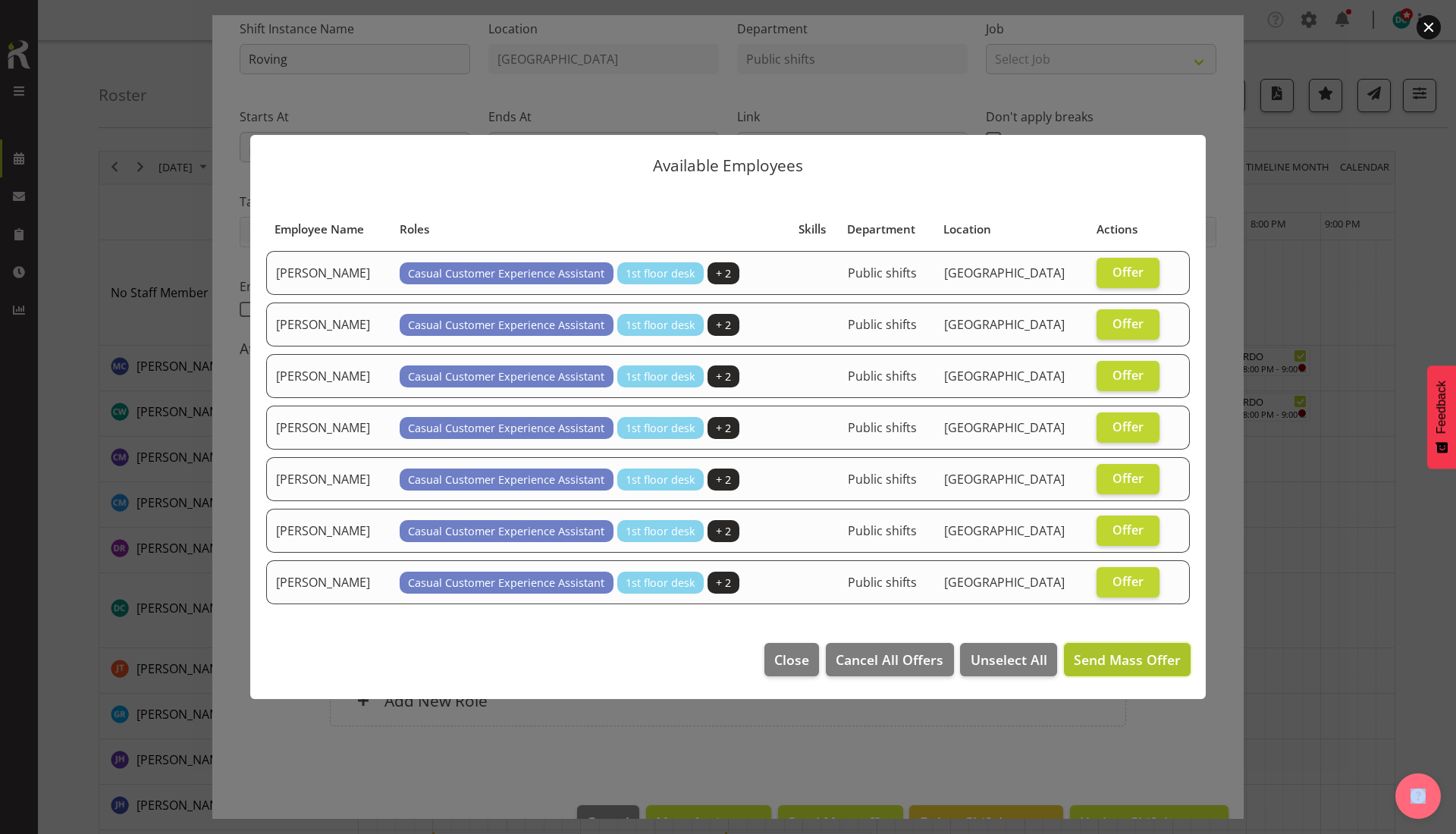
click at [1114, 667] on span "Send Mass Offer" at bounding box center [1127, 659] width 106 height 18
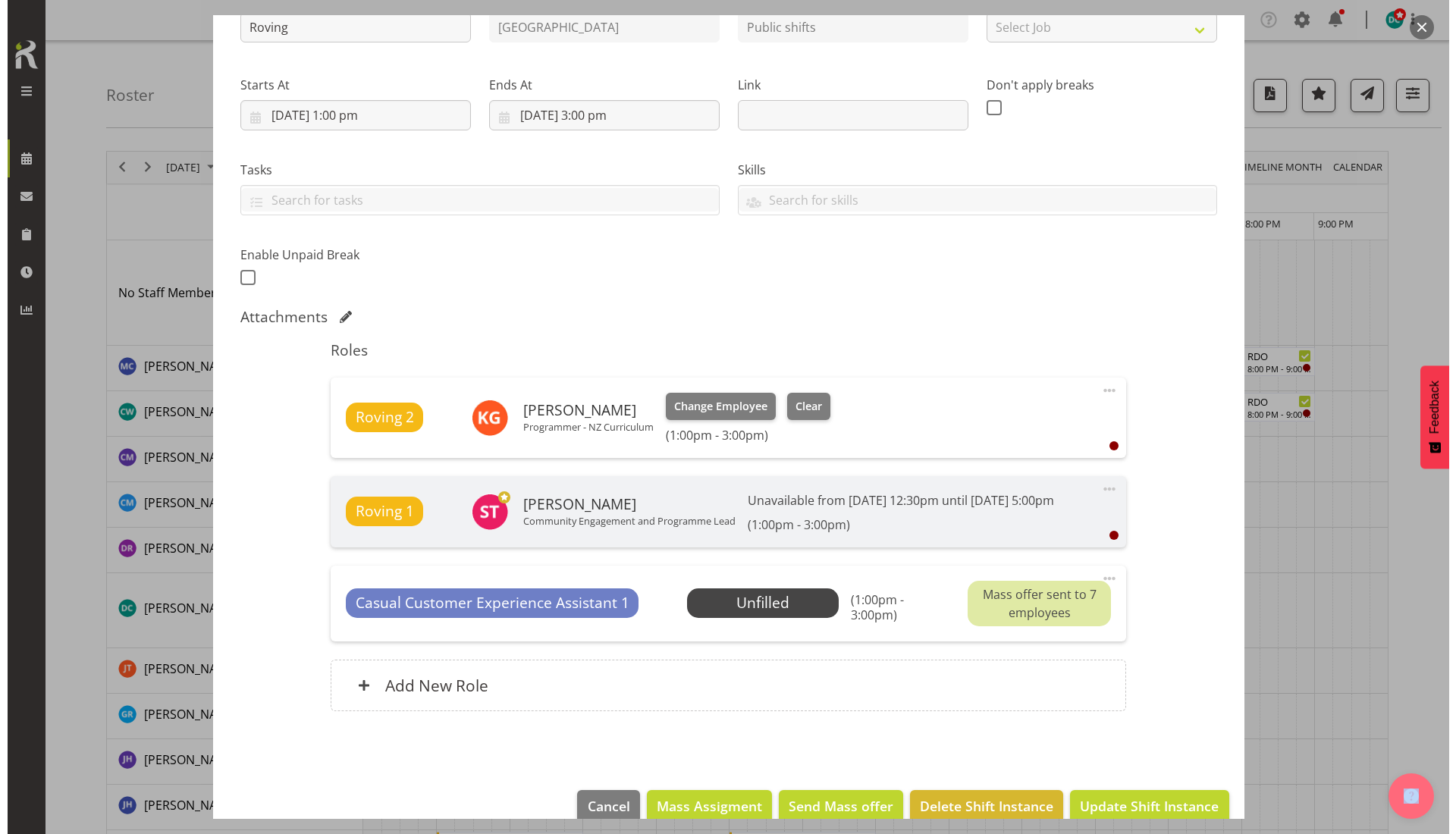
scroll to position [235, 0]
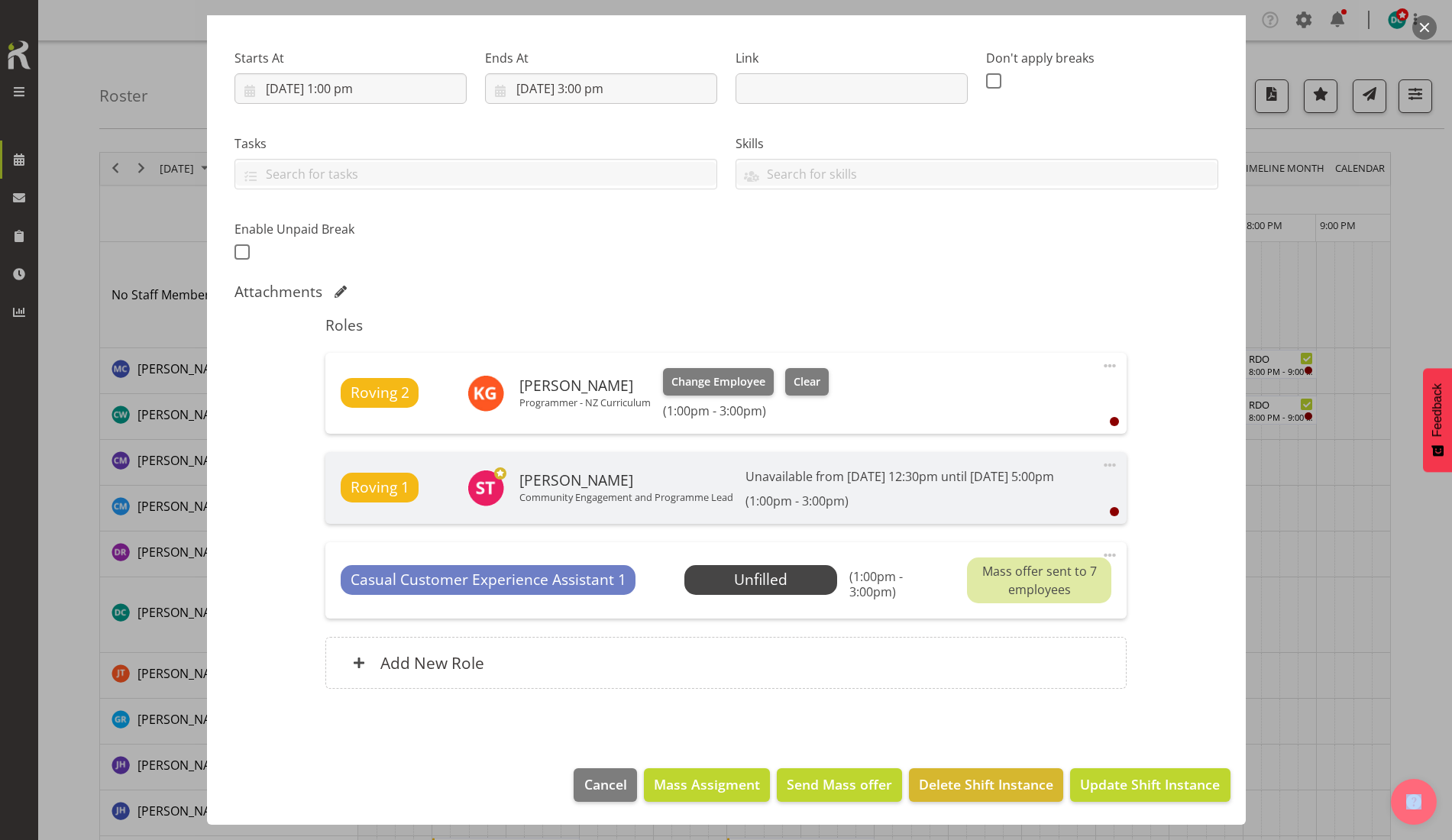
click at [1423, 25] on button "button" at bounding box center [1424, 27] width 24 height 24
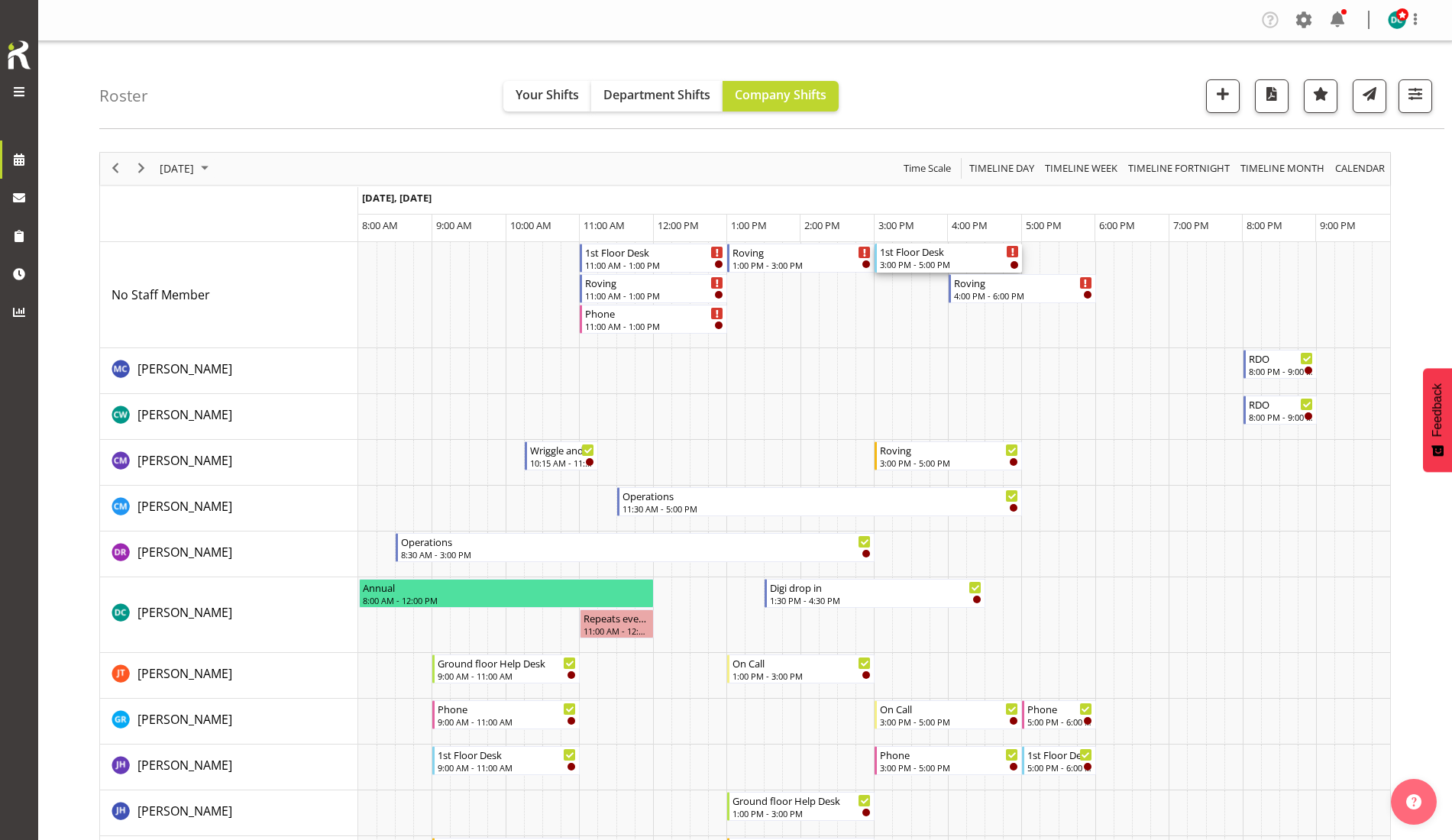
click at [920, 258] on div "1st Floor Desk" at bounding box center [949, 251] width 139 height 16
click at [0, 0] on div at bounding box center [0, 0] width 0 height 0
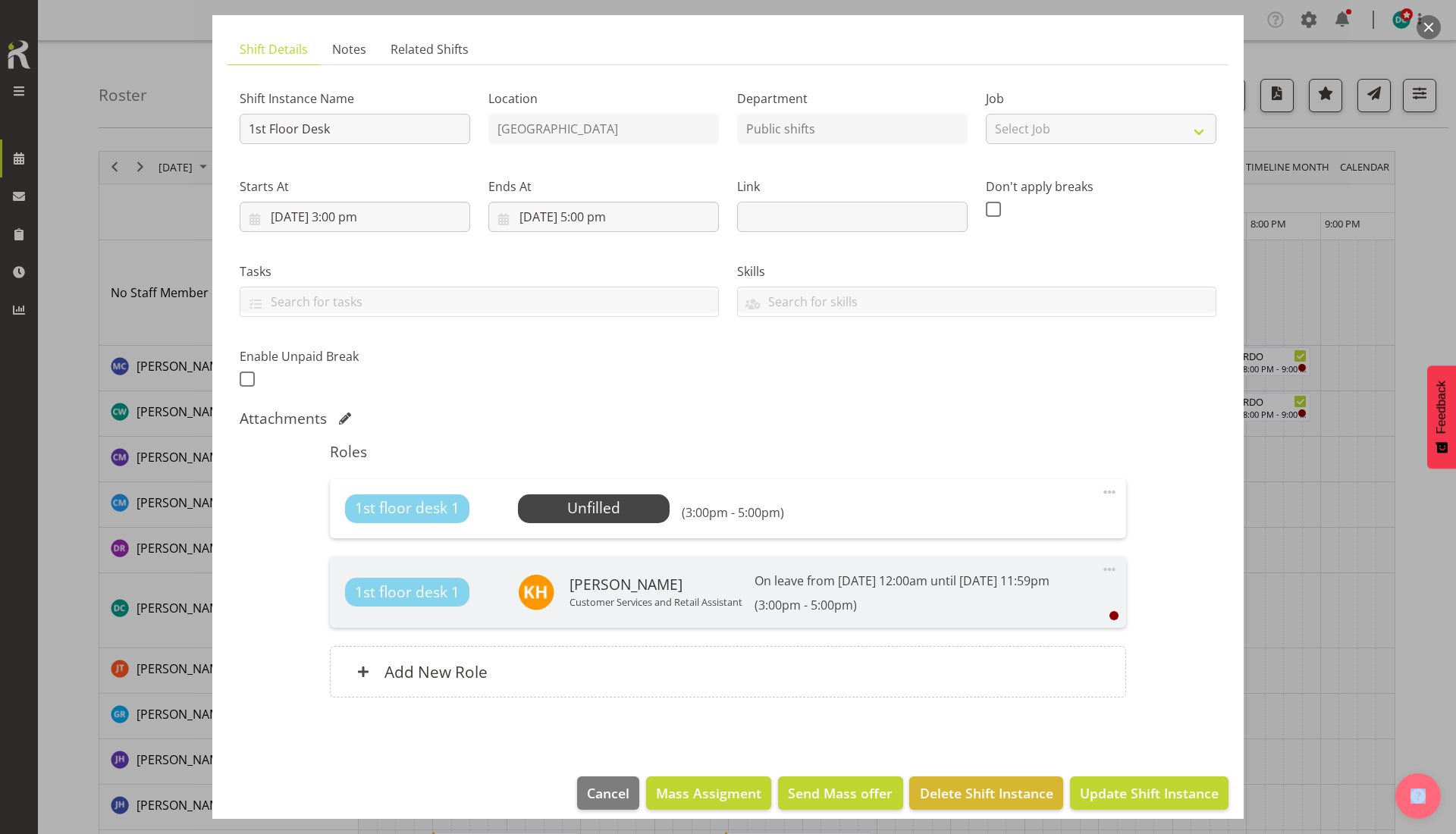
scroll to position [120, 0]
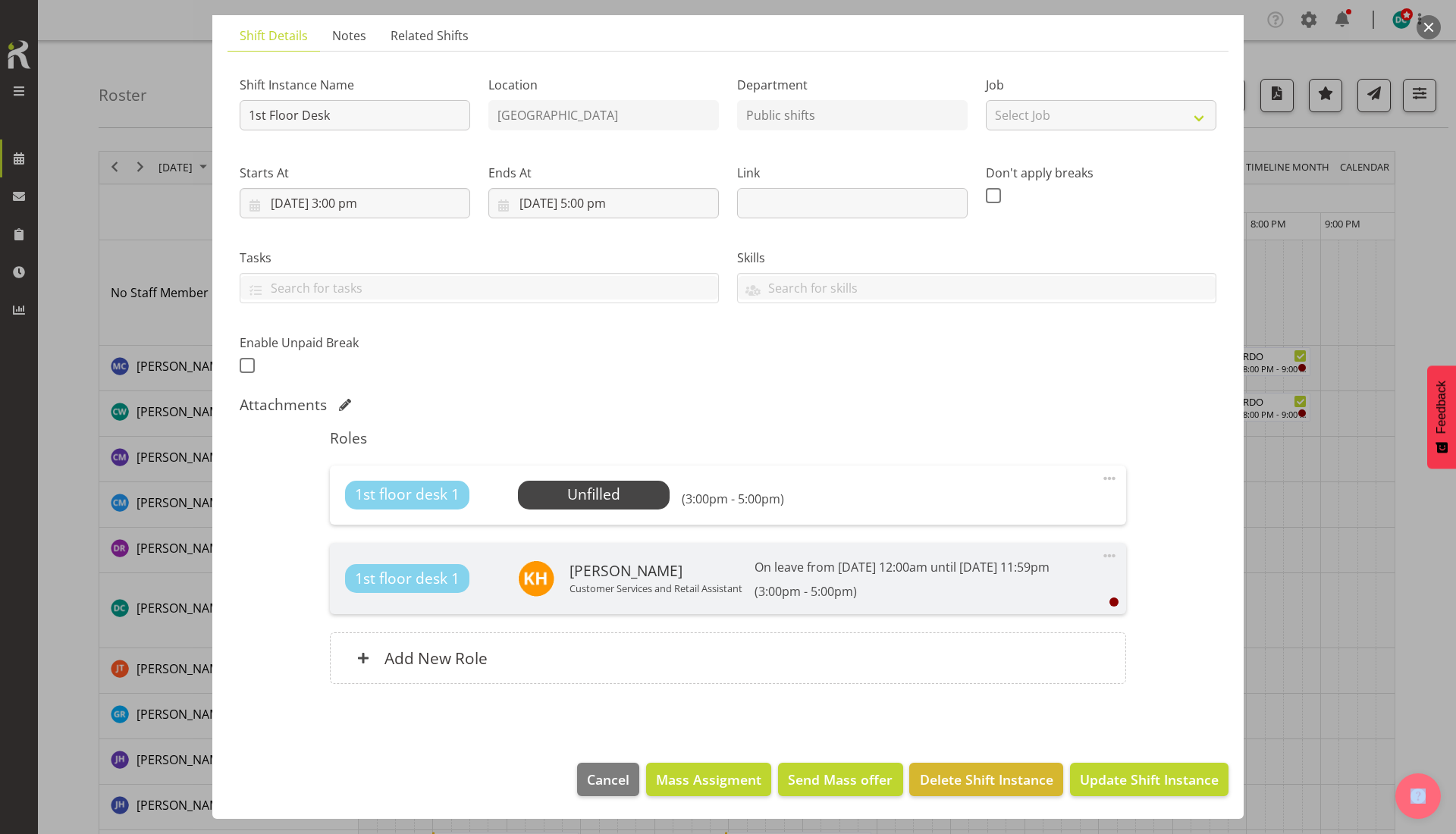
click at [1100, 469] on span at bounding box center [1109, 478] width 18 height 18
click at [997, 552] on link "Delete" at bounding box center [1045, 566] width 145 height 27
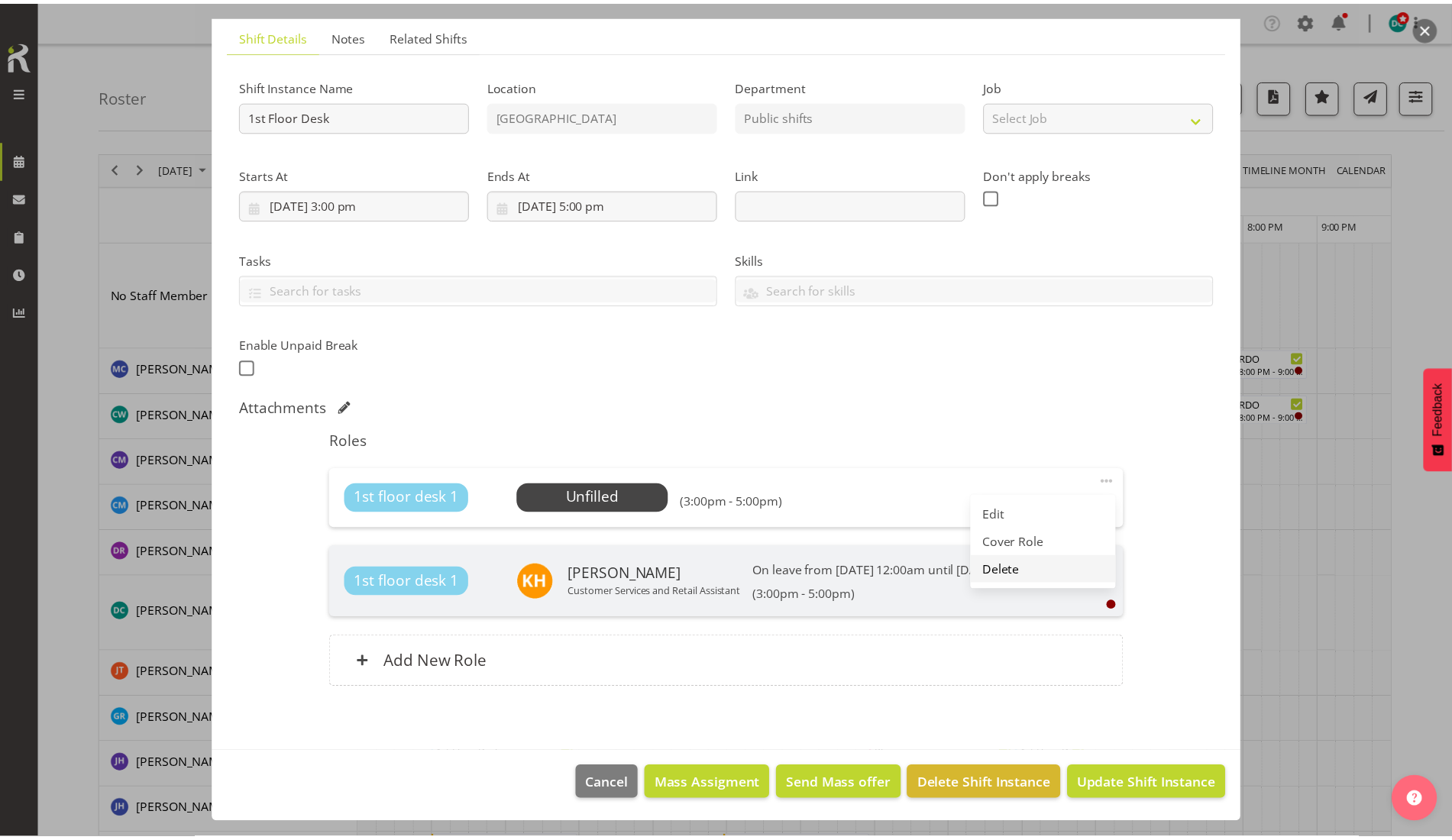
scroll to position [43, 0]
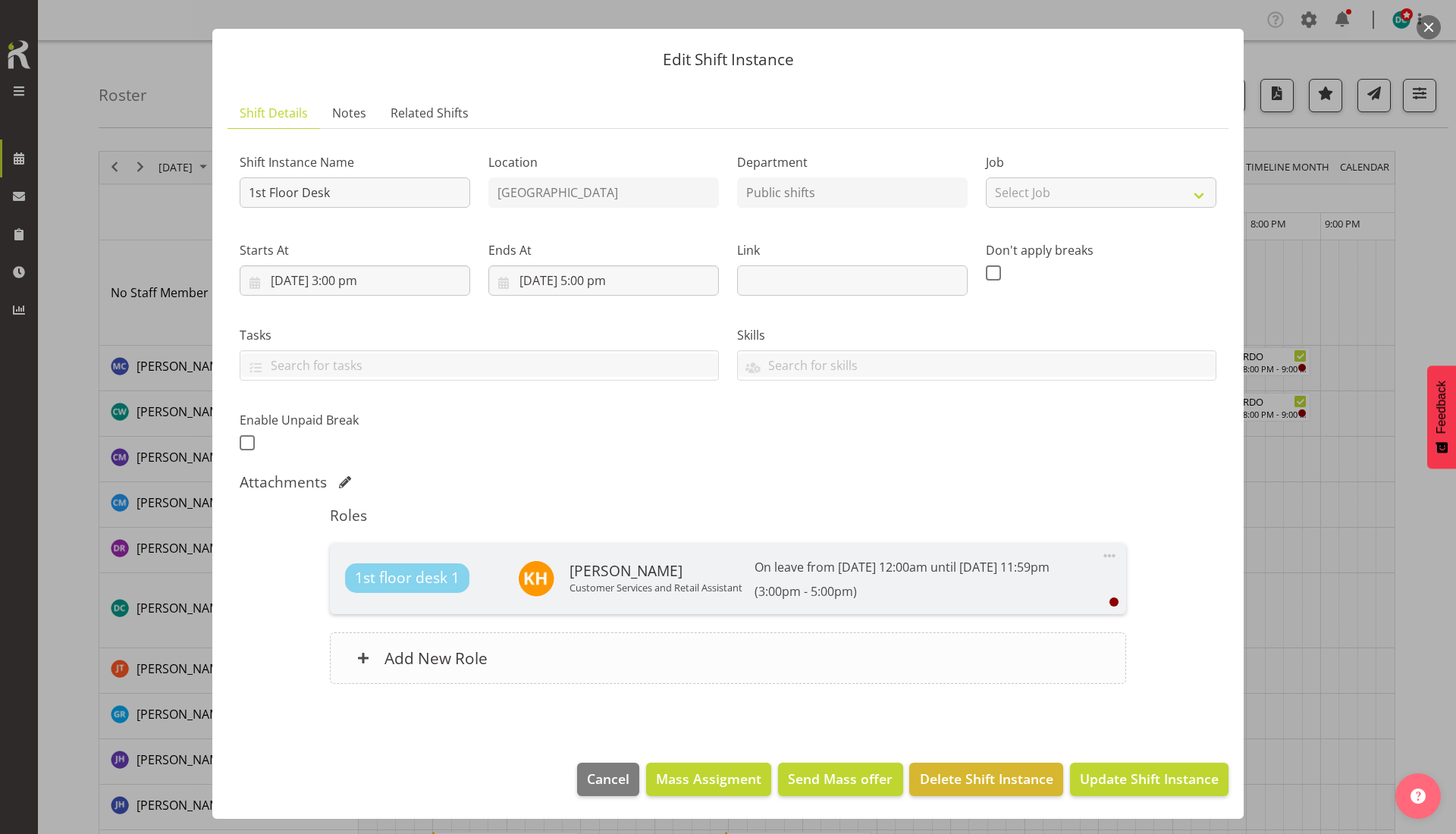
click at [549, 663] on div "Add New Role" at bounding box center [728, 658] width 795 height 51
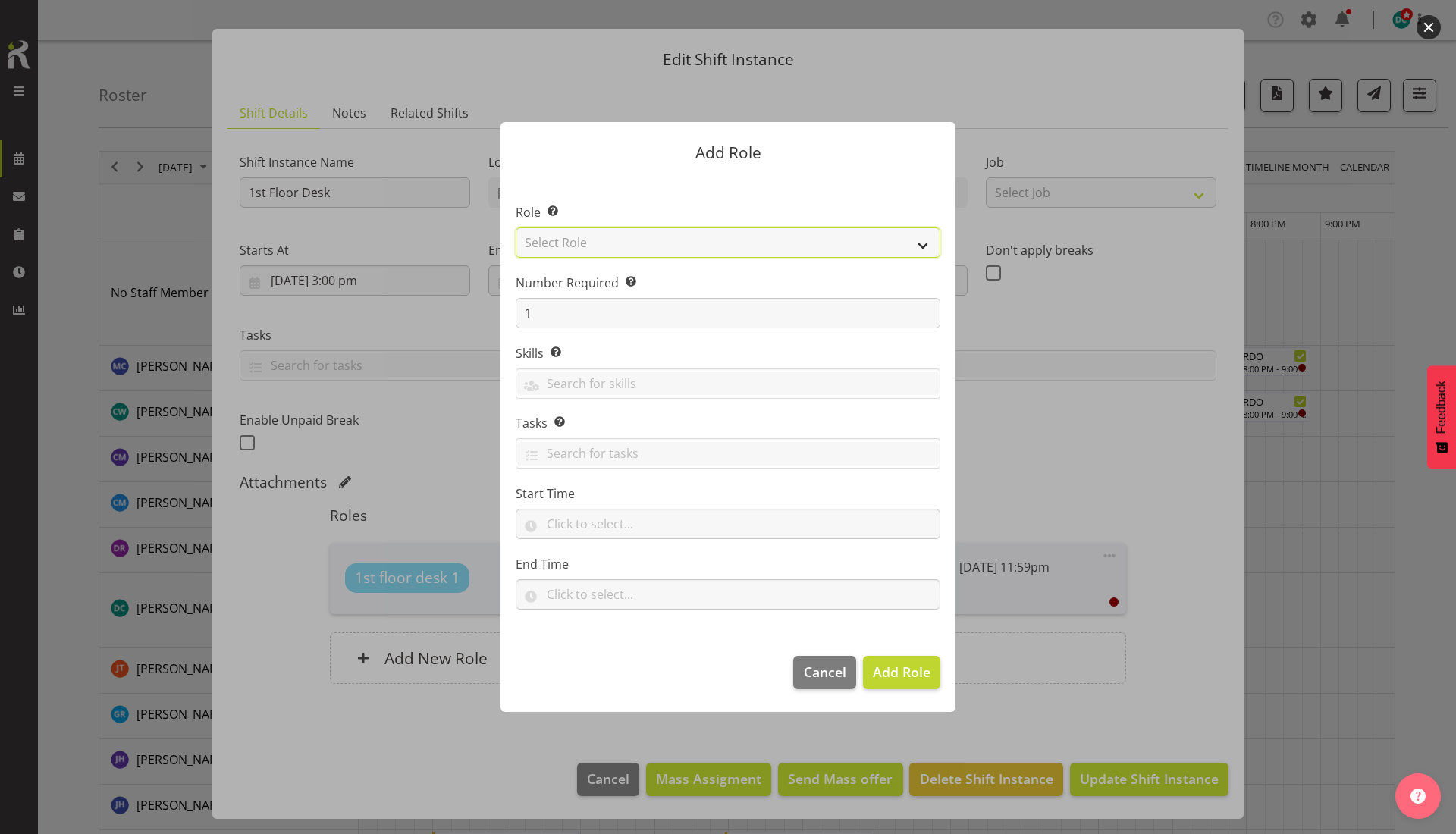
click at [628, 251] on select "Select Role 1st floor desk AQ operator Business Support Team member Casual Cust…" at bounding box center [728, 242] width 425 height 30
select select "1515"
click at [516, 227] on select "Select Role 1st floor desk AQ operator Business Support Team member Casual Cust…" at bounding box center [728, 242] width 425 height 30
click at [906, 665] on span "Add Role" at bounding box center [902, 671] width 58 height 18
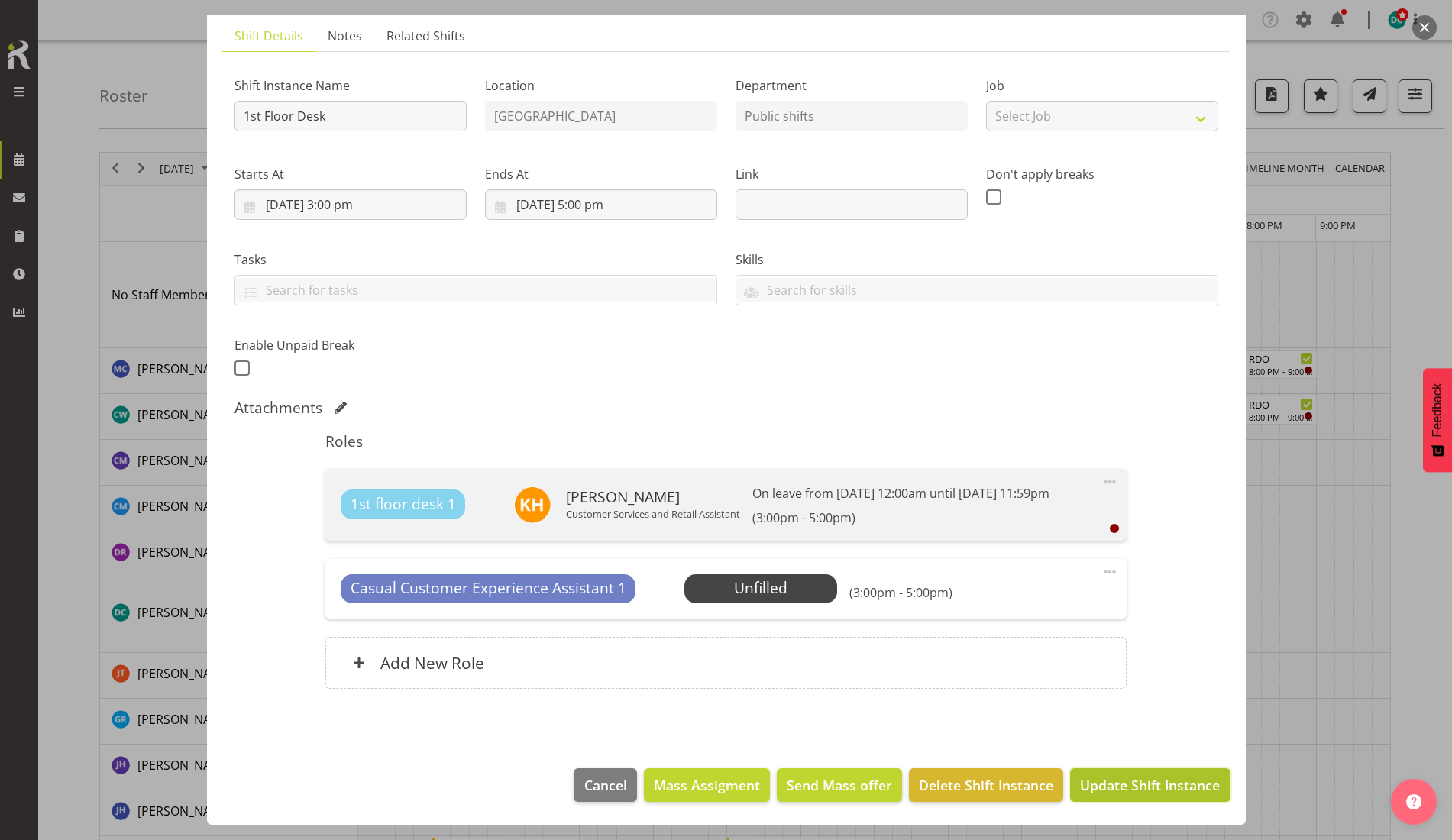
click at [1121, 777] on span "Update Shift Instance" at bounding box center [1149, 784] width 139 height 19
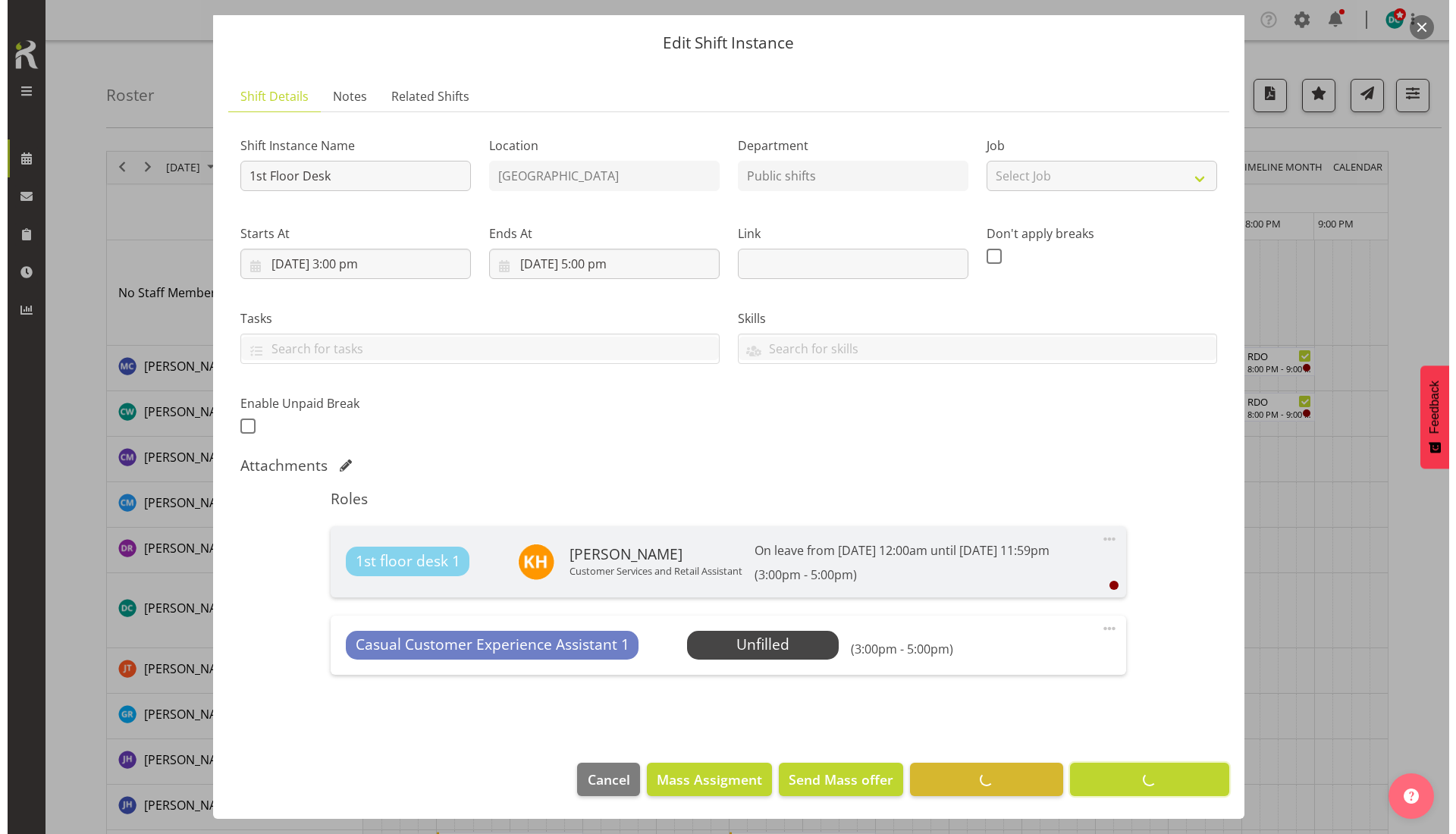
scroll to position [59, 0]
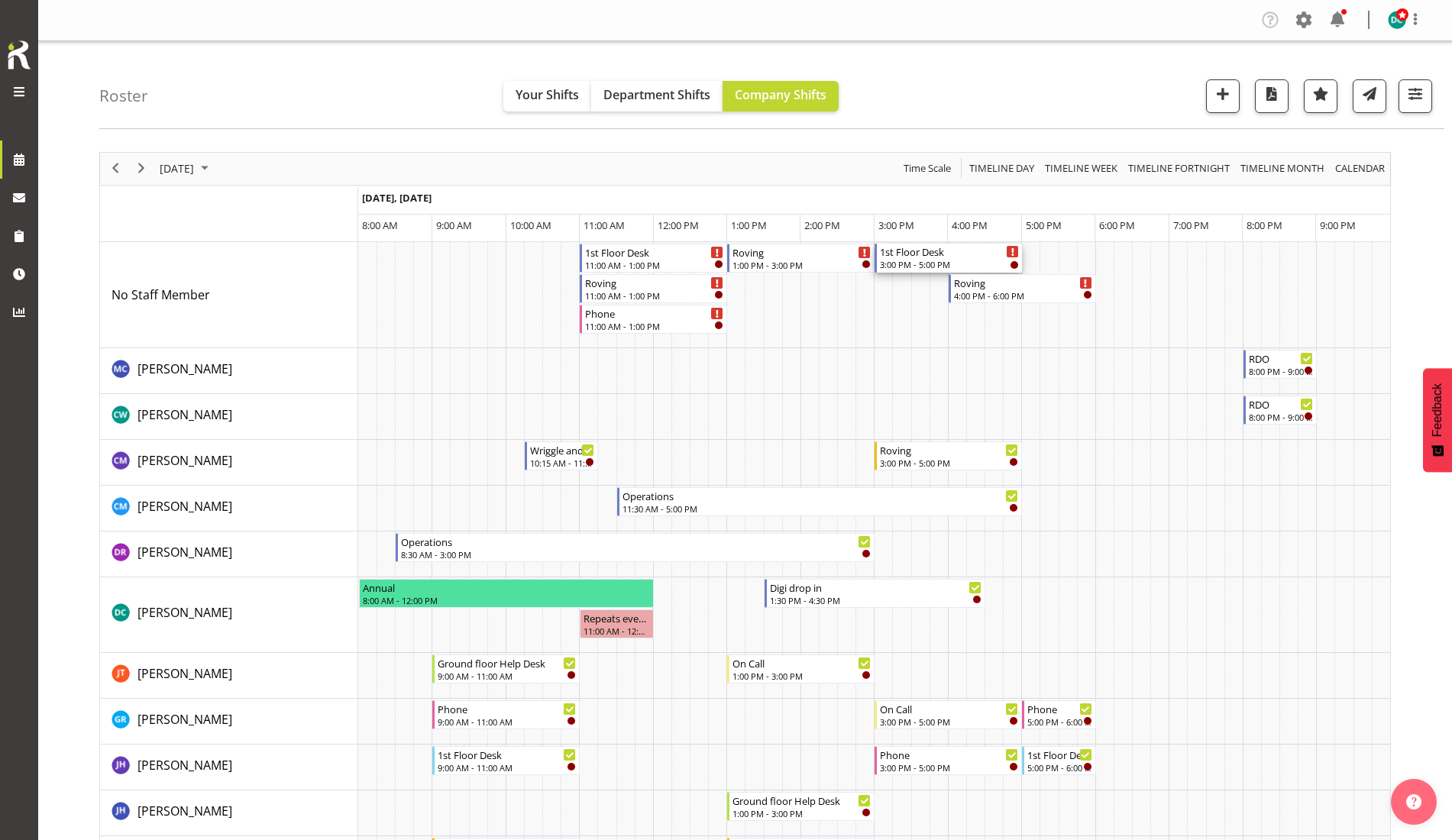
click at [920, 257] on div "1st Floor Desk" at bounding box center [949, 251] width 139 height 16
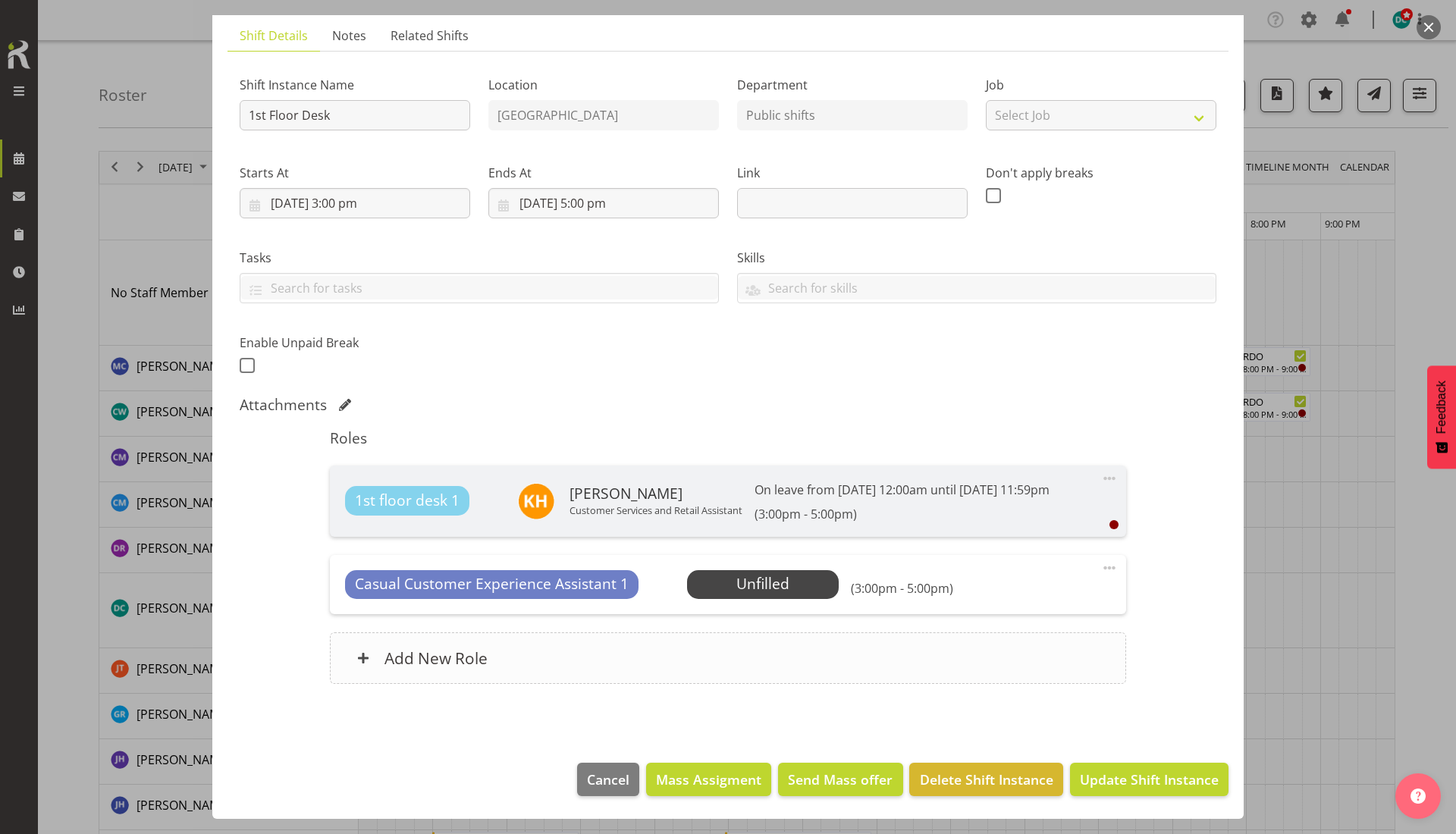
scroll to position [120, 0]
click at [817, 784] on span "Send Mass offer" at bounding box center [840, 779] width 104 height 19
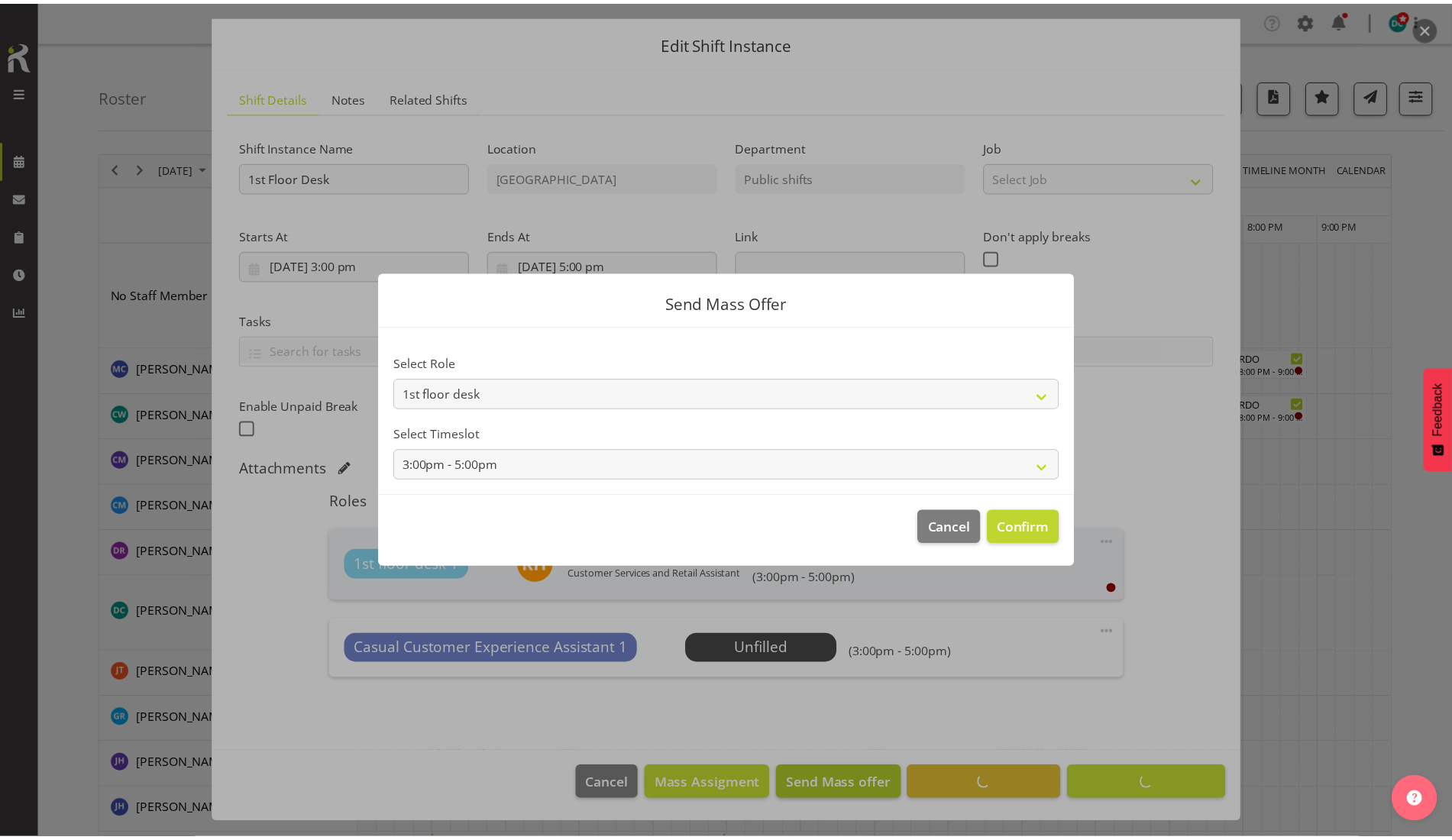
scroll to position [59, 0]
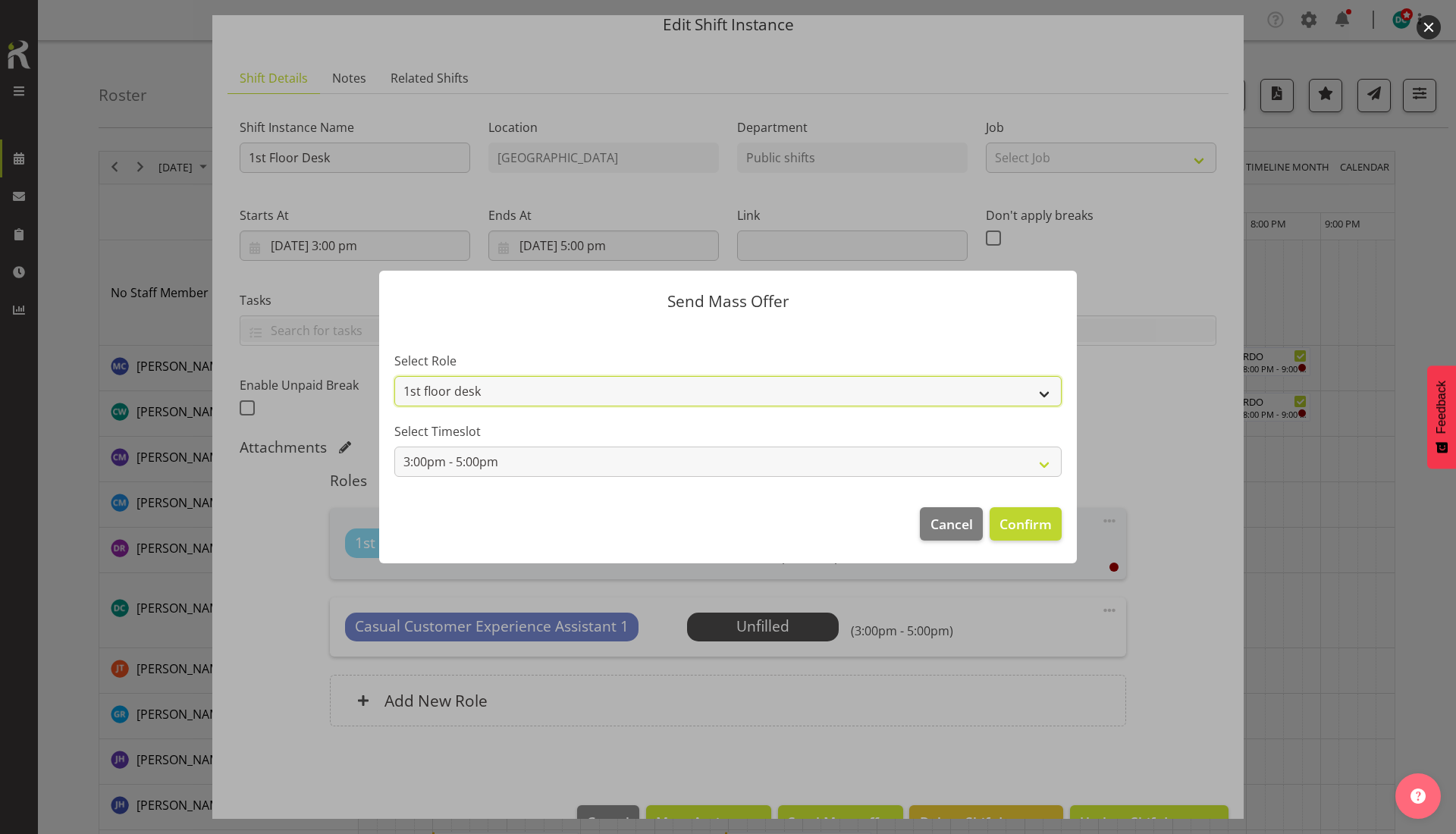
click at [821, 392] on select "1st floor desk Casual Customer Experience Assistant" at bounding box center [728, 391] width 668 height 30
select select "1515"
click at [394, 376] on select "1st floor desk Casual Customer Experience Assistant" at bounding box center [728, 391] width 668 height 30
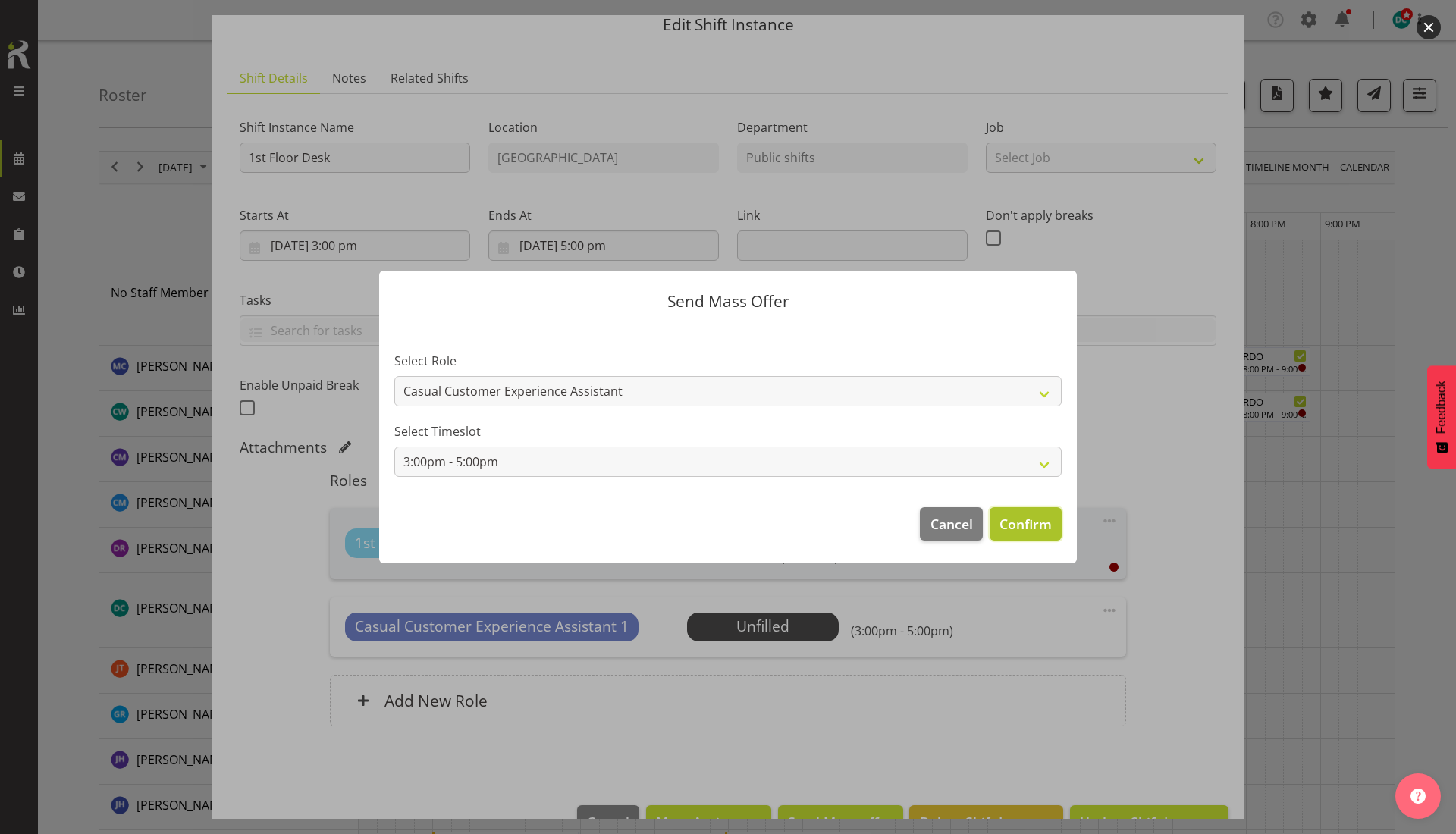
click at [1022, 525] on span "Confirm" at bounding box center [1025, 523] width 52 height 19
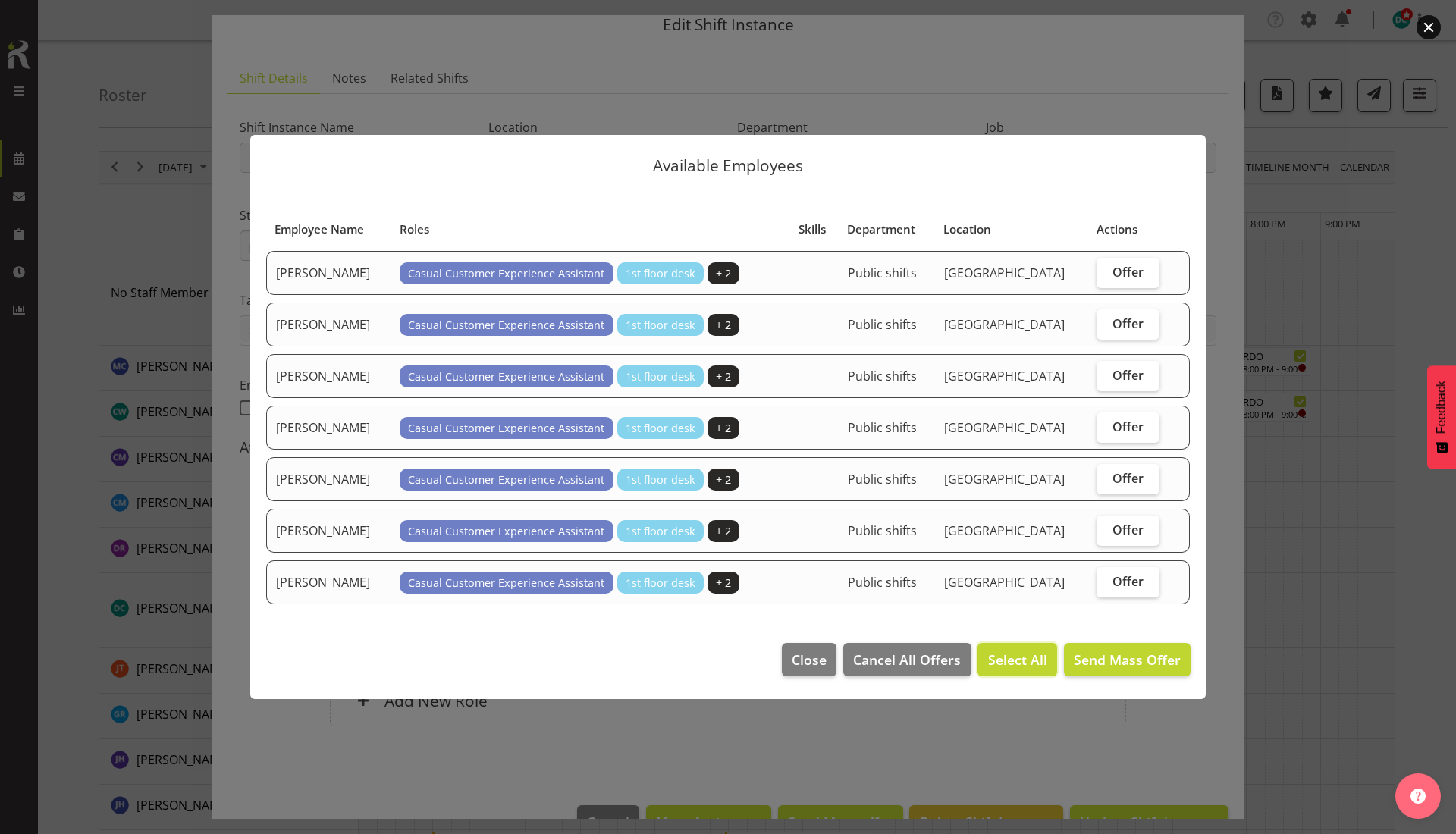
click at [1009, 655] on span "Select All" at bounding box center [1017, 660] width 59 height 19
checkbox input "true"
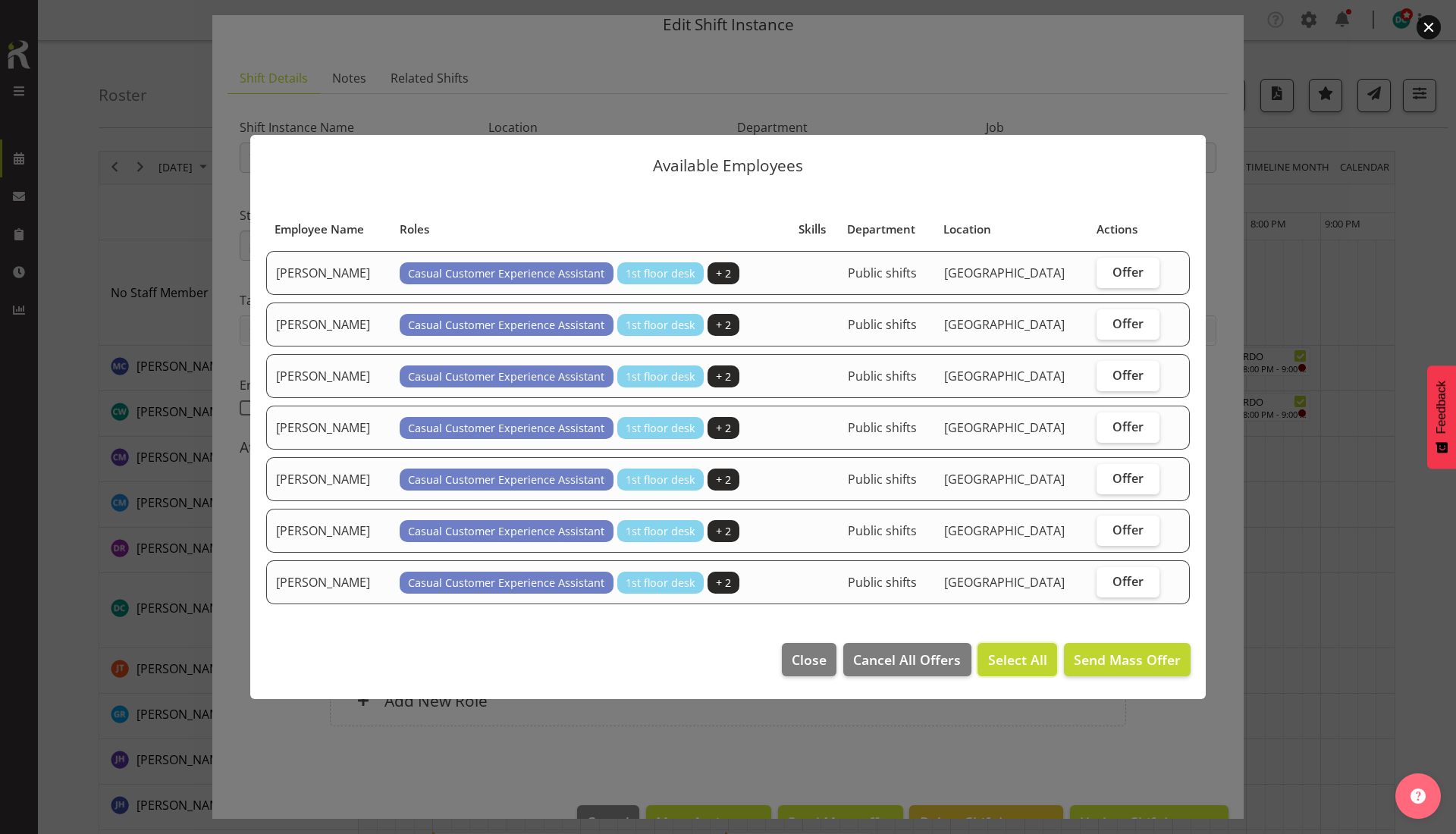
checkbox input "true"
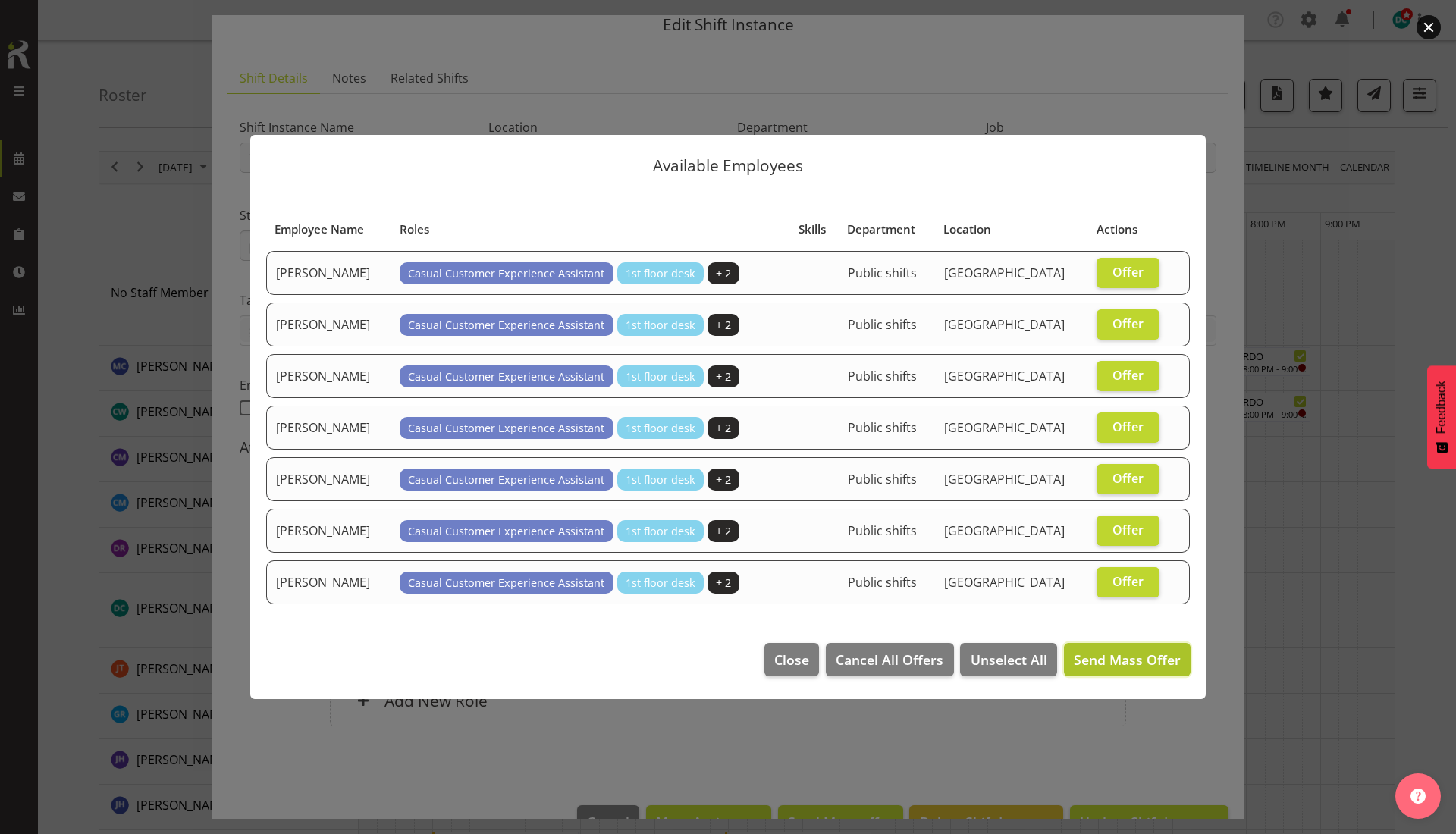
click at [1109, 663] on span "Send Mass Offer" at bounding box center [1127, 659] width 106 height 18
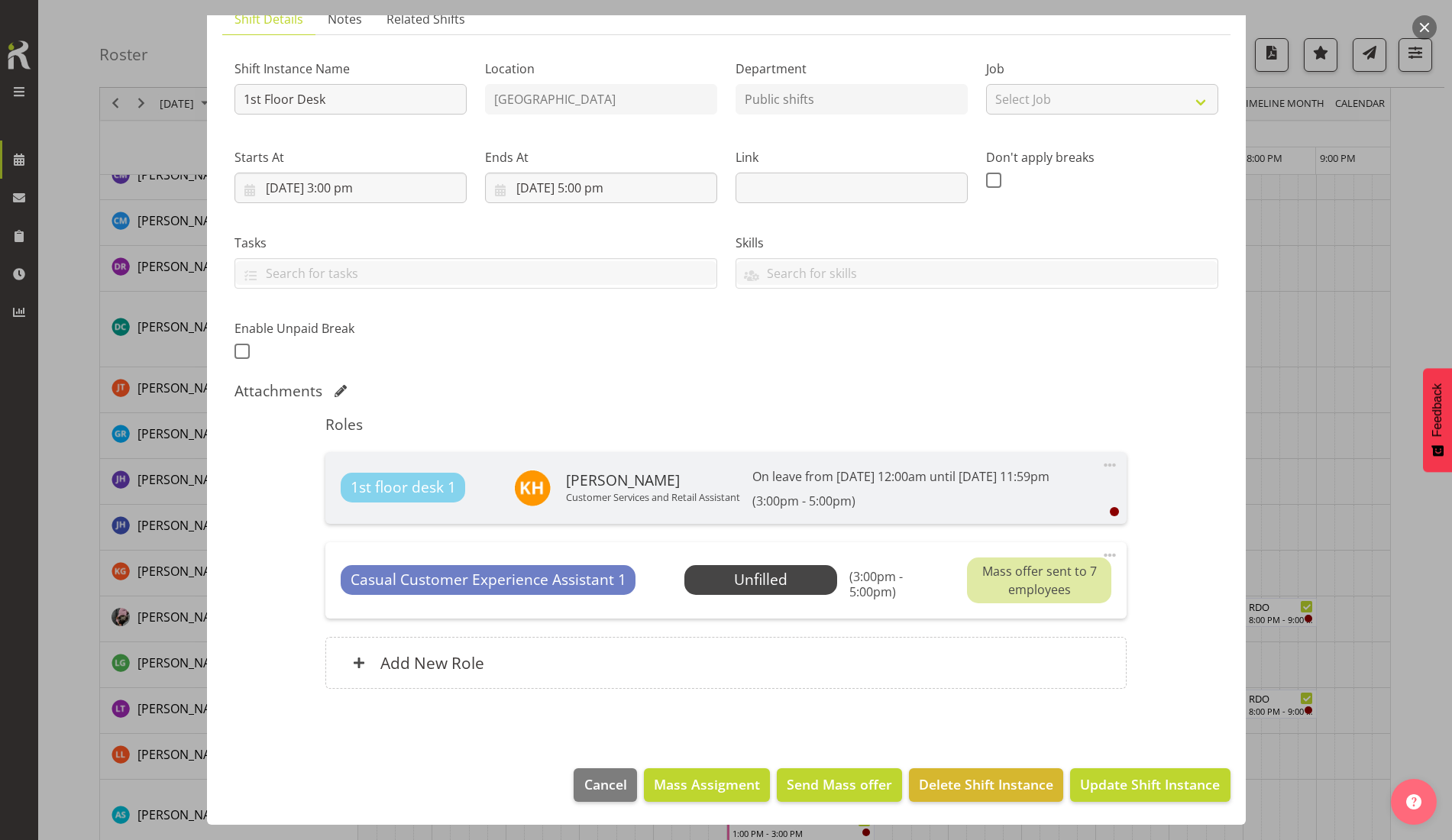
scroll to position [286, 0]
click at [1129, 796] on button "Update Shift Instance" at bounding box center [1150, 784] width 160 height 33
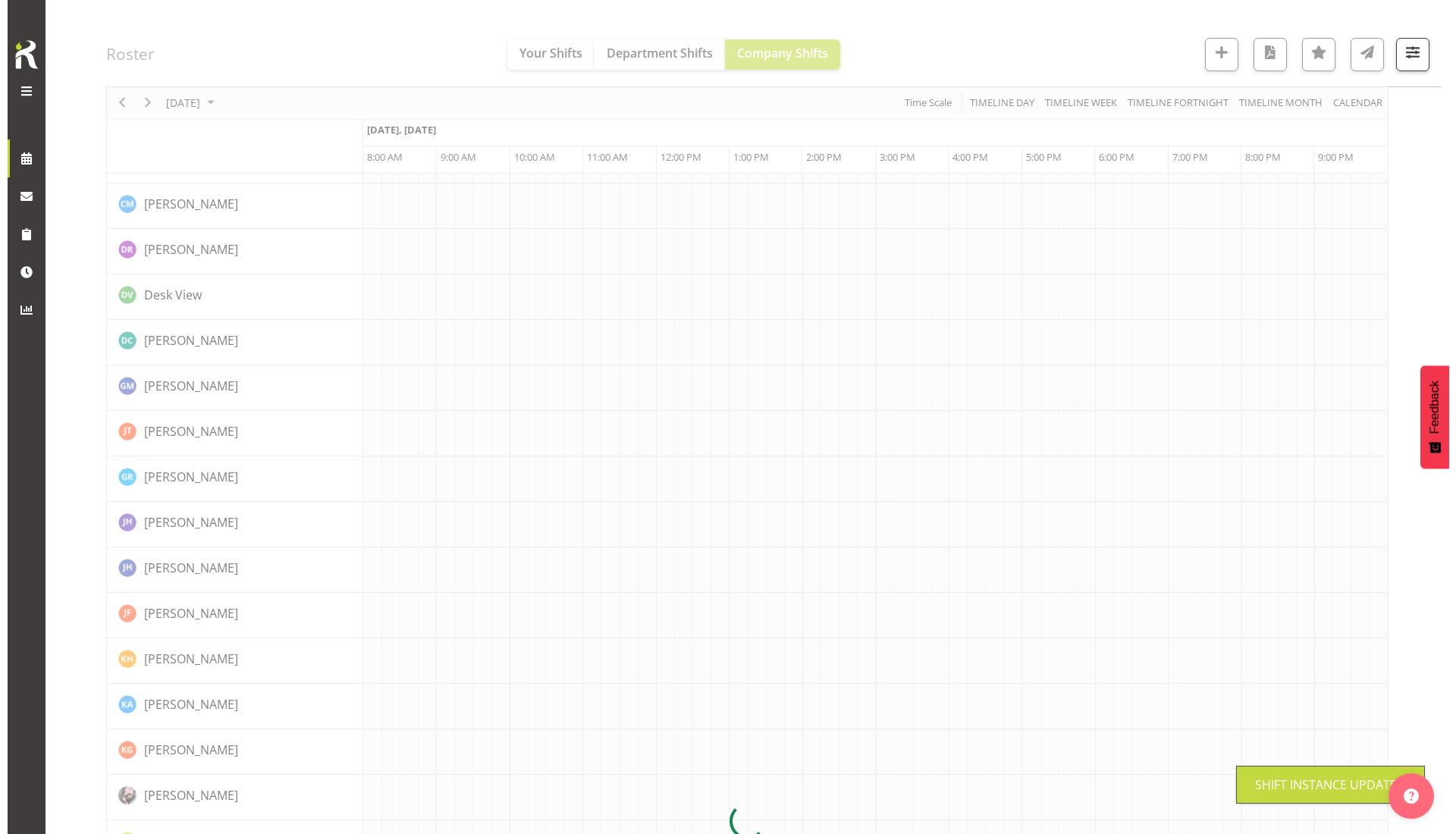
scroll to position [0, 0]
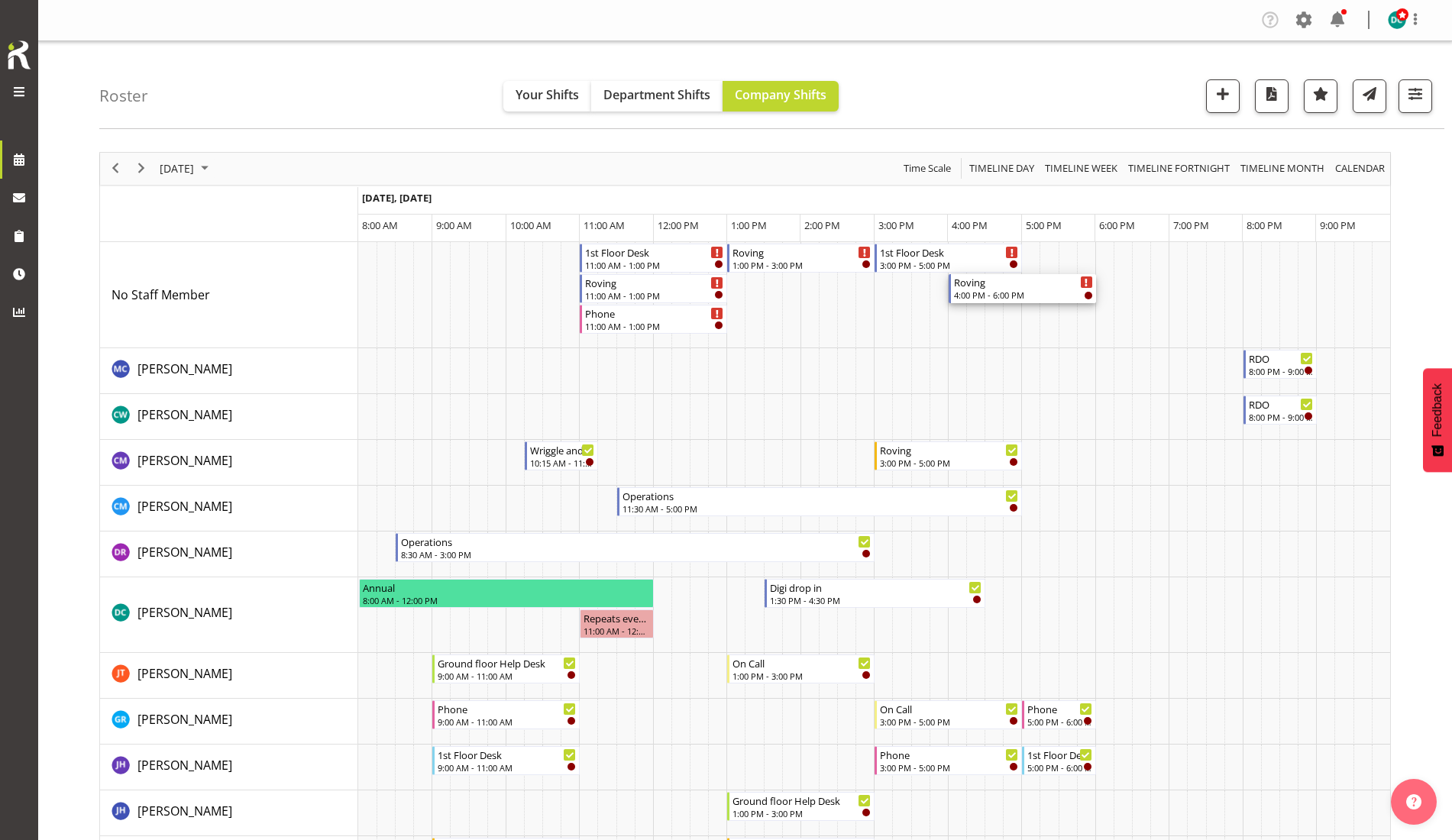
click at [992, 287] on div "Roving" at bounding box center [1023, 282] width 139 height 16
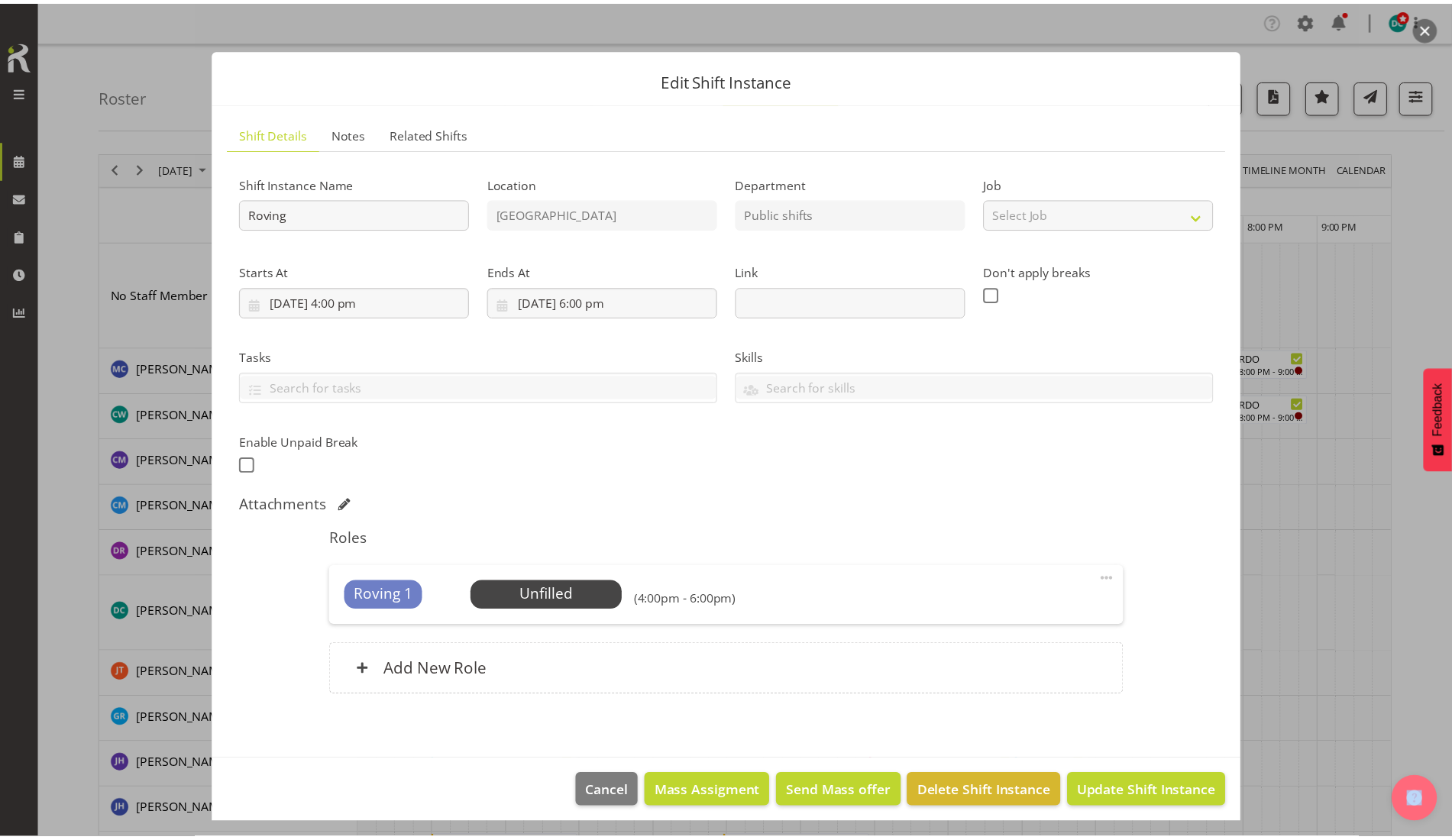
scroll to position [13, 0]
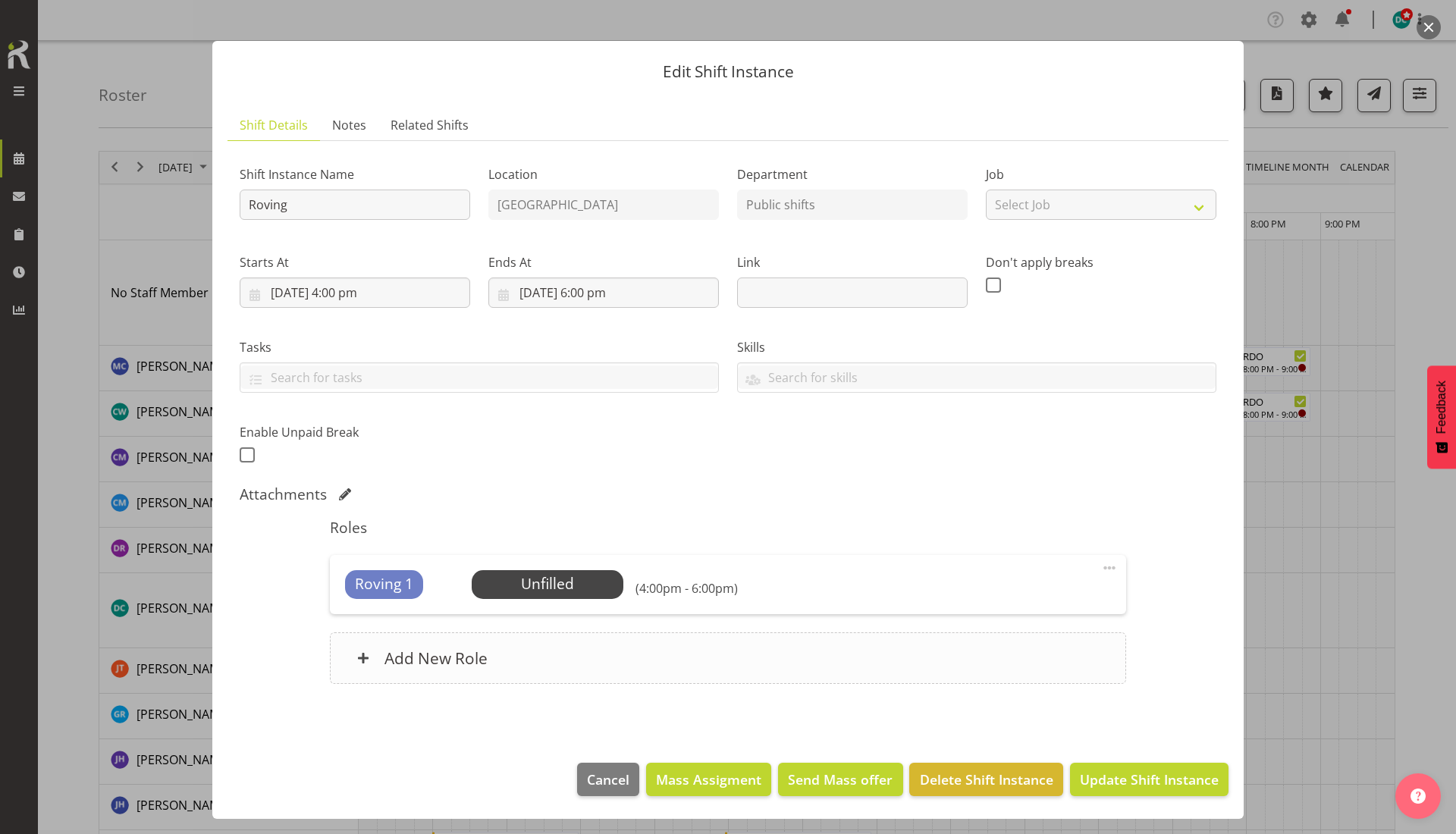
click at [444, 663] on h6 "Add New Role" at bounding box center [435, 658] width 104 height 19
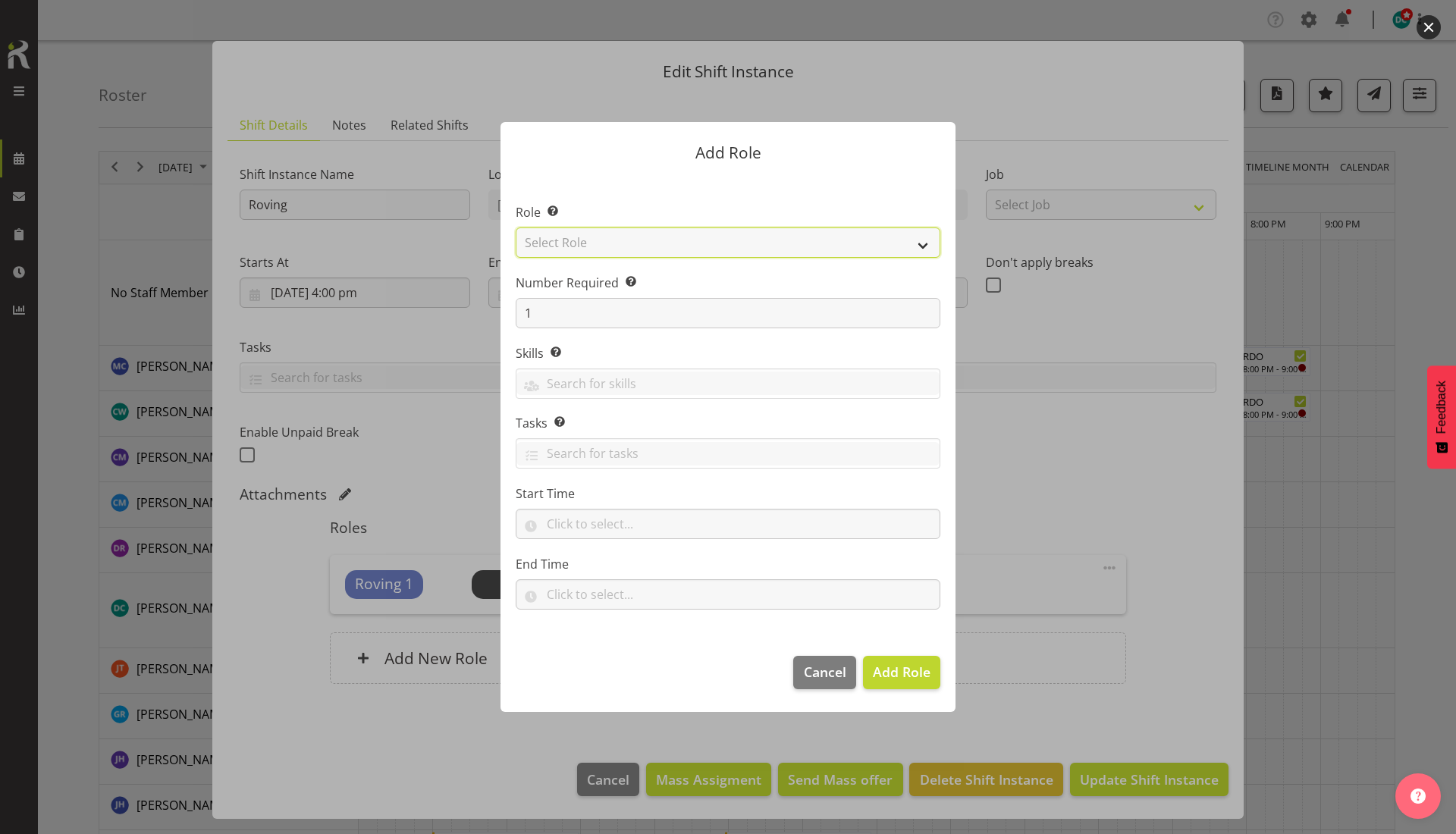
click at [597, 240] on select "Select Role 1st floor desk AQ operator Business Support Team member Casual Cust…" at bounding box center [728, 242] width 425 height 30
click at [996, 93] on form "Add Role Role Select the role you wish to add to the shift. Select Role 1st flo…" at bounding box center [728, 416] width 728 height 665
click at [694, 241] on select "Select Role 1st floor desk AQ operator Business Support Team member Casual Cust…" at bounding box center [728, 242] width 425 height 30
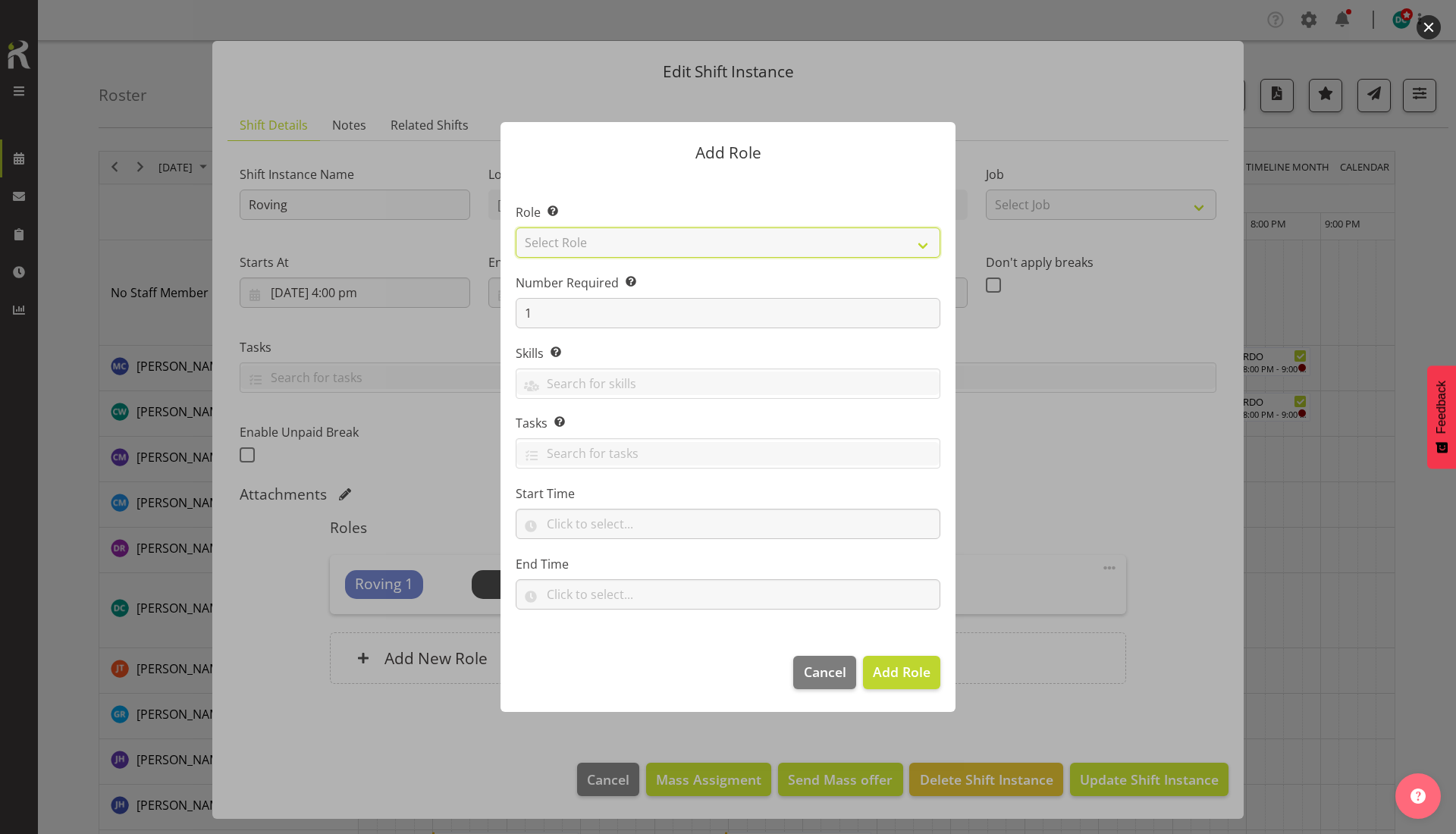
select select "1515"
click at [516, 227] on select "Select Role 1st floor desk AQ operator Business Support Team member Casual Cust…" at bounding box center [728, 242] width 425 height 30
click at [890, 675] on span "Add Role" at bounding box center [902, 671] width 58 height 18
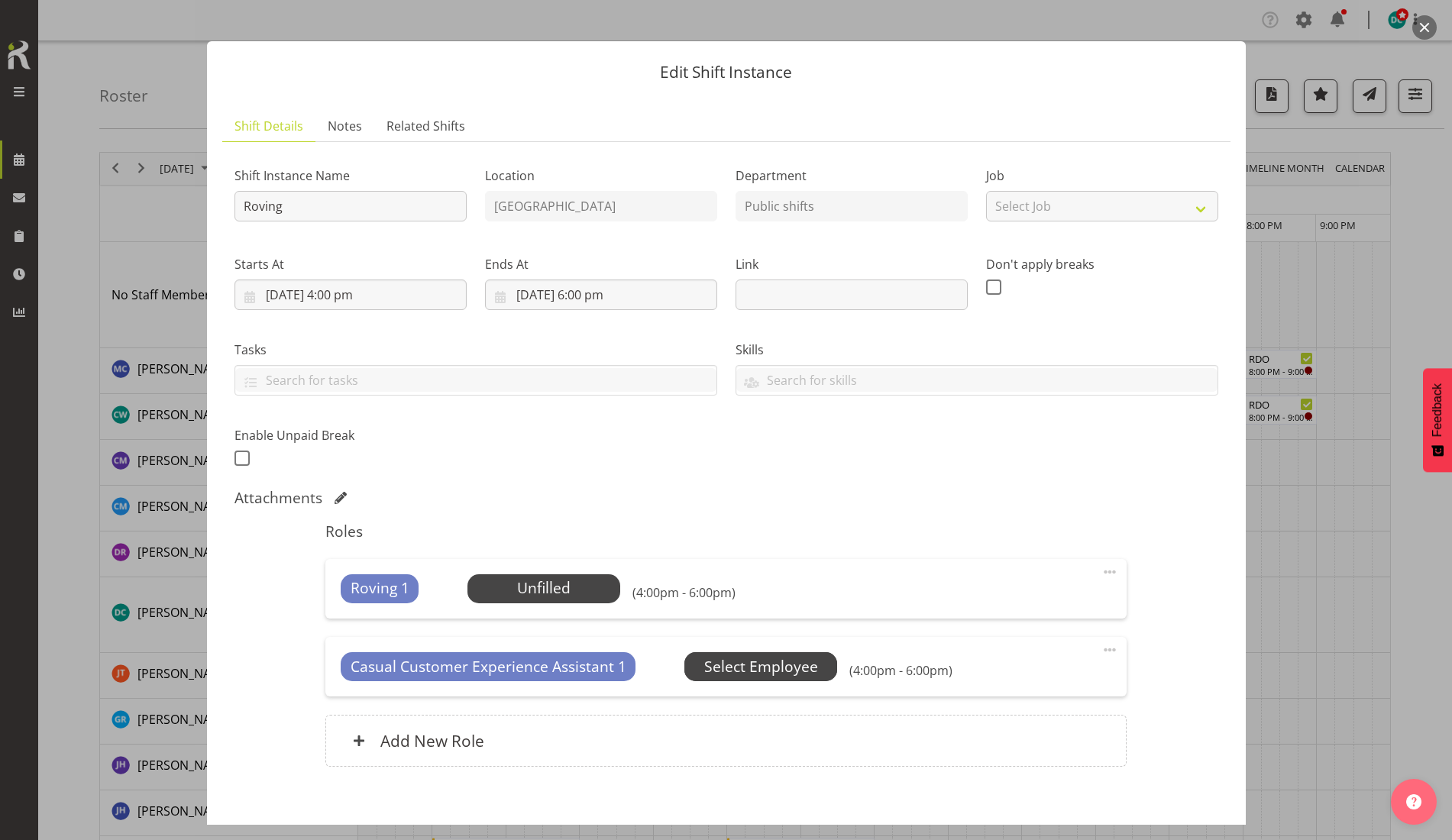
click at [736, 666] on span "Select Employee" at bounding box center [761, 667] width 114 height 22
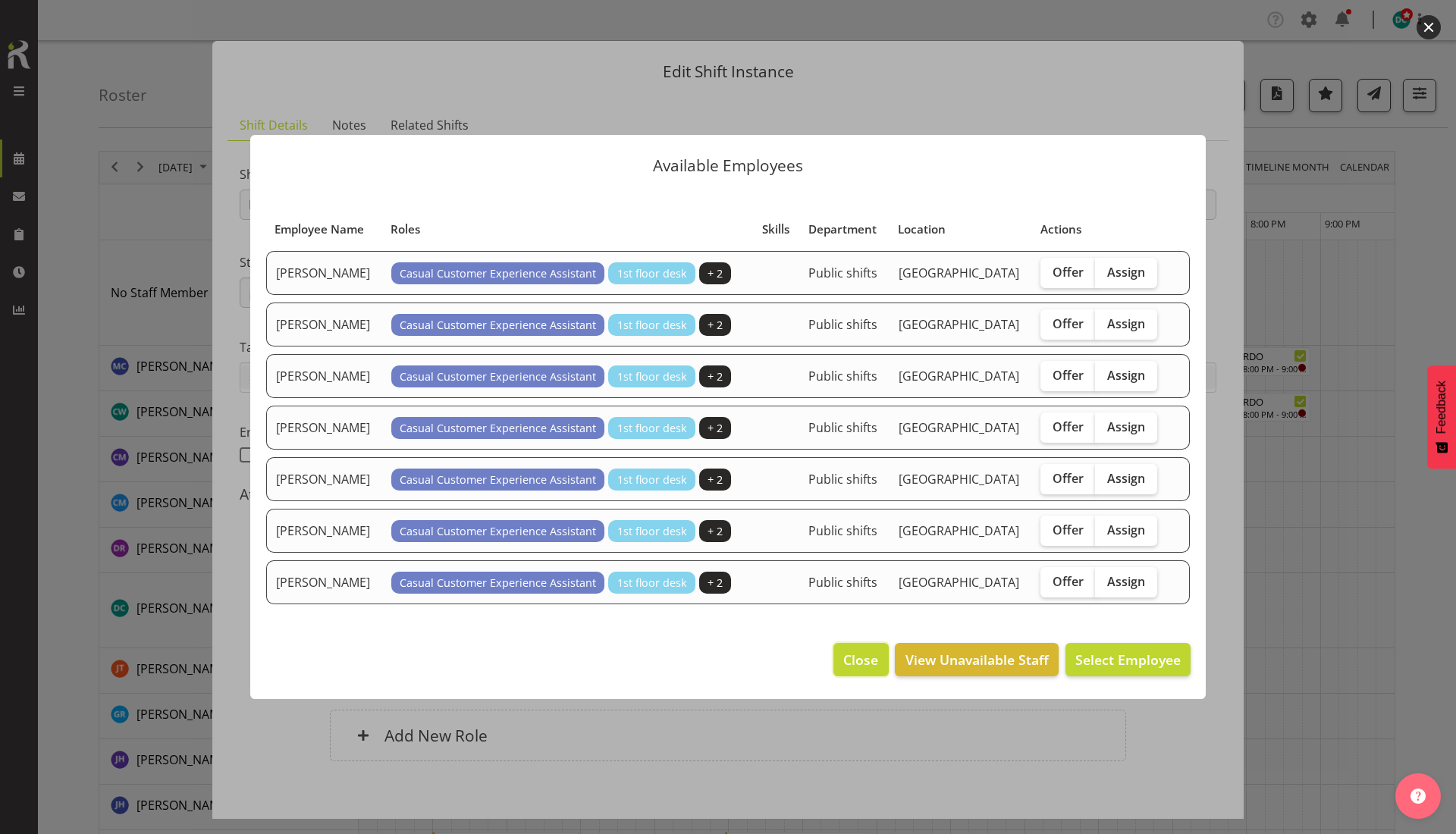
click at [866, 663] on span "Close" at bounding box center [860, 660] width 35 height 19
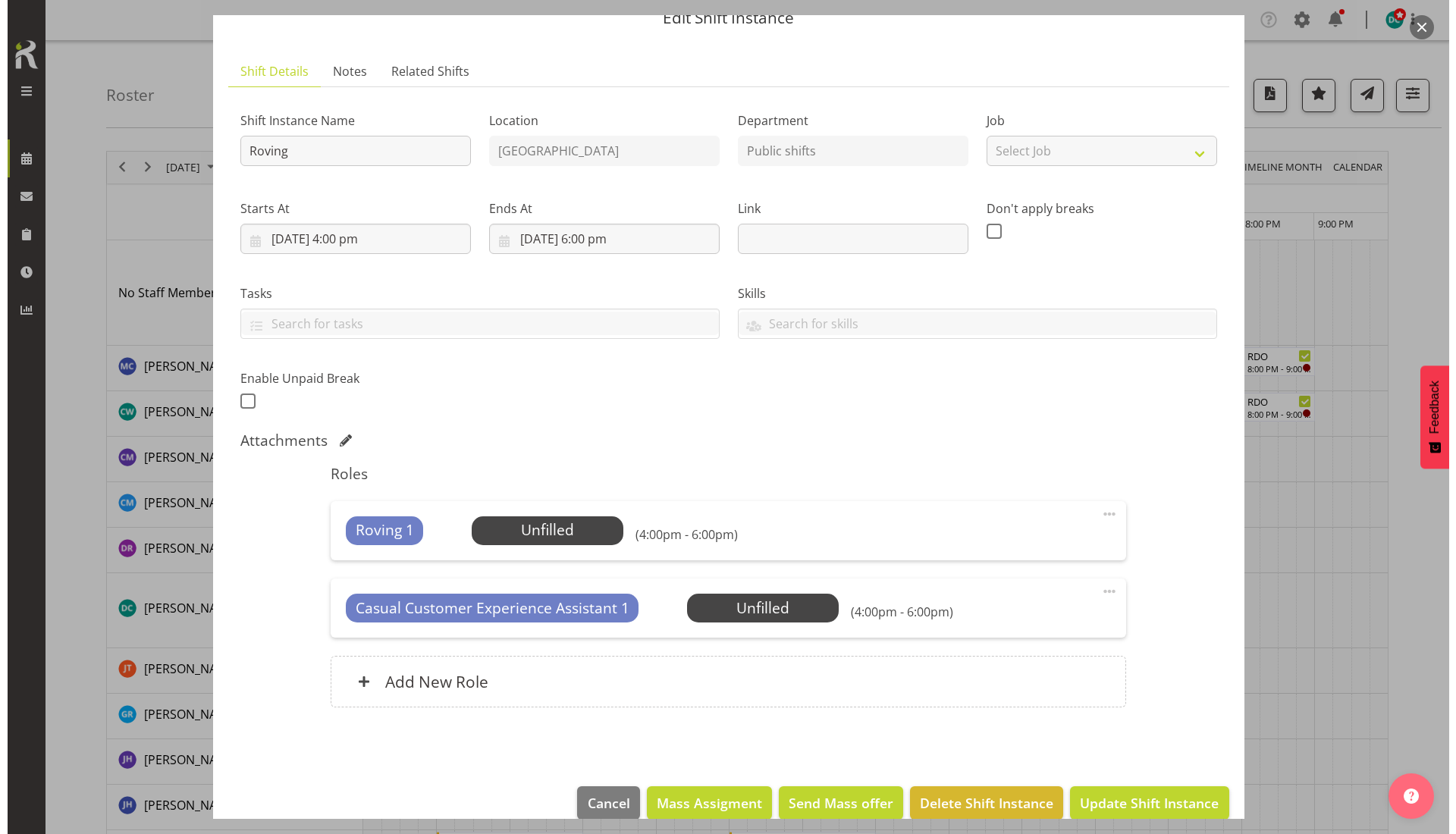
scroll to position [89, 0]
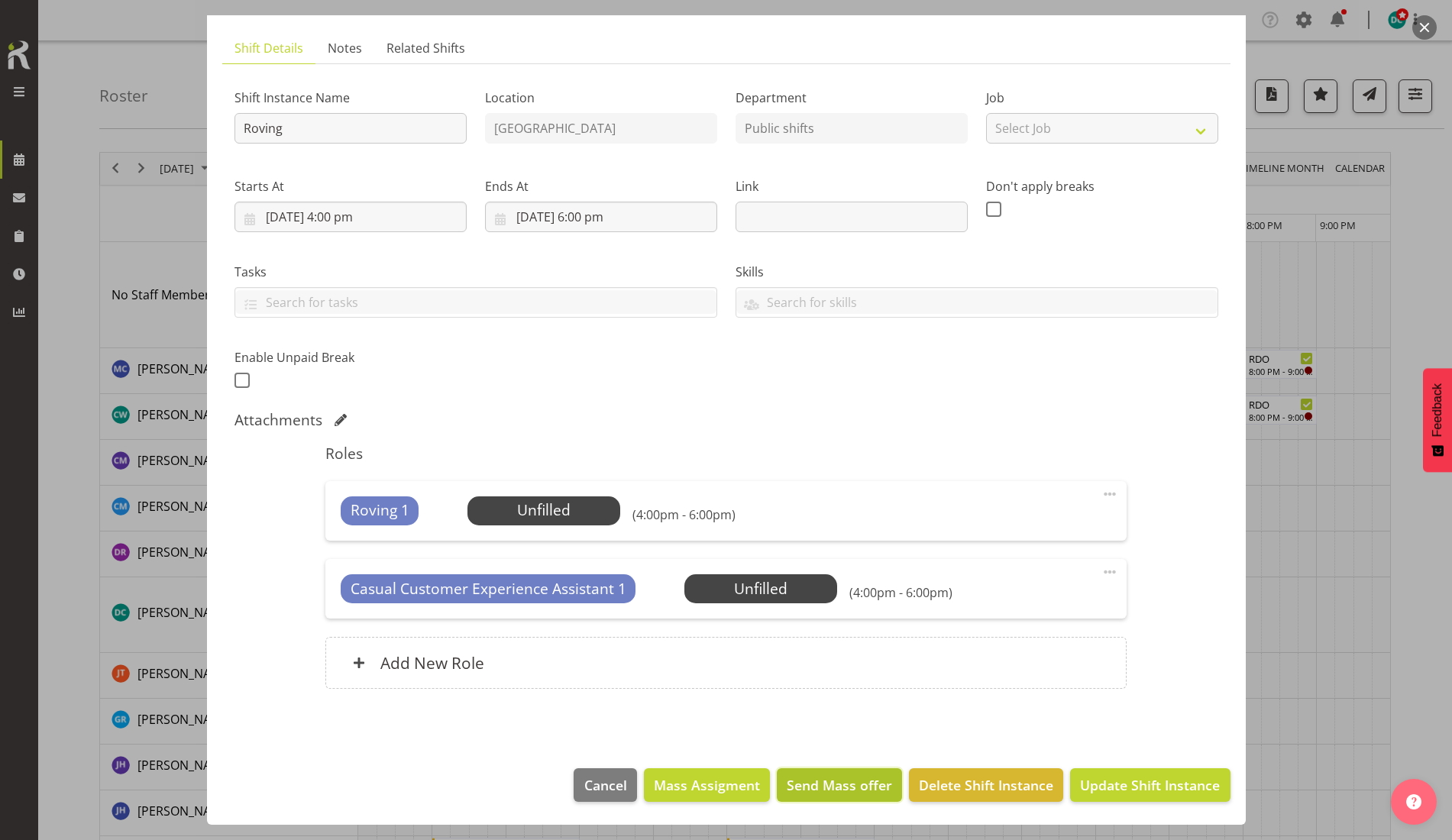
click at [816, 785] on span "Send Mass offer" at bounding box center [839, 784] width 105 height 19
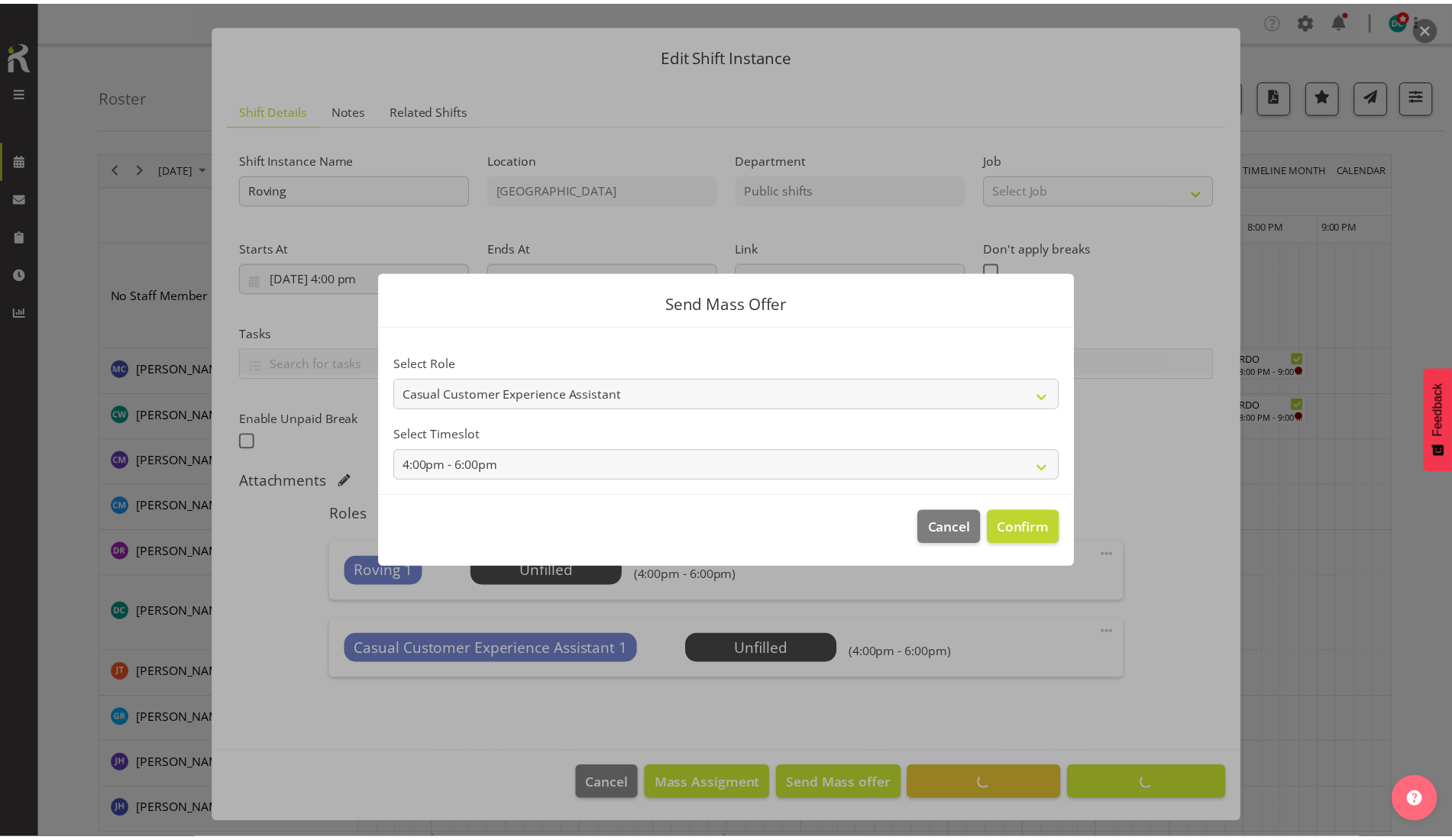
scroll to position [29, 0]
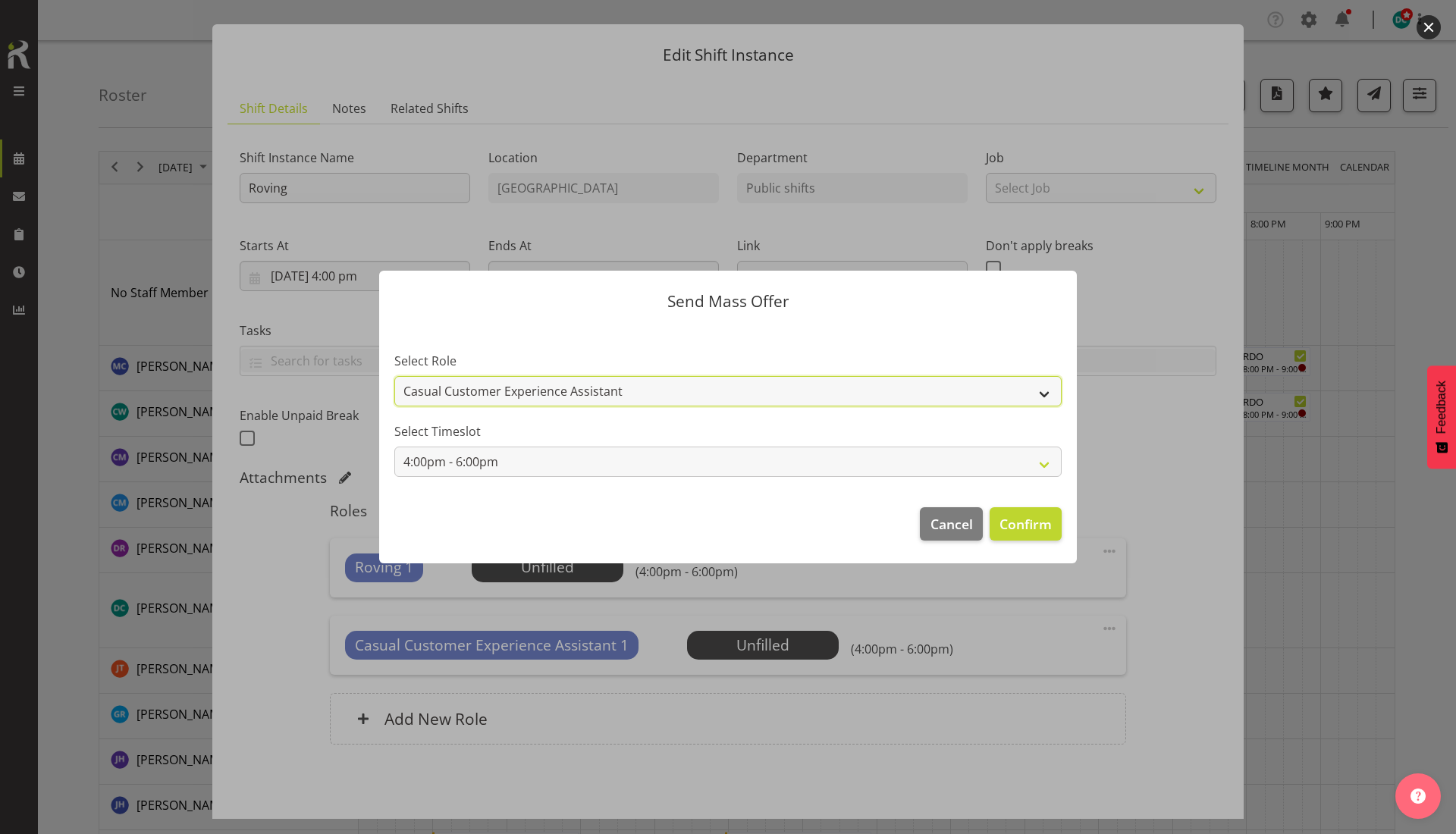
click at [803, 387] on select "Casual Customer Experience Assistant" at bounding box center [728, 391] width 668 height 30
click at [629, 393] on select "Casual Customer Experience Assistant" at bounding box center [728, 391] width 668 height 30
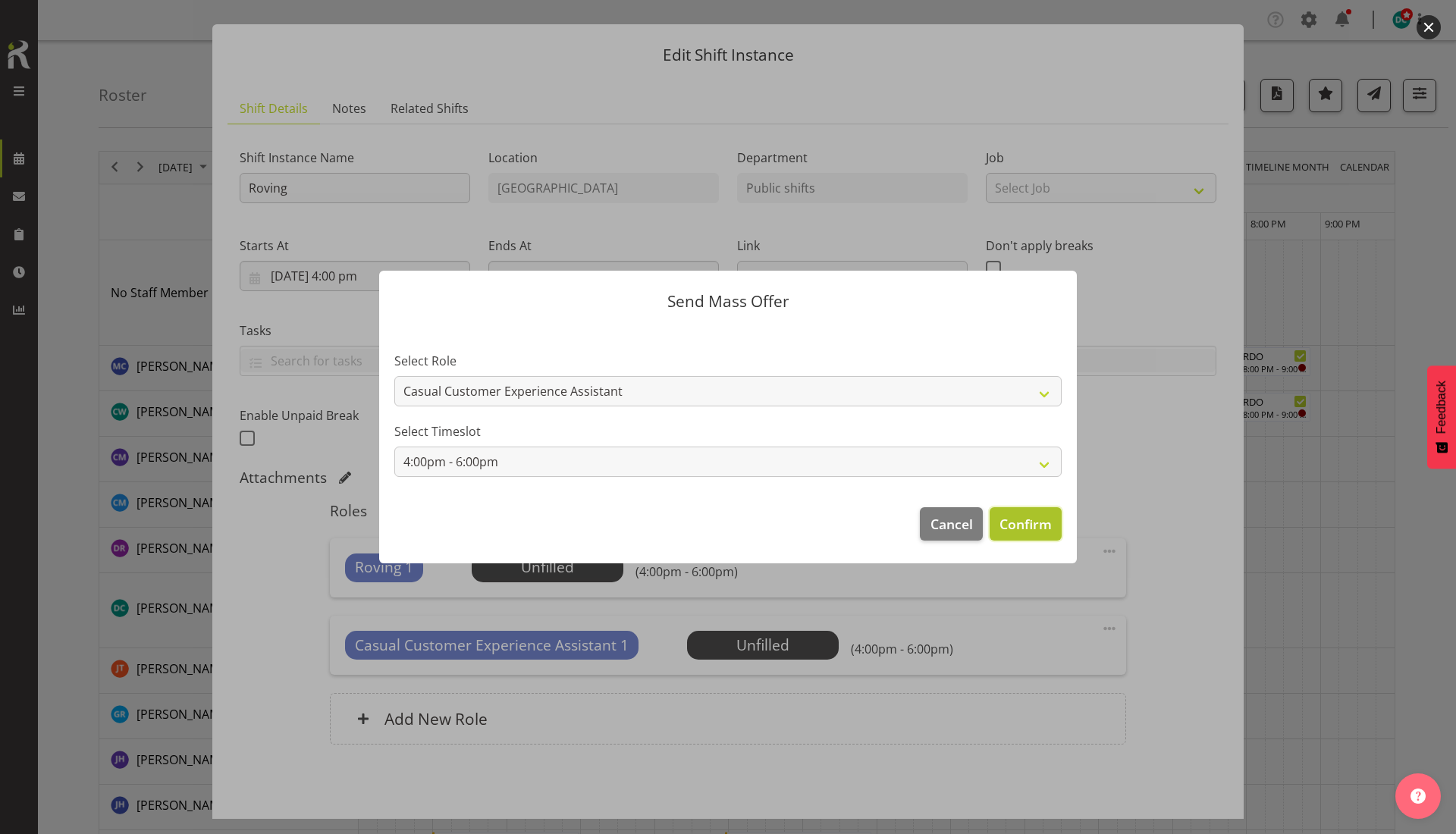
click at [1025, 528] on span "Confirm" at bounding box center [1025, 523] width 52 height 19
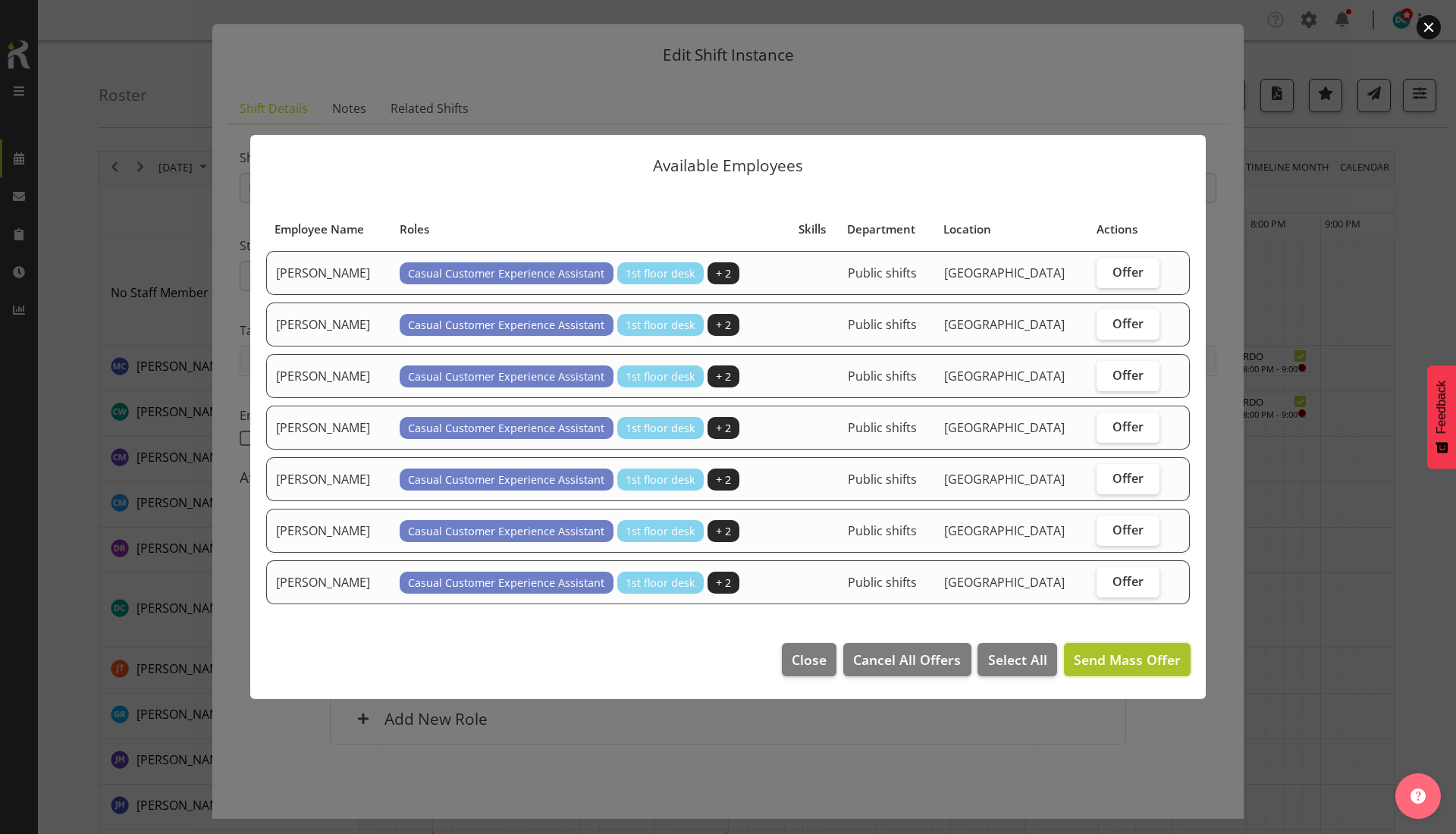
click at [1098, 658] on span "Send Mass Offer" at bounding box center [1127, 659] width 106 height 18
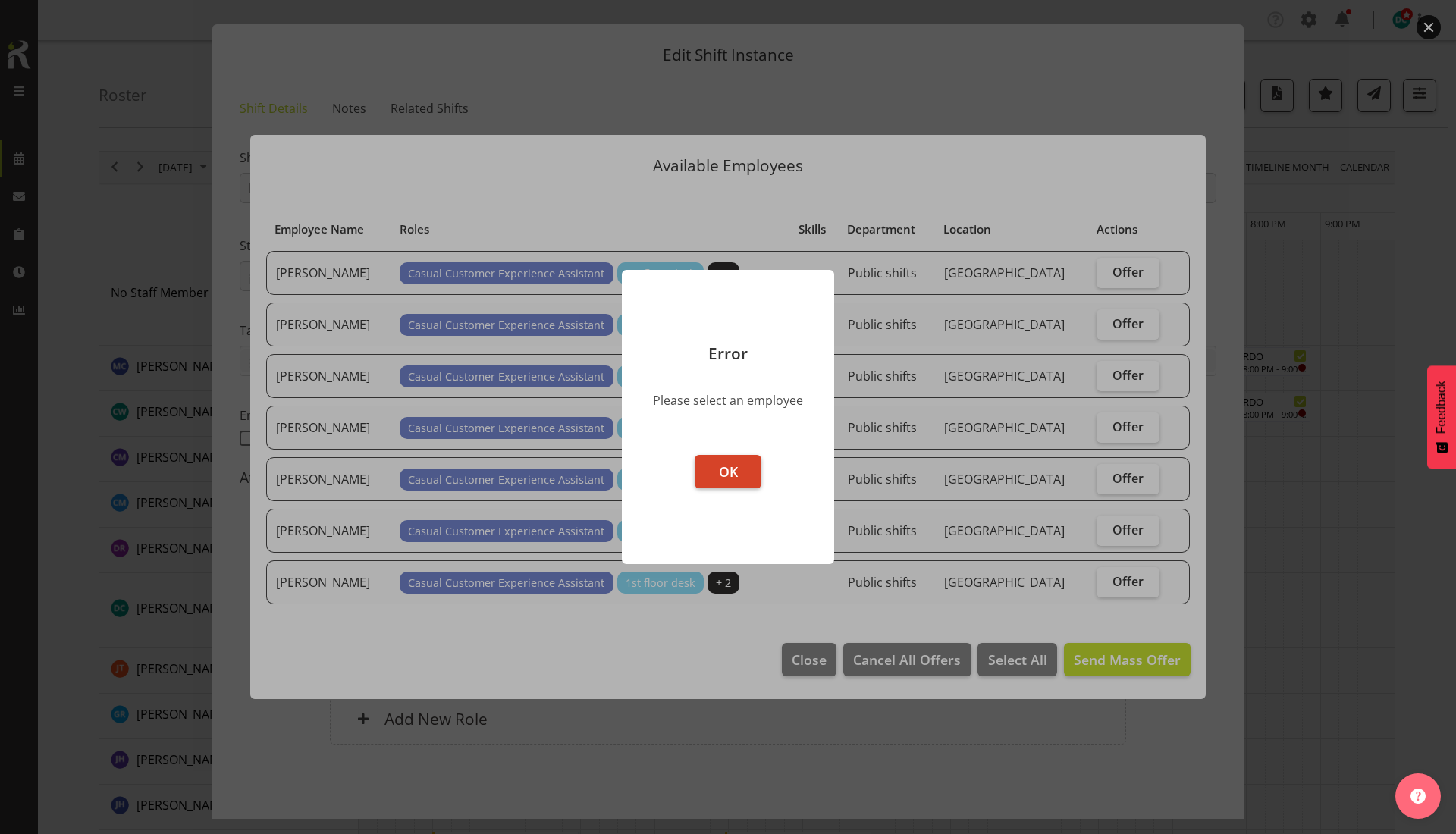
click at [732, 459] on button "OK" at bounding box center [728, 471] width 67 height 33
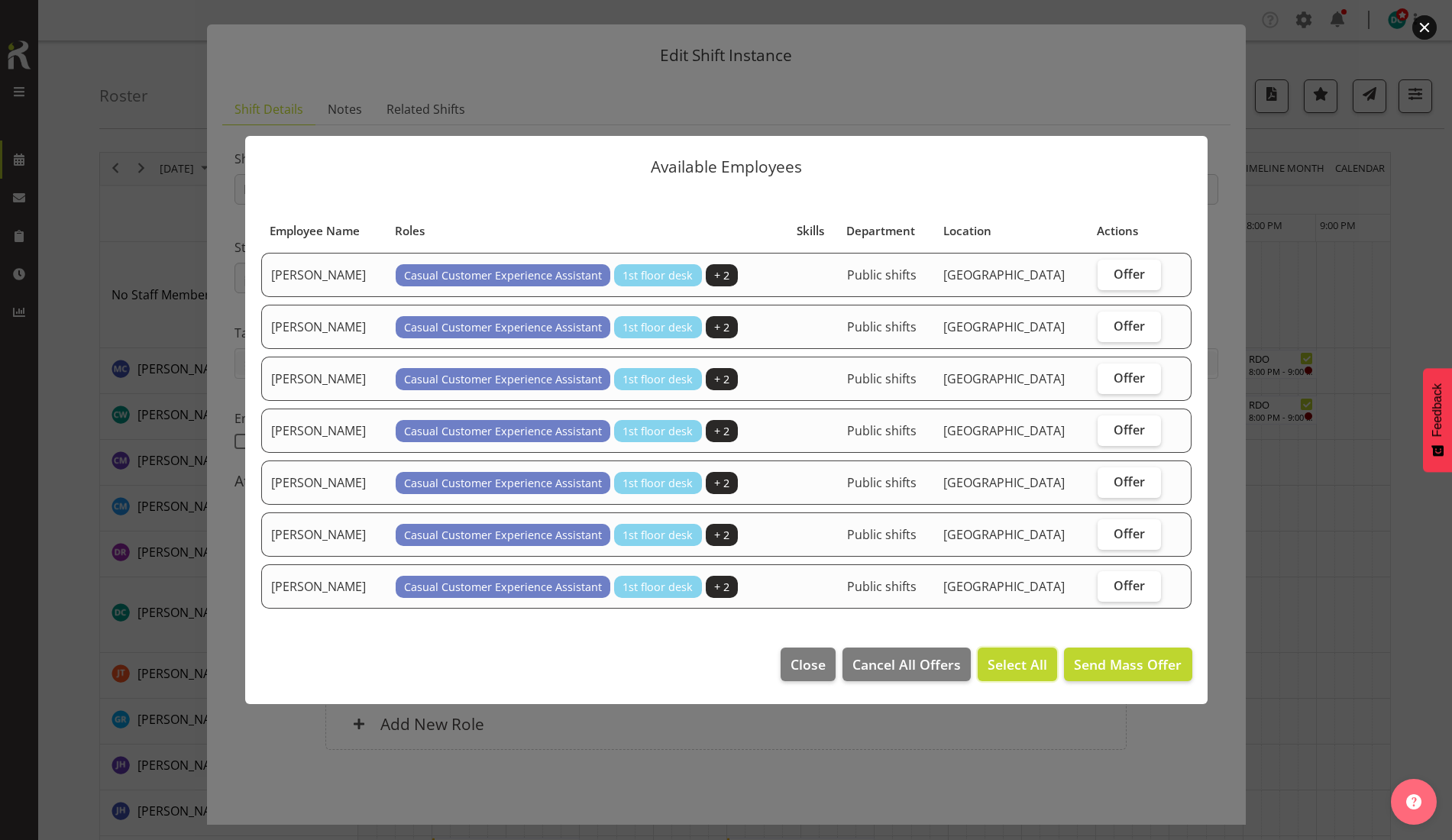
click at [1027, 659] on span "Select All" at bounding box center [1016, 665] width 59 height 19
checkbox input "true"
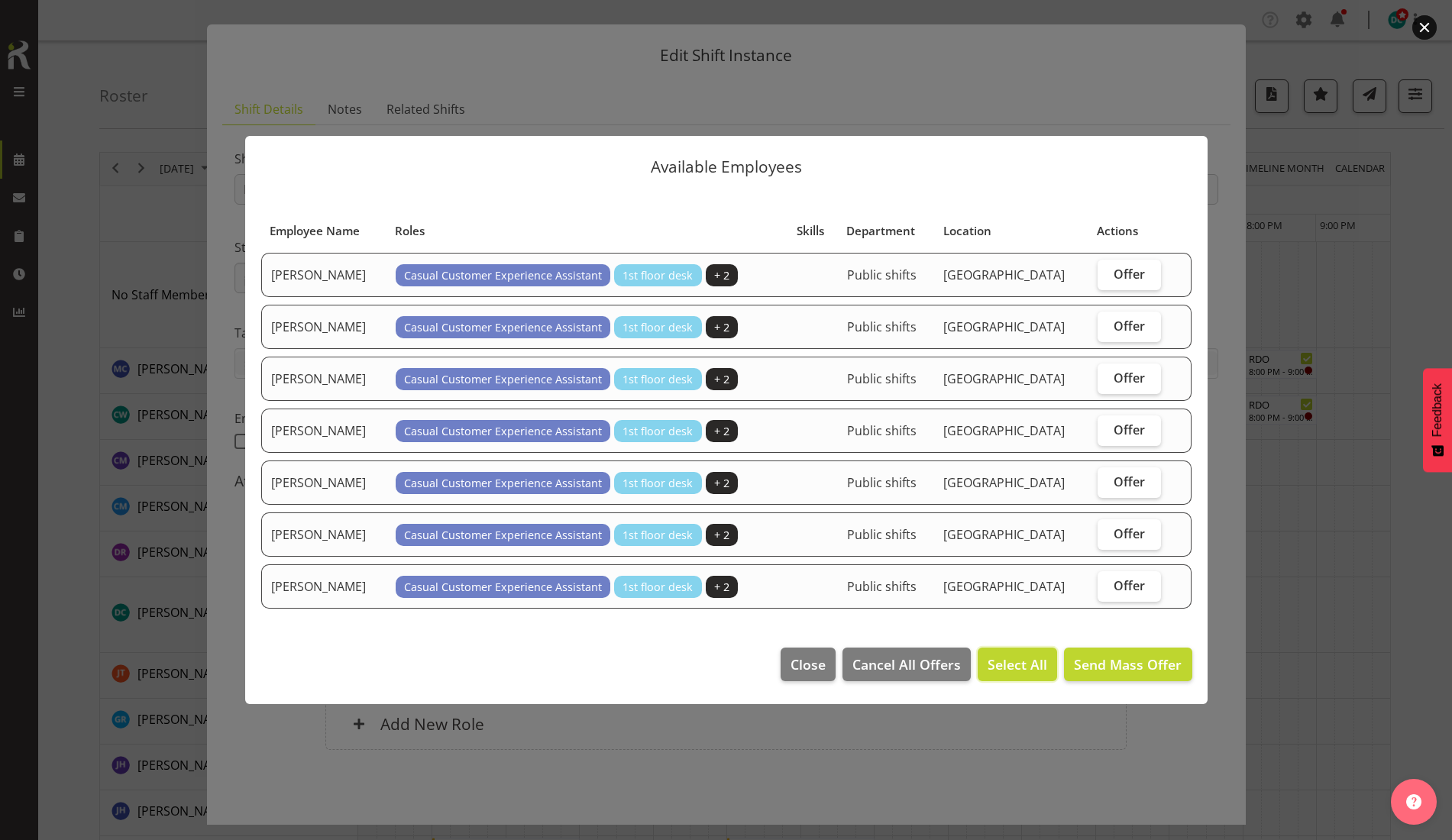
checkbox input "true"
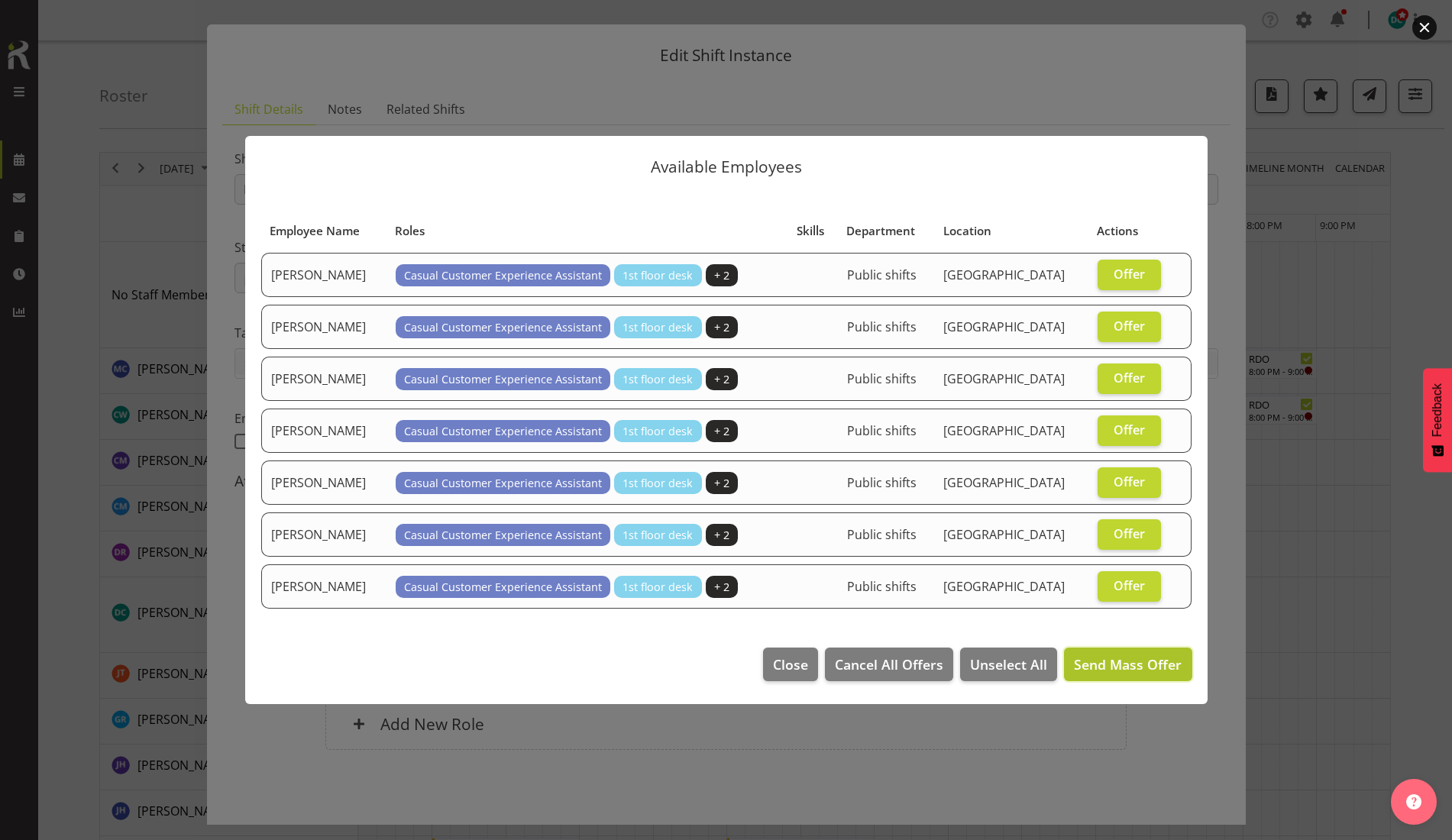
click at [1131, 672] on span "Send Mass Offer" at bounding box center [1127, 664] width 107 height 19
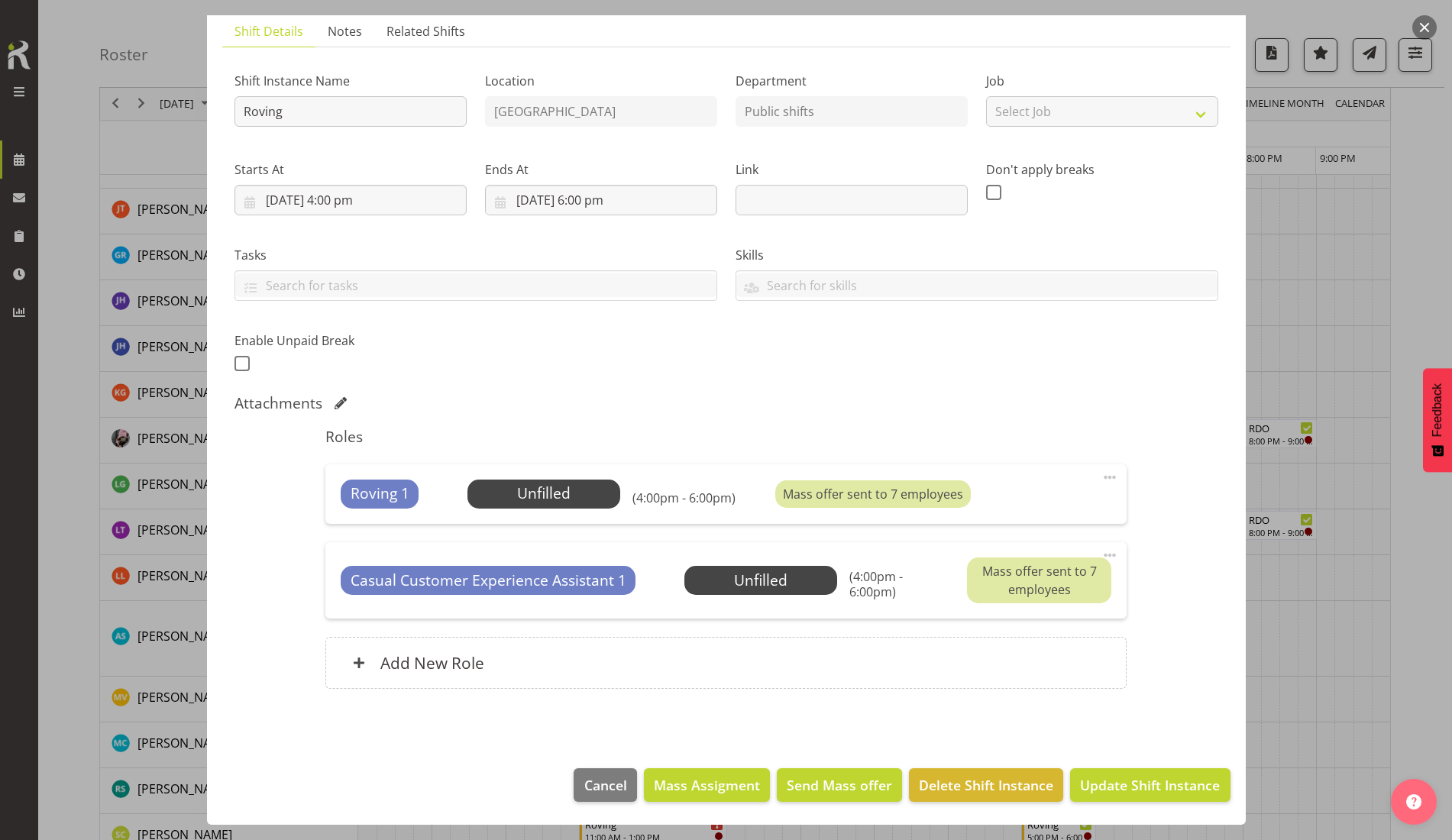
scroll to position [477, 0]
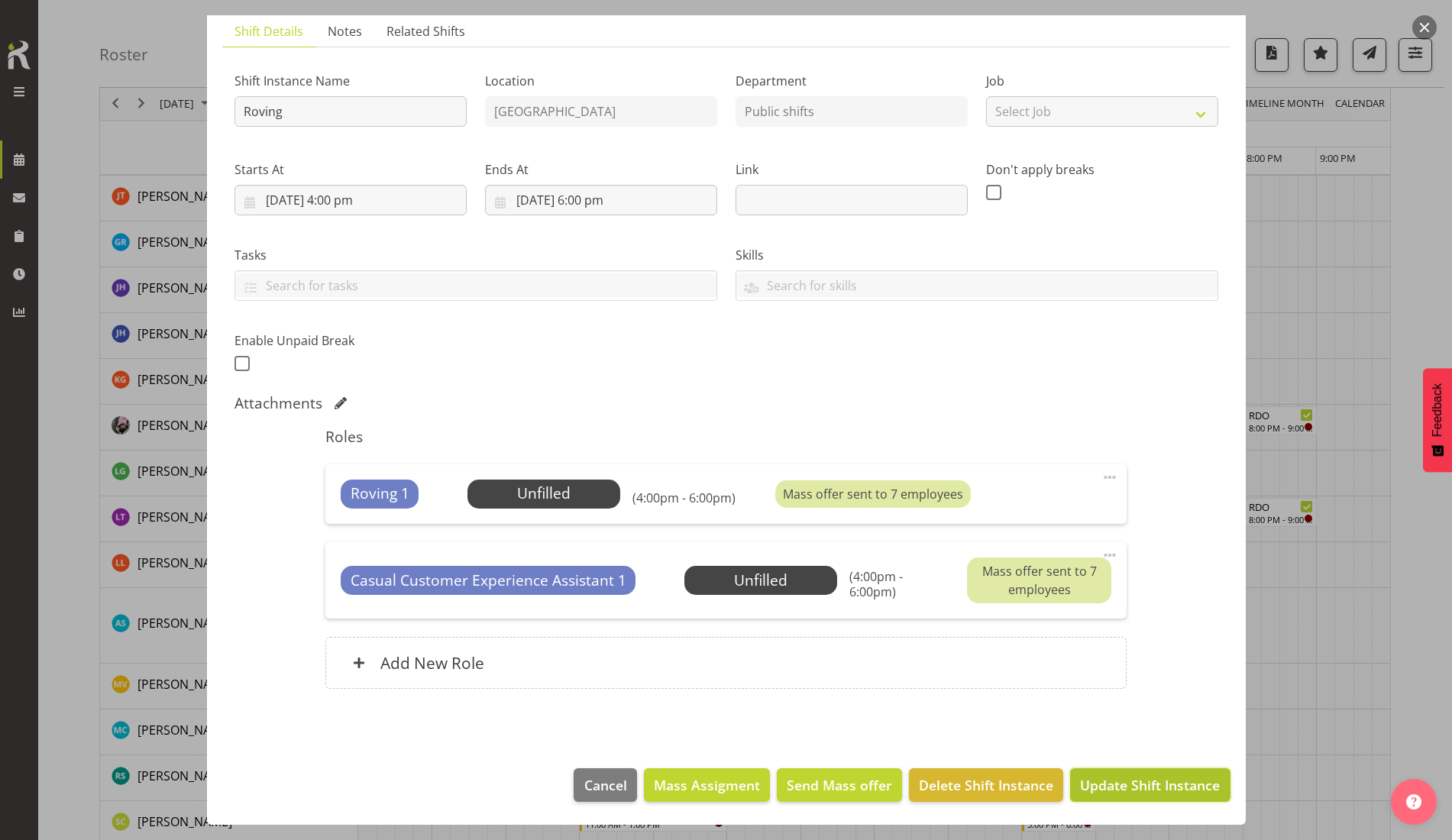
click at [1142, 782] on span "Update Shift Instance" at bounding box center [1149, 784] width 139 height 19
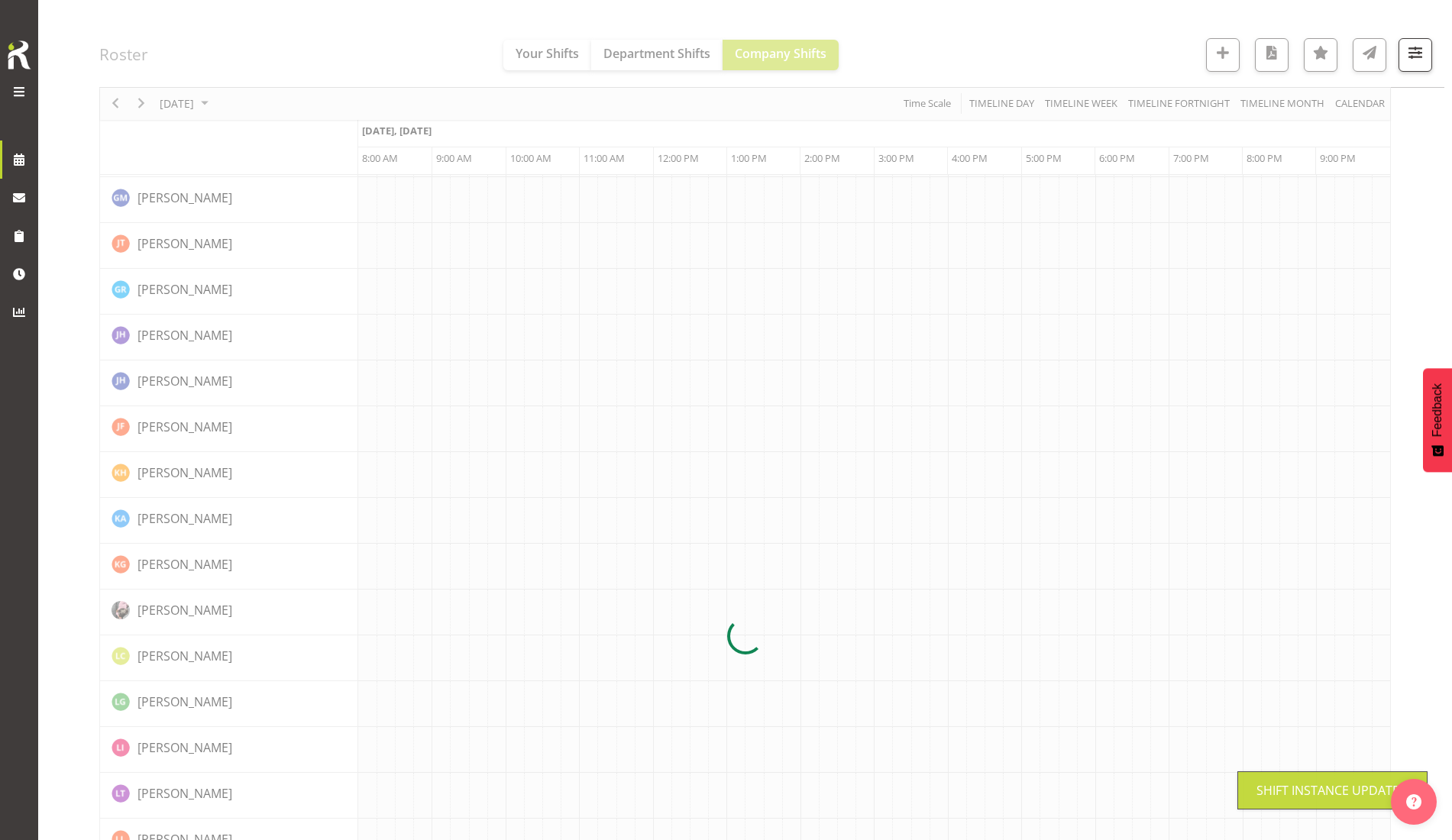
scroll to position [0, 0]
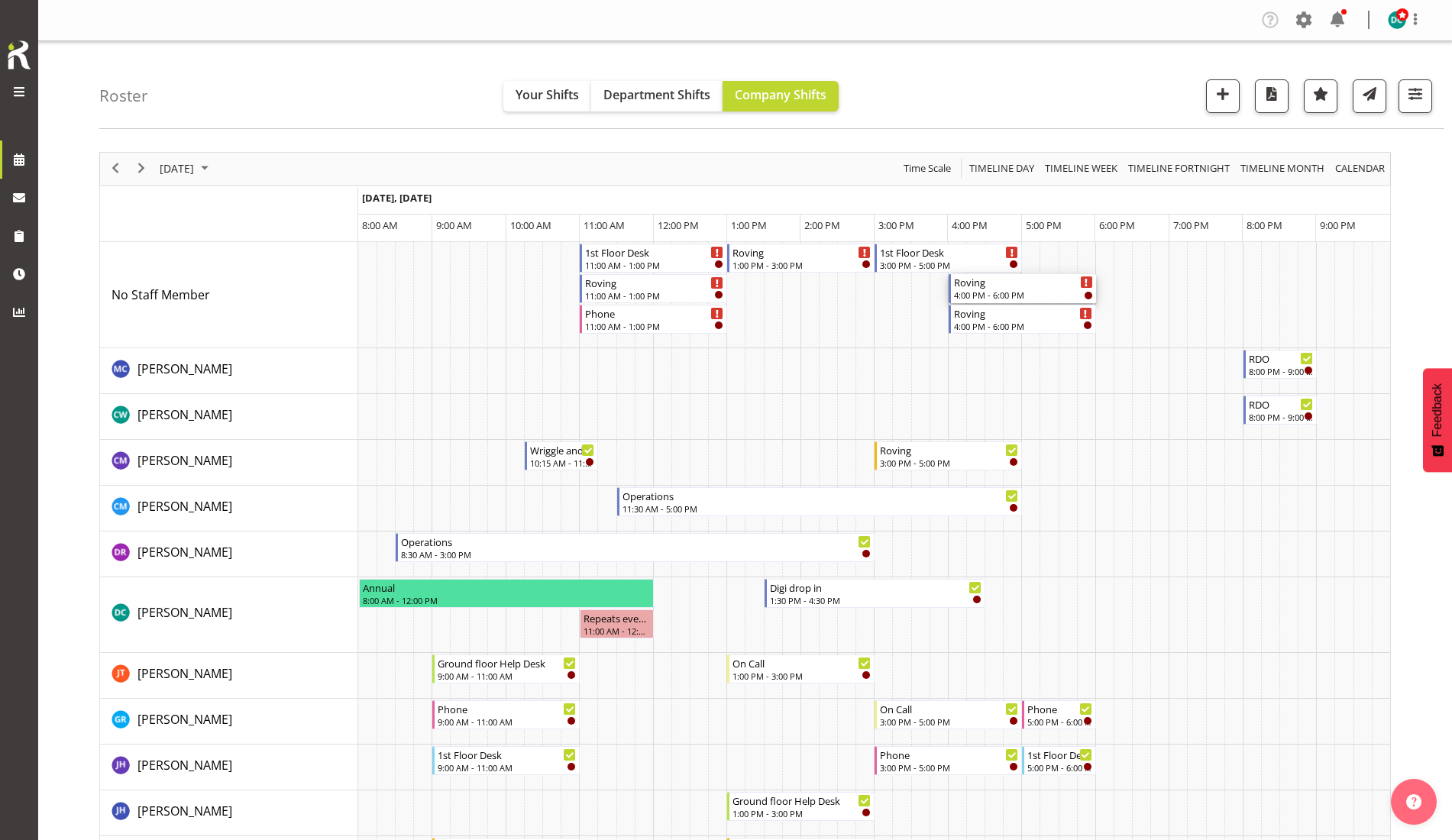
click at [1020, 290] on div "4:00 PM - 6:00 PM" at bounding box center [1023, 294] width 139 height 13
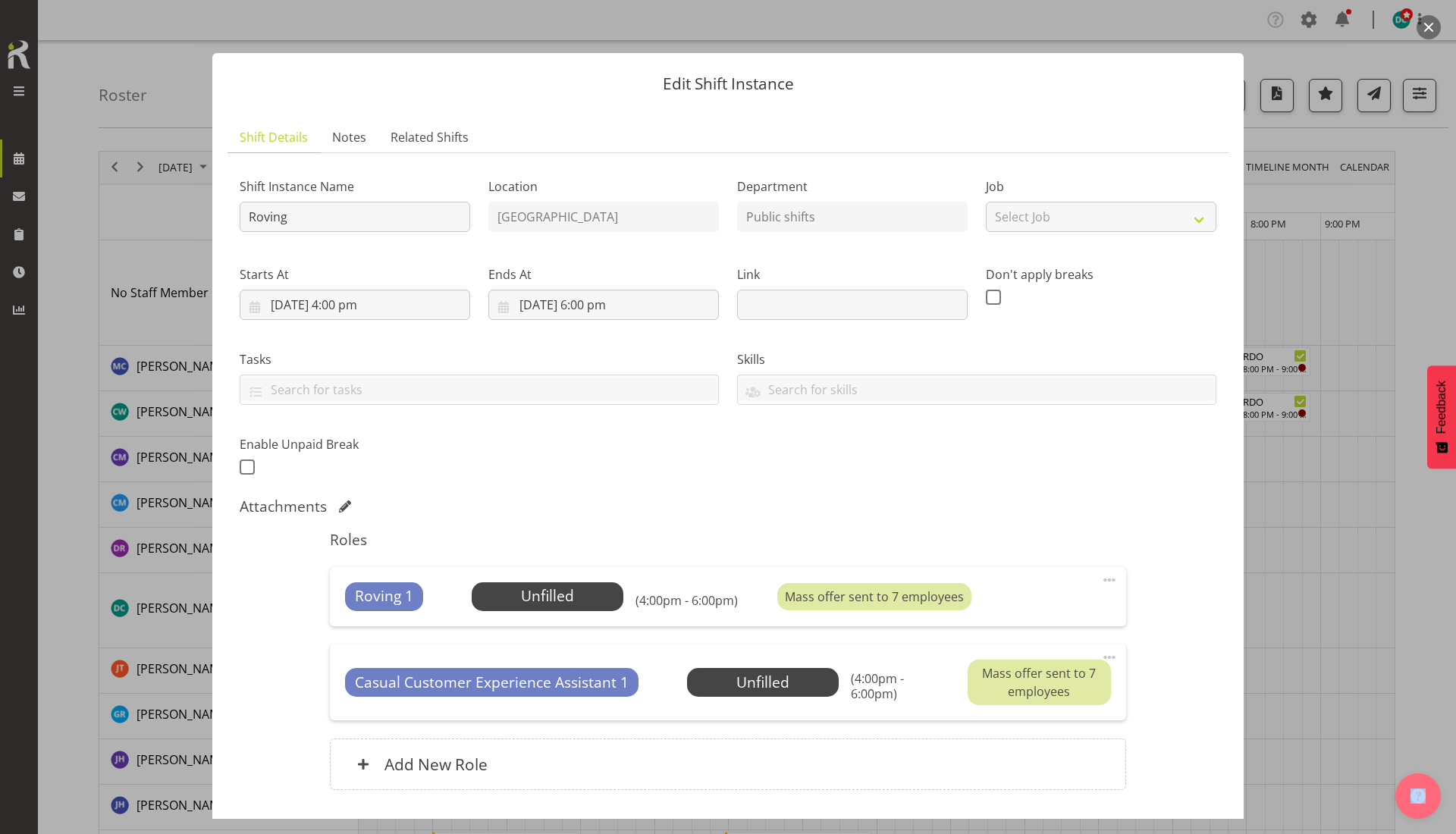
click at [1100, 580] on span at bounding box center [1109, 580] width 18 height 18
click at [996, 664] on link "Delete" at bounding box center [1045, 668] width 145 height 27
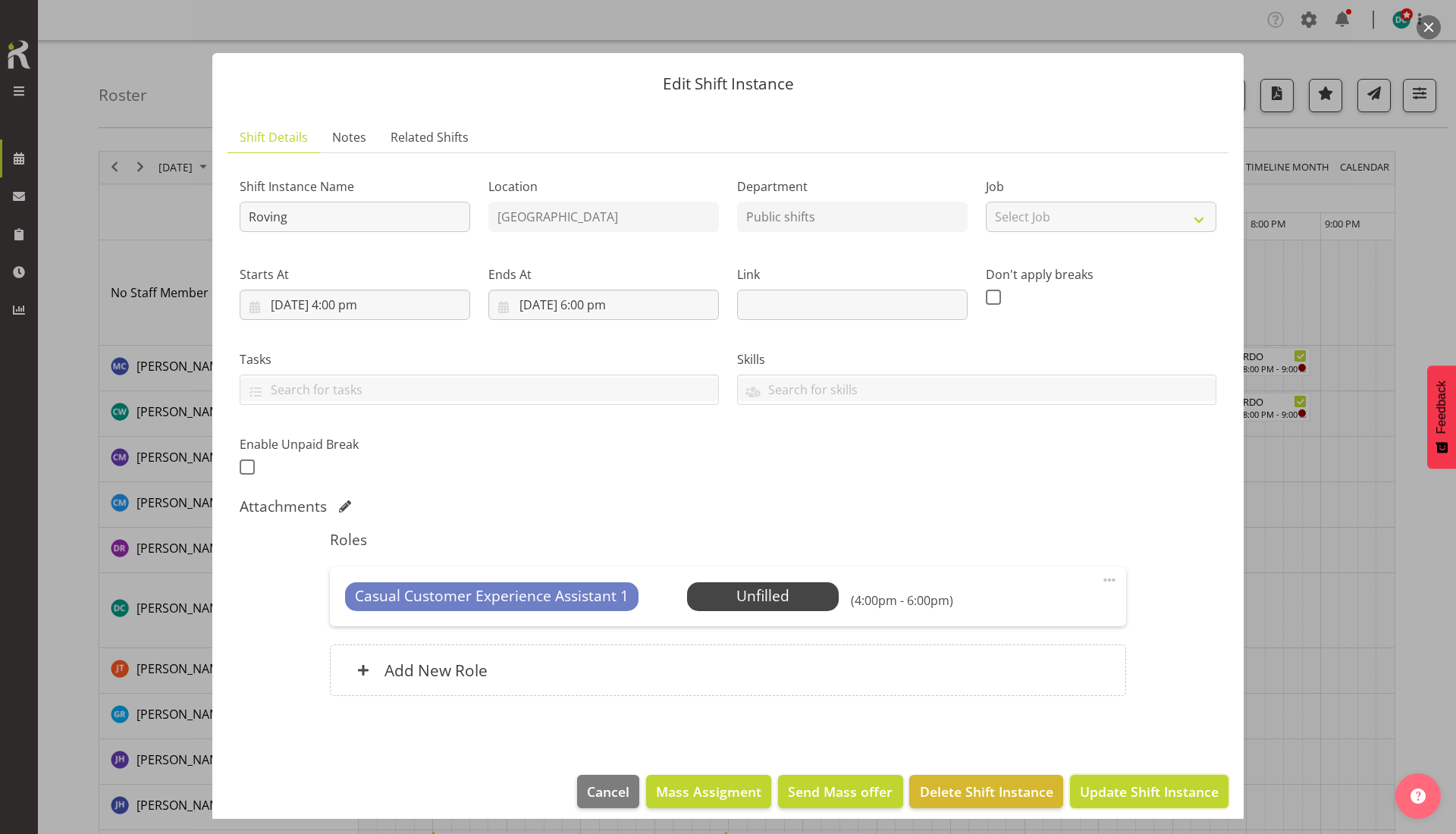
click at [1103, 793] on span "Update Shift Instance" at bounding box center [1148, 791] width 138 height 19
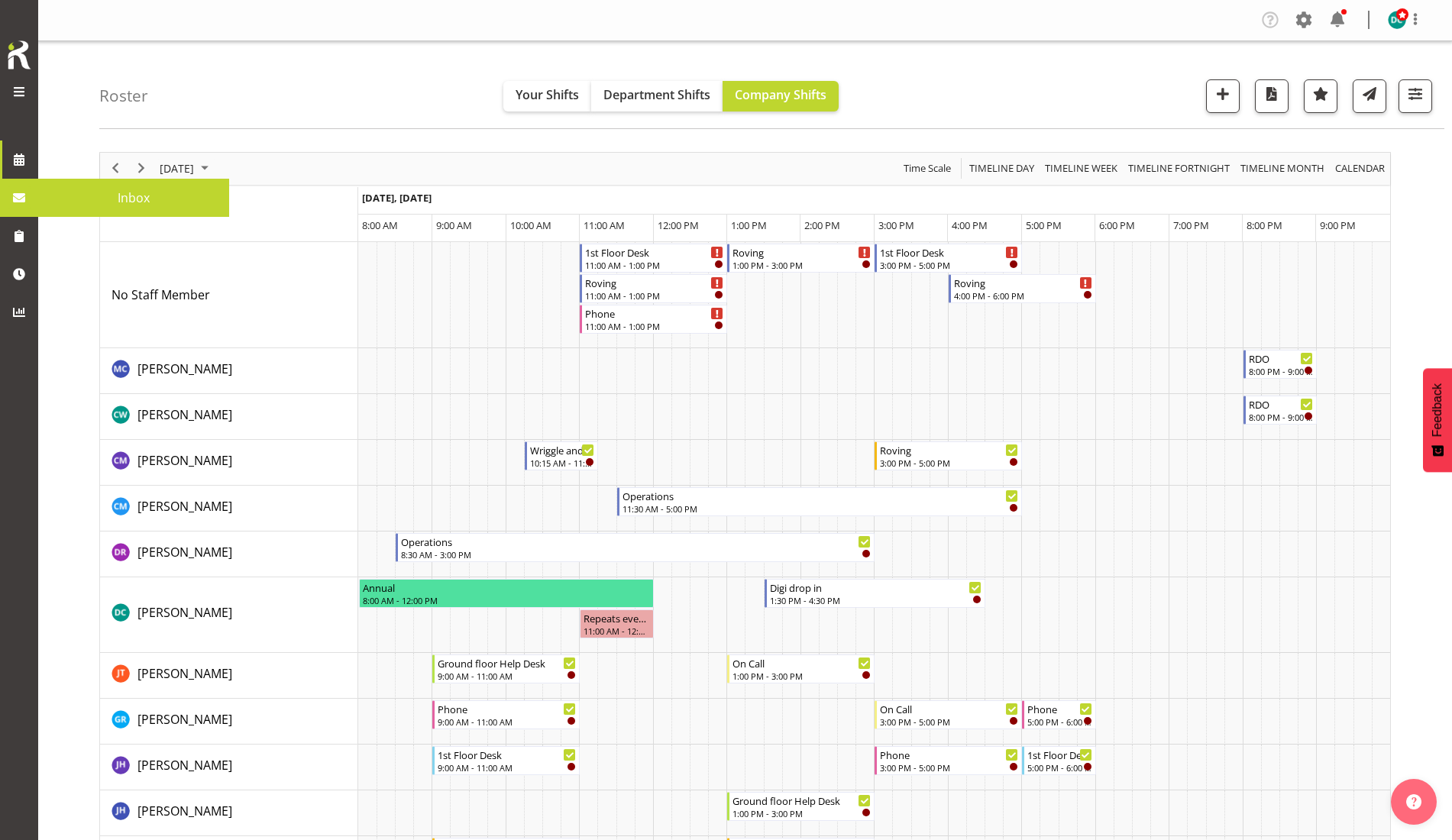
click at [19, 200] on span at bounding box center [19, 198] width 23 height 23
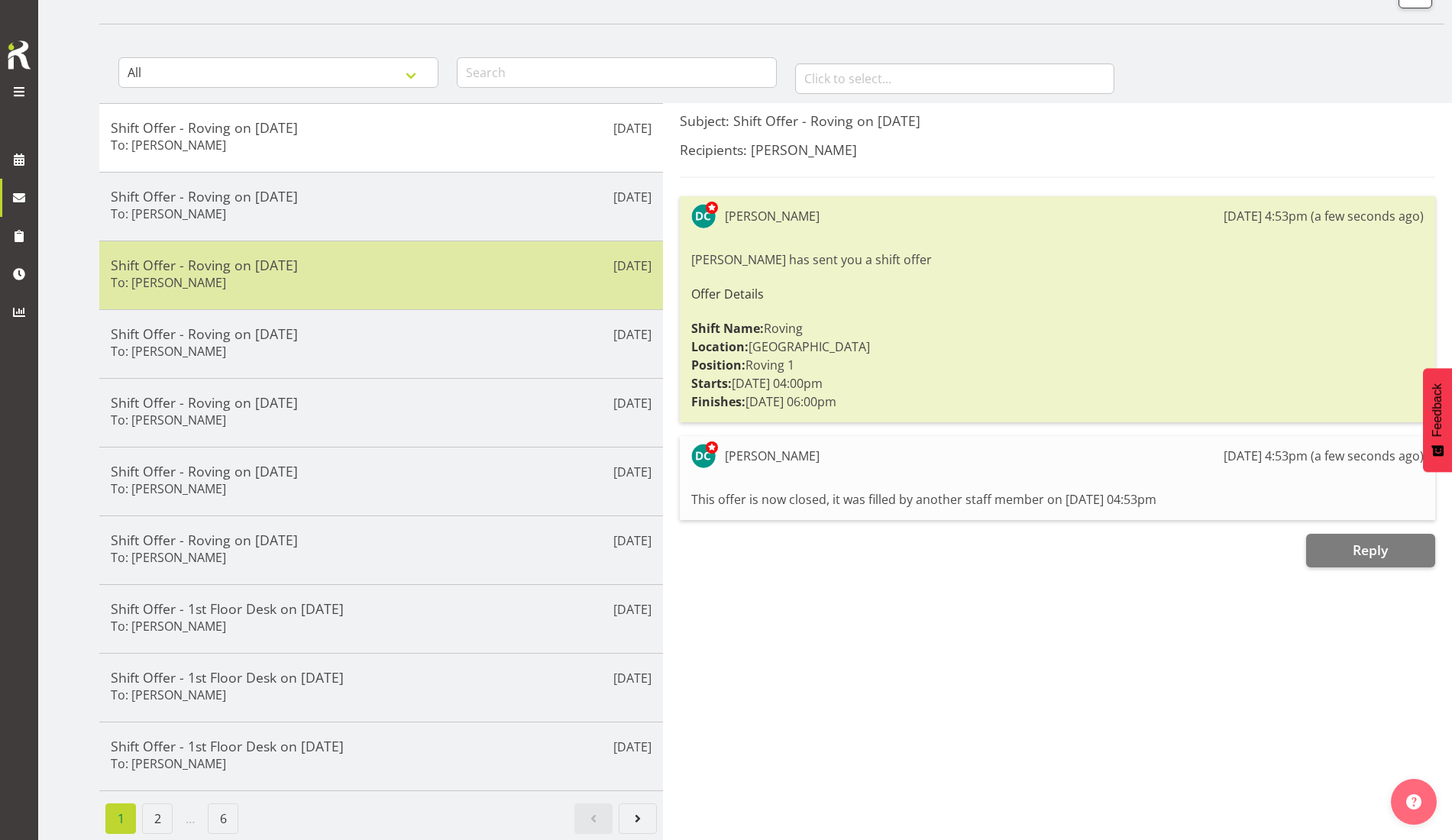
scroll to position [119, 0]
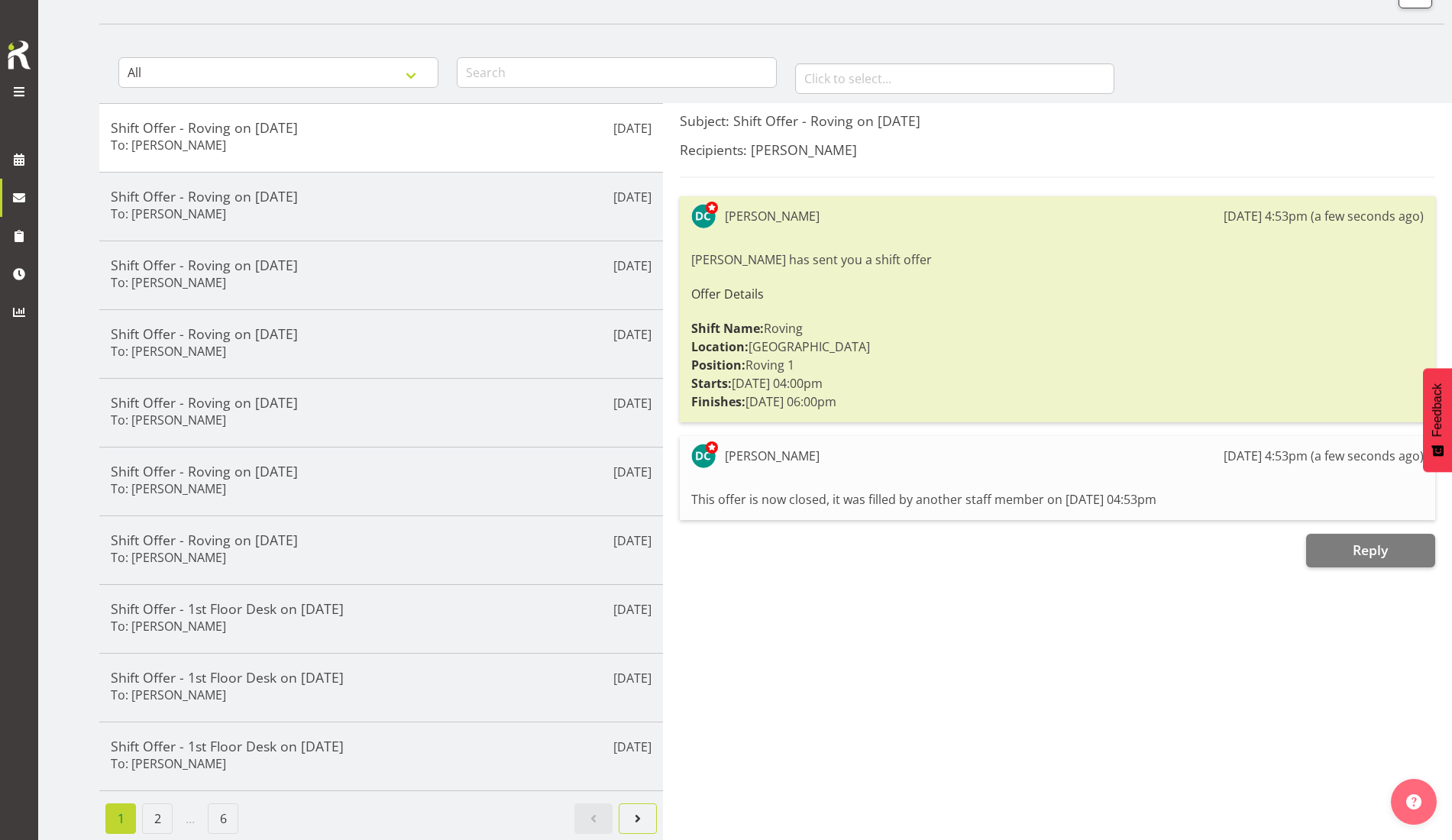
click at [642, 810] on span "Next page" at bounding box center [637, 819] width 19 height 19
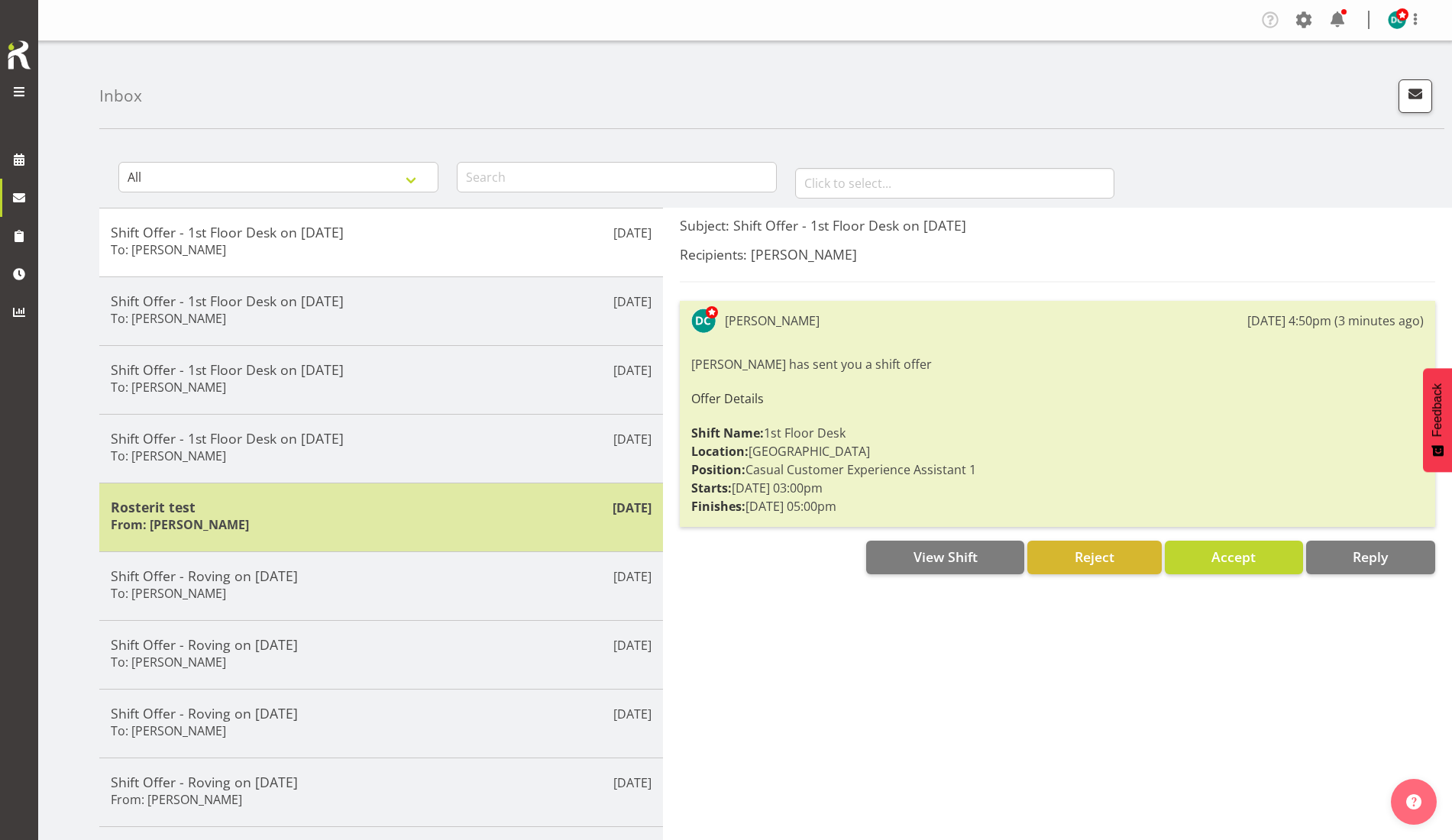
click at [320, 520] on div "Rosterit test From: Lisa Imamura" at bounding box center [381, 517] width 541 height 37
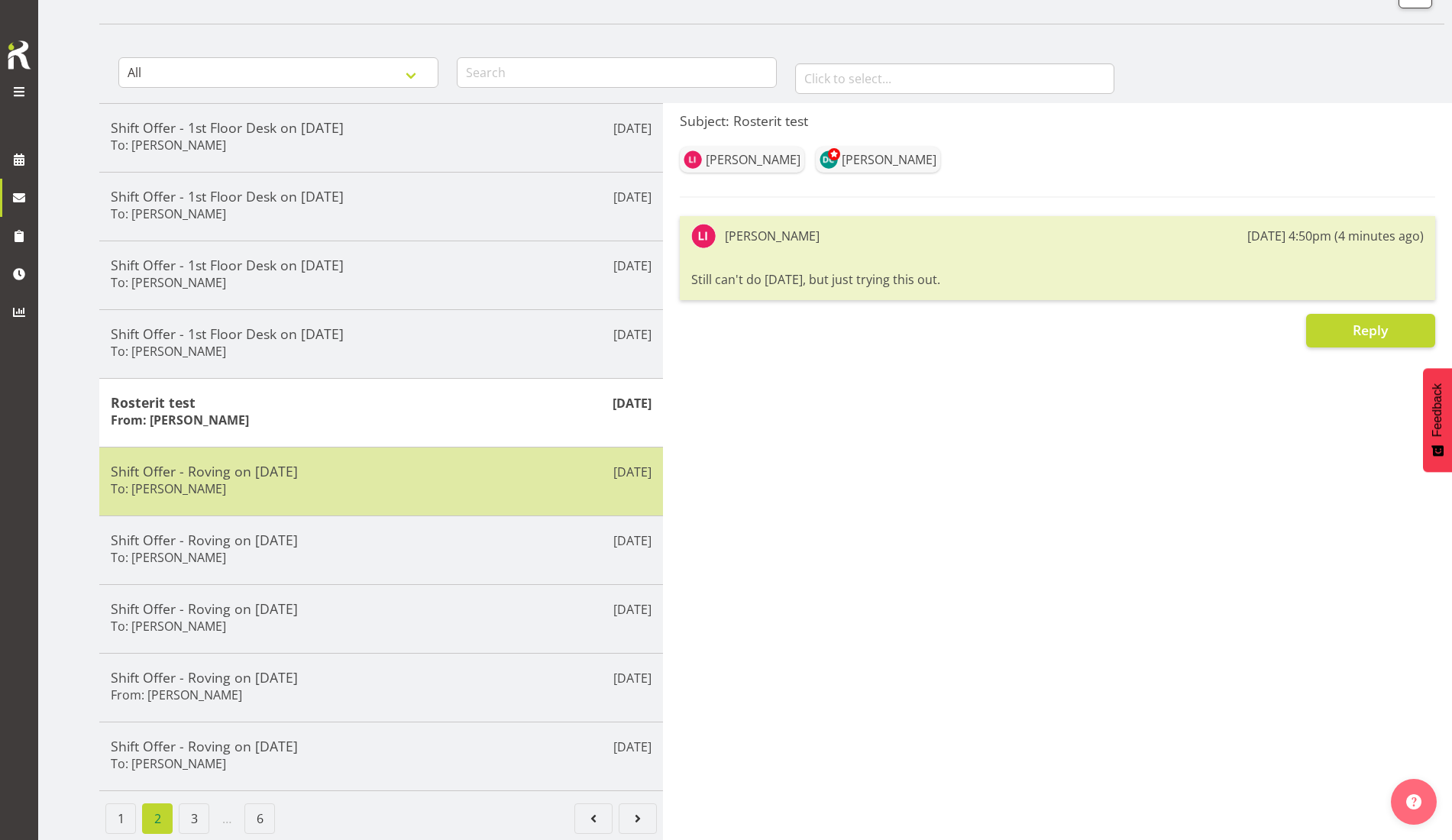
scroll to position [119, 0]
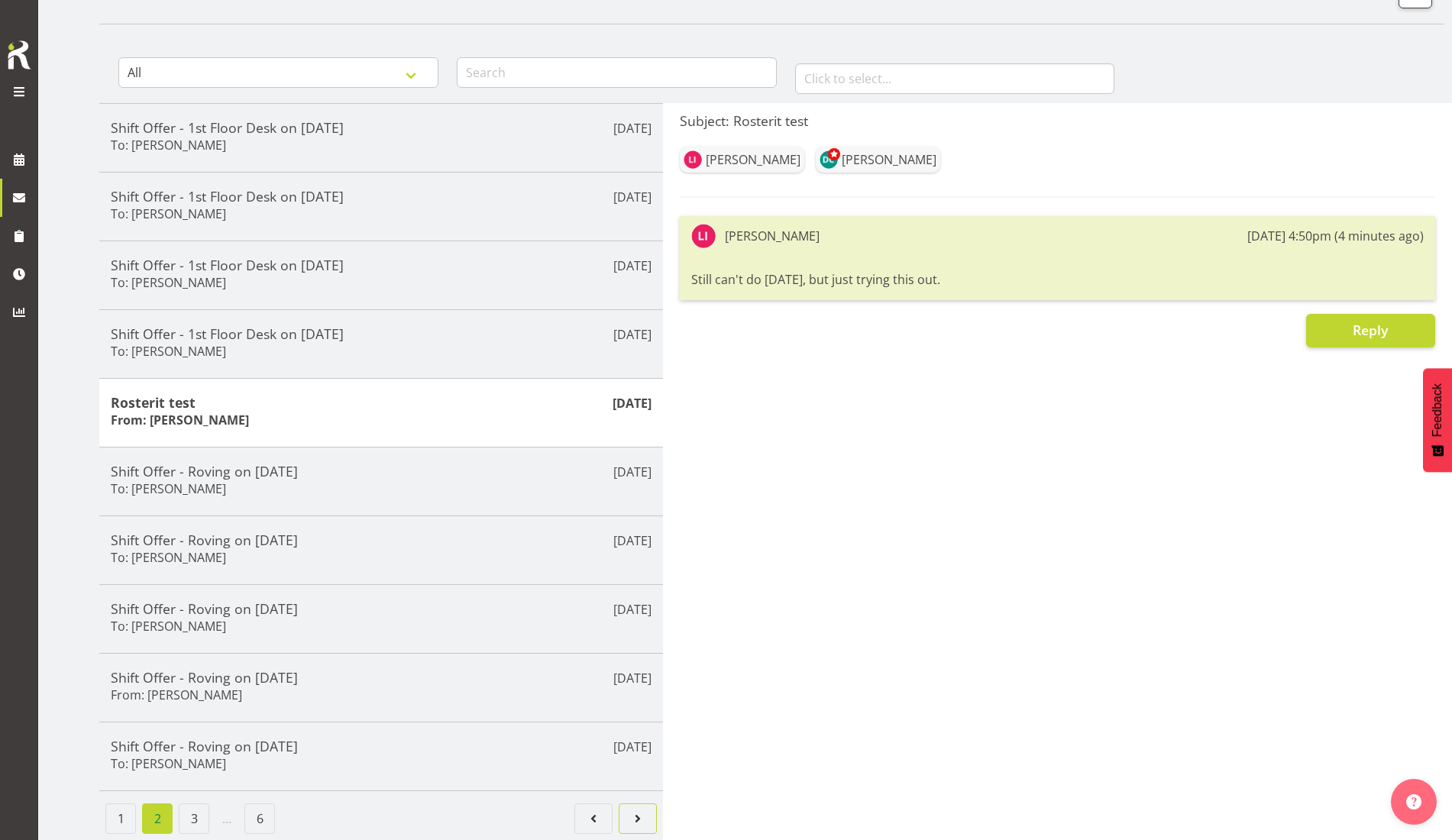
click at [636, 810] on span "Page 3." at bounding box center [637, 819] width 19 height 19
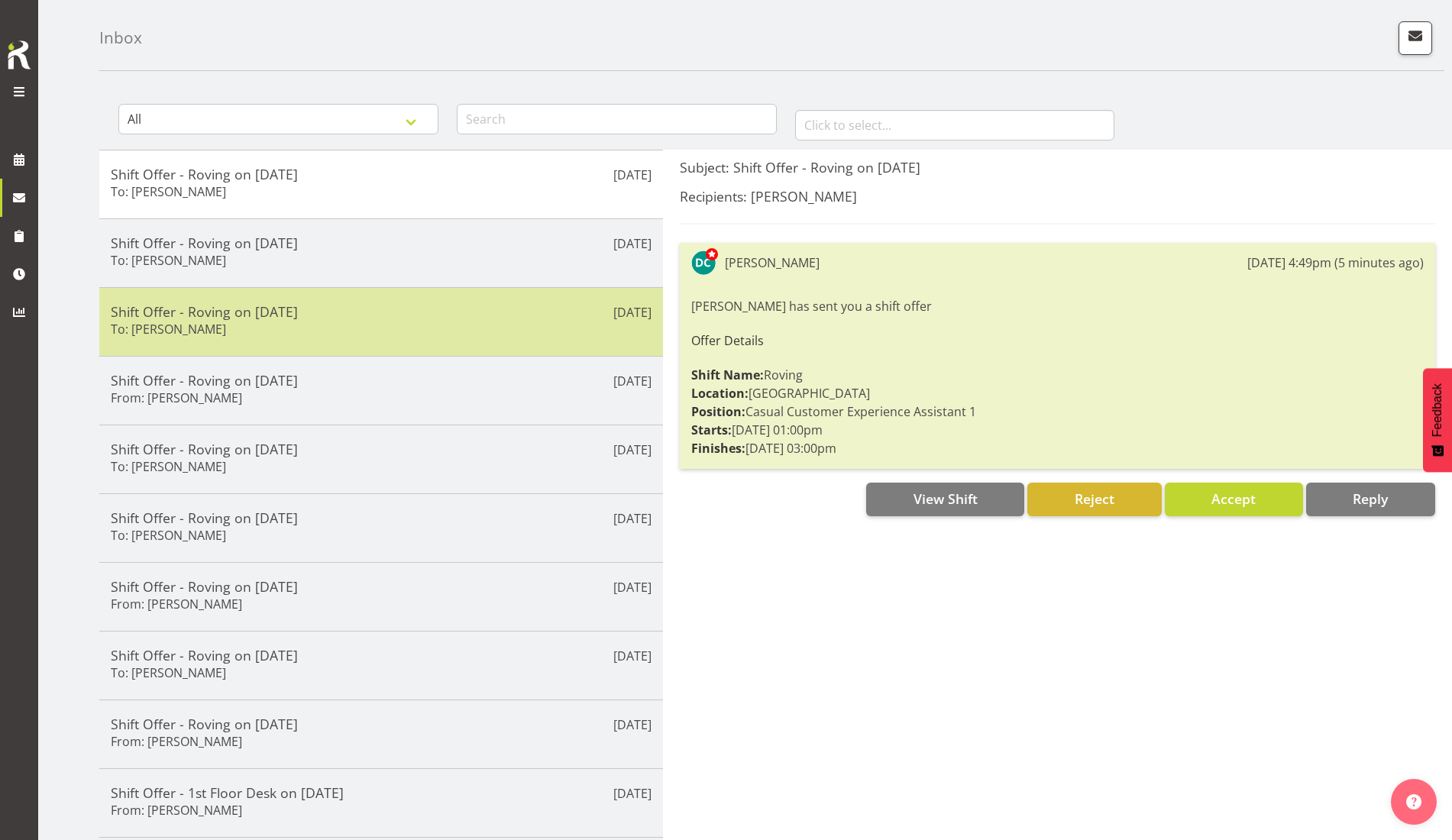
scroll to position [0, 0]
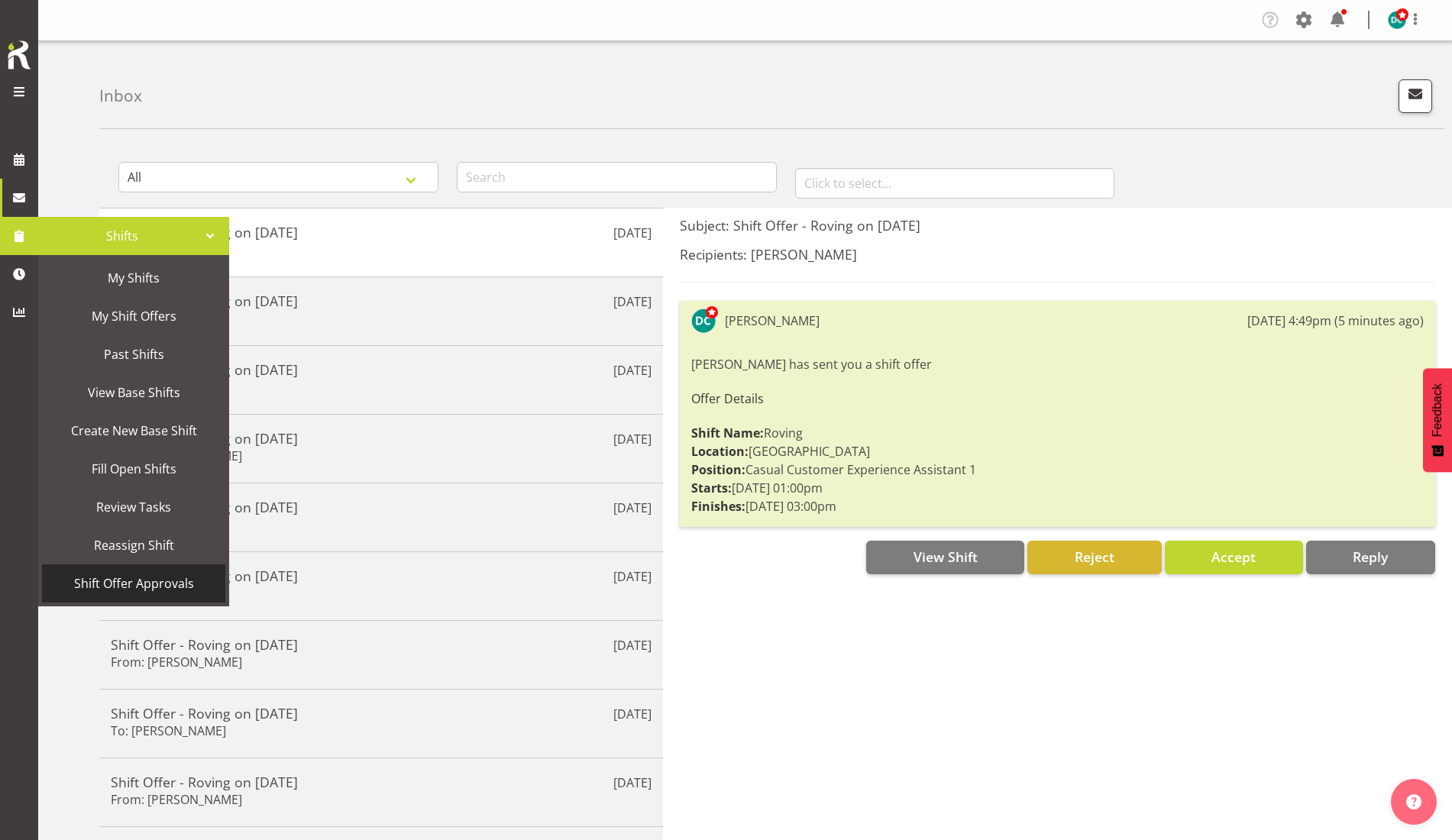
click at [146, 589] on span "Shift Offer Approvals" at bounding box center [134, 584] width 168 height 23
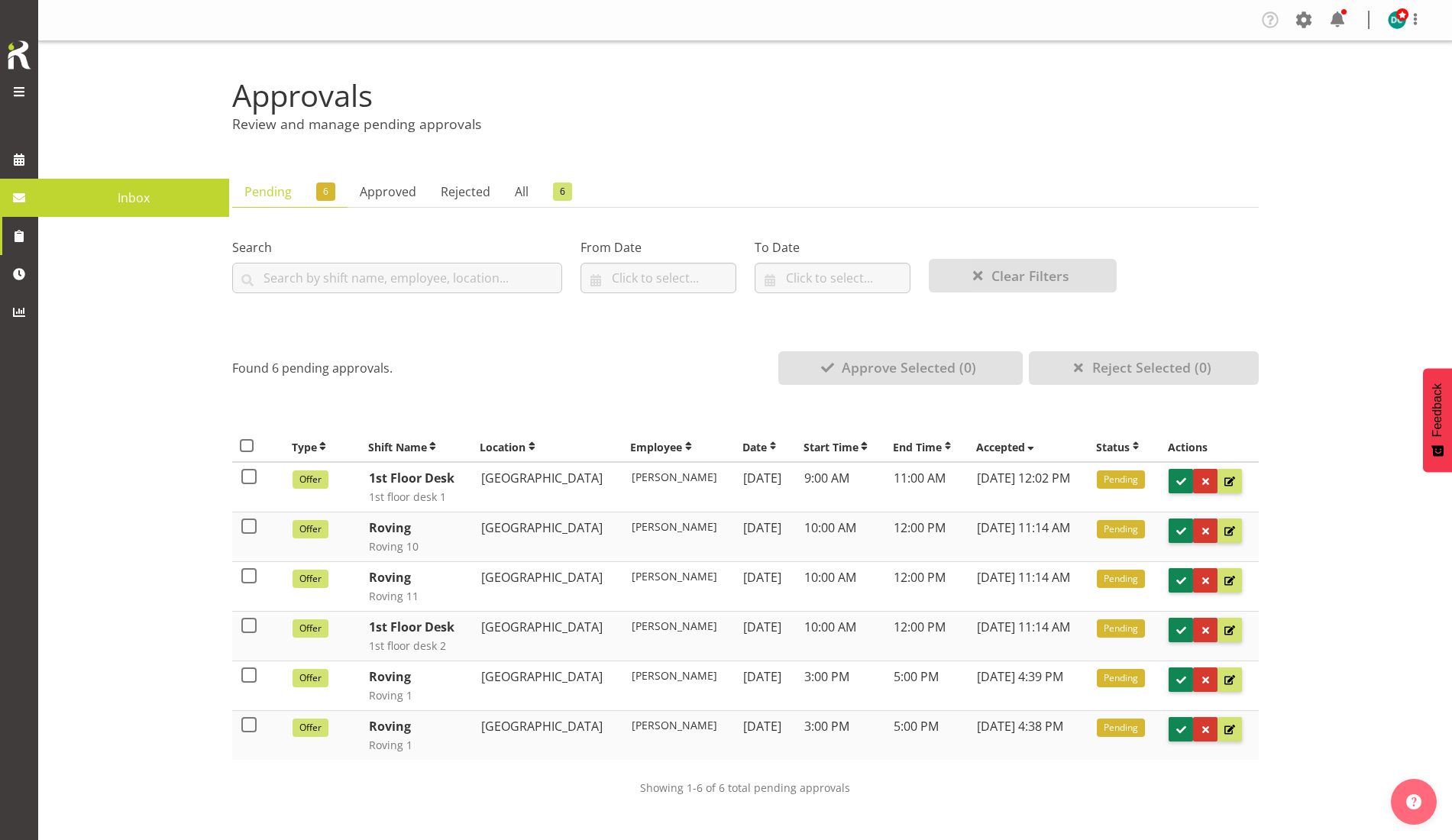
click at [80, 208] on span "Inbox" at bounding box center [134, 198] width 175 height 23
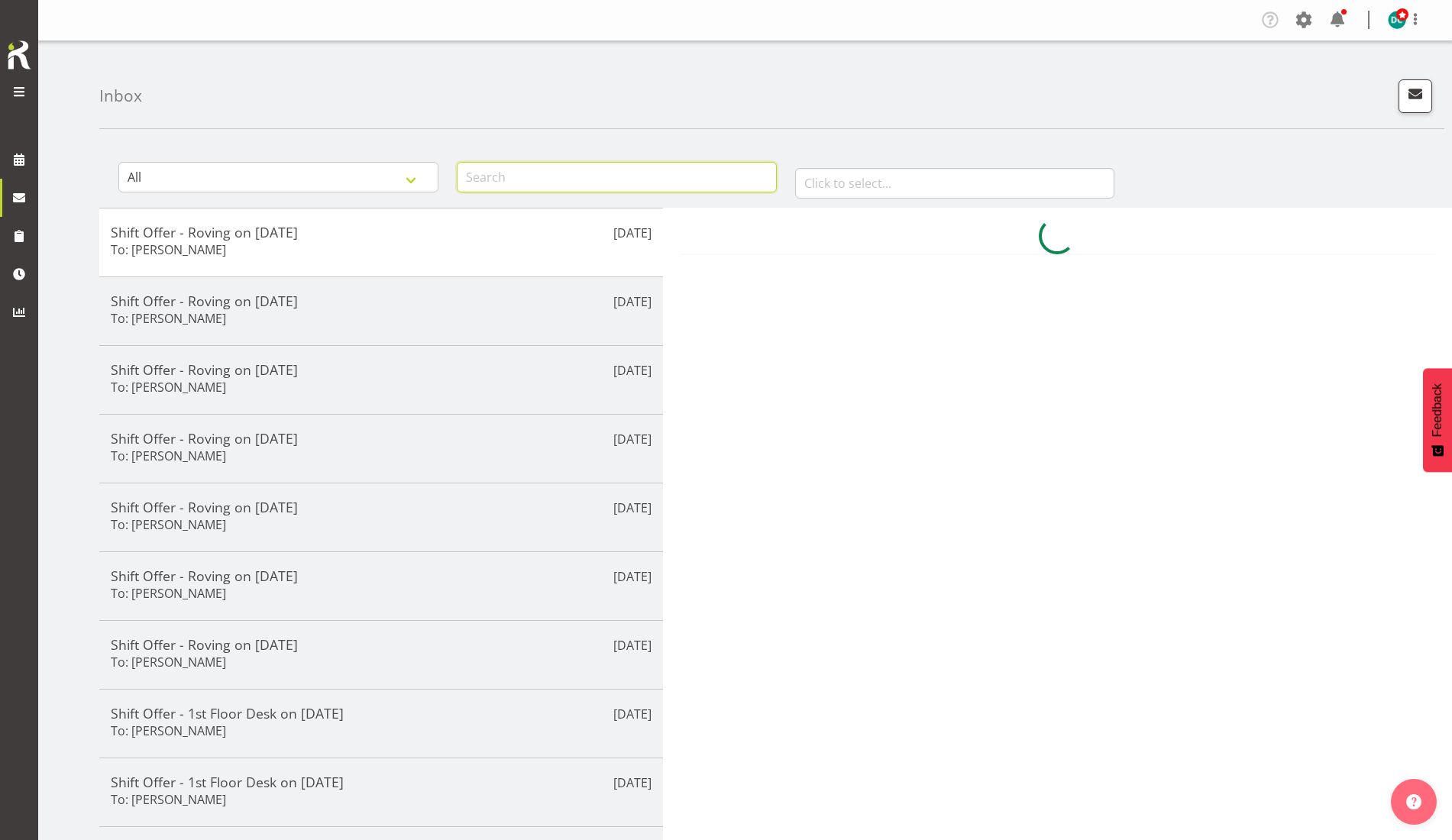
click at [510, 177] on input "text" at bounding box center [617, 176] width 320 height 30
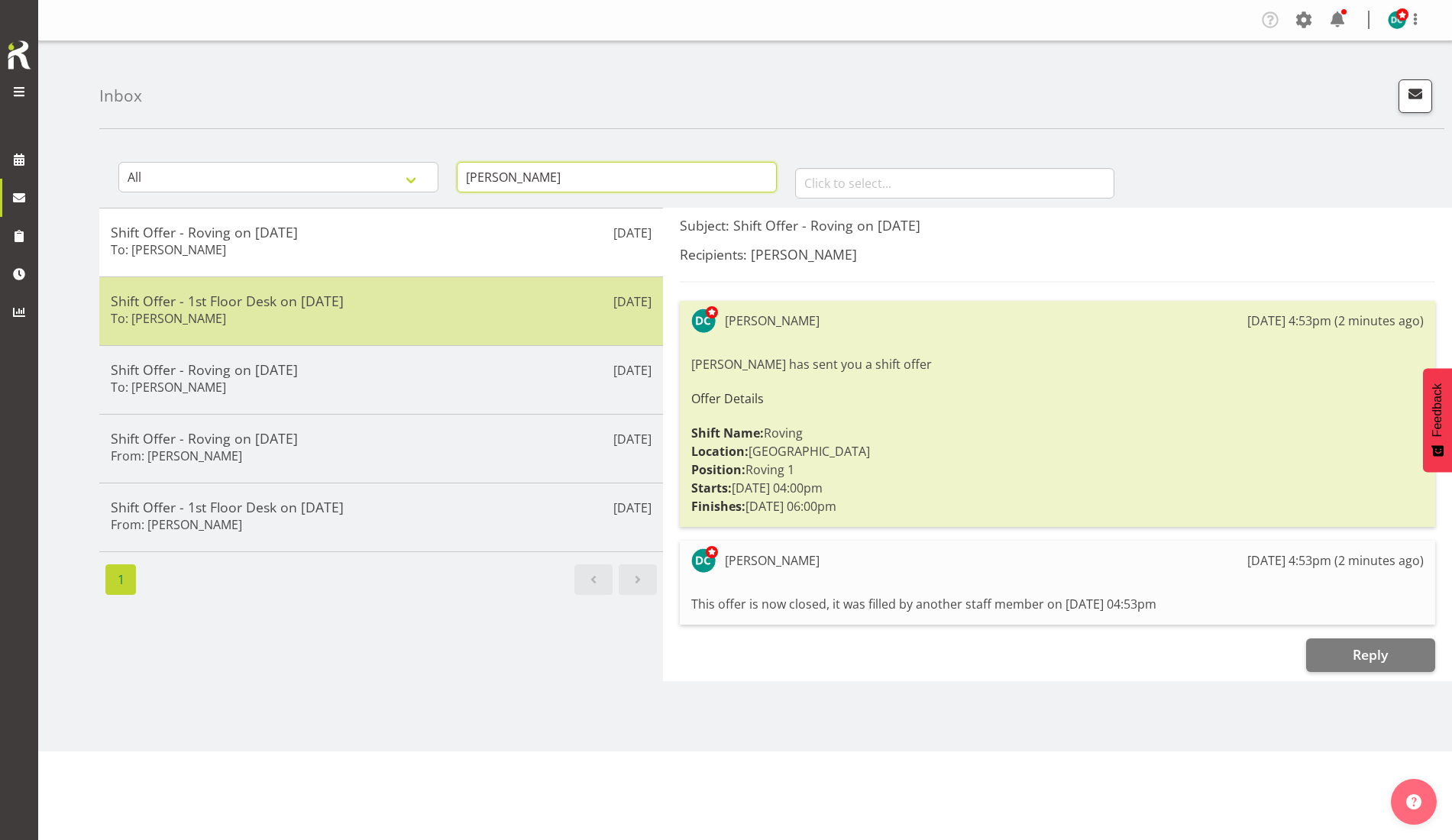
type input "[PERSON_NAME]"
click at [340, 303] on h5 "Shift Offer - 1st Floor Desk on [DATE]" at bounding box center [381, 300] width 541 height 17
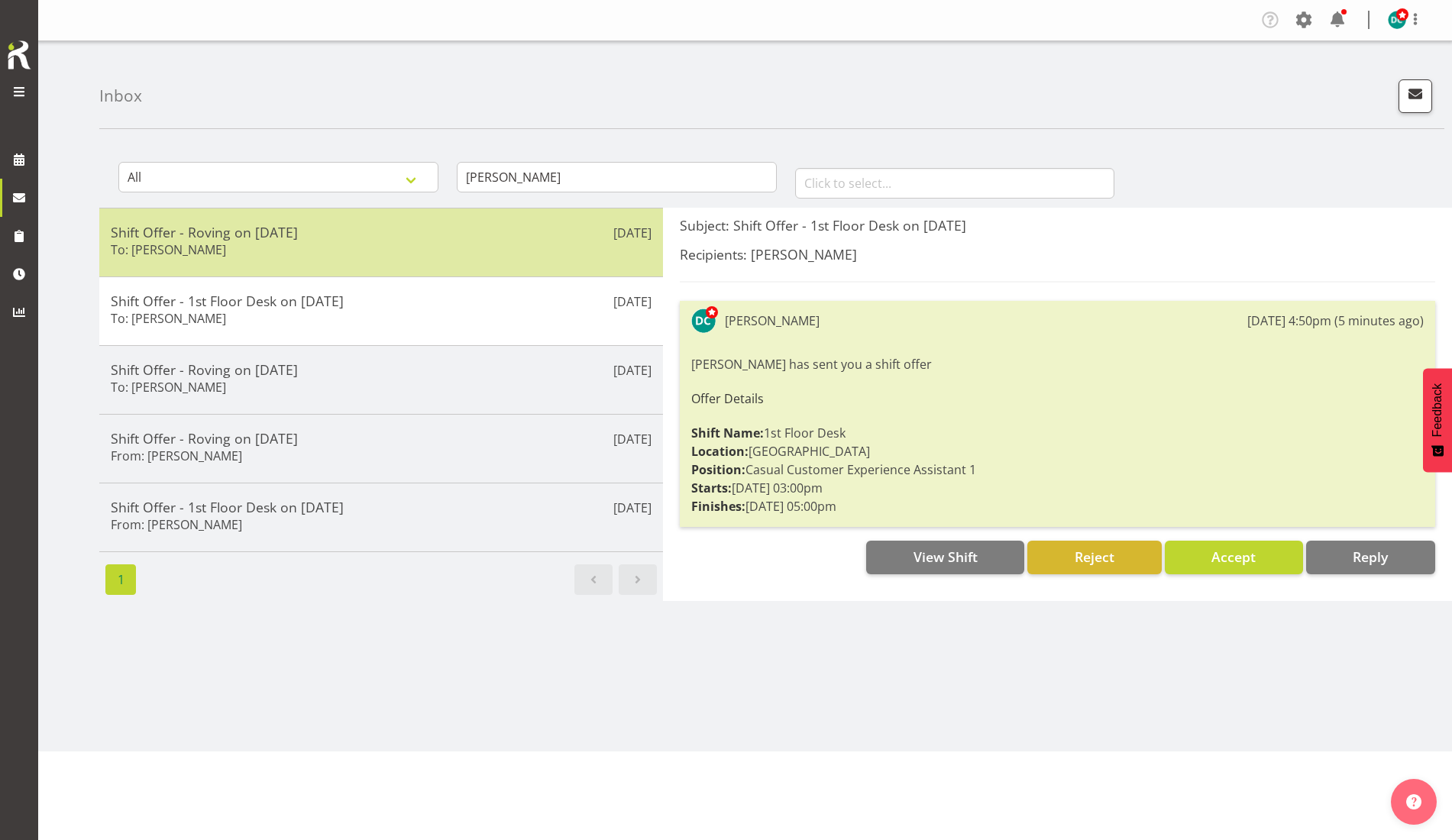
click at [315, 267] on div "[DATE] Shift Offer - Roving on [DATE] To: [PERSON_NAME]" at bounding box center [381, 242] width 563 height 69
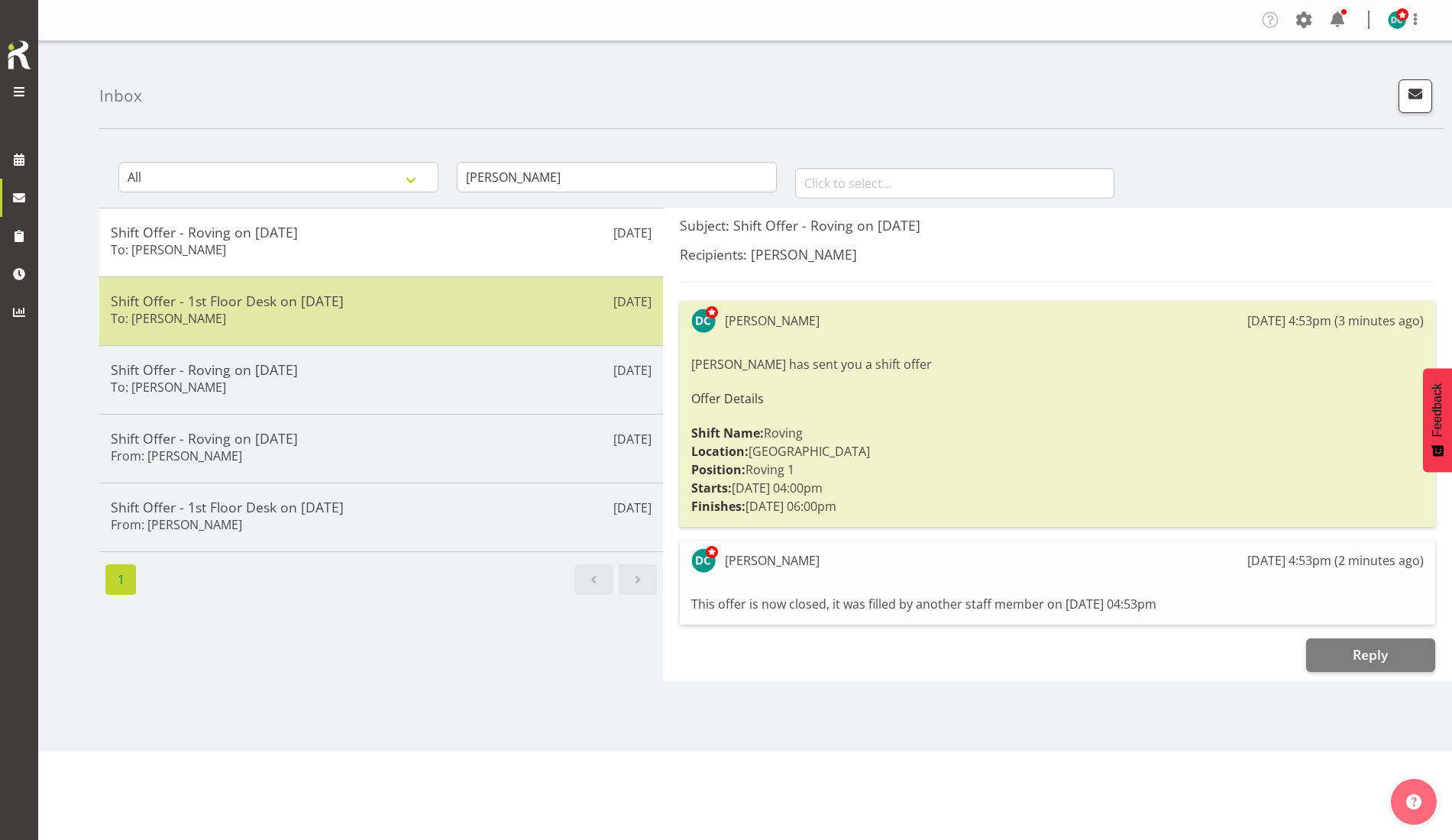
click at [315, 302] on h5 "Shift Offer - 1st Floor Desk on [DATE]" at bounding box center [381, 300] width 541 height 17
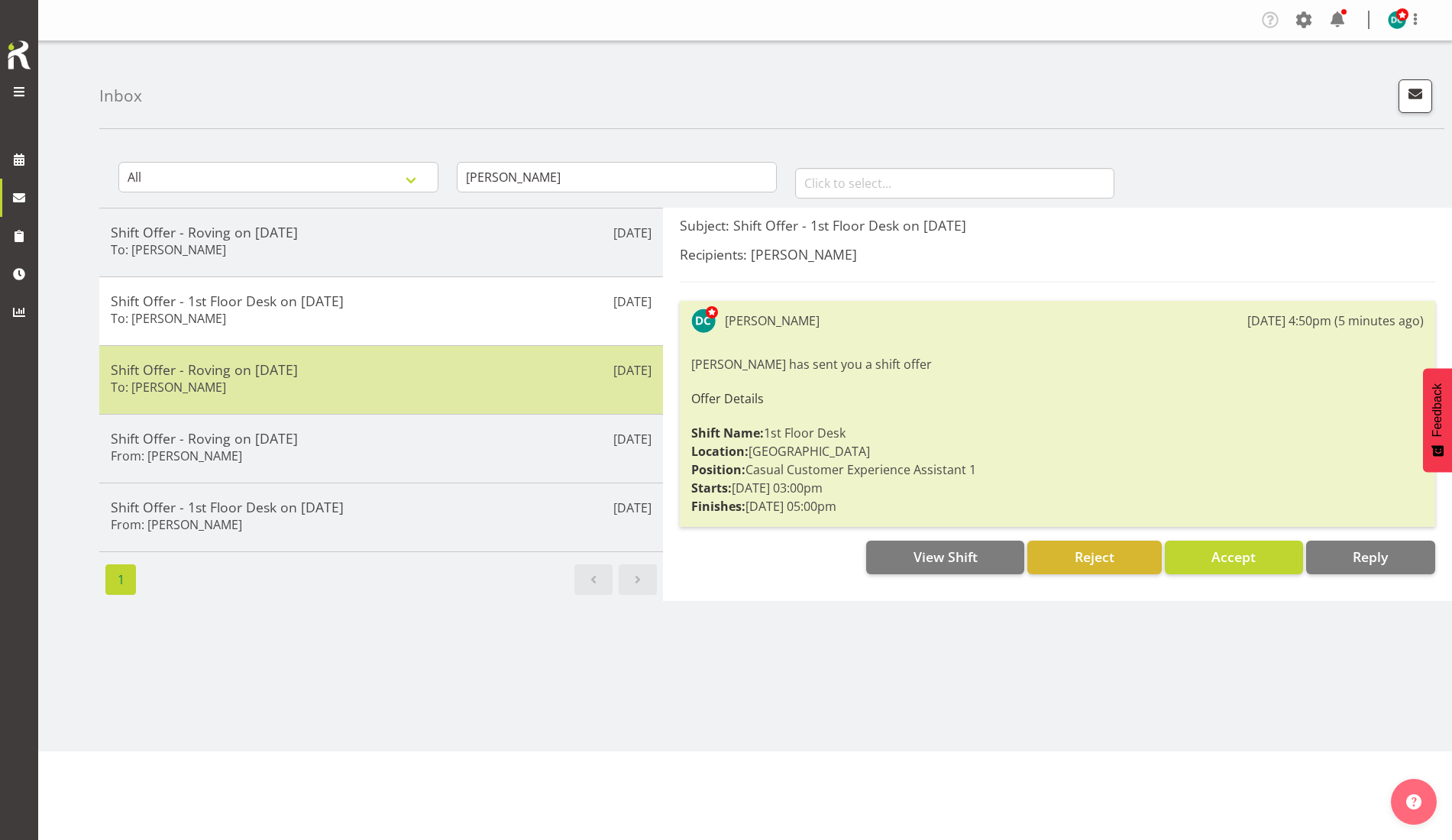
click at [325, 368] on h5 "Shift Offer - Roving on [DATE]" at bounding box center [381, 369] width 541 height 17
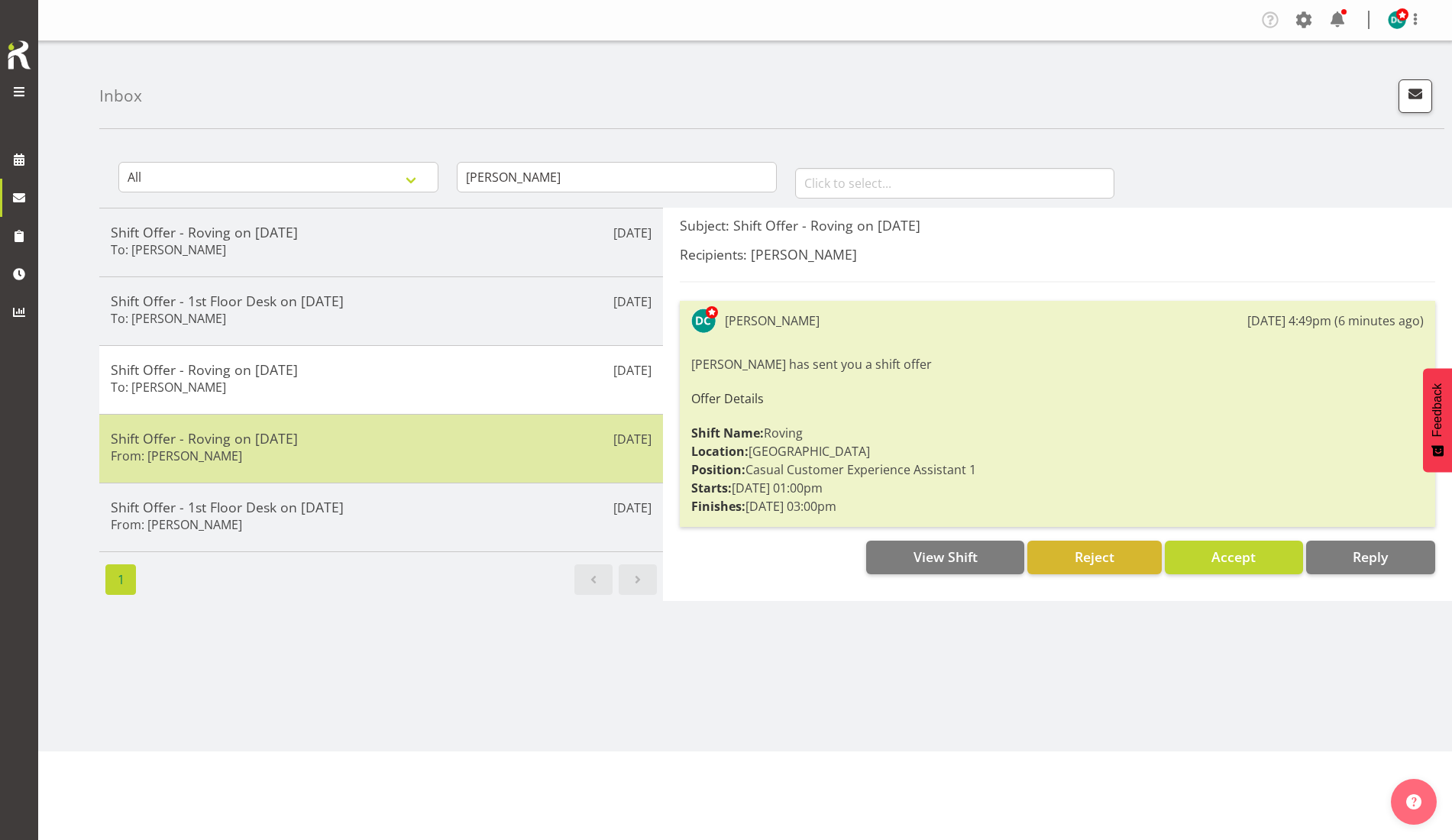
click at [337, 453] on div "Shift Offer - Roving on [DATE] From: [PERSON_NAME]" at bounding box center [381, 448] width 541 height 37
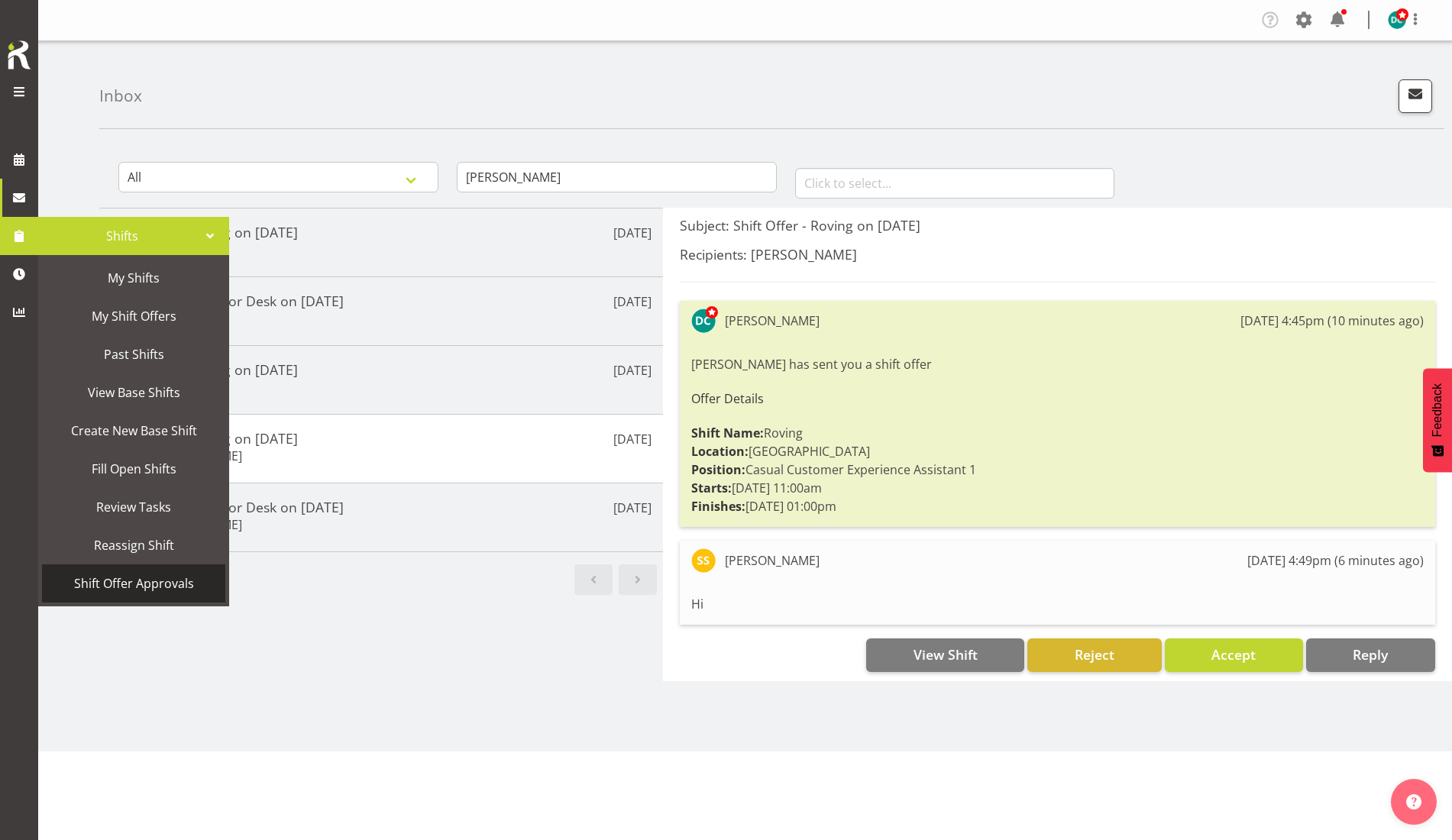
click at [144, 584] on span "Shift Offer Approvals" at bounding box center [134, 584] width 168 height 23
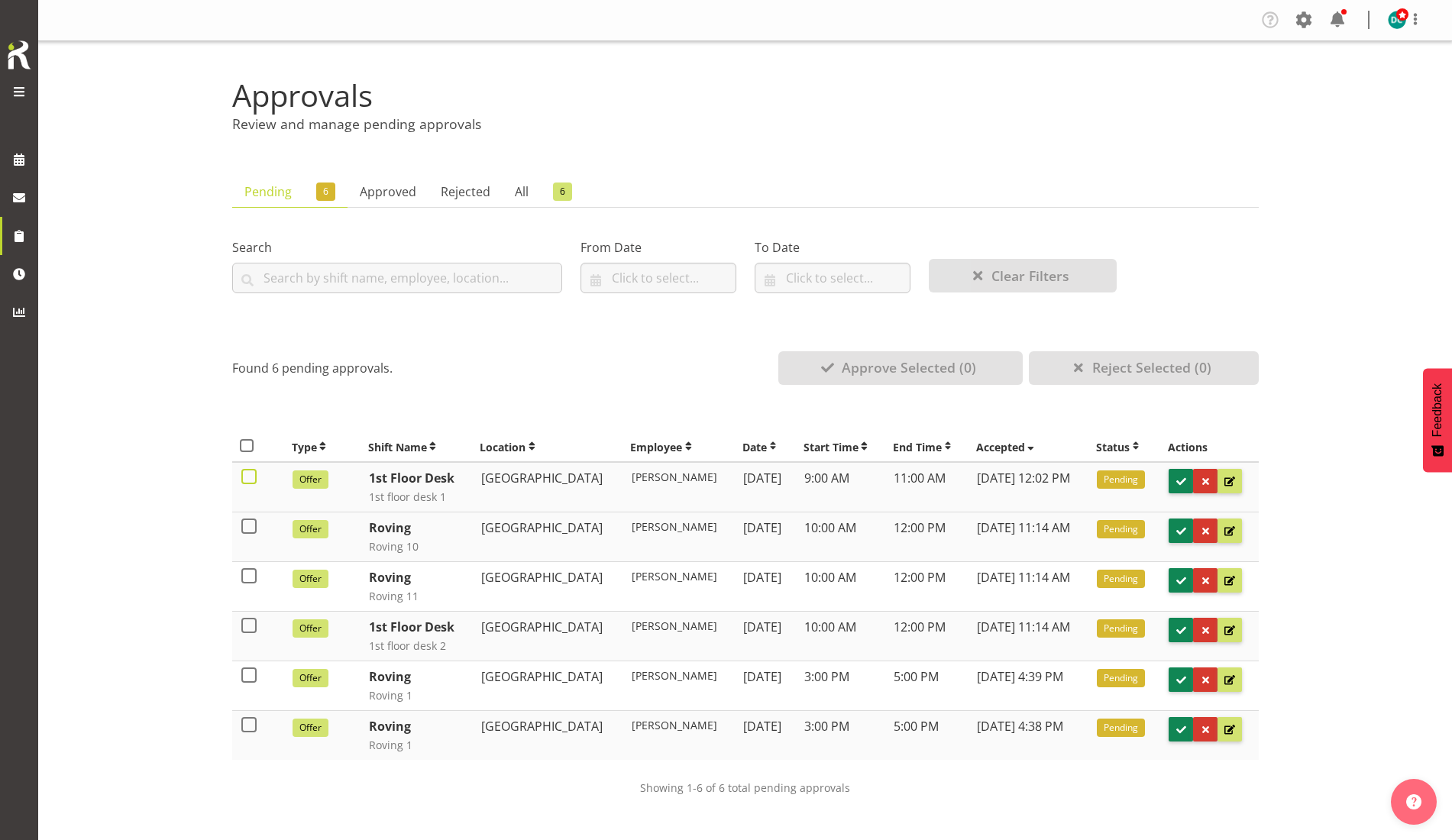
click at [248, 473] on span at bounding box center [249, 477] width 16 height 16
click at [248, 473] on input "checkbox" at bounding box center [247, 477] width 10 height 10
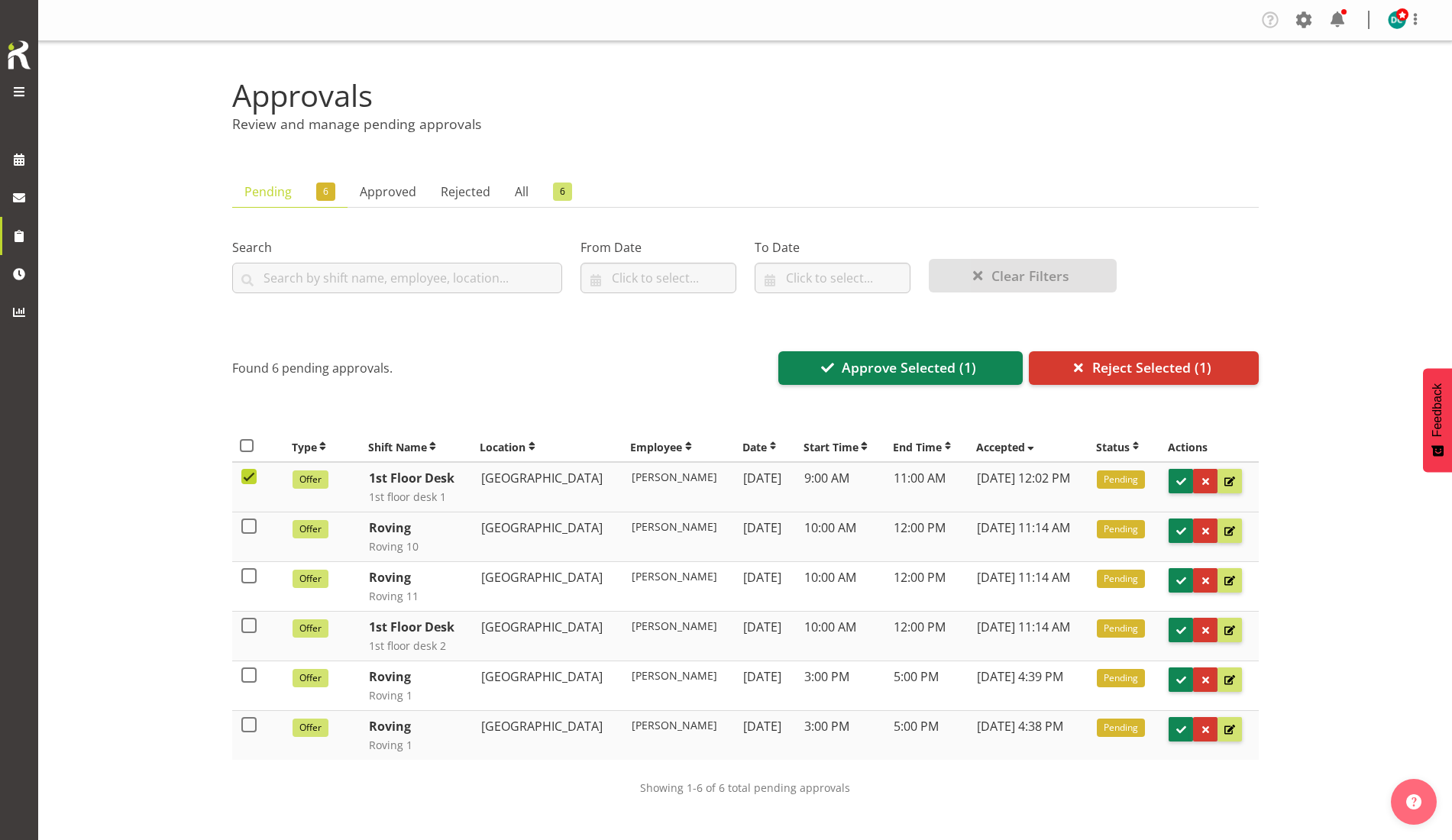
click at [246, 477] on span at bounding box center [249, 477] width 16 height 16
click at [246, 477] on input "checkbox" at bounding box center [247, 477] width 10 height 10
checkbox input "false"
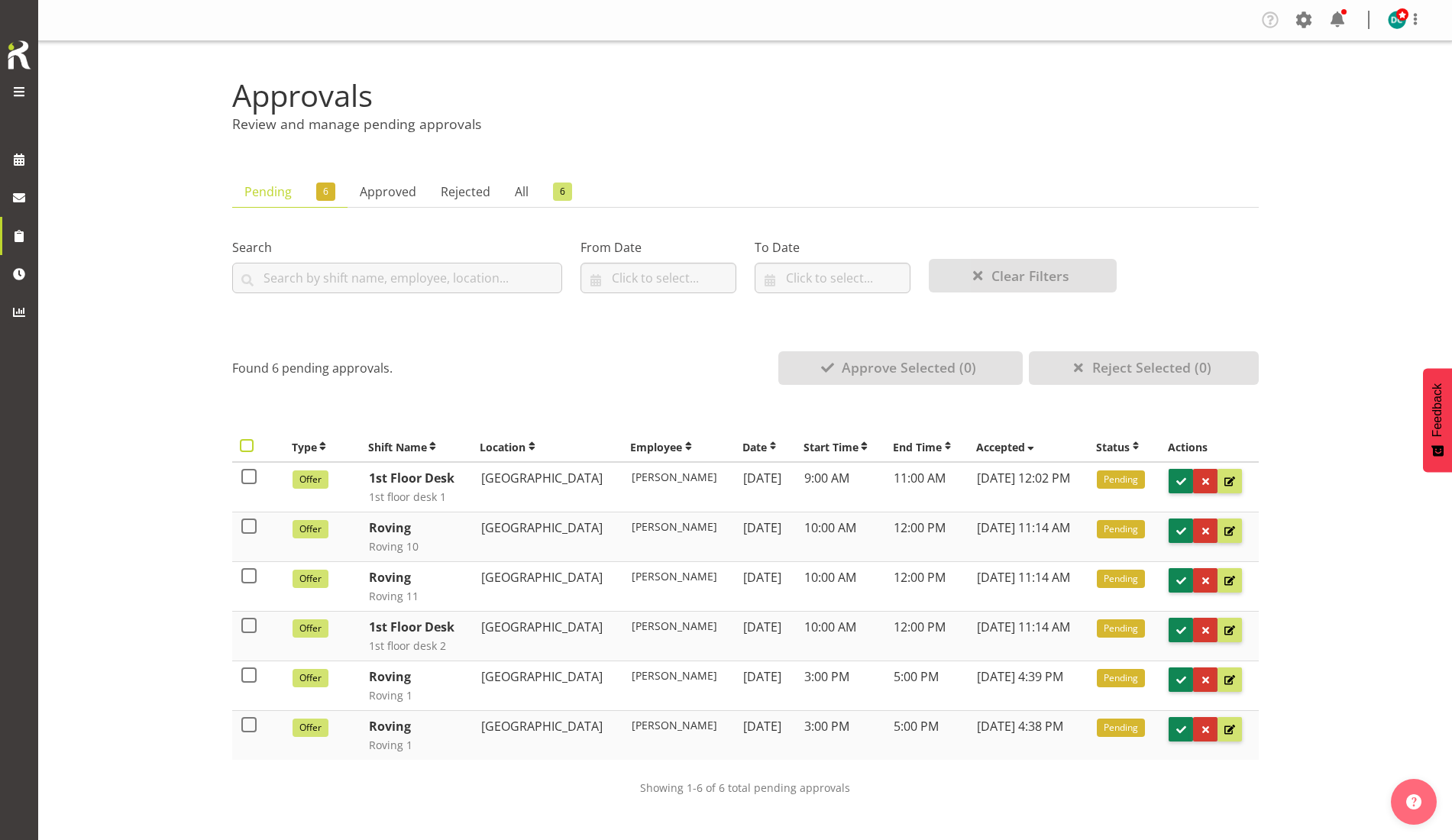
click at [245, 447] on span at bounding box center [247, 446] width 14 height 14
click at [245, 447] on input "checkbox" at bounding box center [245, 445] width 10 height 10
checkbox input "true"
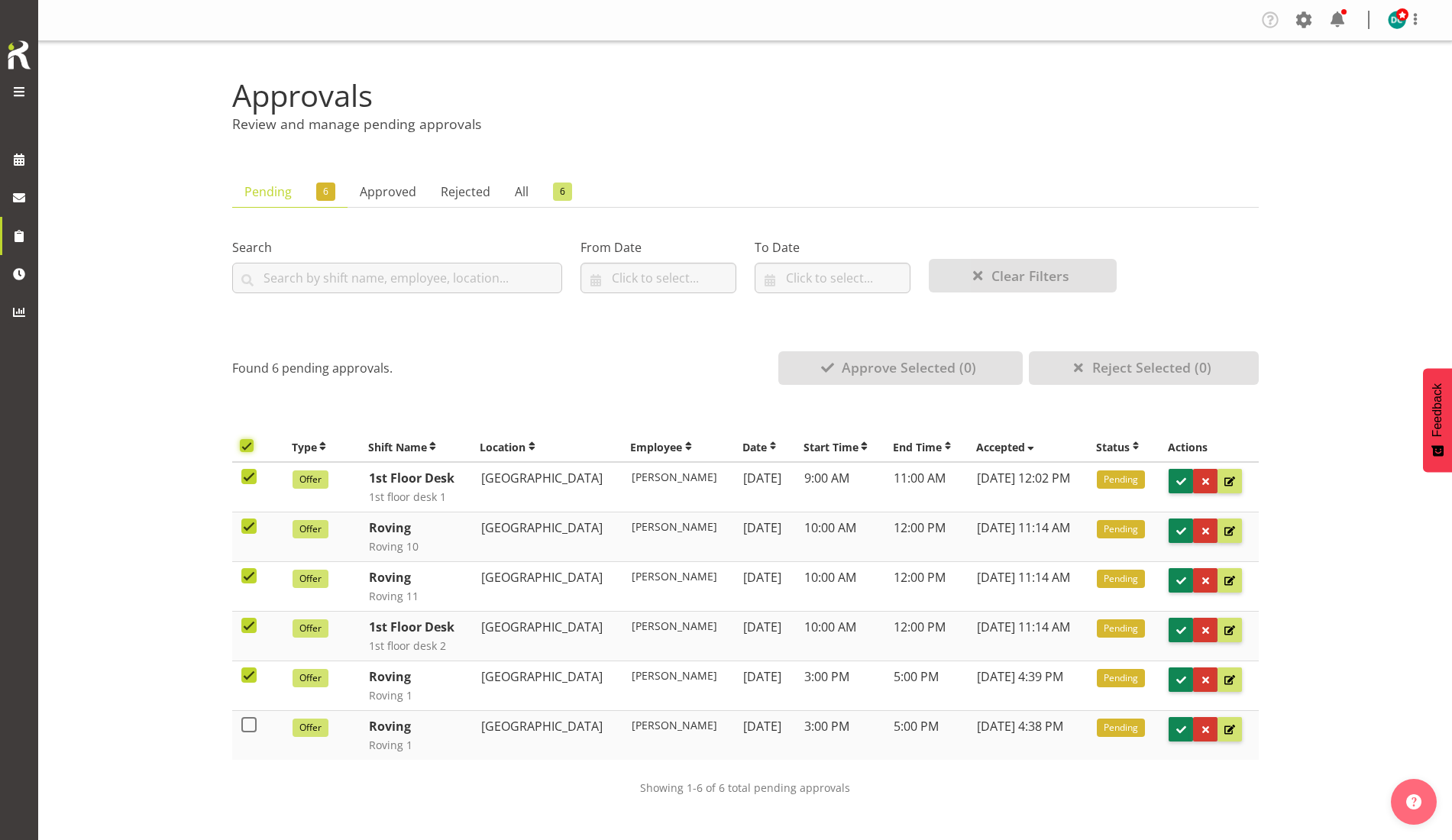
checkbox input "true"
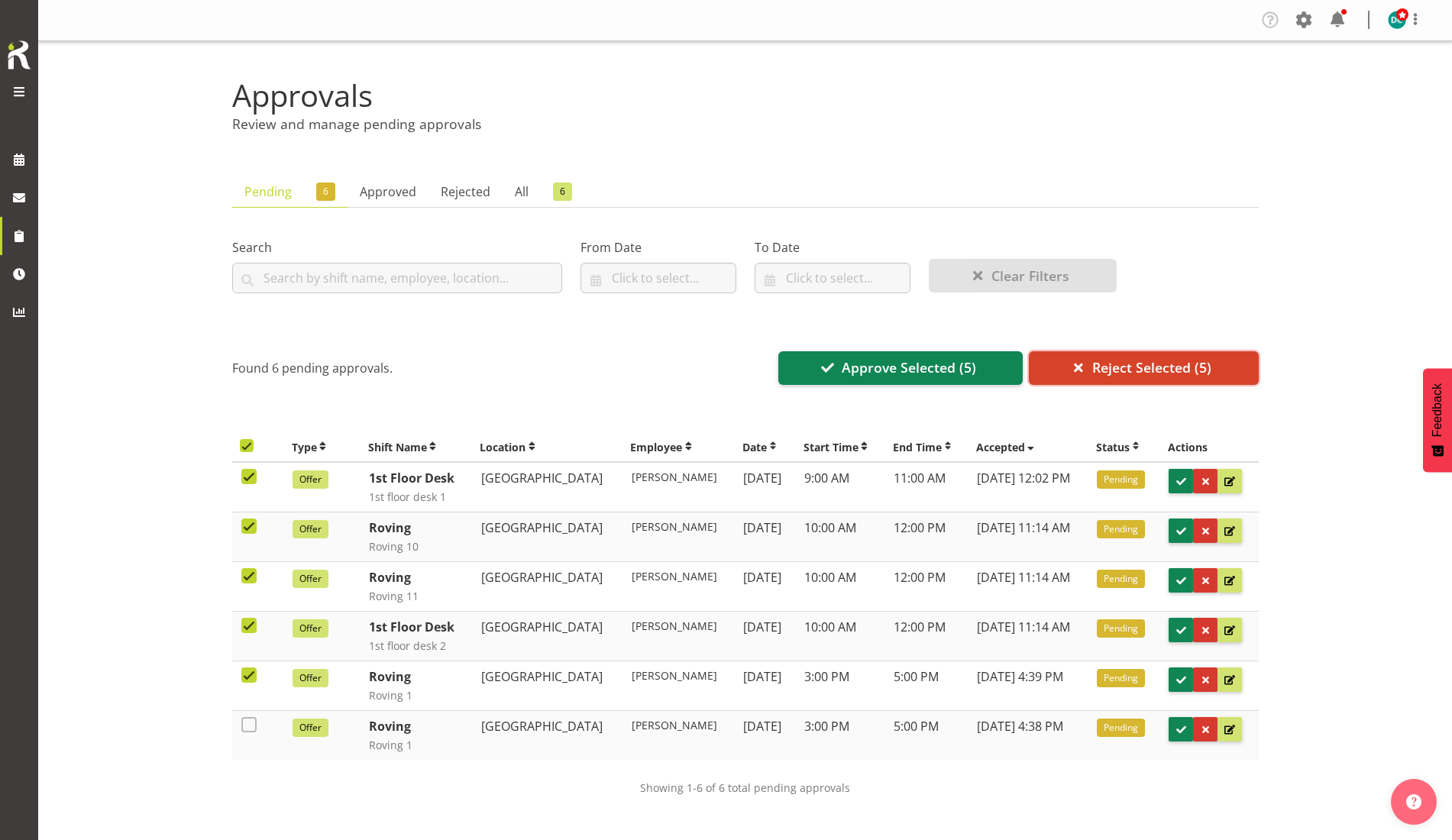
click at [1102, 368] on span "Reject Selected (5)" at bounding box center [1152, 367] width 119 height 19
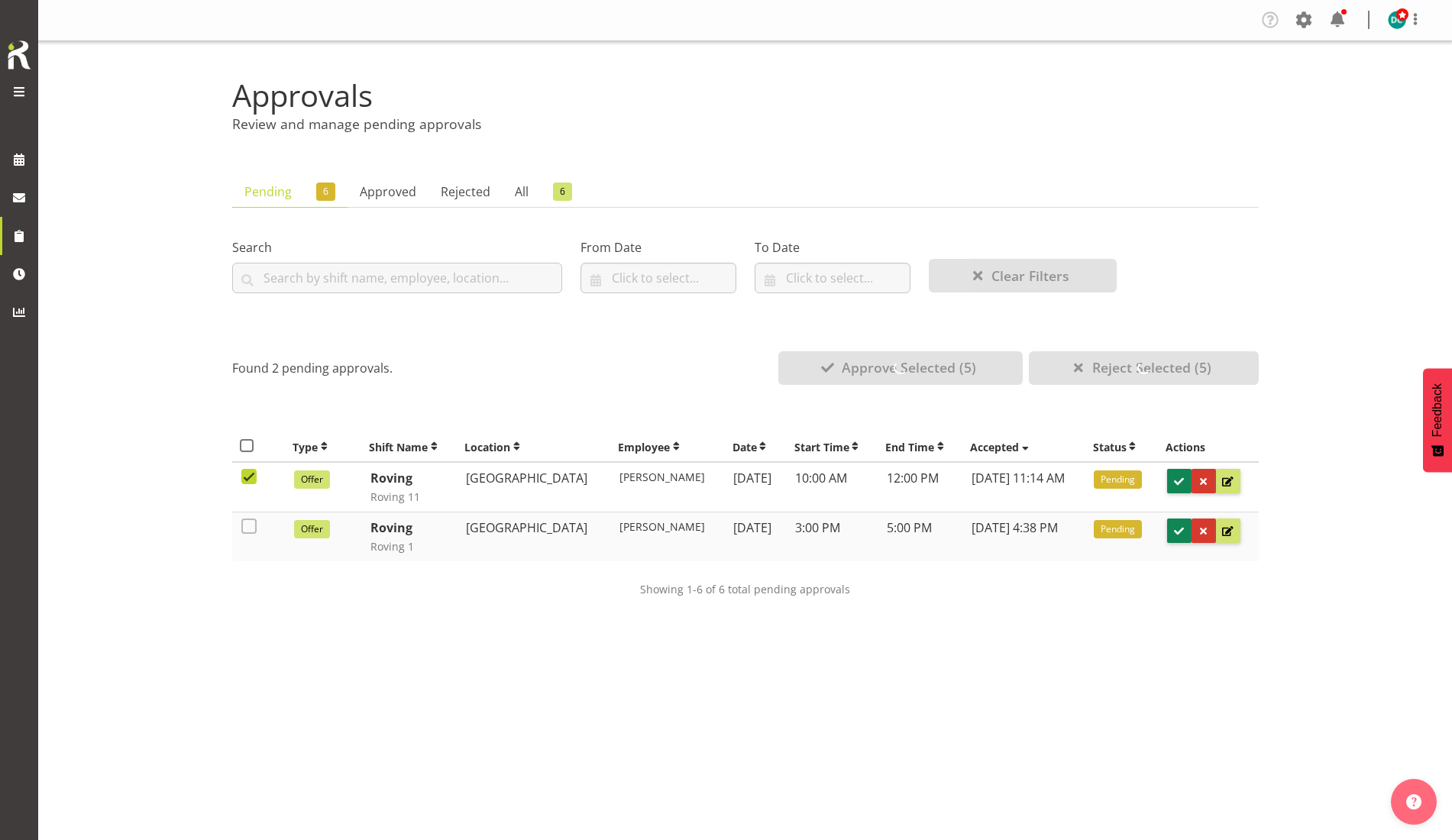
checkbox input "false"
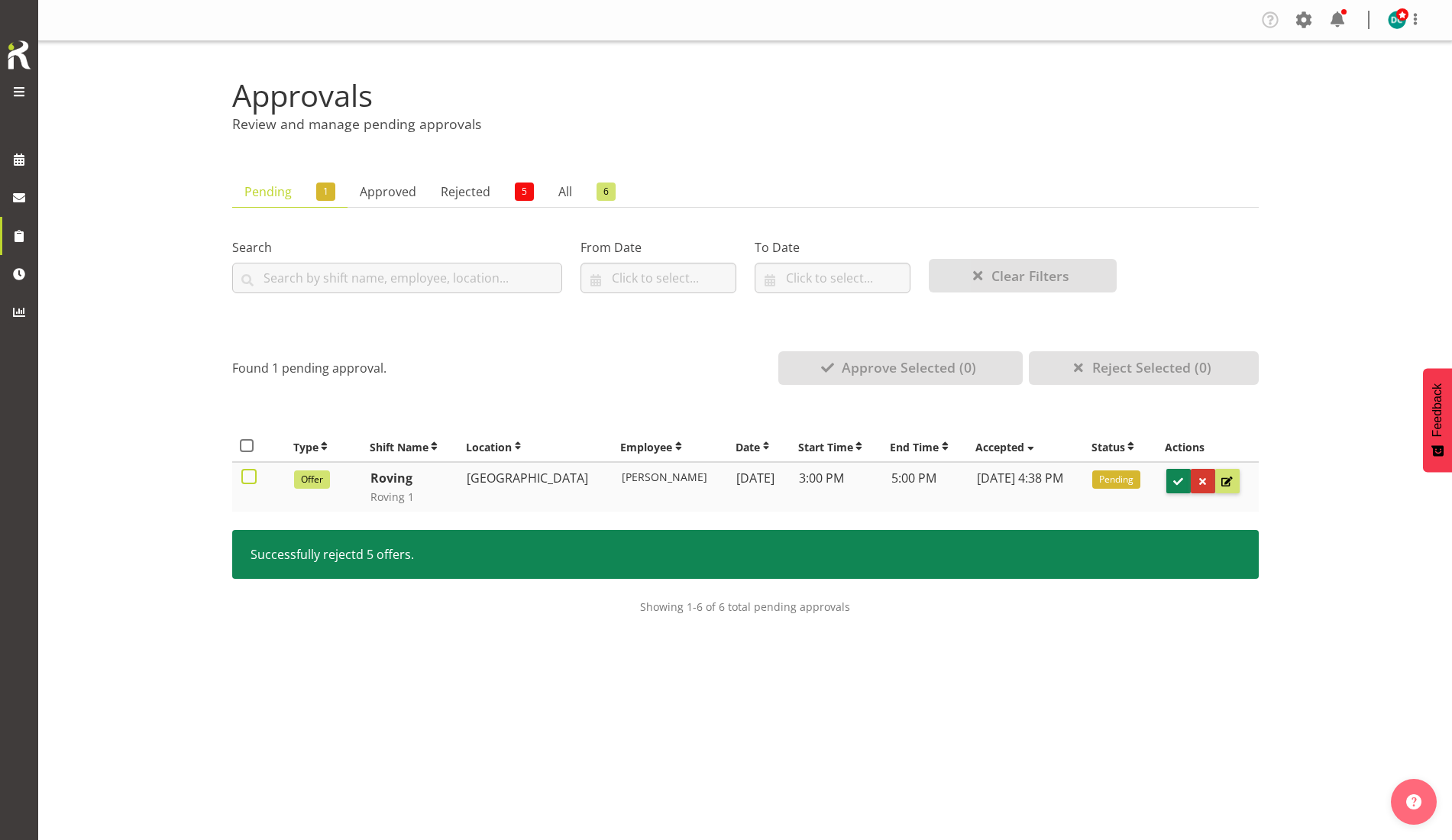
click at [244, 479] on span at bounding box center [249, 477] width 16 height 16
click at [244, 479] on input "checkbox" at bounding box center [247, 477] width 10 height 10
checkbox input "true"
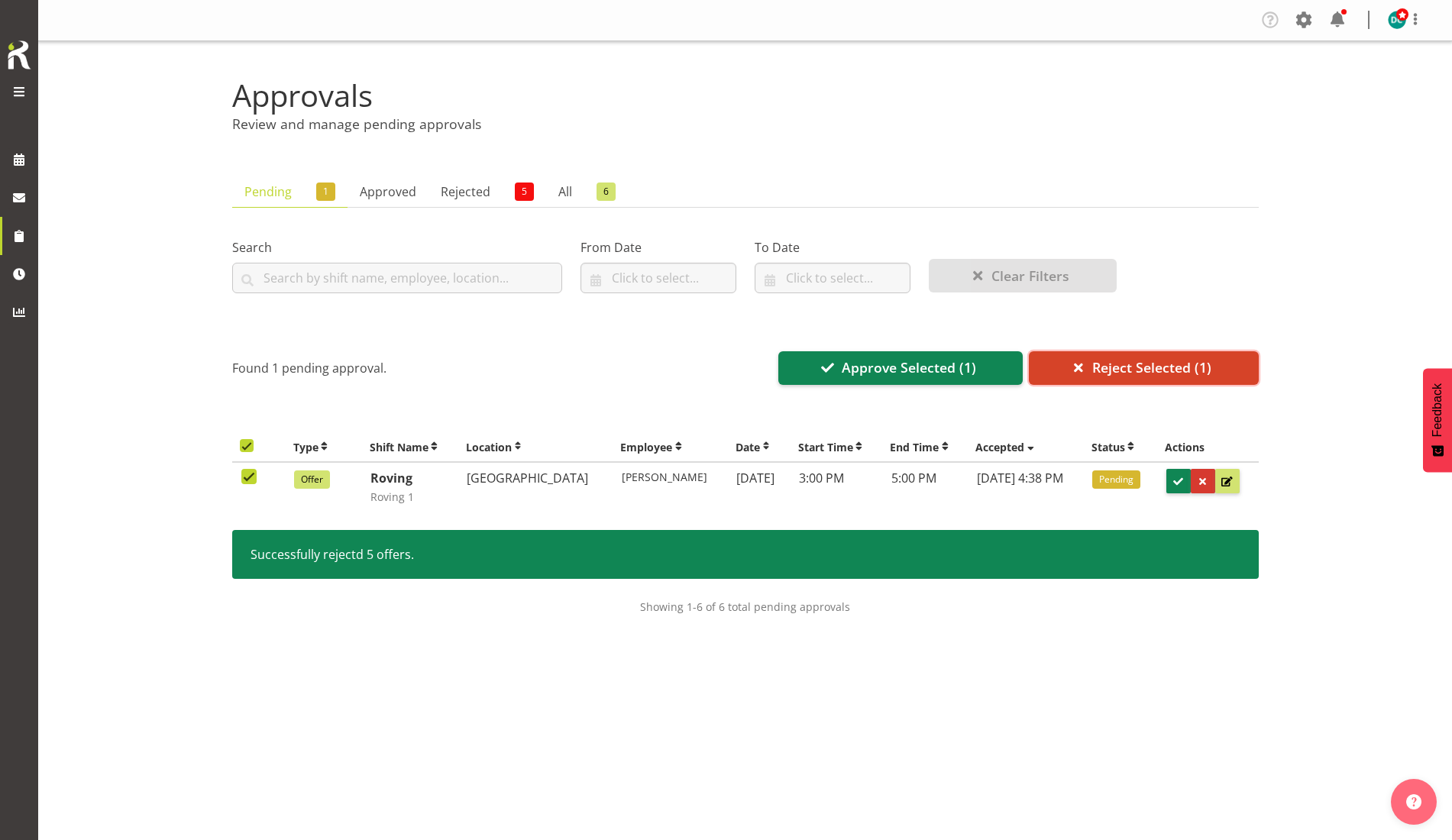
click at [1125, 368] on span "Reject Selected (1)" at bounding box center [1152, 367] width 119 height 19
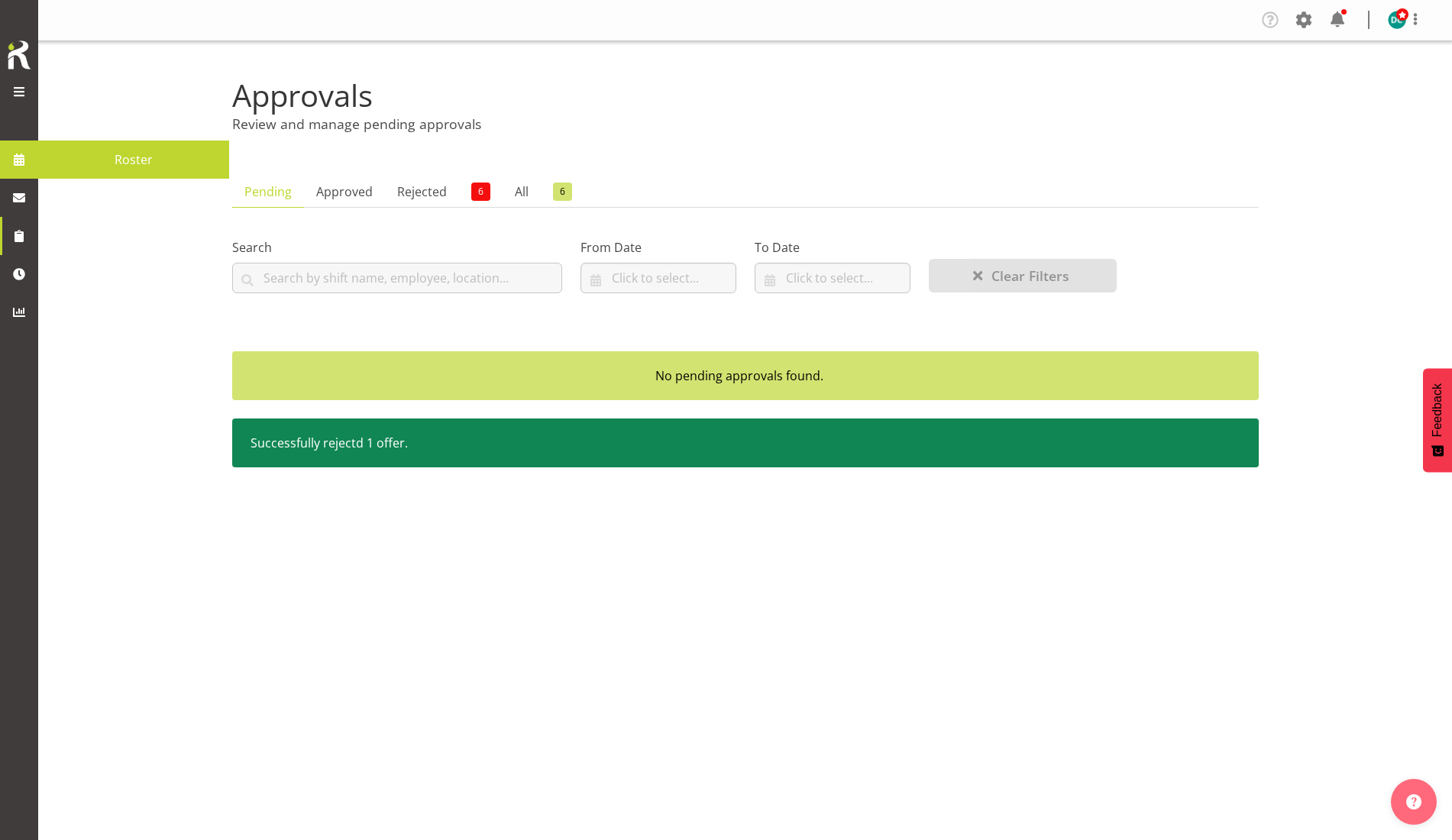
click at [57, 153] on span "Roster" at bounding box center [134, 160] width 175 height 23
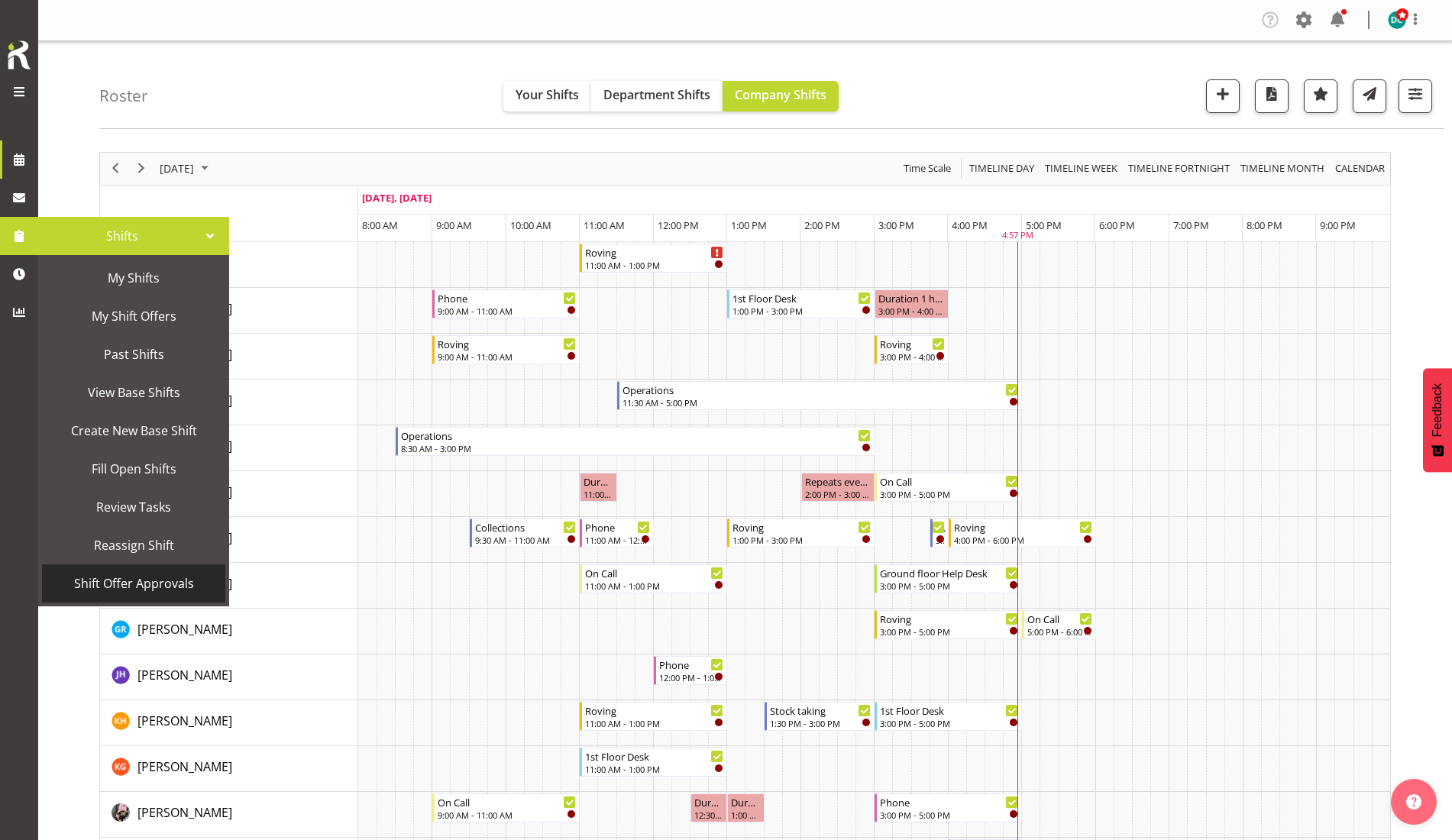
click at [141, 587] on span "Shift Offer Approvals" at bounding box center [134, 584] width 168 height 23
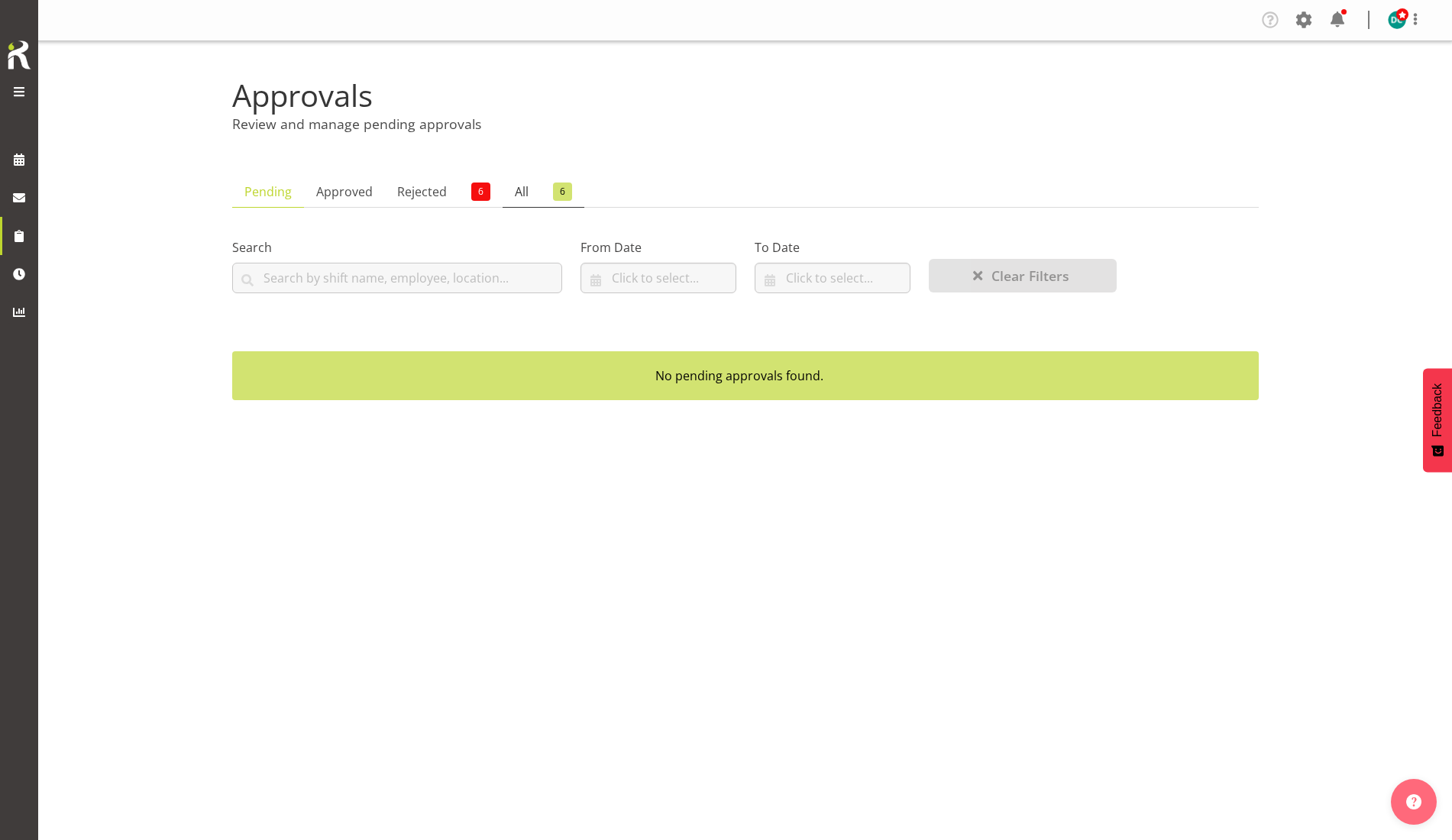
click at [559, 196] on span "6" at bounding box center [562, 191] width 19 height 19
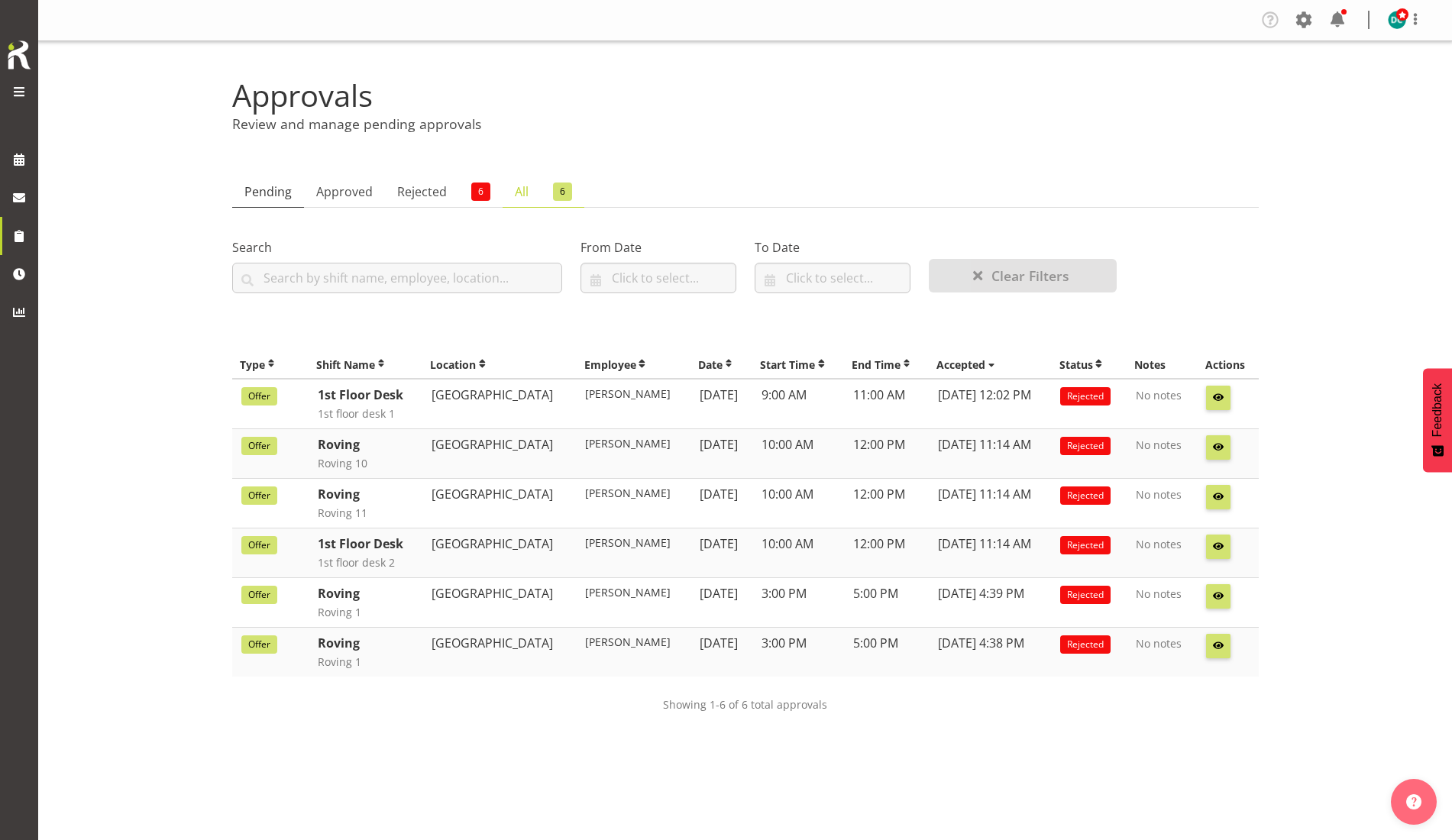
click at [257, 192] on link "Pending" at bounding box center [268, 192] width 72 height 31
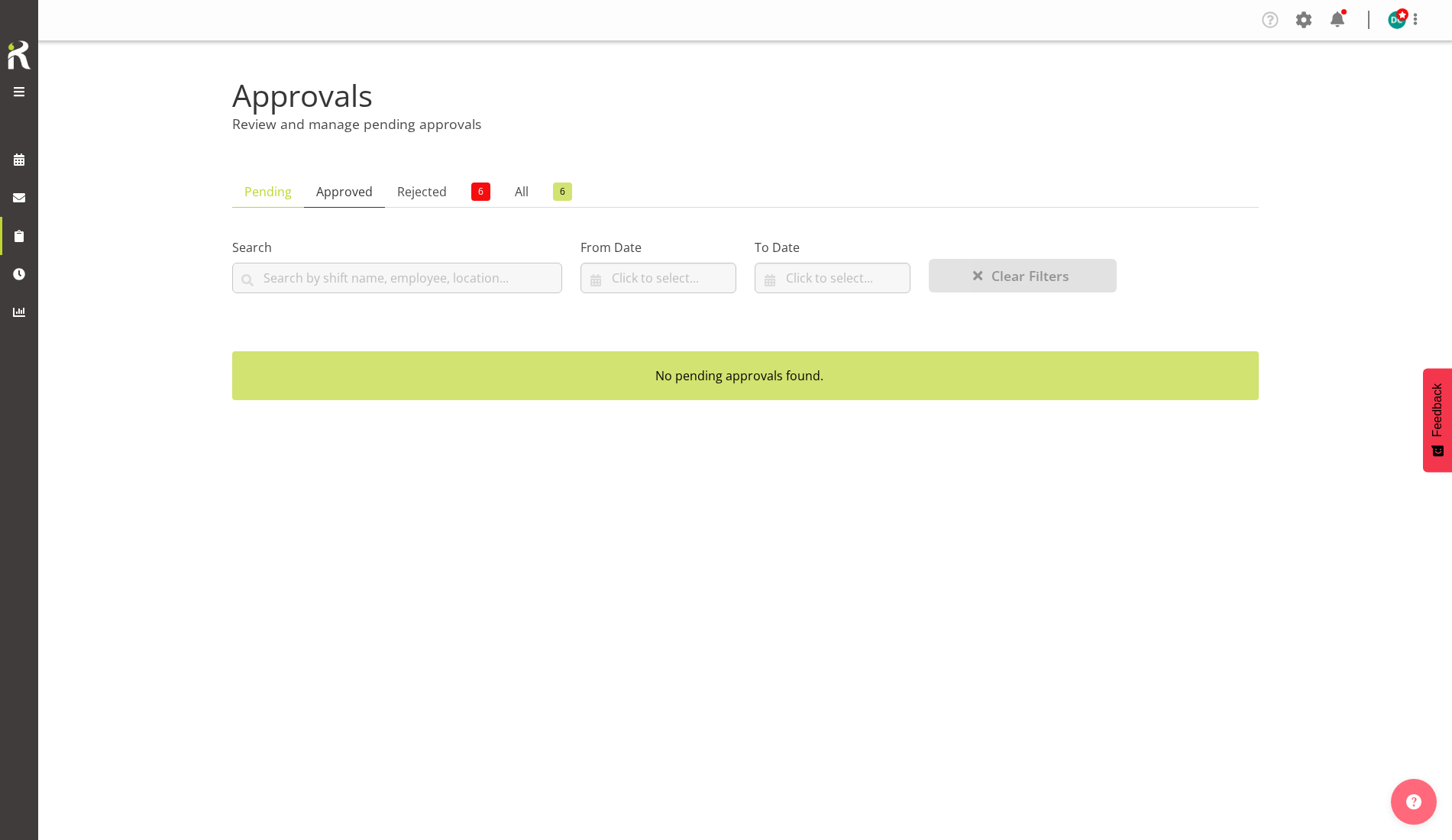
click at [331, 198] on link "Approved" at bounding box center [344, 192] width 81 height 31
click at [415, 195] on link "Rejected 6" at bounding box center [443, 192] width 118 height 31
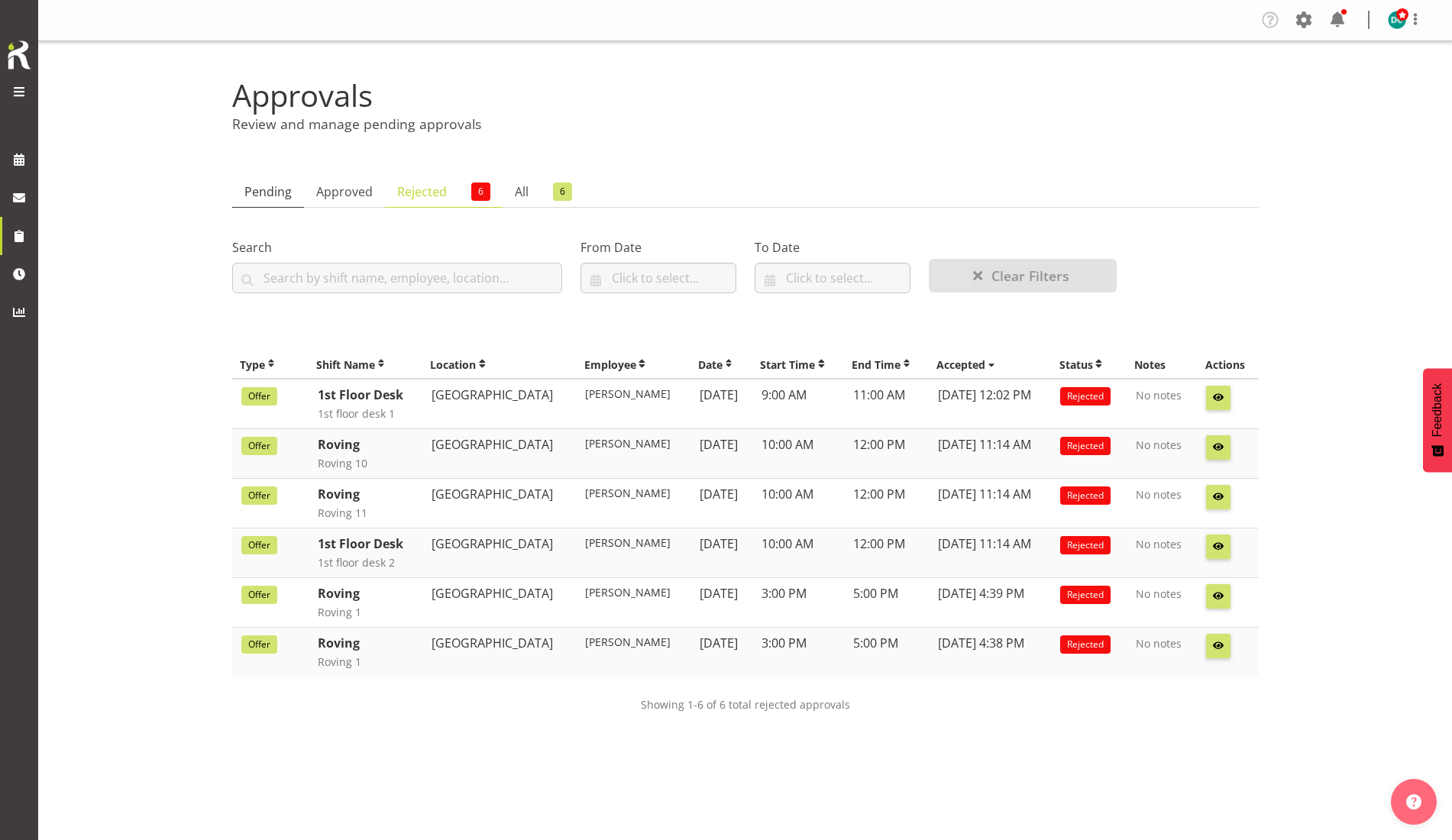
click at [270, 195] on link "Pending" at bounding box center [268, 192] width 72 height 31
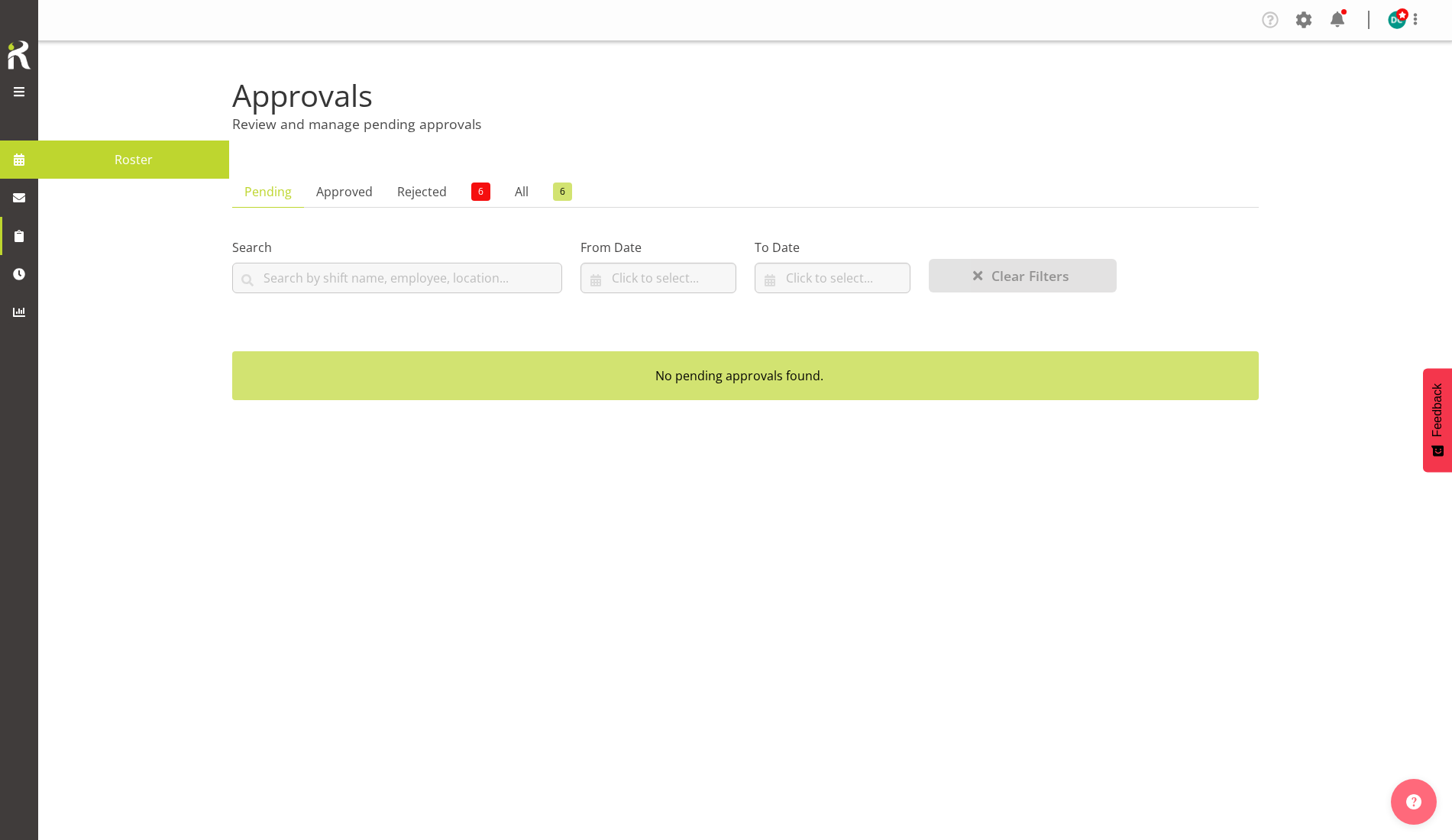
click at [26, 167] on span at bounding box center [19, 160] width 23 height 23
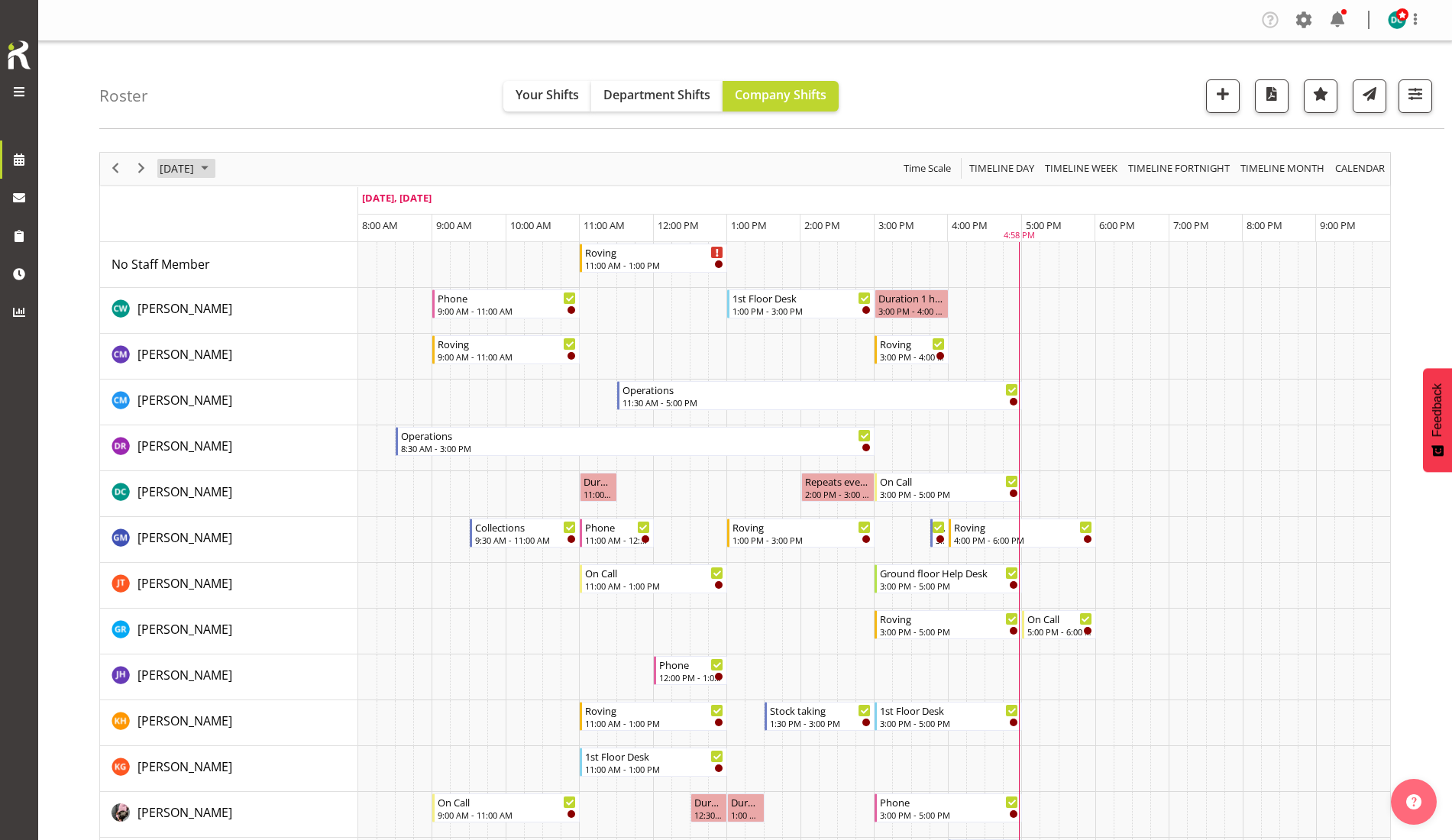
click at [187, 170] on span "[DATE]" at bounding box center [176, 169] width 37 height 19
click at [196, 160] on span "[DATE]" at bounding box center [176, 169] width 37 height 19
click at [192, 162] on span "[DATE]" at bounding box center [176, 169] width 37 height 19
click at [221, 334] on span "23" at bounding box center [225, 338] width 23 height 23
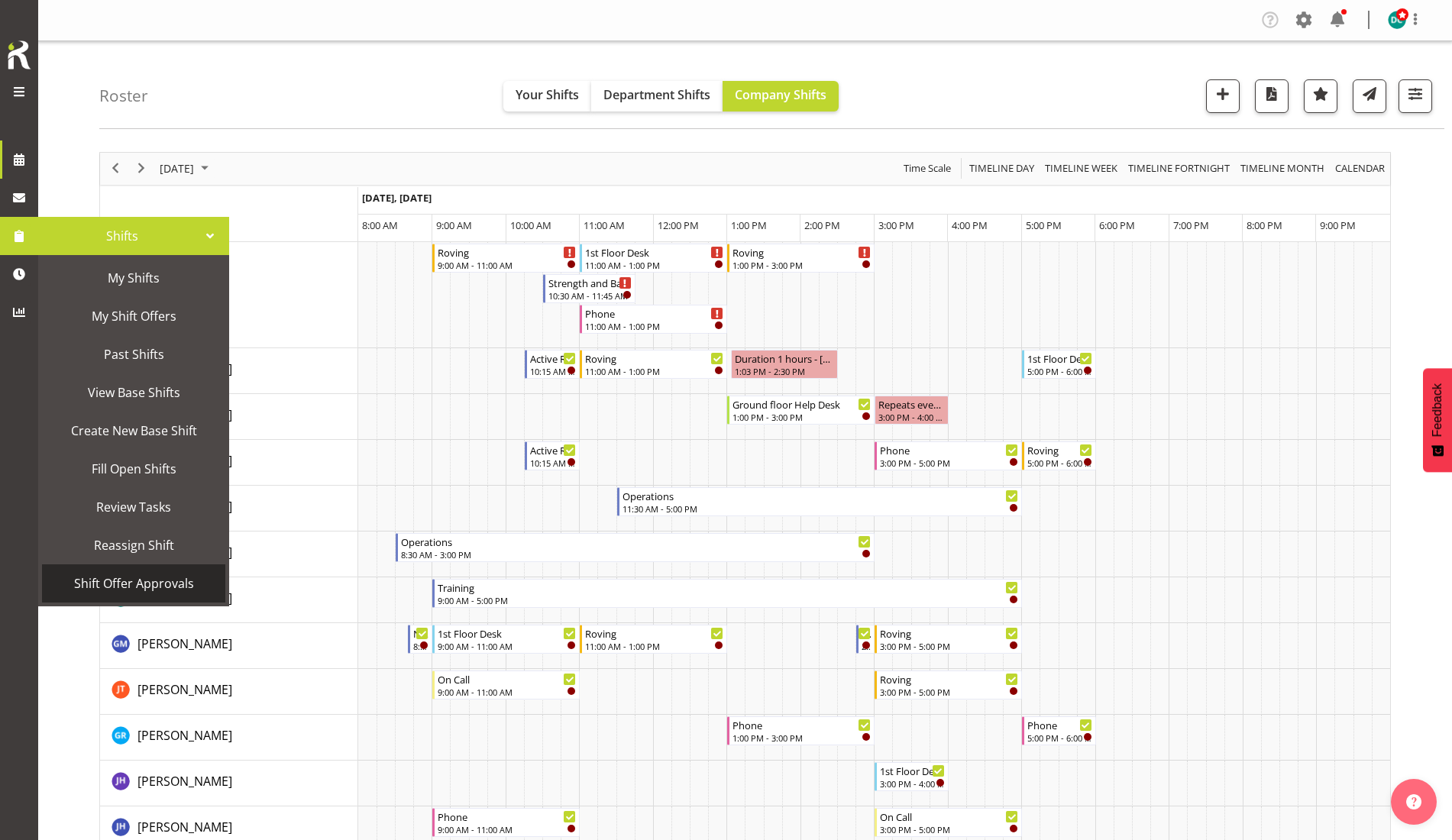
click at [147, 586] on span "Shift Offer Approvals" at bounding box center [134, 584] width 168 height 23
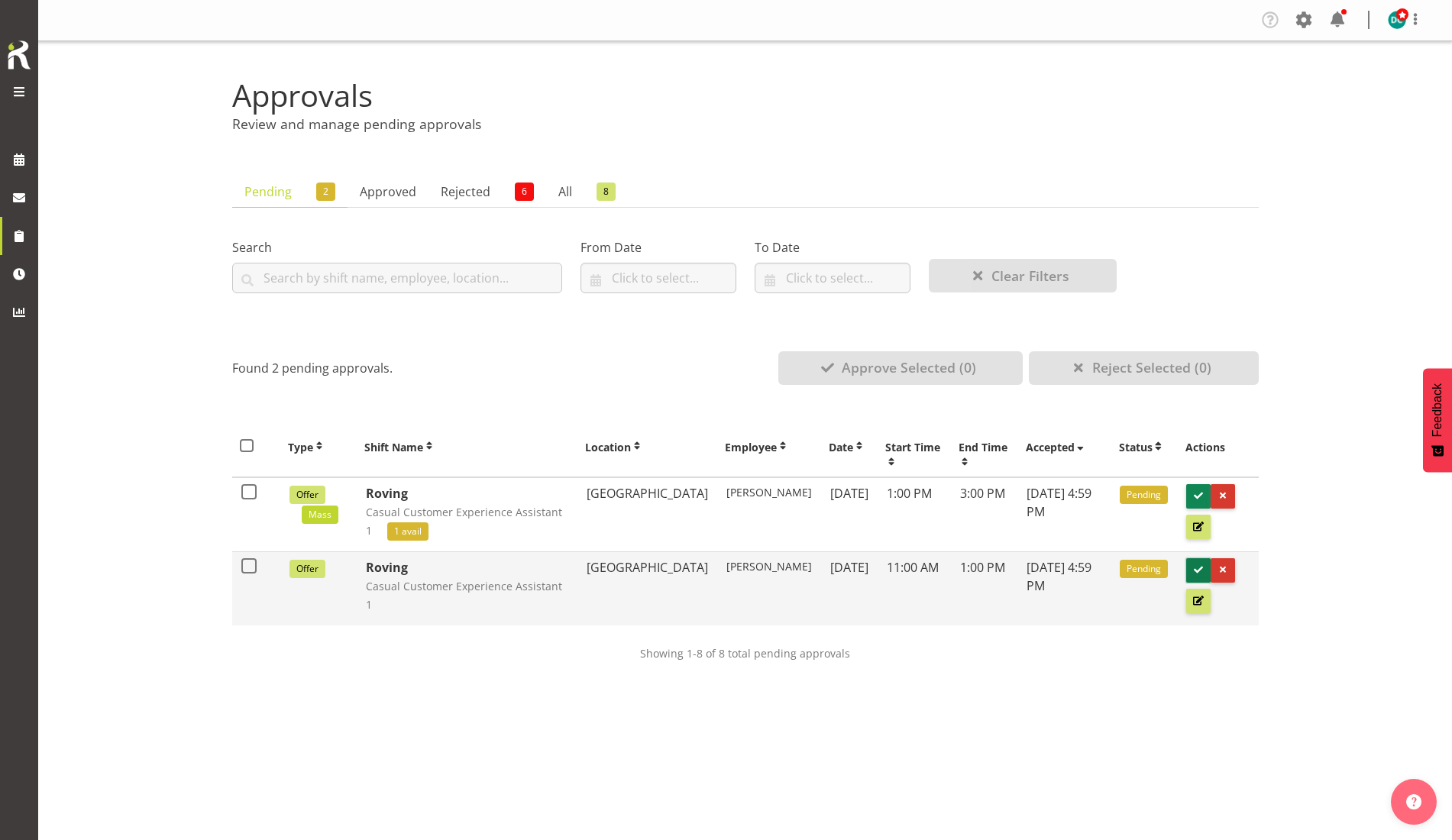
click at [1196, 569] on span at bounding box center [1198, 570] width 15 height 15
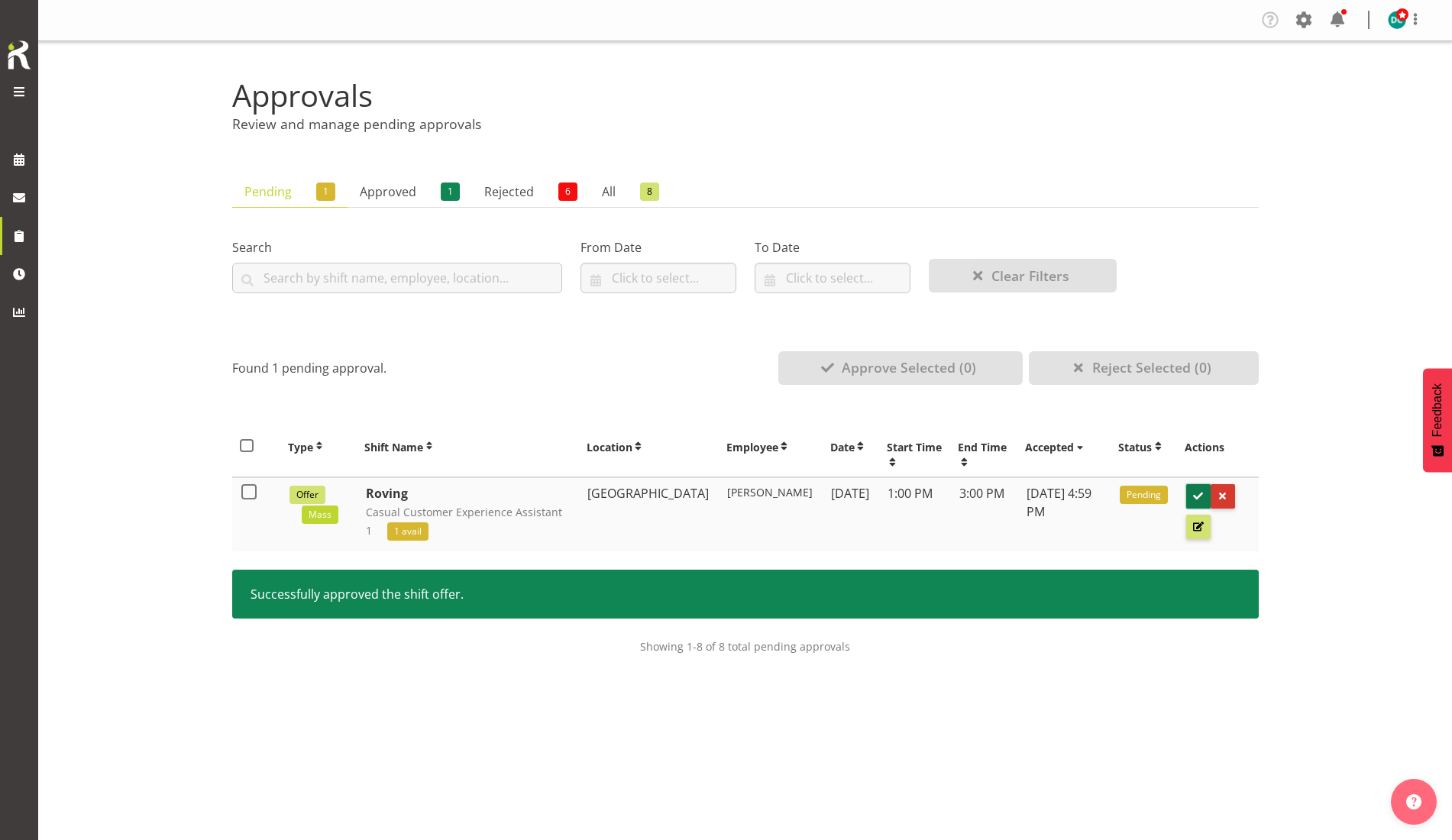
click at [1195, 494] on span at bounding box center [1198, 496] width 15 height 15
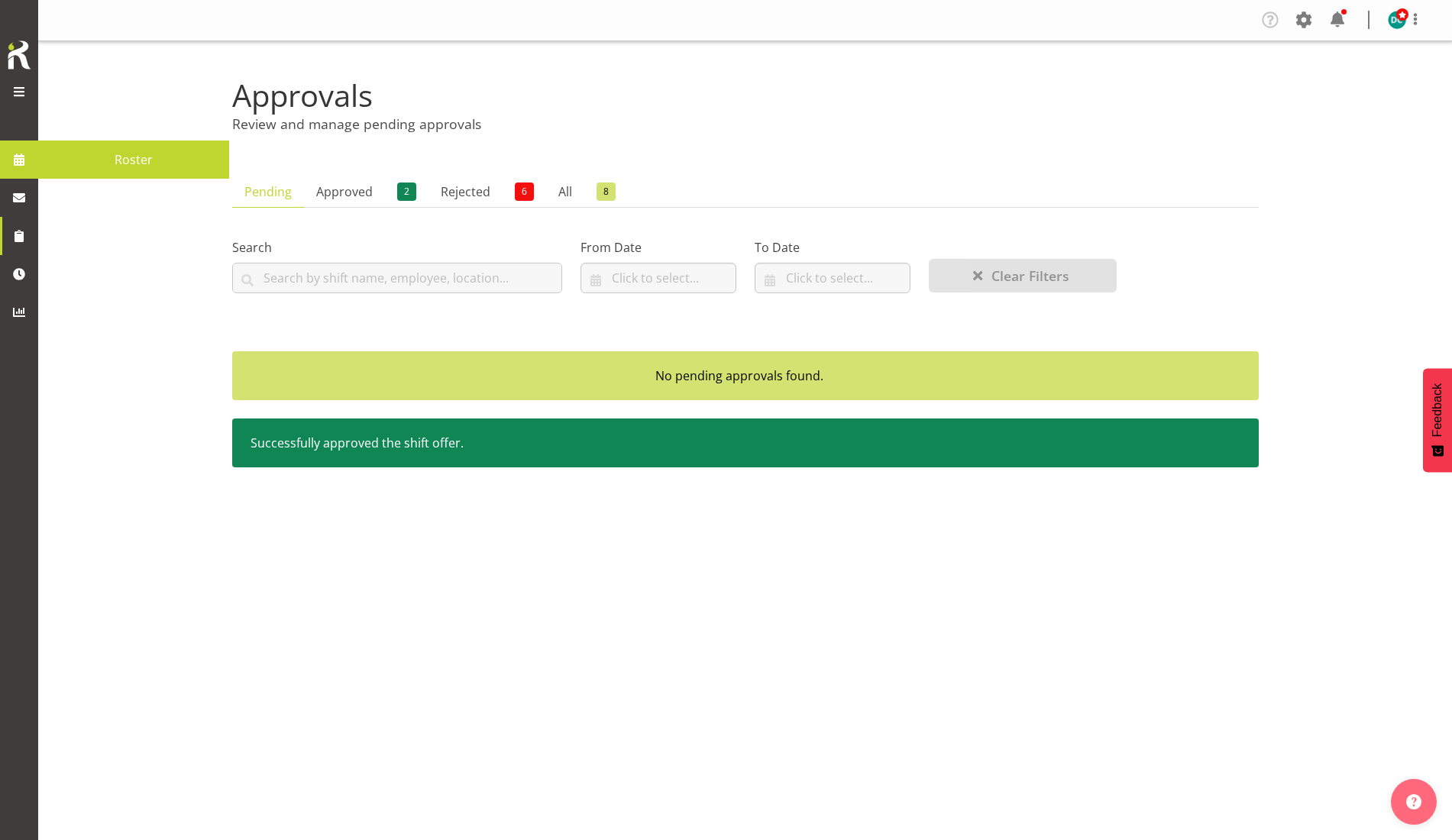
click at [31, 163] on link at bounding box center [19, 159] width 38 height 38
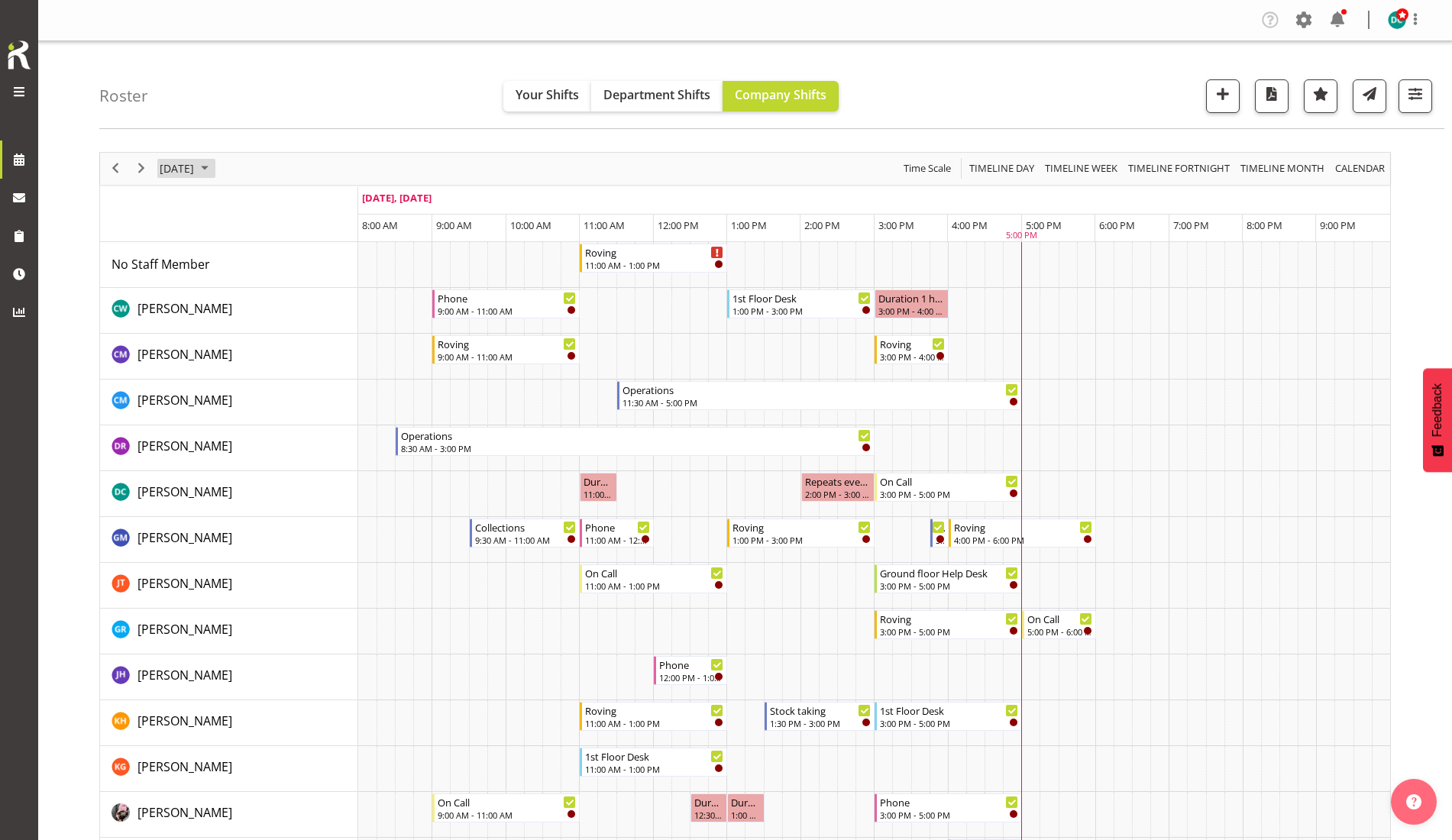
click at [175, 172] on span "[DATE]" at bounding box center [176, 169] width 37 height 19
click at [197, 342] on span "22" at bounding box center [201, 338] width 23 height 23
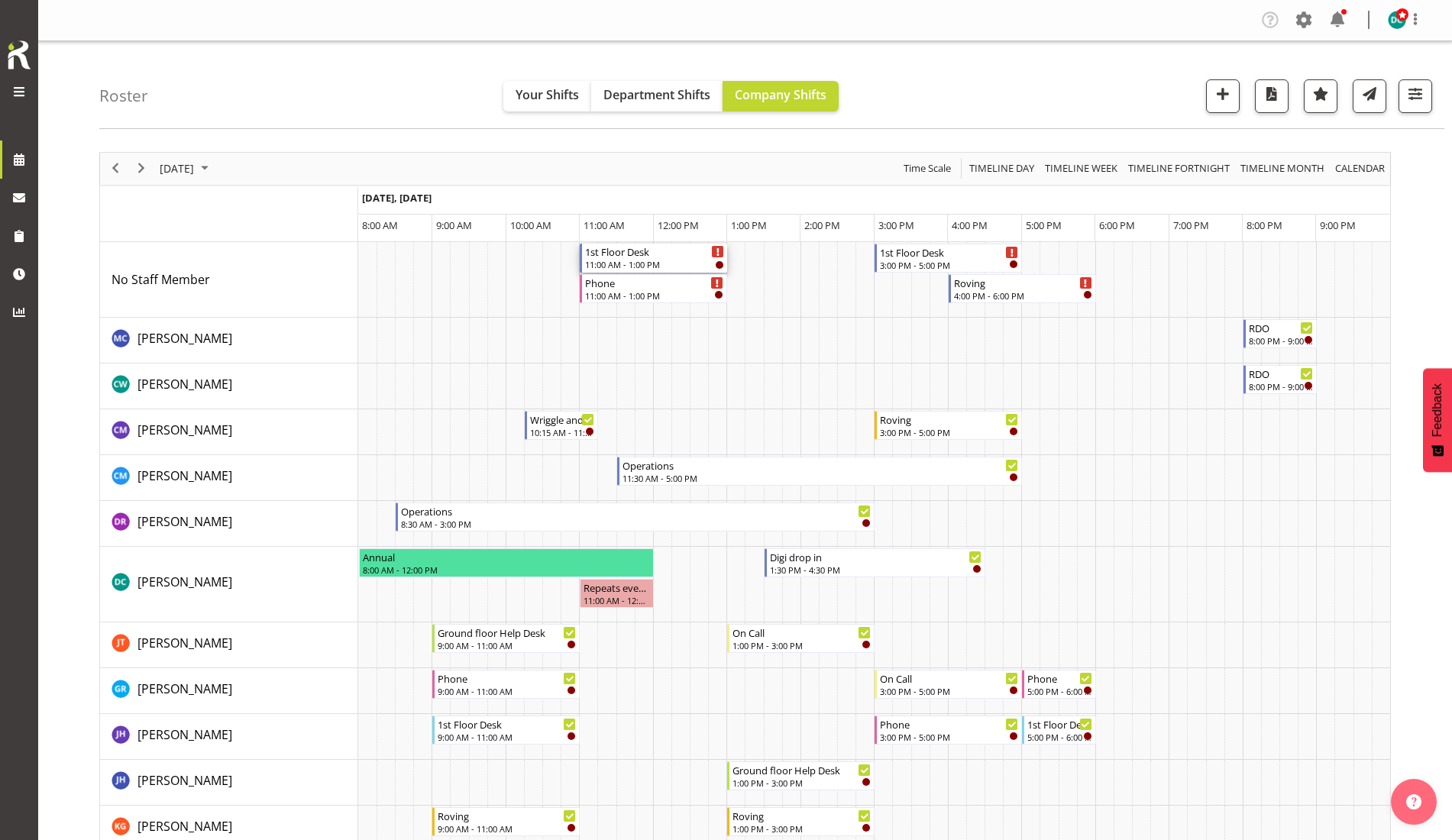
click at [636, 255] on div "1st Floor Desk" at bounding box center [654, 251] width 139 height 16
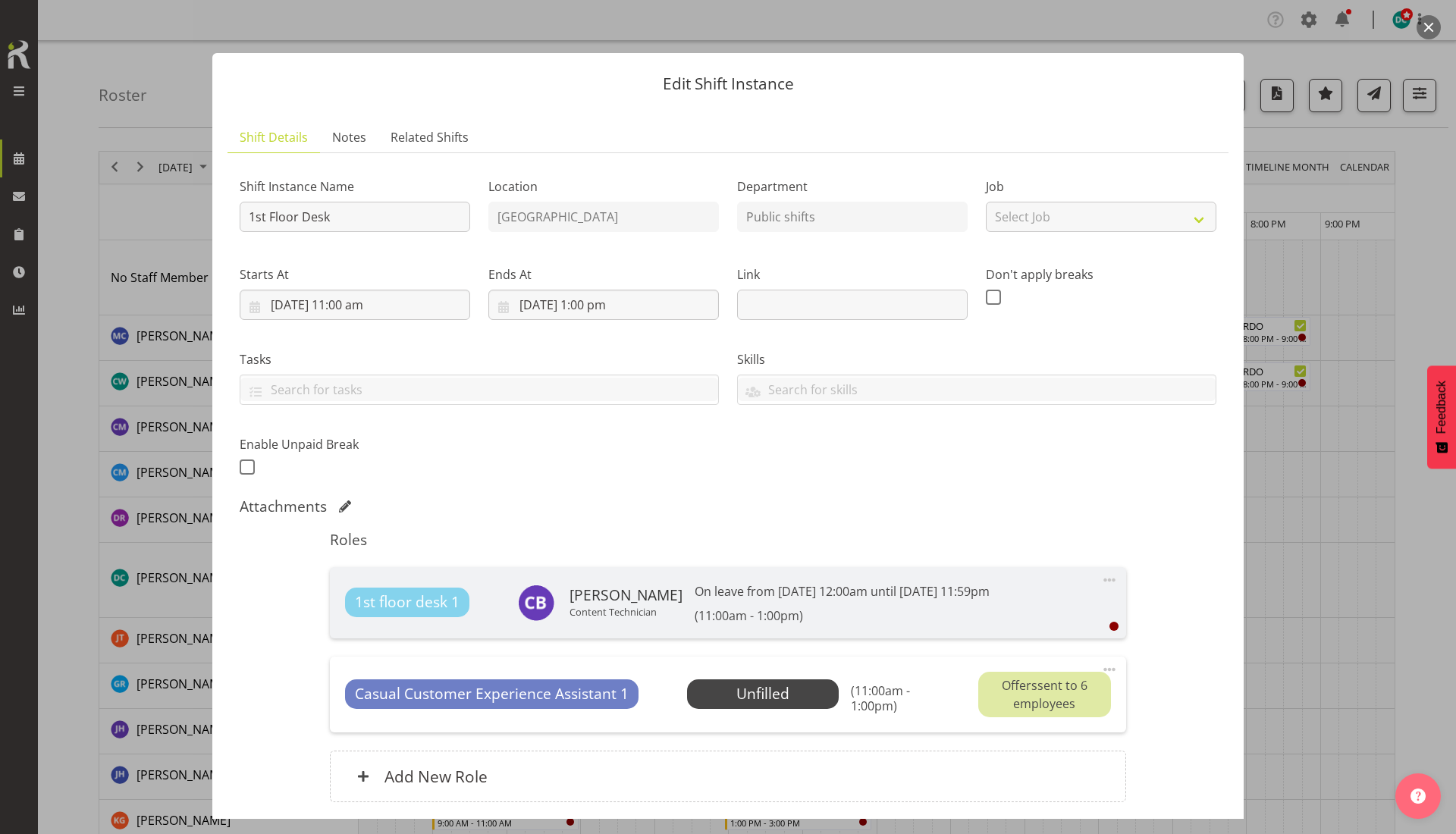
click at [1421, 24] on button "button" at bounding box center [1428, 27] width 24 height 24
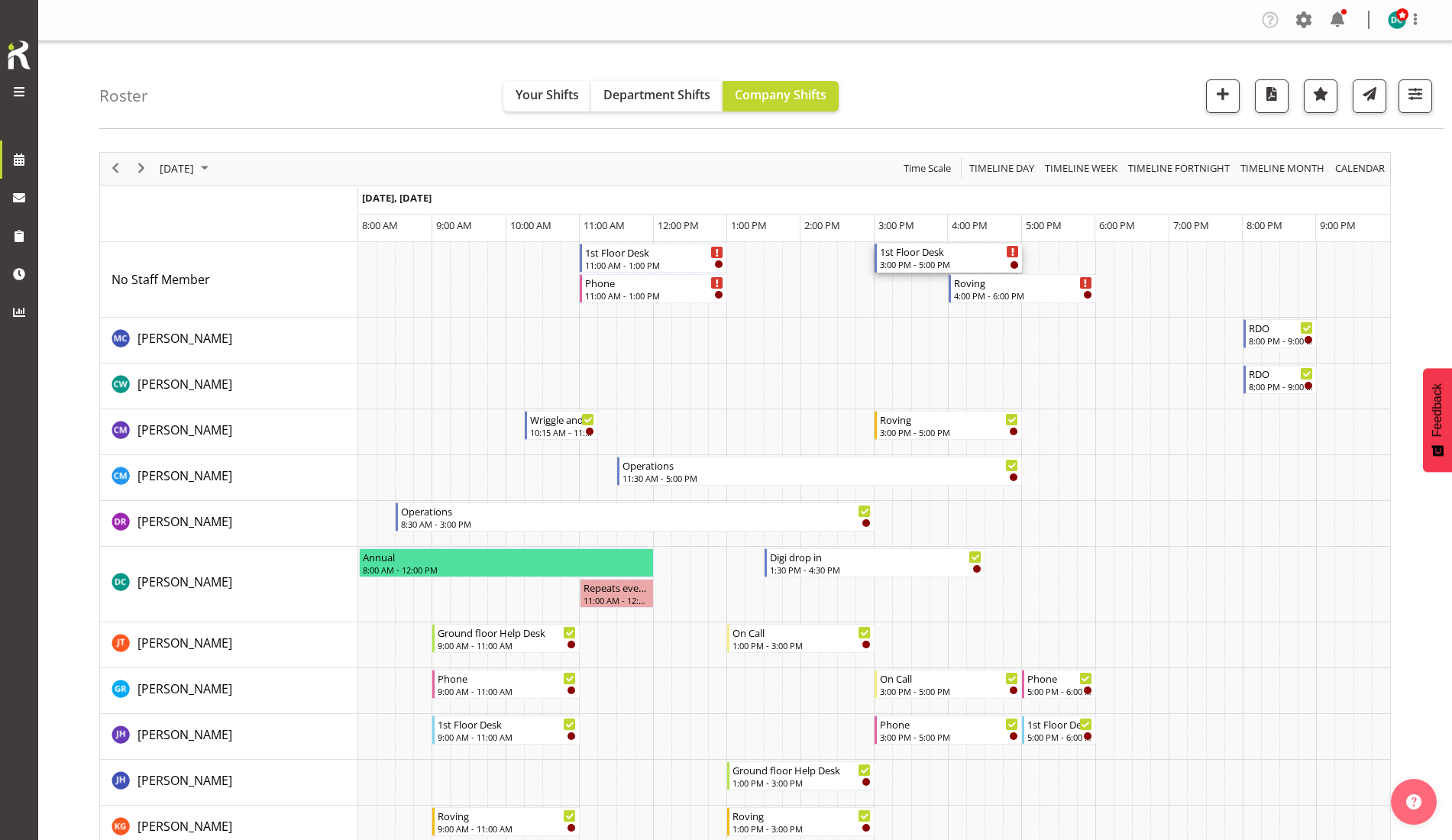
click at [930, 251] on div "1st Floor Desk" at bounding box center [949, 251] width 139 height 16
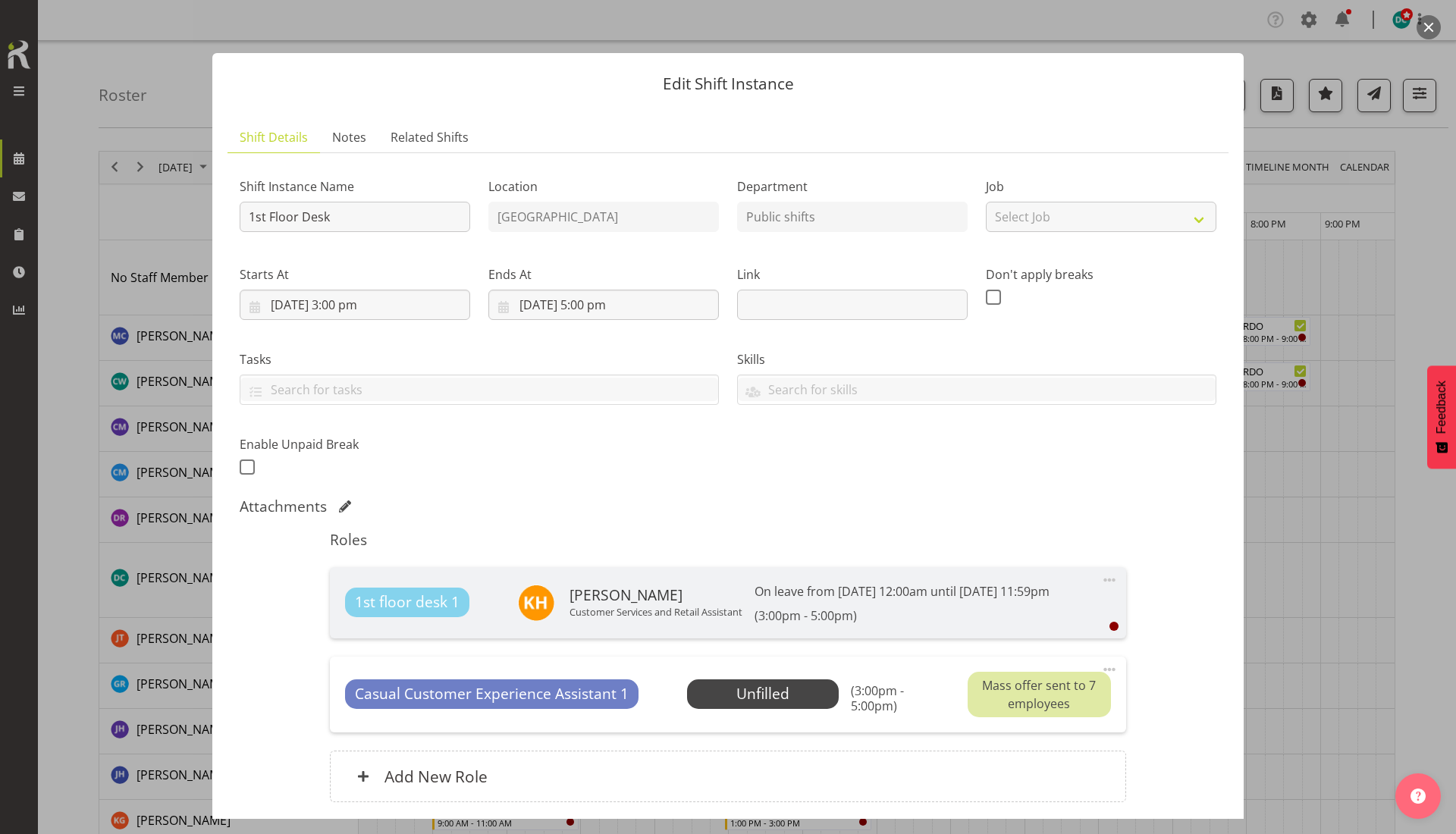
click at [1434, 24] on button "button" at bounding box center [1428, 27] width 24 height 24
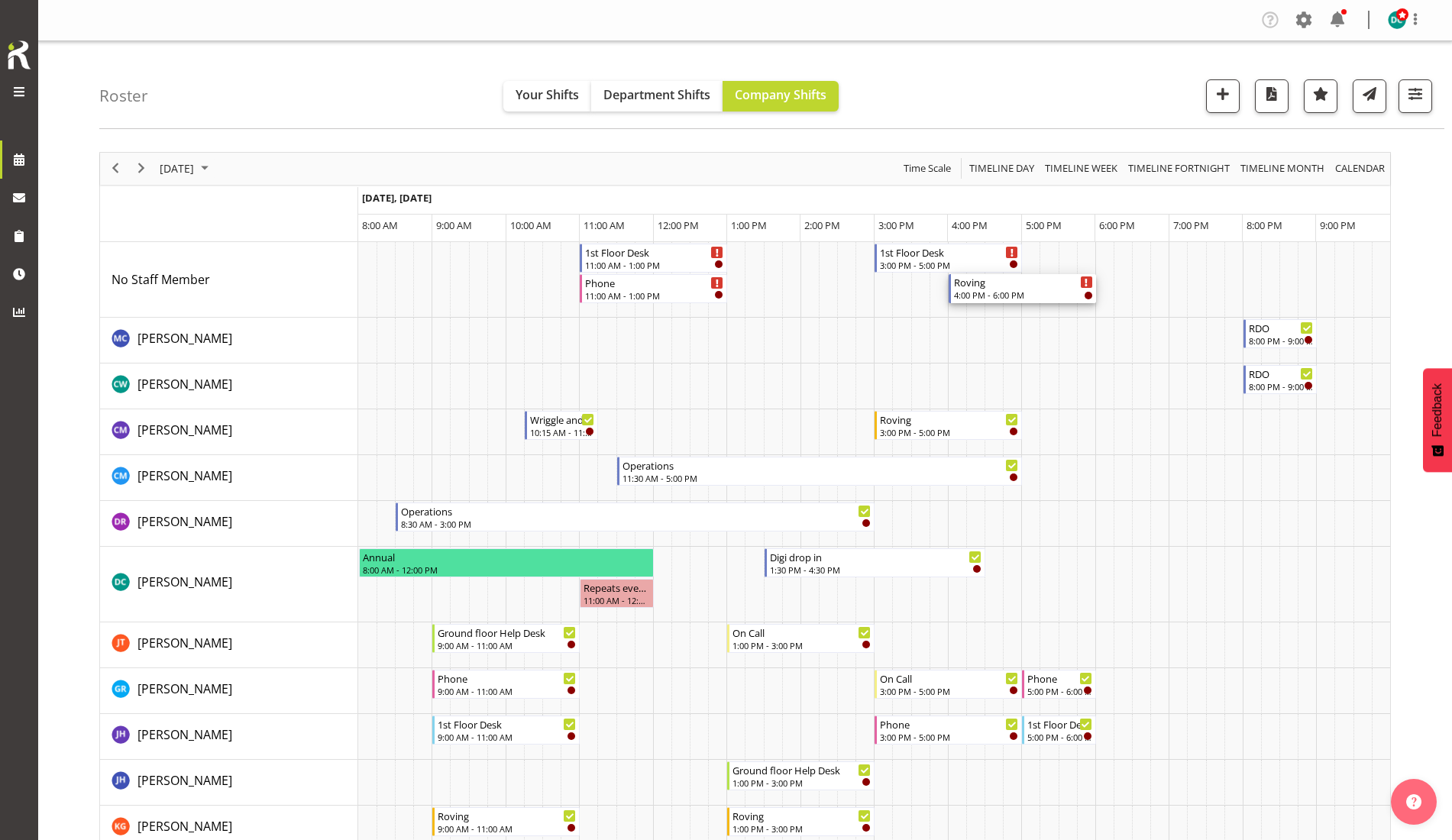
click at [984, 285] on div "Roving" at bounding box center [1023, 282] width 139 height 16
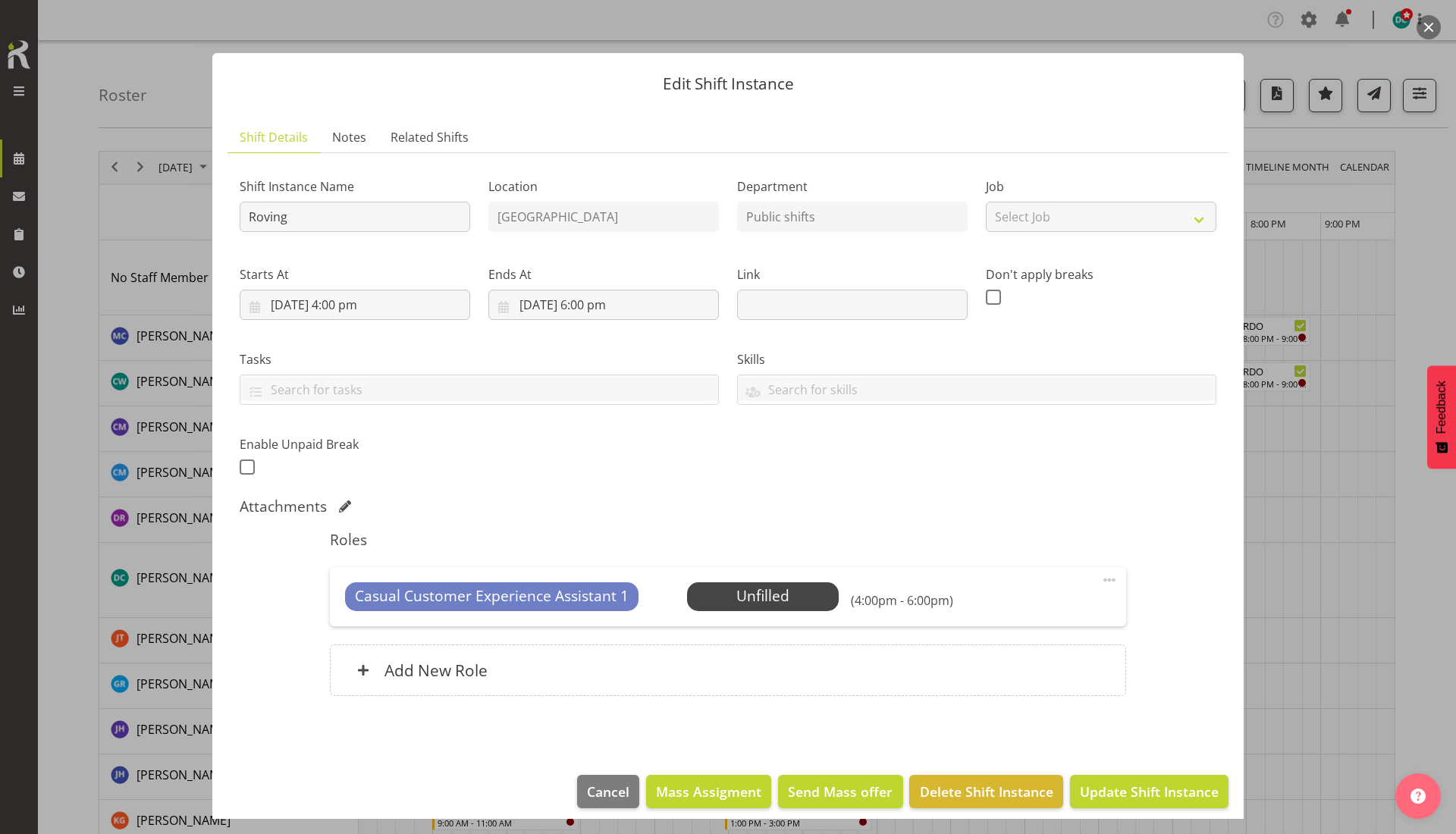
click at [1428, 28] on button "button" at bounding box center [1428, 27] width 24 height 24
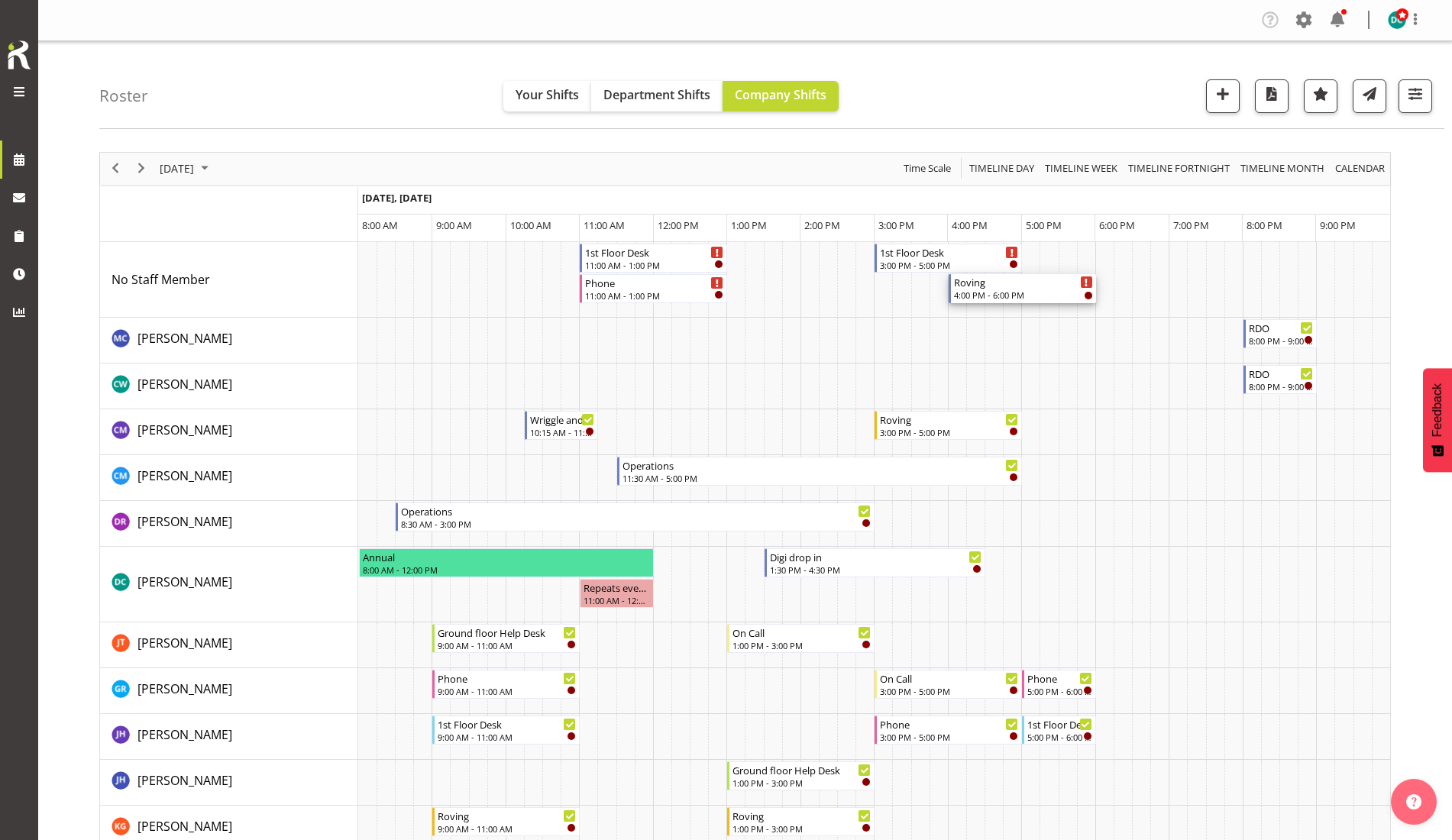
click at [1017, 296] on div "4:00 PM - 6:00 PM" at bounding box center [1023, 294] width 139 height 13
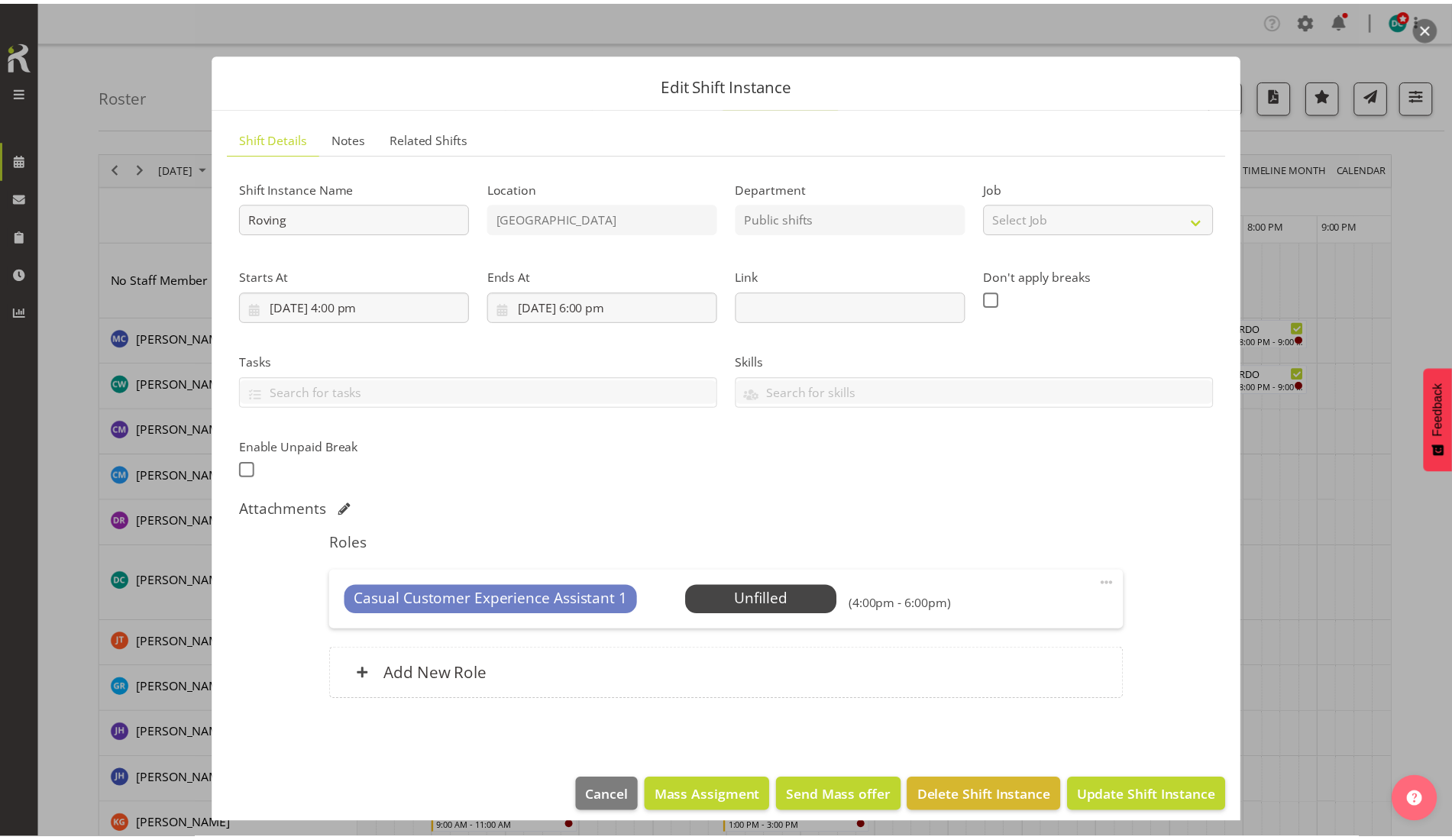
scroll to position [13, 0]
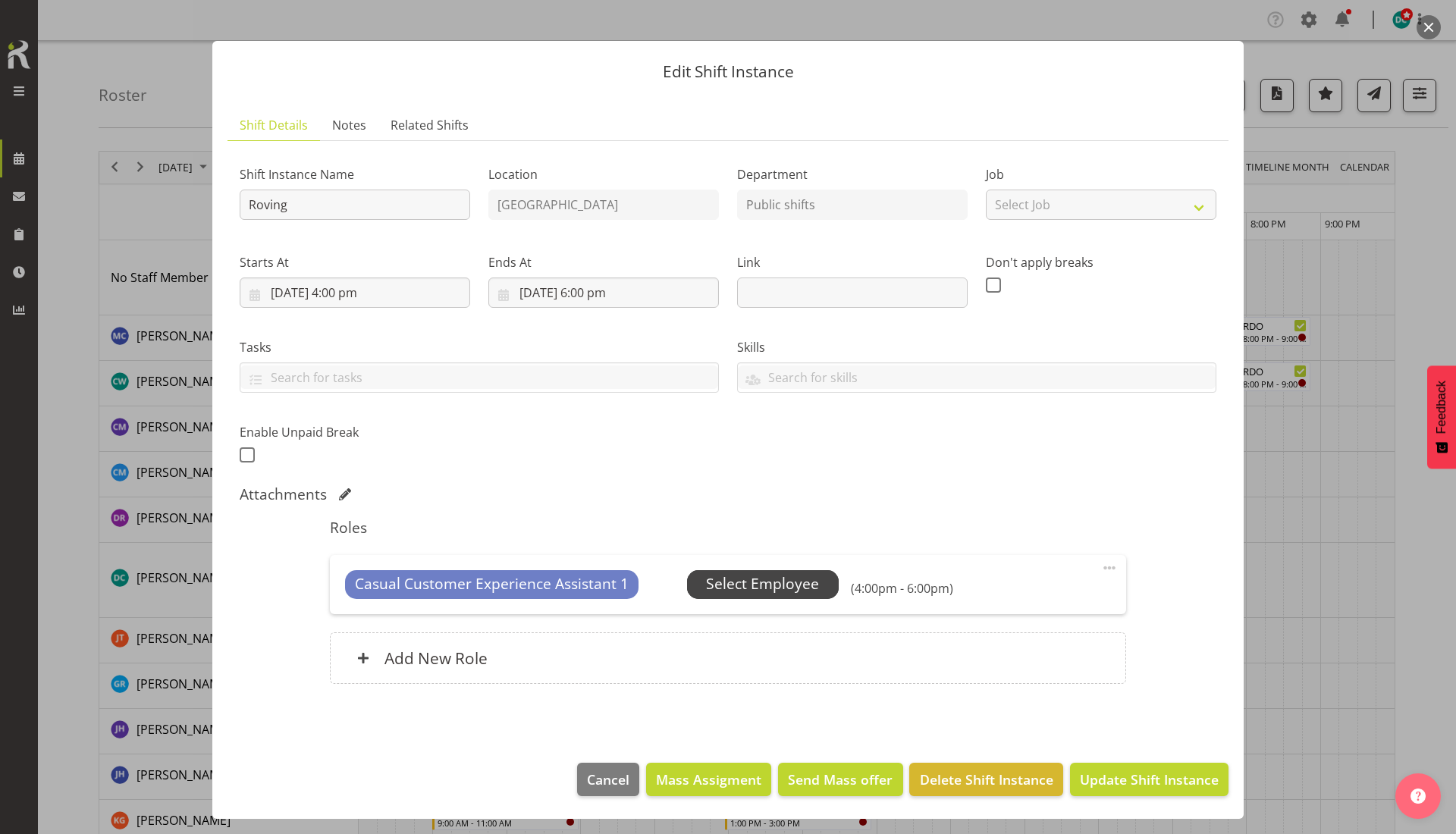
click at [802, 584] on span "Select Employee" at bounding box center [762, 583] width 113 height 22
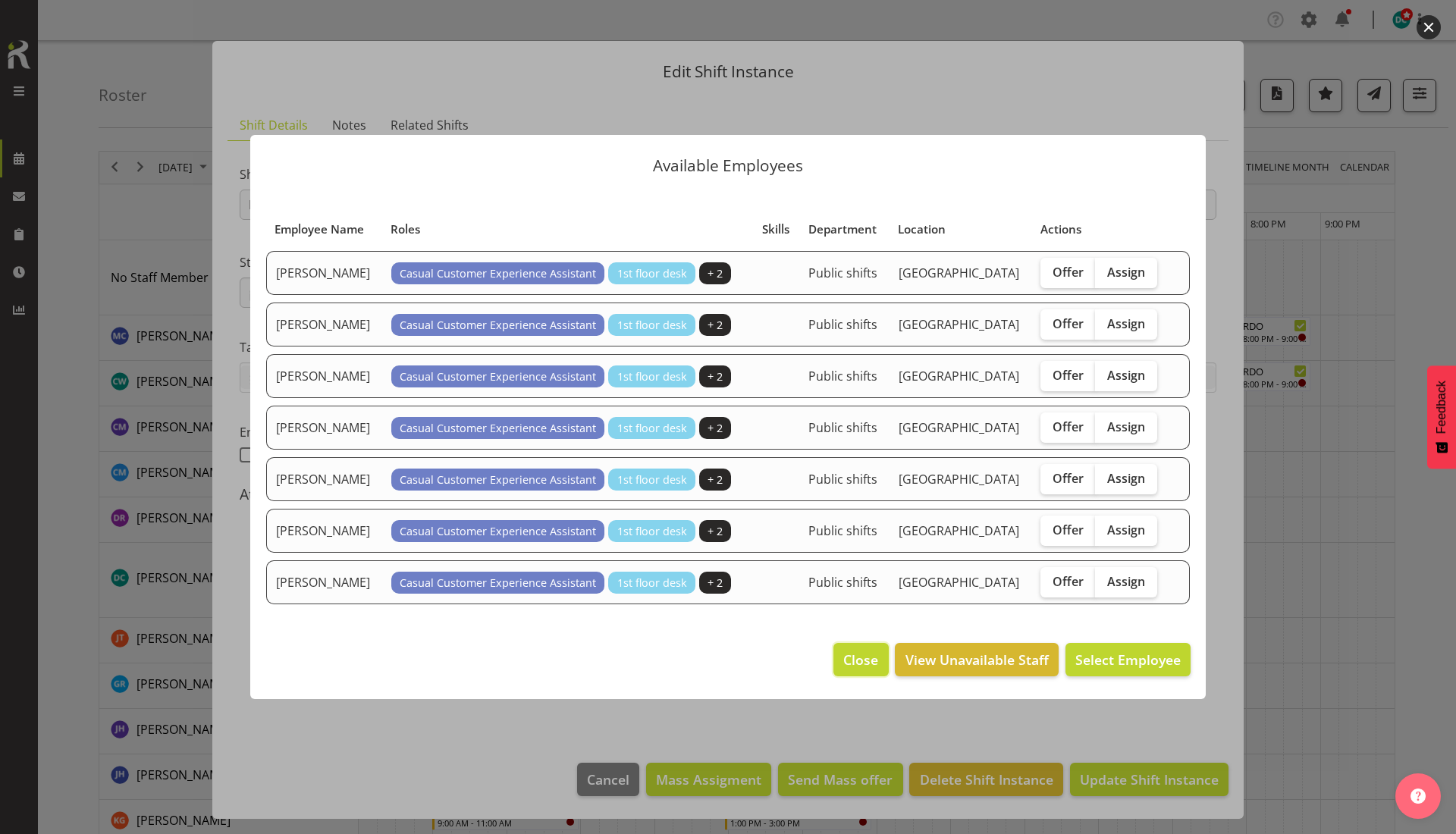
click at [854, 667] on span "Close" at bounding box center [860, 660] width 35 height 19
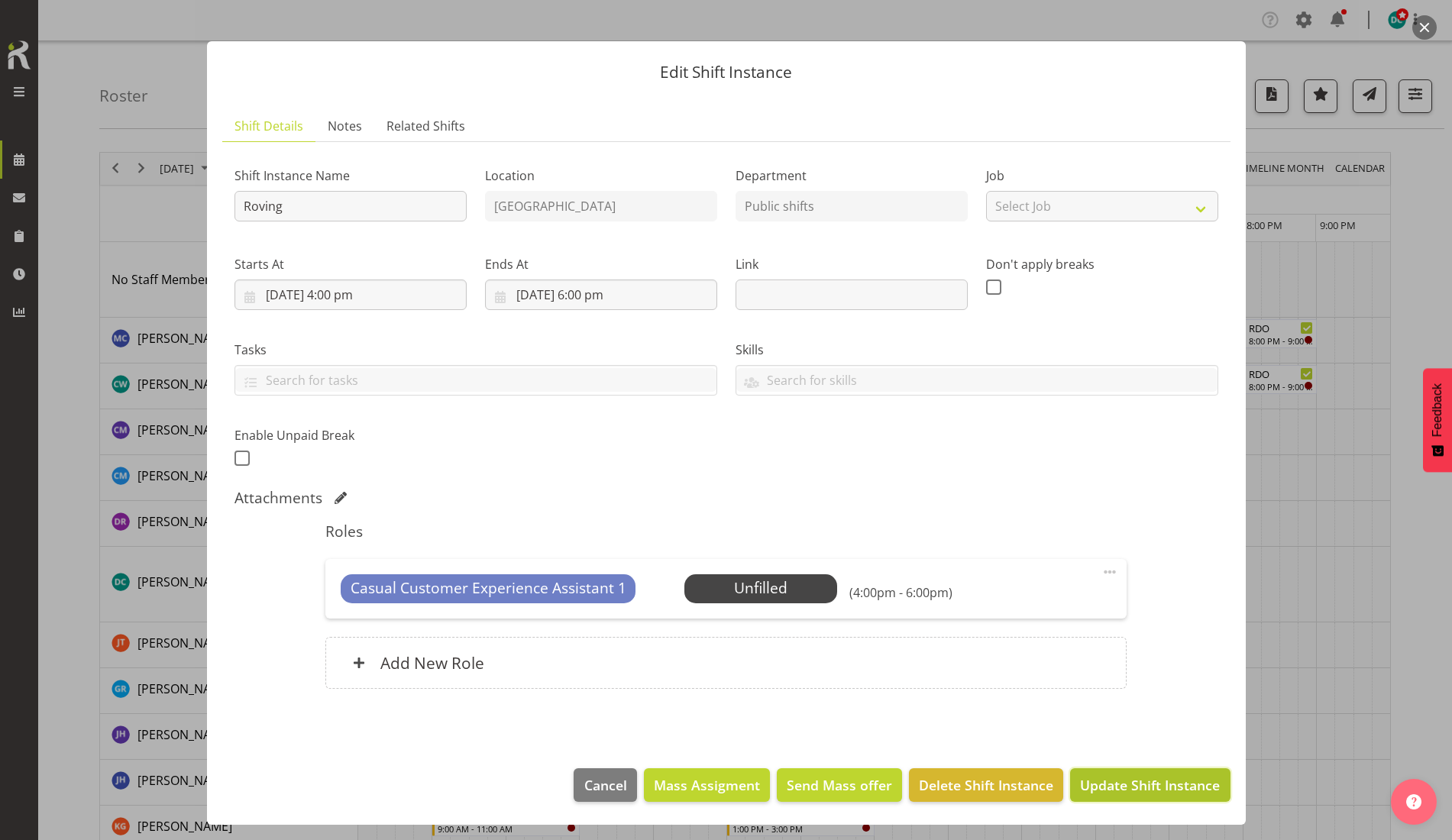
click at [1108, 784] on span "Update Shift Instance" at bounding box center [1149, 784] width 139 height 19
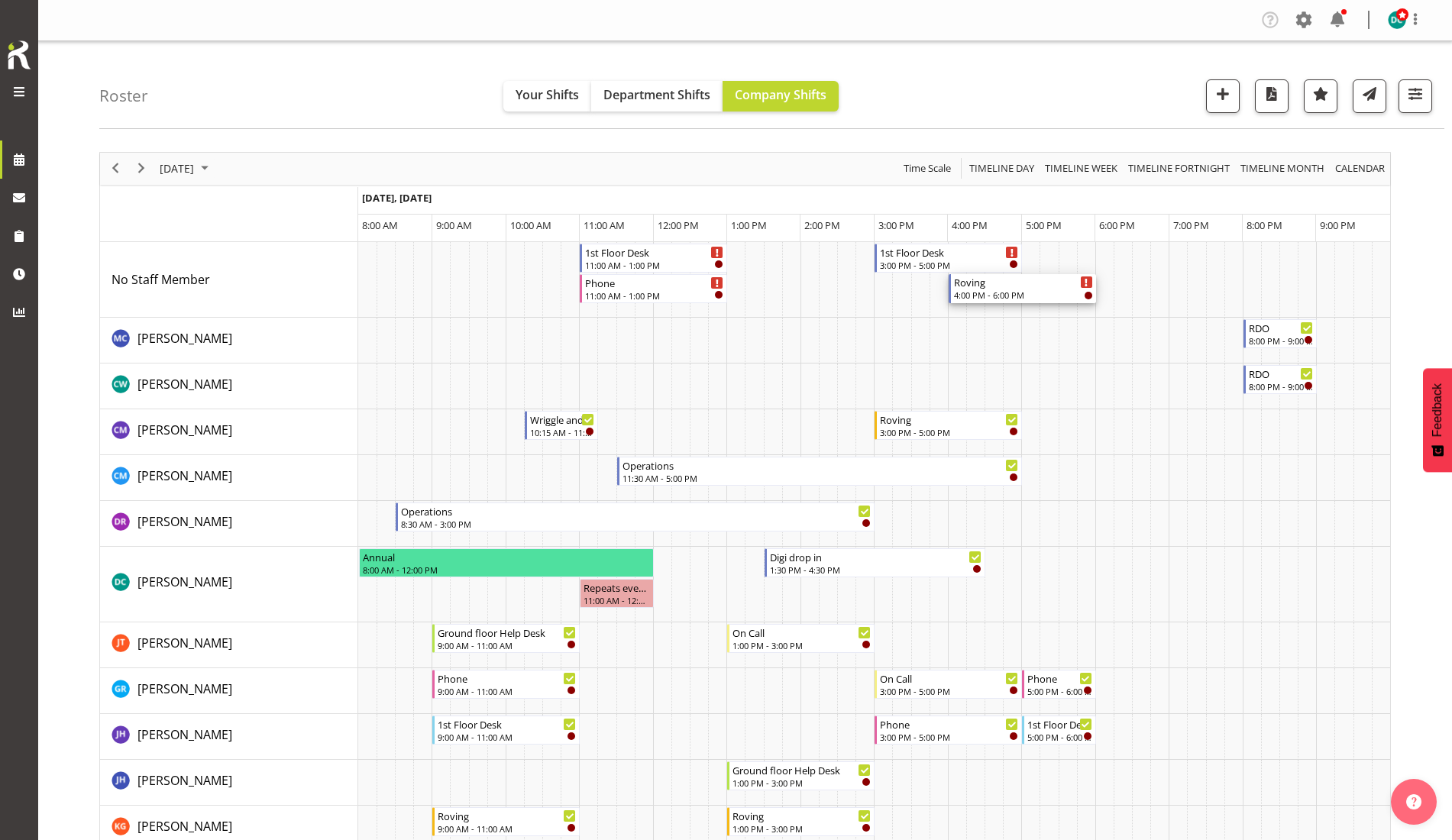
click at [1003, 291] on div "4:00 PM - 6:00 PM" at bounding box center [1023, 294] width 139 height 13
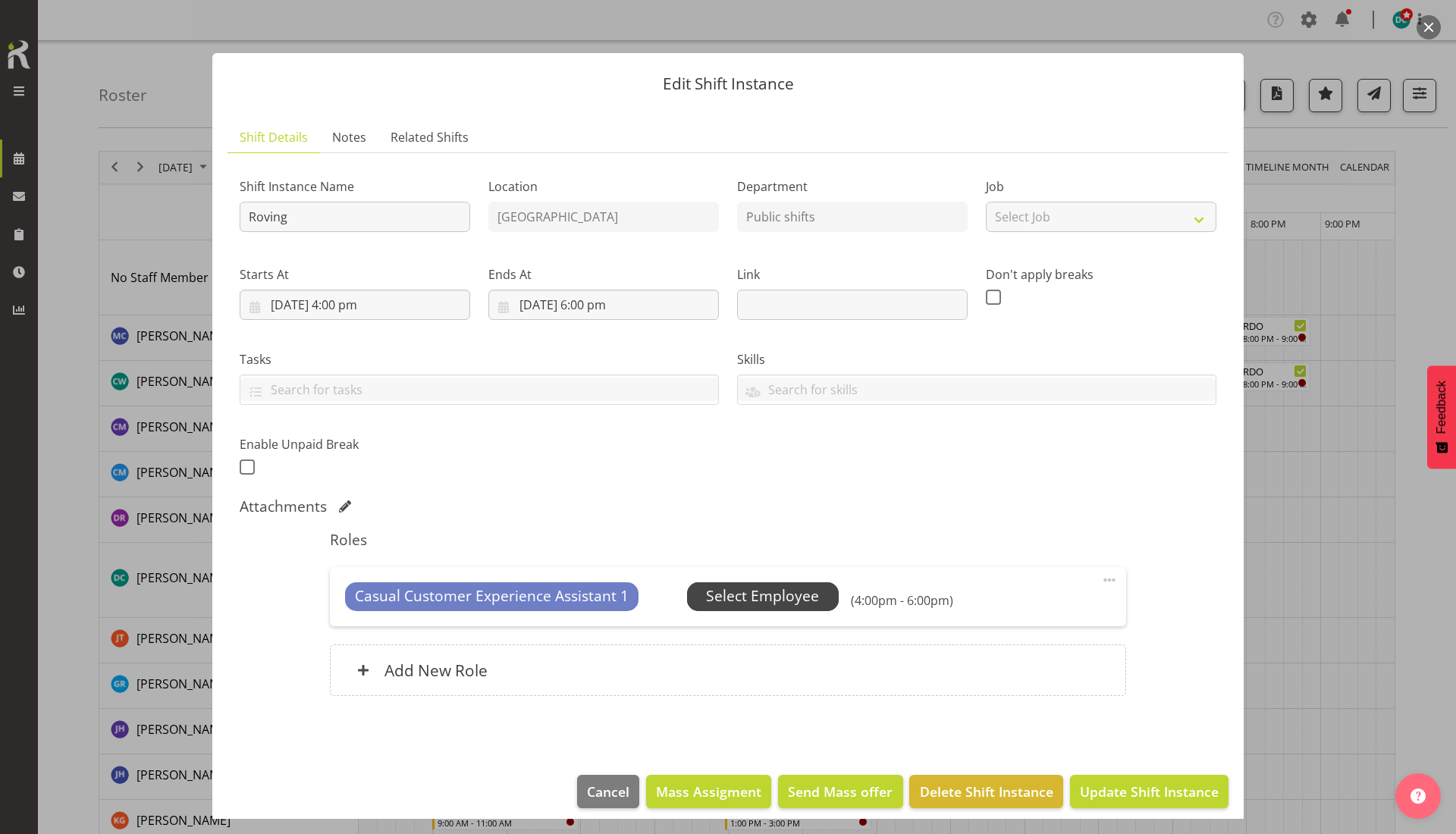
click at [757, 605] on span "Select Employee" at bounding box center [762, 596] width 113 height 22
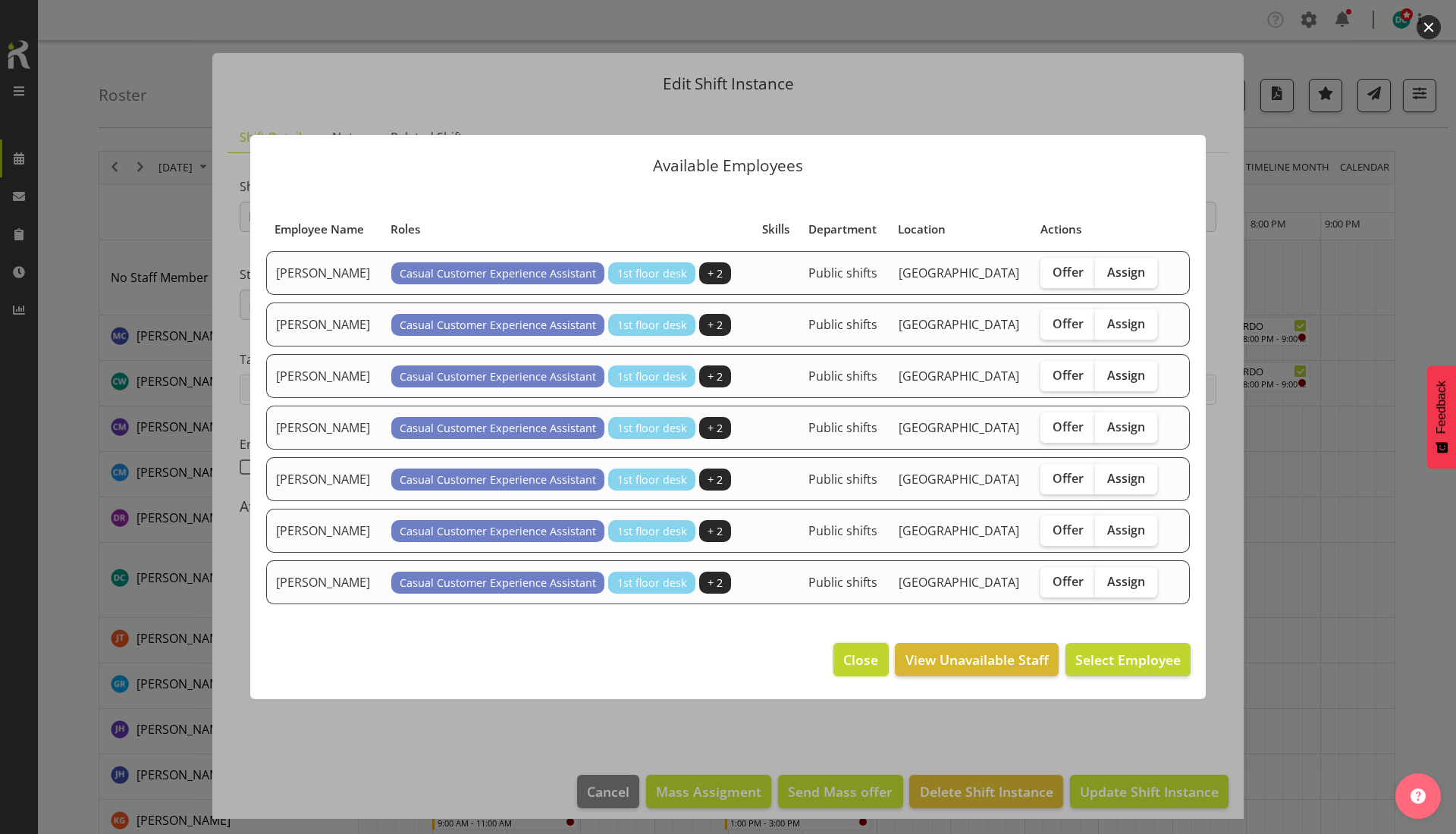
click at [858, 659] on span "Close" at bounding box center [860, 660] width 35 height 19
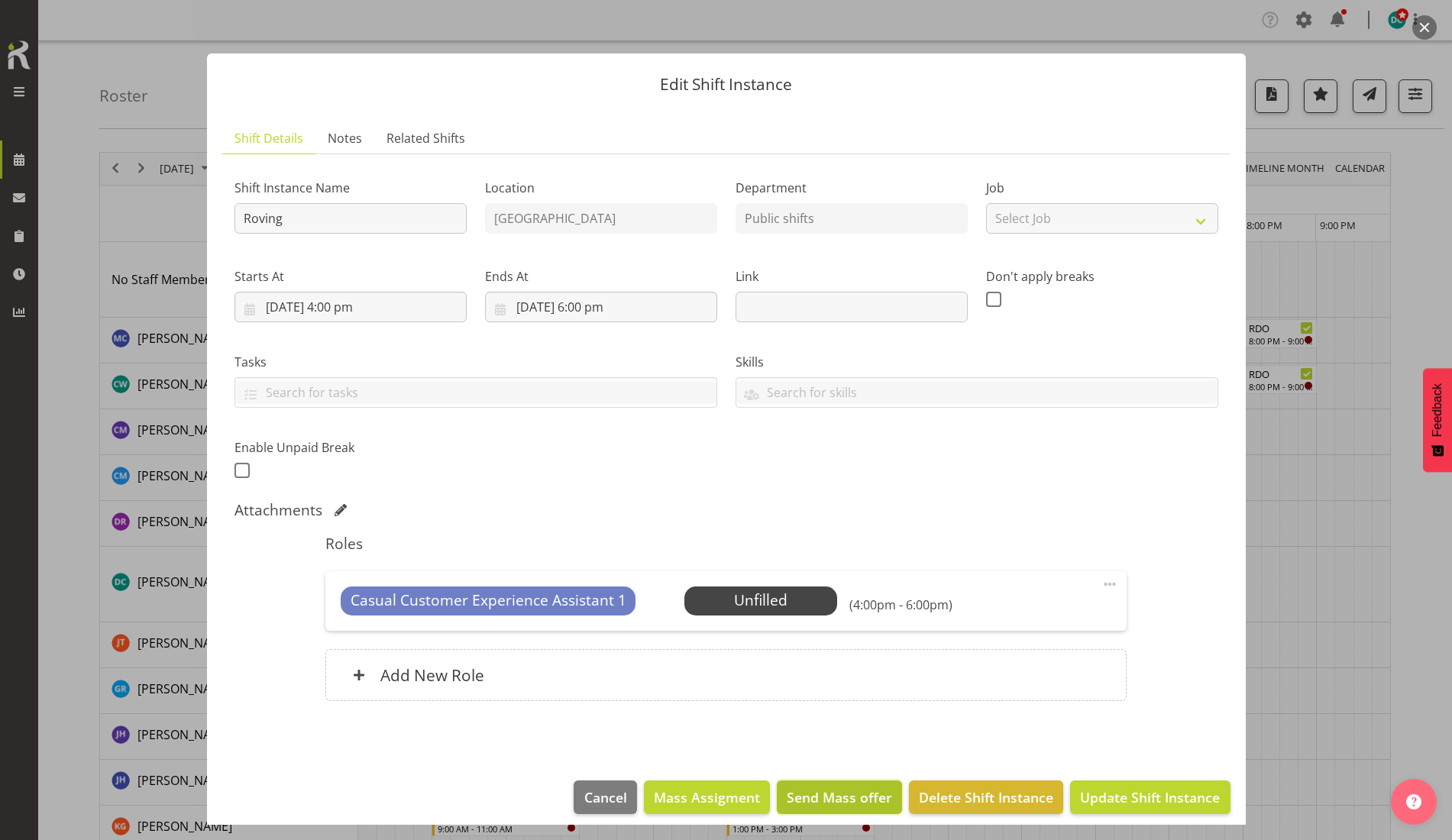
click at [802, 796] on span "Send Mass offer" at bounding box center [839, 797] width 105 height 19
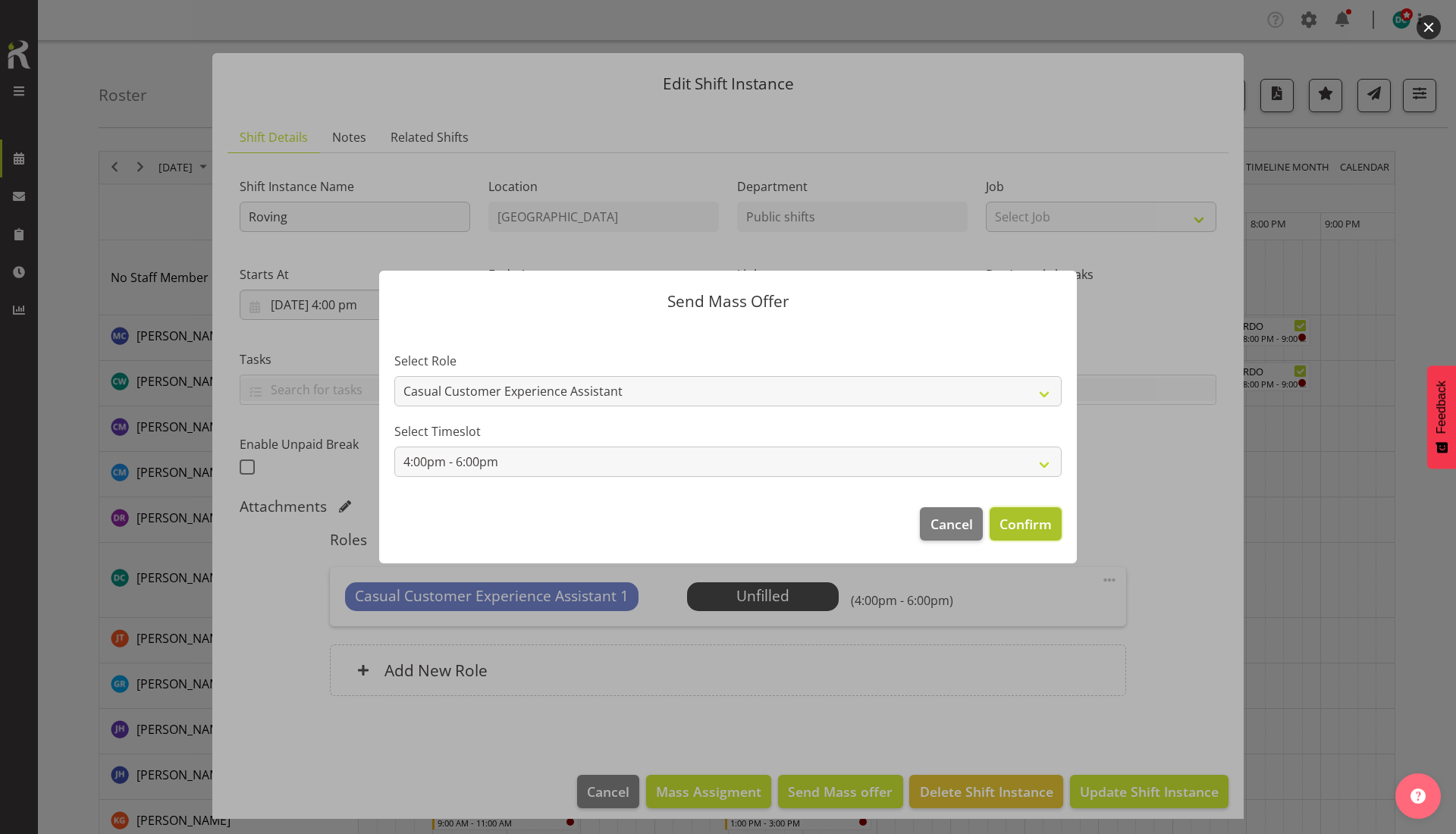
click at [1002, 517] on span "Confirm" at bounding box center [1025, 523] width 52 height 19
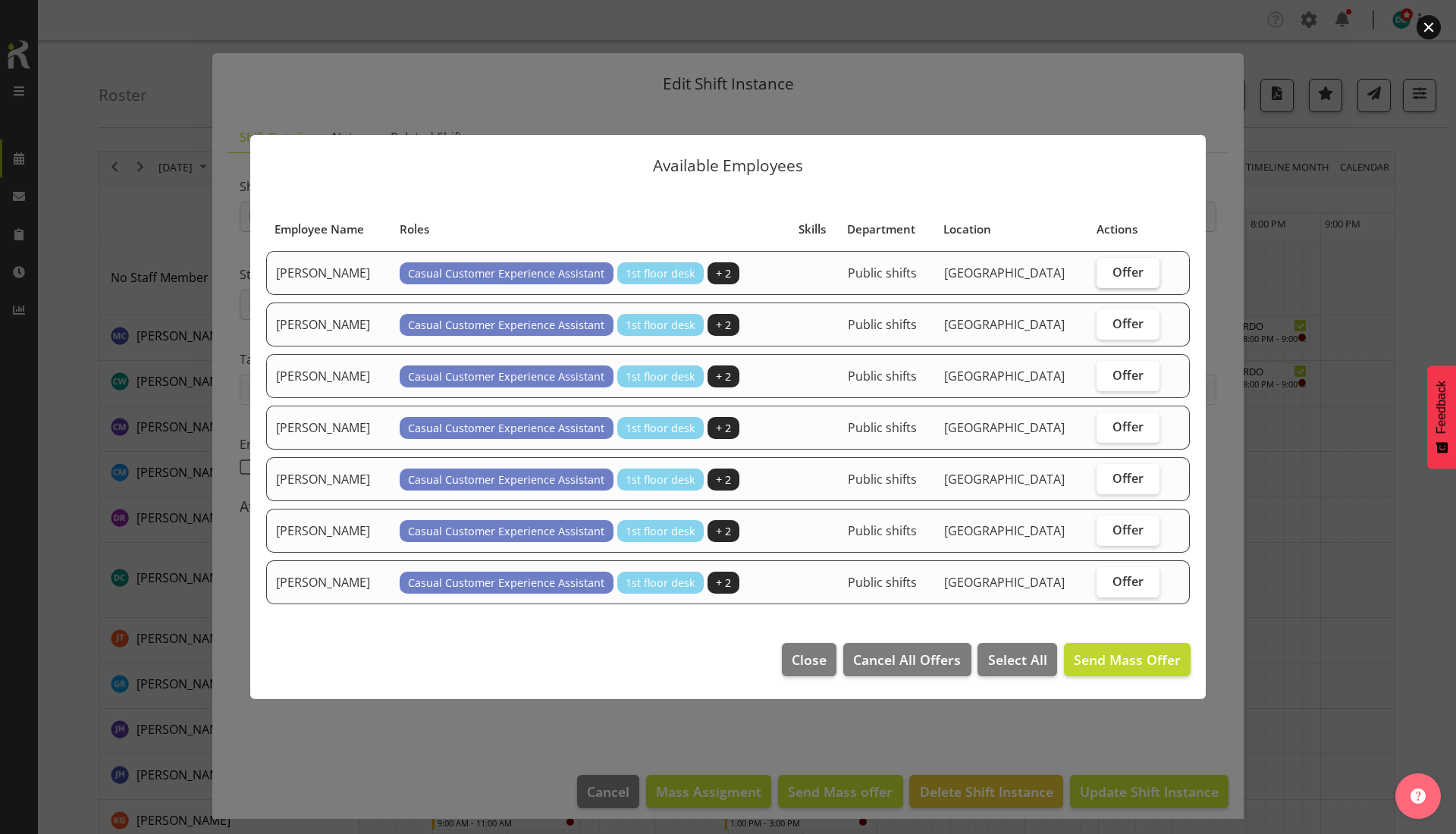
click at [1124, 263] on label "Offer" at bounding box center [1127, 272] width 63 height 30
click at [1106, 267] on input "Offer" at bounding box center [1101, 272] width 10 height 10
checkbox input "true"
click at [1000, 659] on span "Select All" at bounding box center [1017, 660] width 59 height 19
checkbox input "true"
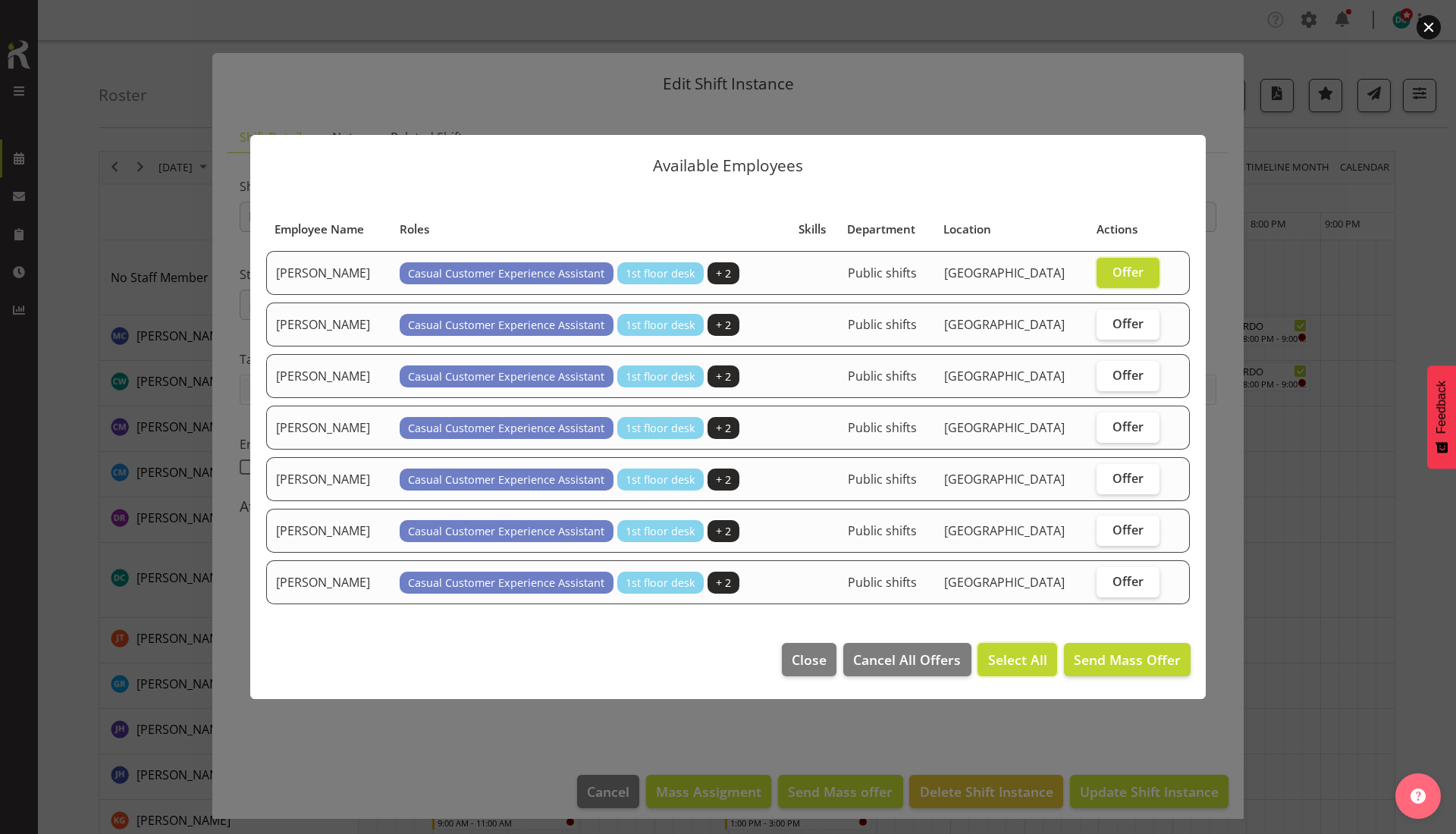
checkbox input "true"
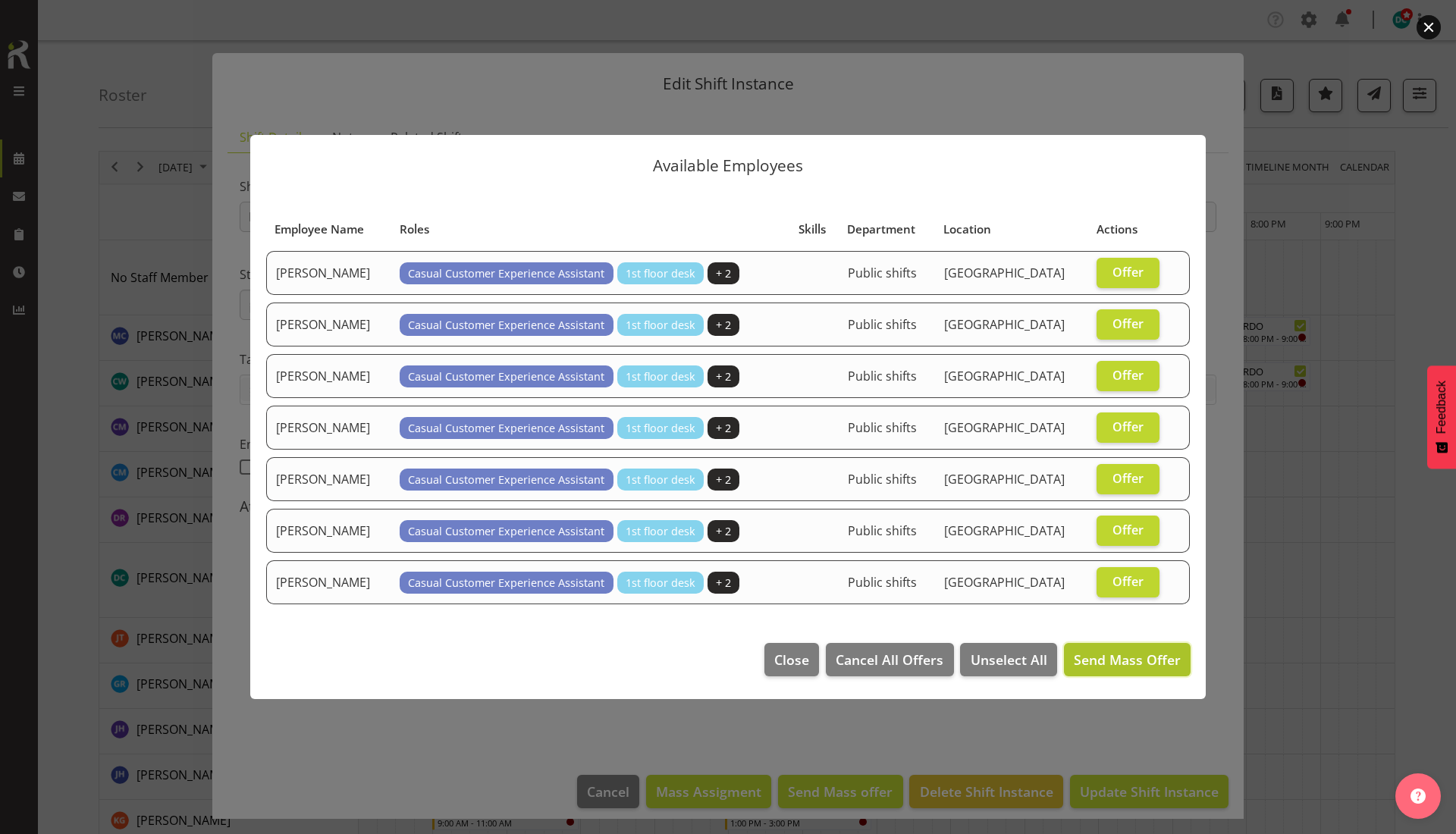
click at [1098, 650] on span "Send Mass Offer" at bounding box center [1127, 660] width 106 height 19
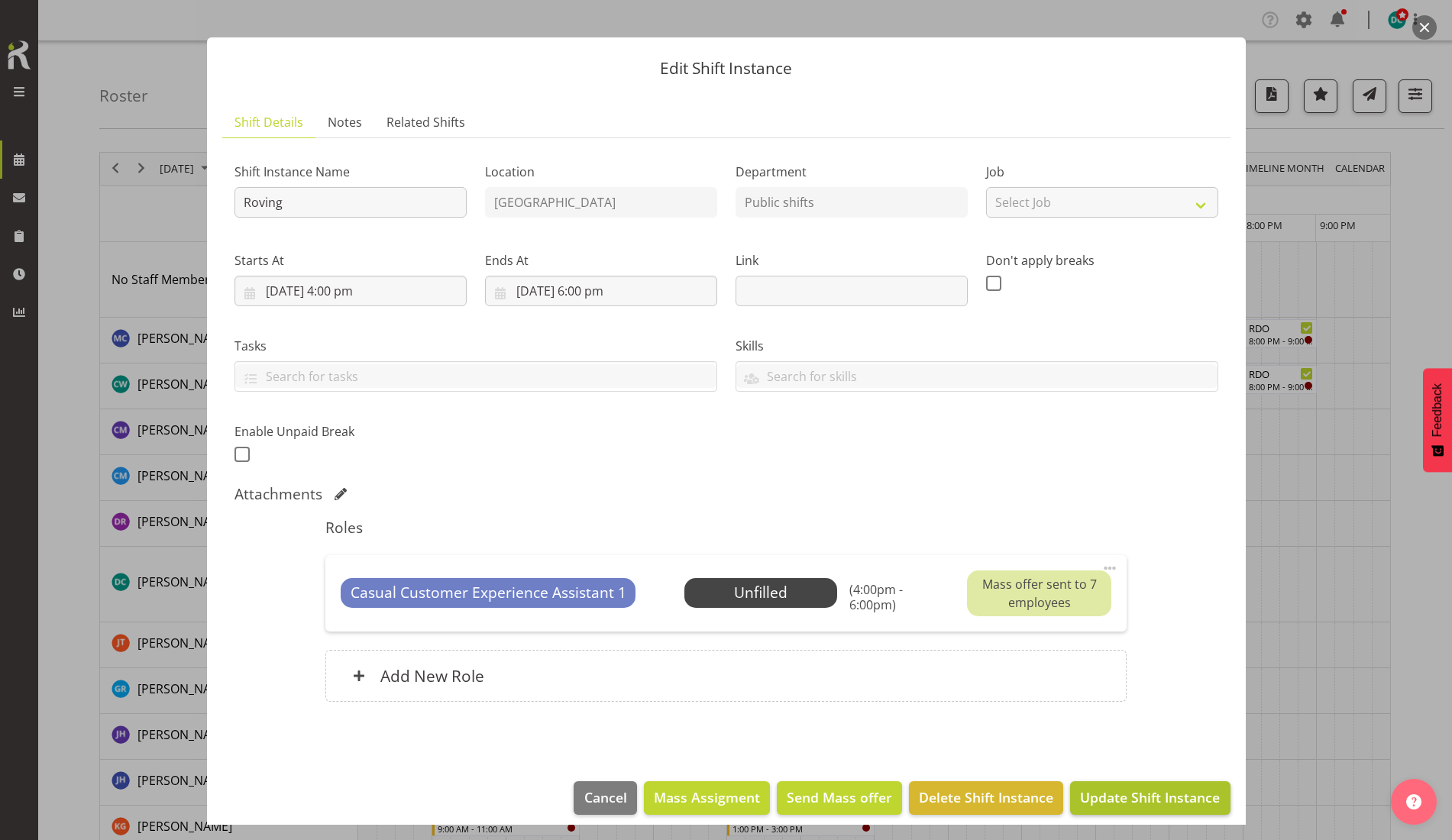
scroll to position [29, 0]
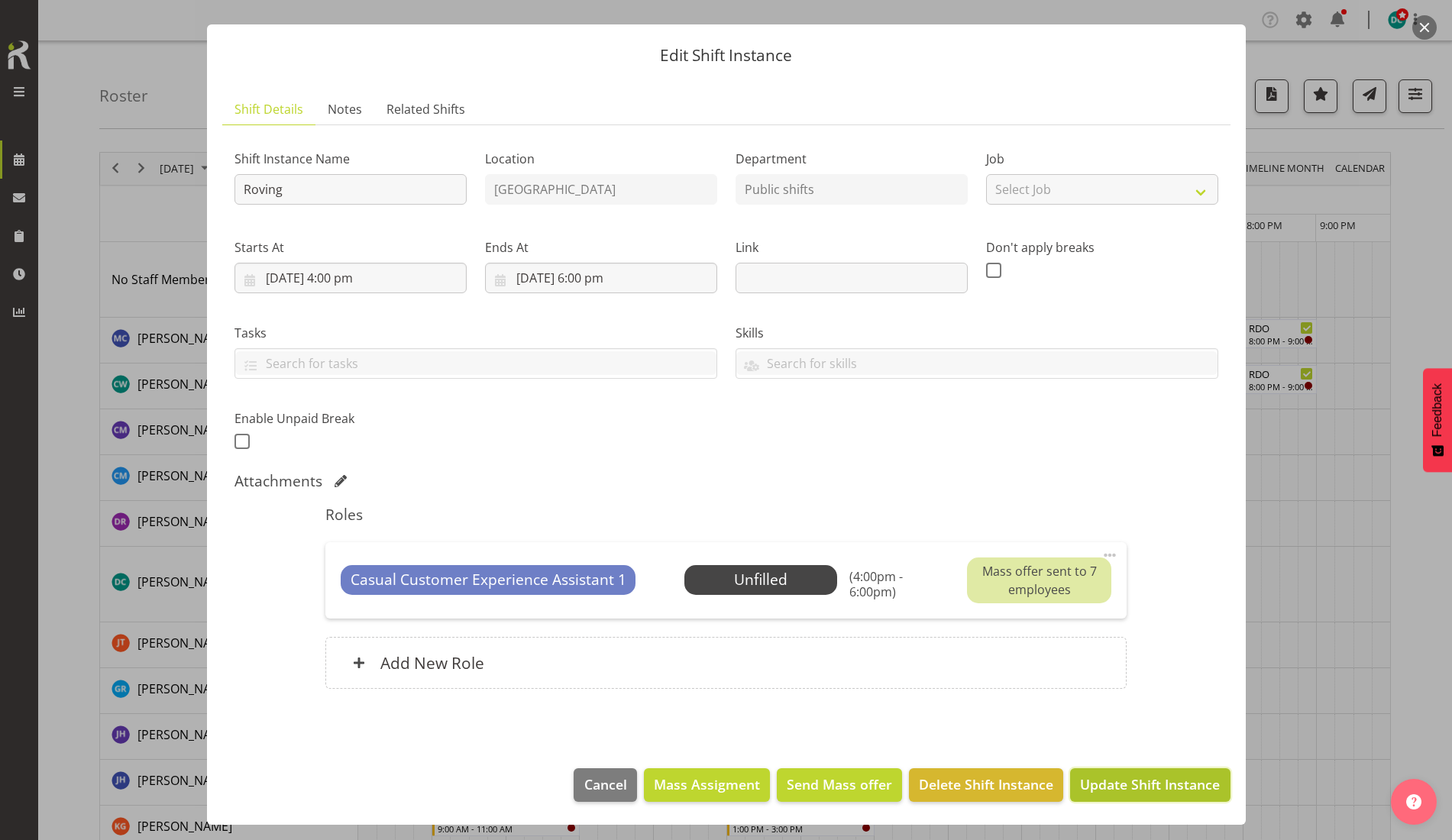
click at [1117, 785] on span "Update Shift Instance" at bounding box center [1149, 784] width 139 height 19
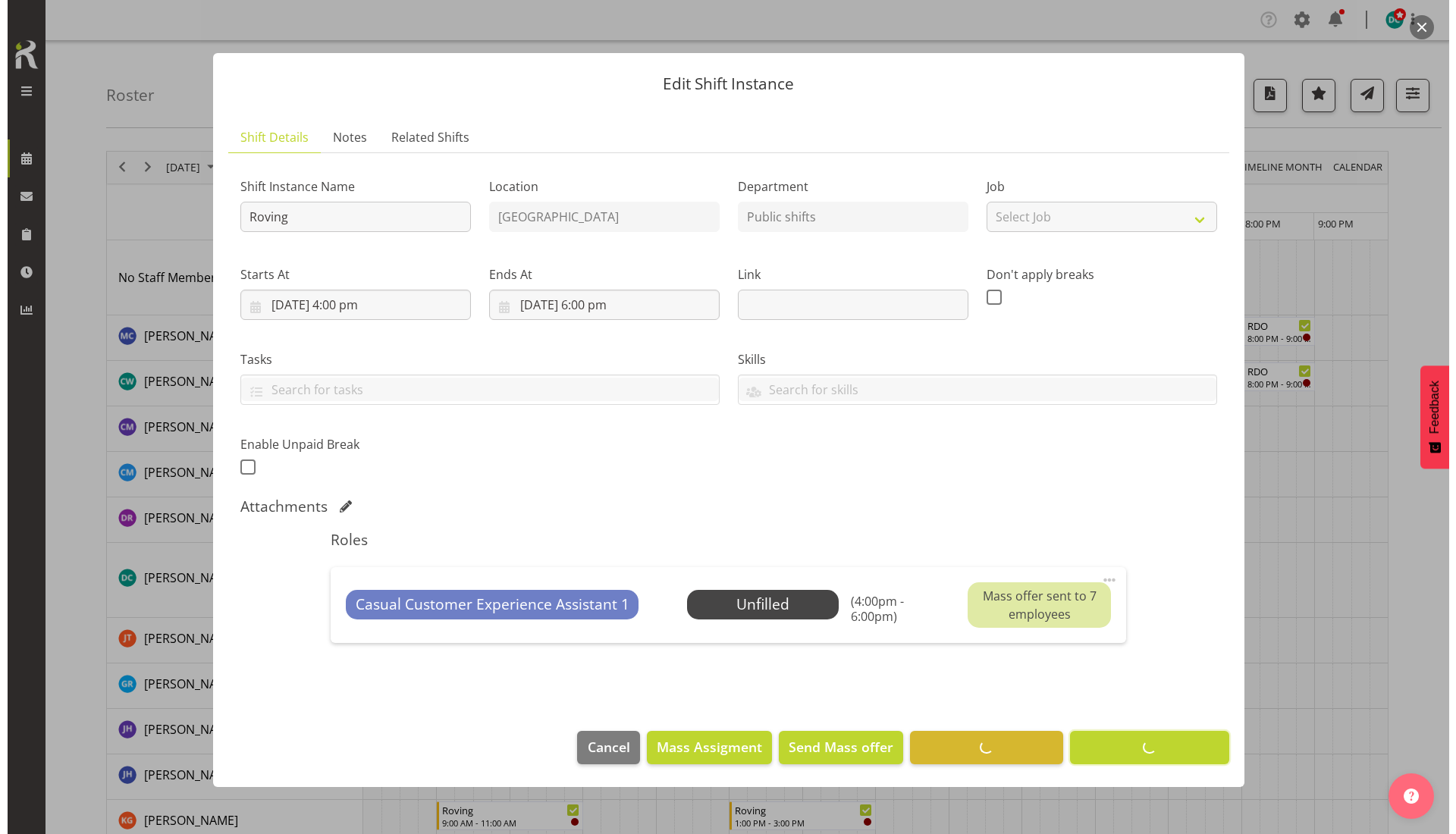
scroll to position [0, 0]
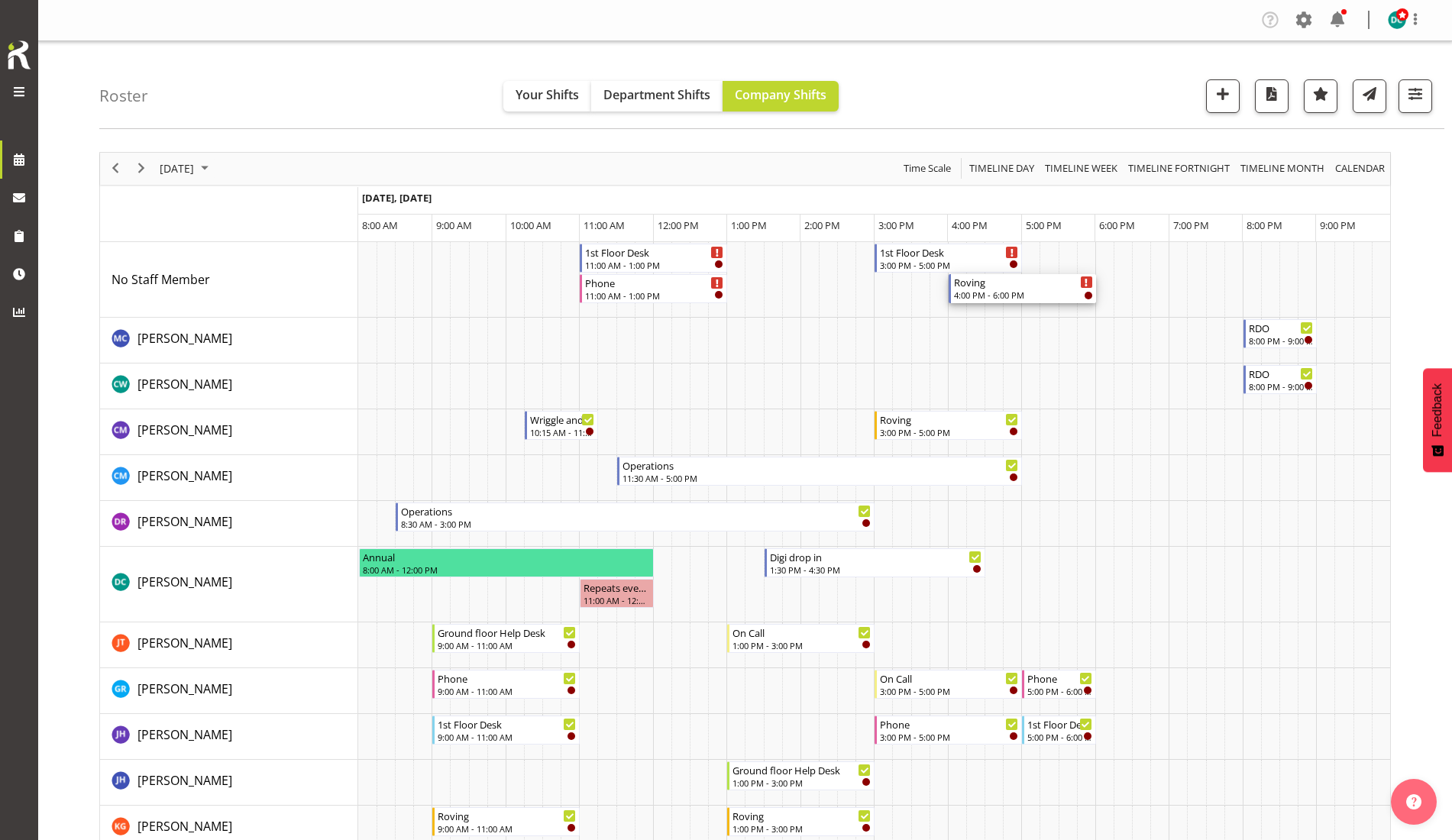
click at [1008, 287] on div "Roving" at bounding box center [1023, 282] width 139 height 16
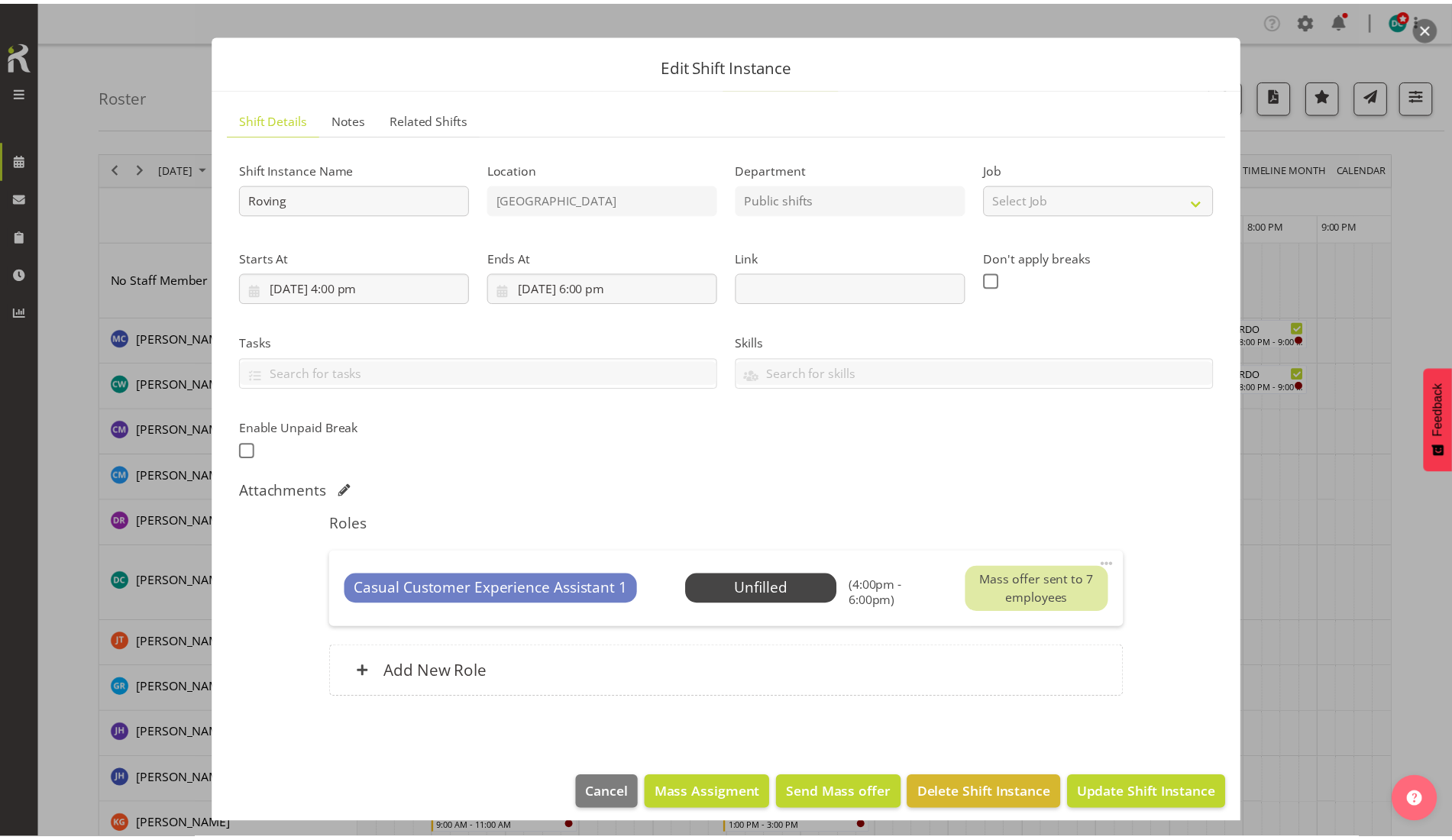
scroll to position [29, 0]
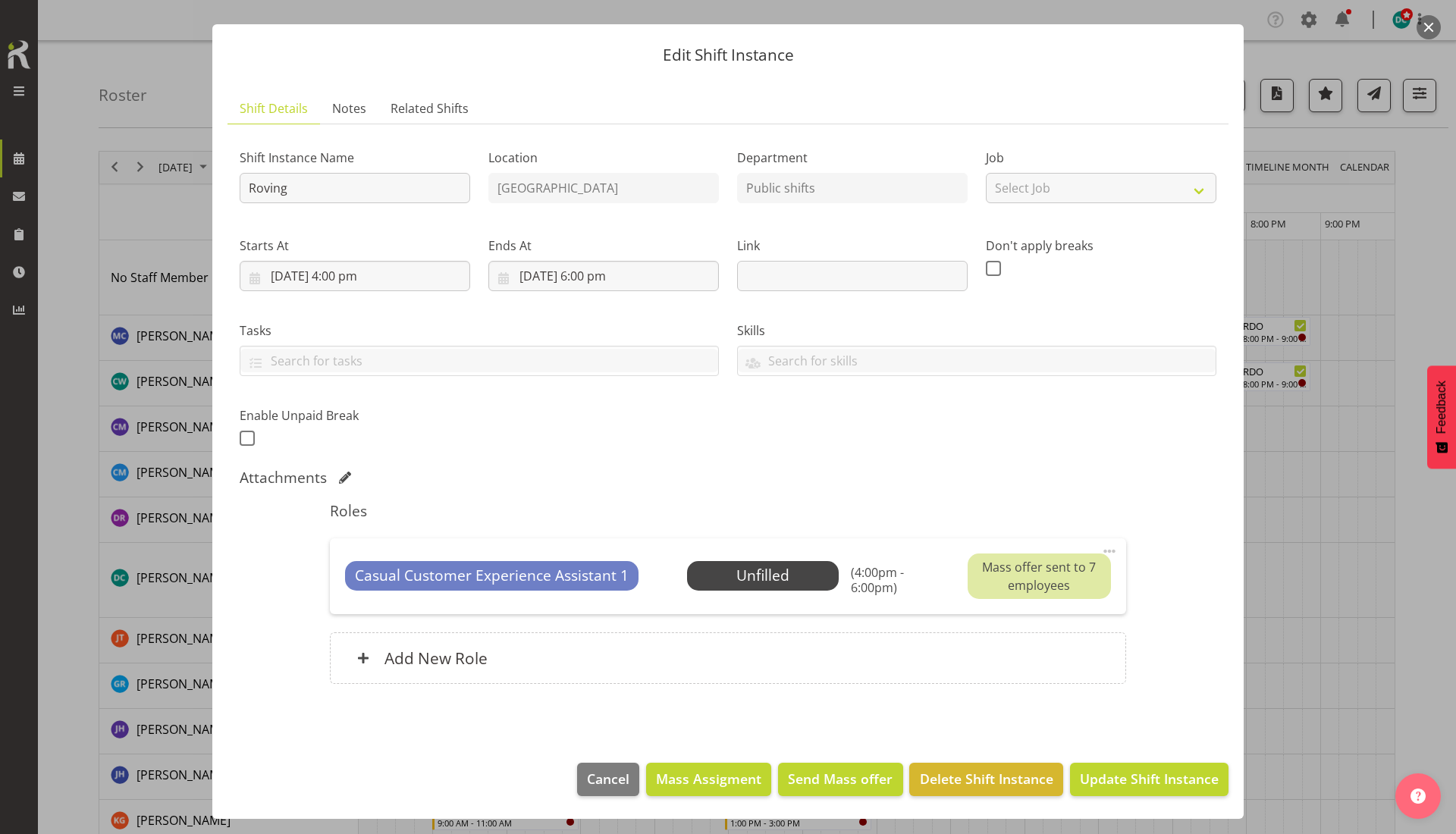
click at [1433, 30] on button "button" at bounding box center [1428, 27] width 24 height 24
